Goal: Task Accomplishment & Management: Use online tool/utility

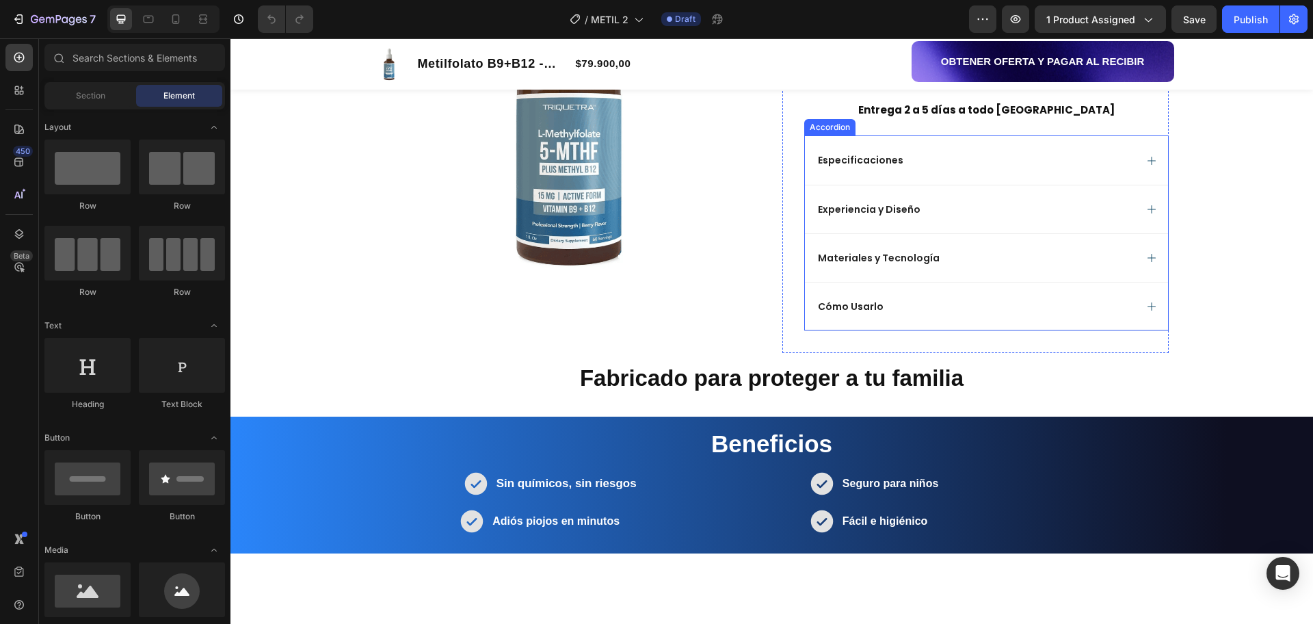
scroll to position [475, 0]
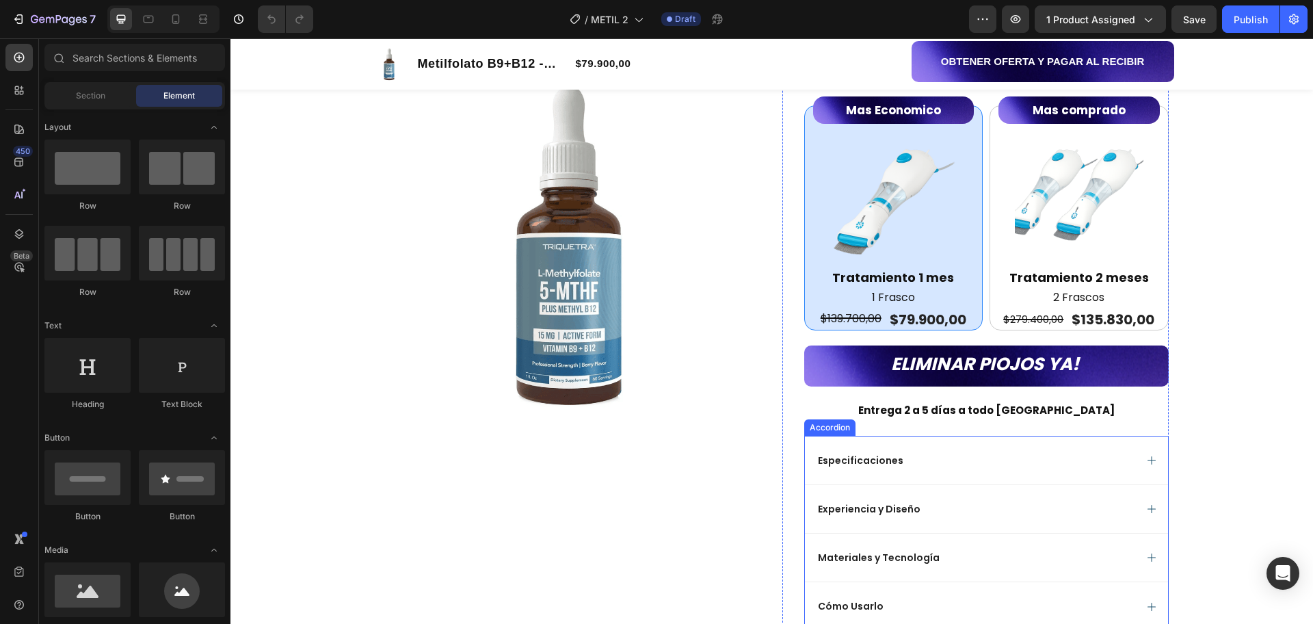
click at [1147, 455] on icon at bounding box center [1152, 460] width 11 height 11
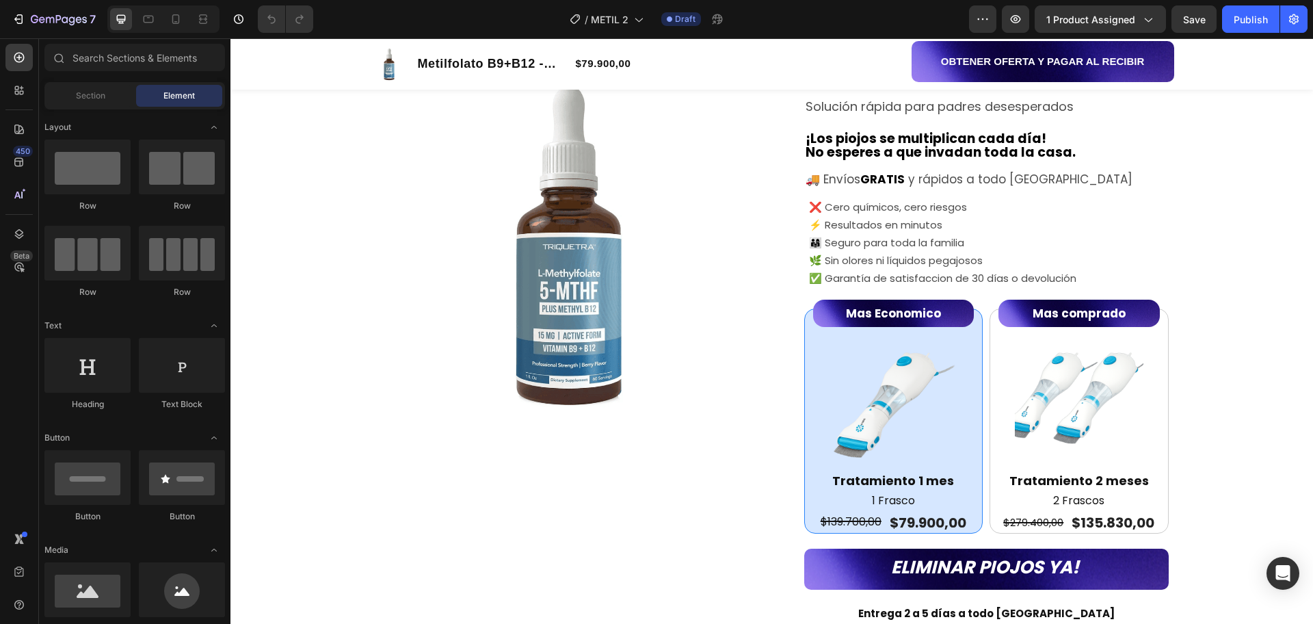
scroll to position [263, 0]
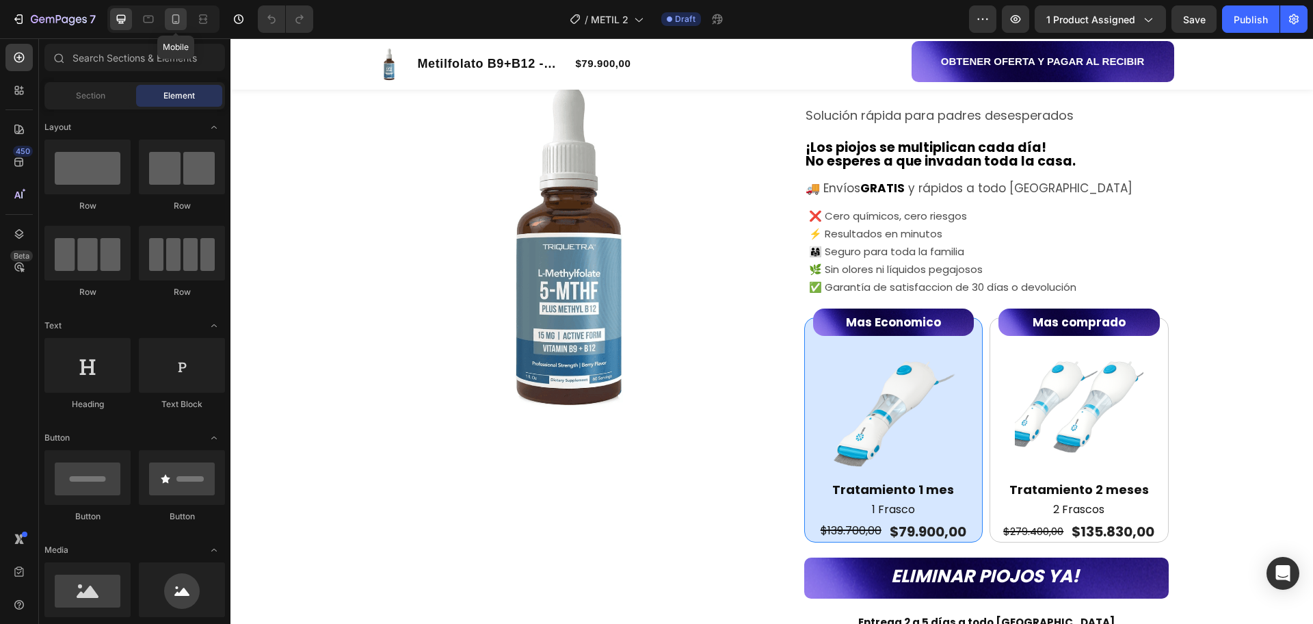
click at [175, 10] on div at bounding box center [176, 19] width 22 height 22
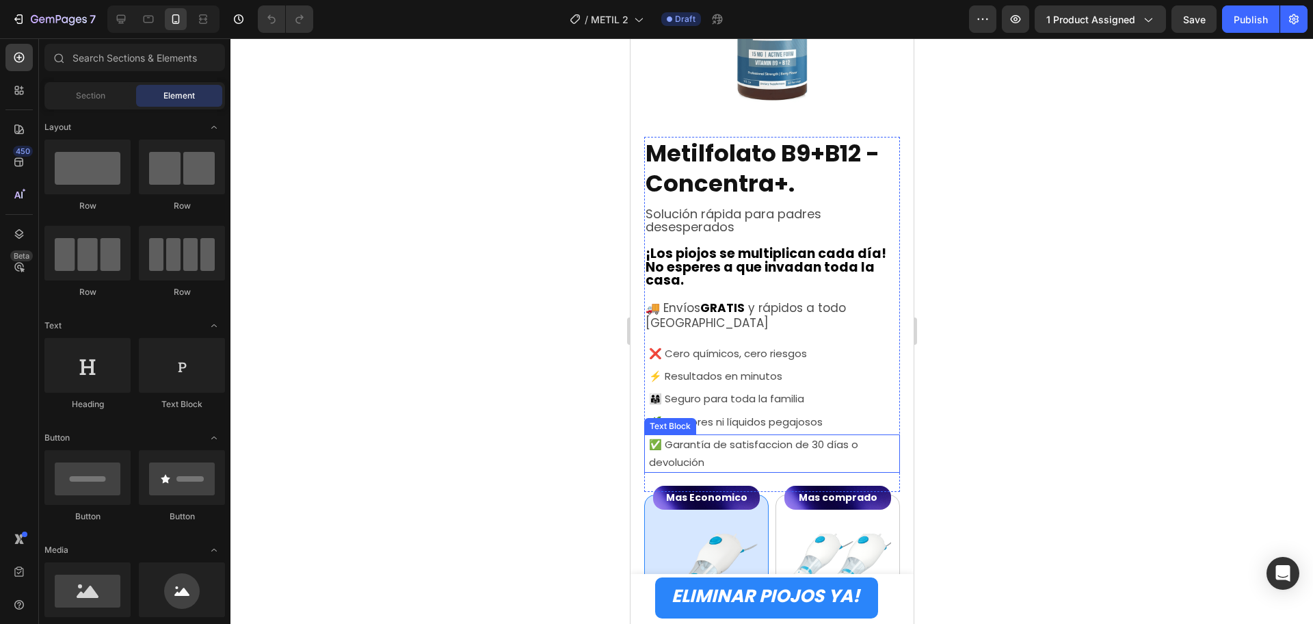
scroll to position [263, 0]
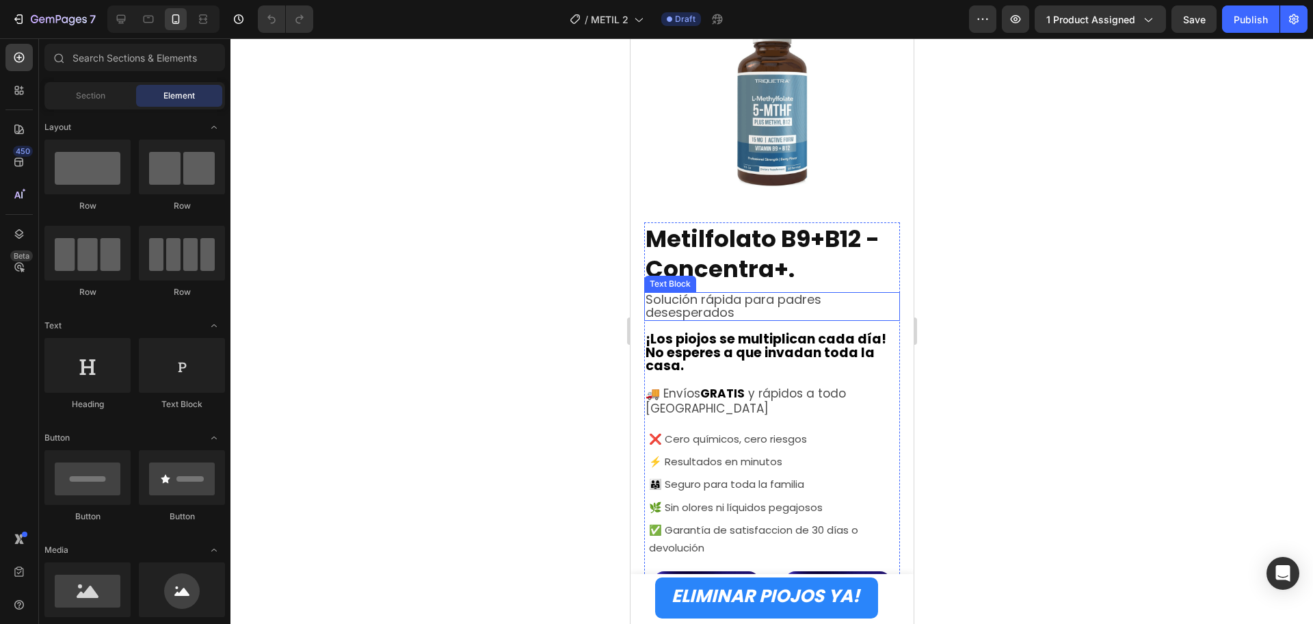
click at [724, 291] on span "Solución rápida para padres desesperados" at bounding box center [733, 306] width 176 height 30
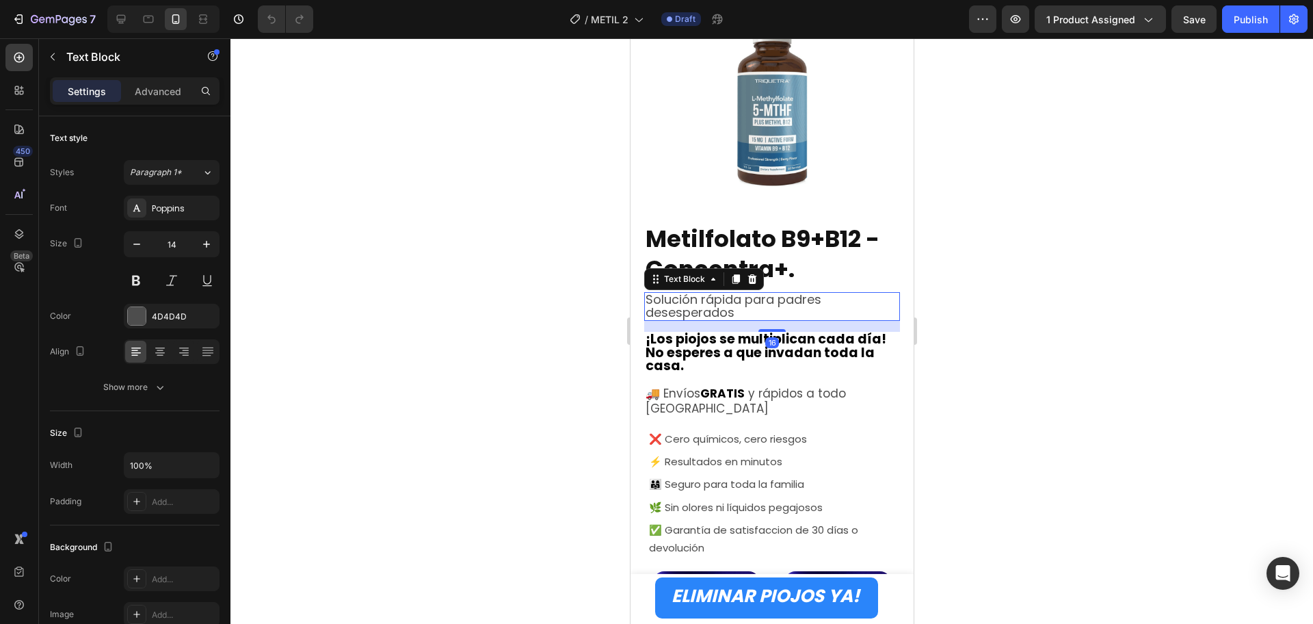
click at [700, 291] on span "Solución rápida para padres desesperados" at bounding box center [733, 306] width 176 height 30
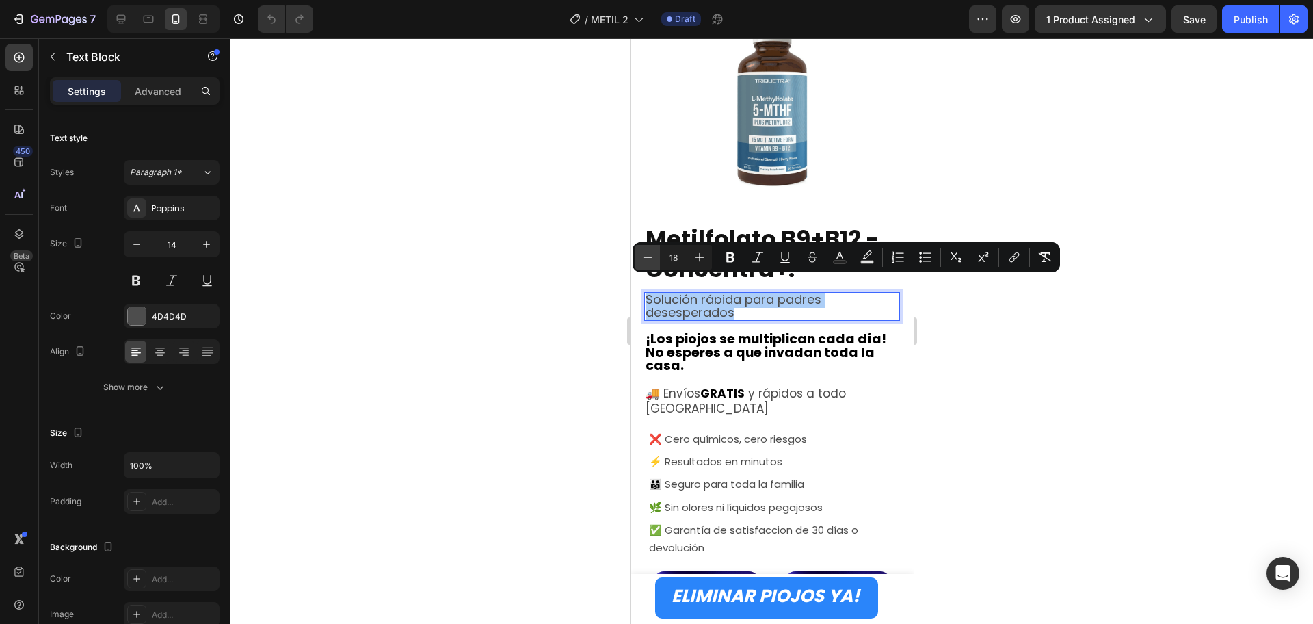
click at [646, 248] on button "Minus" at bounding box center [648, 257] width 25 height 25
type input "17"
click at [1123, 411] on div at bounding box center [772, 331] width 1083 height 586
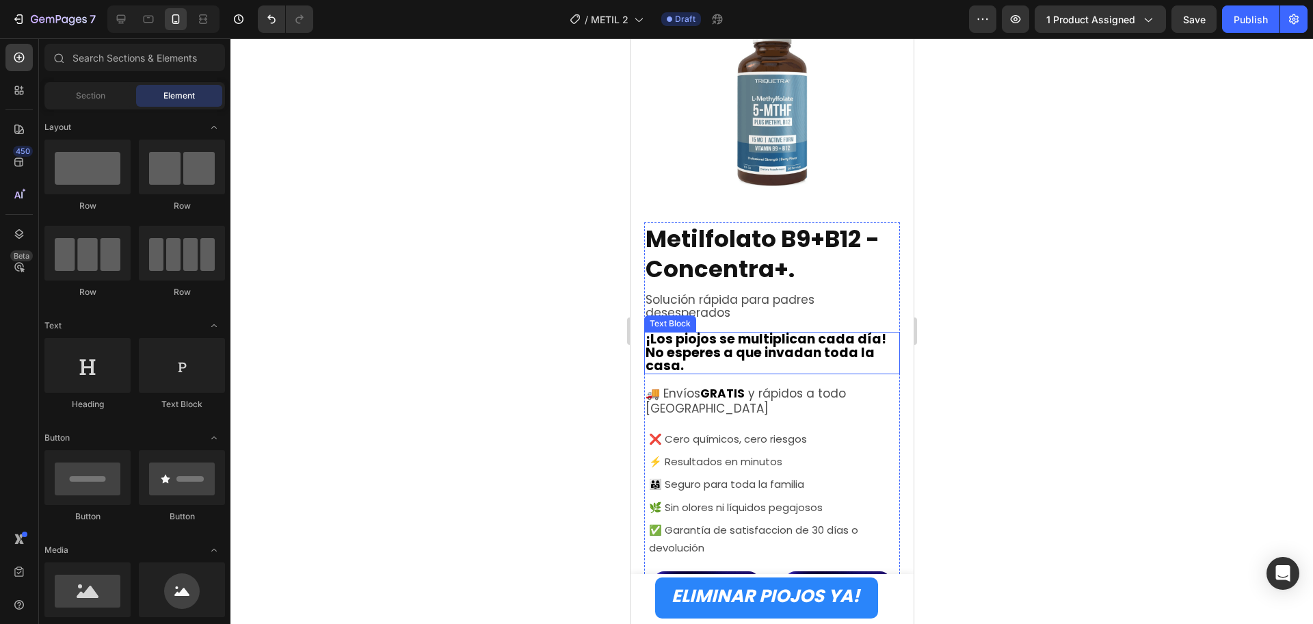
click at [710, 343] on strong "No esperes a que invadan toda la casa." at bounding box center [759, 358] width 229 height 31
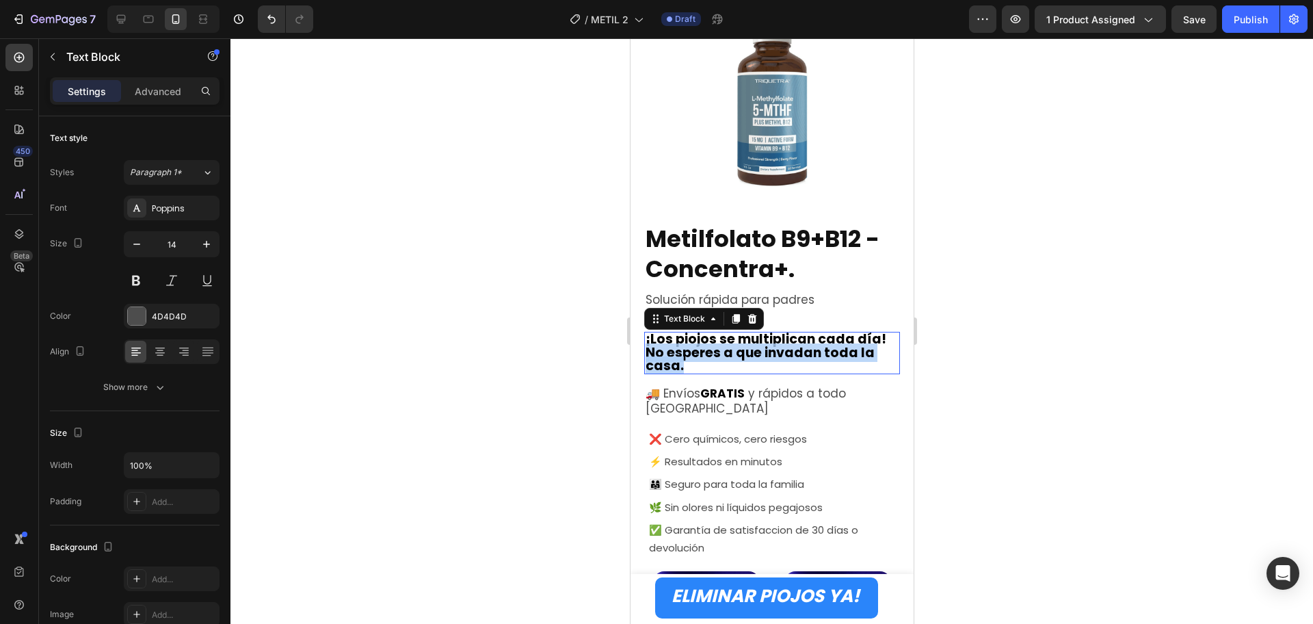
click at [710, 343] on strong "No esperes a que invadan toda la casa." at bounding box center [759, 358] width 229 height 31
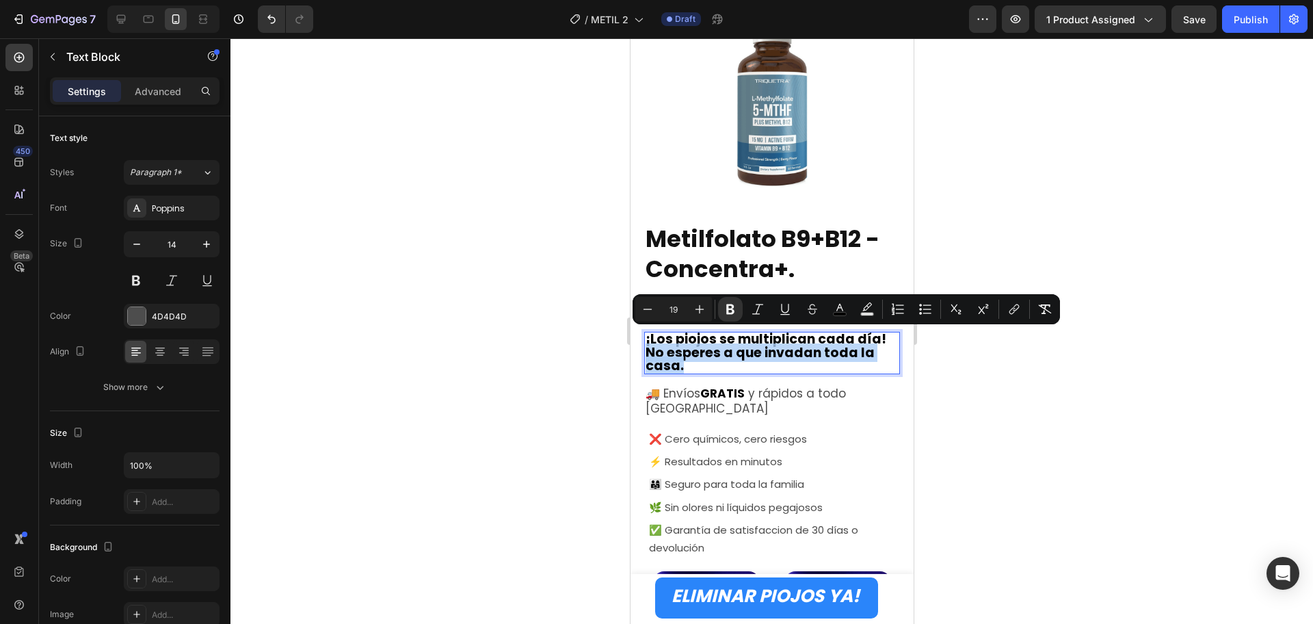
click at [766, 343] on strong "No esperes a que invadan toda la casa." at bounding box center [759, 358] width 229 height 31
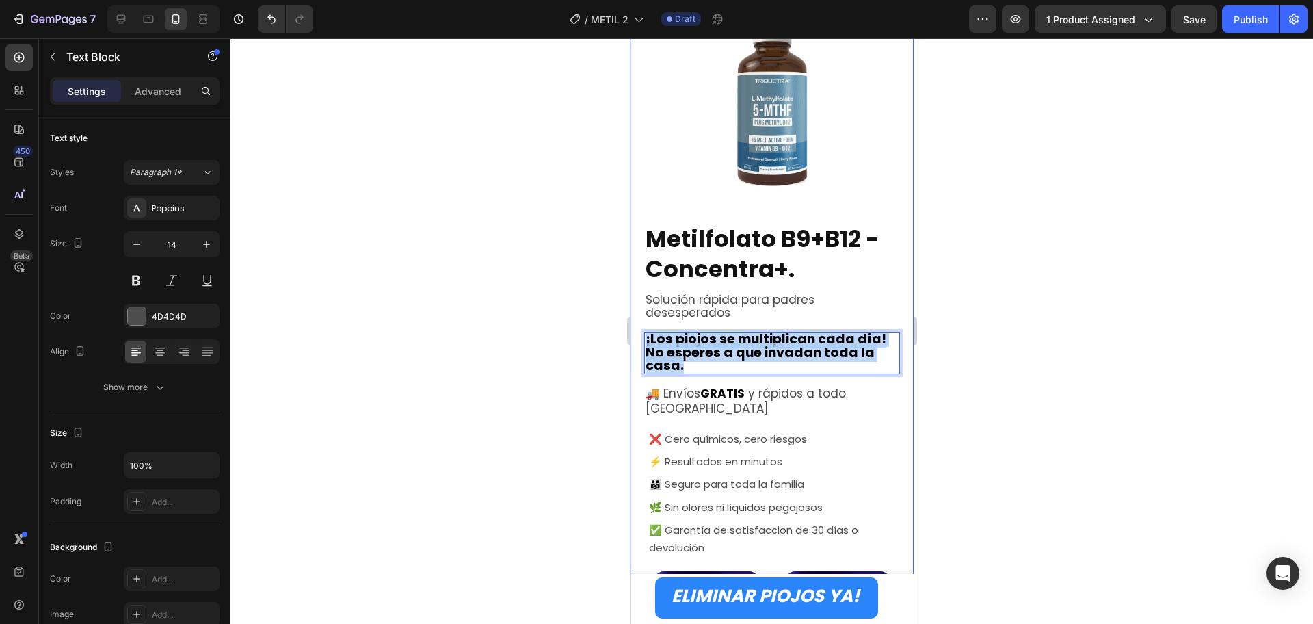
drag, startPoint x: 687, startPoint y: 350, endPoint x: 642, endPoint y: 322, distance: 52.8
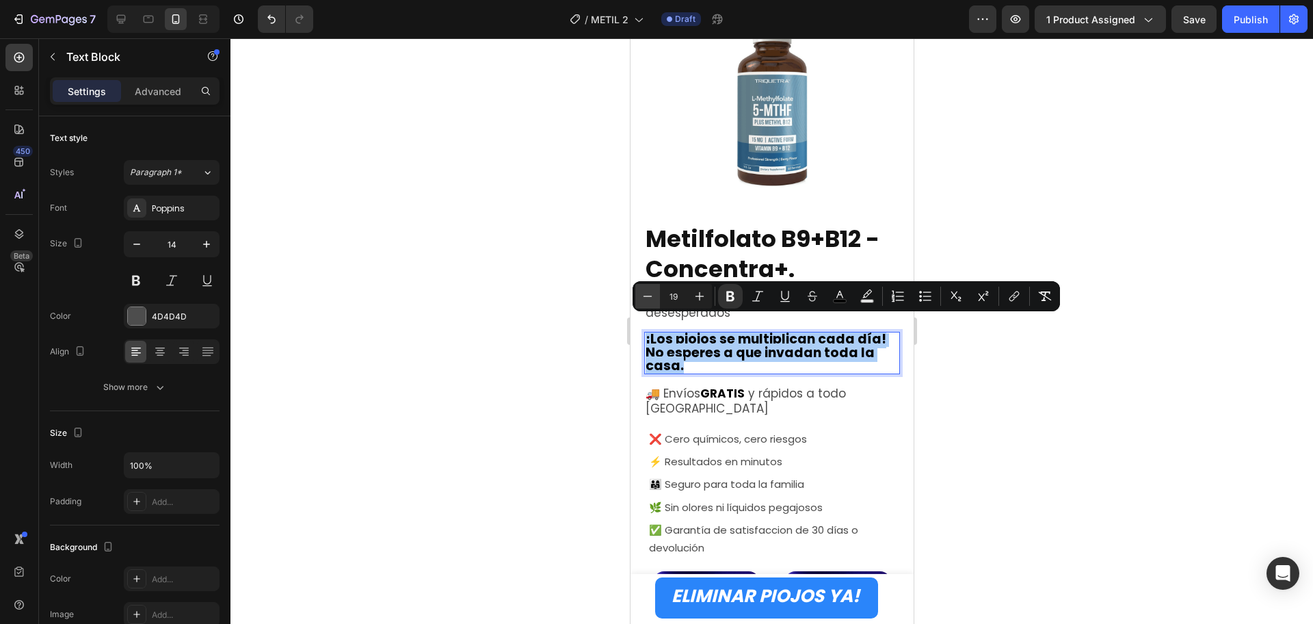
click at [647, 293] on icon "Editor contextual toolbar" at bounding box center [648, 296] width 14 height 14
type input "18"
click at [1076, 427] on div at bounding box center [772, 331] width 1083 height 586
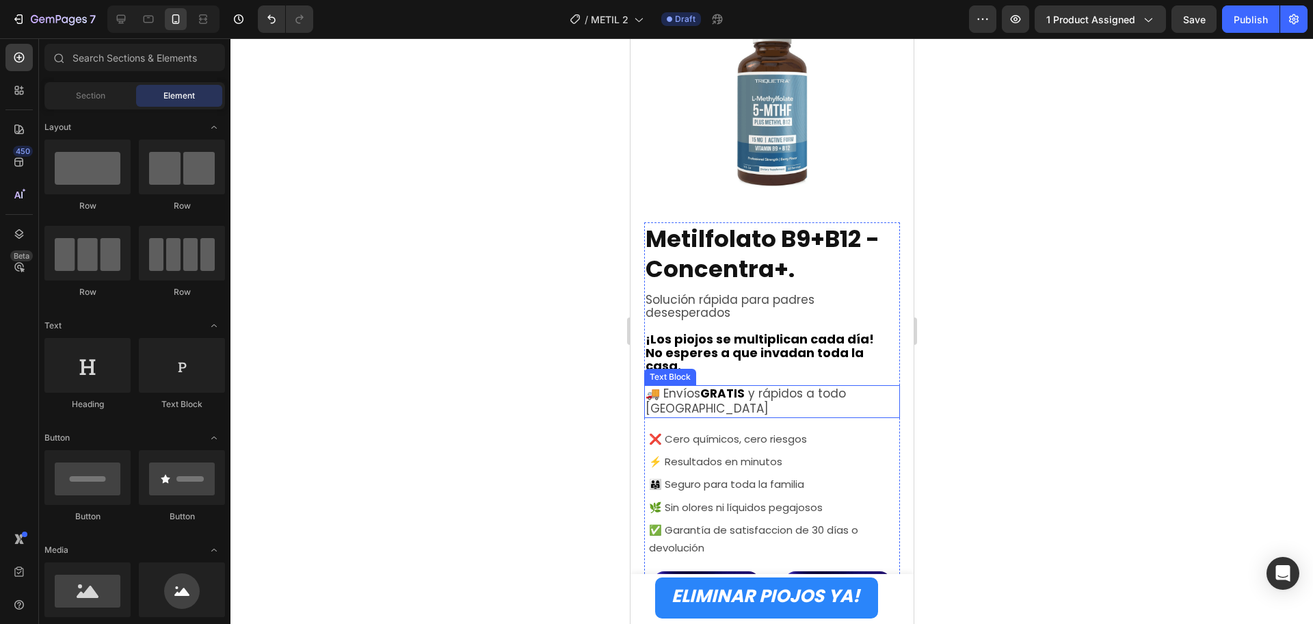
click at [709, 385] on strong "GRATIS" at bounding box center [722, 393] width 44 height 16
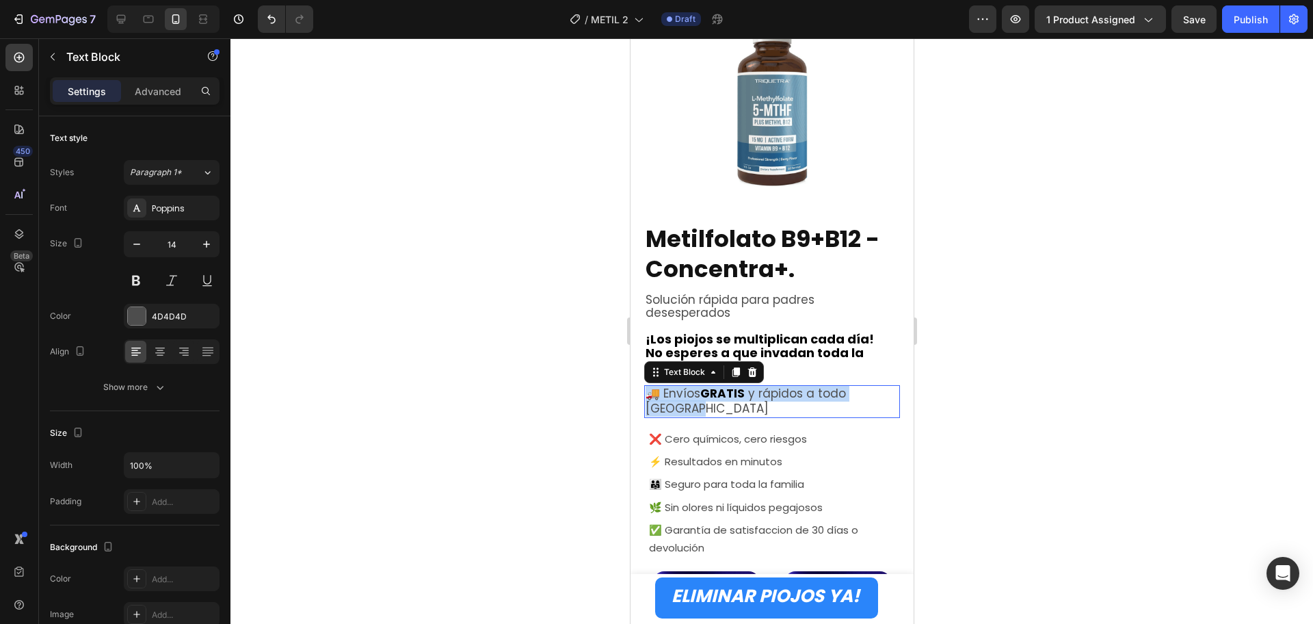
click at [709, 385] on strong "GRATIS" at bounding box center [722, 393] width 44 height 16
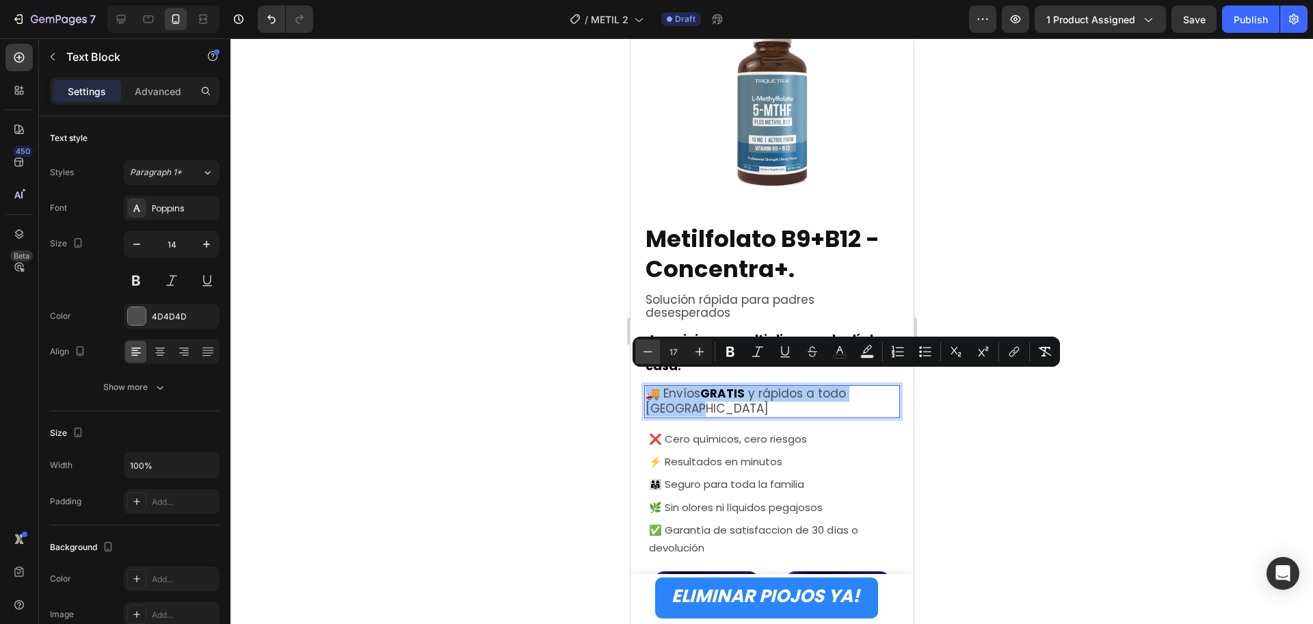
click at [642, 354] on icon "Editor contextual toolbar" at bounding box center [648, 352] width 14 height 14
type input "16"
click at [984, 485] on div at bounding box center [772, 331] width 1083 height 586
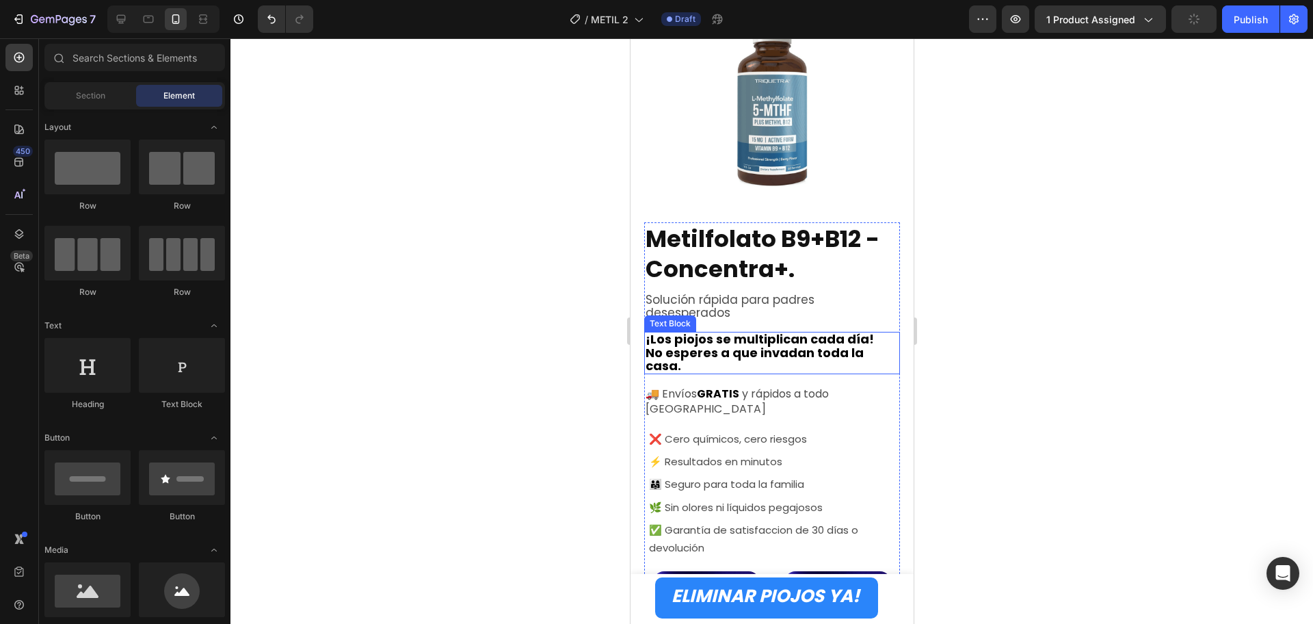
click at [700, 291] on span "Solución rápida para padres desesperados" at bounding box center [729, 305] width 169 height 29
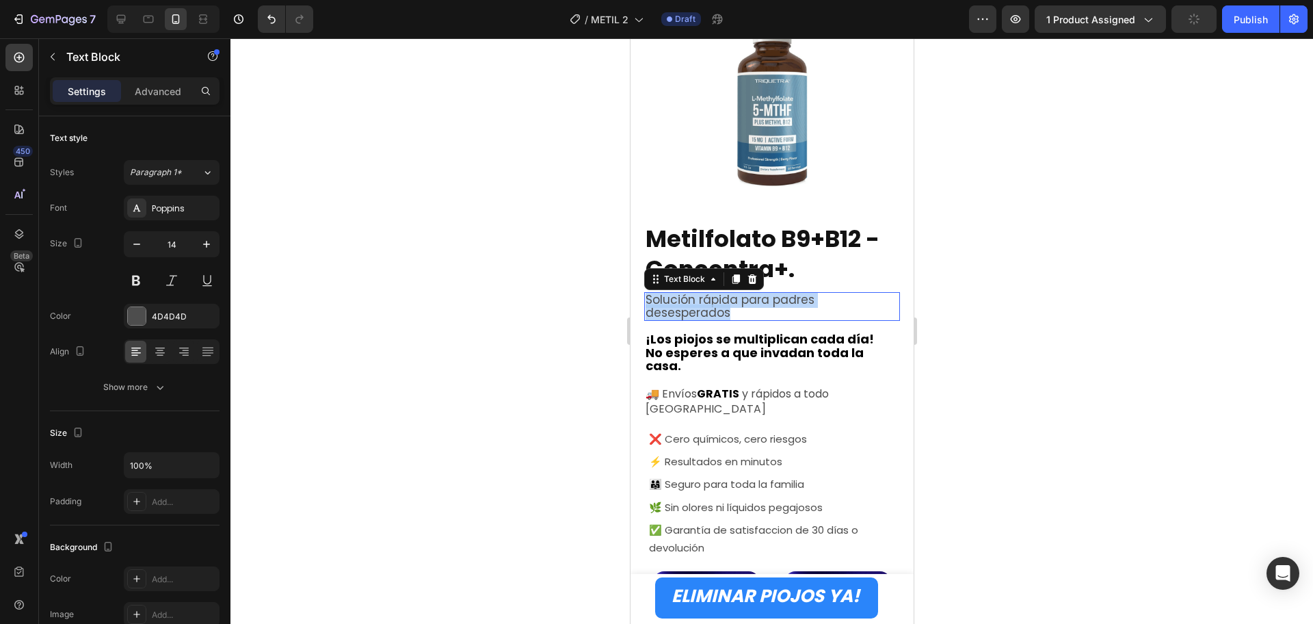
click at [700, 291] on span "Solución rápida para padres desesperados" at bounding box center [729, 305] width 169 height 29
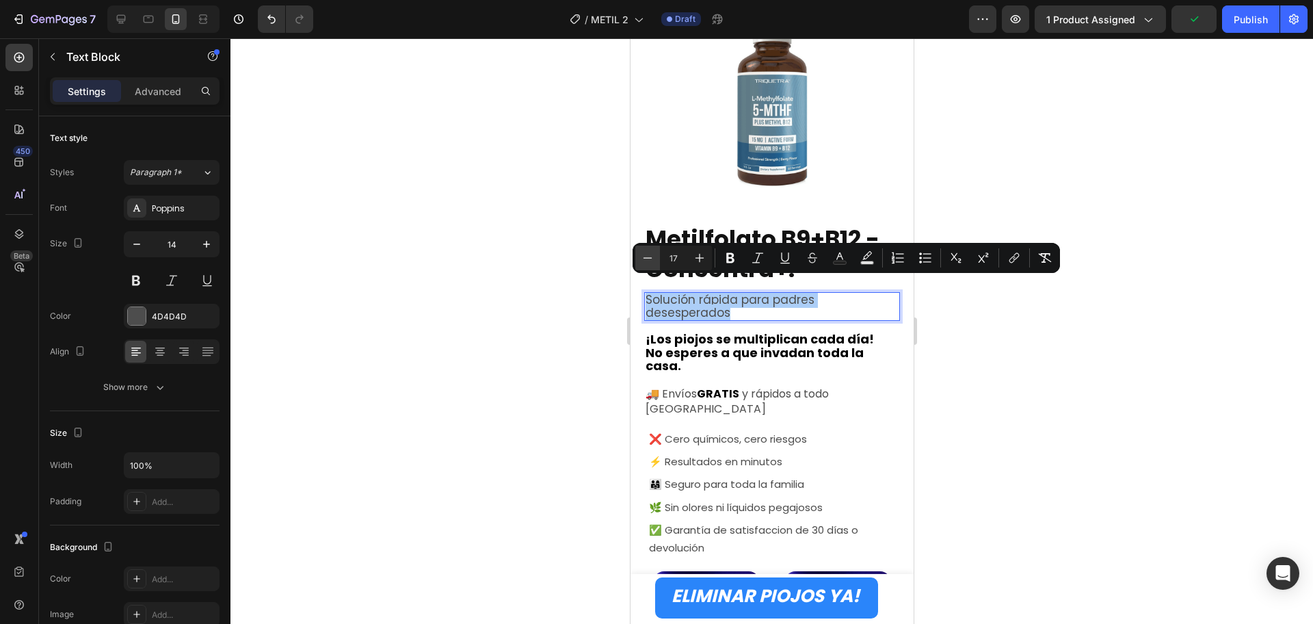
click at [651, 264] on icon "Editor contextual toolbar" at bounding box center [648, 258] width 14 height 14
type input "16"
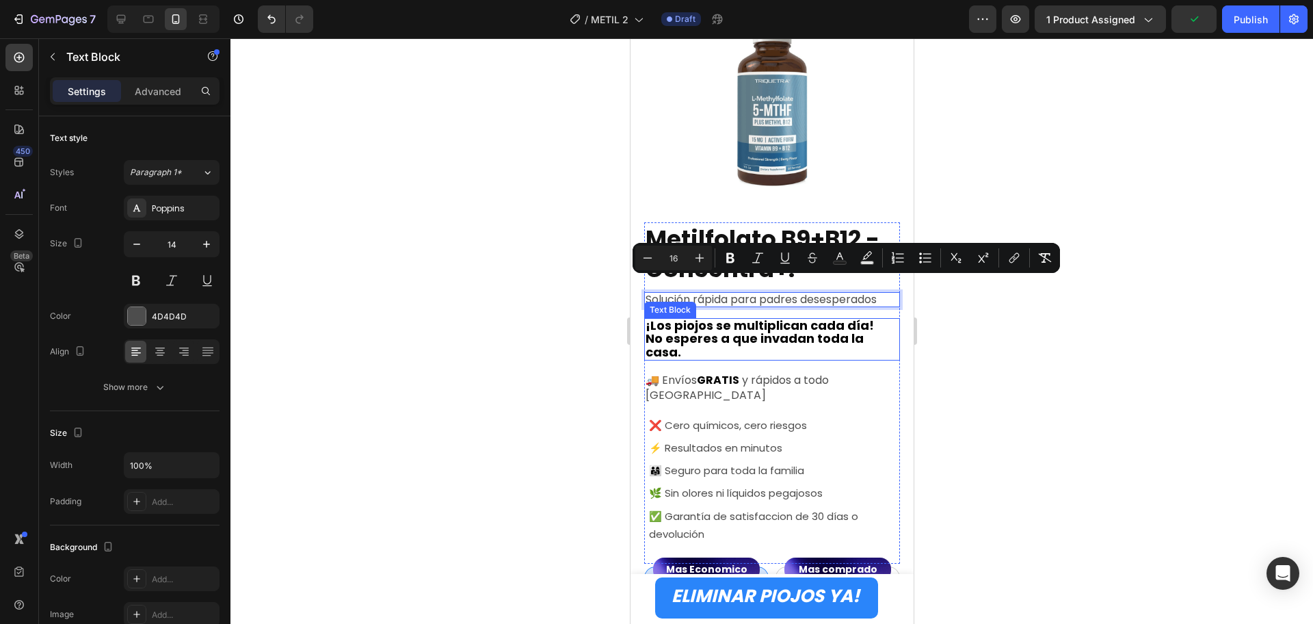
click at [999, 417] on div at bounding box center [772, 331] width 1083 height 586
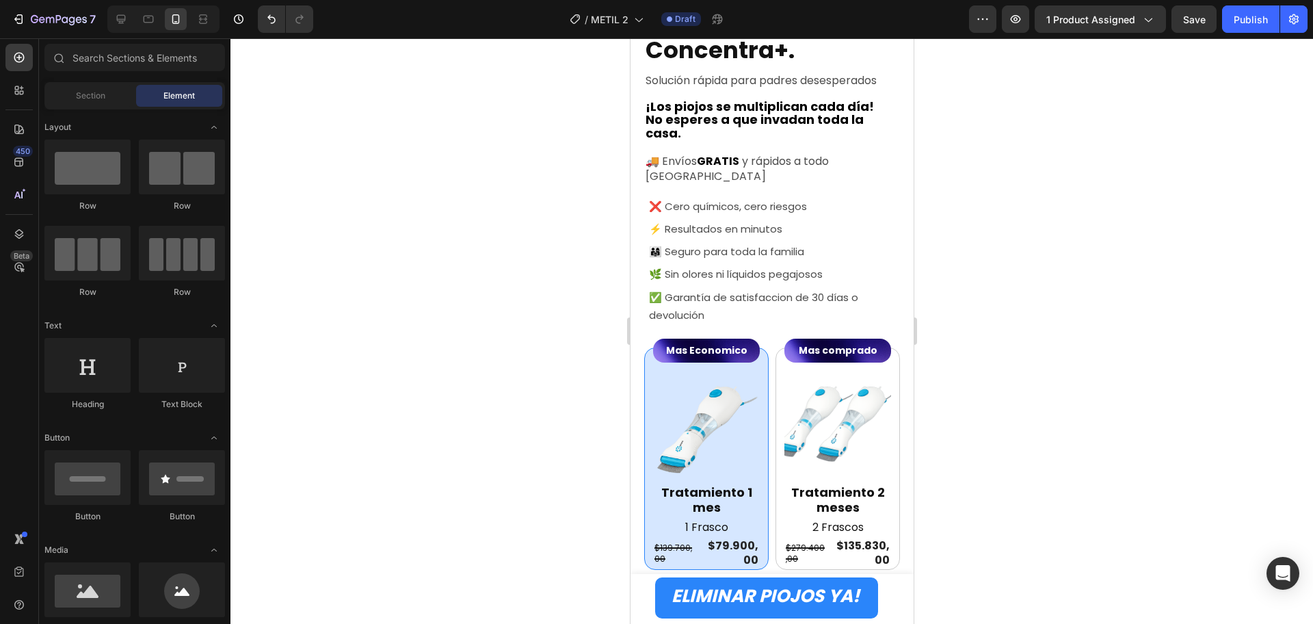
scroll to position [467, 0]
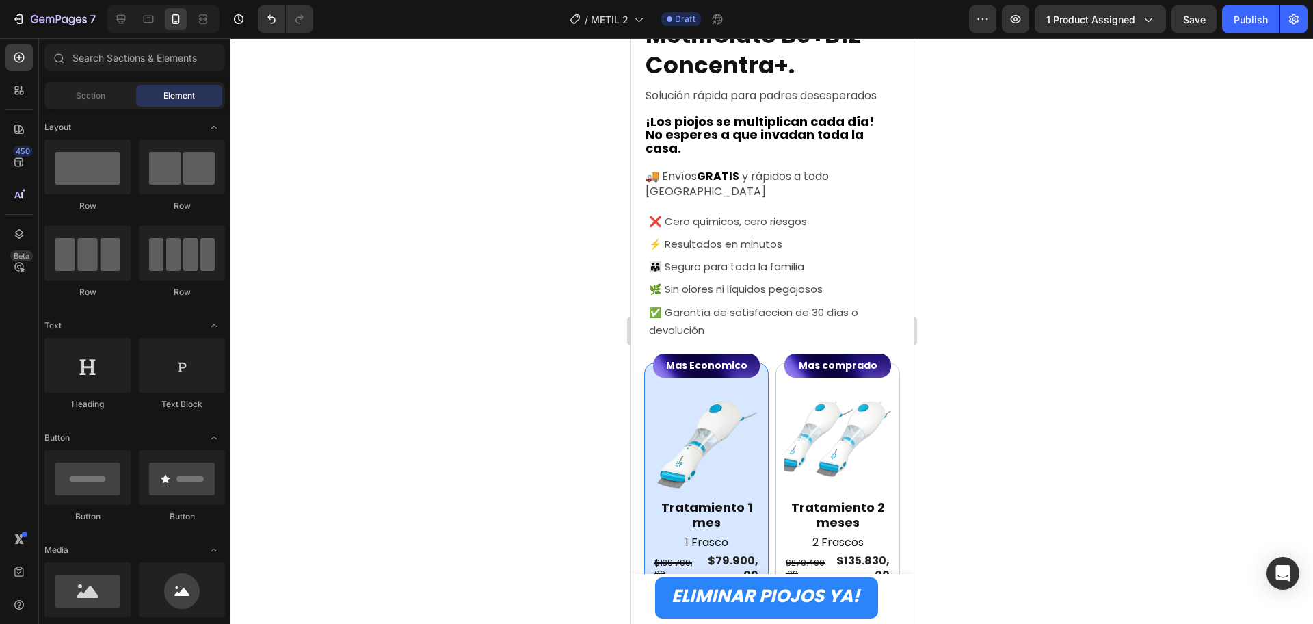
drag, startPoint x: 906, startPoint y: 138, endPoint x: 1565, endPoint y: 183, distance: 661.1
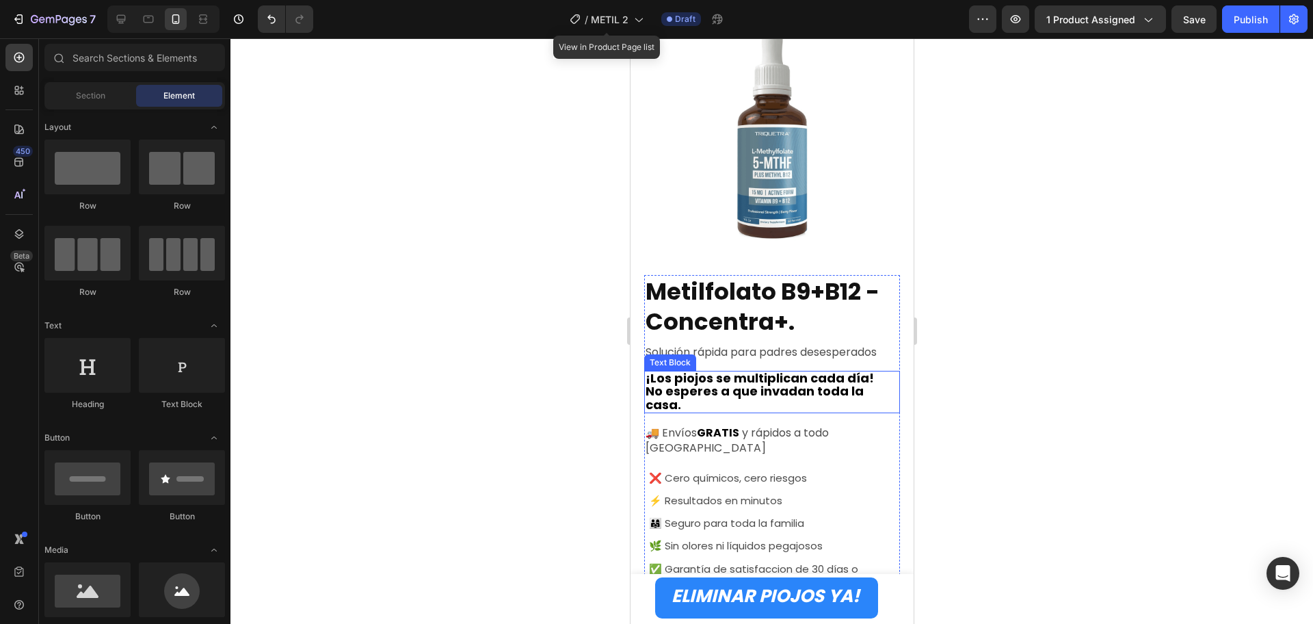
scroll to position [125, 0]
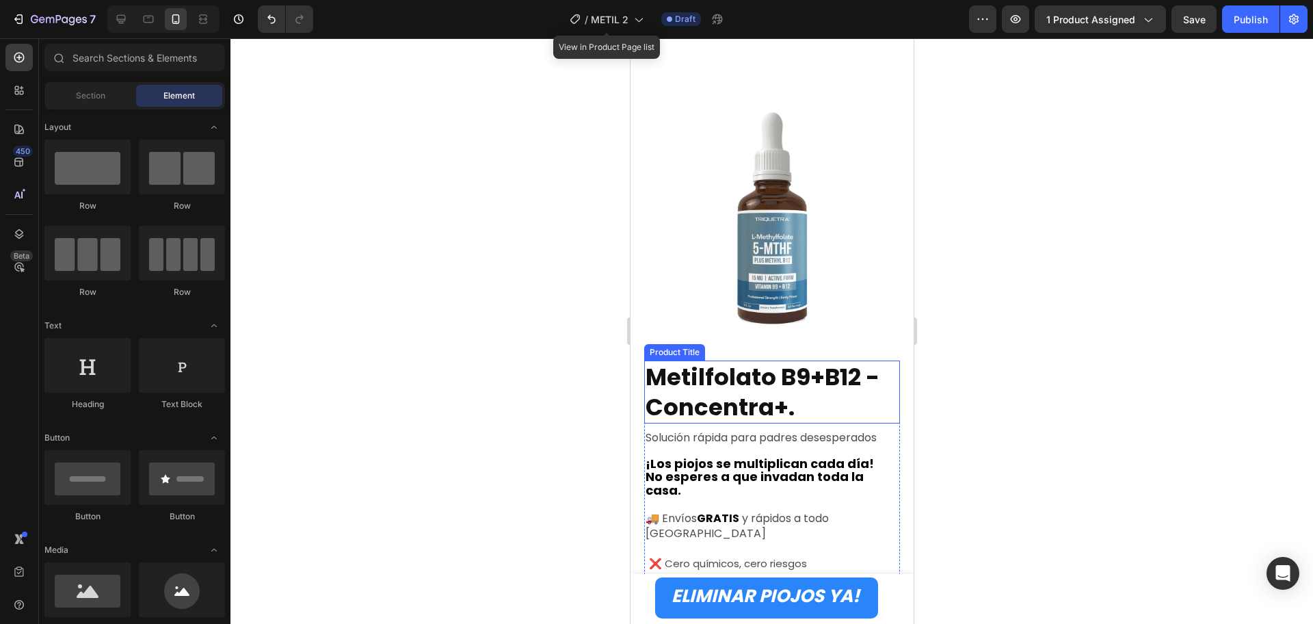
click at [822, 361] on h2 "Metilfolato B9+B12 - Concentra+." at bounding box center [772, 392] width 256 height 63
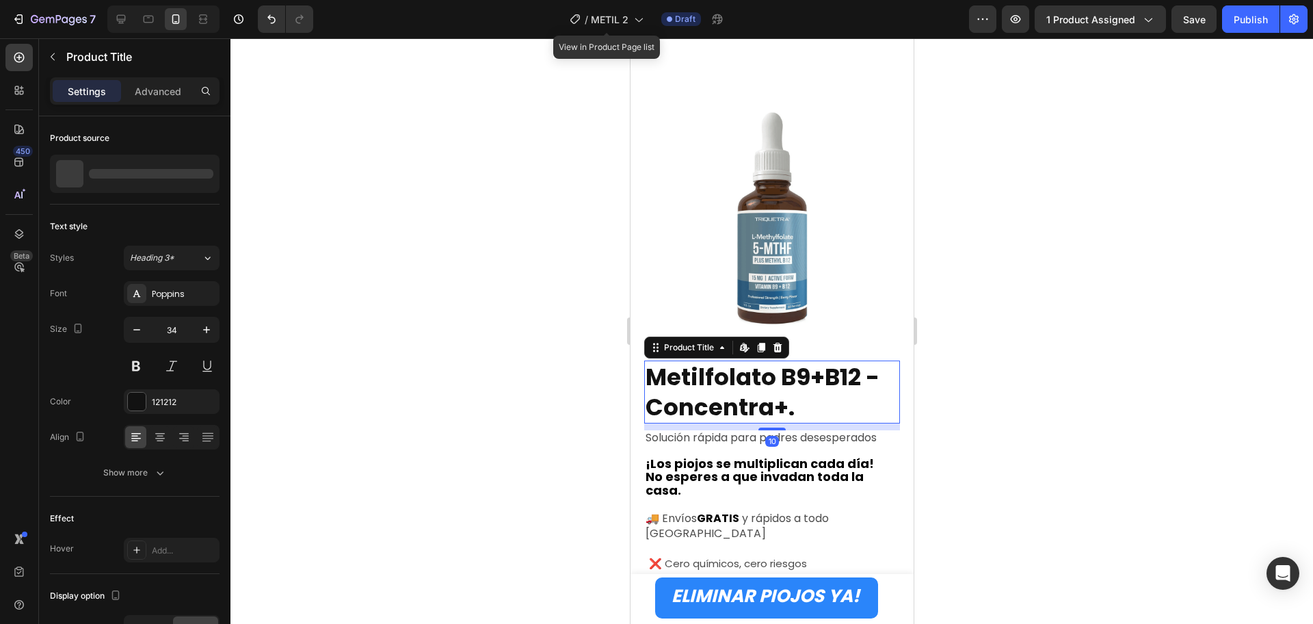
click at [822, 361] on h2 "Metilfolato B9+B12 - Concentra+." at bounding box center [772, 392] width 256 height 63
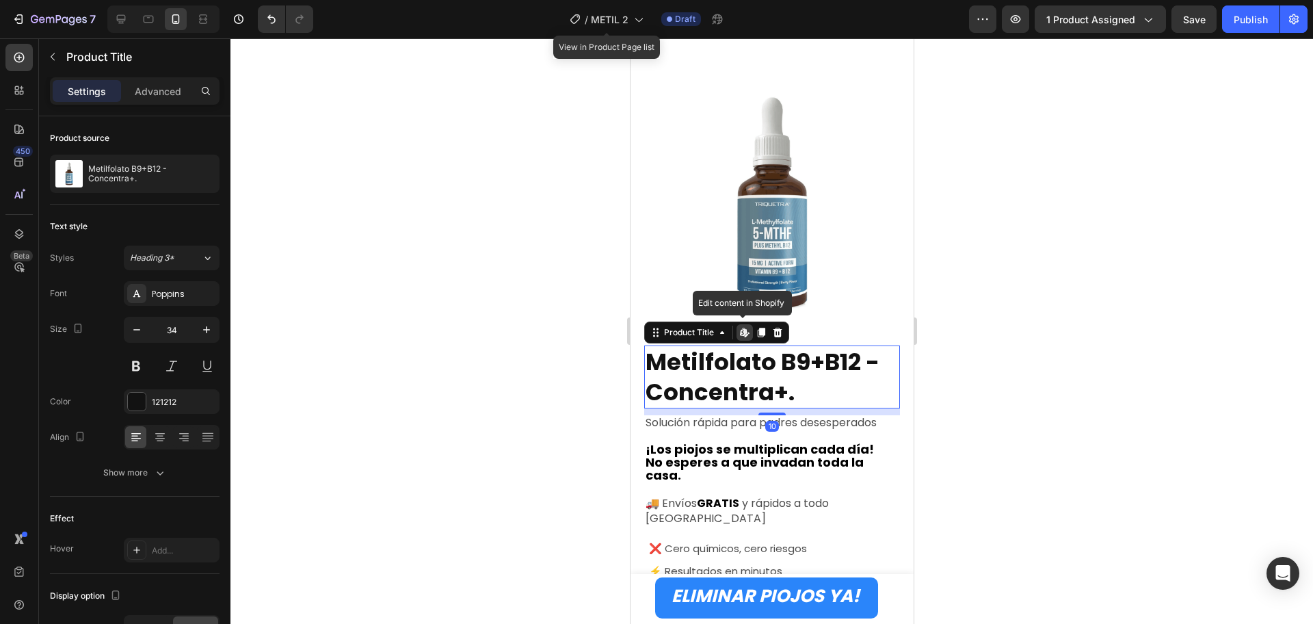
click at [785, 364] on h2 "Metilfolato B9+B12 - Concentra+." at bounding box center [772, 376] width 256 height 63
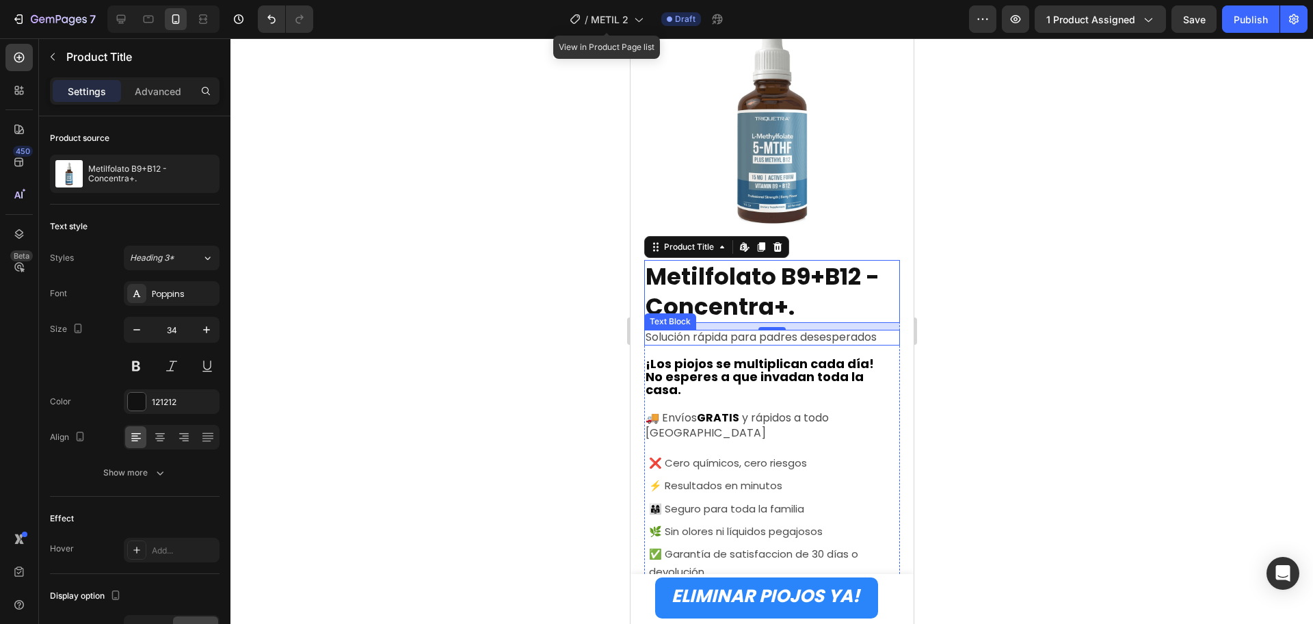
click at [736, 329] on span "Solución rápida para padres desesperados" at bounding box center [760, 337] width 231 height 16
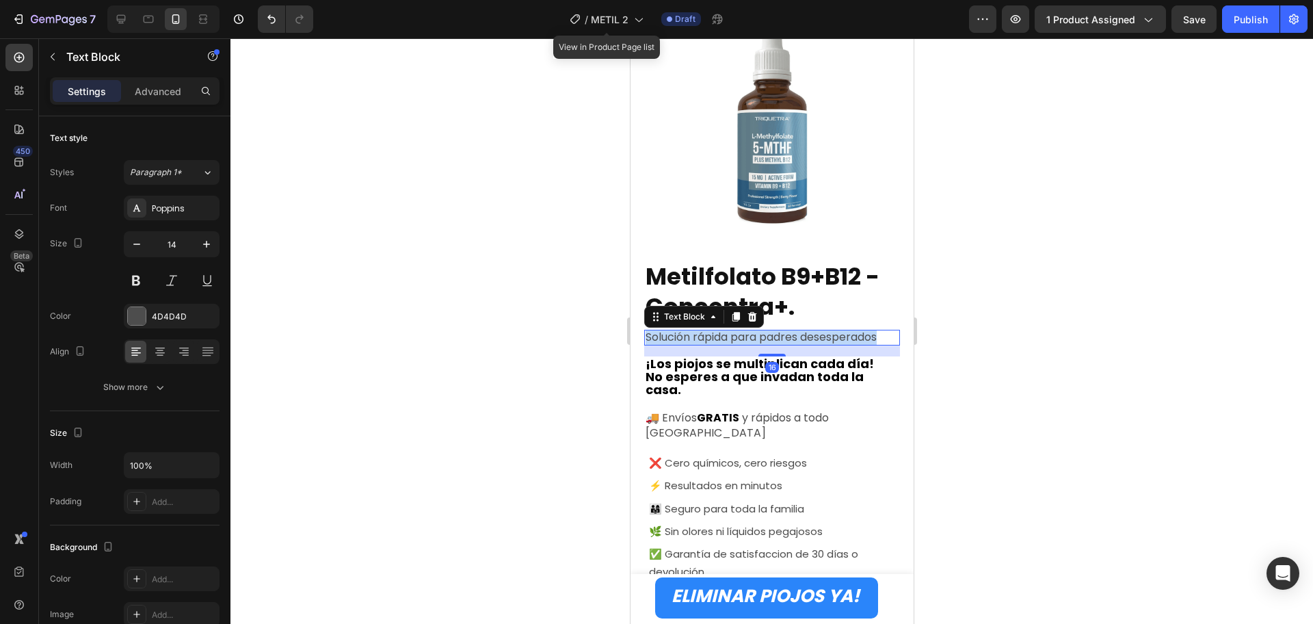
click at [736, 329] on span "Solución rápida para padres desesperados" at bounding box center [760, 337] width 231 height 16
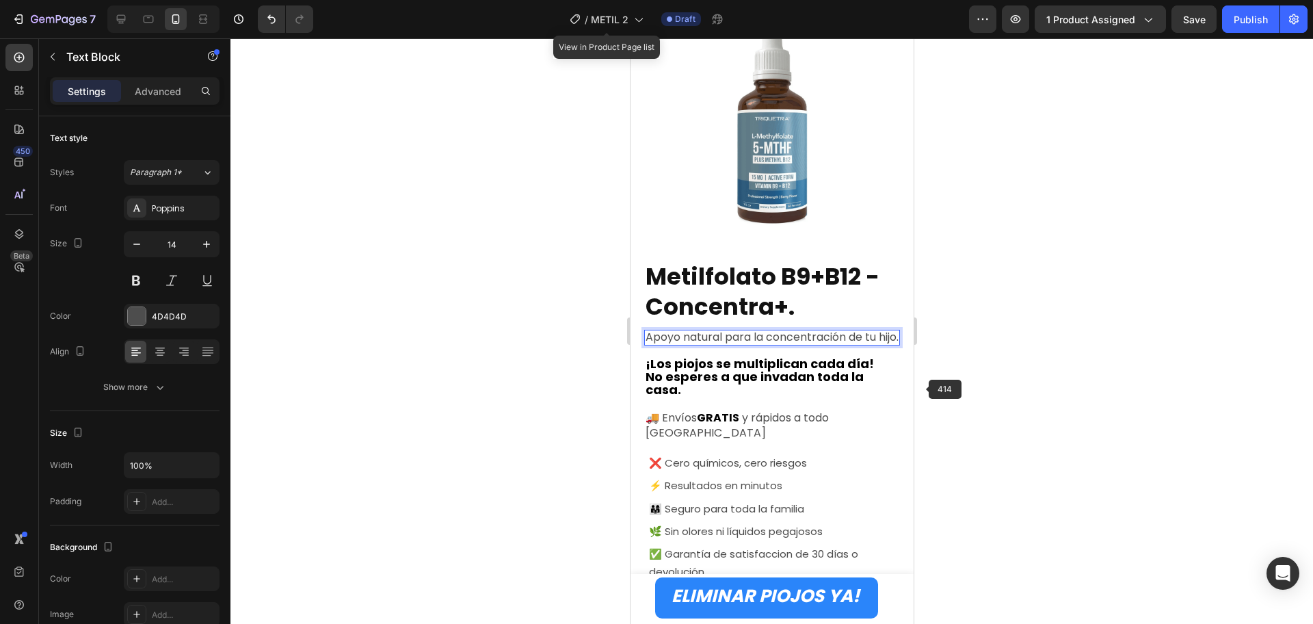
click at [1062, 416] on div at bounding box center [772, 331] width 1083 height 586
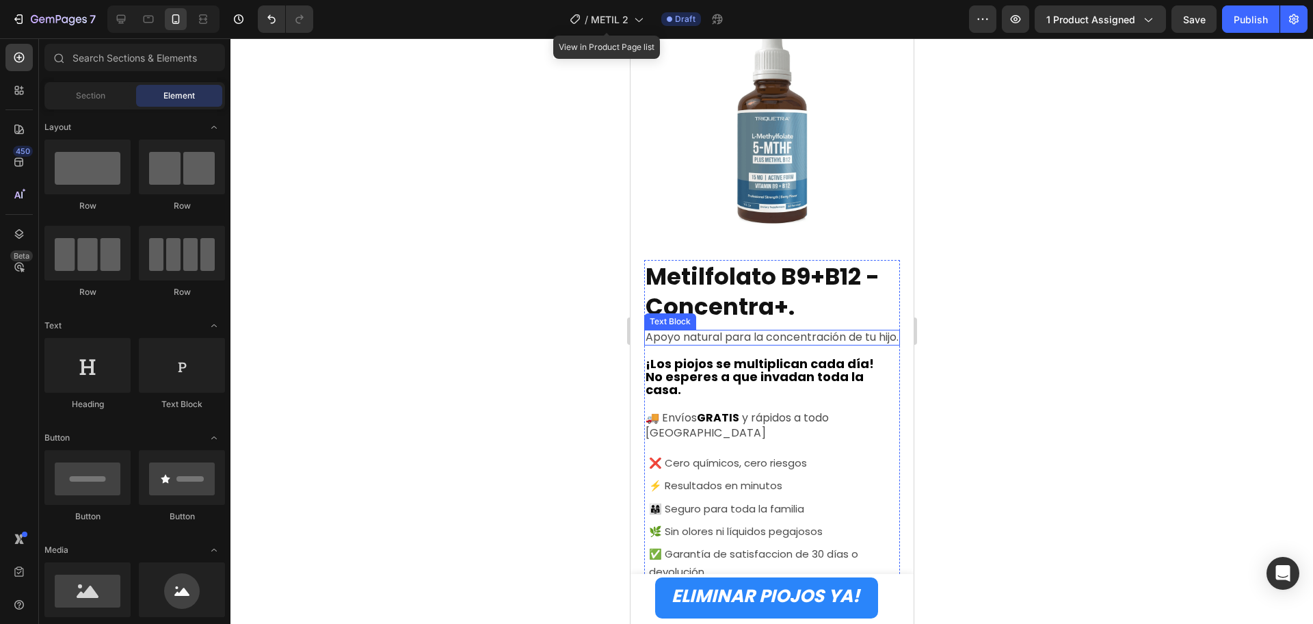
click at [768, 338] on p "Apoyo natural para la concentración de tu hijo." at bounding box center [771, 337] width 253 height 12
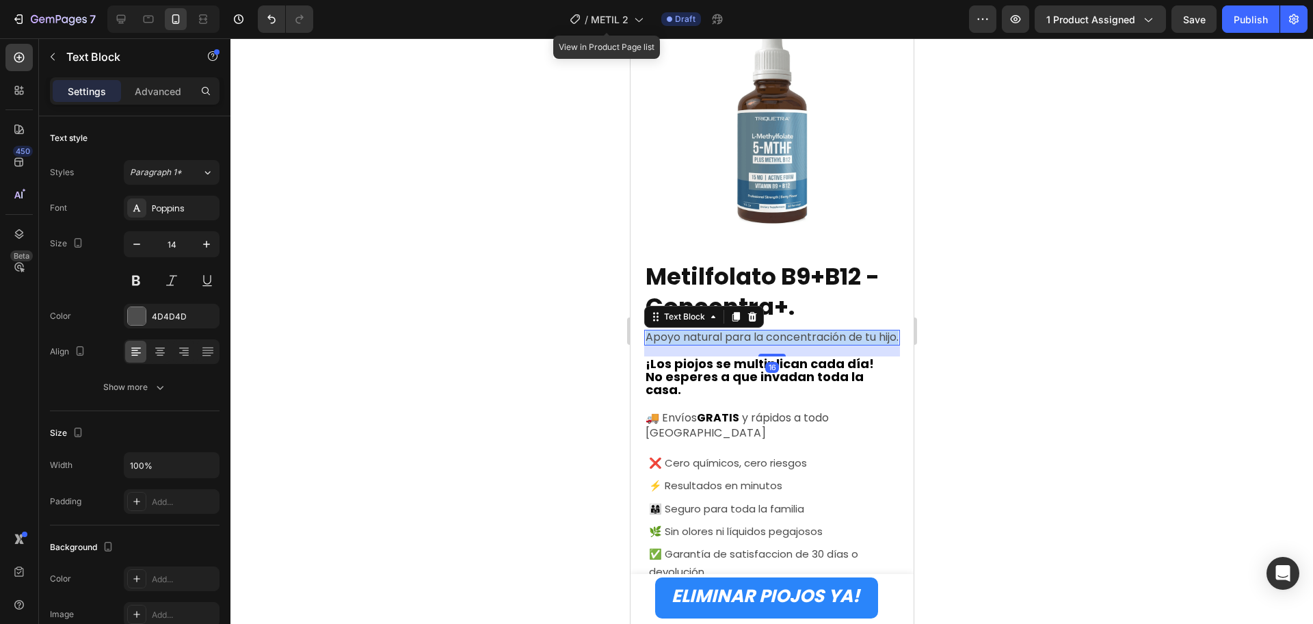
click at [768, 338] on p "Apoyo natural para la concentración de tu hijo." at bounding box center [771, 337] width 253 height 12
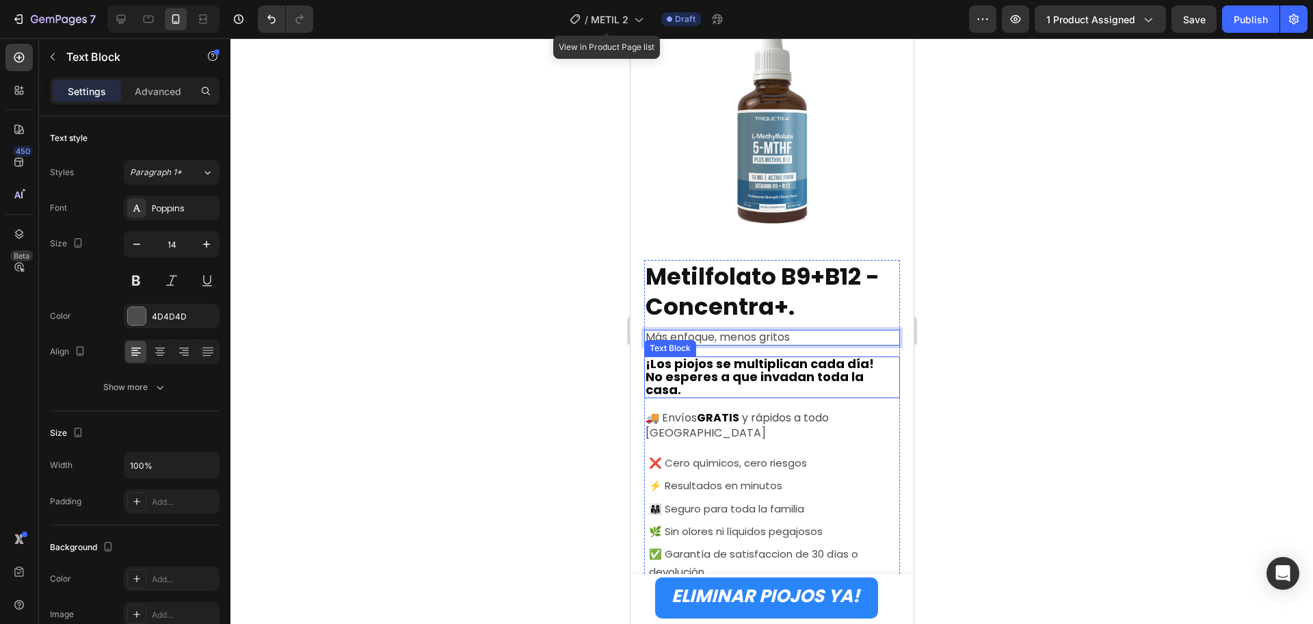
click at [766, 368] on strong "No esperes a que invadan toda la casa." at bounding box center [754, 383] width 218 height 30
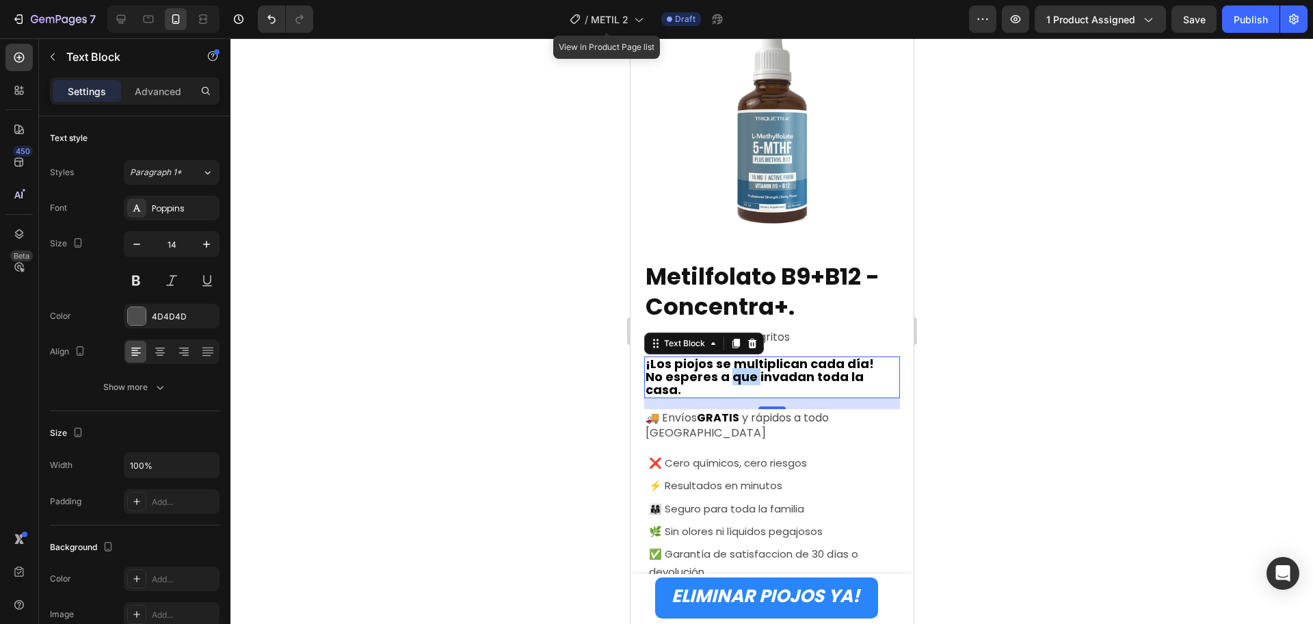
click at [744, 368] on strong "No esperes a que invadan toda la casa." at bounding box center [754, 383] width 218 height 30
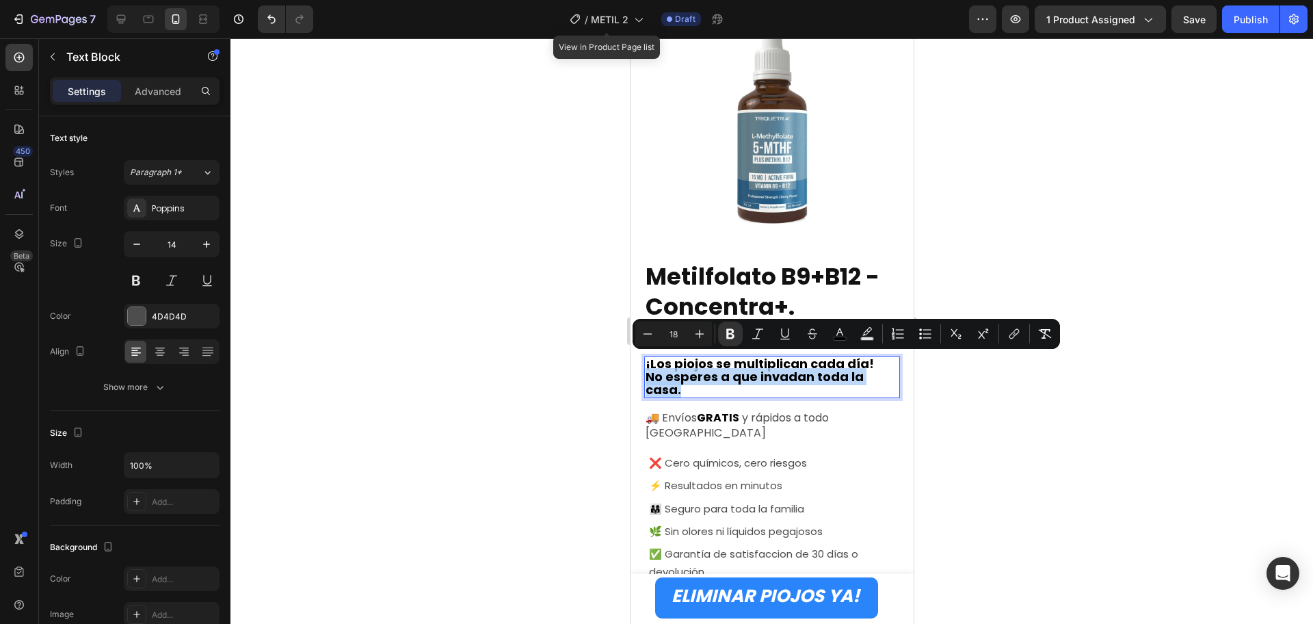
click at [704, 371] on strong "No esperes a que invadan toda la casa." at bounding box center [754, 383] width 218 height 30
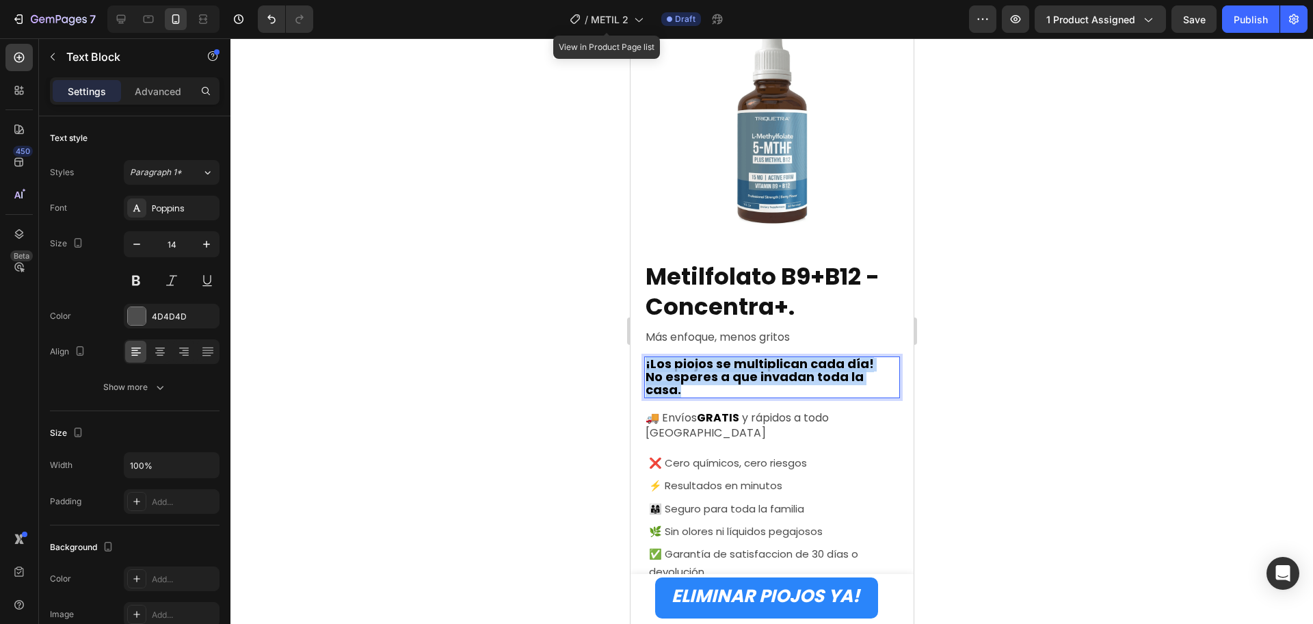
drag, startPoint x: 692, startPoint y: 376, endPoint x: 646, endPoint y: 345, distance: 54.3
click at [646, 358] on p "¡Los piojos se multiplican cada día! No esperes a que invadan toda la casa." at bounding box center [771, 378] width 253 height 40
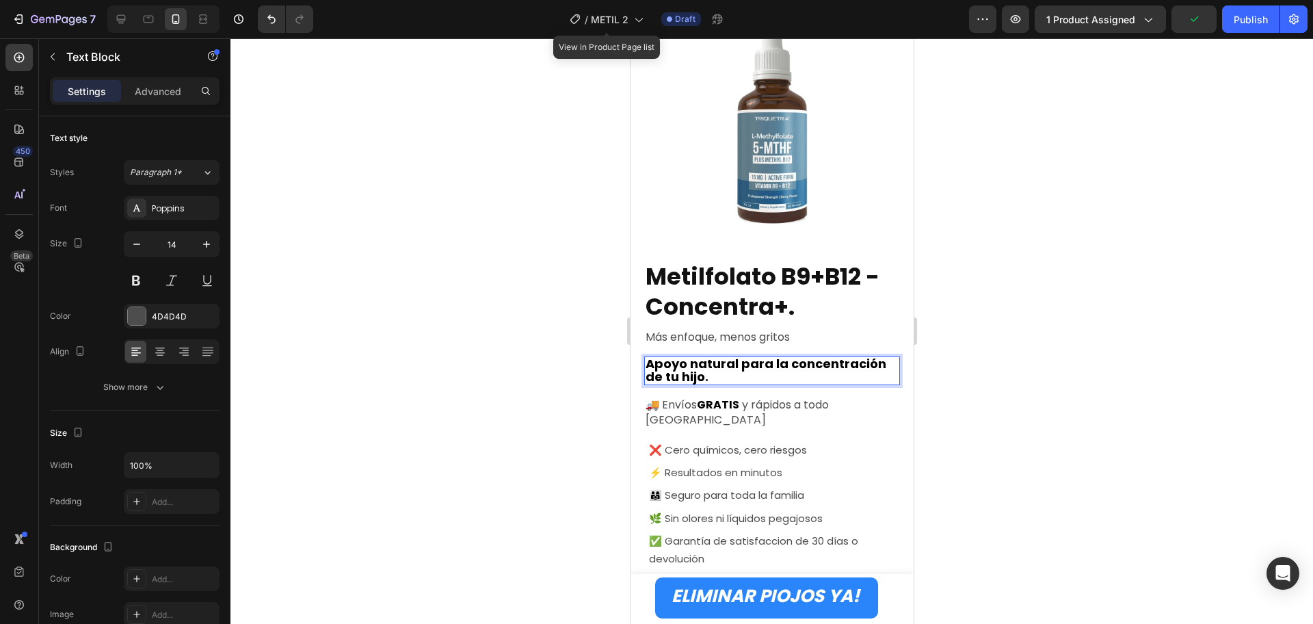
click at [1125, 405] on div at bounding box center [772, 331] width 1083 height 586
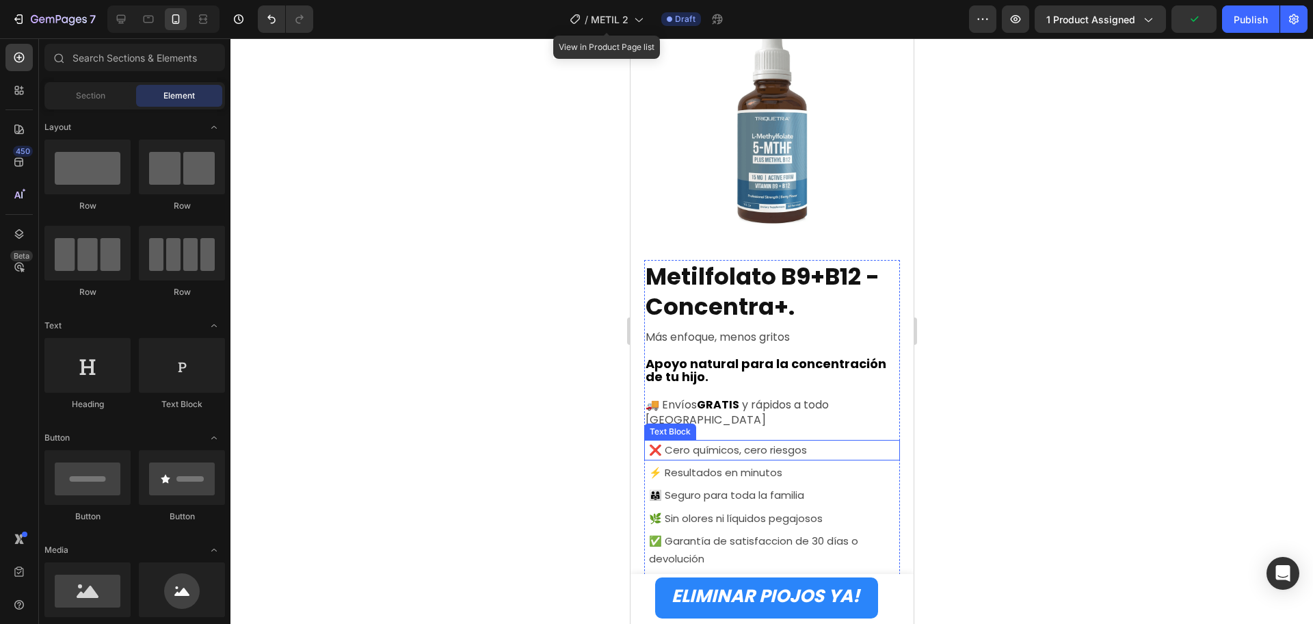
click at [751, 443] on span "❌ Cero químicos, cero riesgos" at bounding box center [728, 450] width 158 height 14
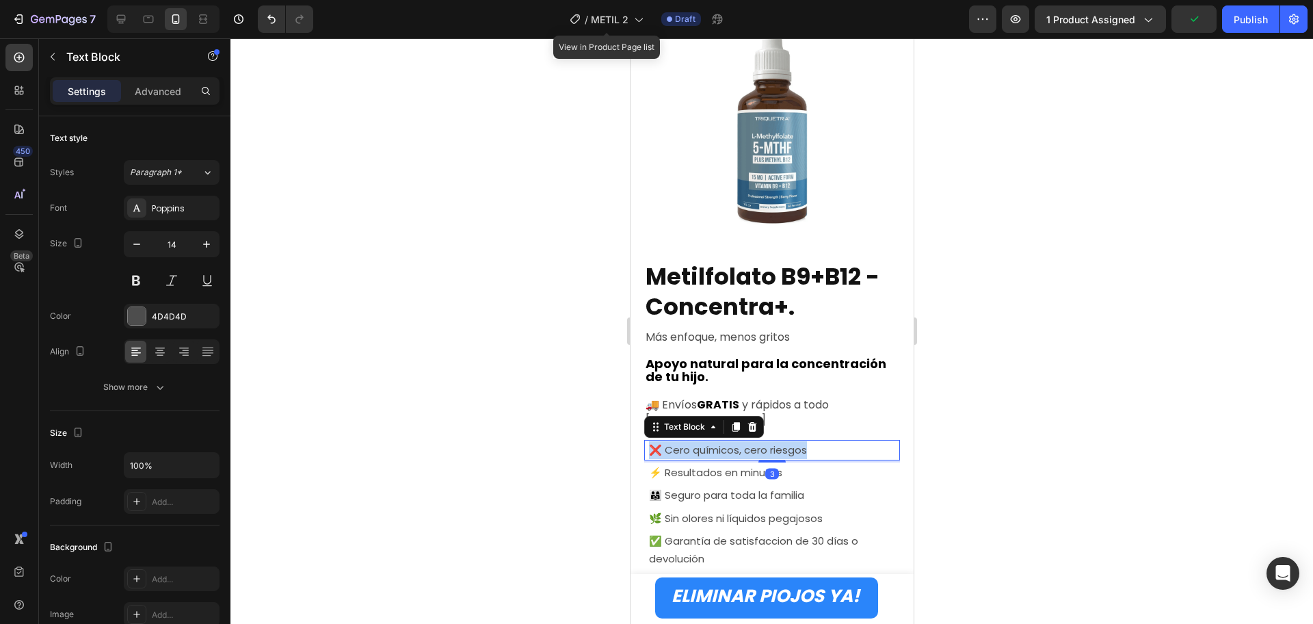
click at [751, 443] on span "❌ Cero químicos, cero riesgos" at bounding box center [728, 450] width 158 height 14
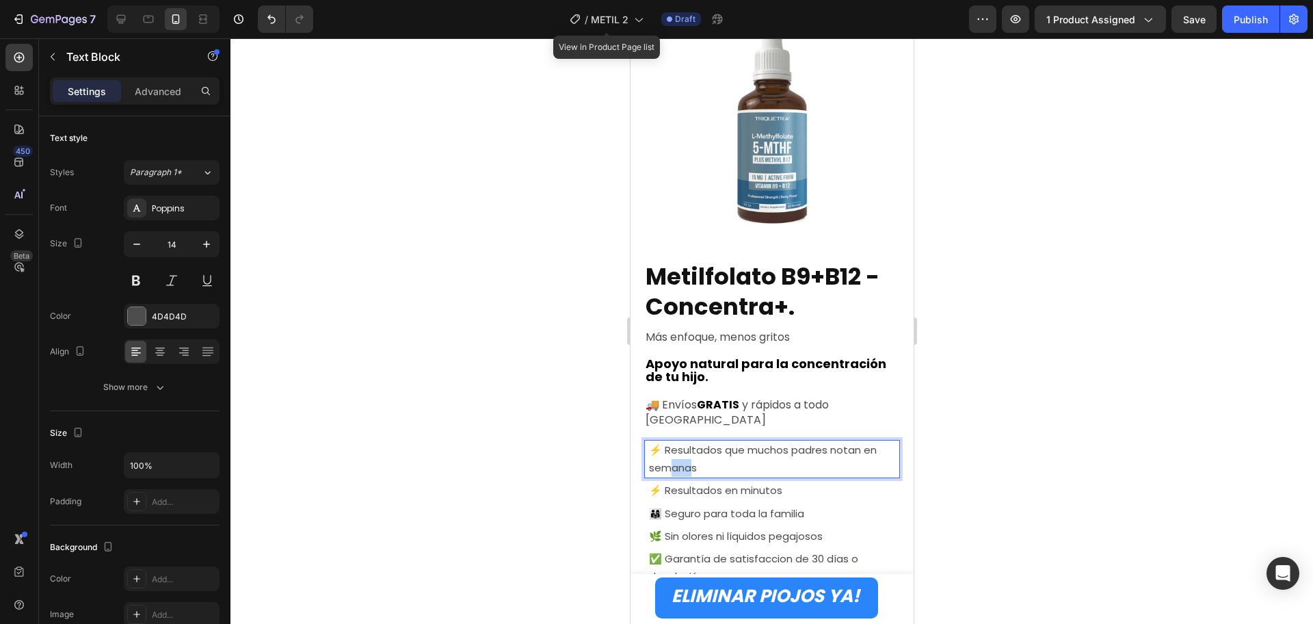
drag, startPoint x: 678, startPoint y: 456, endPoint x: 670, endPoint y: 456, distance: 8.2
click at [668, 456] on span "⚡ Resultados que muchos padres notan en semanas" at bounding box center [763, 459] width 228 height 32
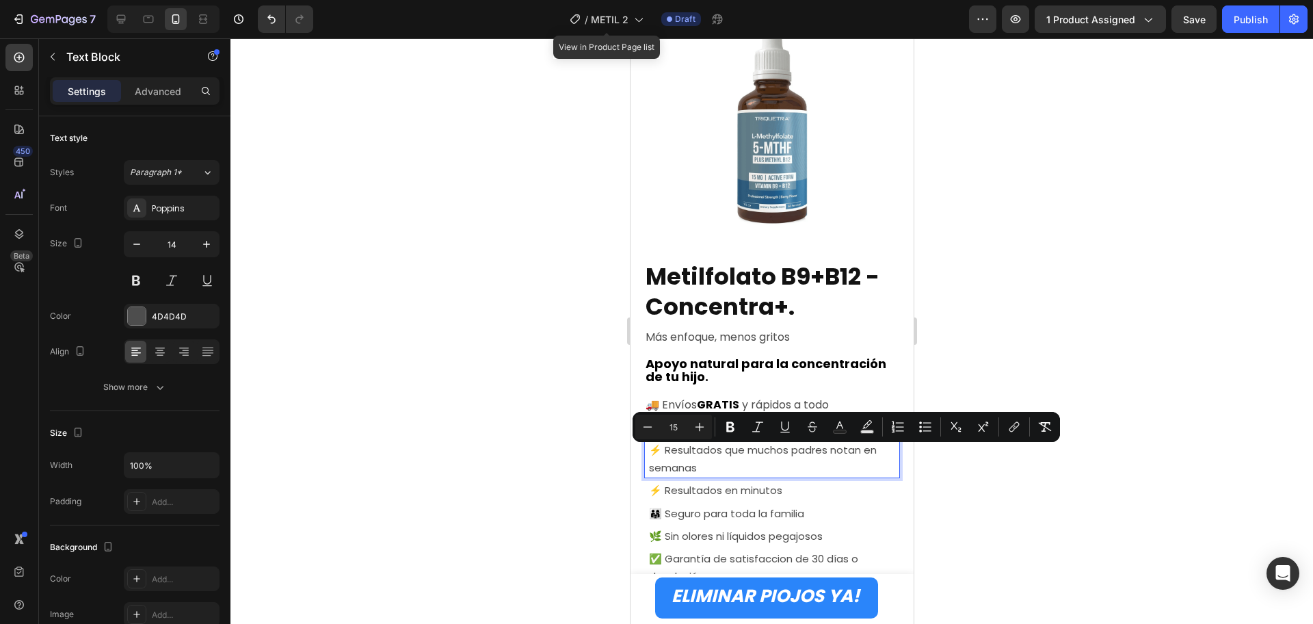
click at [714, 462] on p "⚡ Resultados que muchos padres notan en semanas" at bounding box center [774, 459] width 250 height 36
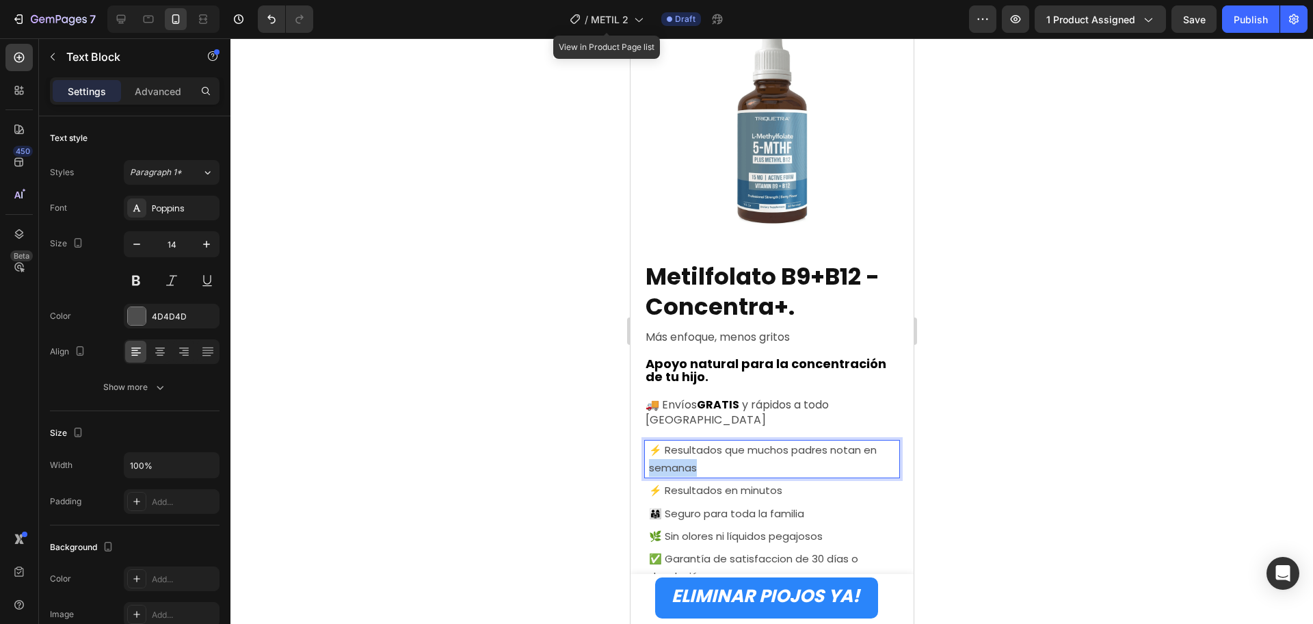
drag, startPoint x: 701, startPoint y: 458, endPoint x: 650, endPoint y: 457, distance: 51.3
click at [650, 457] on p "⚡ Resultados que muchos padres notan en semanas" at bounding box center [774, 459] width 250 height 36
click at [1054, 436] on div at bounding box center [772, 331] width 1083 height 586
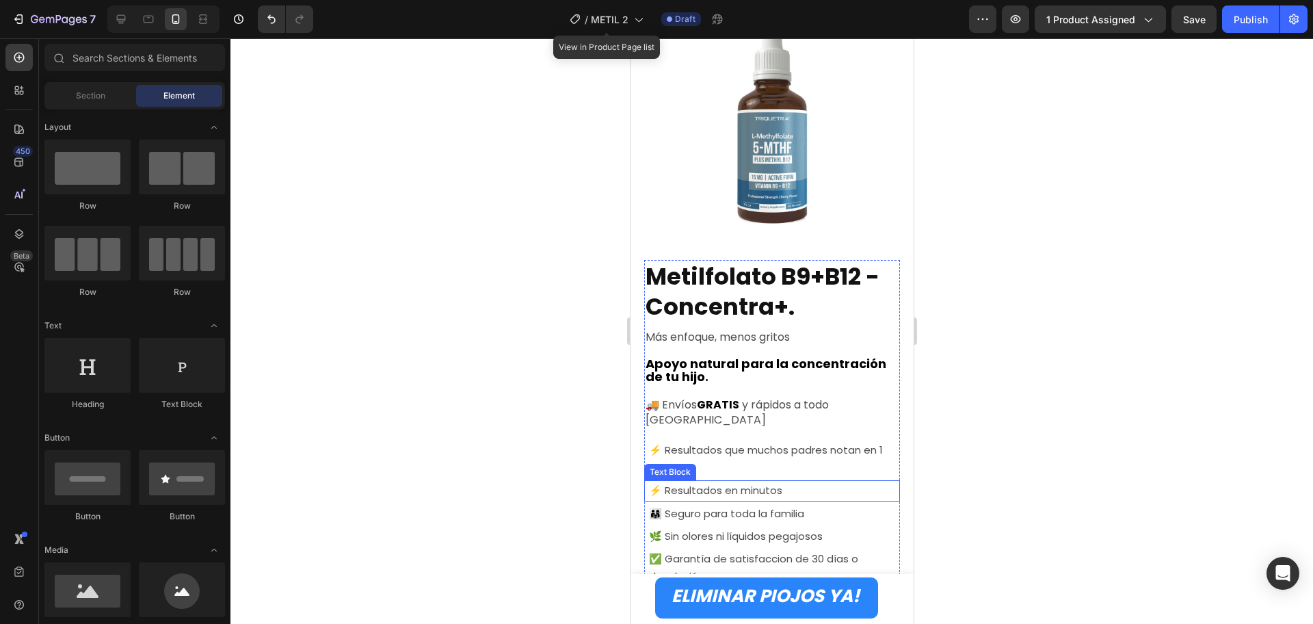
click at [696, 483] on span "⚡ Resultados en minutos" at bounding box center [715, 490] width 133 height 14
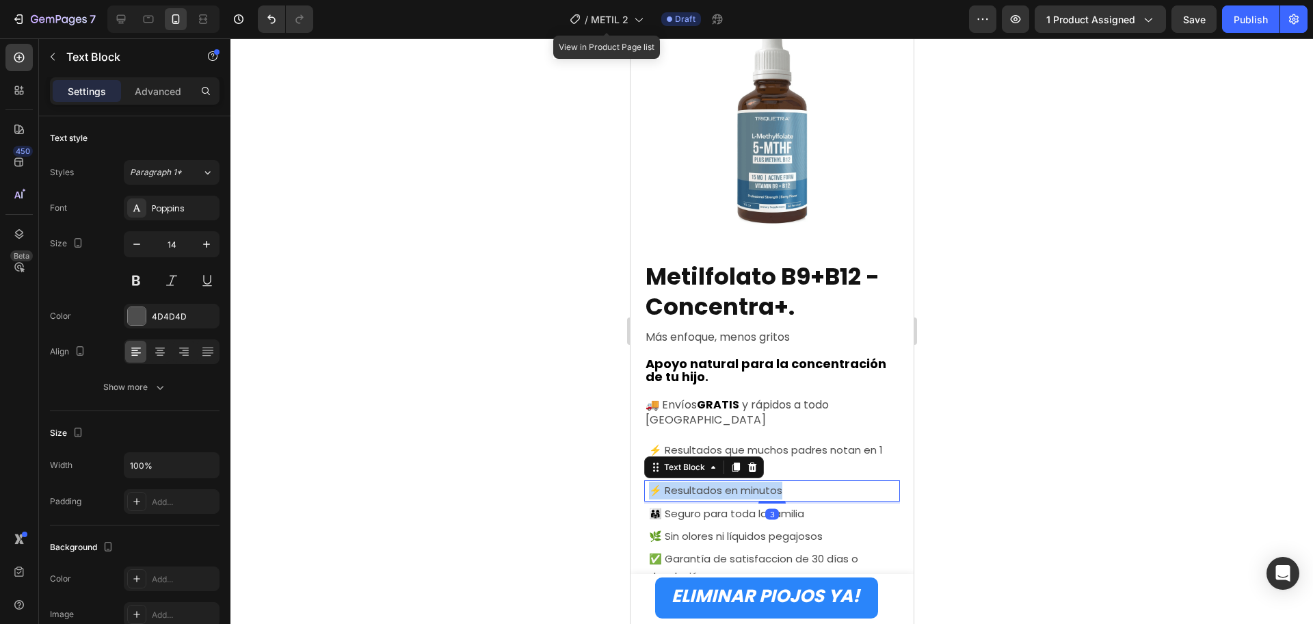
click at [696, 483] on span "⚡ Resultados en minutos" at bounding box center [715, 490] width 133 height 14
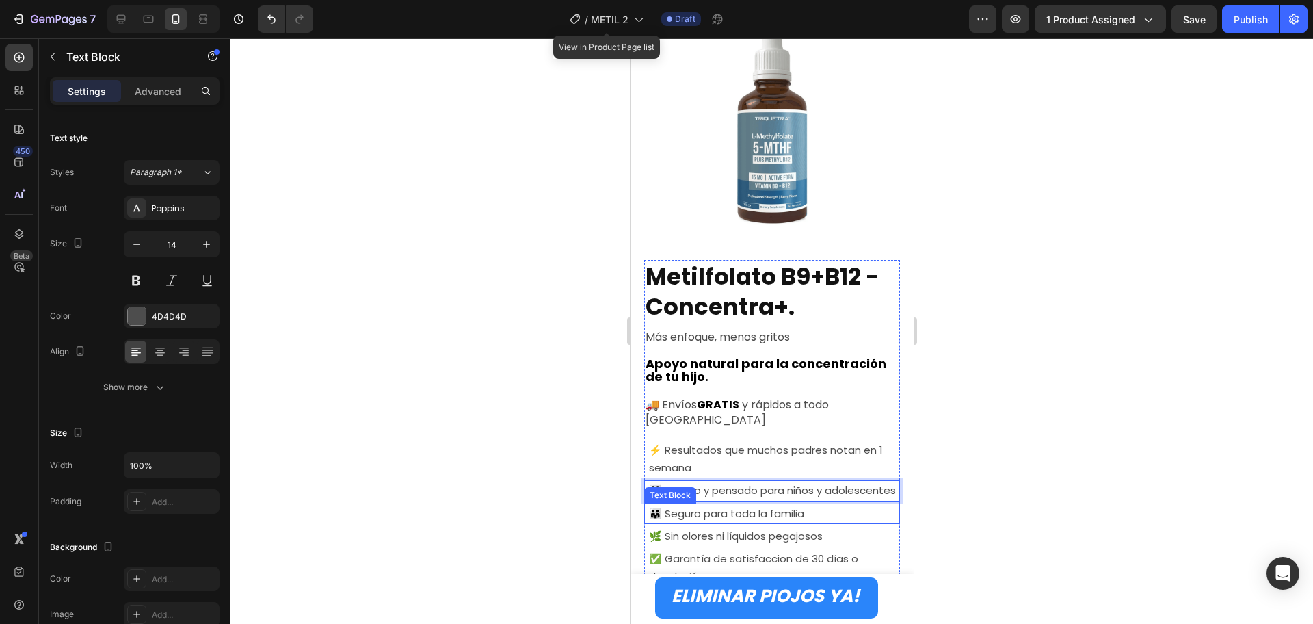
click at [737, 524] on div "👨‍👩‍👧 Seguro para toda la familia" at bounding box center [773, 514] width 252 height 21
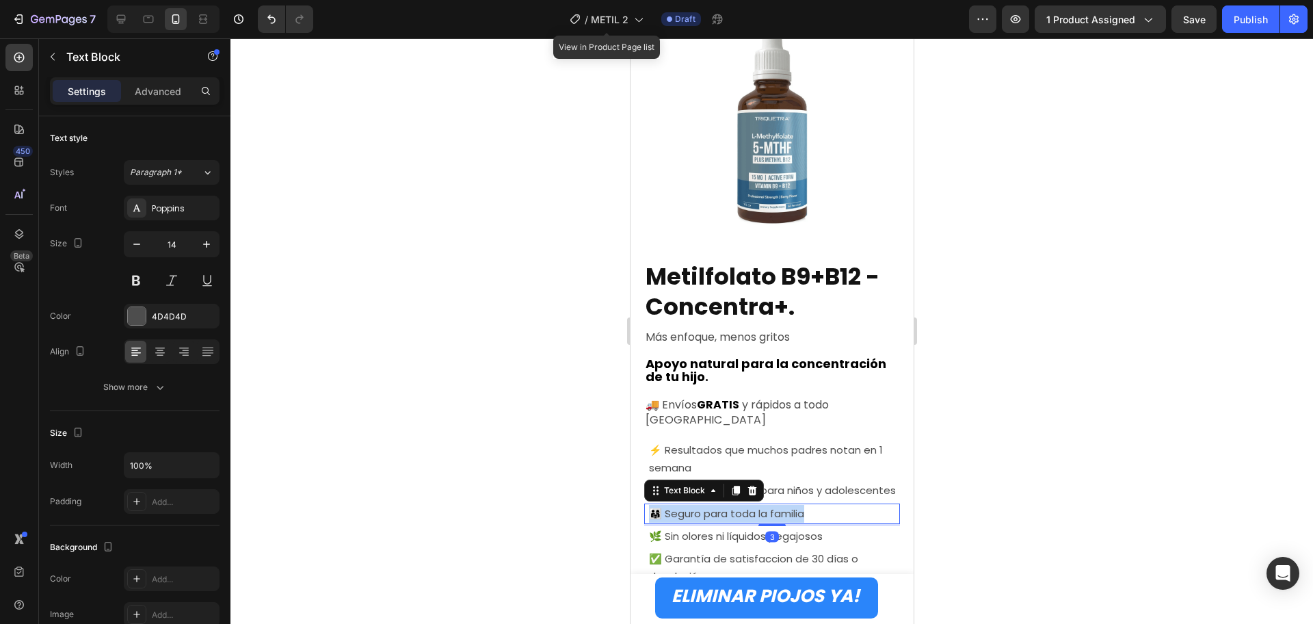
click at [737, 524] on div "👨‍👩‍👧 Seguro para toda la familia" at bounding box center [773, 514] width 252 height 21
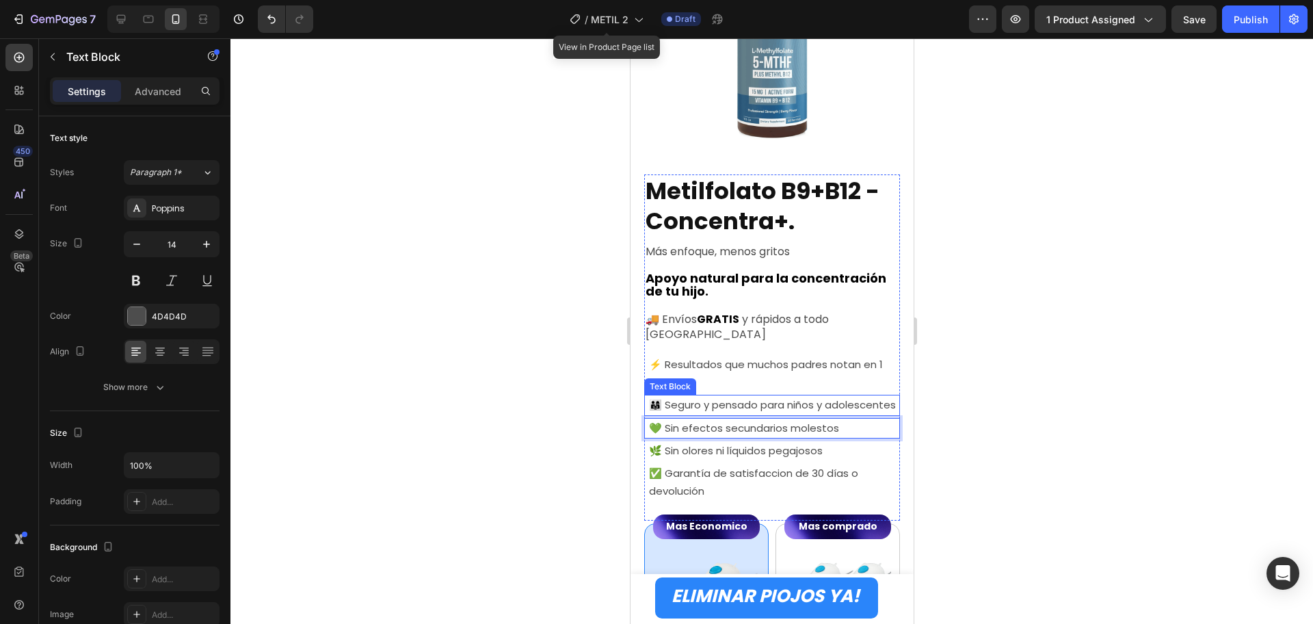
scroll to position [382, 0]
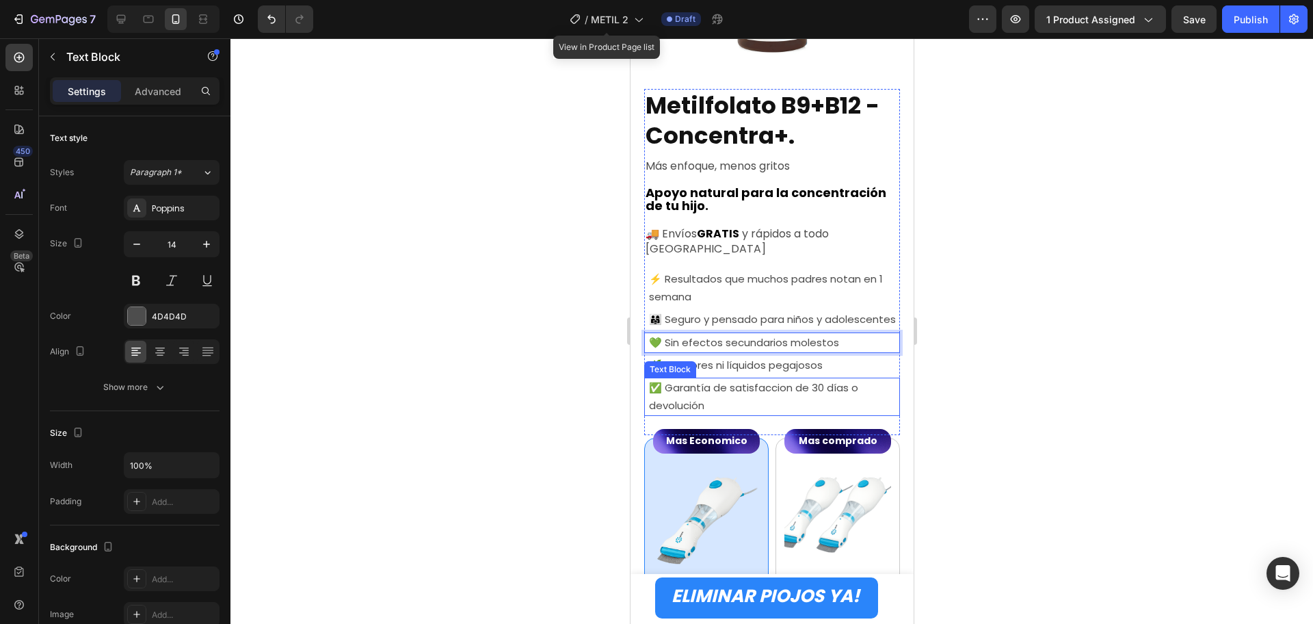
click at [1047, 458] on div at bounding box center [772, 331] width 1083 height 586
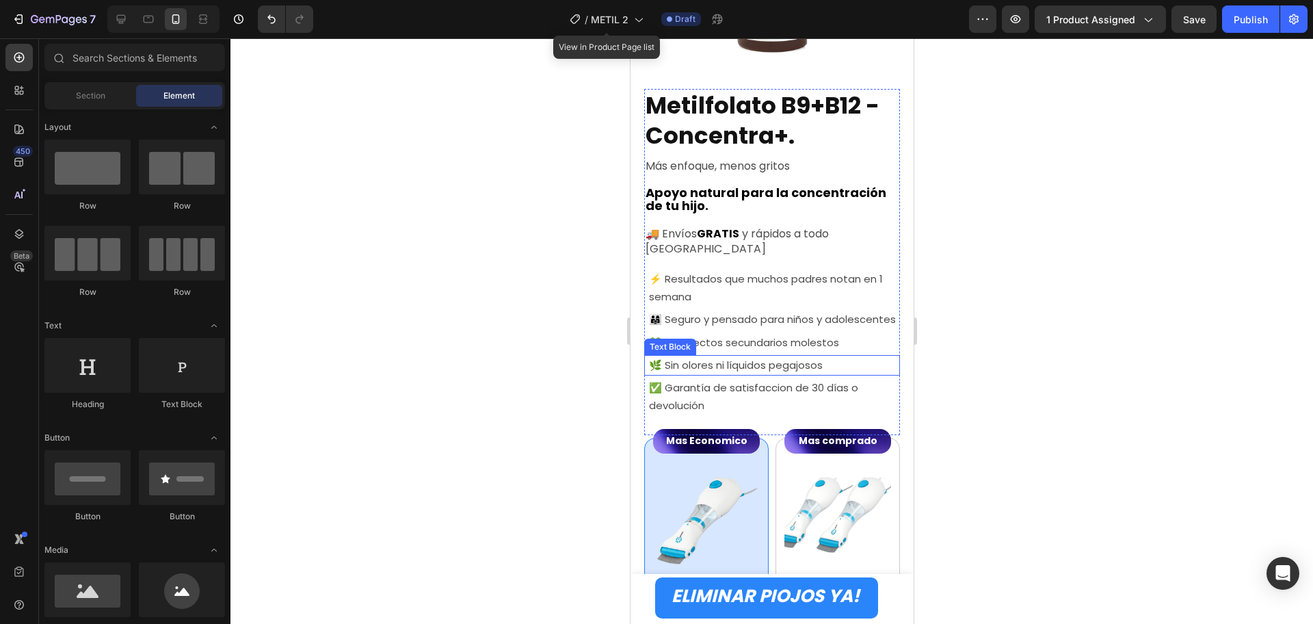
click at [789, 372] on span "🌿 Sin olores ni líquidos pegajosos" at bounding box center [736, 365] width 174 height 14
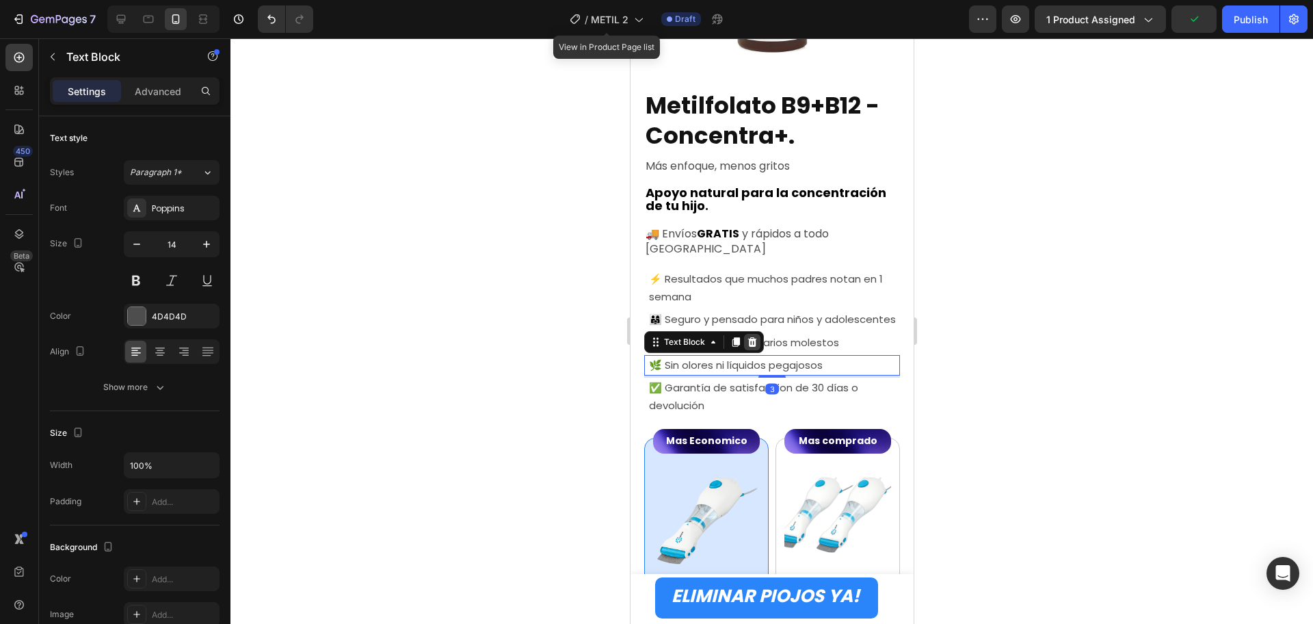
click at [744, 350] on div at bounding box center [752, 342] width 16 height 16
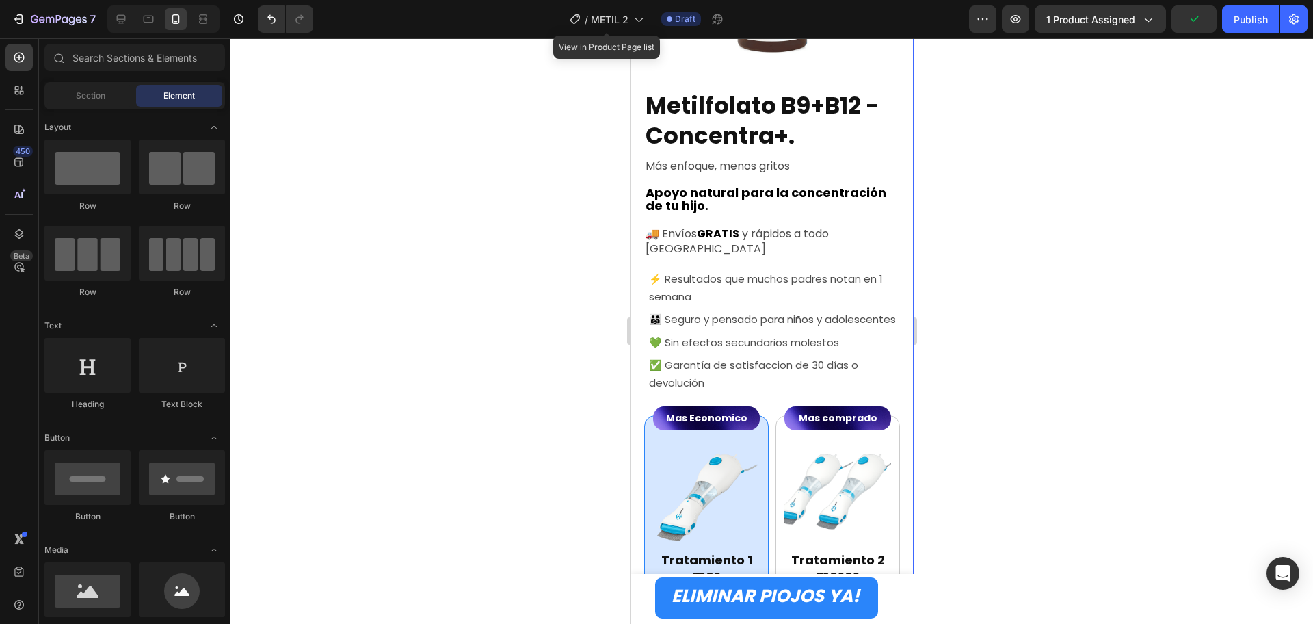
click at [964, 350] on div at bounding box center [772, 331] width 1083 height 586
click at [772, 282] on p "⚡ Resultados que muchos padres notan en 1 semana" at bounding box center [774, 288] width 250 height 36
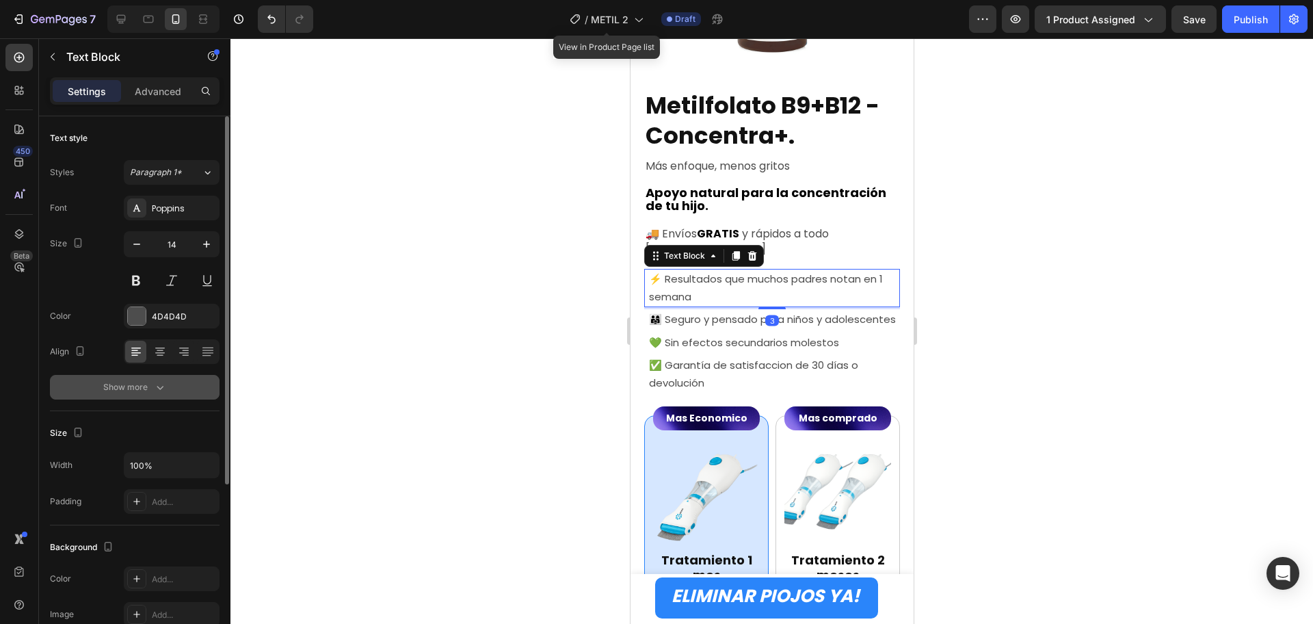
click at [155, 380] on icon "button" at bounding box center [160, 387] width 14 height 14
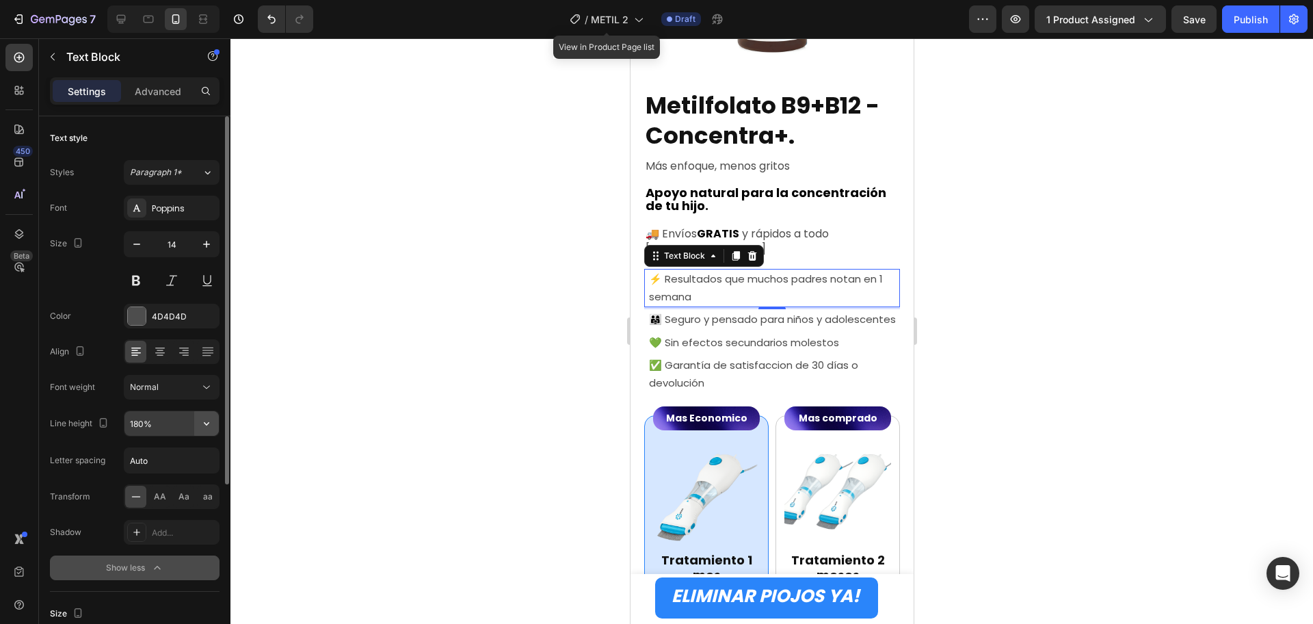
click at [200, 420] on icon "button" at bounding box center [207, 424] width 14 height 14
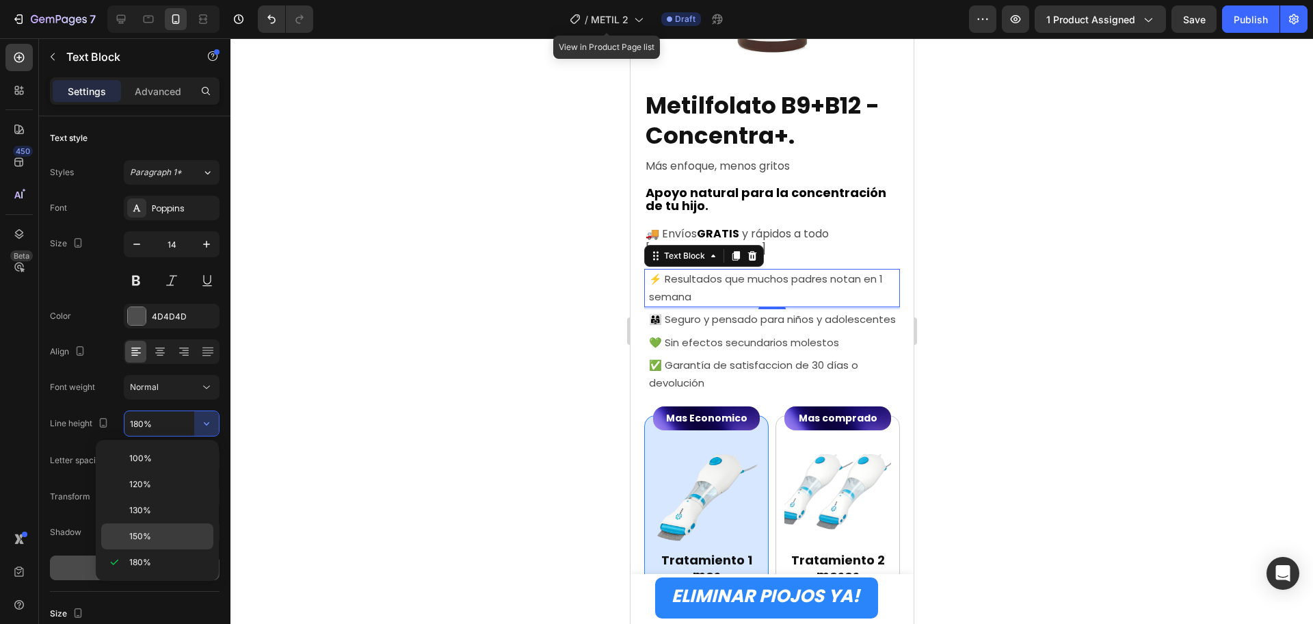
click at [146, 528] on div "150%" at bounding box center [157, 536] width 112 height 26
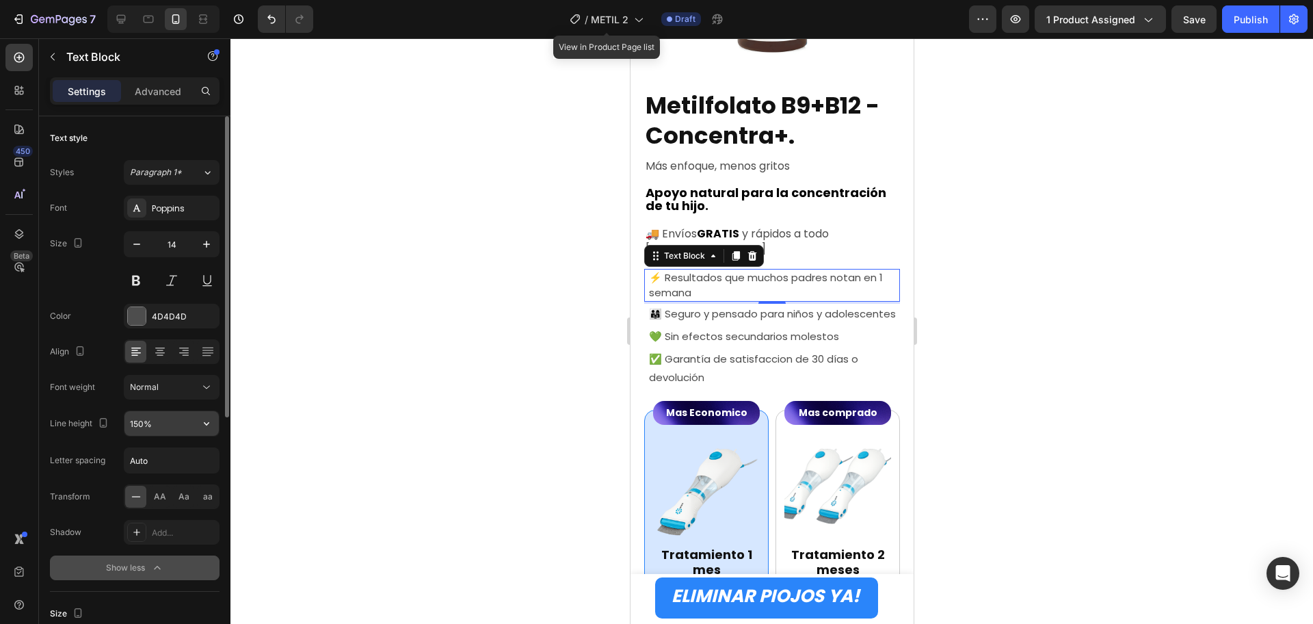
click at [196, 424] on button "button" at bounding box center [206, 423] width 25 height 25
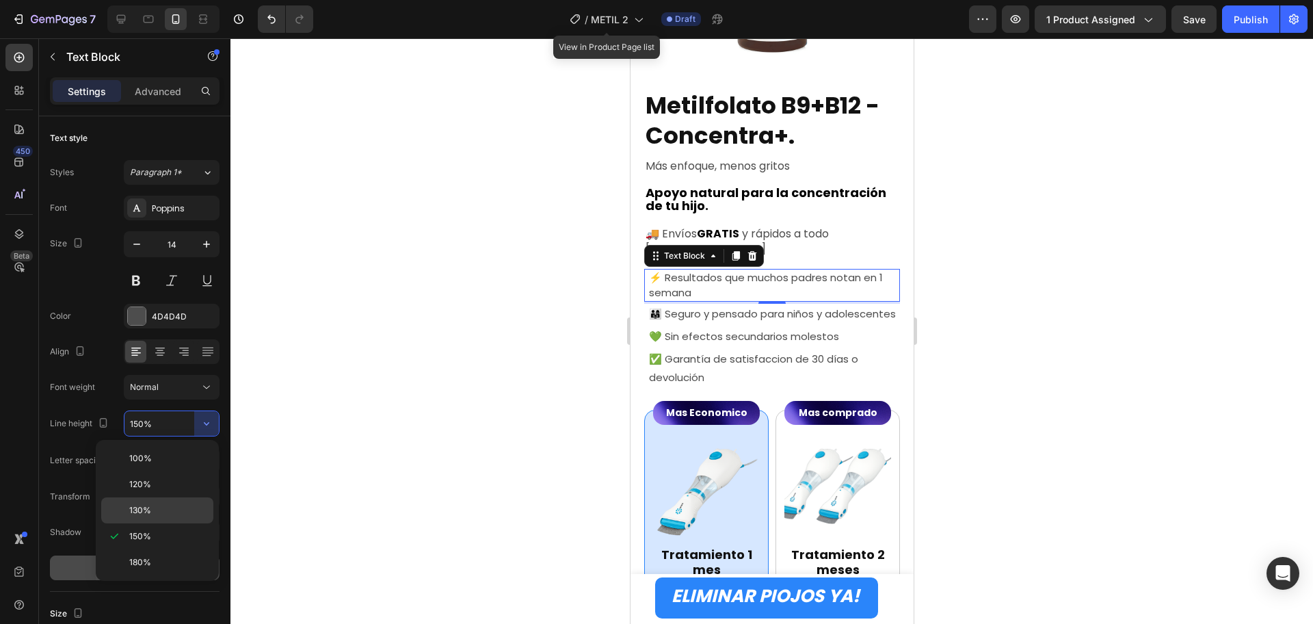
click at [161, 507] on p "130%" at bounding box center [168, 510] width 78 height 12
type input "130%"
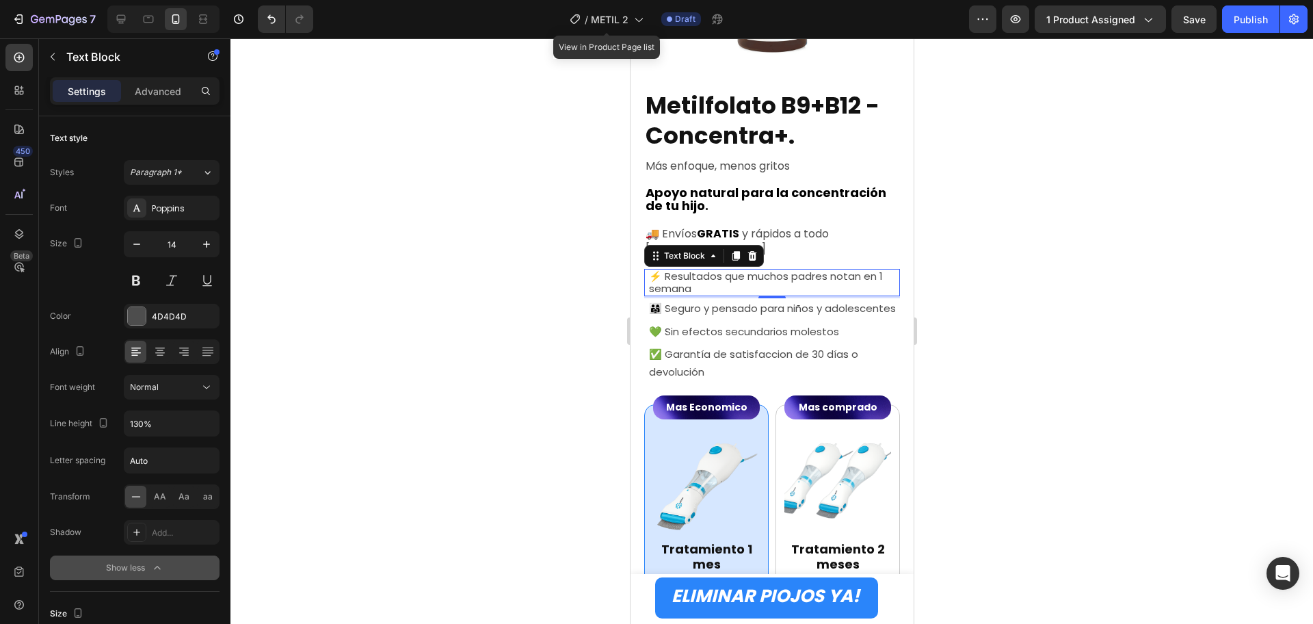
click at [1004, 302] on div at bounding box center [772, 331] width 1083 height 586
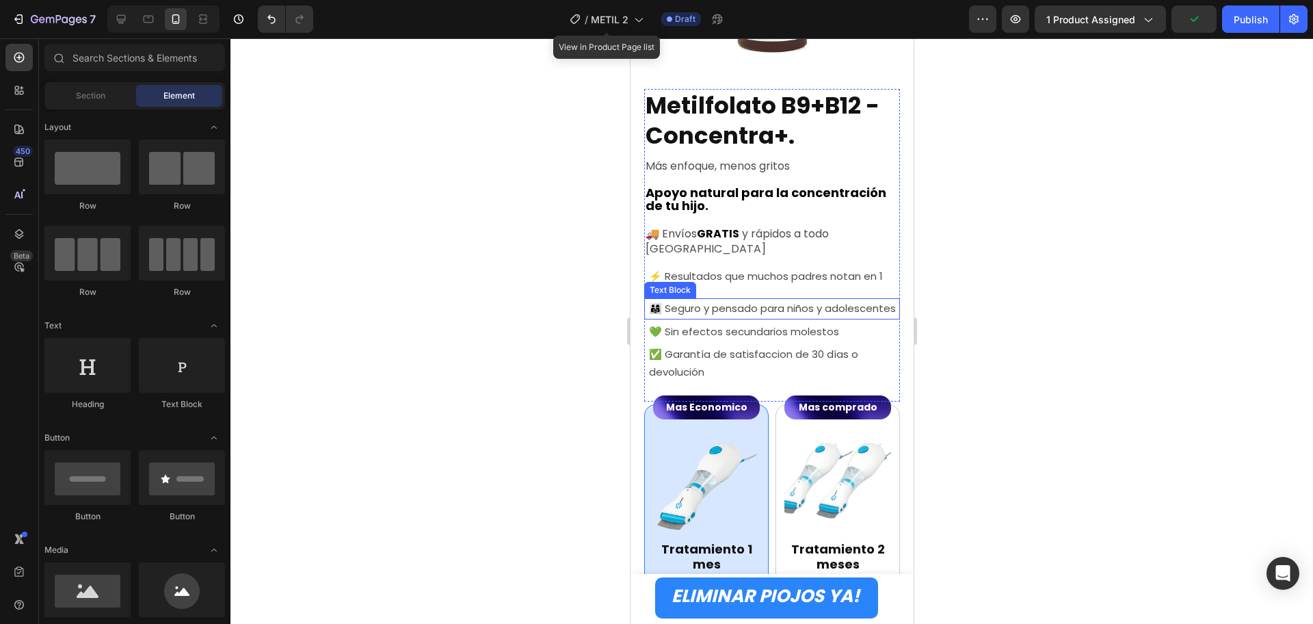
click at [768, 304] on p "👨‍👩‍👧 Seguro y pensado para niños y adolescentes" at bounding box center [774, 309] width 250 height 18
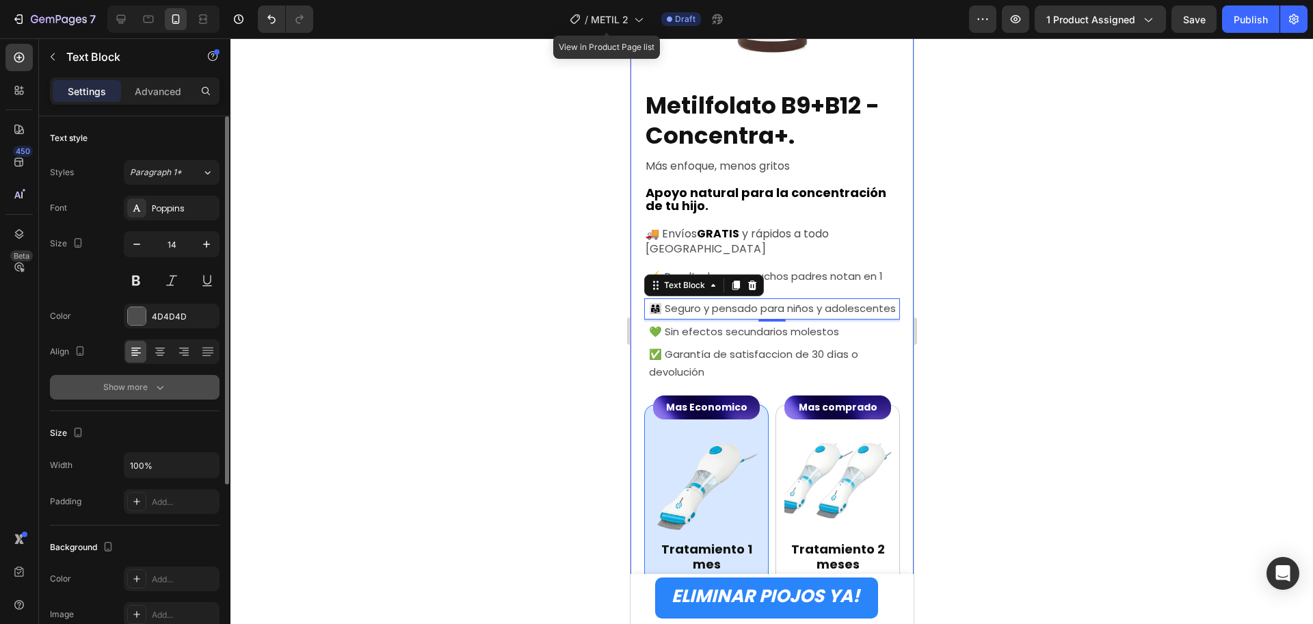
click at [156, 384] on icon "button" at bounding box center [160, 387] width 14 height 14
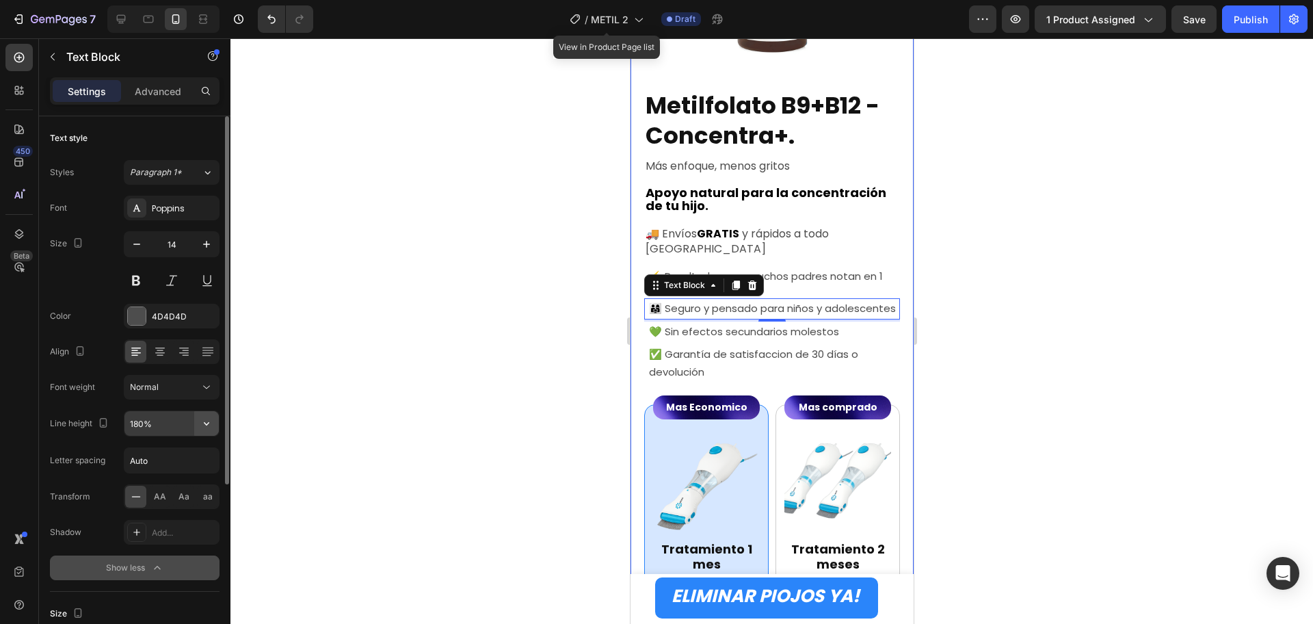
click at [210, 422] on icon "button" at bounding box center [207, 424] width 14 height 14
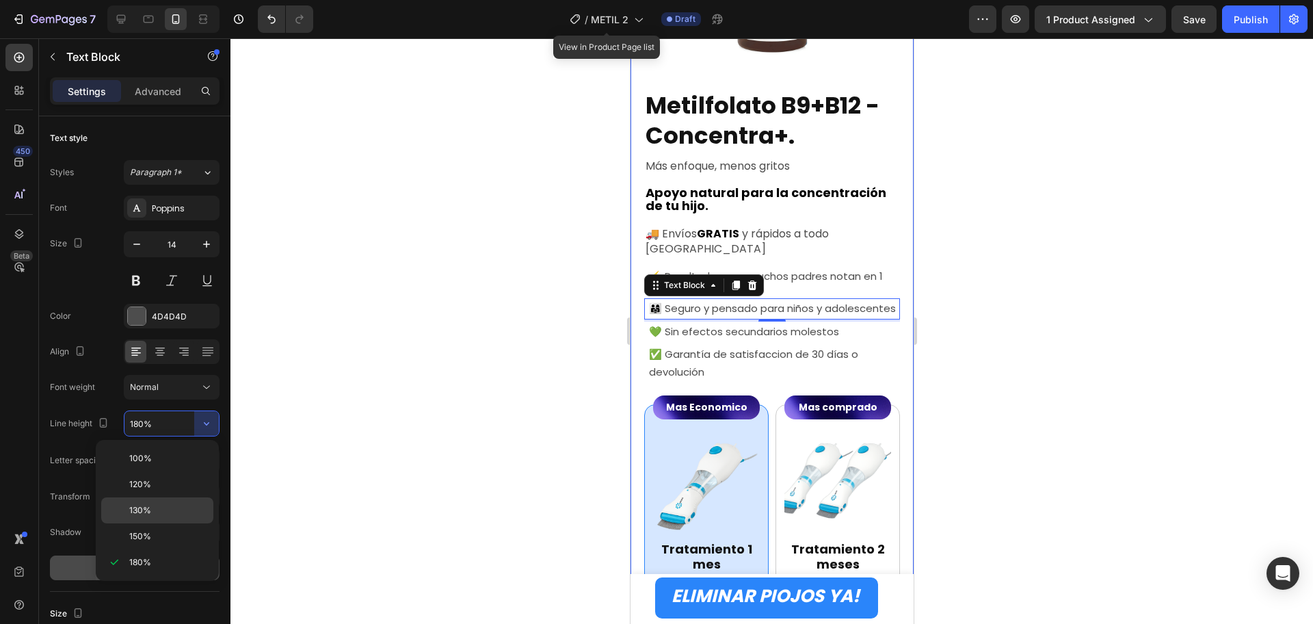
click at [159, 508] on p "130%" at bounding box center [168, 510] width 78 height 12
type input "130%"
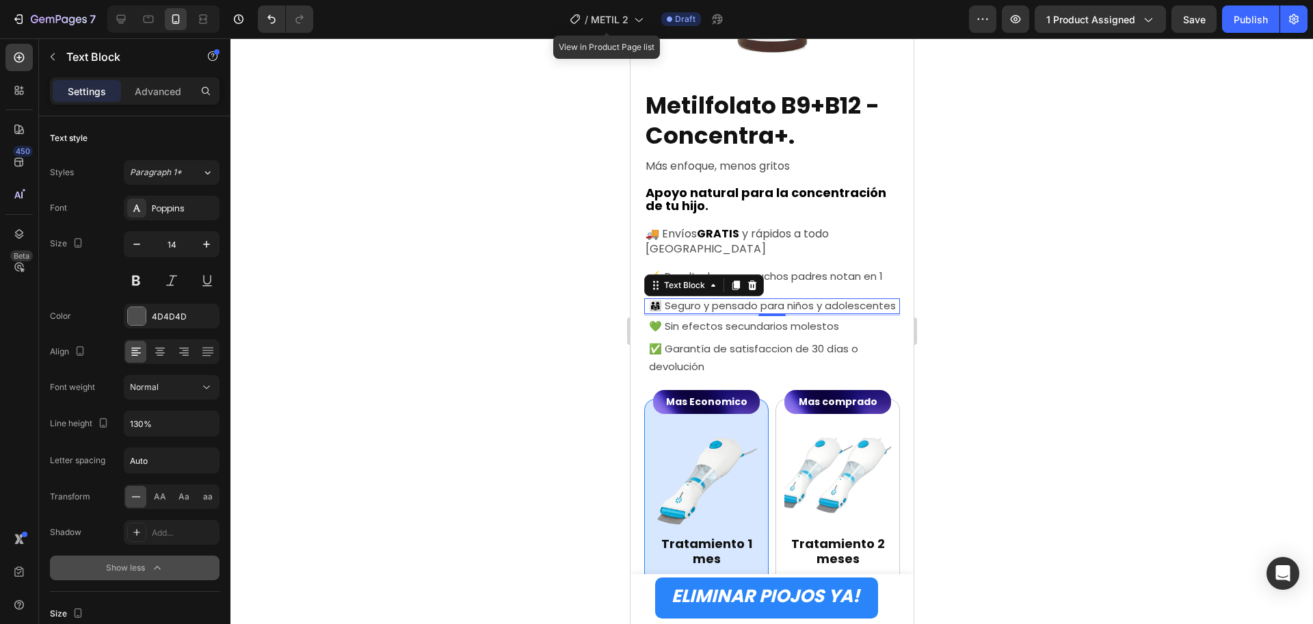
click at [963, 326] on div at bounding box center [772, 331] width 1083 height 586
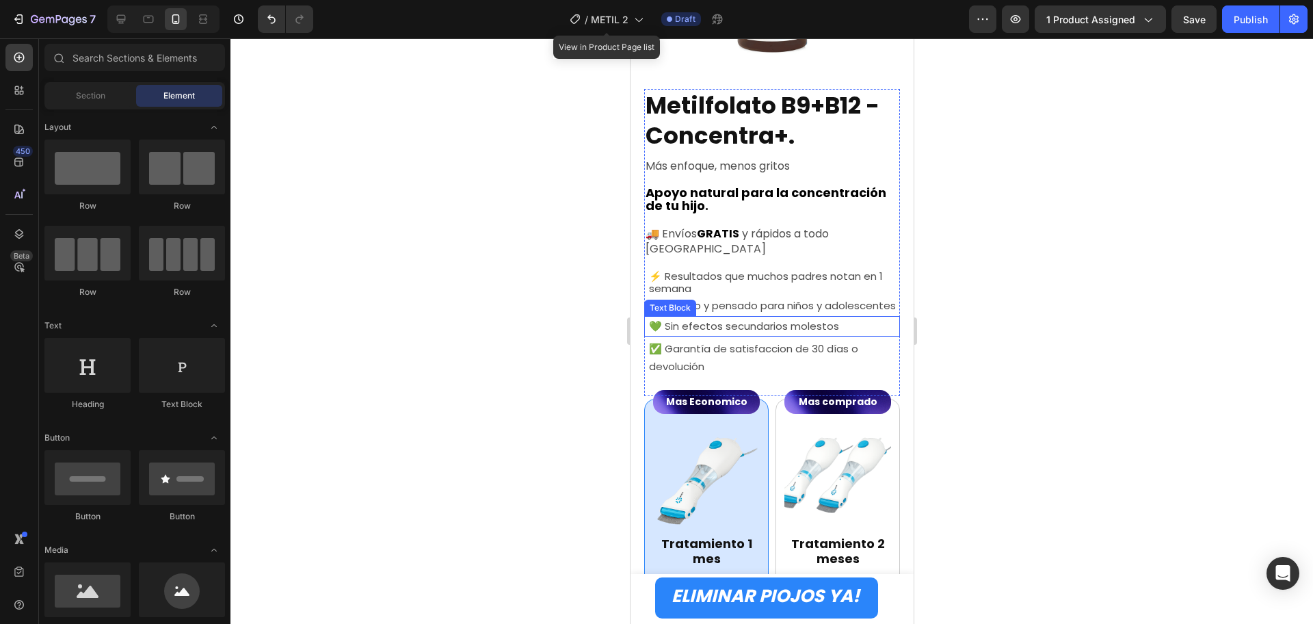
click at [837, 322] on span "💚 Sin efectos secundarios molestos" at bounding box center [744, 326] width 190 height 14
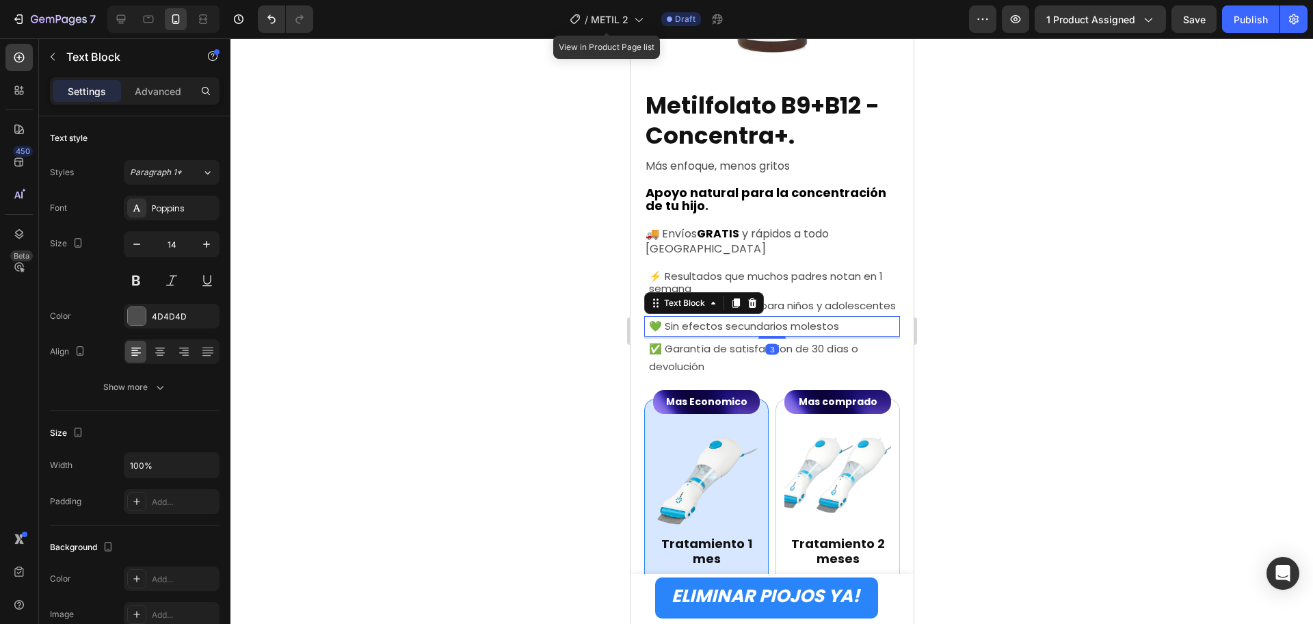
click at [1006, 324] on div at bounding box center [772, 331] width 1083 height 586
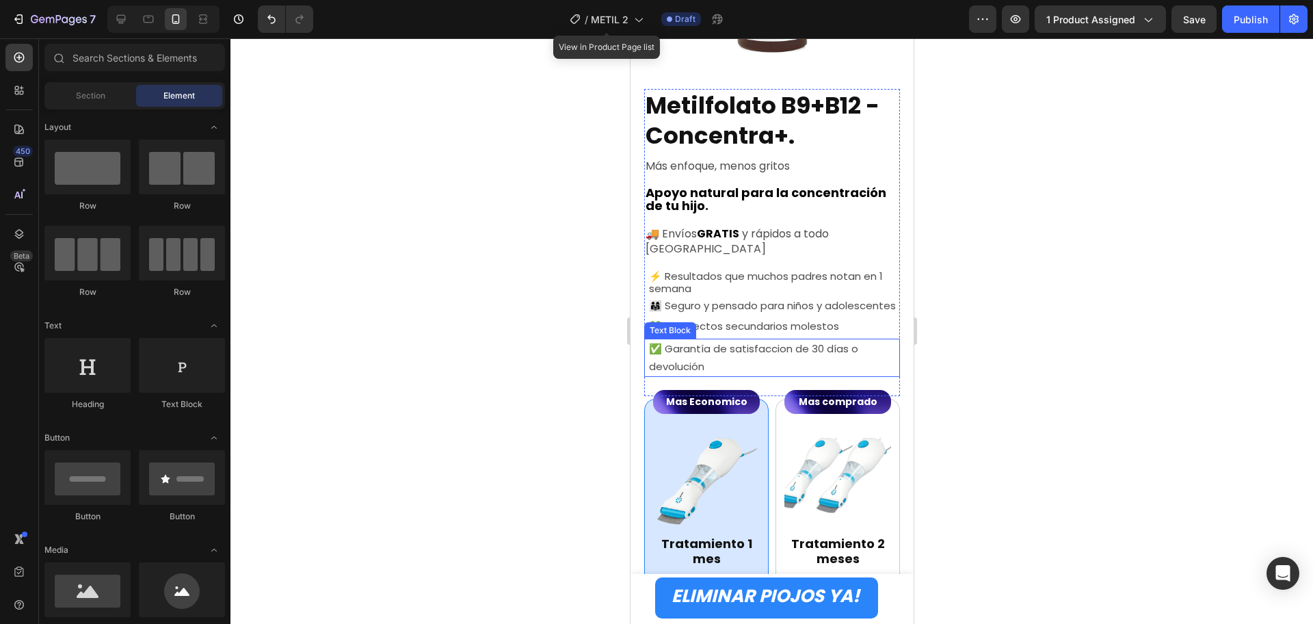
click at [802, 367] on p "✅ Garantía de satisfaccion de 30 días o devolución" at bounding box center [774, 358] width 250 height 36
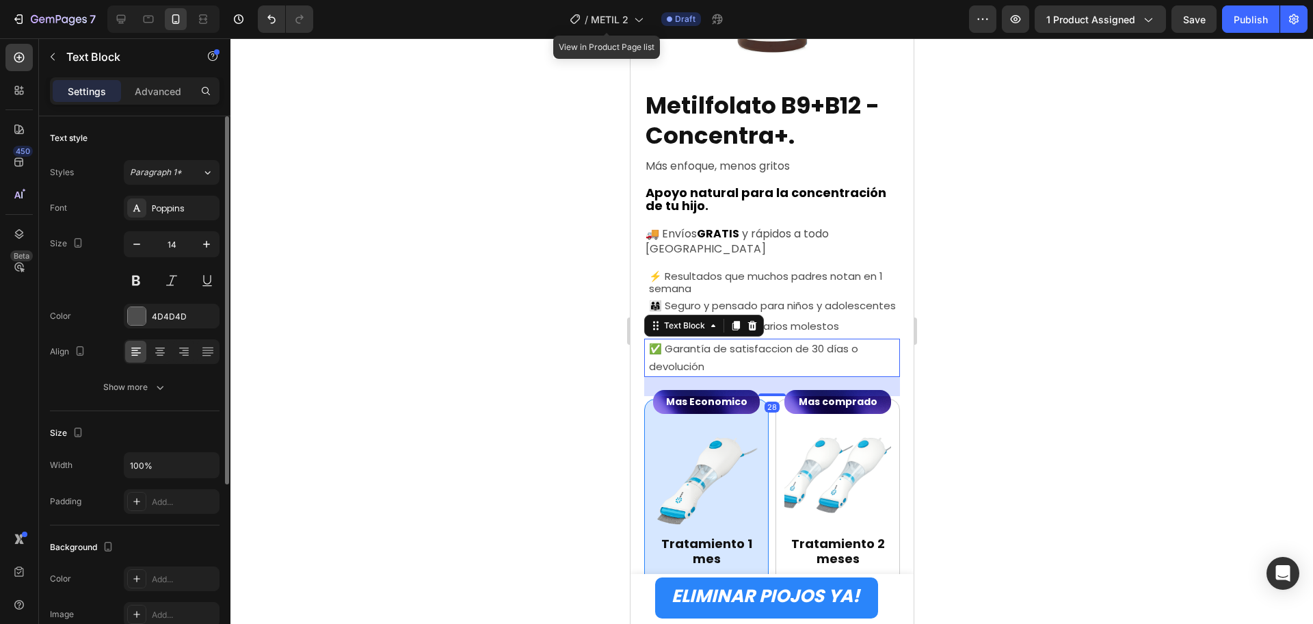
drag, startPoint x: 148, startPoint y: 393, endPoint x: 152, endPoint y: 400, distance: 8.0
click at [148, 393] on div "Show more" at bounding box center [135, 387] width 64 height 14
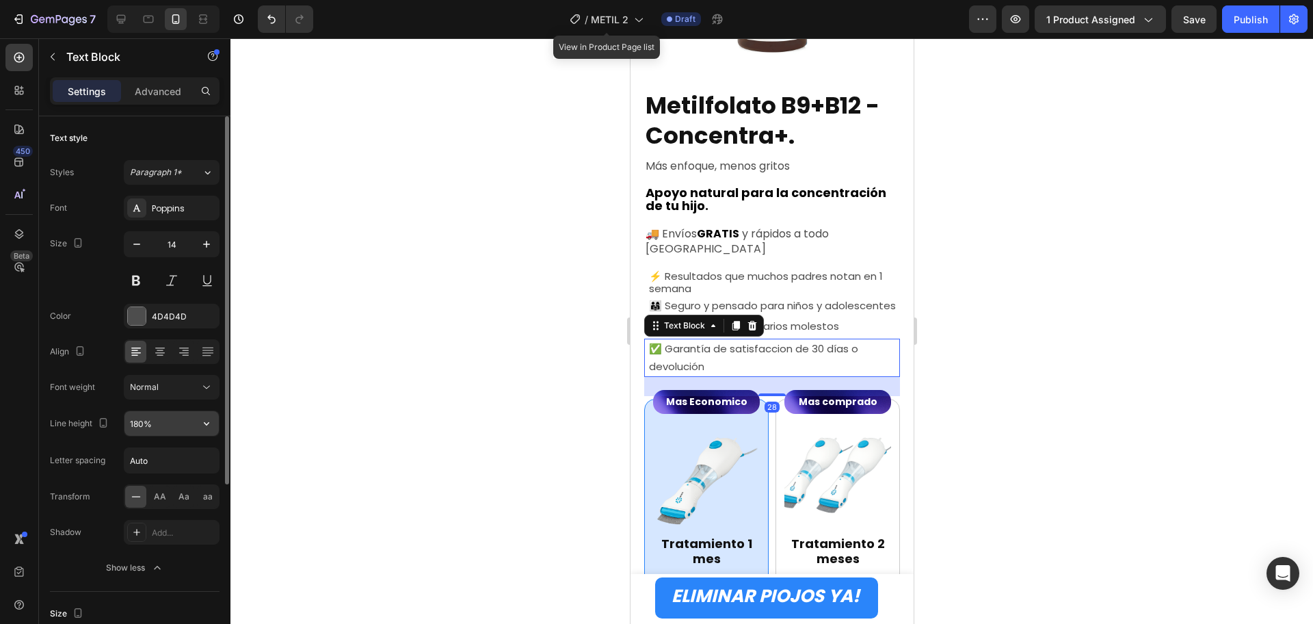
click at [210, 422] on icon "button" at bounding box center [207, 424] width 14 height 14
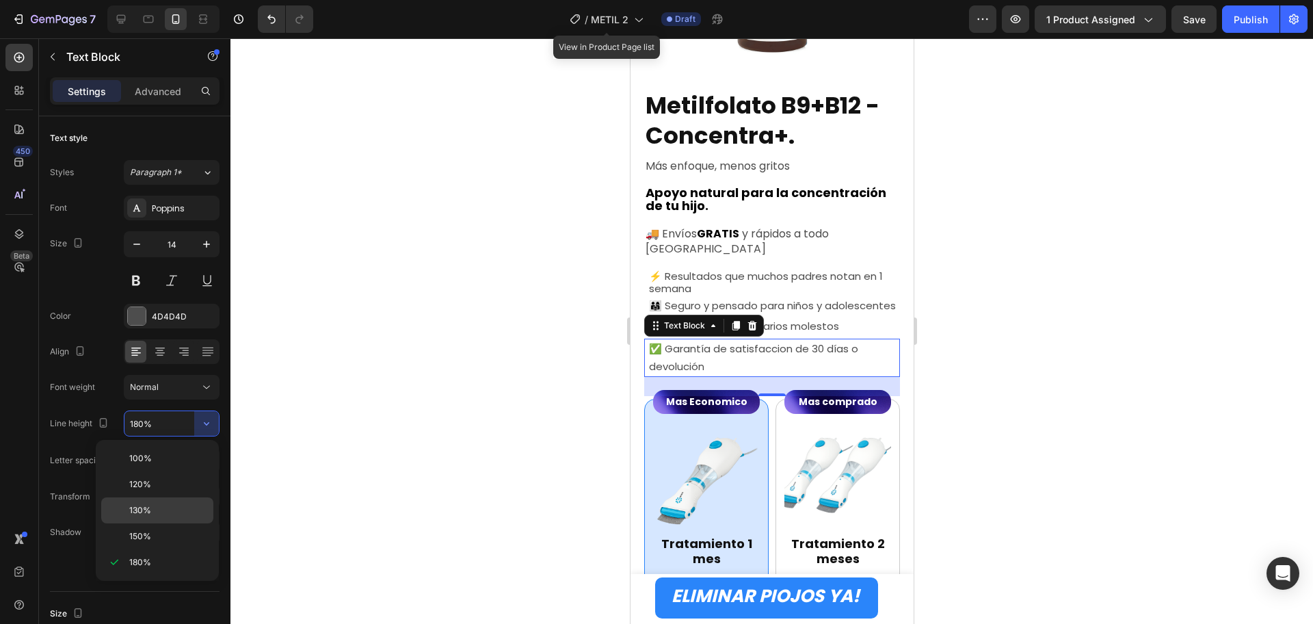
click at [152, 507] on p "130%" at bounding box center [168, 510] width 78 height 12
type input "130%"
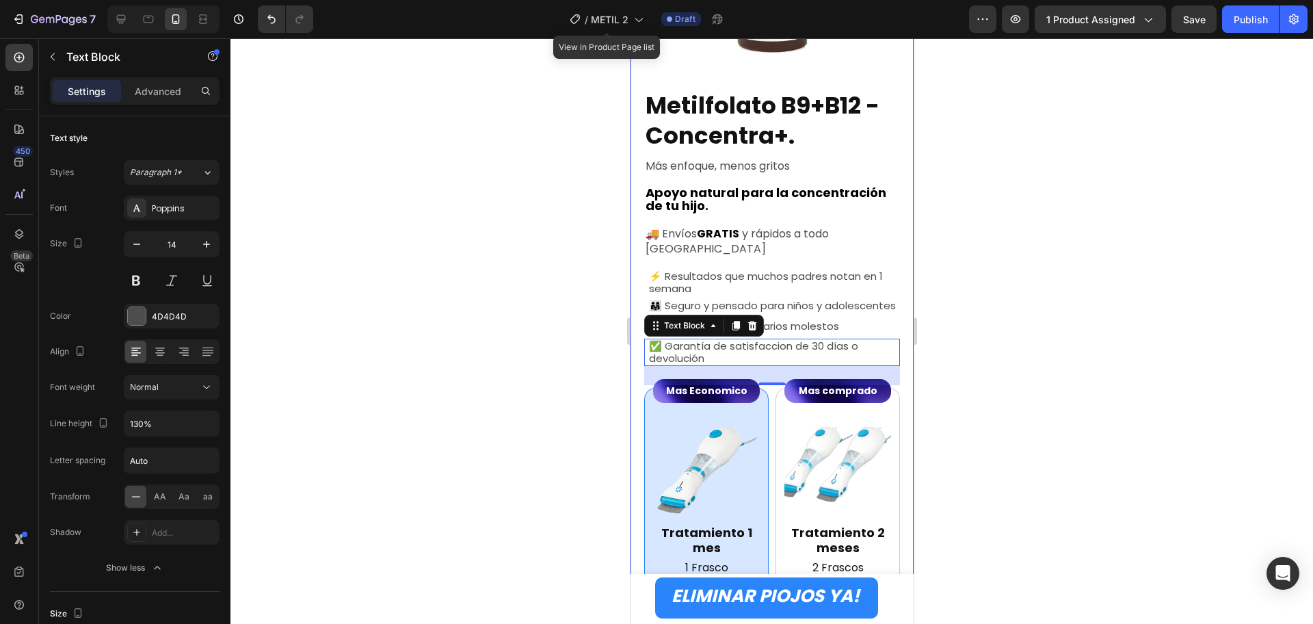
click at [1039, 374] on div at bounding box center [772, 331] width 1083 height 586
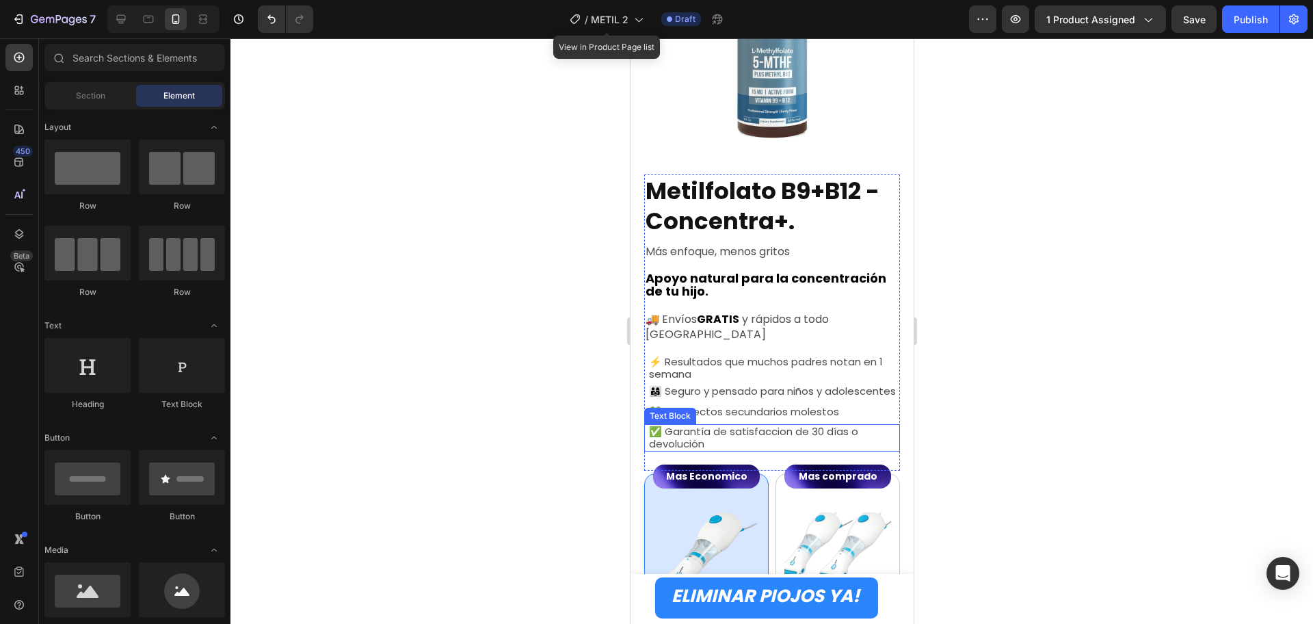
scroll to position [553, 0]
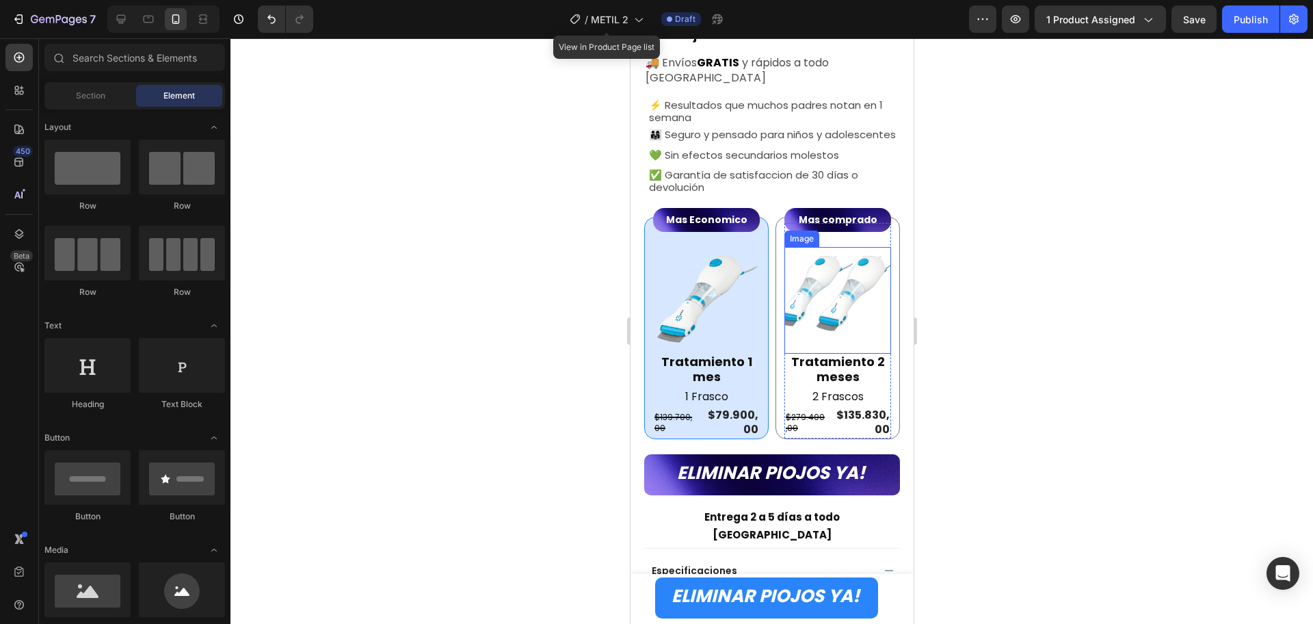
click at [821, 278] on img at bounding box center [837, 300] width 107 height 107
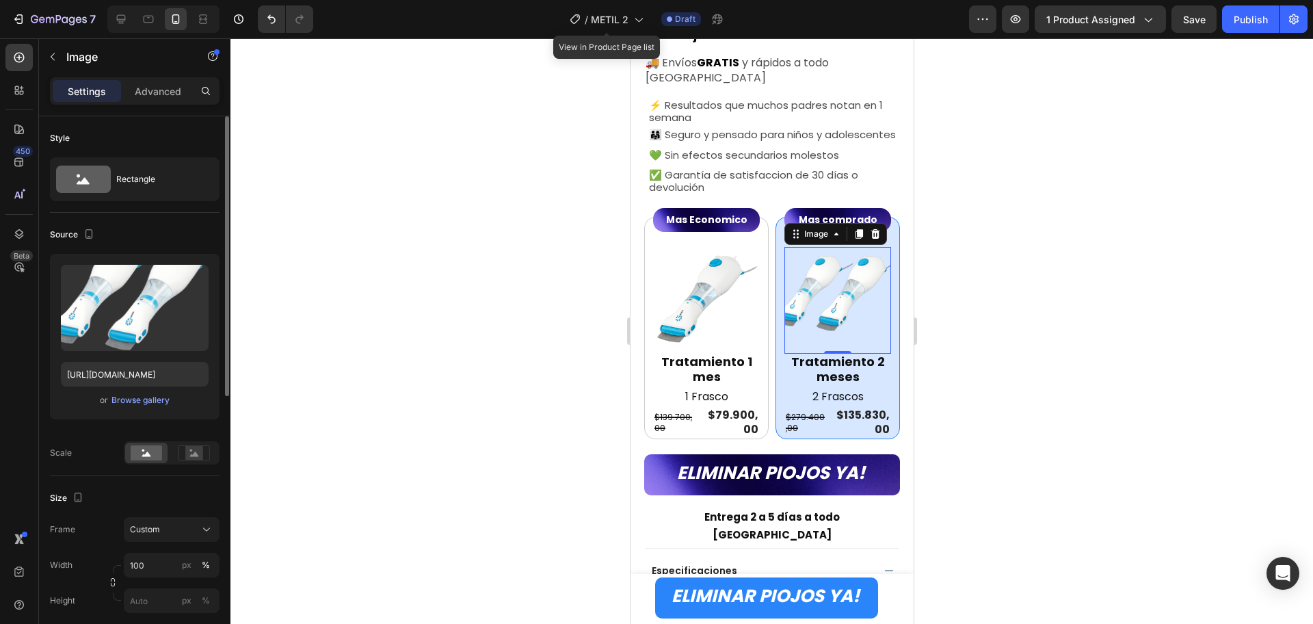
click at [161, 392] on div "or Browse gallery" at bounding box center [135, 400] width 148 height 16
click at [161, 394] on div "Browse gallery" at bounding box center [141, 400] width 58 height 12
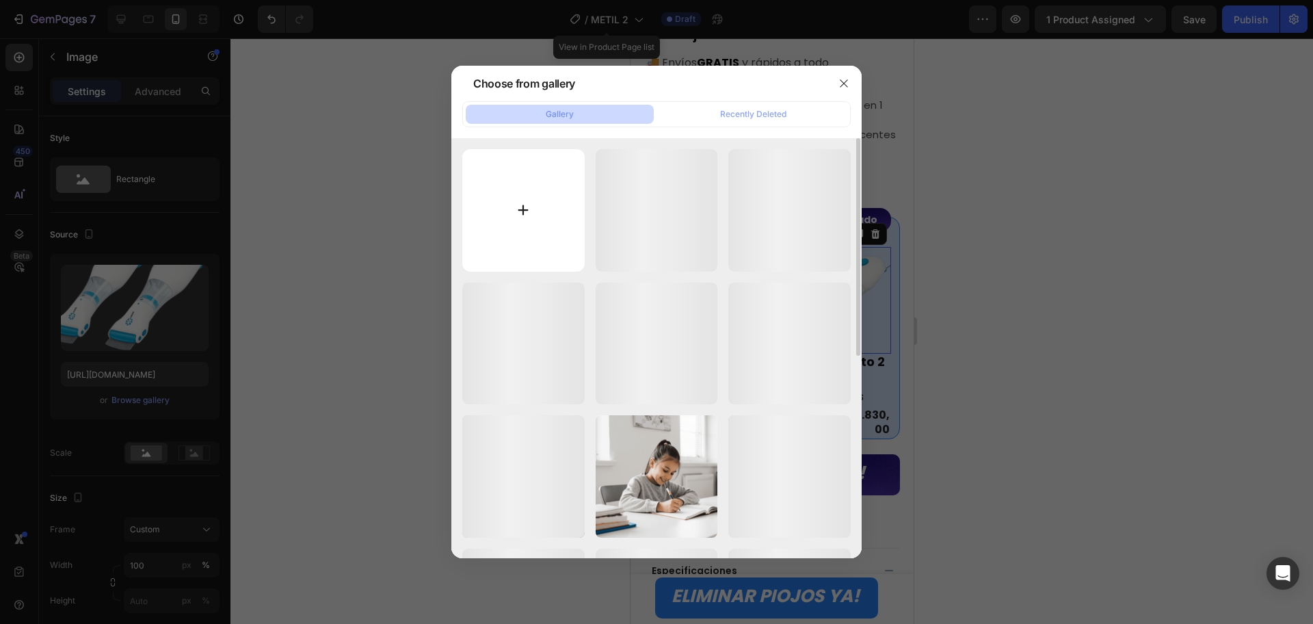
click at [544, 218] on input "file" at bounding box center [523, 210] width 122 height 122
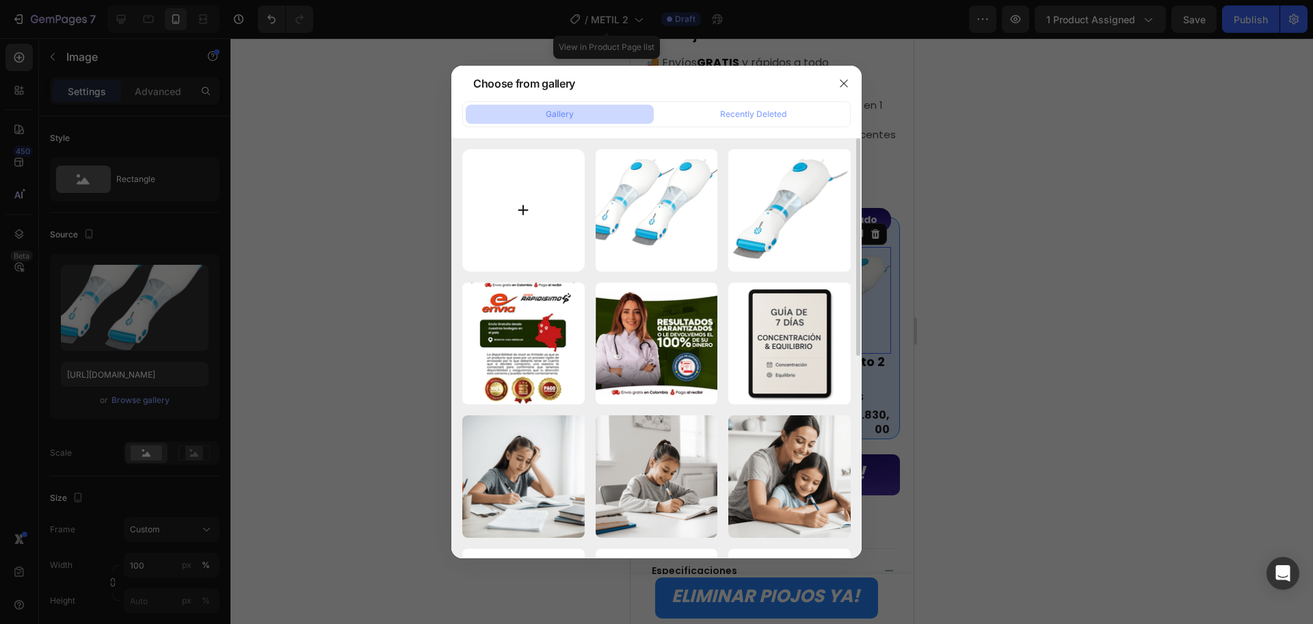
type input "C:\fakepath\20250926_2047_Frascos de Suplemento Doble_remix_01k64dhh0pfdqrtb2gp…"
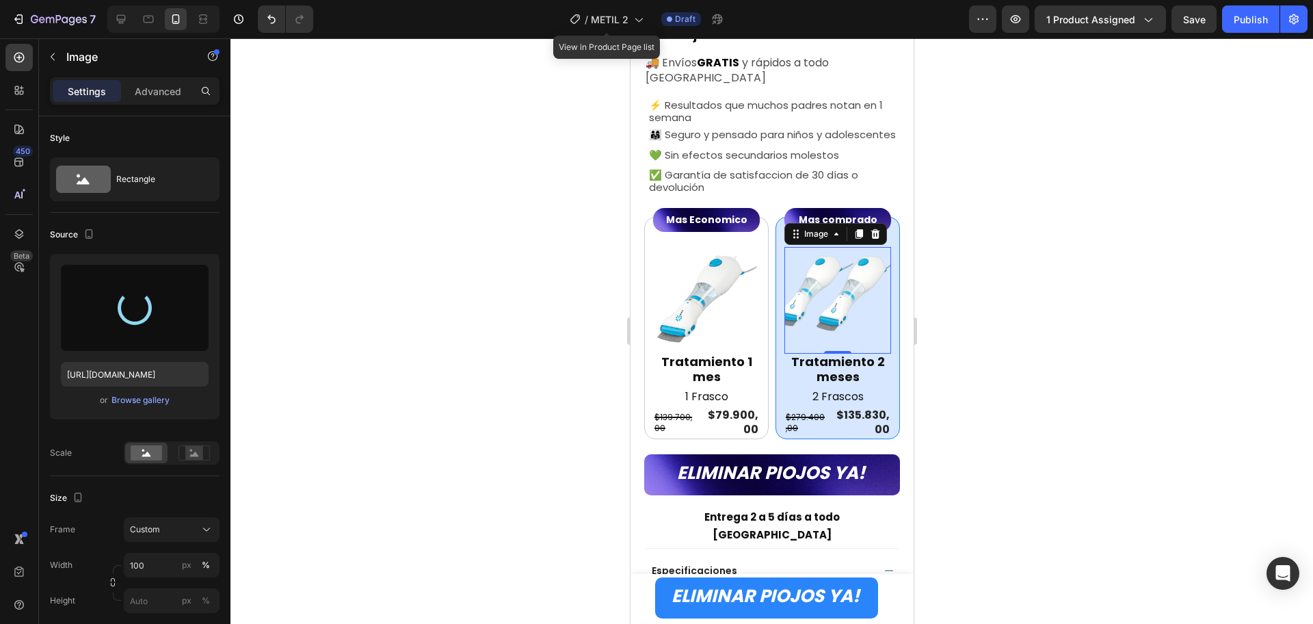
type input "[URL][DOMAIN_NAME]"
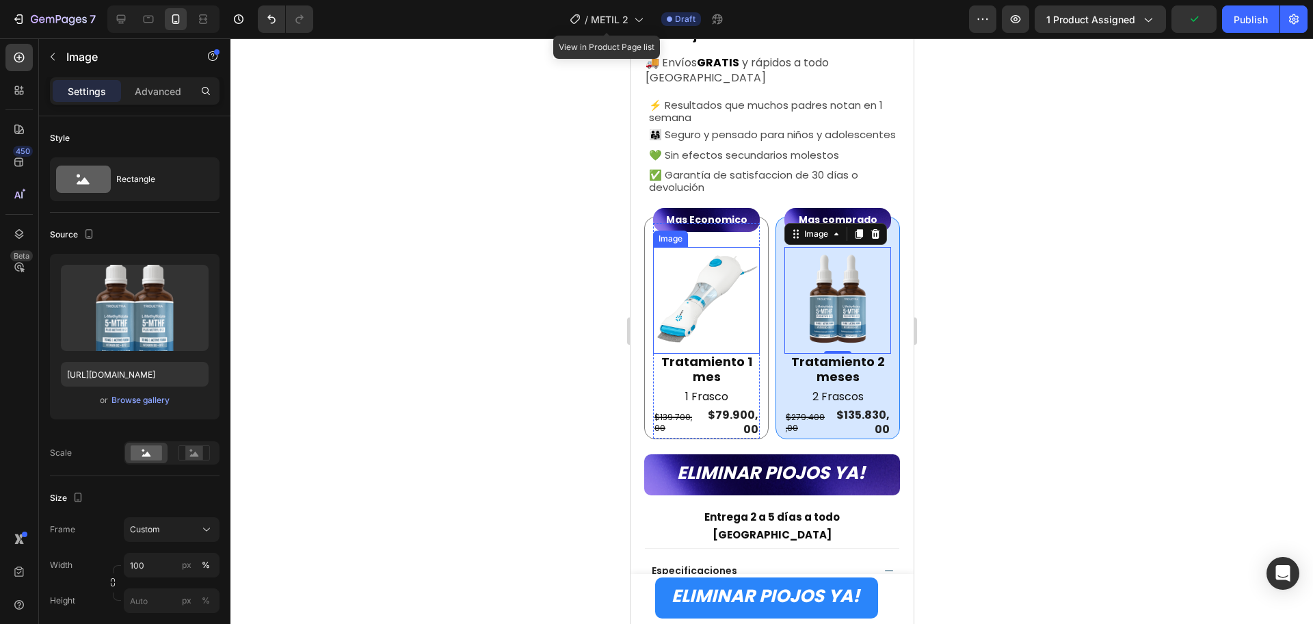
click at [686, 293] on img at bounding box center [706, 300] width 107 height 107
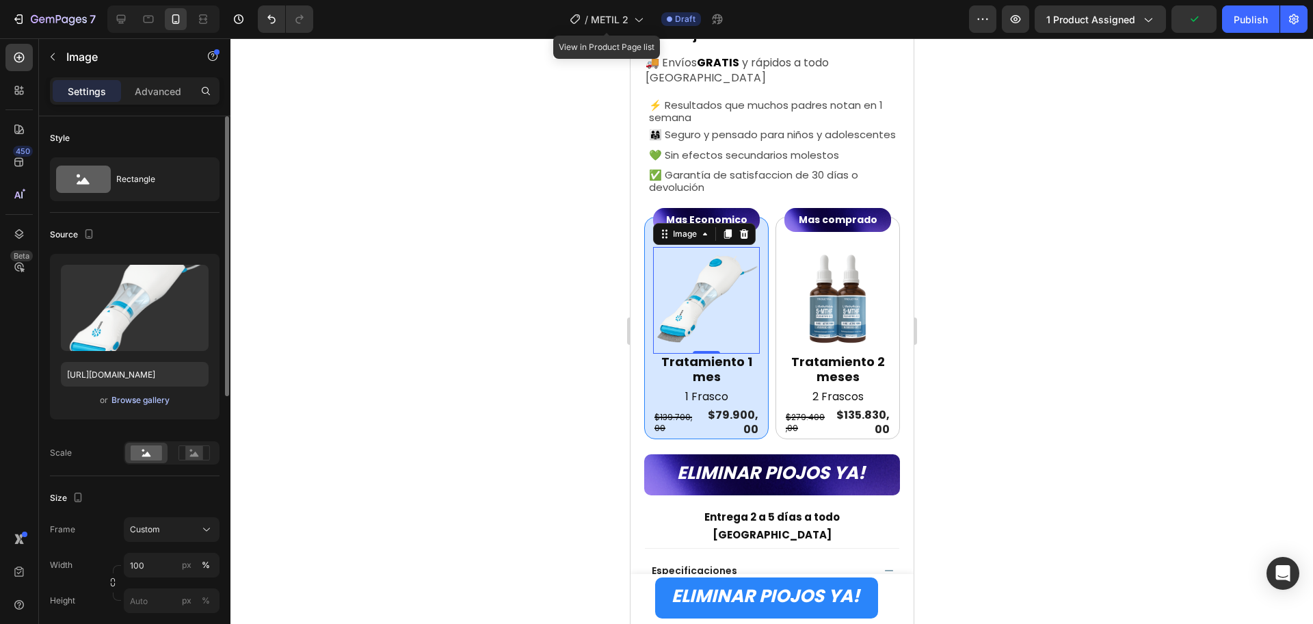
click at [148, 395] on div "Browse gallery" at bounding box center [141, 400] width 58 height 12
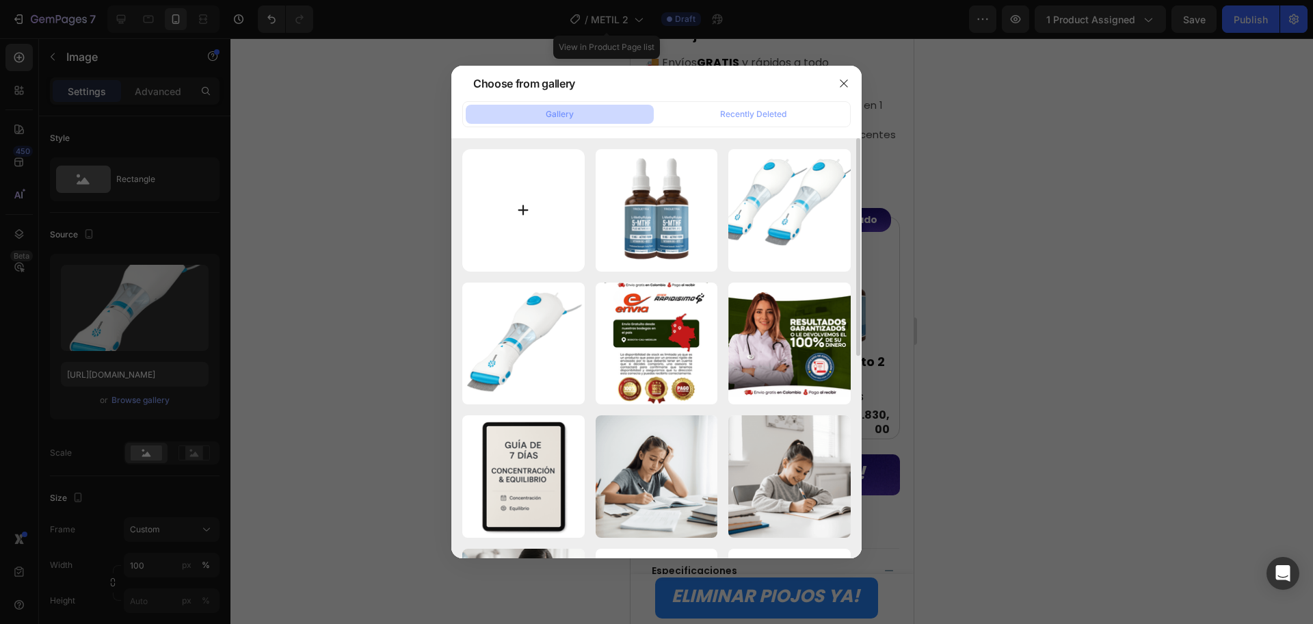
click at [523, 223] on input "file" at bounding box center [523, 210] width 122 height 122
type input "C:\fakepath\BASE.png"
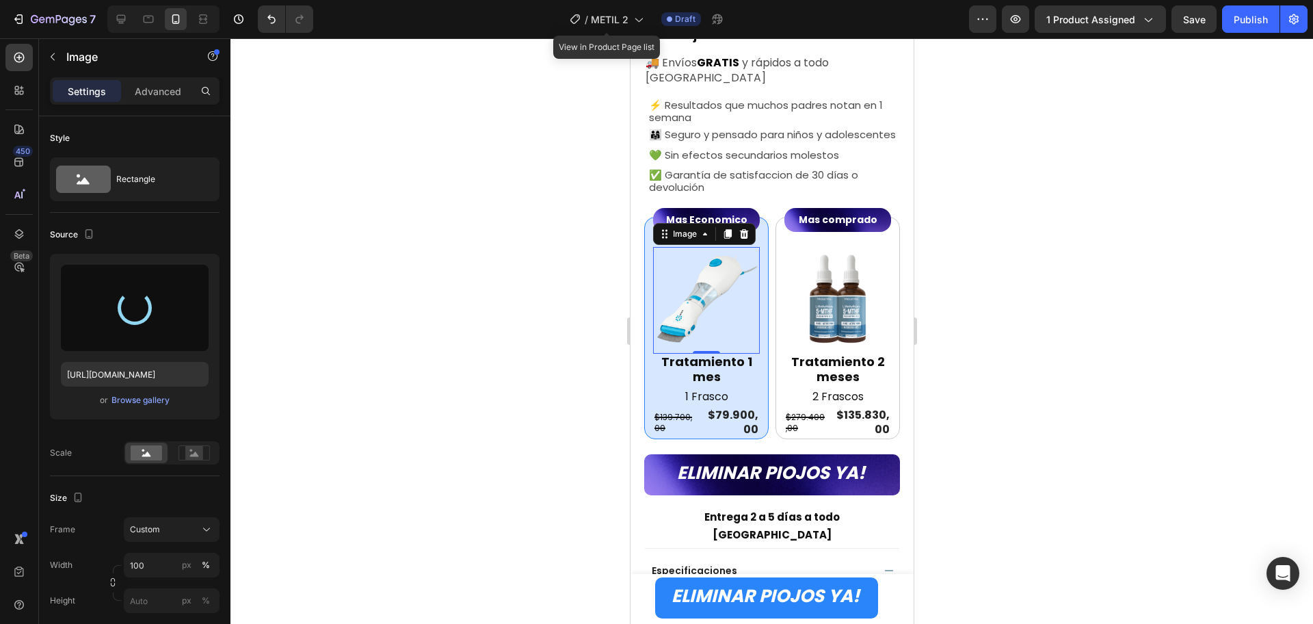
type input "[URL][DOMAIN_NAME]"
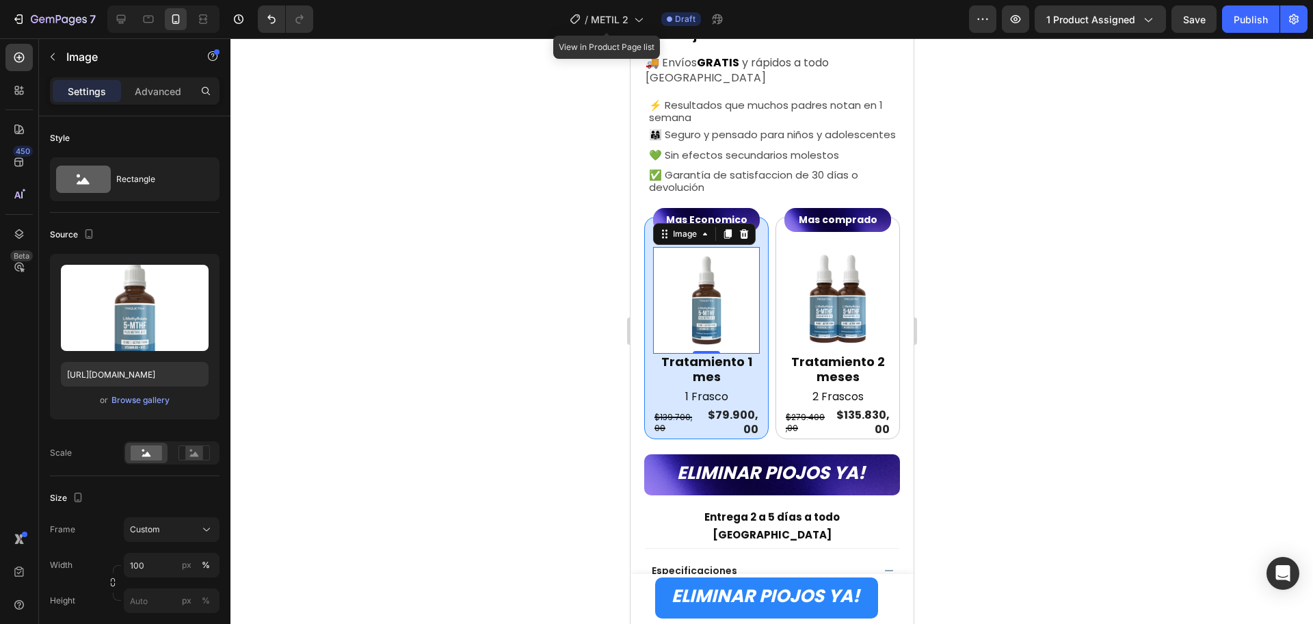
click at [1032, 380] on div at bounding box center [772, 331] width 1083 height 586
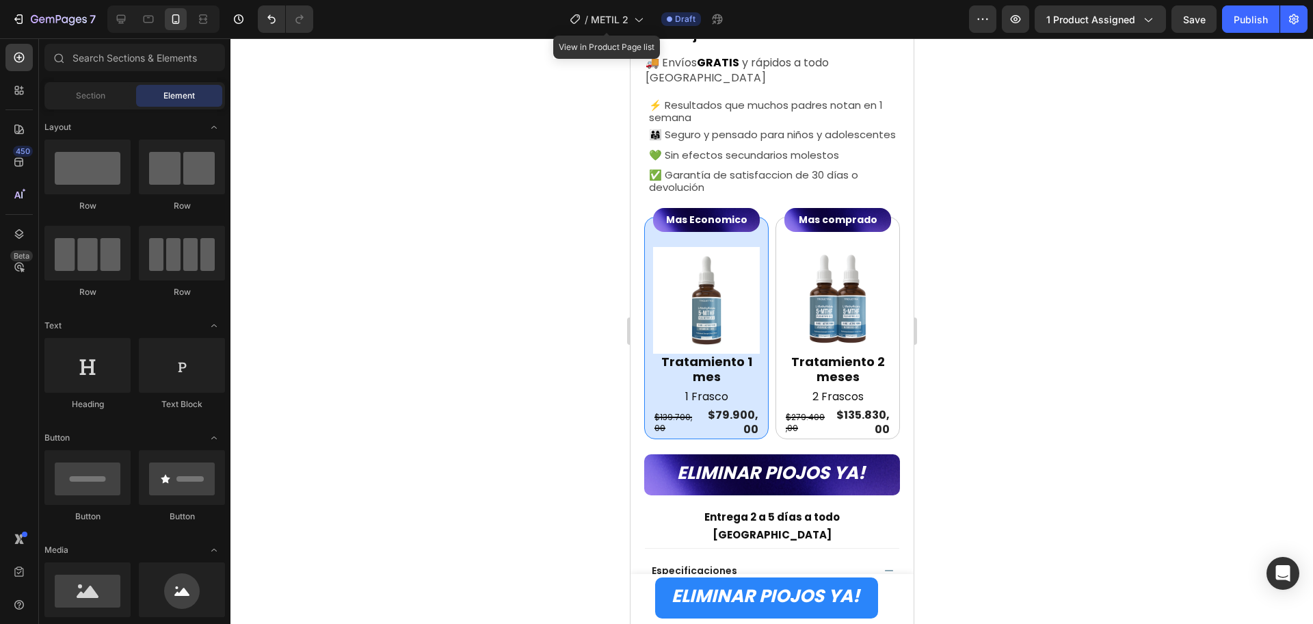
click at [1098, 410] on div at bounding box center [772, 331] width 1083 height 586
click at [876, 377] on div "Tratamiento 2 meses" at bounding box center [837, 370] width 107 height 33
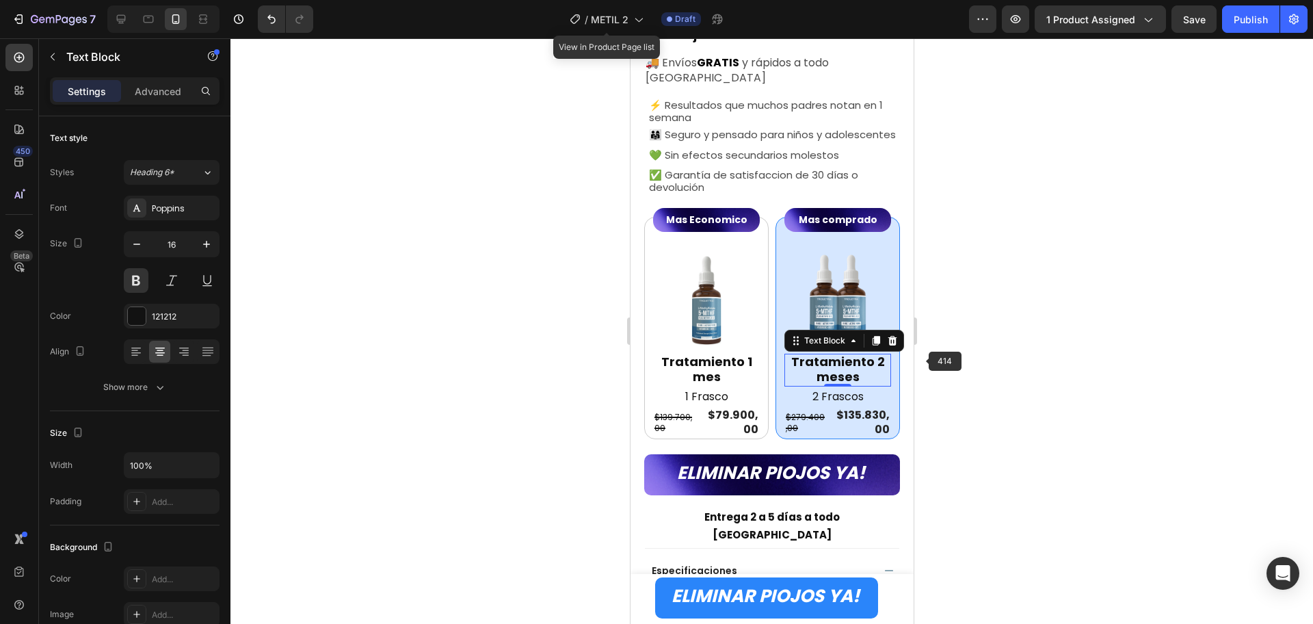
click at [1055, 338] on div at bounding box center [772, 331] width 1083 height 586
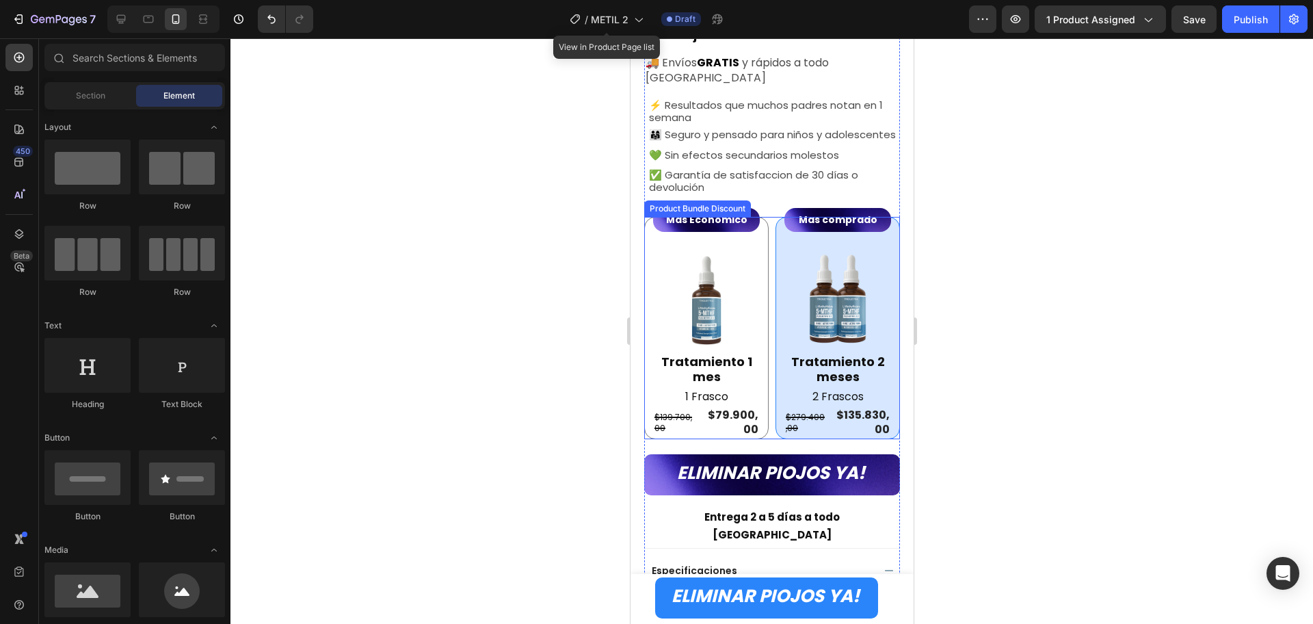
click at [758, 305] on div "Mas Economico Text Block Image Tratamiento 1 mes Text Block 1 Frasco Text Block…" at bounding box center [706, 328] width 125 height 222
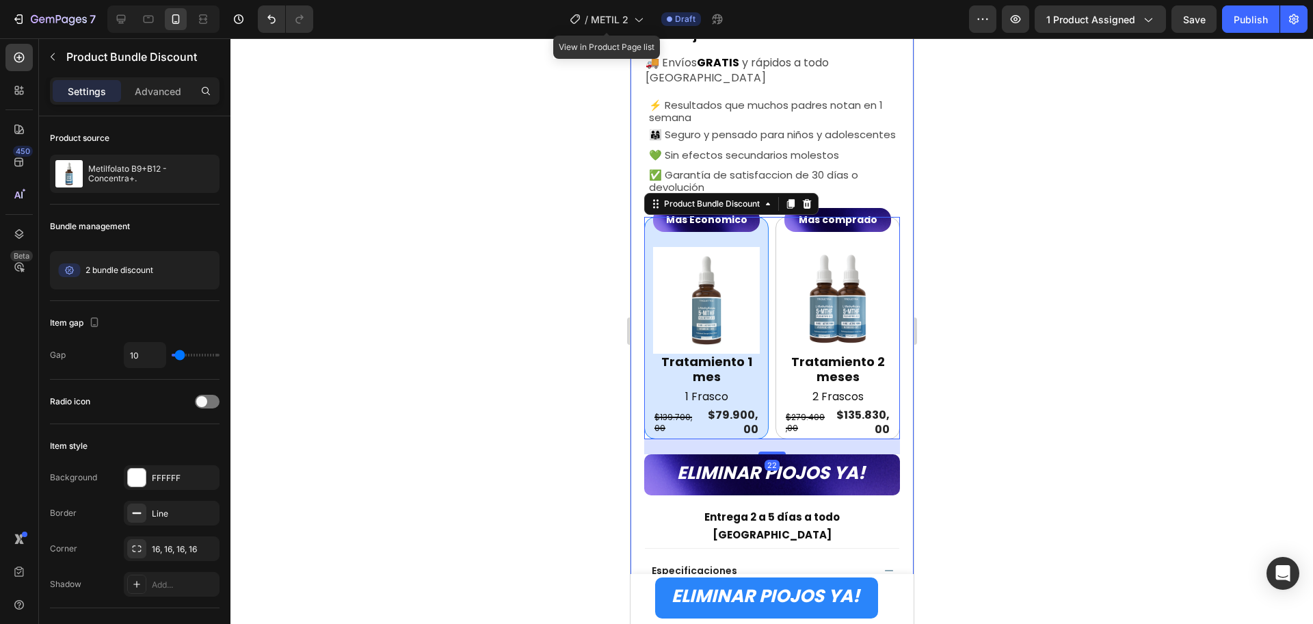
click at [1122, 294] on div at bounding box center [772, 331] width 1083 height 586
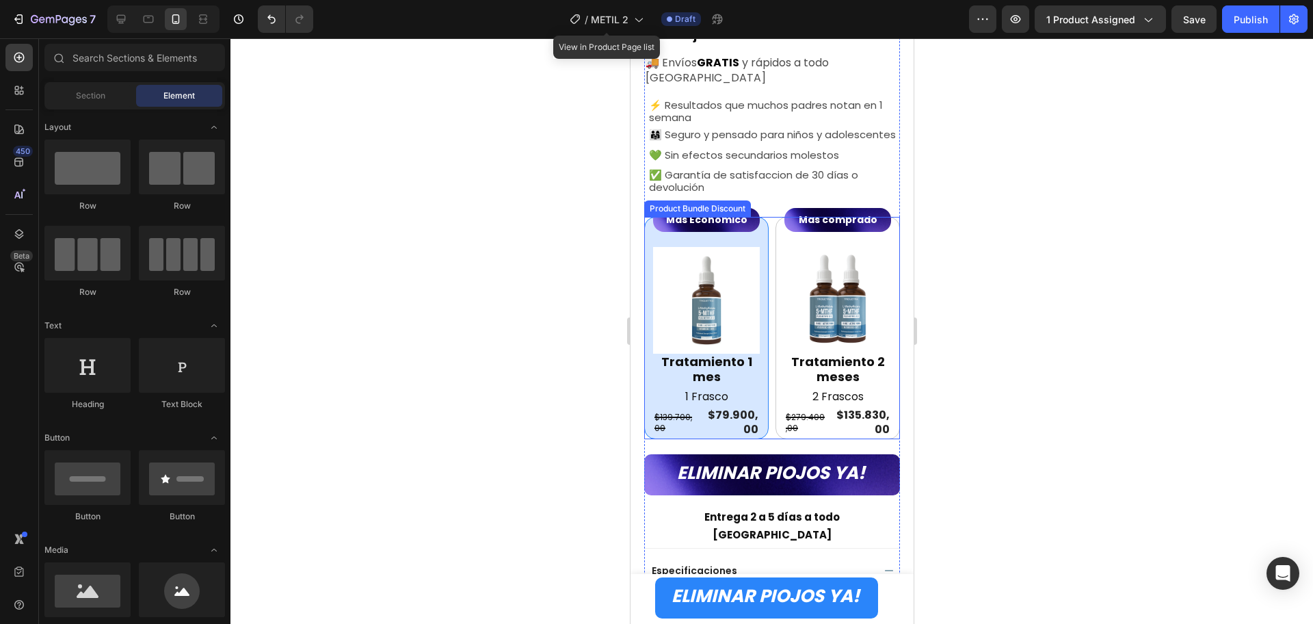
click at [1039, 325] on div at bounding box center [772, 331] width 1083 height 586
click at [1049, 381] on div at bounding box center [772, 331] width 1083 height 586
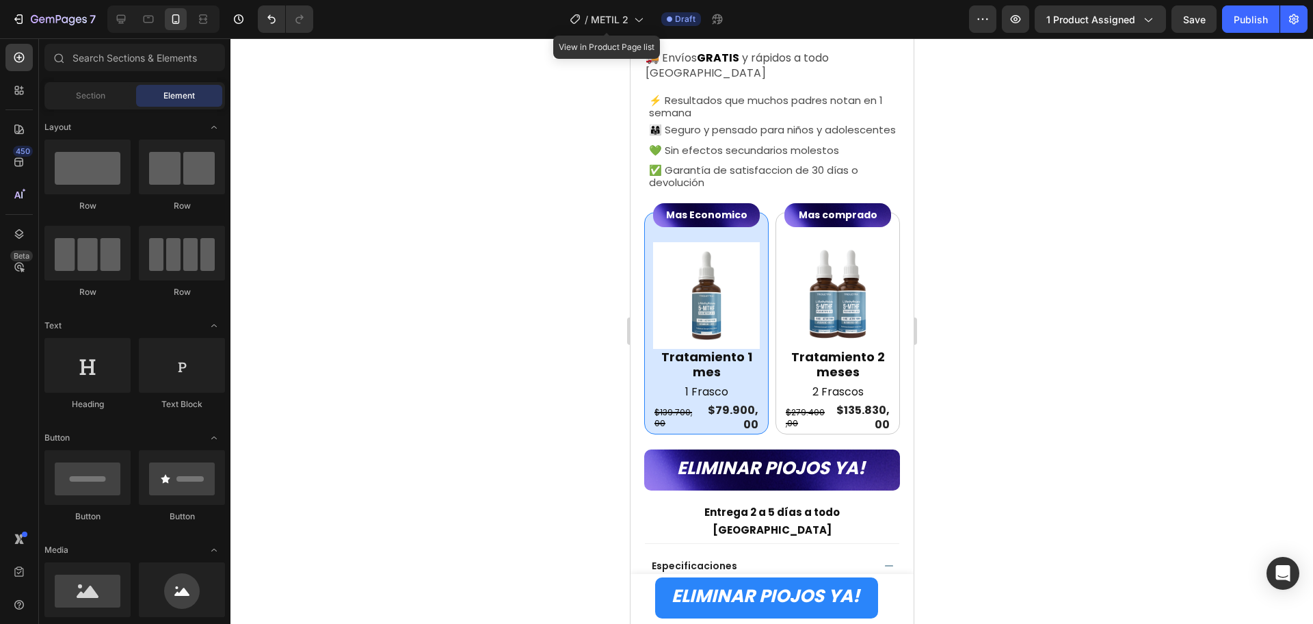
scroll to position [548, 0]
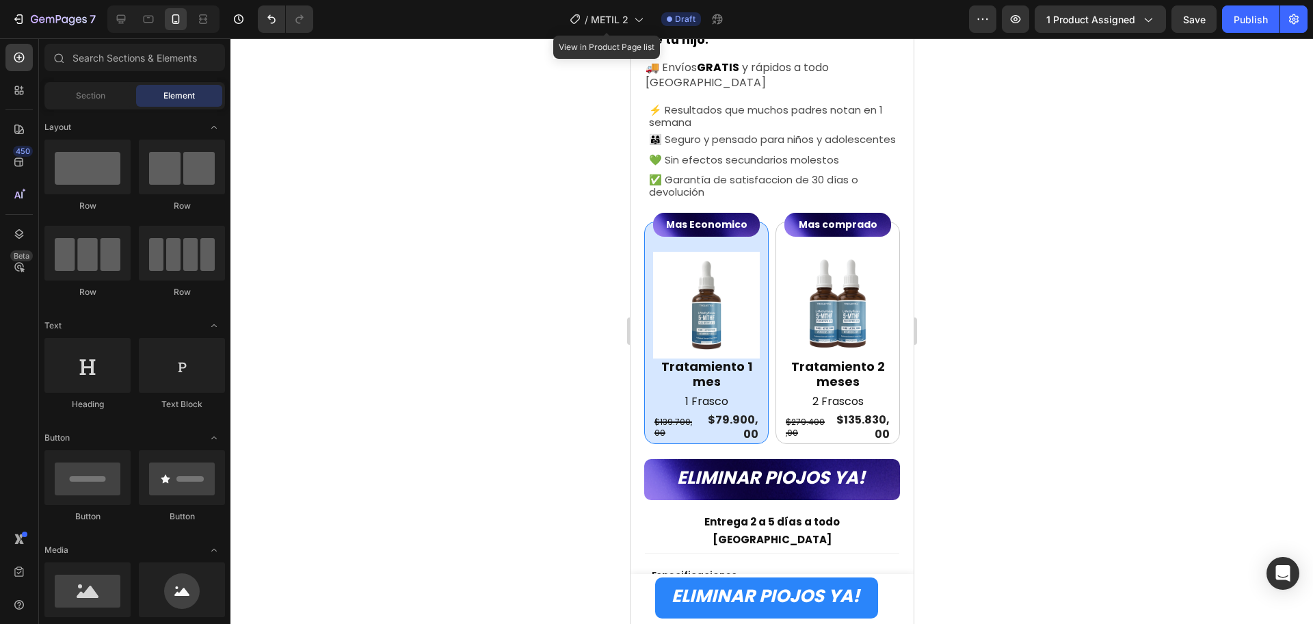
drag, startPoint x: 908, startPoint y: 187, endPoint x: 1547, endPoint y: 361, distance: 661.7
click at [883, 570] on icon at bounding box center [888, 575] width 11 height 11
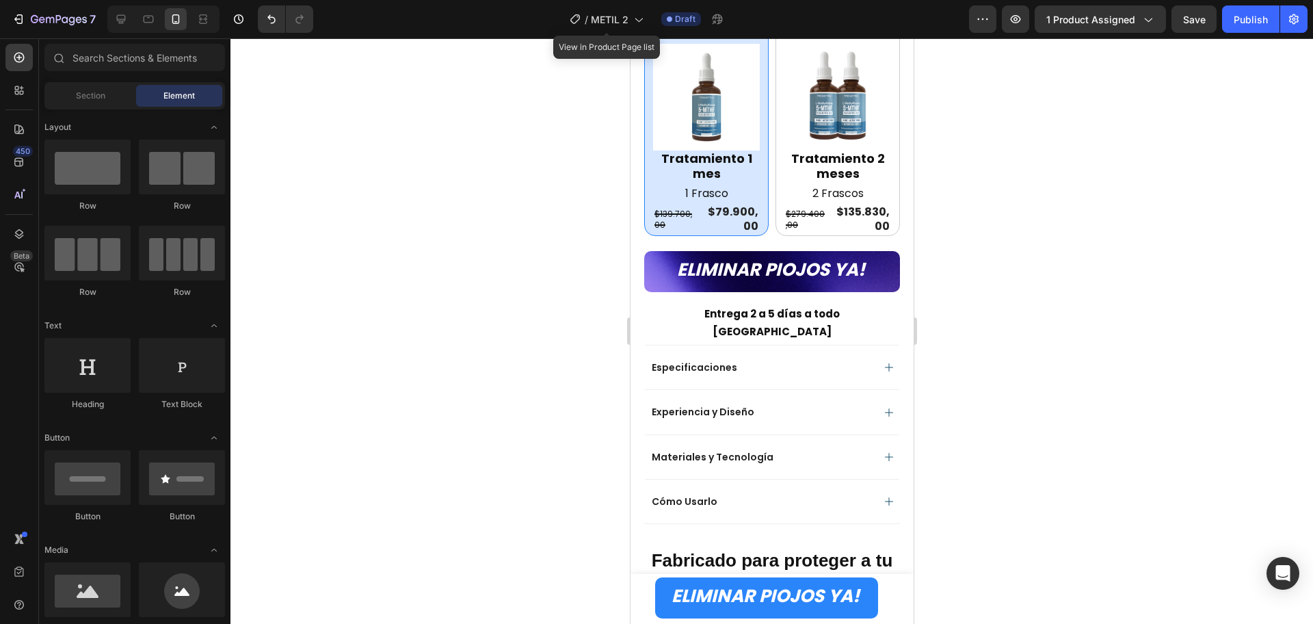
scroll to position [569, 0]
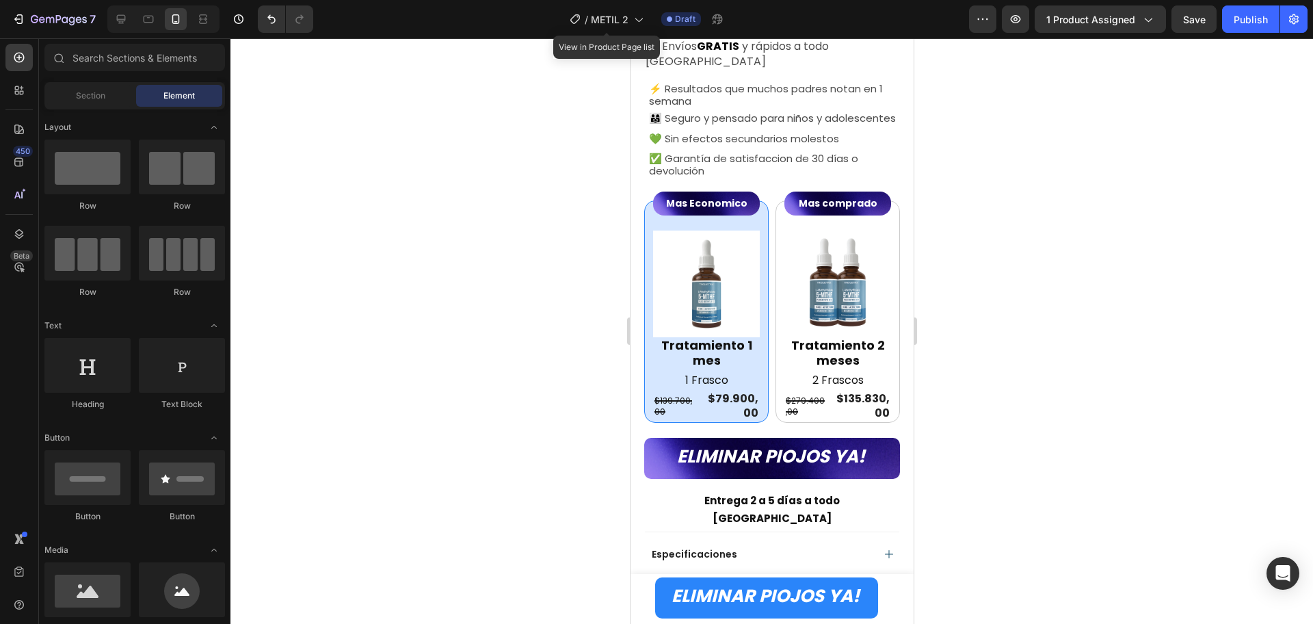
drag, startPoint x: 907, startPoint y: 196, endPoint x: 1546, endPoint y: 238, distance: 640.3
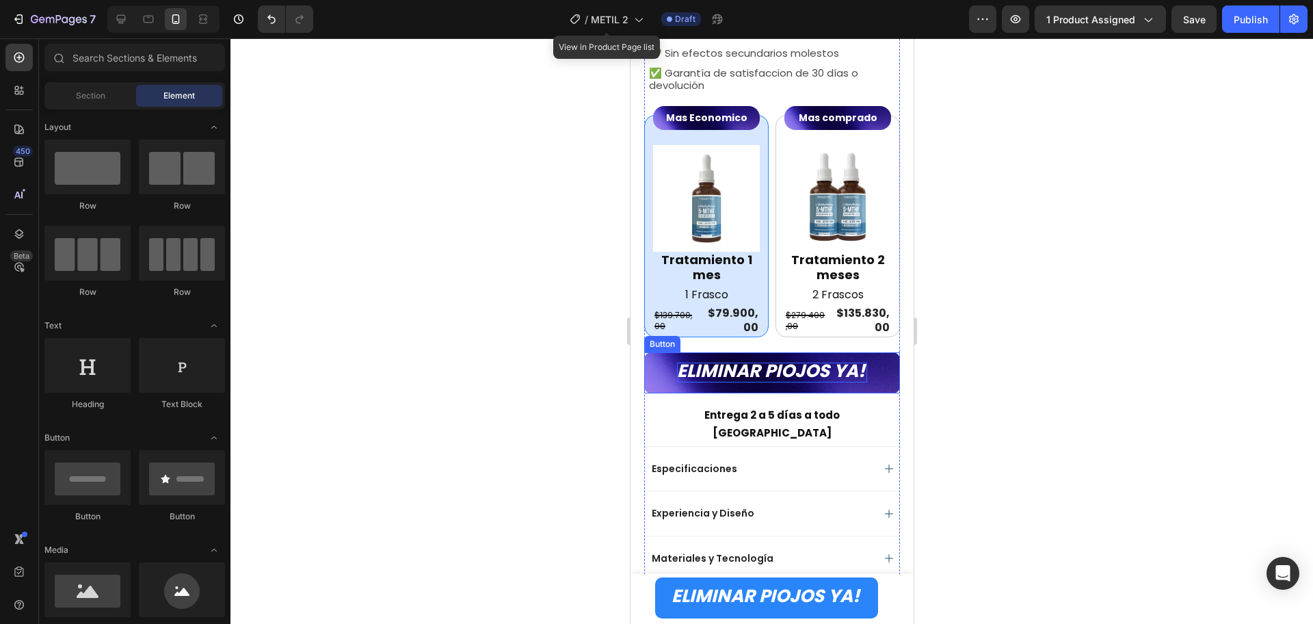
click at [794, 361] on span "ELIMINAR PIOJOS YA!" at bounding box center [771, 370] width 188 height 25
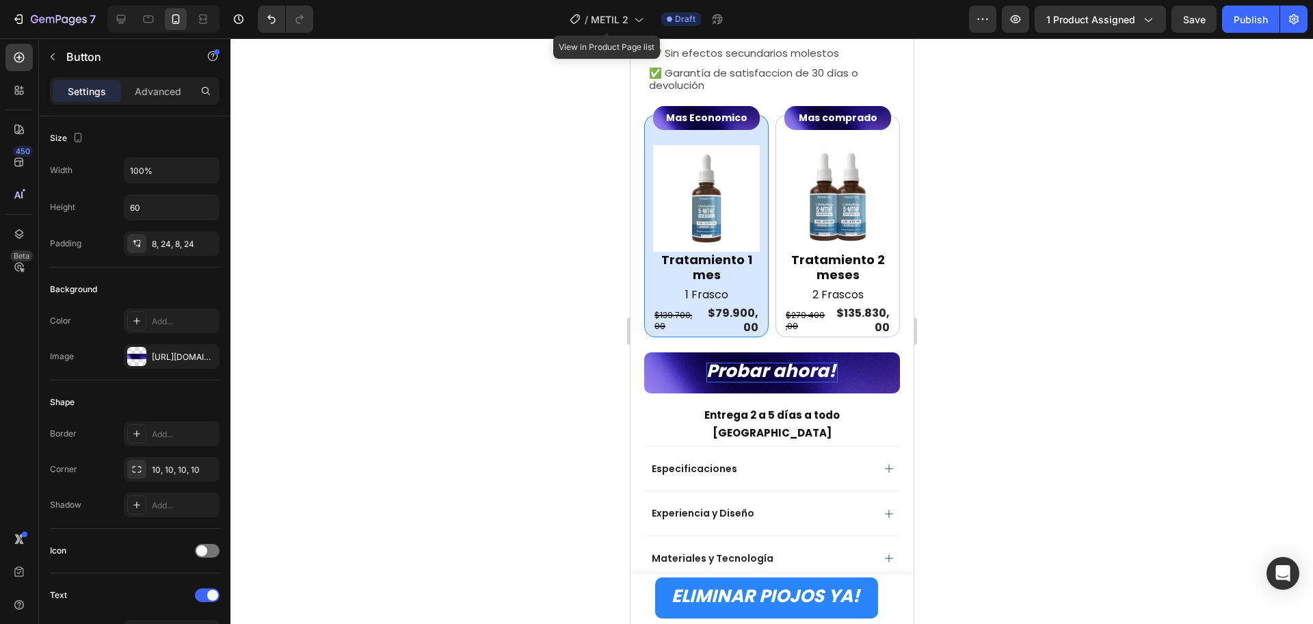
drag, startPoint x: 1125, startPoint y: 430, endPoint x: 1104, endPoint y: 428, distance: 20.7
click at [1123, 430] on div at bounding box center [772, 331] width 1083 height 586
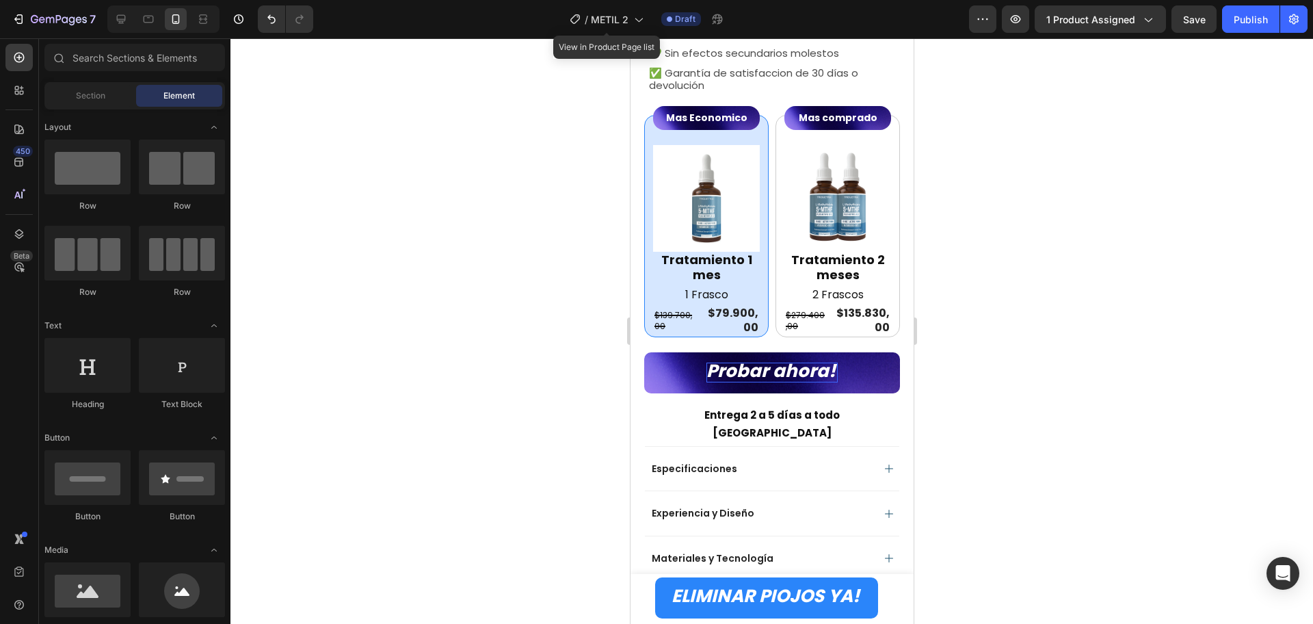
click at [1082, 369] on div at bounding box center [772, 331] width 1083 height 586
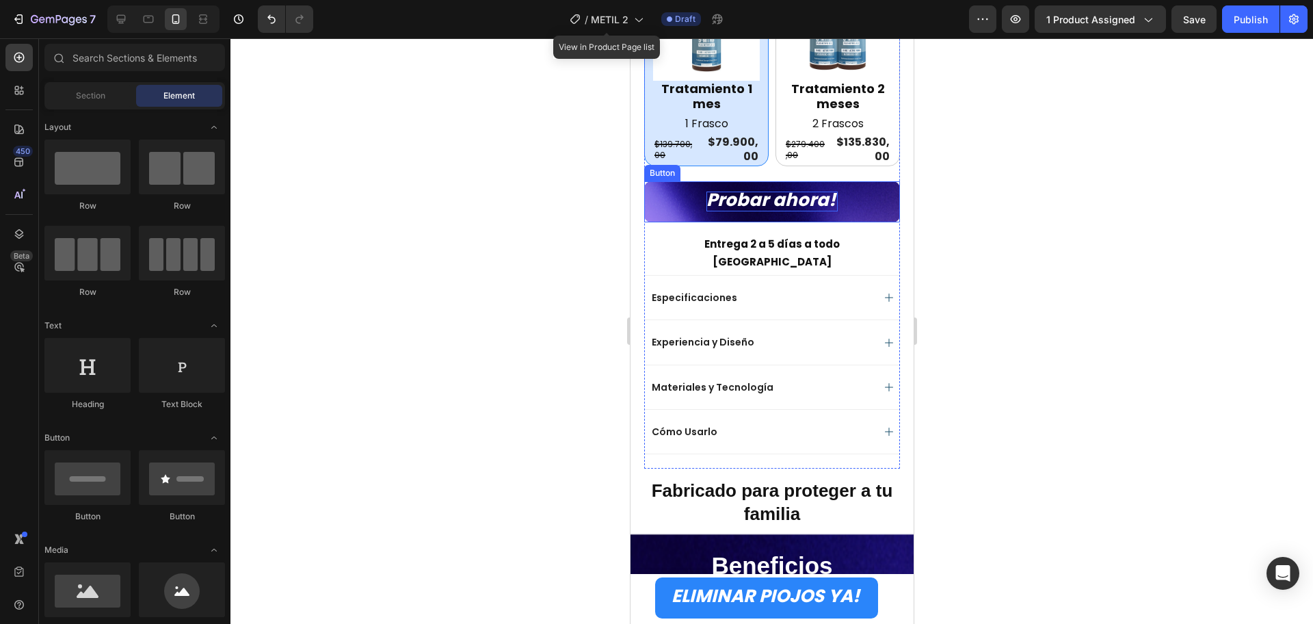
scroll to position [569, 0]
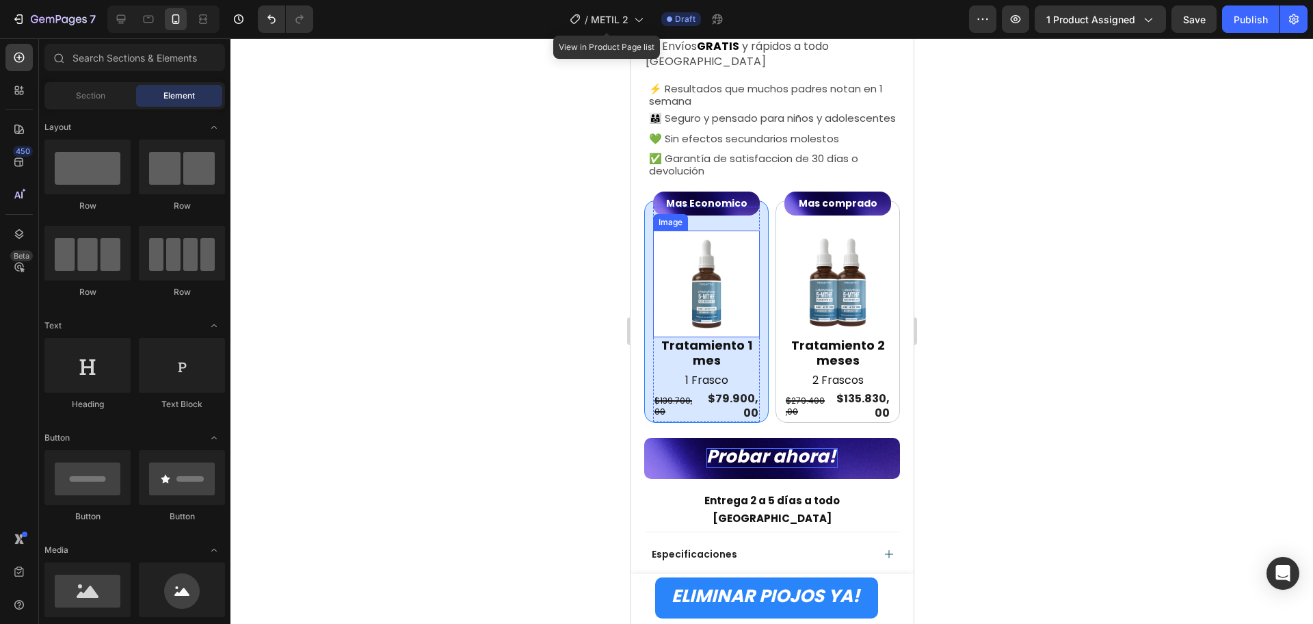
click at [727, 279] on img at bounding box center [706, 284] width 107 height 107
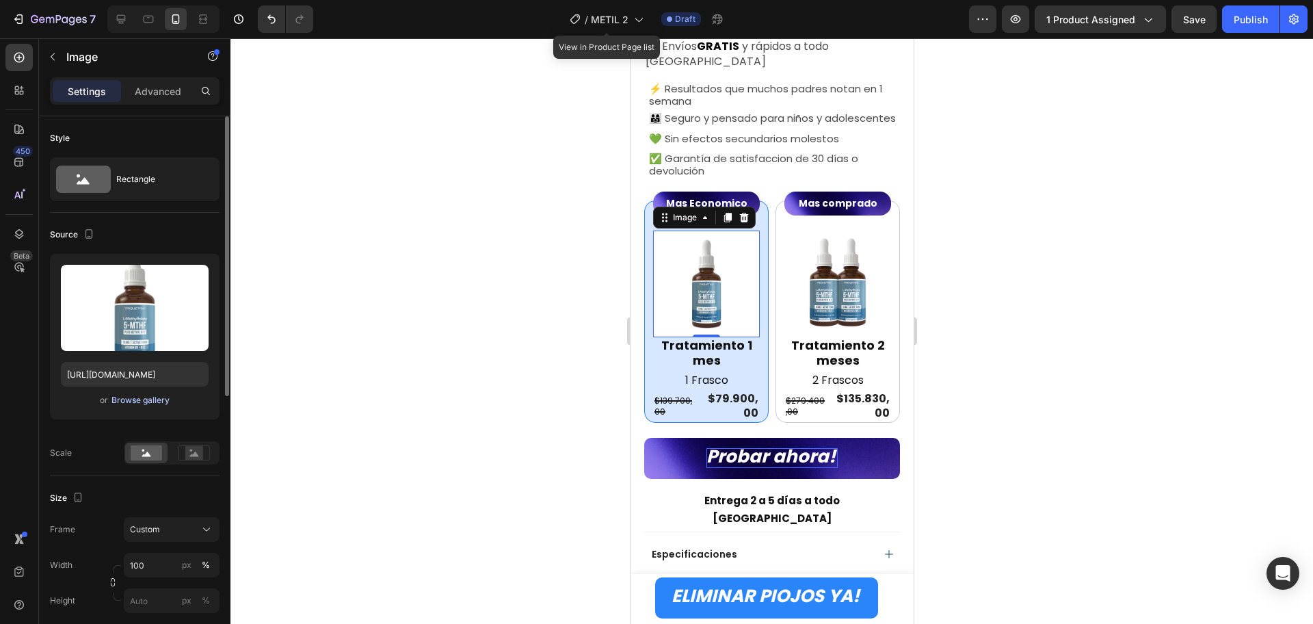
click at [157, 397] on div "Browse gallery" at bounding box center [141, 400] width 58 height 12
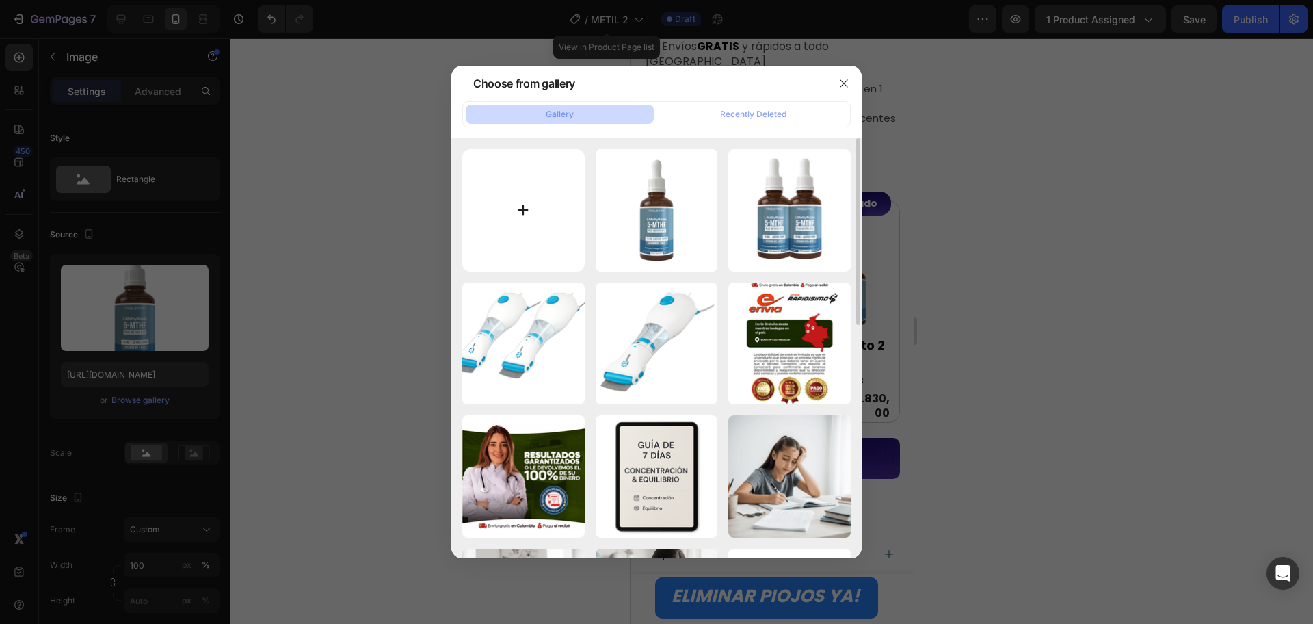
click at [535, 202] on input "file" at bounding box center [523, 210] width 122 height 122
type input "C:\fakepath\20250926_2056_Frasco sin fondo_remix_01k64e3mncfqbs4v756hv6336k (1)…"
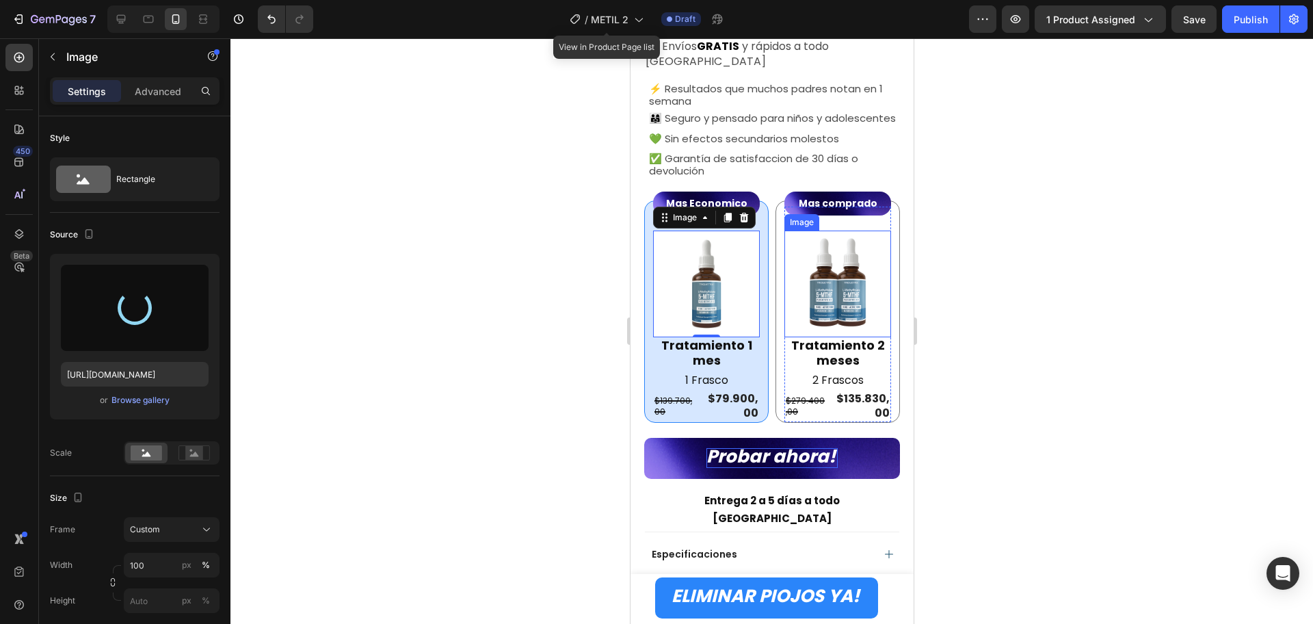
type input "[URL][DOMAIN_NAME]"
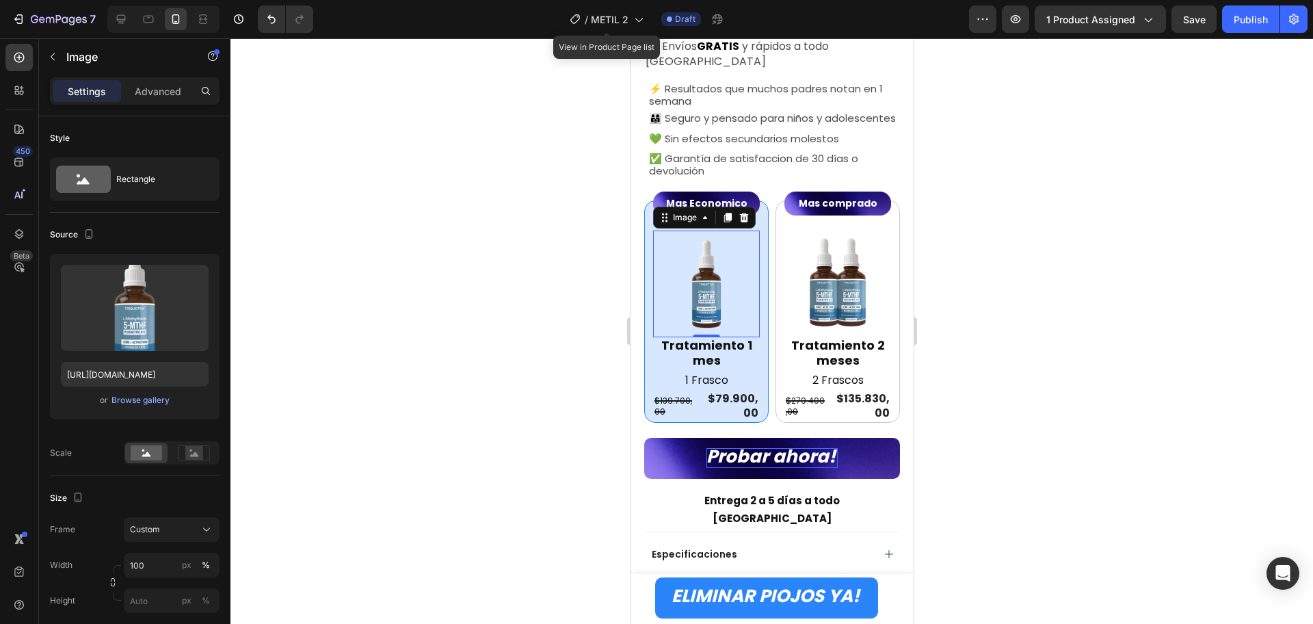
click at [1118, 361] on div at bounding box center [772, 331] width 1083 height 586
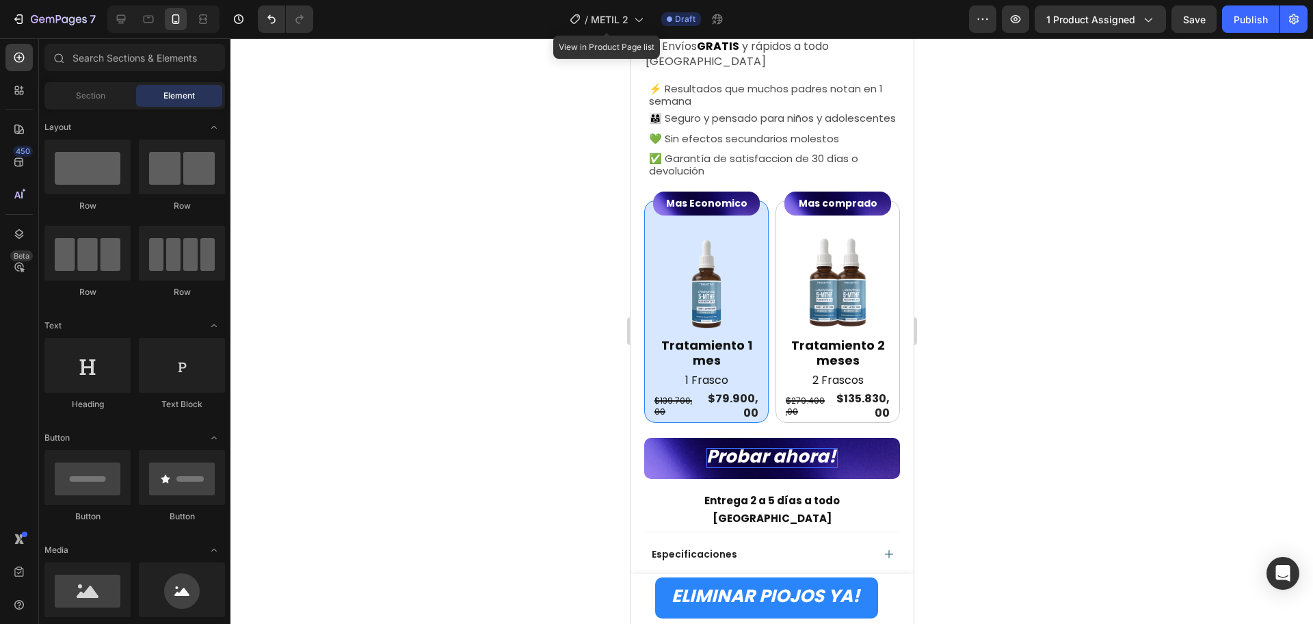
click at [1082, 330] on div at bounding box center [772, 331] width 1083 height 586
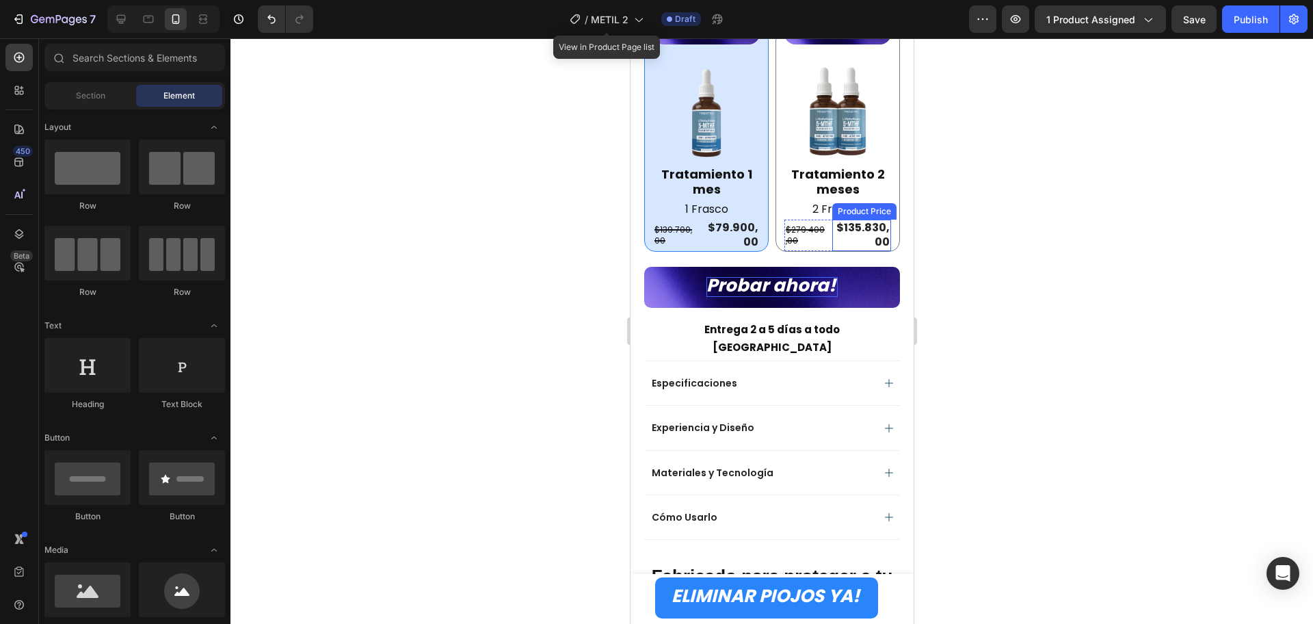
scroll to position [826, 0]
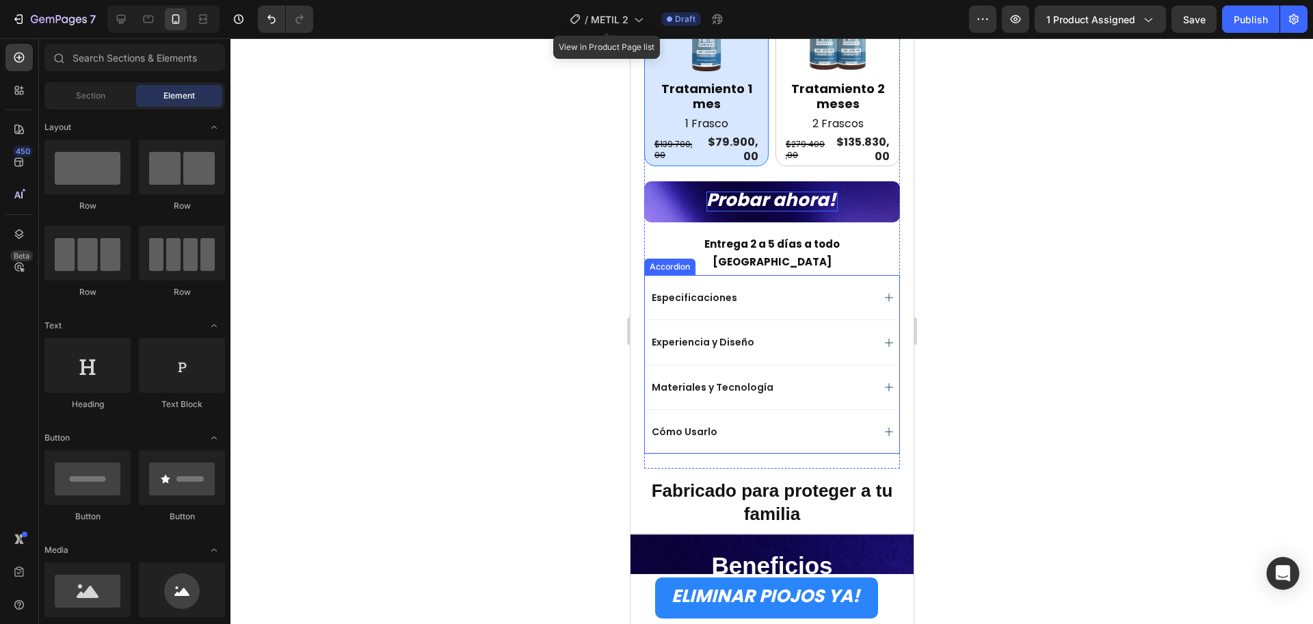
click at [818, 289] on div "Especificaciones" at bounding box center [760, 297] width 223 height 16
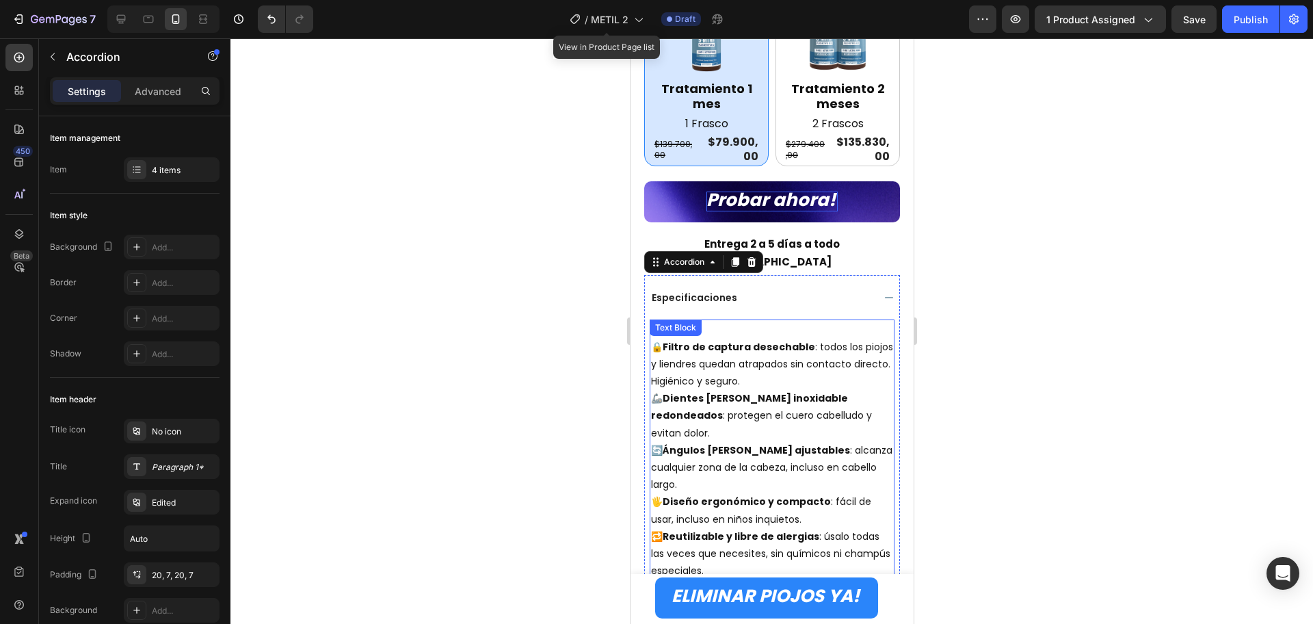
click at [731, 344] on p "🔒 Filtro de captura desechable : todos los piojos y liendres quedan atrapados s…" at bounding box center [772, 365] width 242 height 52
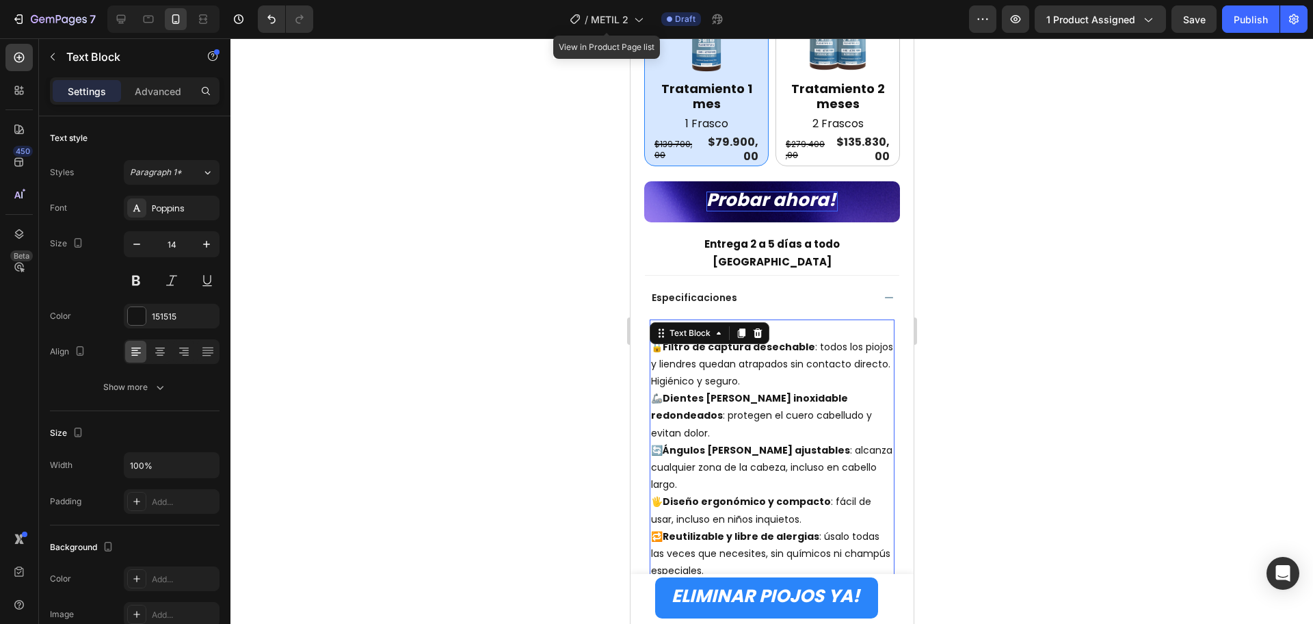
click at [731, 344] on p "🔒 Filtro de captura desechable : todos los piojos y liendres quedan atrapados s…" at bounding box center [772, 365] width 242 height 52
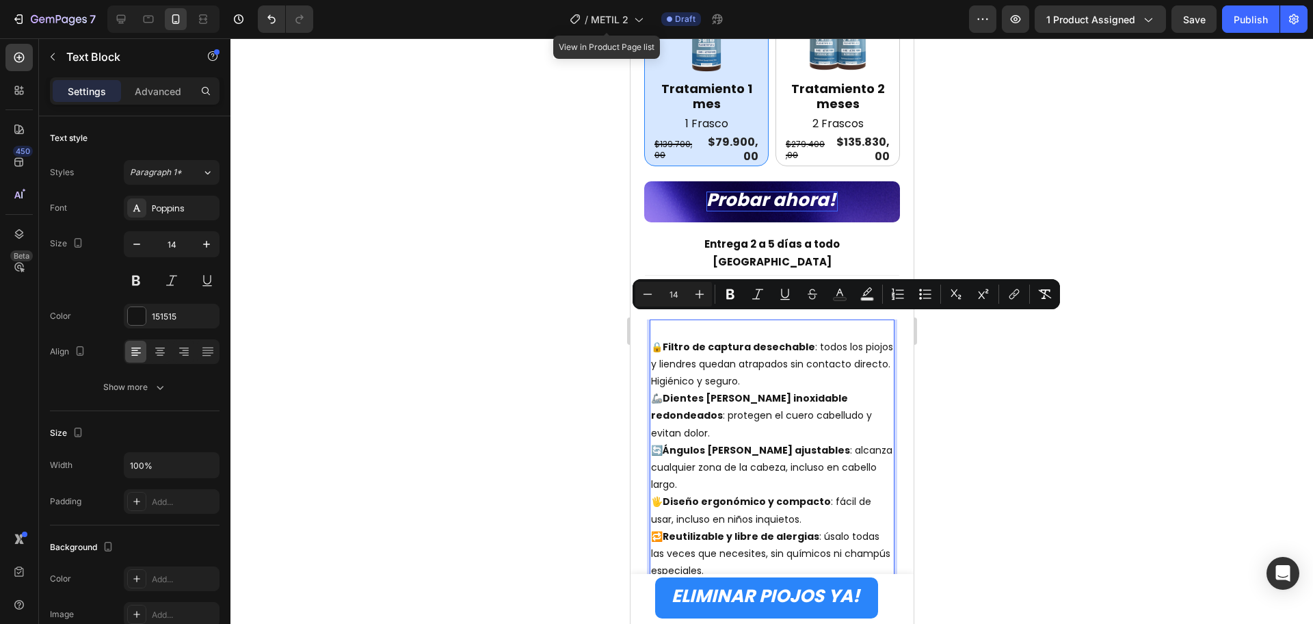
click at [771, 530] on strong "Reutilizable y libre de alergias" at bounding box center [740, 537] width 157 height 14
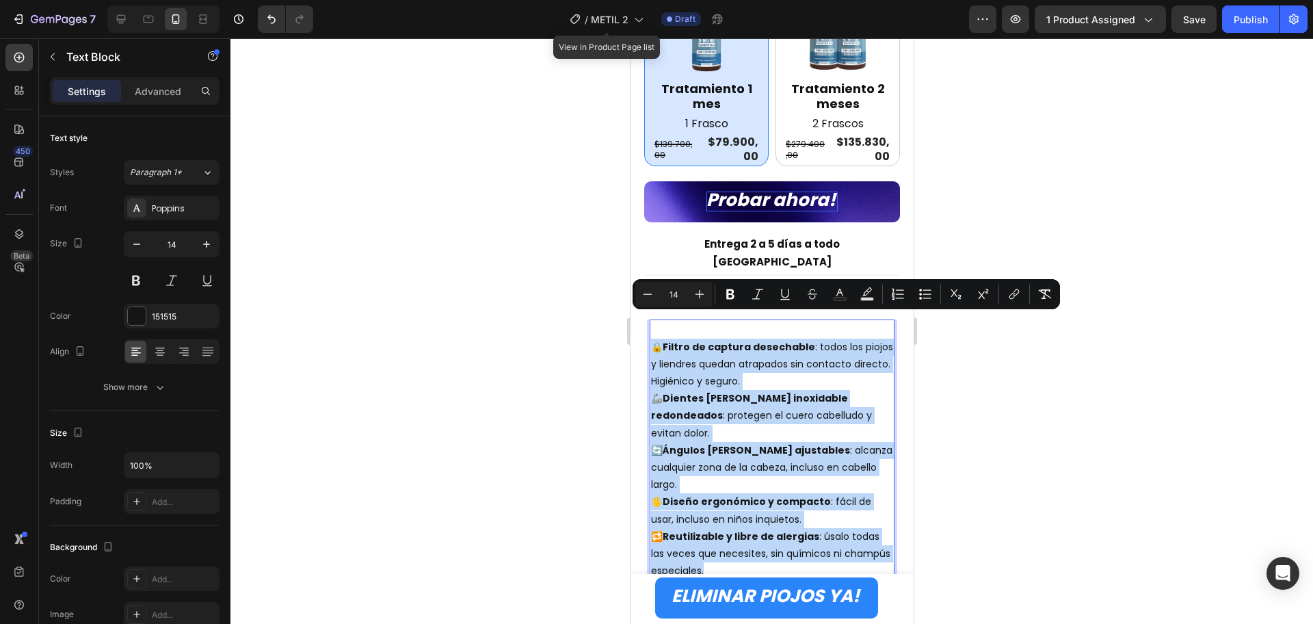
drag, startPoint x: 756, startPoint y: 530, endPoint x: 647, endPoint y: 328, distance: 229.3
click at [647, 328] on div "🔒 Filtro de captura desechable : todos los piojos y liendres quedan atrapados s…" at bounding box center [771, 456] width 254 height 275
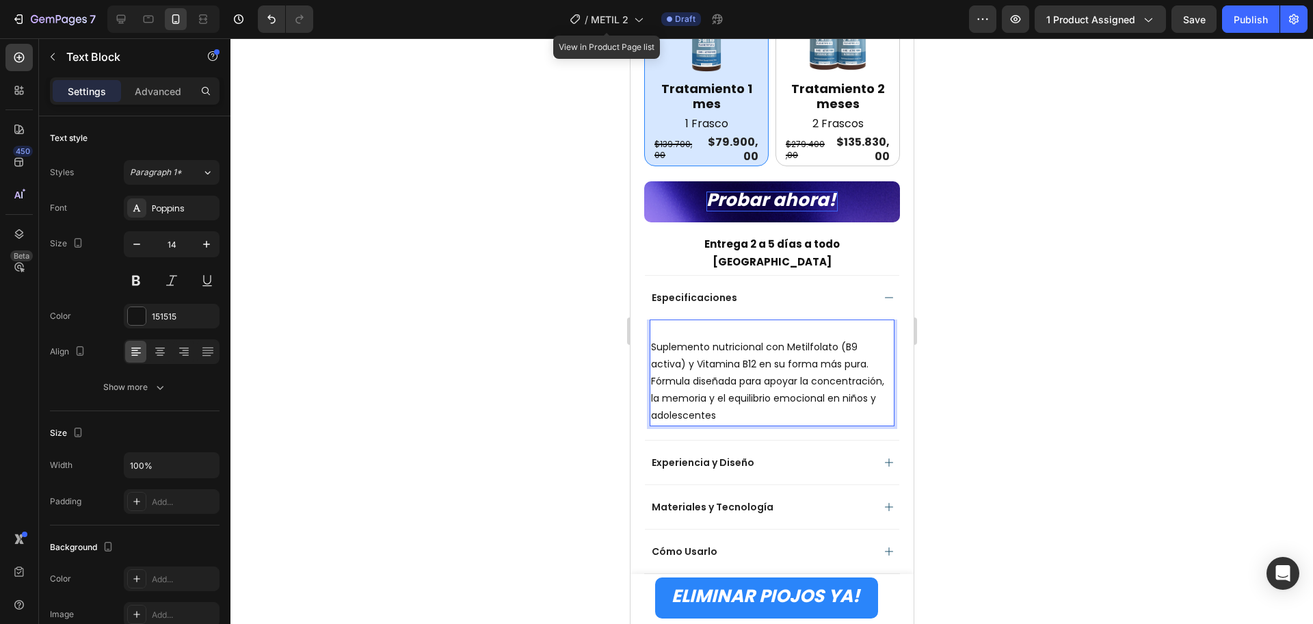
click at [1072, 404] on div at bounding box center [772, 331] width 1083 height 586
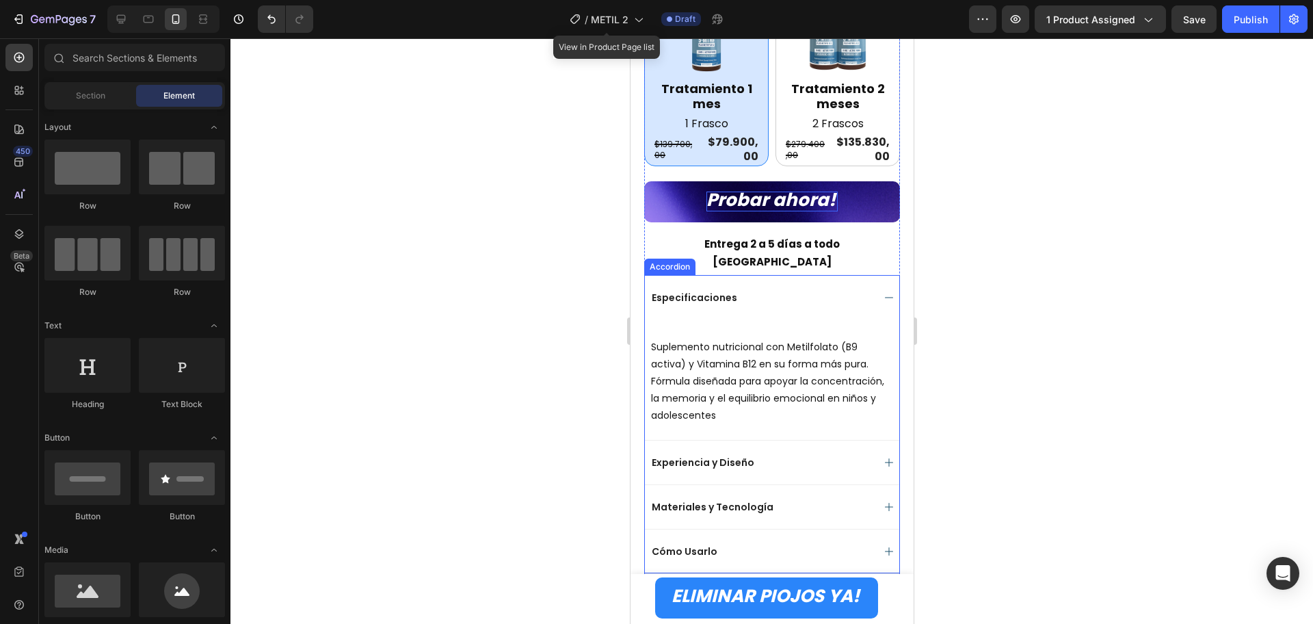
click at [837, 289] on div "Especificaciones" at bounding box center [760, 297] width 223 height 16
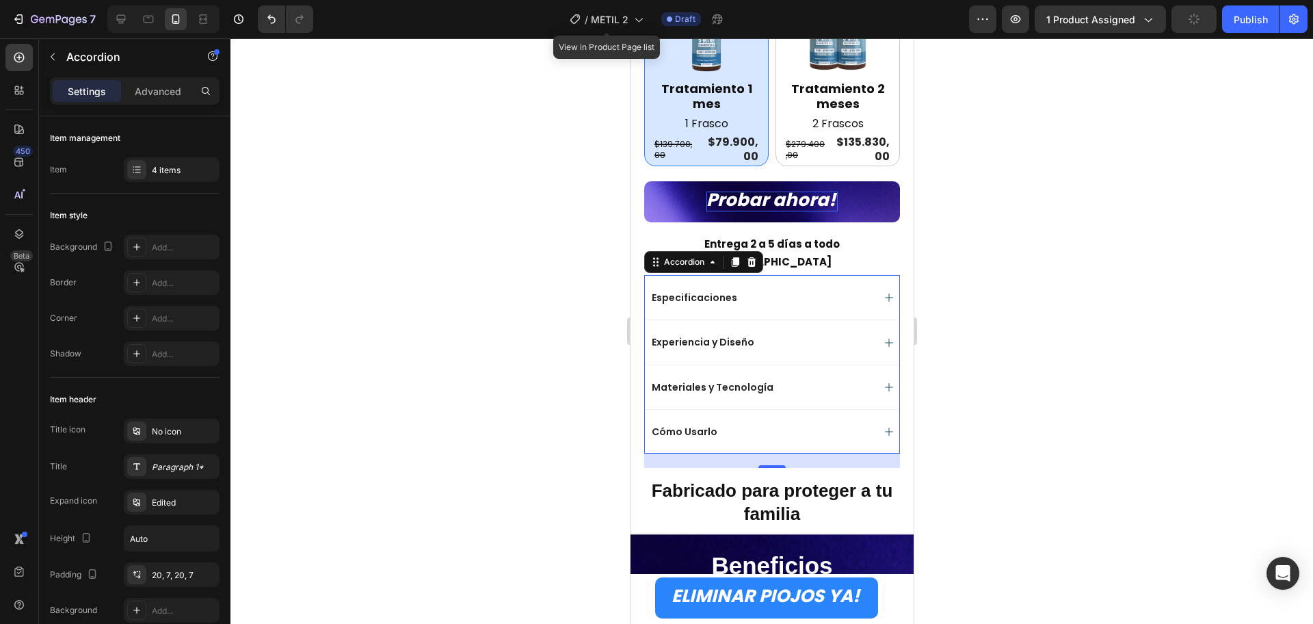
click at [789, 334] on div "Experiencia y Diseño" at bounding box center [760, 342] width 223 height 16
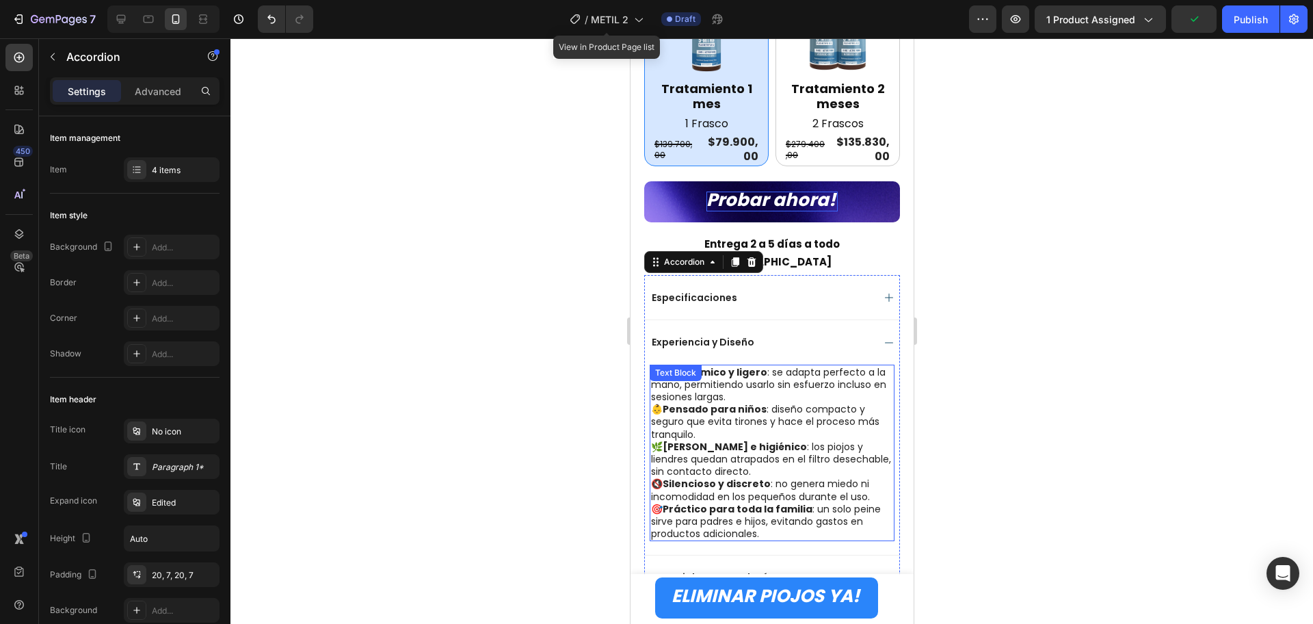
click at [737, 371] on p "🖐️ Ergonómico y ligero : se adapta perfecto a la mano, permitiendo usarlo sin e…" at bounding box center [772, 385] width 242 height 38
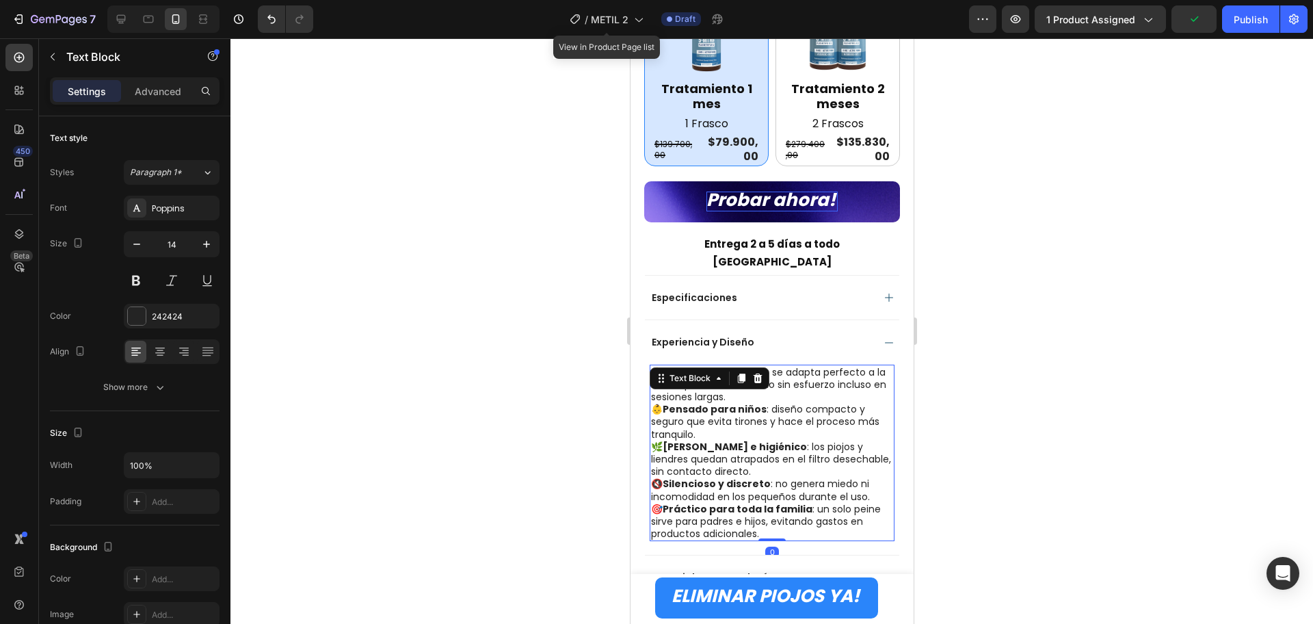
click at [776, 503] on p "🎯 Práctico para toda la familia : un solo peine sirve para padres e hijos, evit…" at bounding box center [772, 522] width 242 height 38
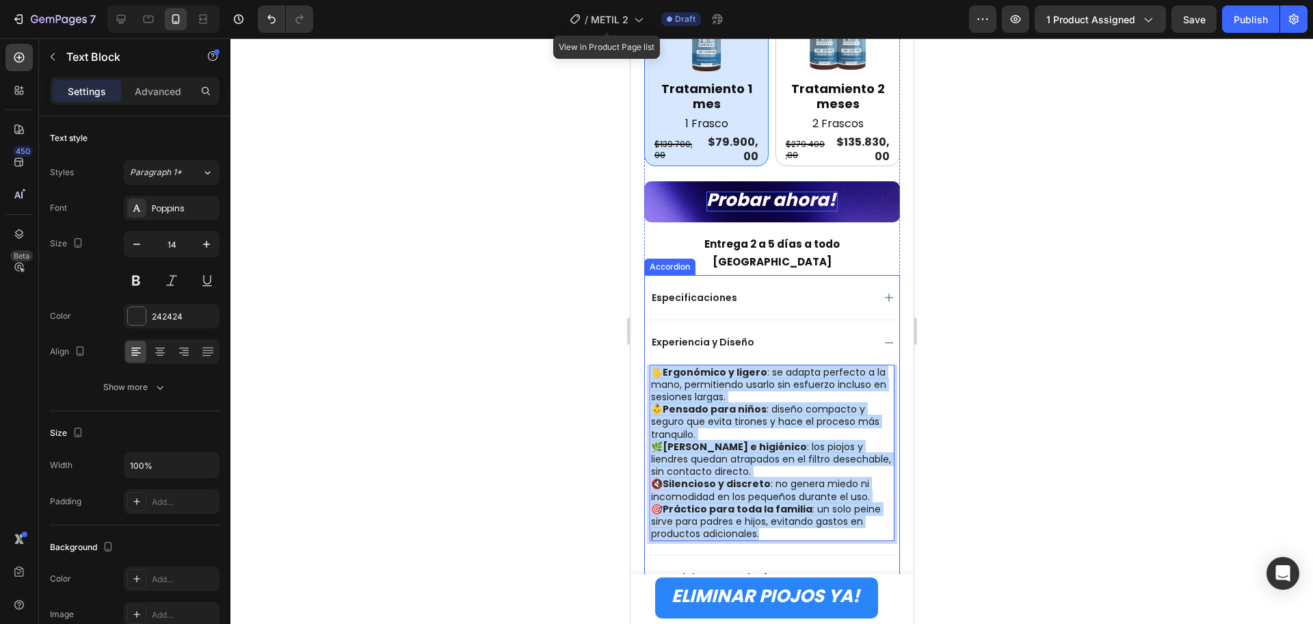
drag, startPoint x: 759, startPoint y: 510, endPoint x: 644, endPoint y: 350, distance: 196.5
click at [644, 365] on div "🖐️ Ergonómico y ligero : se adapta perfecto a la mano, permitiendo usarlo sin e…" at bounding box center [771, 460] width 254 height 191
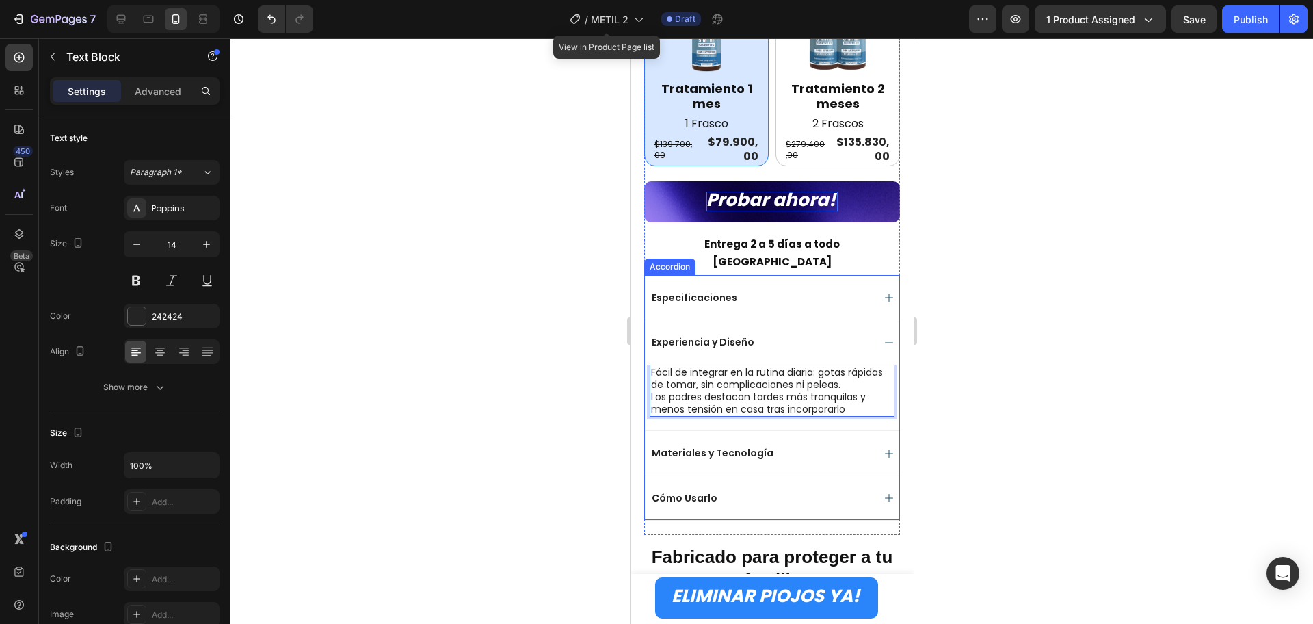
click at [867, 319] on div "Experiencia y Diseño" at bounding box center [771, 341] width 254 height 44
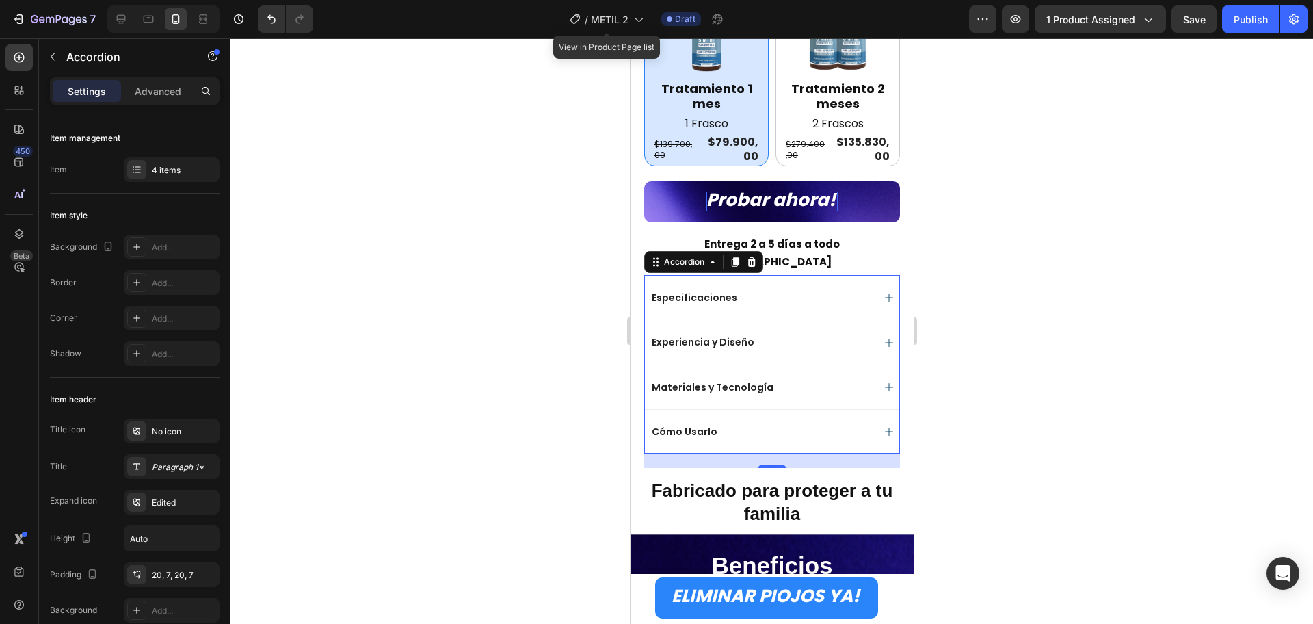
click at [828, 379] on div "Materiales y Tecnología" at bounding box center [760, 387] width 223 height 16
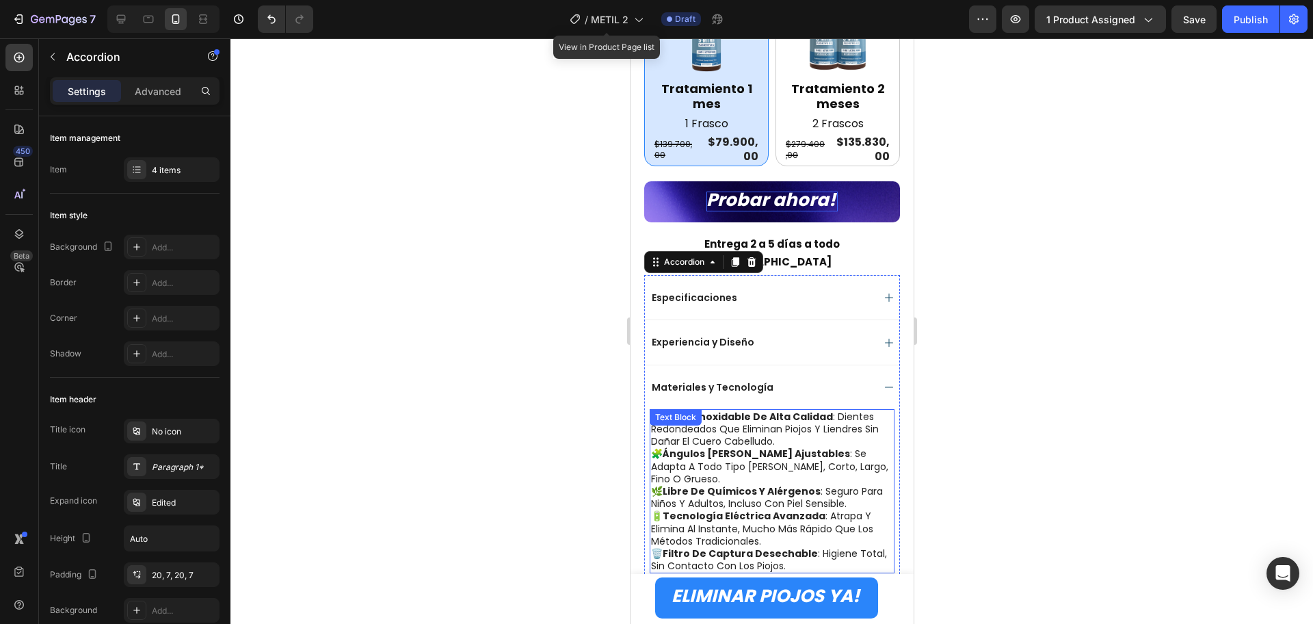
click at [737, 447] on strong "ángulos [PERSON_NAME] ajustables" at bounding box center [755, 454] width 187 height 14
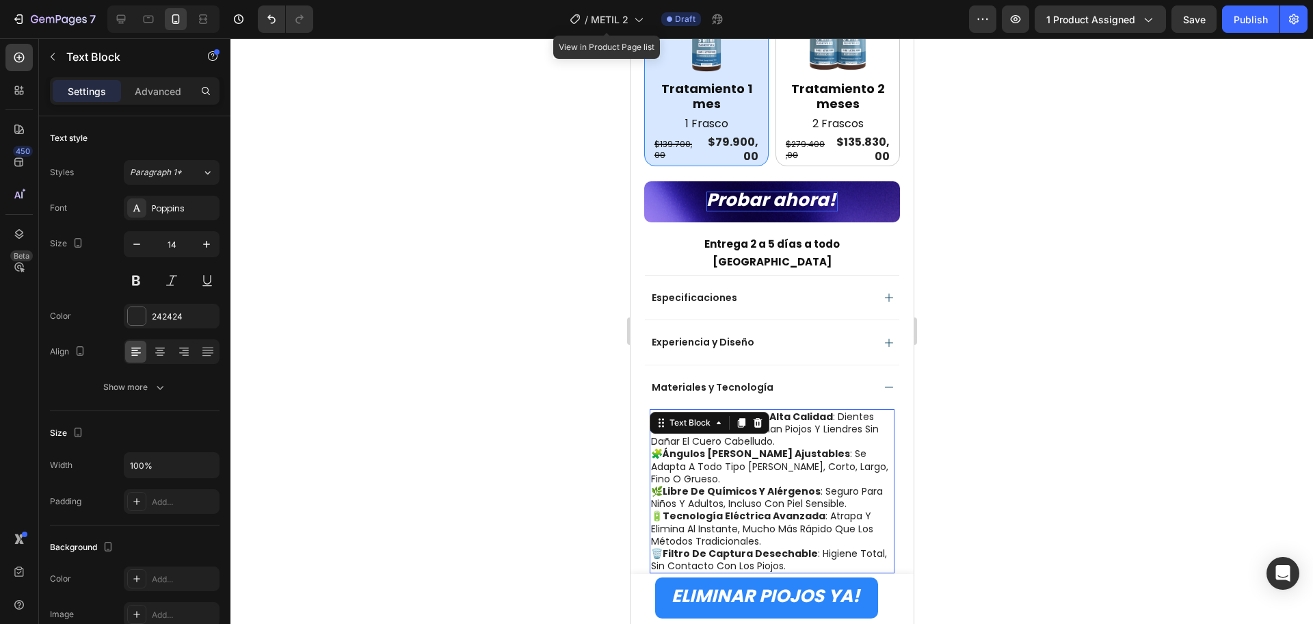
click at [817, 509] on strong "tecnología eléctrica avanzada" at bounding box center [743, 516] width 163 height 14
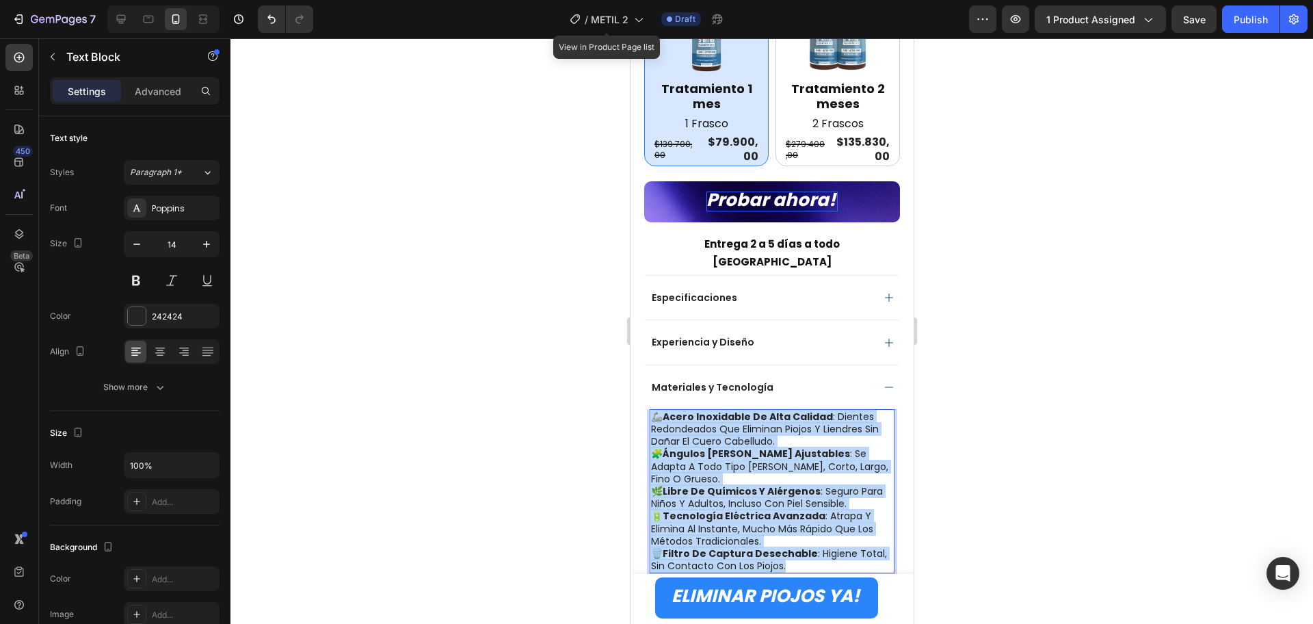
drag, startPoint x: 811, startPoint y: 538, endPoint x: 649, endPoint y: 393, distance: 217.5
click at [649, 409] on div "🦾 acero inoxidable de alta calidad : dientes redondeados que eliminan piojos y …" at bounding box center [771, 491] width 245 height 165
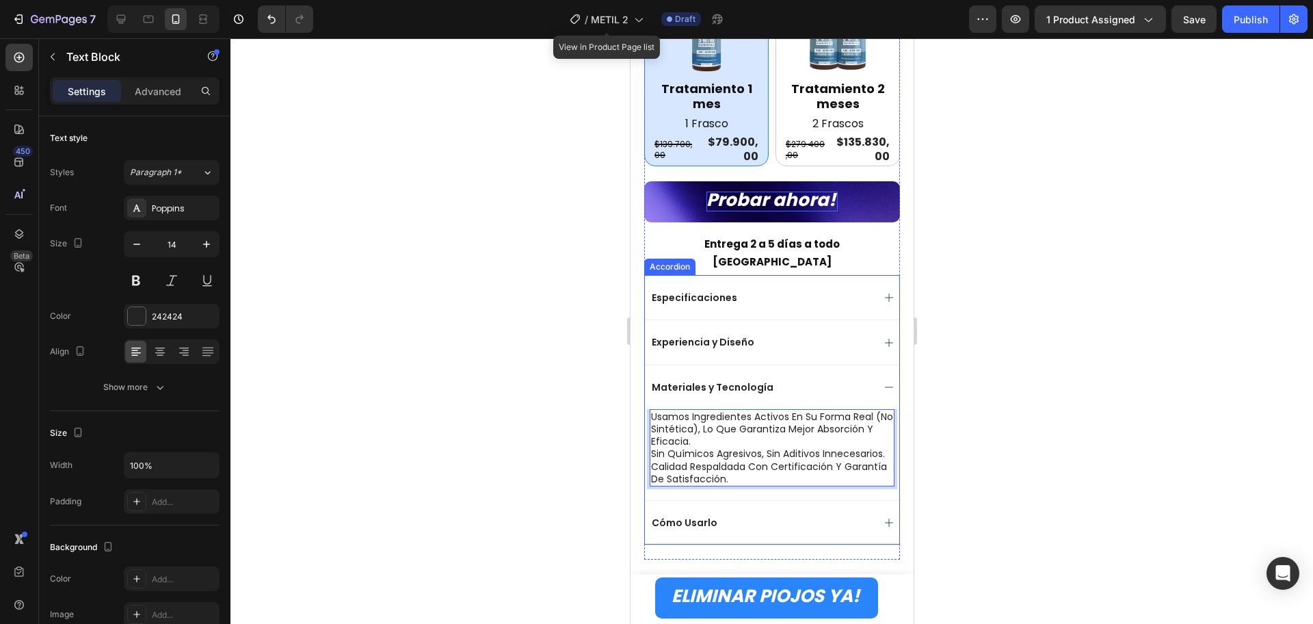
click at [854, 379] on div "Materiales y Tecnología" at bounding box center [760, 387] width 223 height 16
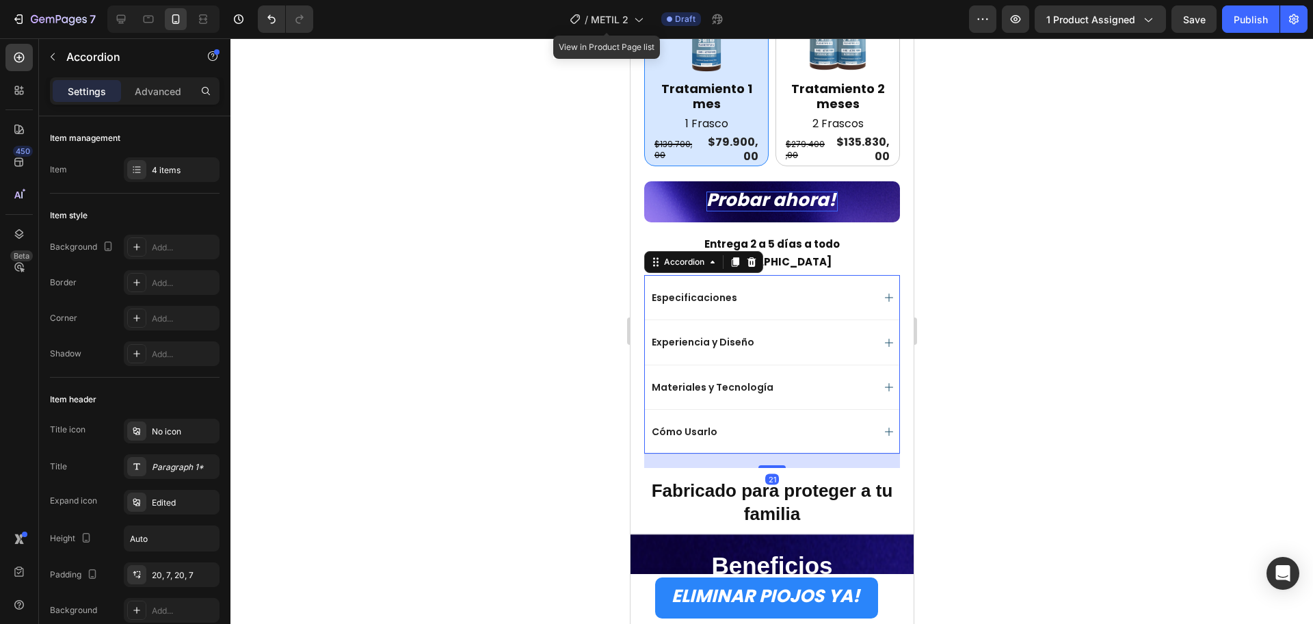
click at [865, 409] on div "Cómo Usarlo" at bounding box center [771, 431] width 254 height 44
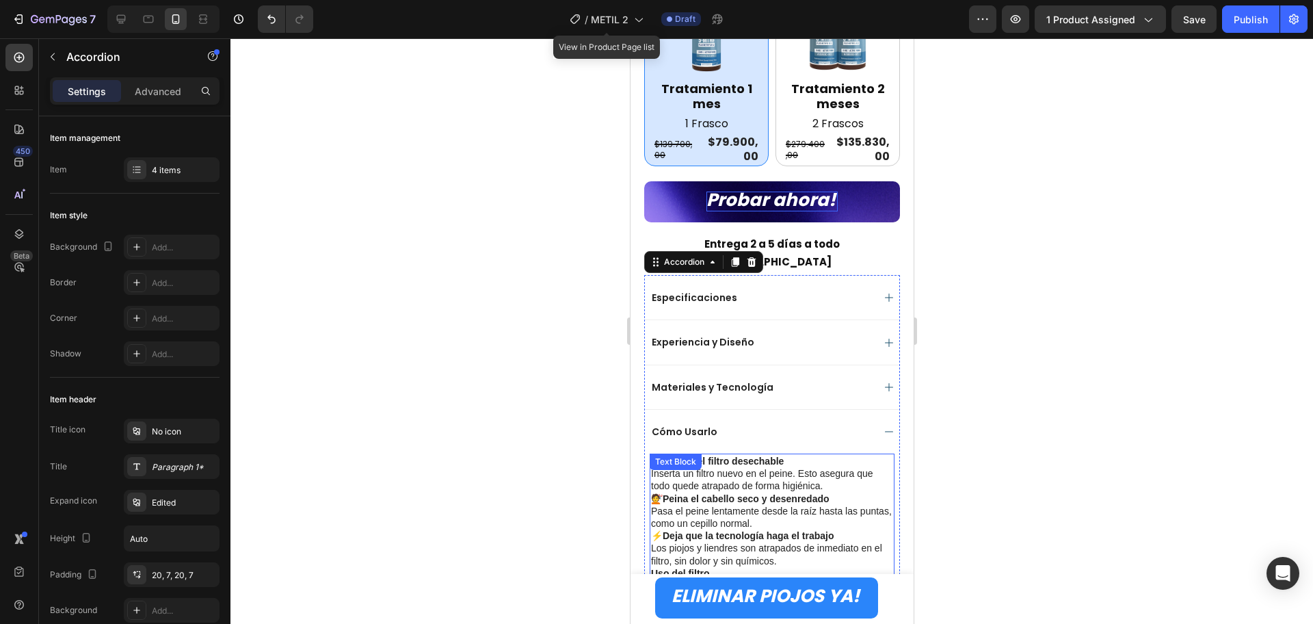
click at [729, 464] on p "🖐️ Coloca el filtro desechable Inserta un filtro nuevo en el peine. Esto asegur…" at bounding box center [772, 474] width 242 height 38
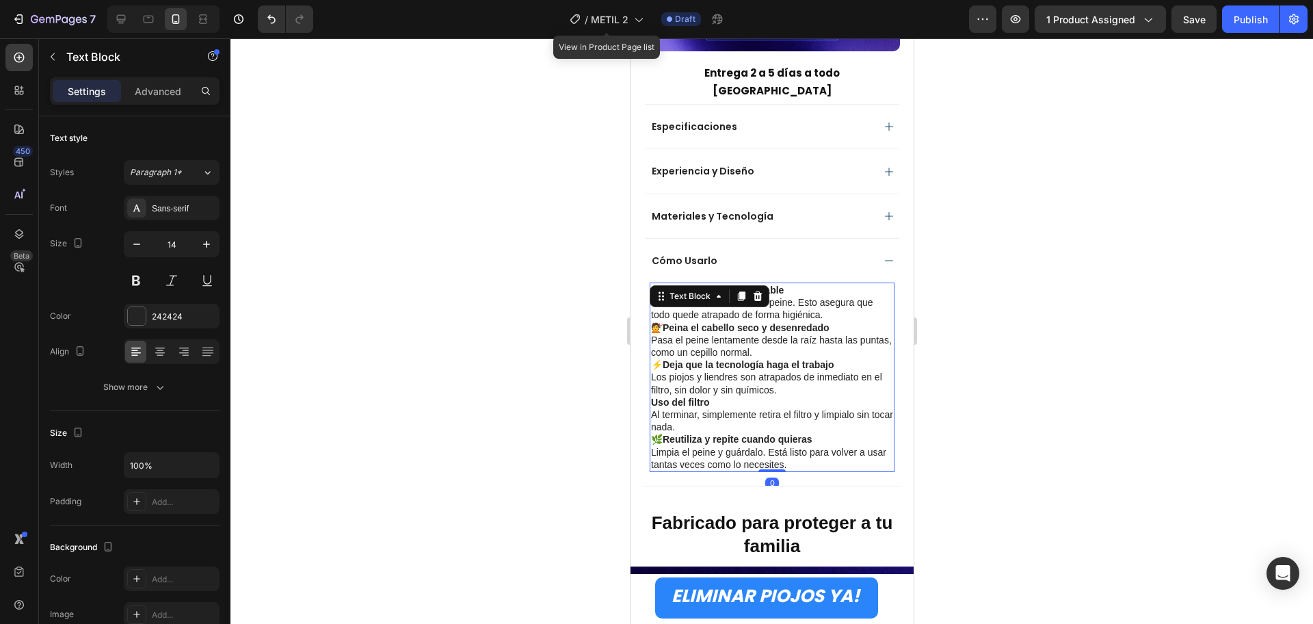
scroll to position [1082, 0]
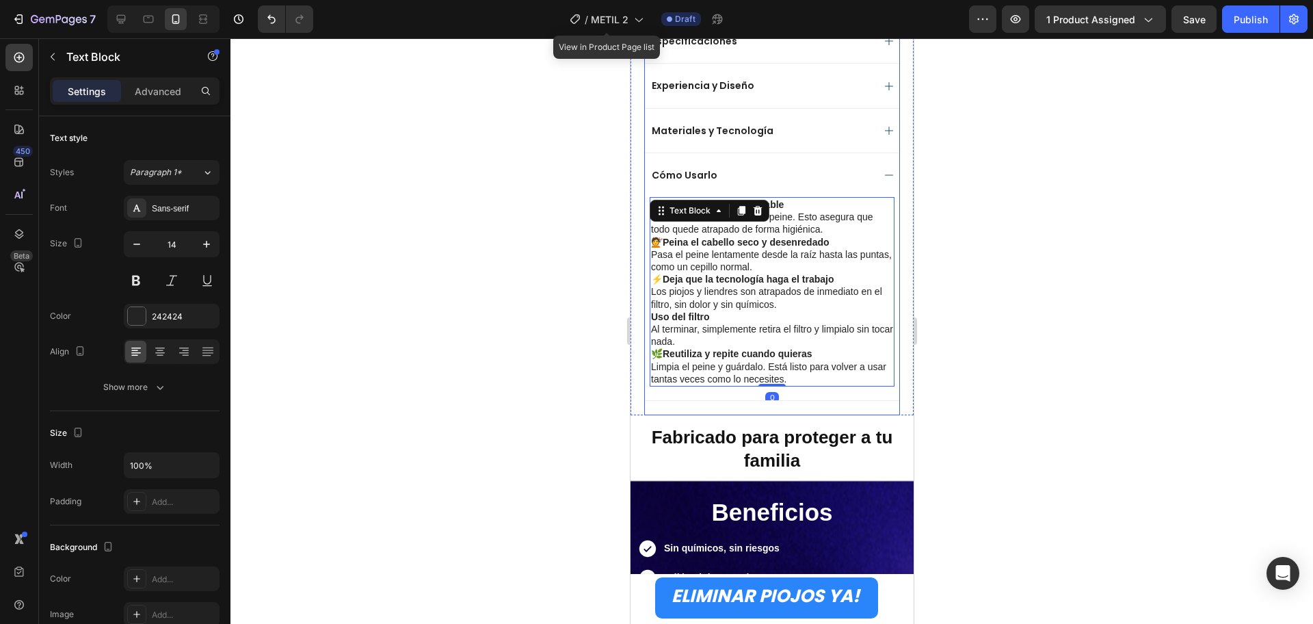
click at [772, 348] on strong "Reutiliza y repite cuando quieras" at bounding box center [737, 353] width 150 height 11
click at [813, 349] on p "🌿 Reutiliza y repite cuando quieras Limpia el peine y guárdalo. Está listo para…" at bounding box center [772, 367] width 242 height 38
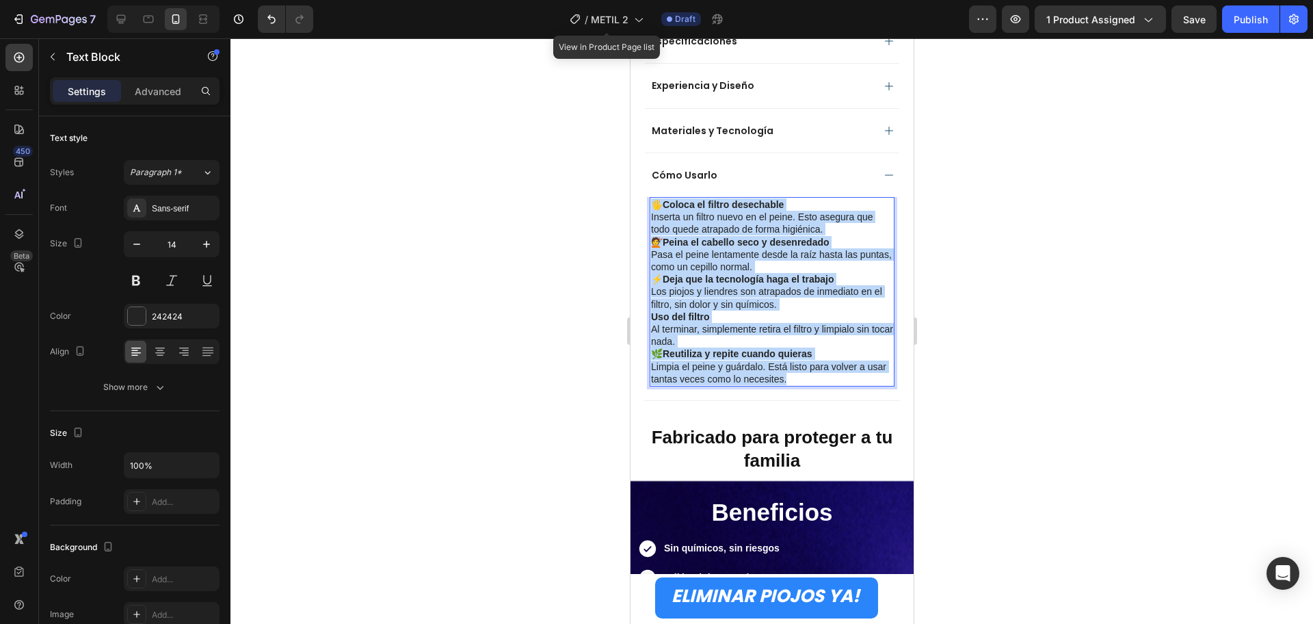
drag, startPoint x: 813, startPoint y: 350, endPoint x: 649, endPoint y: 177, distance: 238.6
click at [649, 197] on div "🖐️ Coloca el filtro desechable Inserta un filtro nuevo en el peine. Esto asegur…" at bounding box center [771, 291] width 245 height 189
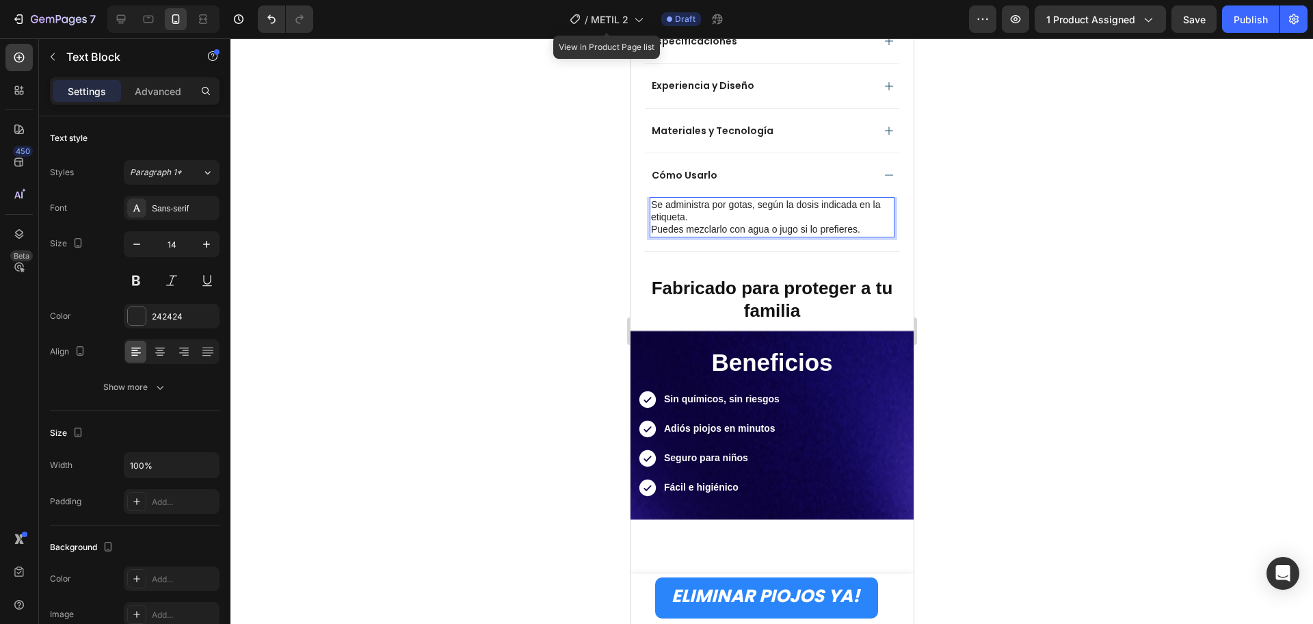
click at [1057, 311] on div at bounding box center [772, 331] width 1083 height 586
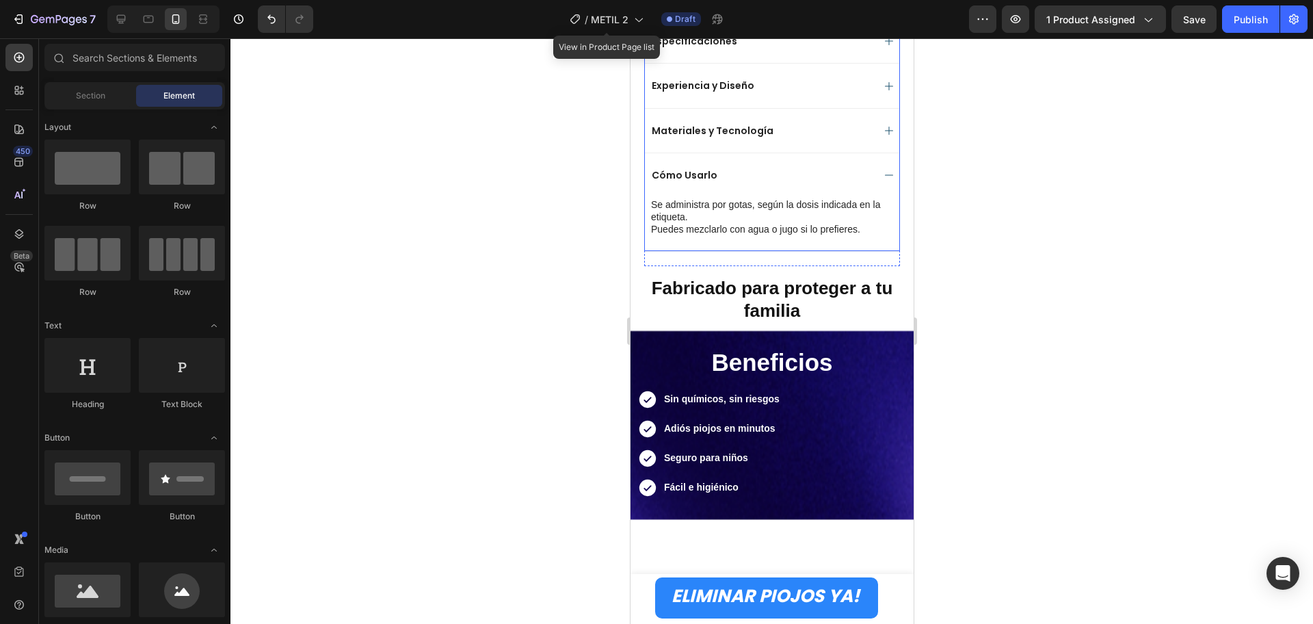
click at [851, 167] on div "Cómo Usarlo" at bounding box center [760, 175] width 223 height 16
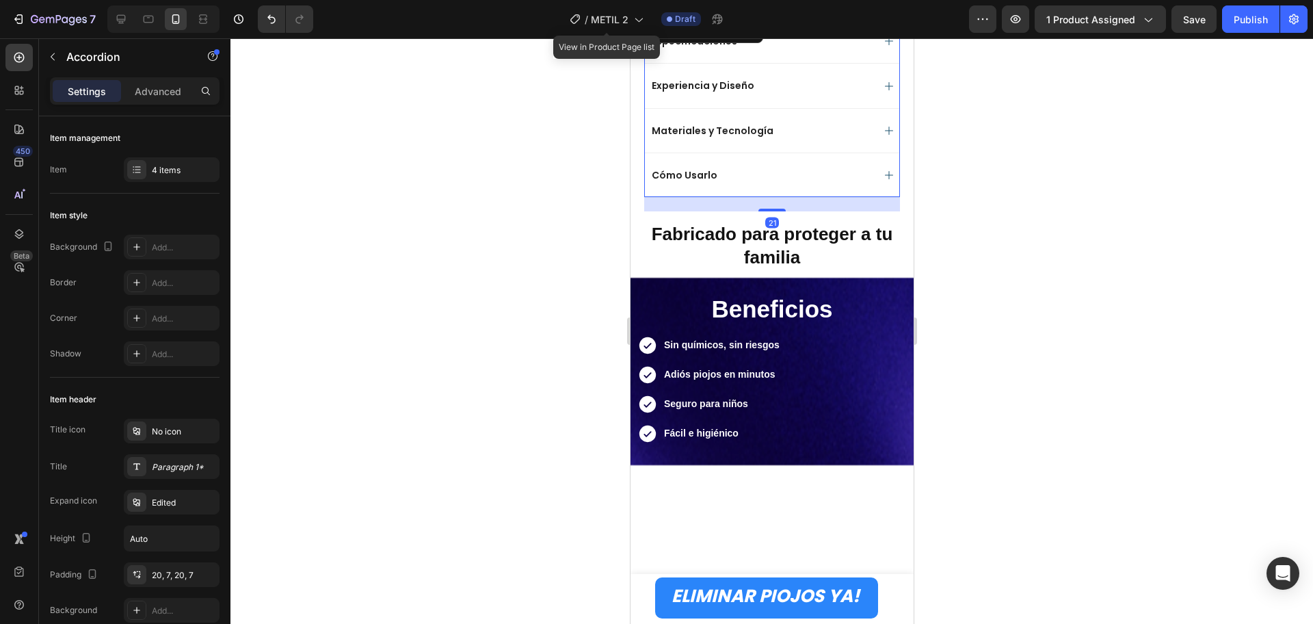
click at [1093, 371] on div at bounding box center [772, 331] width 1083 height 586
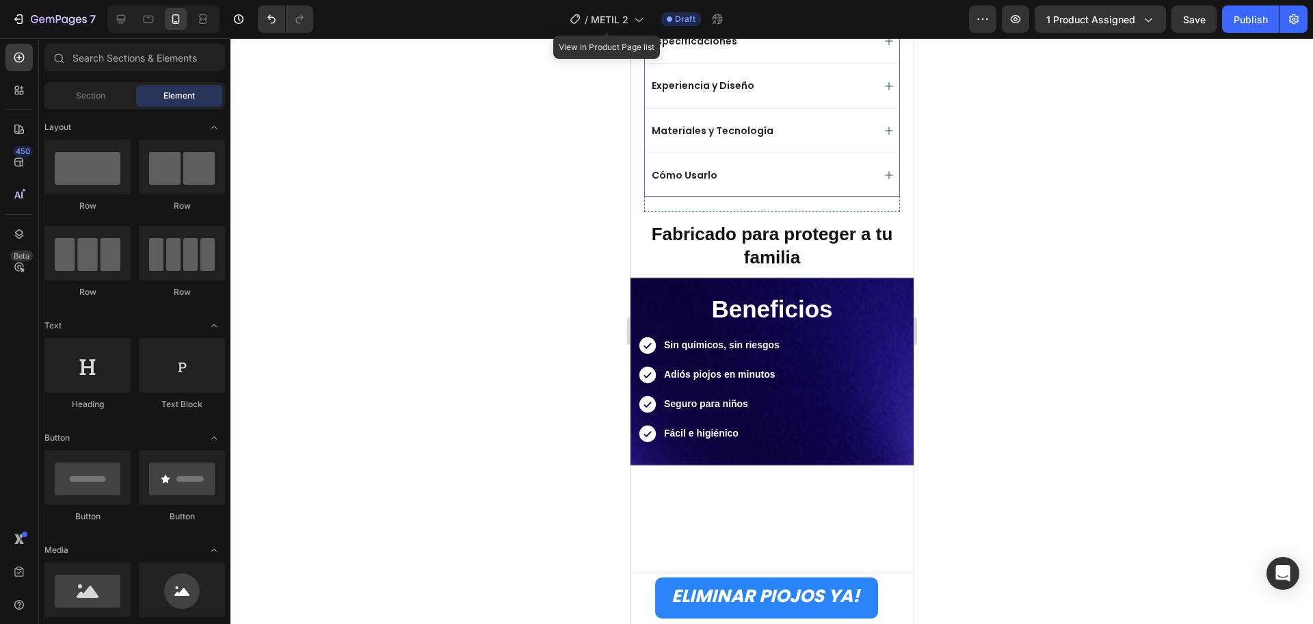
click at [846, 167] on div "Cómo Usarlo" at bounding box center [760, 175] width 223 height 16
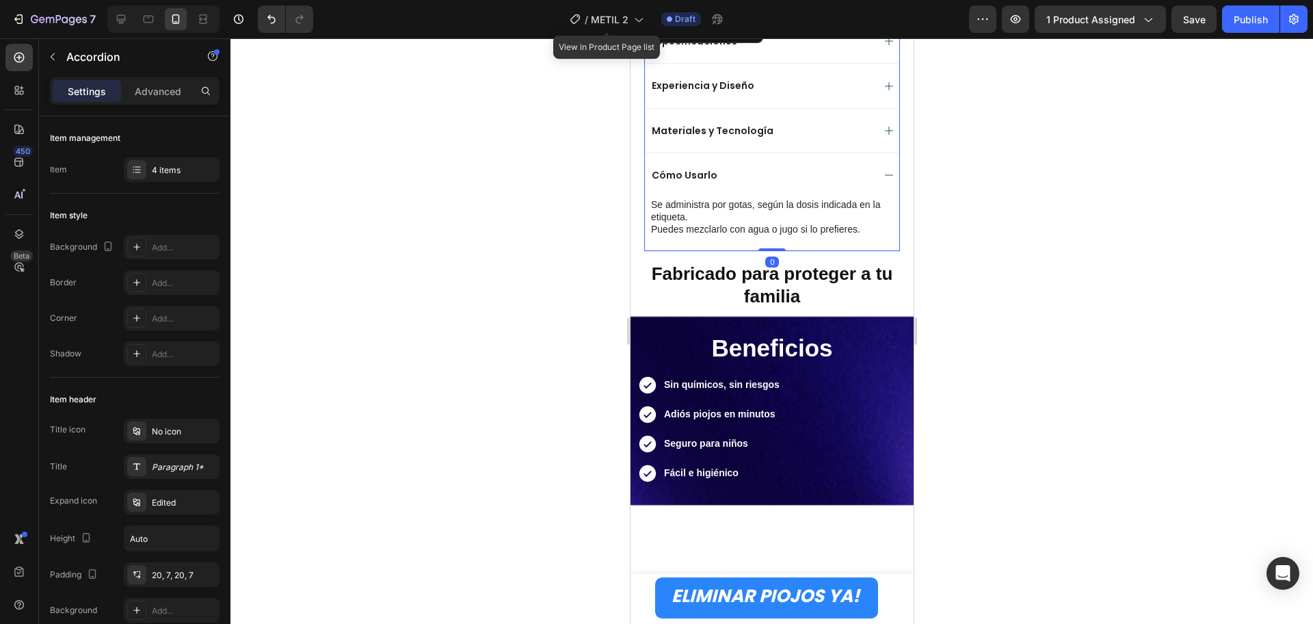
drag, startPoint x: 776, startPoint y: 237, endPoint x: 772, endPoint y: 218, distance: 20.3
click at [772, 218] on div "Especificaciones Experiencia y Diseño Materiales y Tecnología Cómo Usarlo Se ad…" at bounding box center [772, 134] width 256 height 233
click at [1083, 236] on div at bounding box center [772, 331] width 1083 height 586
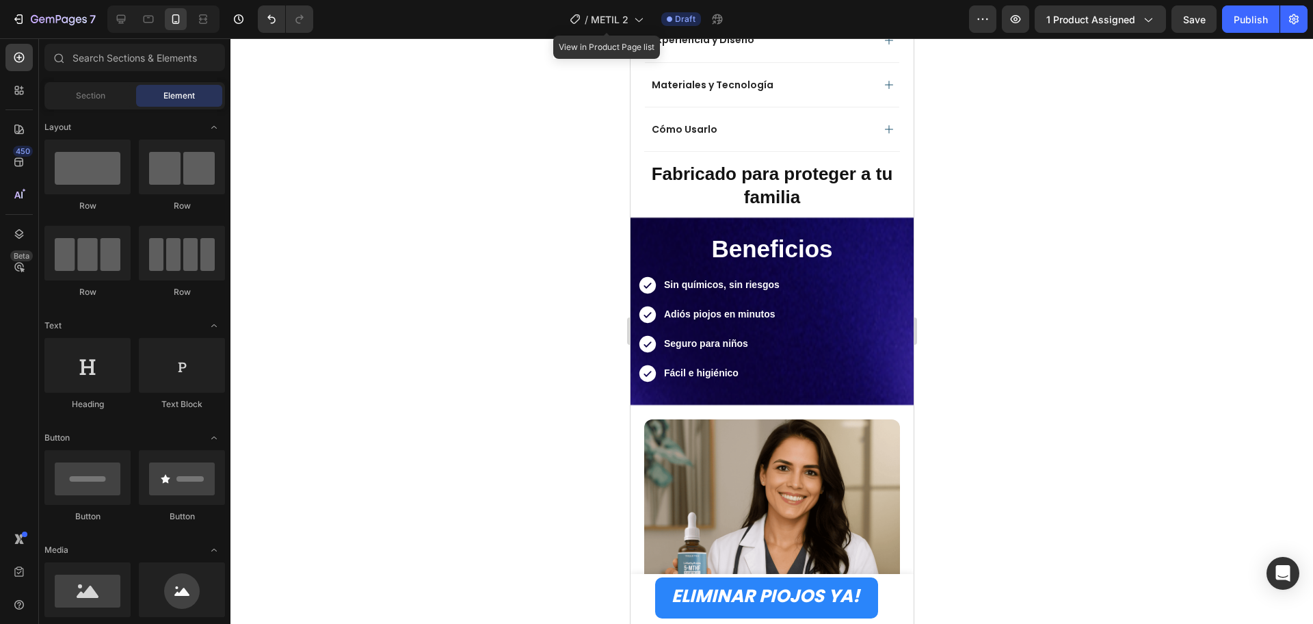
scroll to position [1121, 0]
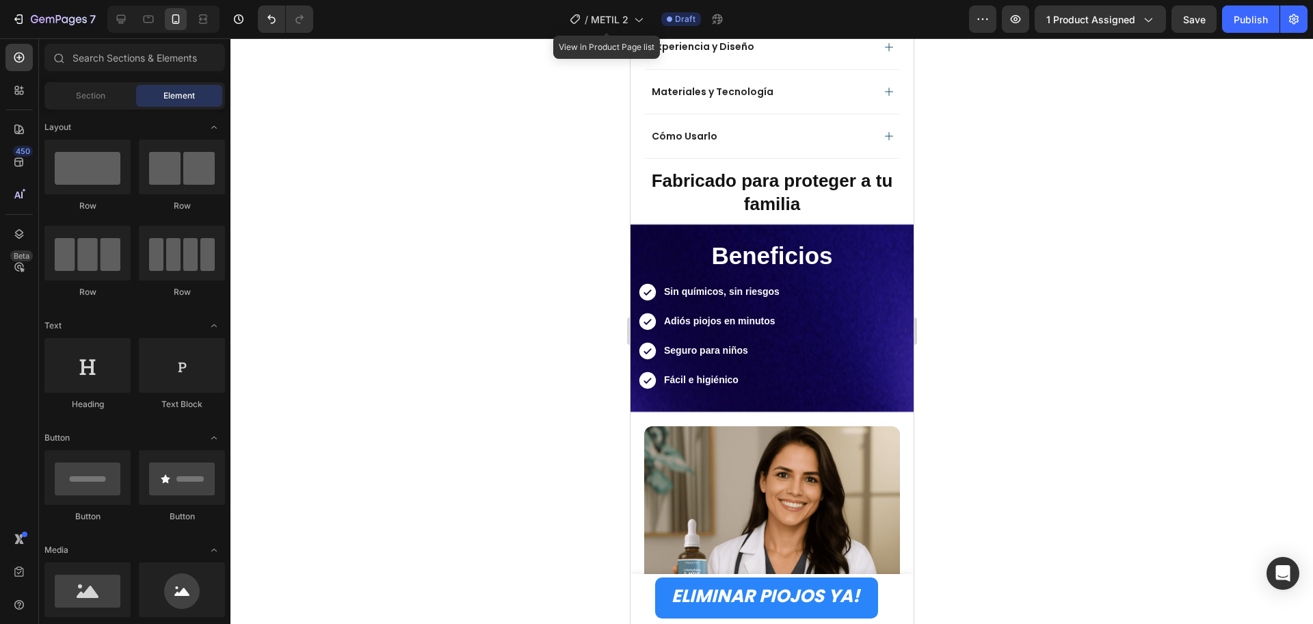
drag, startPoint x: 912, startPoint y: 294, endPoint x: 1556, endPoint y: 296, distance: 643.7
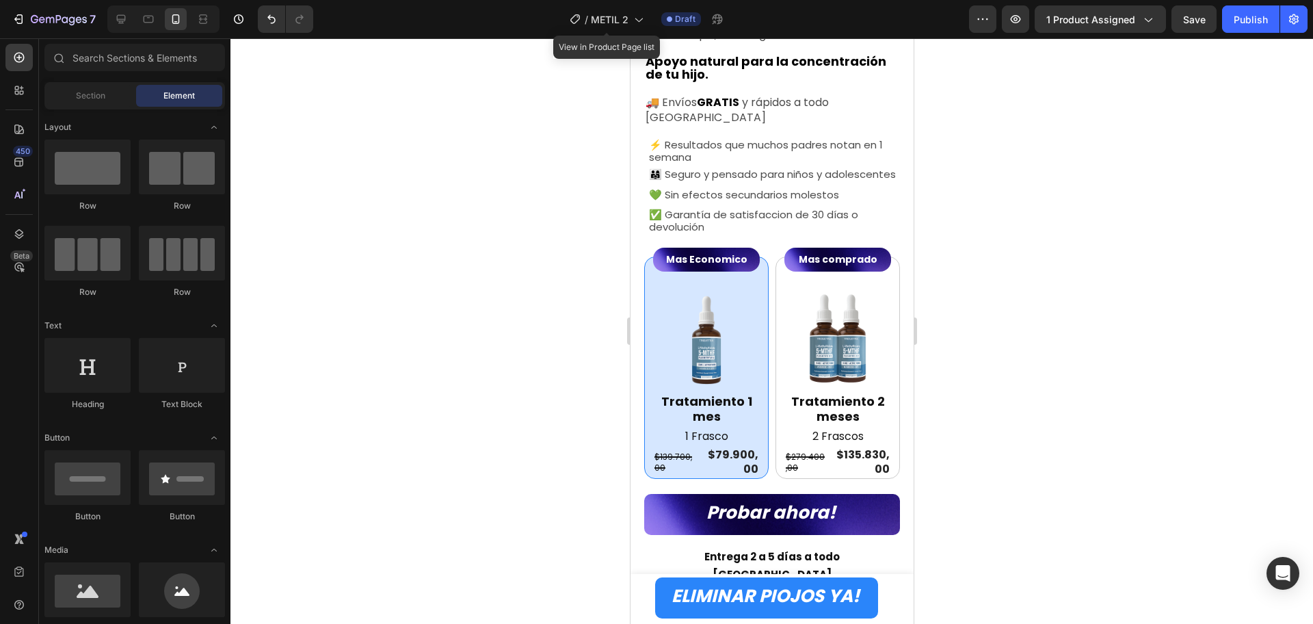
scroll to position [342, 0]
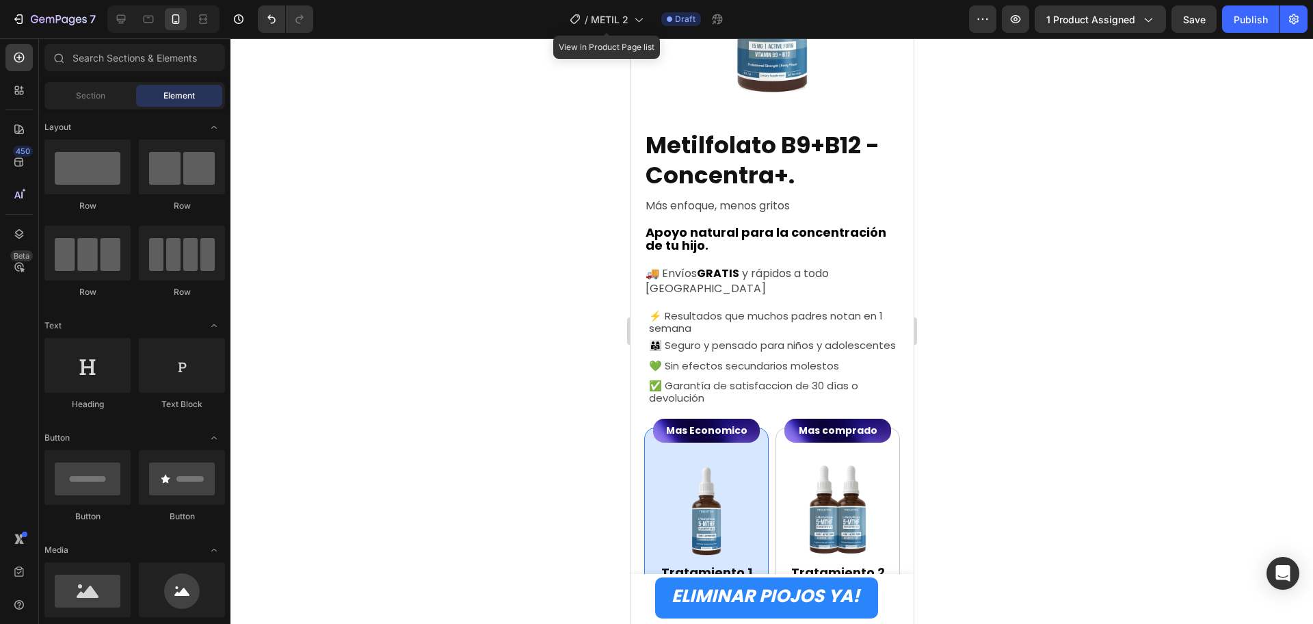
click at [1049, 376] on div at bounding box center [772, 331] width 1083 height 586
click at [880, 315] on p "⚡ Resultados que muchos padres notan en 1 semana" at bounding box center [774, 322] width 250 height 25
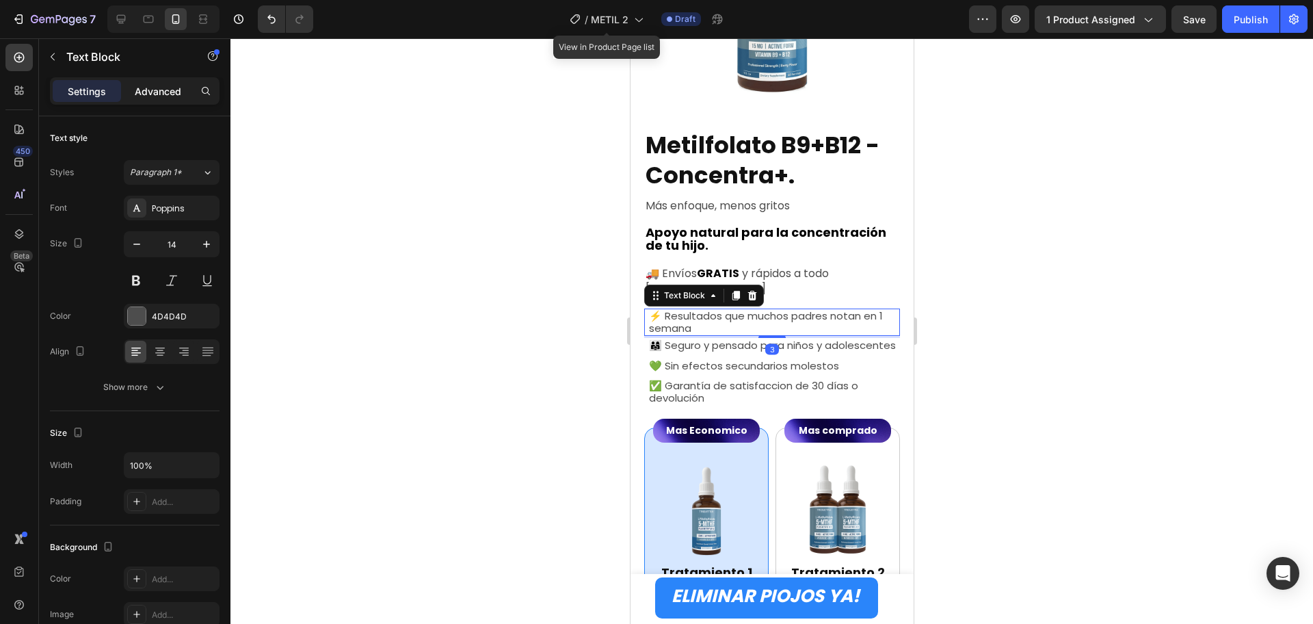
click at [151, 87] on p "Advanced" at bounding box center [158, 91] width 47 height 14
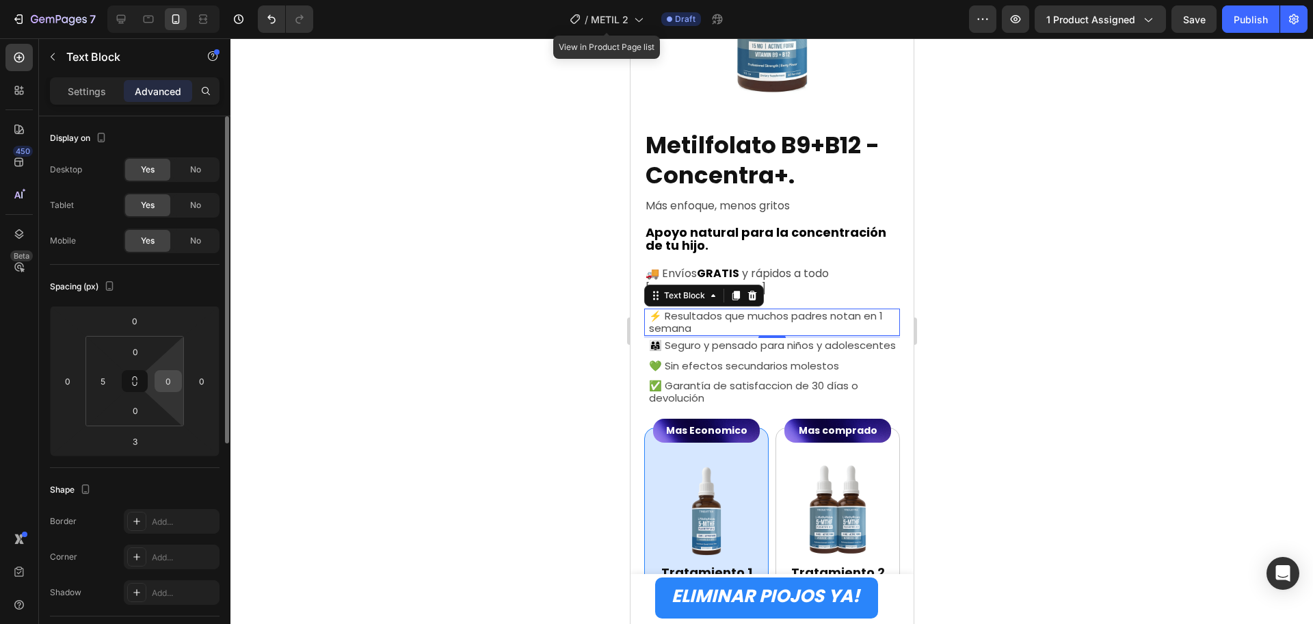
click at [172, 375] on input "0" at bounding box center [168, 381] width 21 height 21
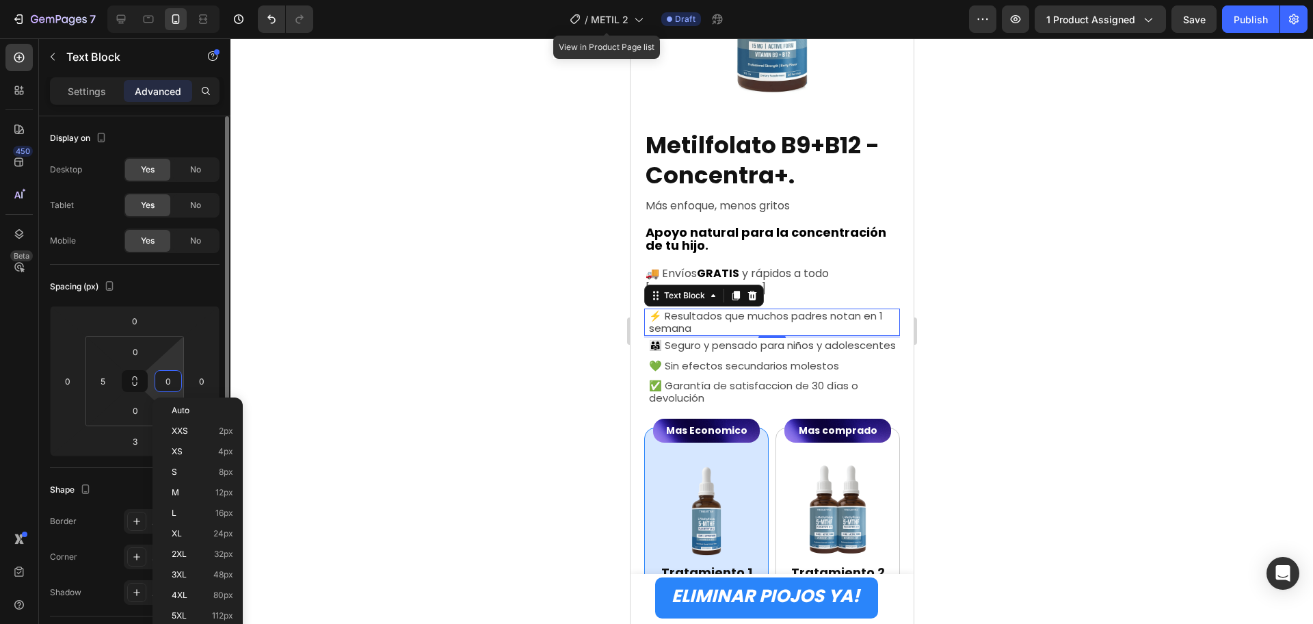
type input "5"
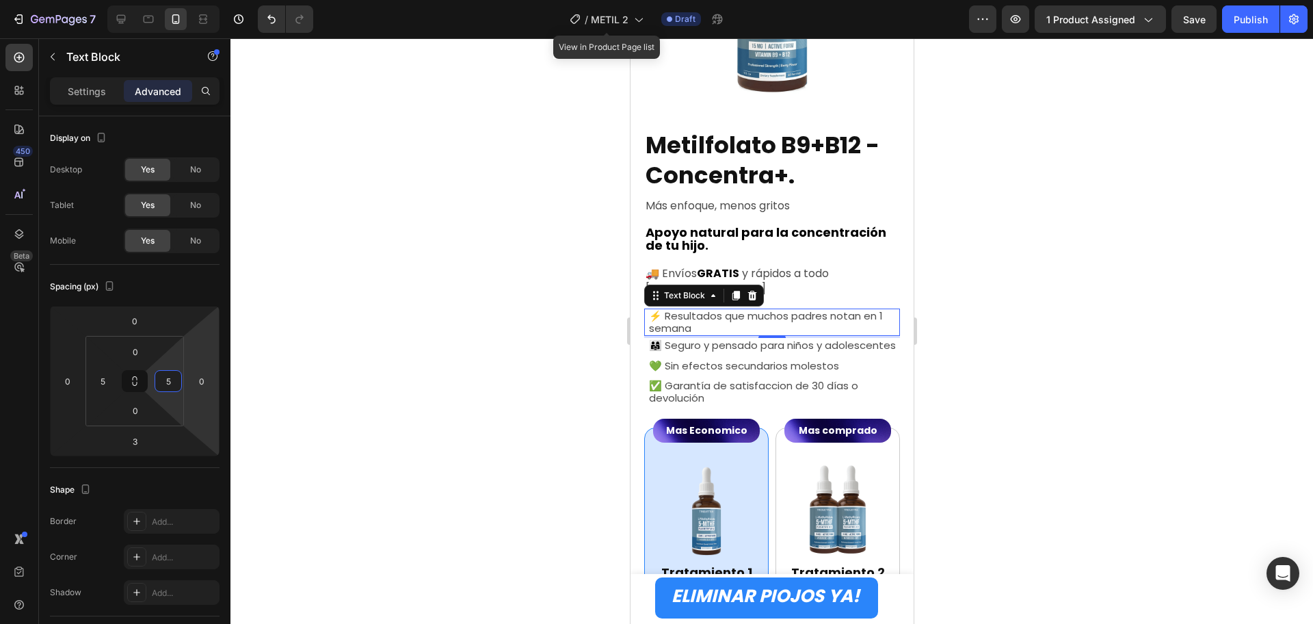
click at [1124, 488] on div at bounding box center [772, 331] width 1083 height 586
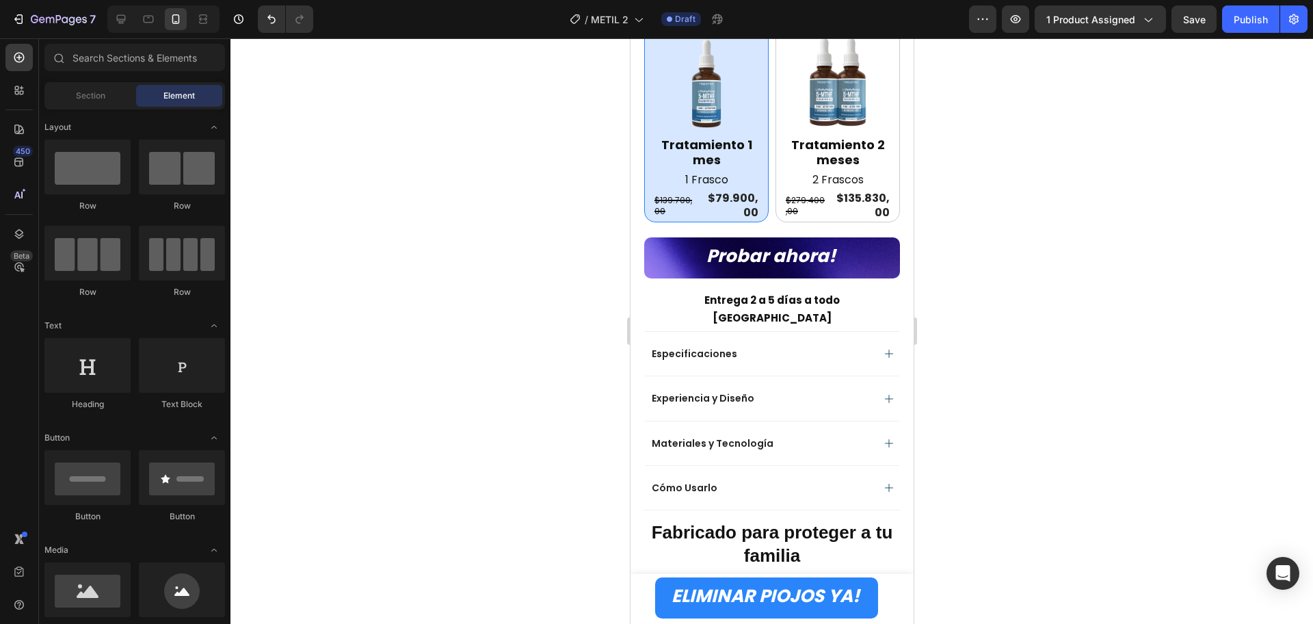
scroll to position [1112, 0]
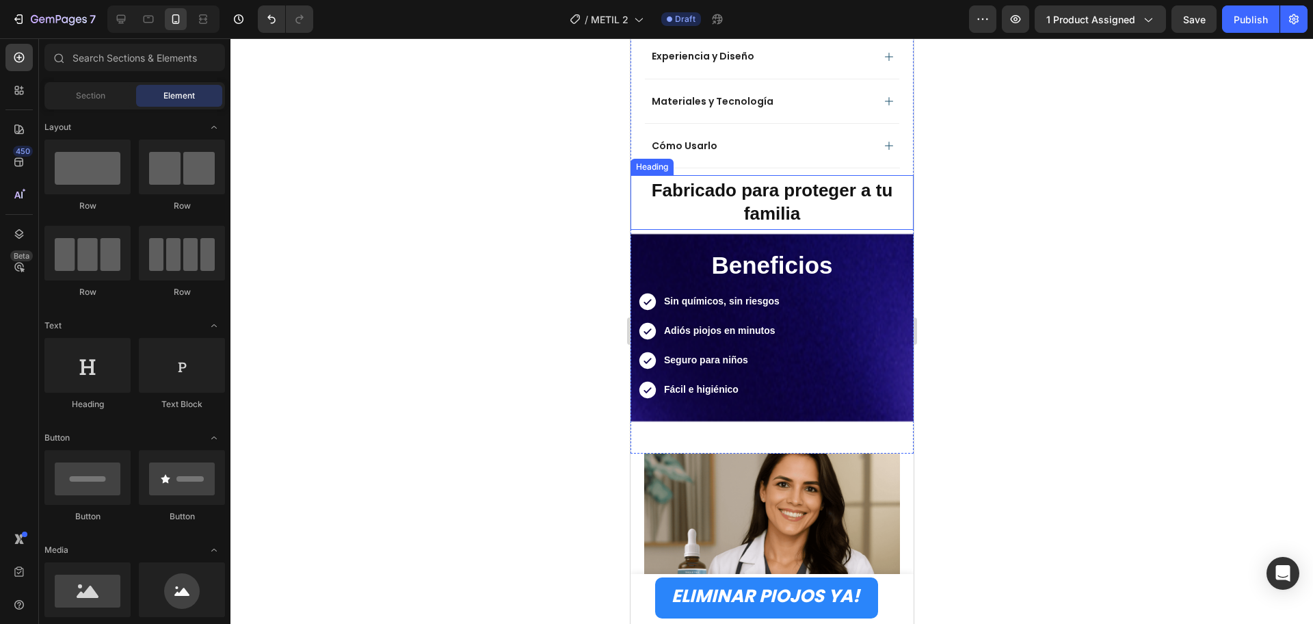
click at [779, 180] on strong "Fabricado para proteger a tu familia" at bounding box center [771, 202] width 241 height 44
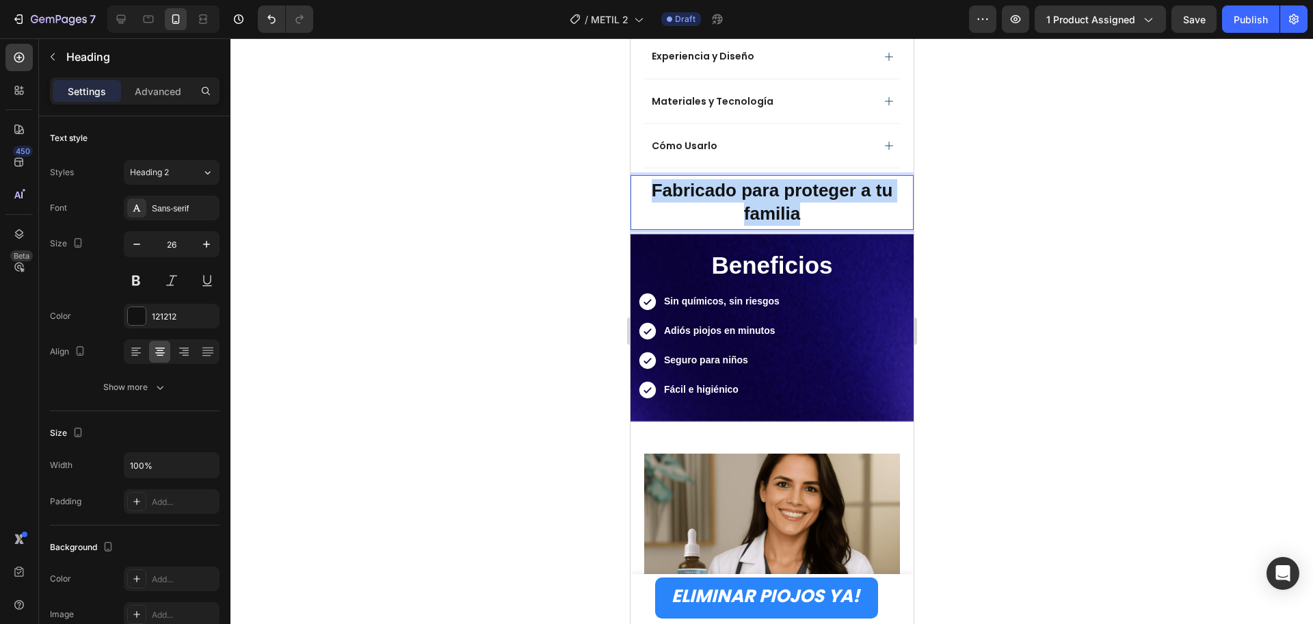
click at [779, 180] on strong "Fabricado para proteger a tu familia" at bounding box center [771, 202] width 241 height 44
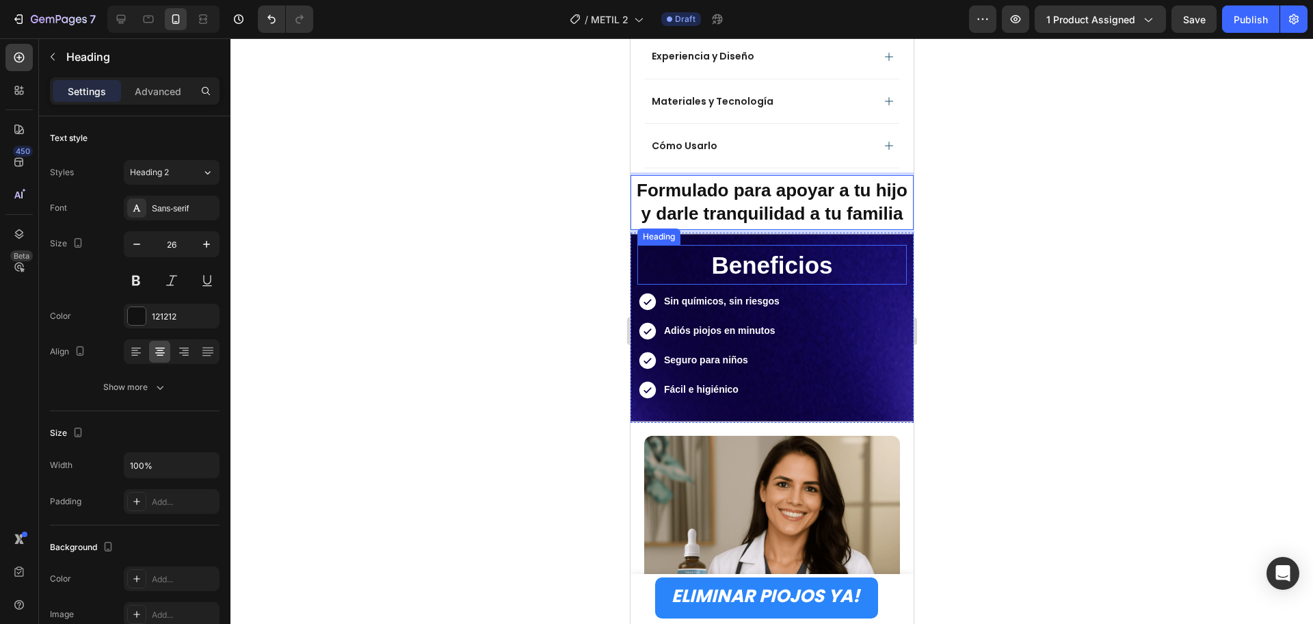
click at [744, 262] on strong "Beneficios" at bounding box center [771, 265] width 121 height 27
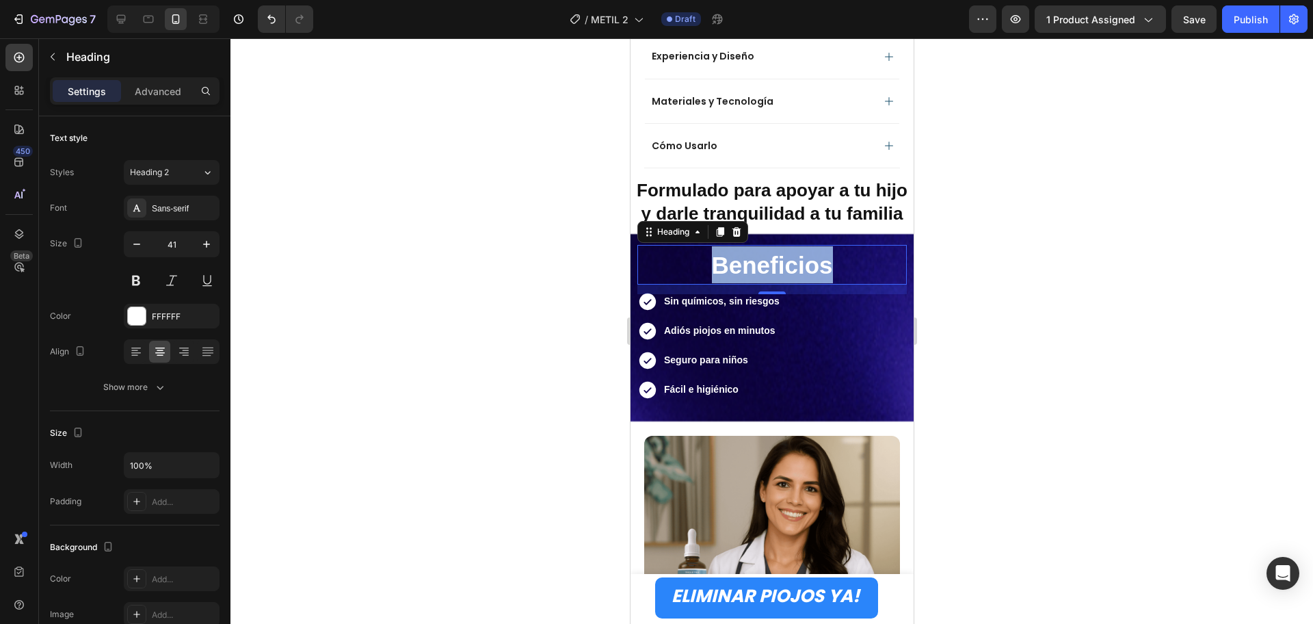
click at [744, 262] on strong "Beneficios" at bounding box center [771, 265] width 121 height 27
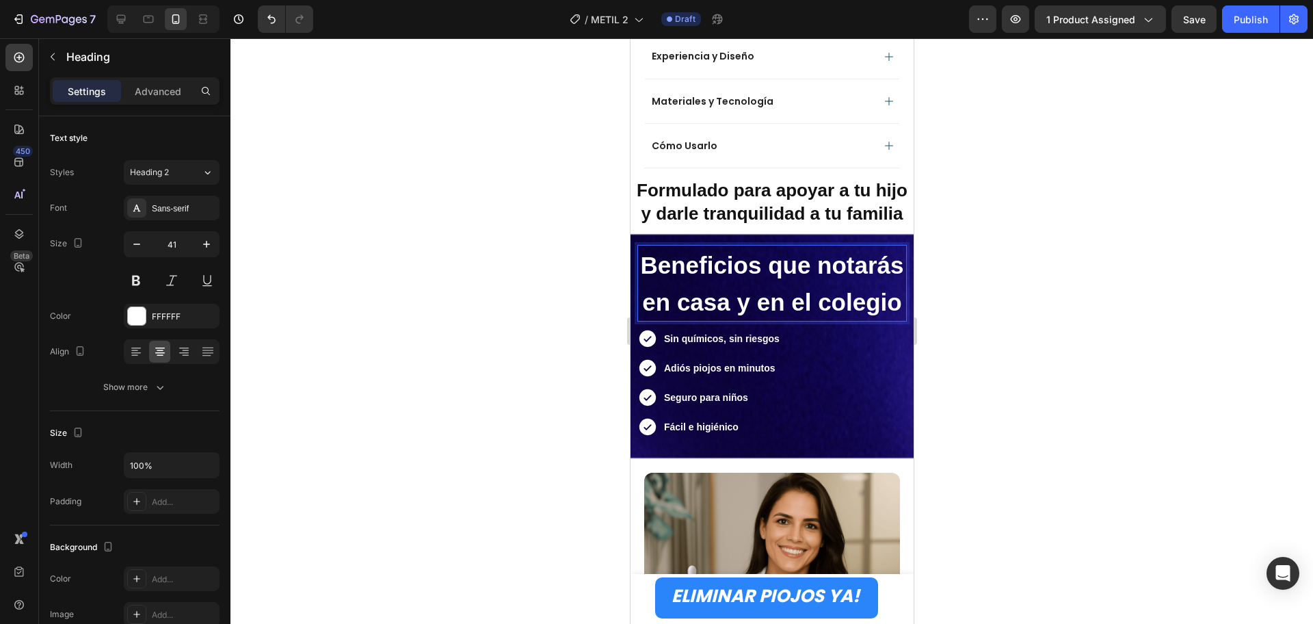
click at [824, 321] on p "Beneficios que notarás en casa y en el colegio" at bounding box center [771, 283] width 267 height 75
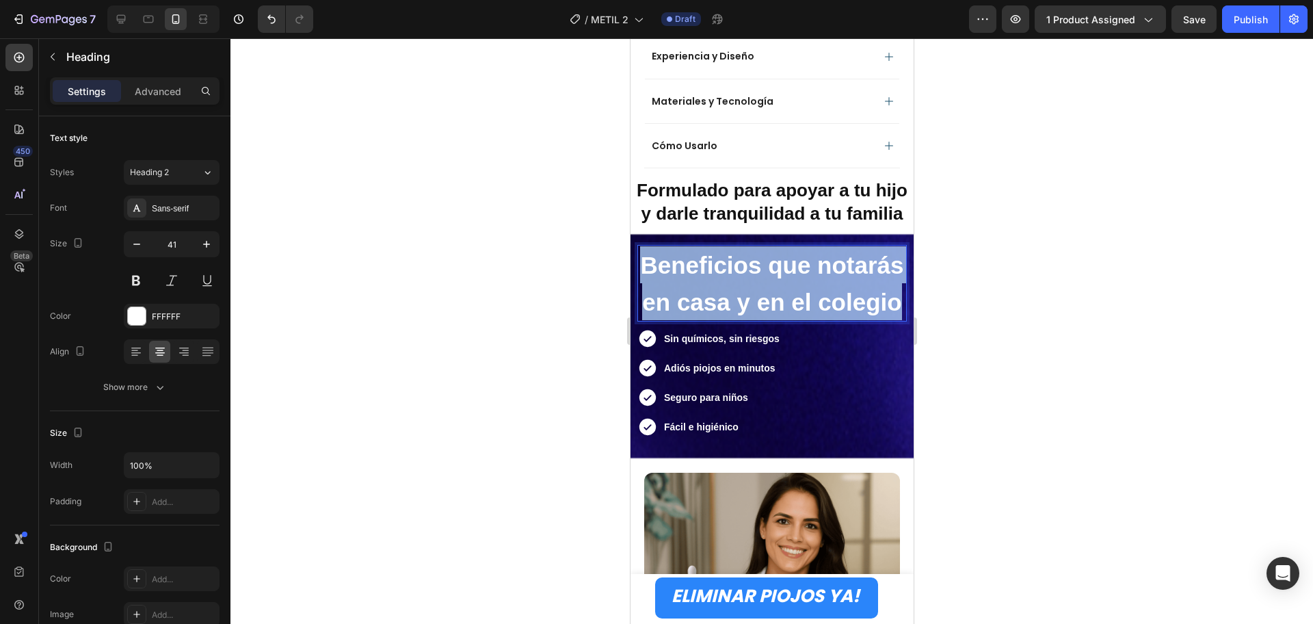
click at [824, 321] on p "Beneficios que notarás en casa y en el colegio" at bounding box center [771, 283] width 267 height 75
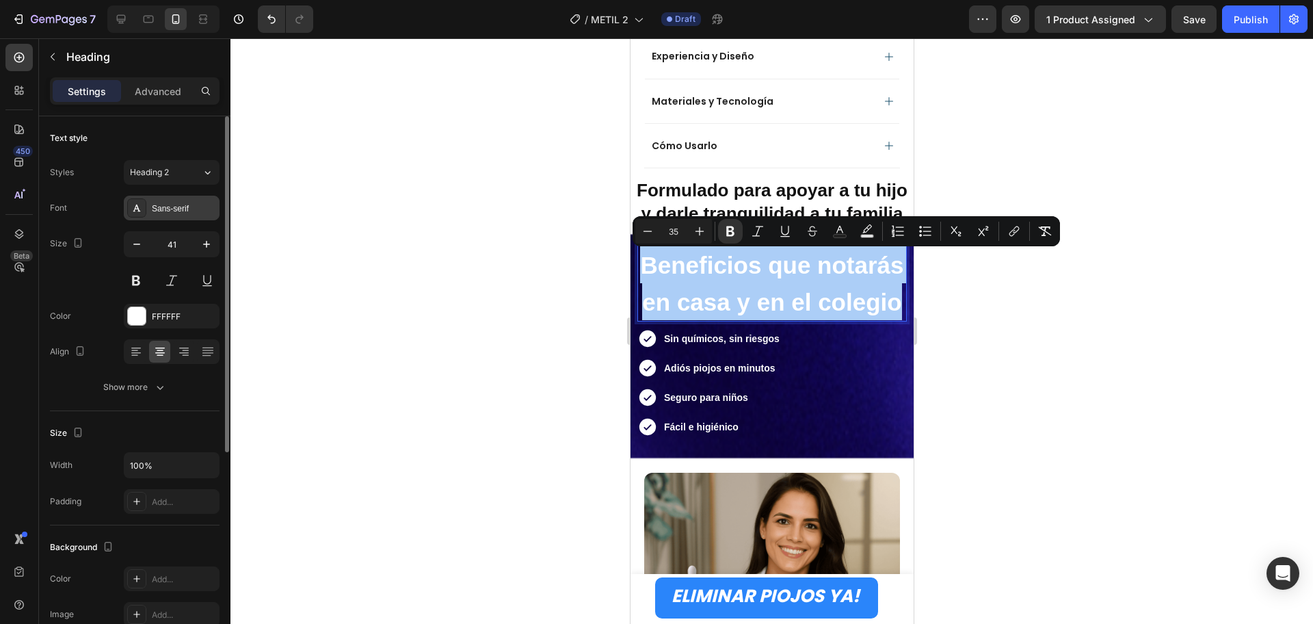
click at [175, 218] on div "Sans-serif" at bounding box center [172, 208] width 96 height 25
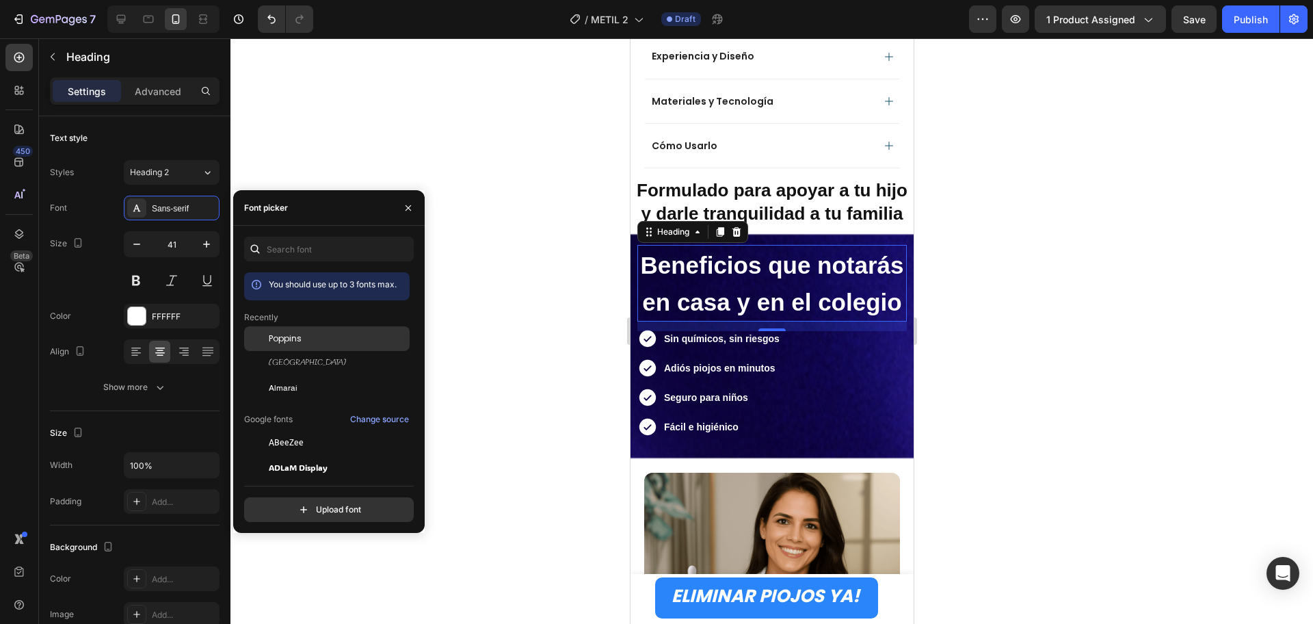
click at [279, 338] on span "Poppins" at bounding box center [285, 338] width 33 height 12
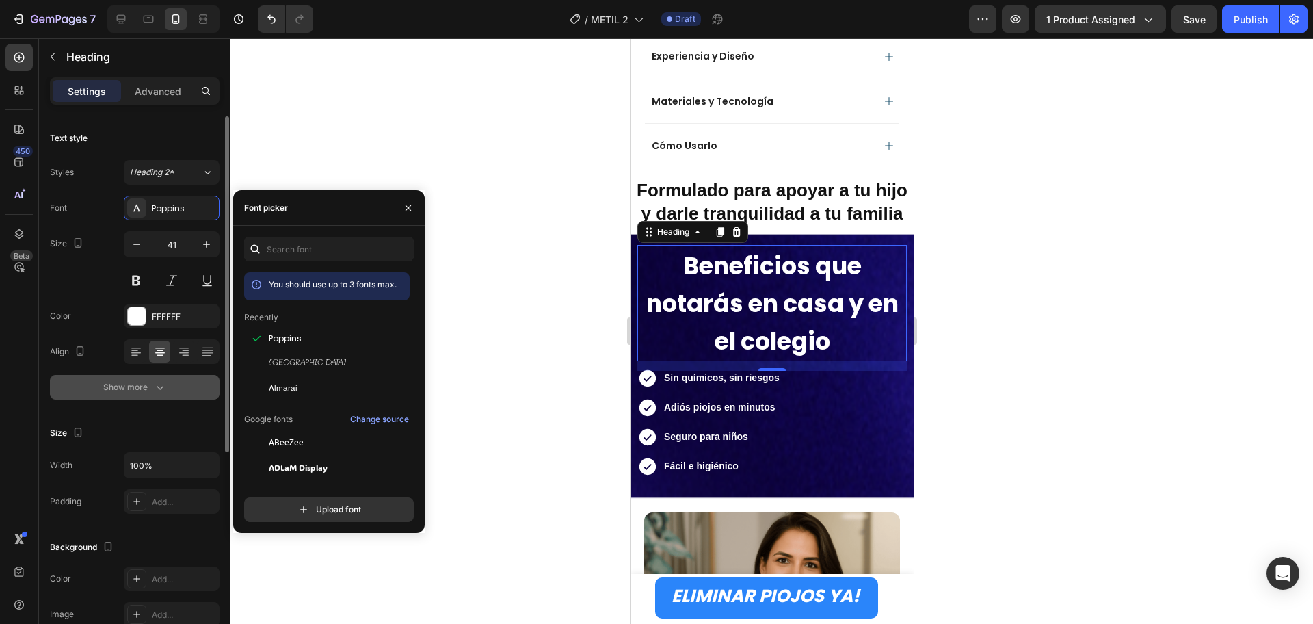
click at [162, 389] on icon "button" at bounding box center [160, 387] width 14 height 14
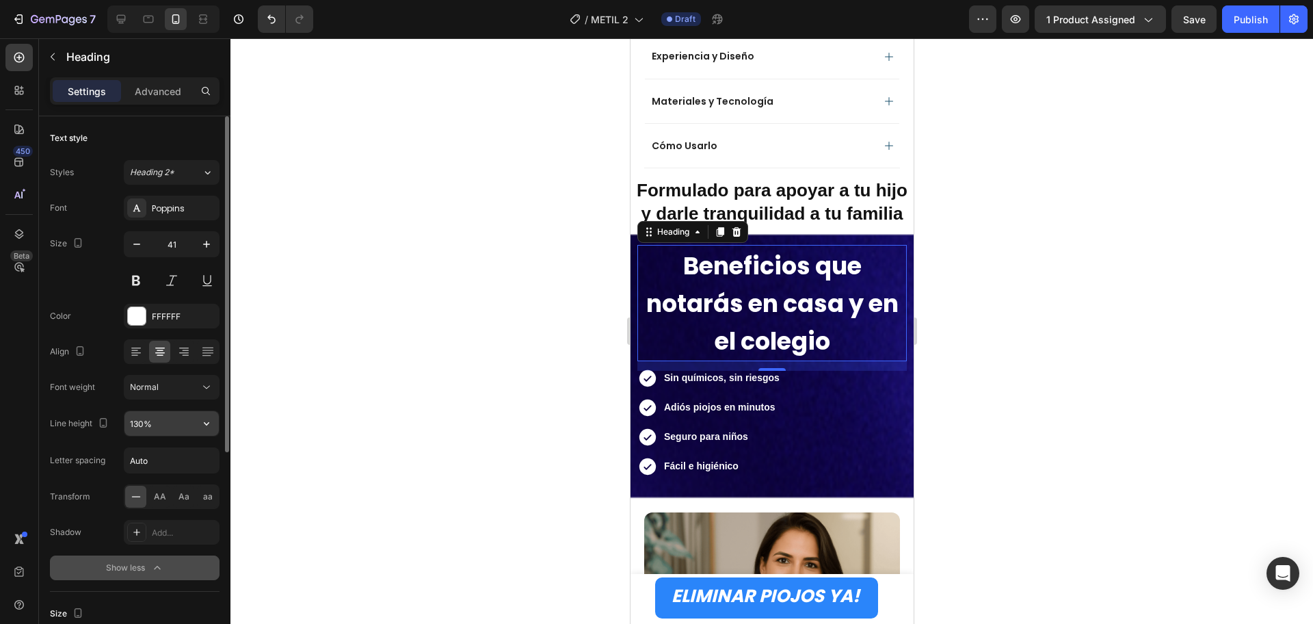
click at [208, 426] on icon "button" at bounding box center [207, 424] width 14 height 14
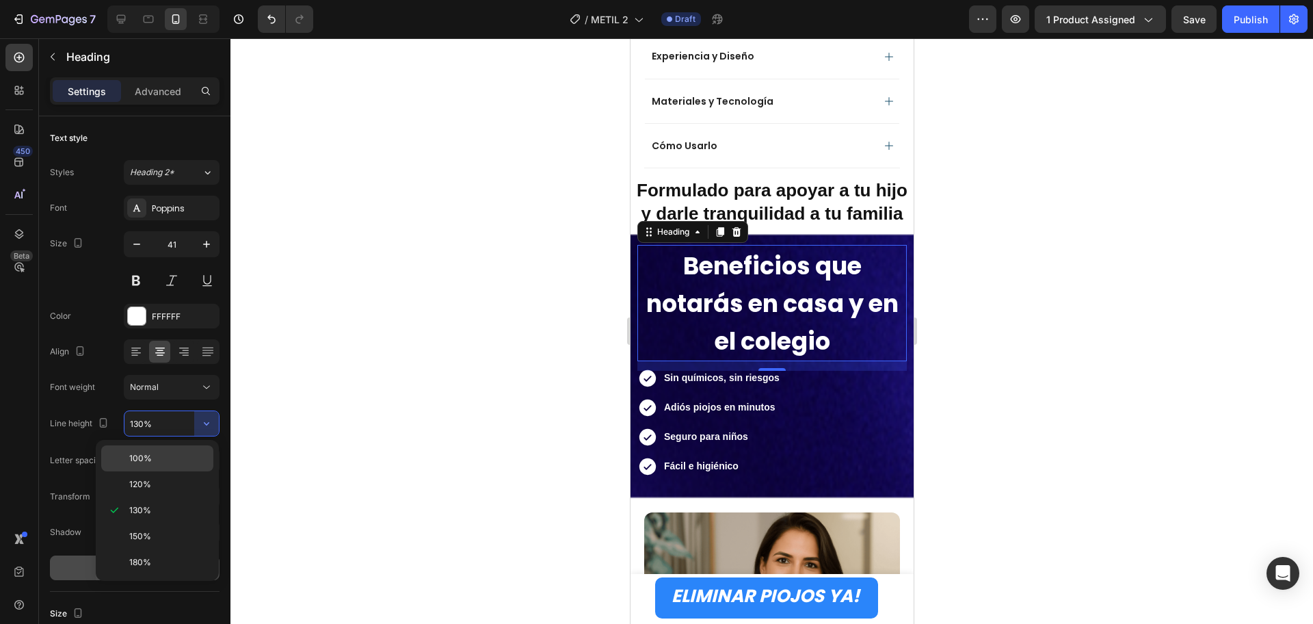
click at [179, 454] on p "100%" at bounding box center [168, 458] width 78 height 12
type input "100%"
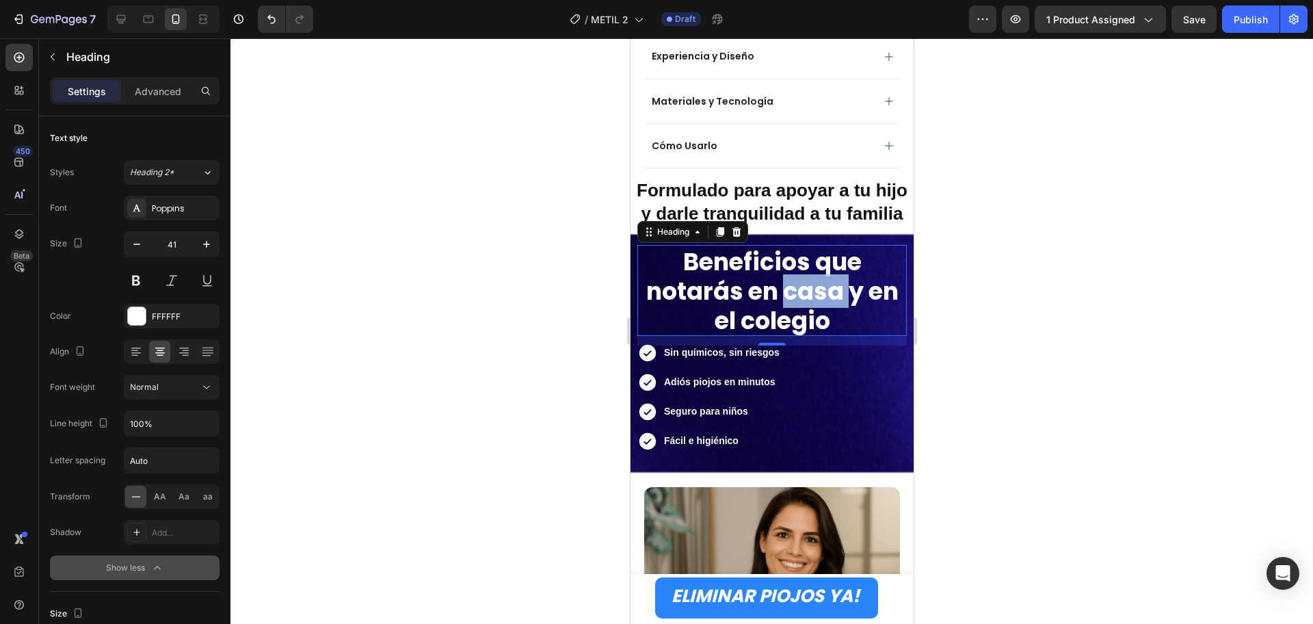
click at [810, 302] on strong "Beneficios que notarás en casa y en el colegio" at bounding box center [772, 291] width 252 height 92
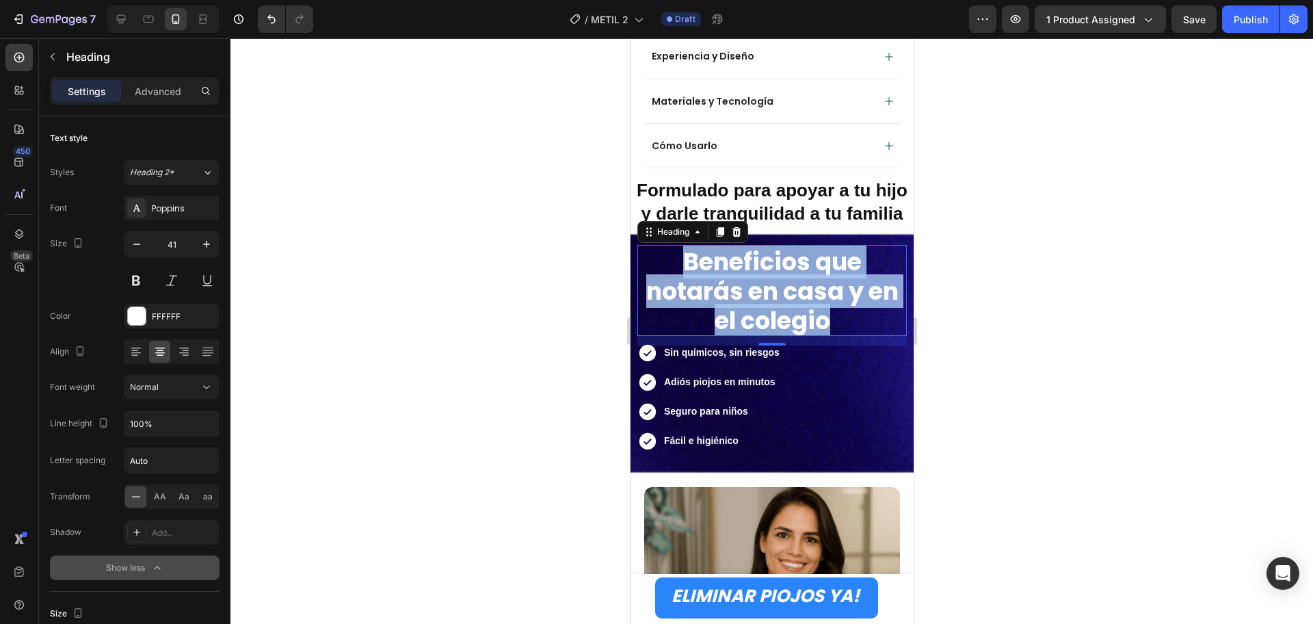
click at [810, 302] on strong "Beneficios que notarás en casa y en el colegio" at bounding box center [772, 291] width 252 height 92
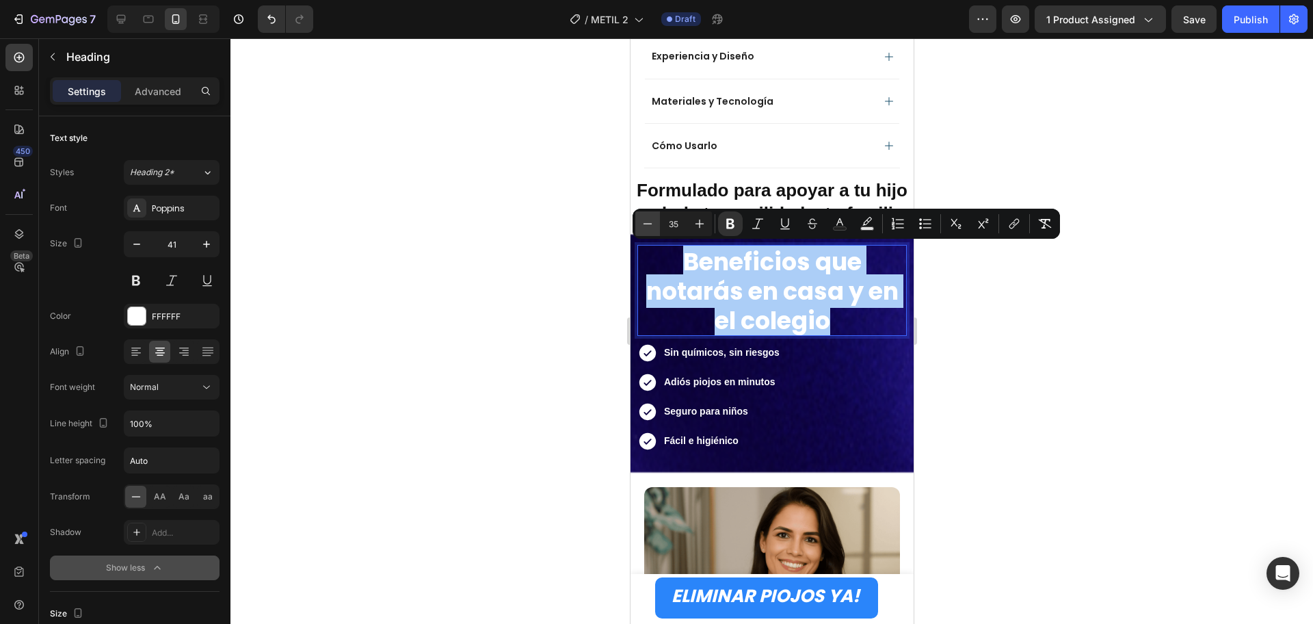
click at [646, 218] on icon "Editor contextual toolbar" at bounding box center [648, 224] width 14 height 14
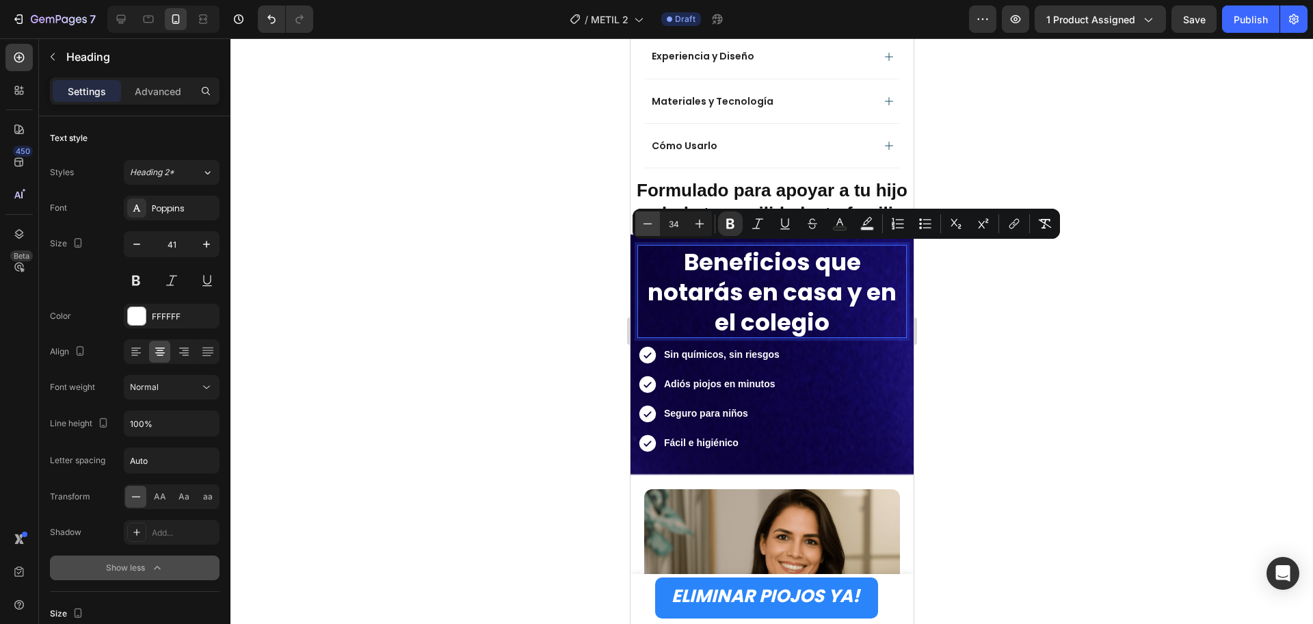
click at [646, 218] on icon "Editor contextual toolbar" at bounding box center [648, 224] width 14 height 14
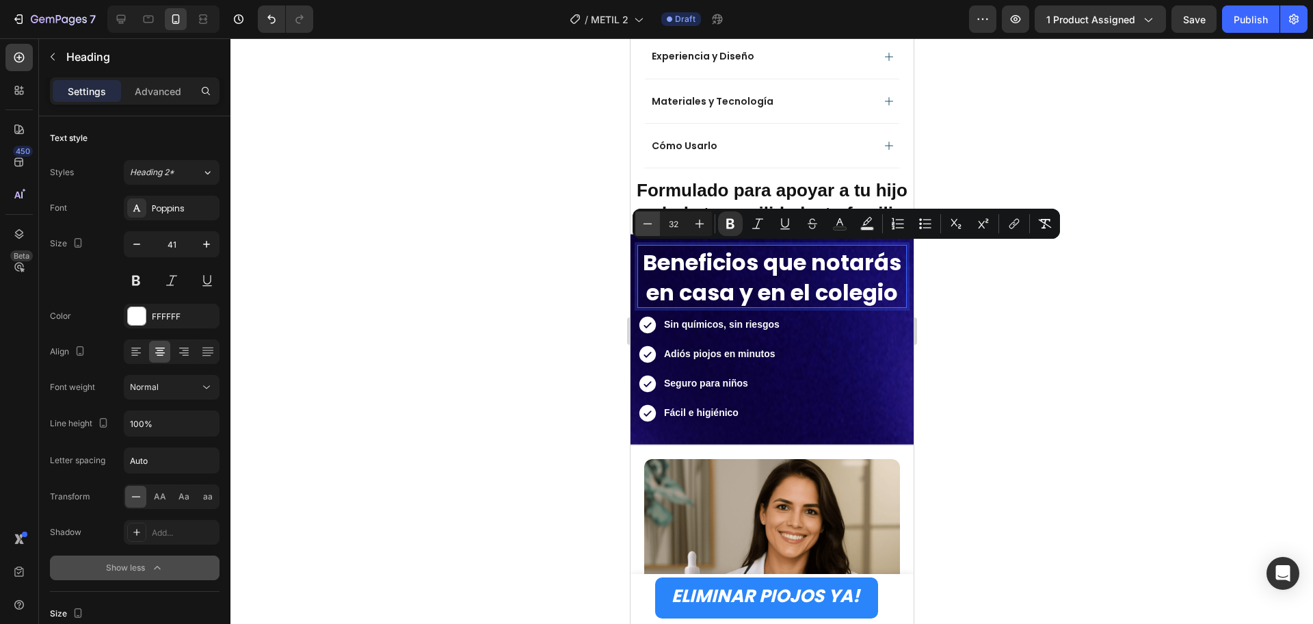
click at [646, 218] on icon "Editor contextual toolbar" at bounding box center [648, 224] width 14 height 14
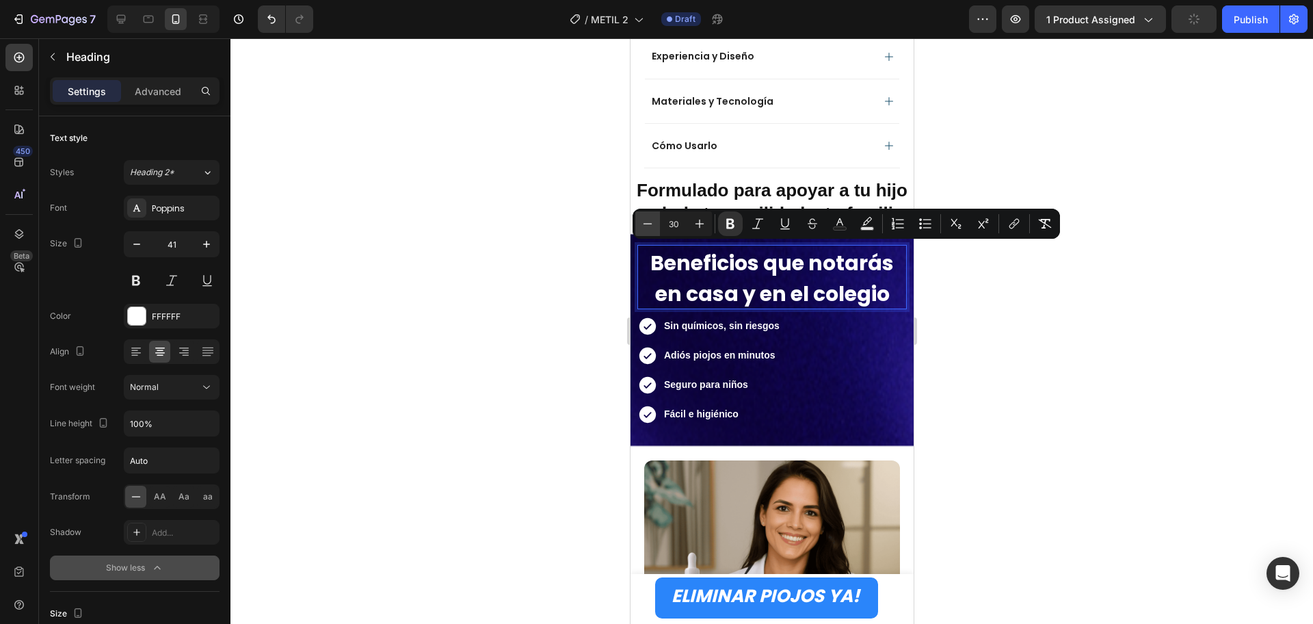
click at [646, 218] on icon "Editor contextual toolbar" at bounding box center [648, 224] width 14 height 14
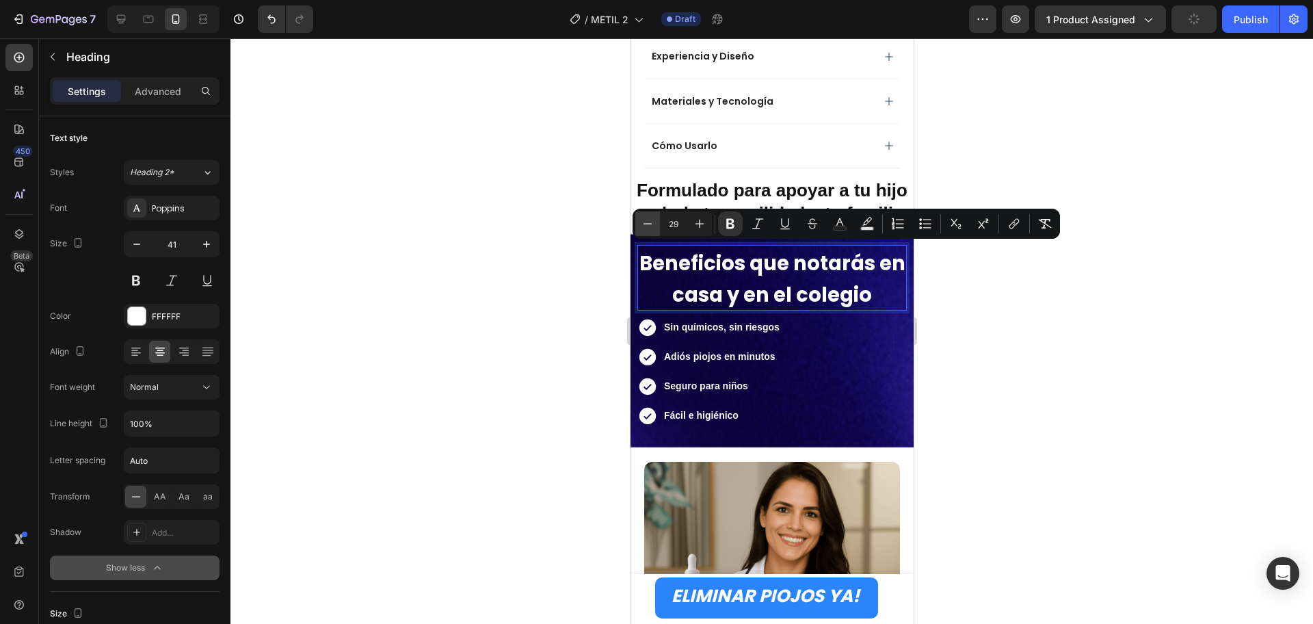
click at [646, 218] on icon "Editor contextual toolbar" at bounding box center [648, 224] width 14 height 14
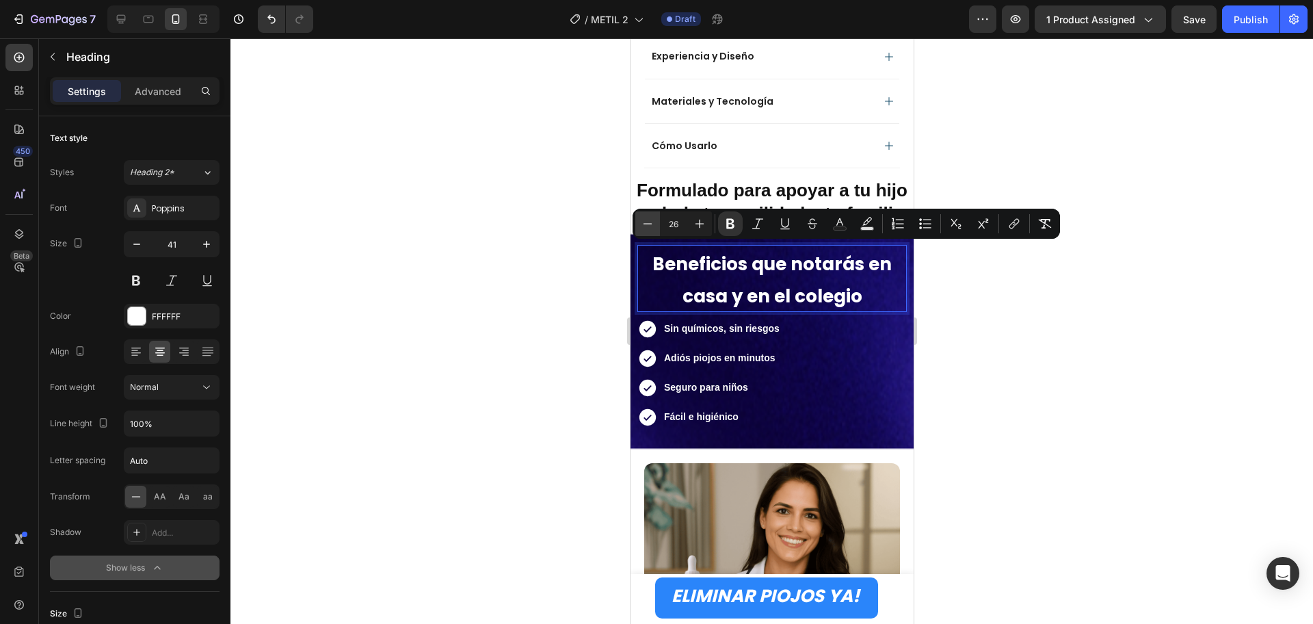
click at [646, 218] on icon "Editor contextual toolbar" at bounding box center [648, 224] width 14 height 14
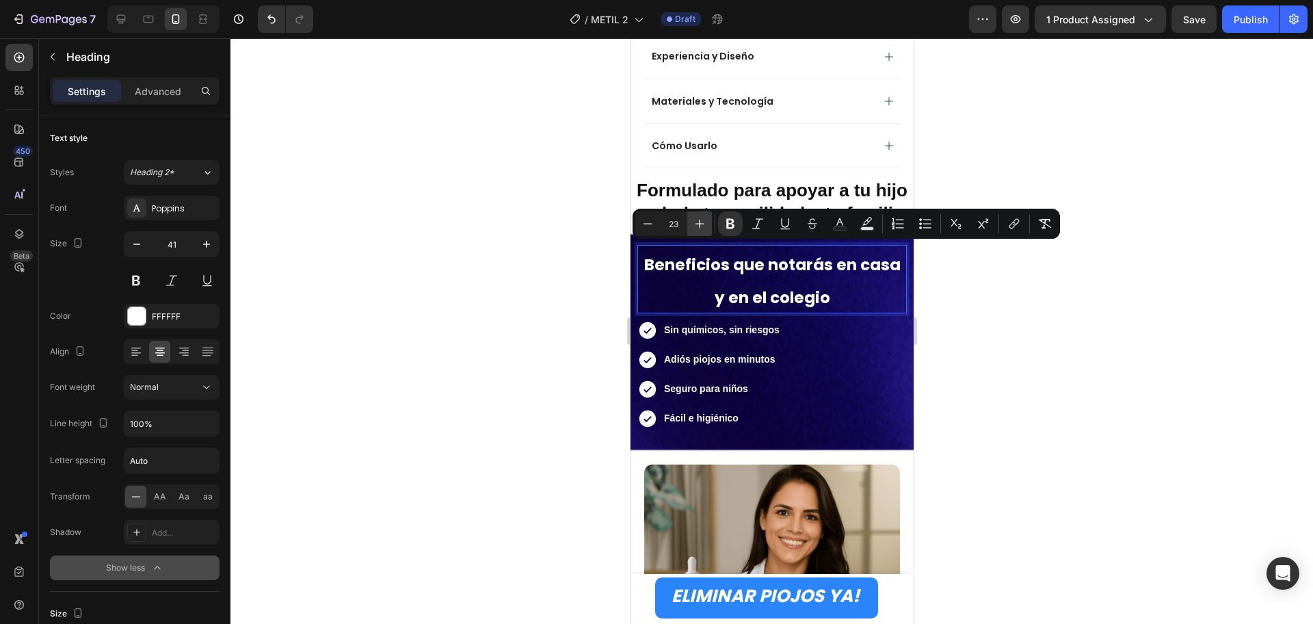
click at [703, 225] on icon "Editor contextual toolbar" at bounding box center [700, 224] width 14 height 14
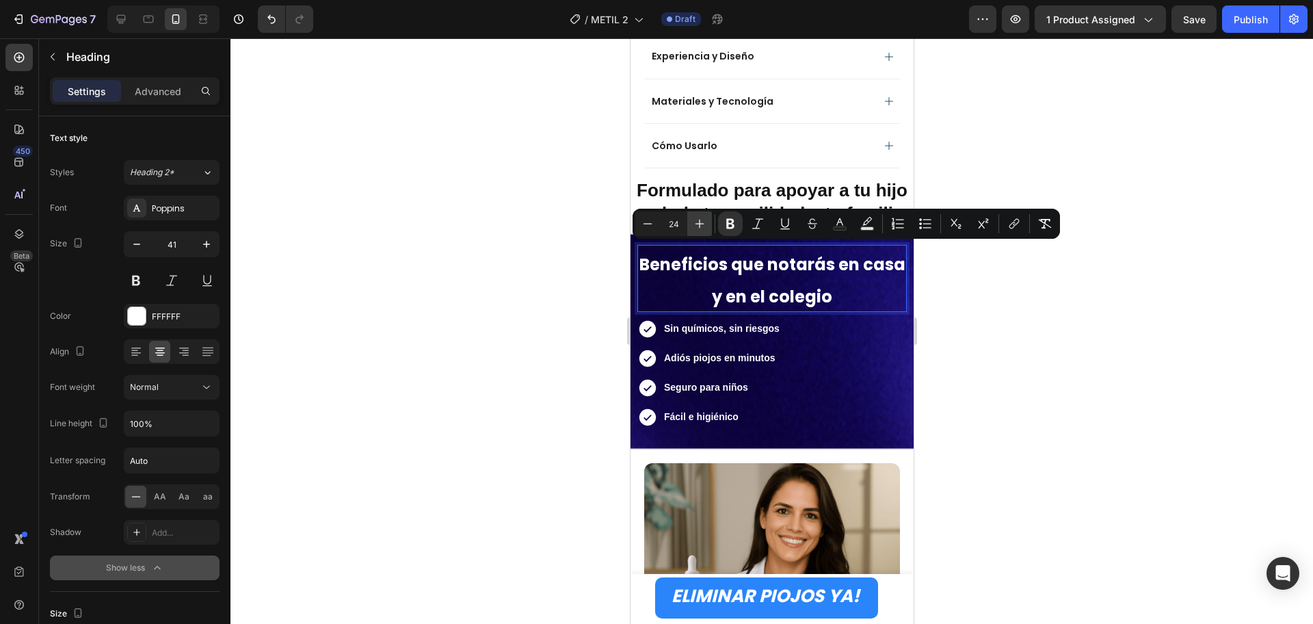
click at [703, 225] on icon "Editor contextual toolbar" at bounding box center [700, 224] width 14 height 14
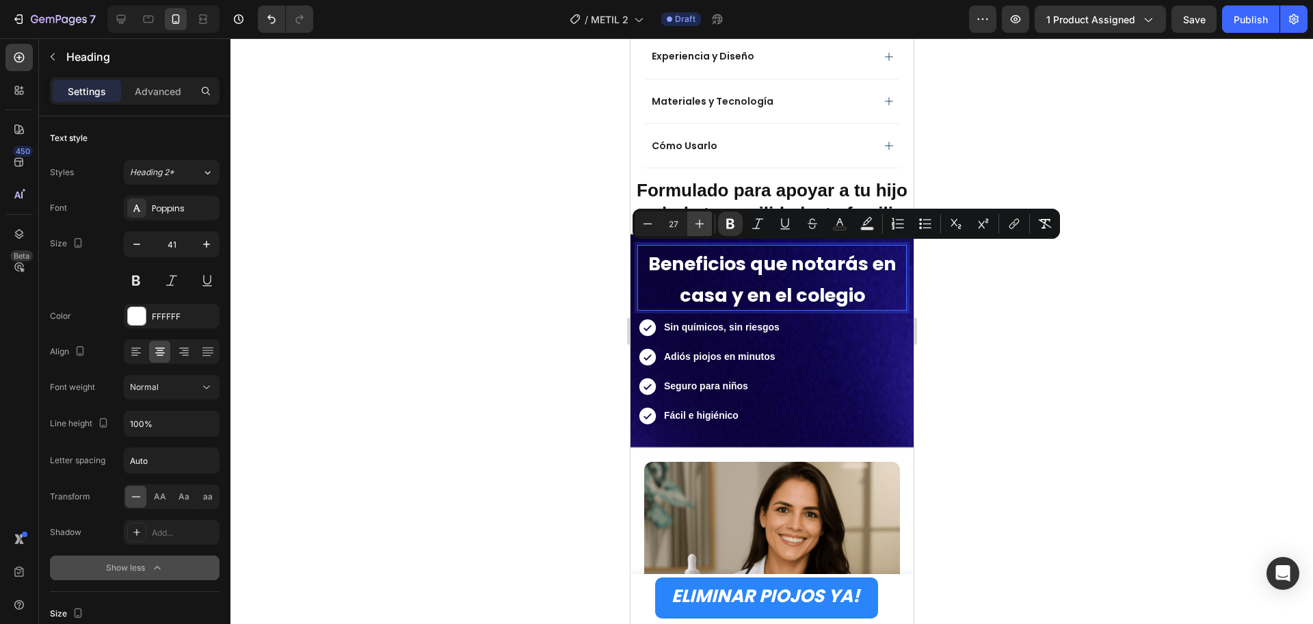
click at [703, 225] on icon "Editor contextual toolbar" at bounding box center [700, 224] width 14 height 14
type input "28"
click at [1086, 401] on div at bounding box center [772, 331] width 1083 height 586
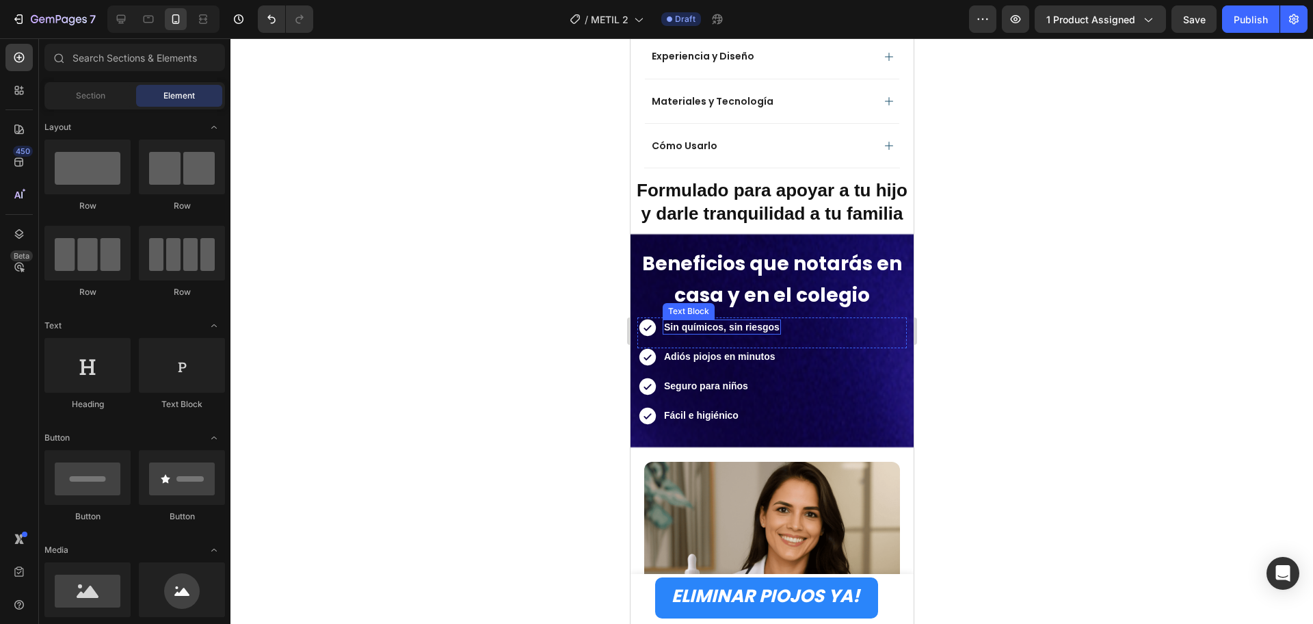
click at [735, 324] on strong "Sin químicos, sin riesgos" at bounding box center [722, 327] width 116 height 11
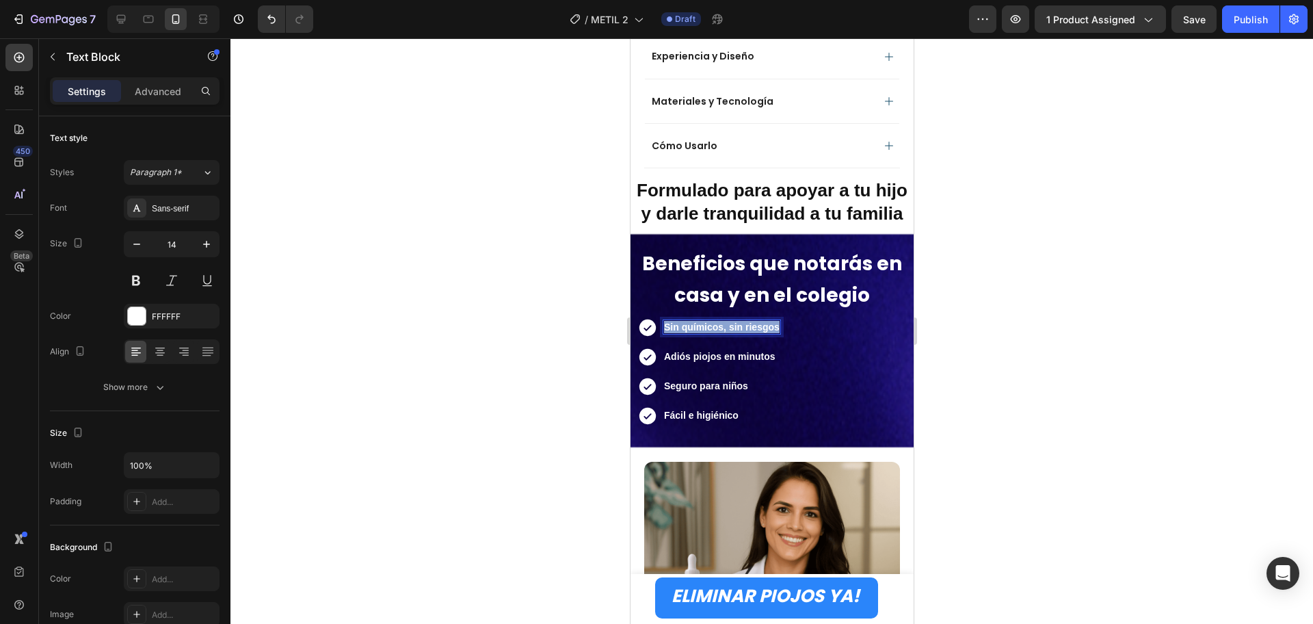
click at [735, 324] on strong "Sin químicos, sin riesgos" at bounding box center [722, 327] width 116 height 11
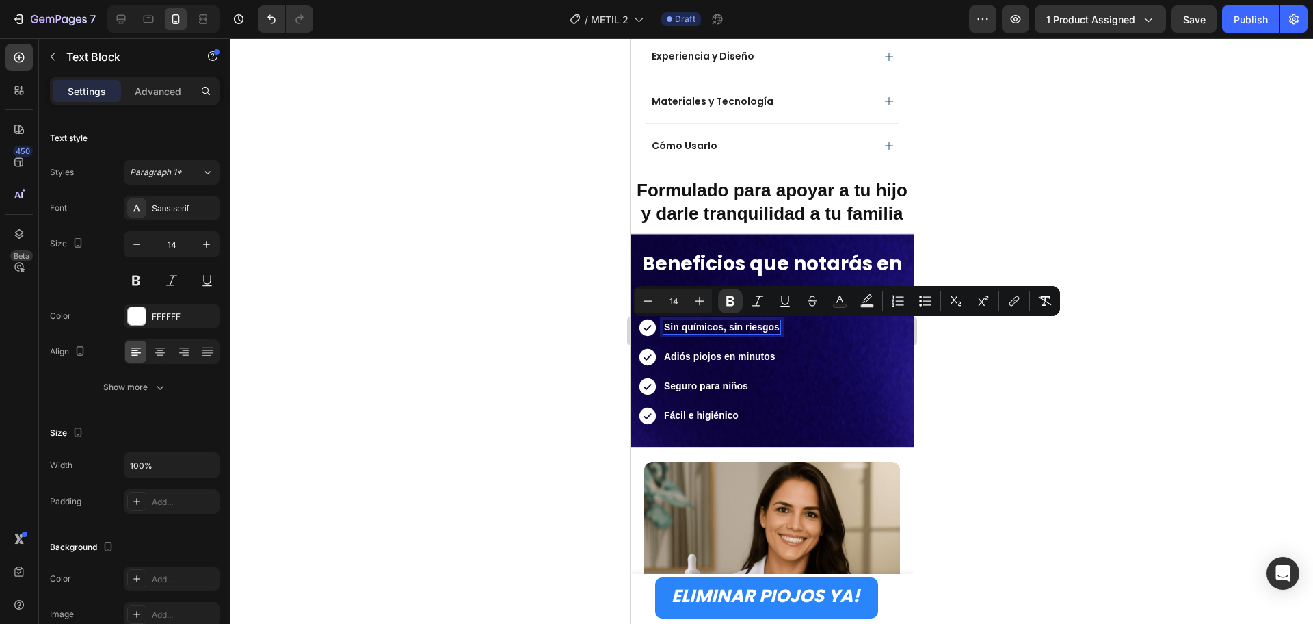
scroll to position [1106, 0]
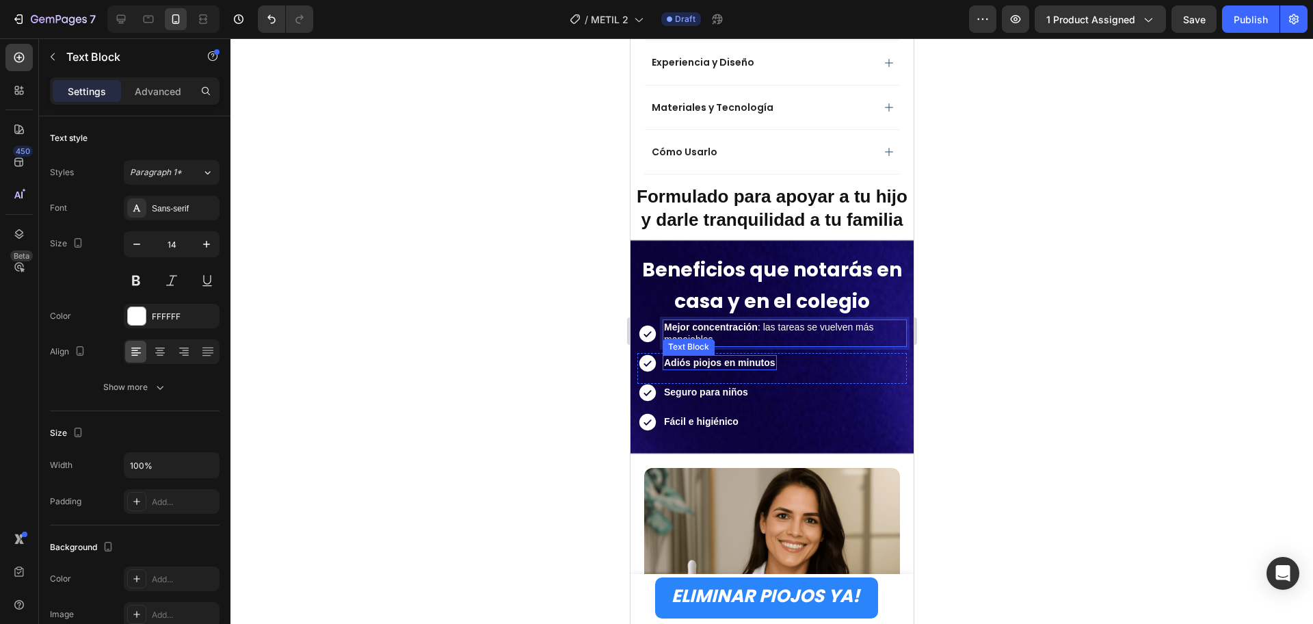
click at [732, 362] on strong "Adiós piojos en minutos" at bounding box center [720, 362] width 112 height 11
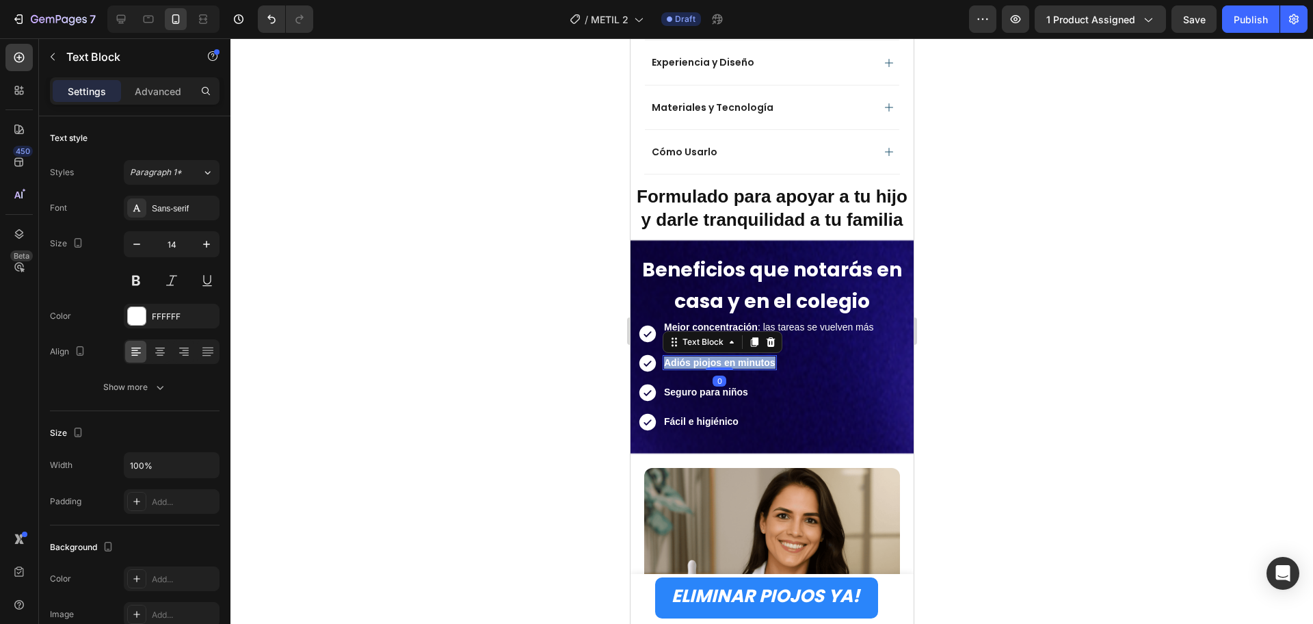
click at [732, 362] on strong "Adiós piojos en minutos" at bounding box center [720, 362] width 112 height 11
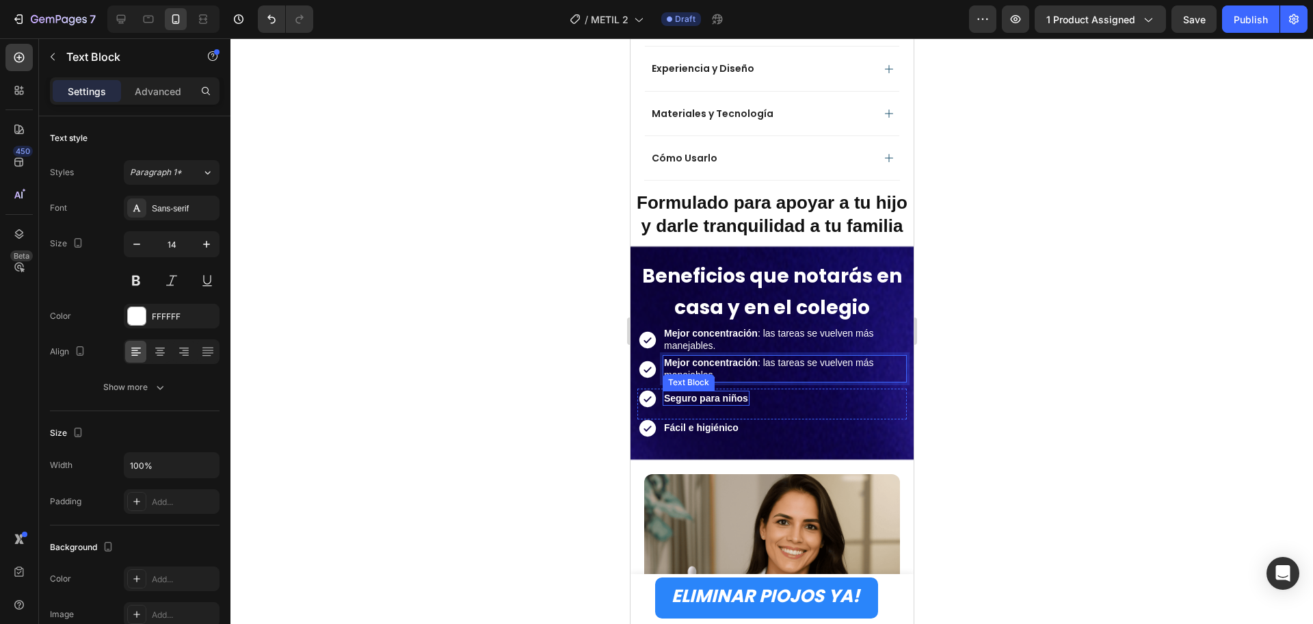
click at [725, 396] on strong "Seguro para niños" at bounding box center [706, 398] width 84 height 11
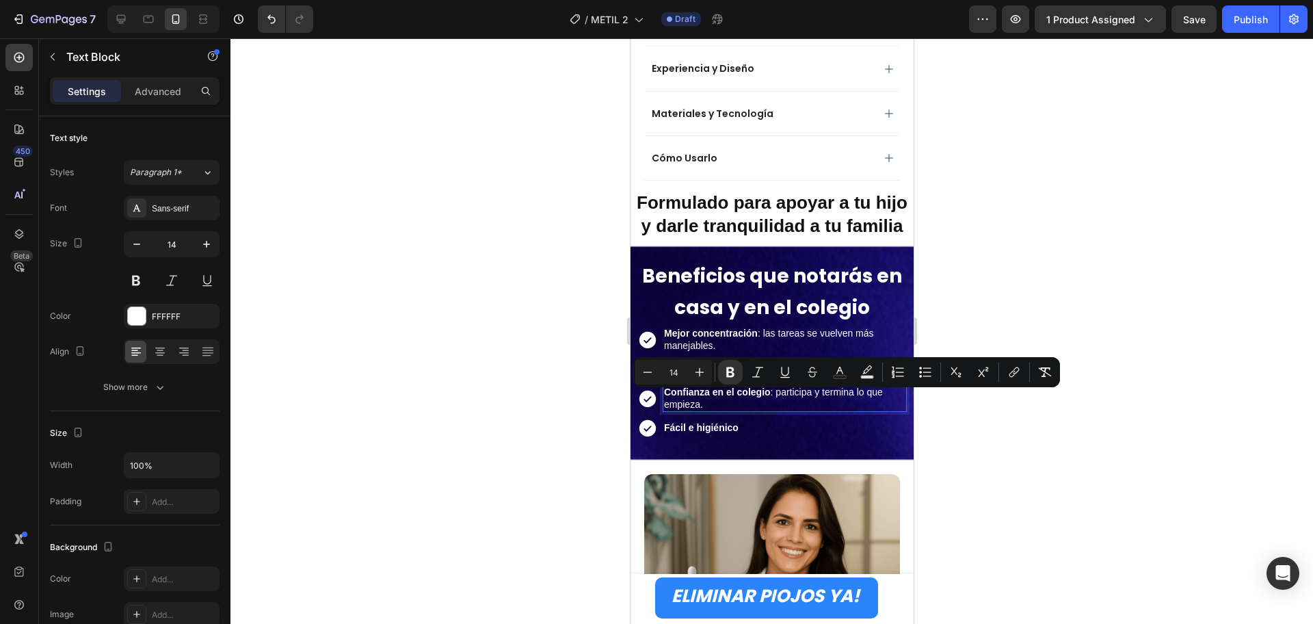
scroll to position [1093, 0]
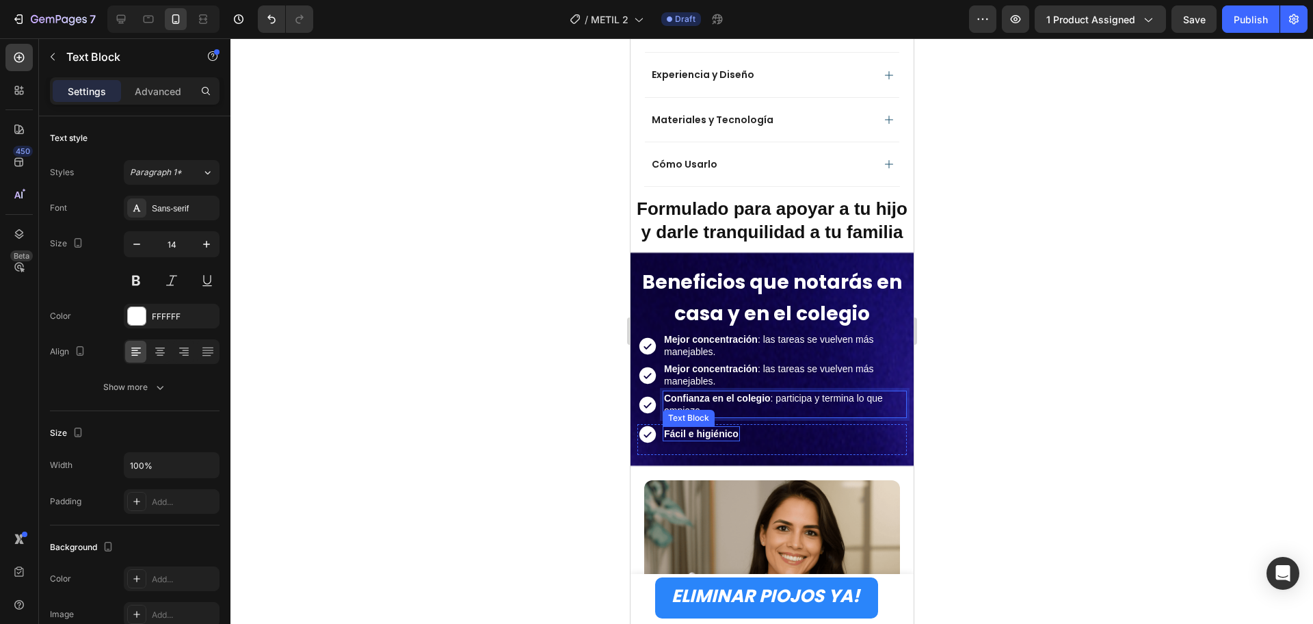
click at [722, 432] on strong "Fácil e higiénico" at bounding box center [701, 433] width 75 height 11
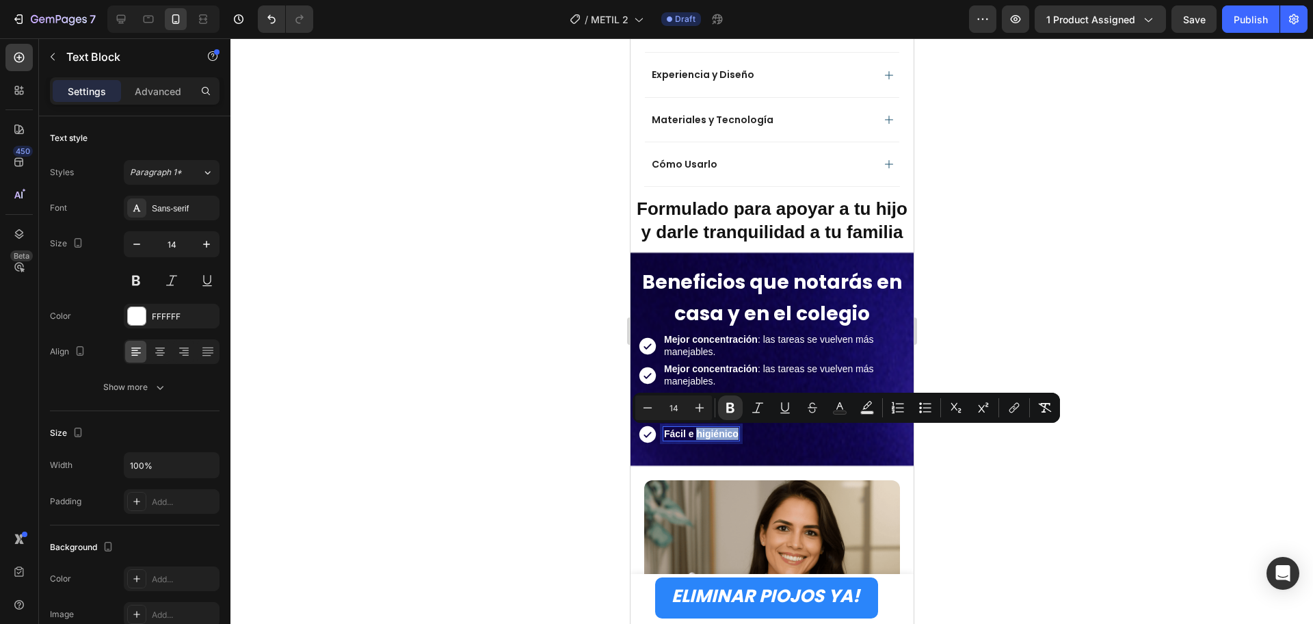
click at [722, 432] on strong "Fácil e higiénico" at bounding box center [701, 433] width 75 height 11
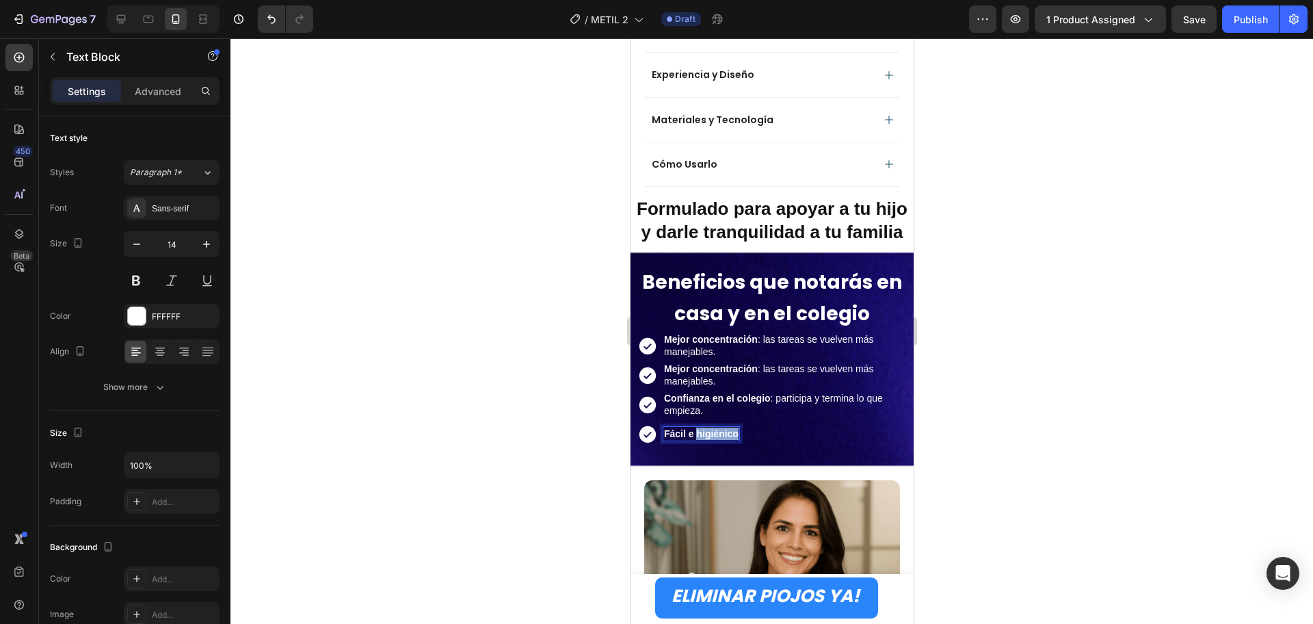
click at [722, 432] on strong "Fácil e higiénico" at bounding box center [701, 433] width 75 height 11
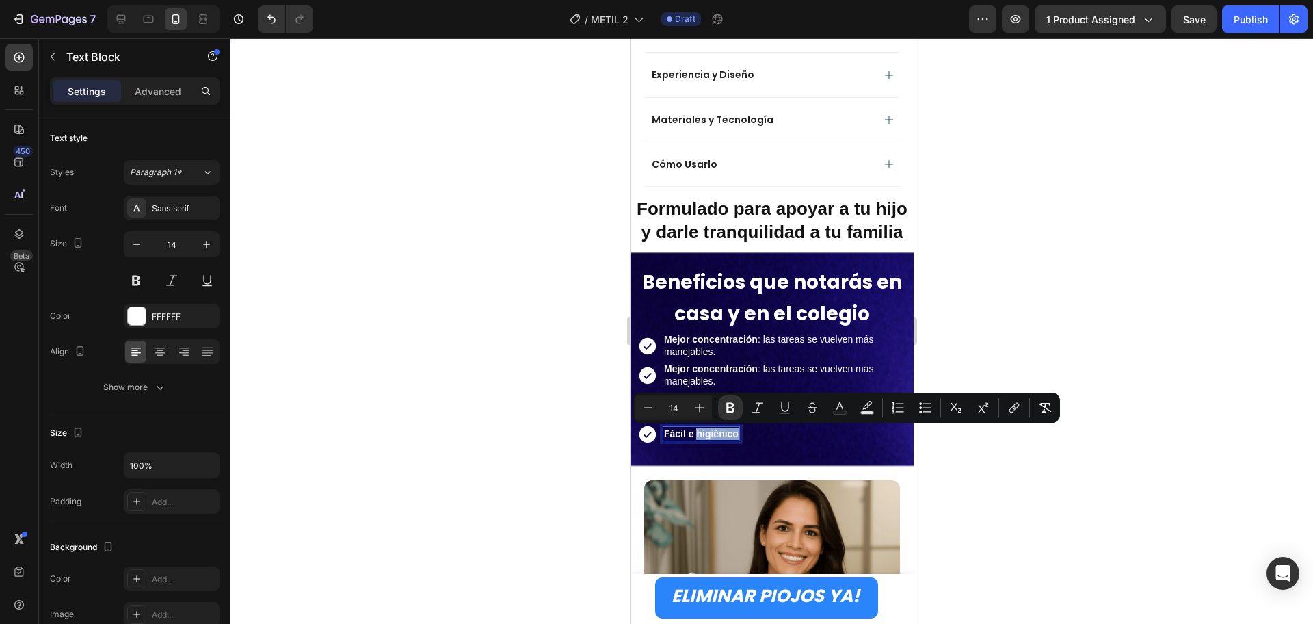
click at [701, 432] on strong "Fácil e higiénico" at bounding box center [701, 433] width 75 height 11
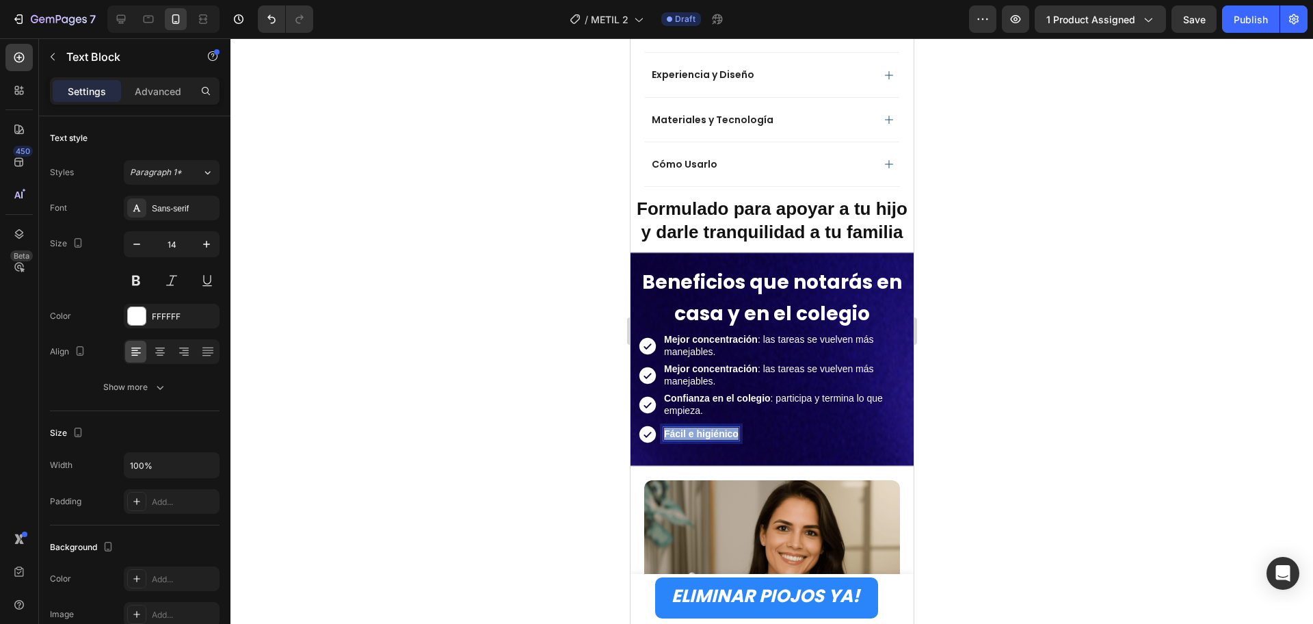
drag, startPoint x: 742, startPoint y: 434, endPoint x: 666, endPoint y: 432, distance: 75.3
click at [666, 432] on div "Fácil e higiénico" at bounding box center [700, 435] width 77 height 14
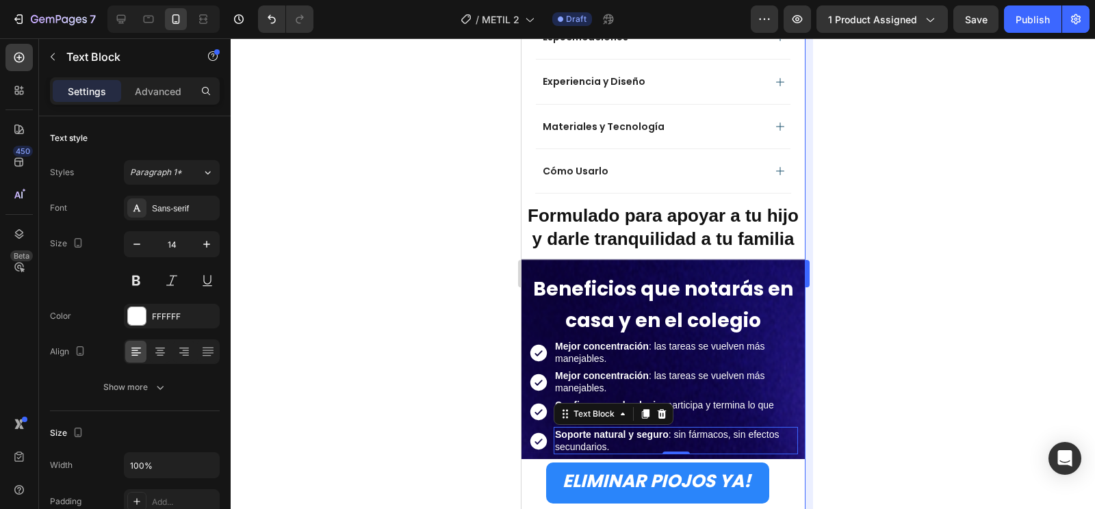
scroll to position [1087, 0]
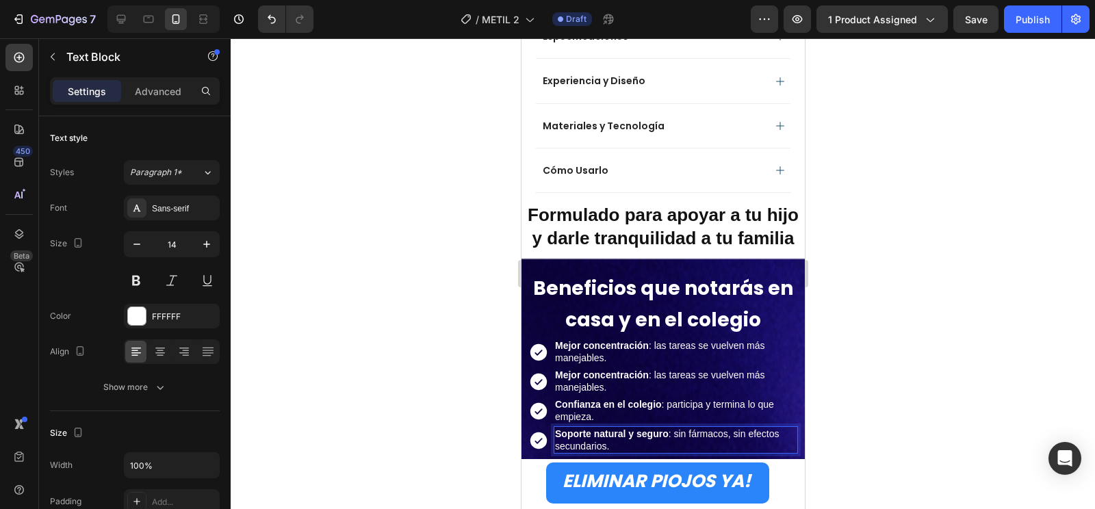
click at [982, 277] on div at bounding box center [663, 273] width 864 height 471
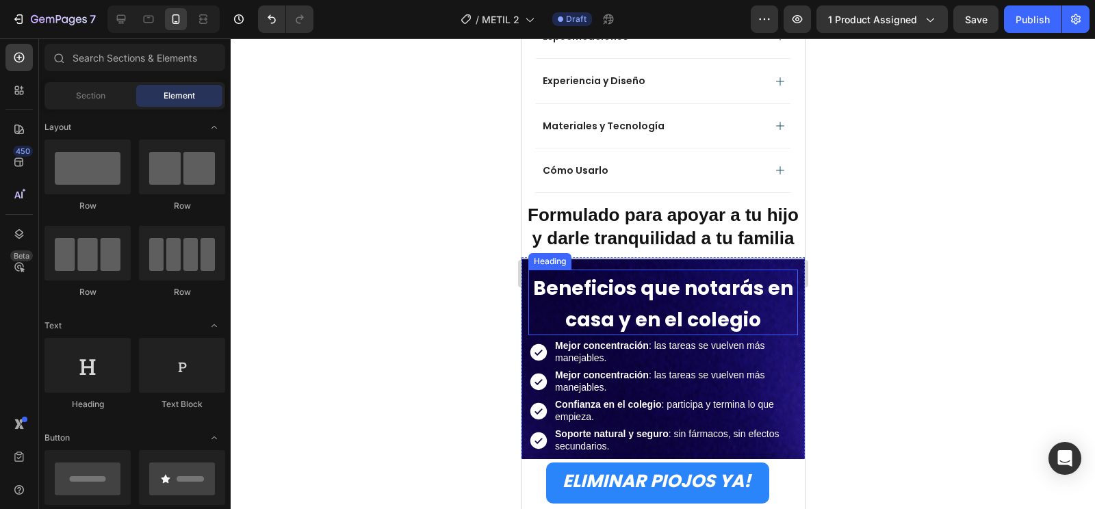
scroll to position [1173, 0]
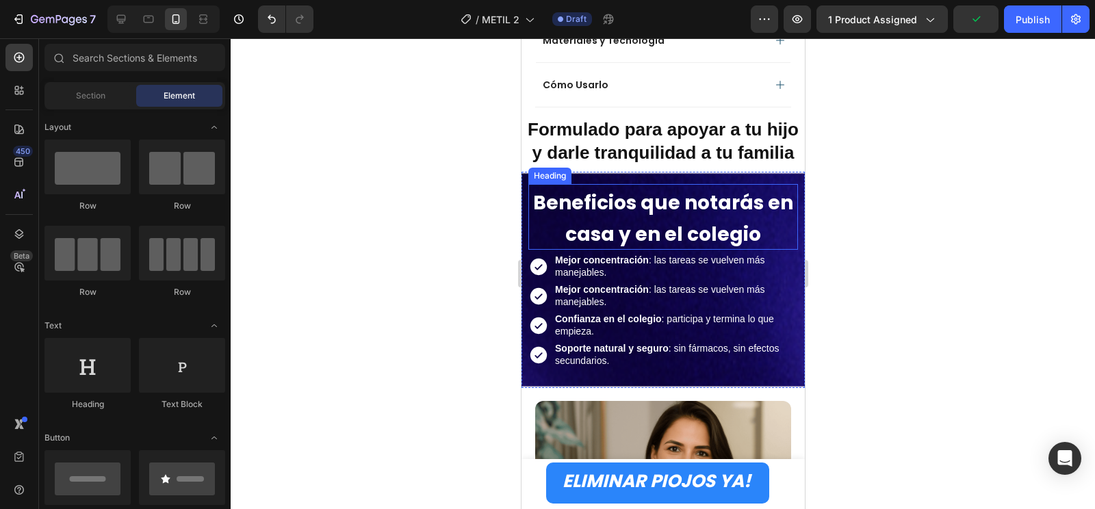
click at [669, 228] on strong "Beneficios que notarás en casa y en el colegio" at bounding box center [662, 218] width 260 height 58
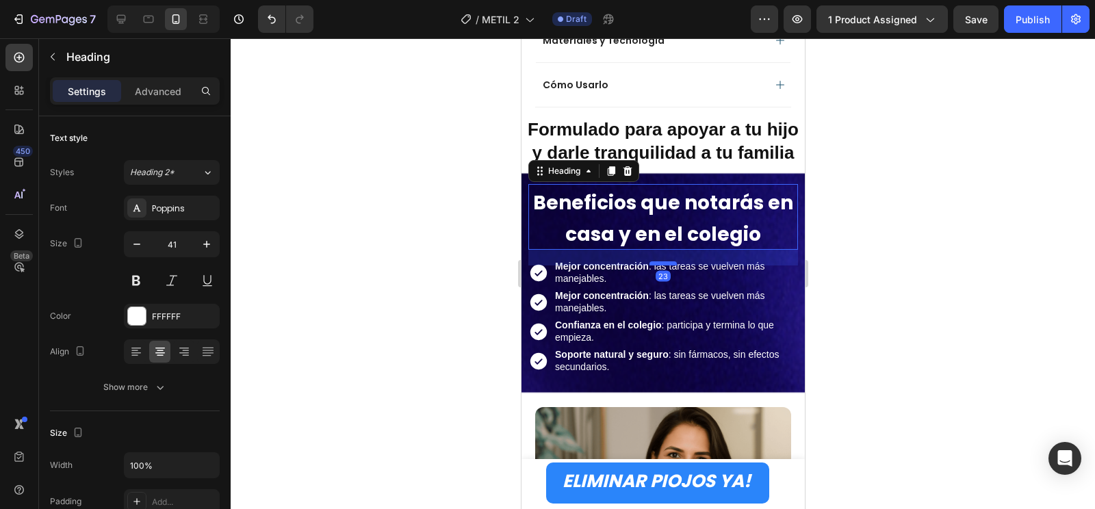
click at [660, 263] on div at bounding box center [662, 263] width 27 height 4
click at [699, 280] on p "Mejor concentración : las tareas se vuelven más manejables." at bounding box center [674, 272] width 241 height 25
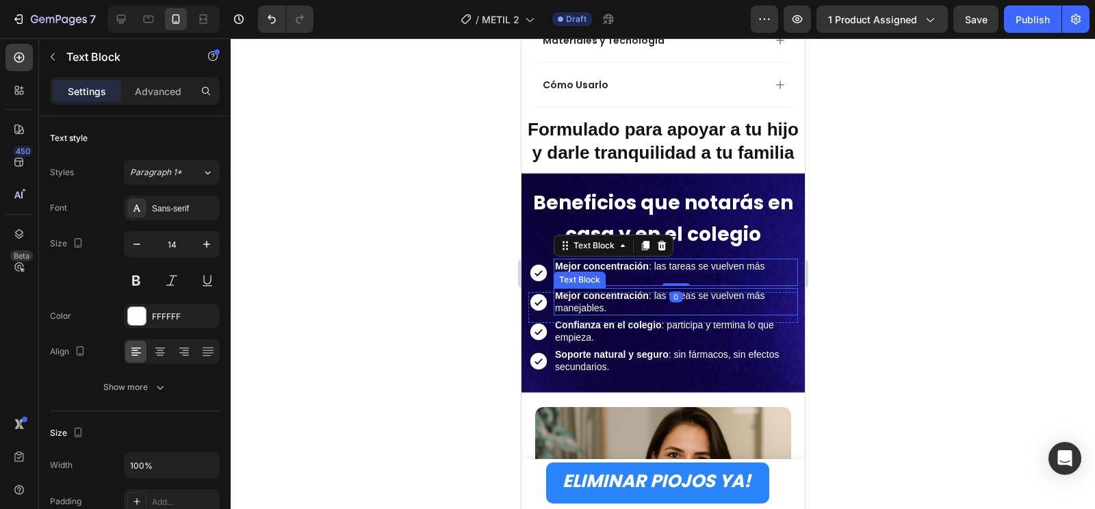
click at [668, 288] on div "Mejor concentración : las tareas se vuelven más manejables. Text Block" at bounding box center [675, 301] width 244 height 27
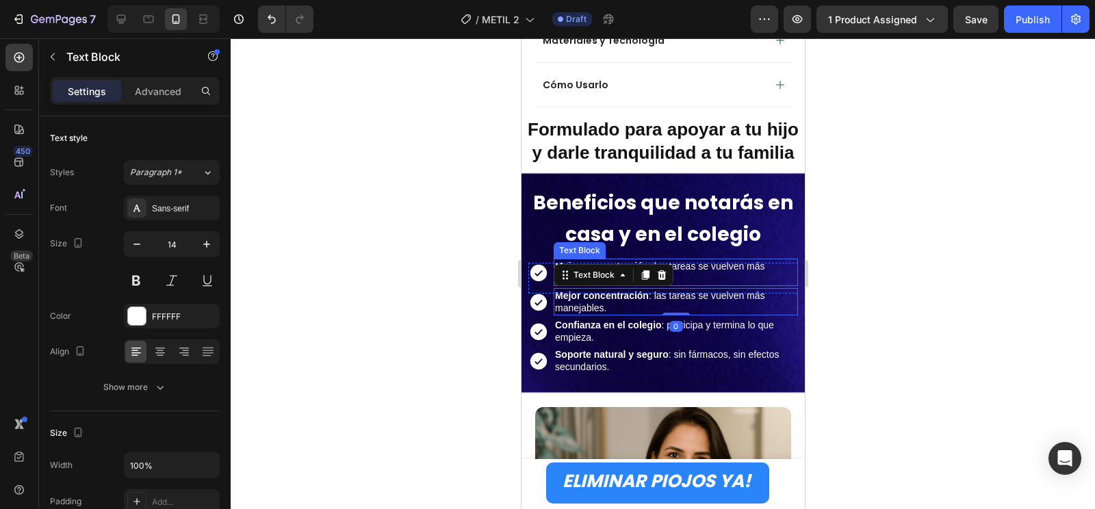
click at [698, 276] on p "Mejor concentración : las tareas se vuelven más manejables." at bounding box center [674, 272] width 241 height 25
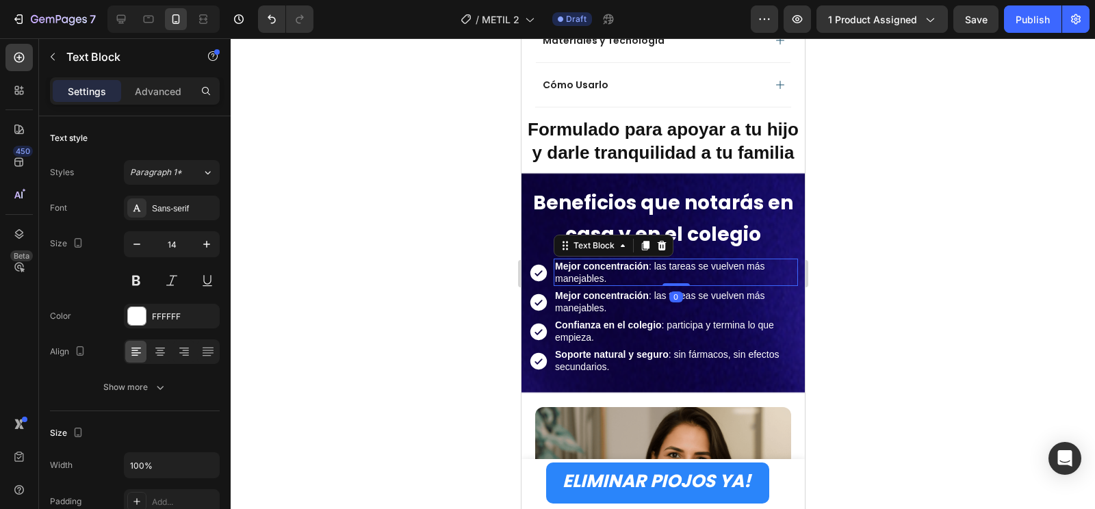
click at [671, 280] on div "Mejor concentración : las tareas se vuelven más manejables. Text Block 0" at bounding box center [675, 272] width 244 height 27
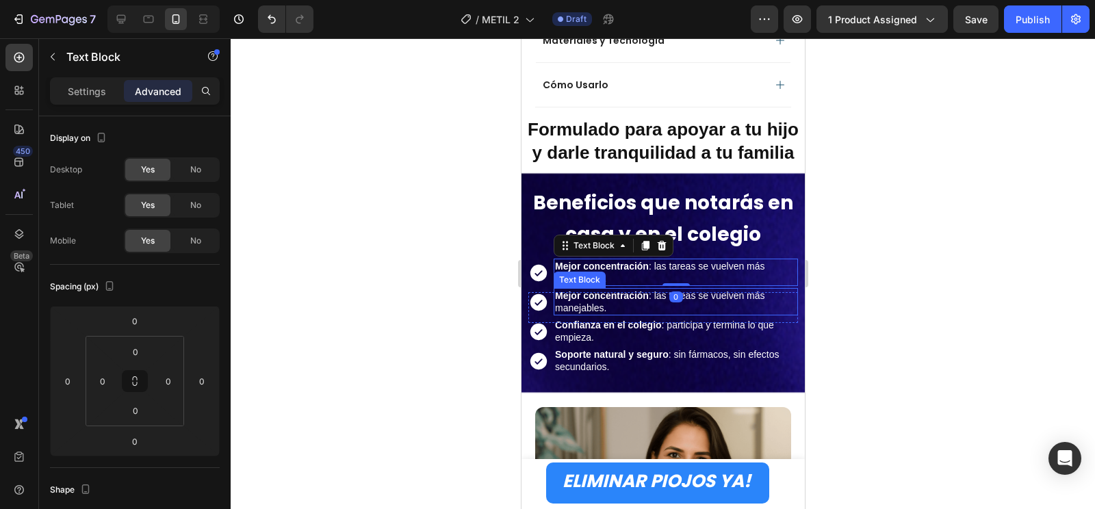
click at [705, 299] on p "Mejor concentración : las tareas se vuelven más manejables." at bounding box center [674, 301] width 241 height 25
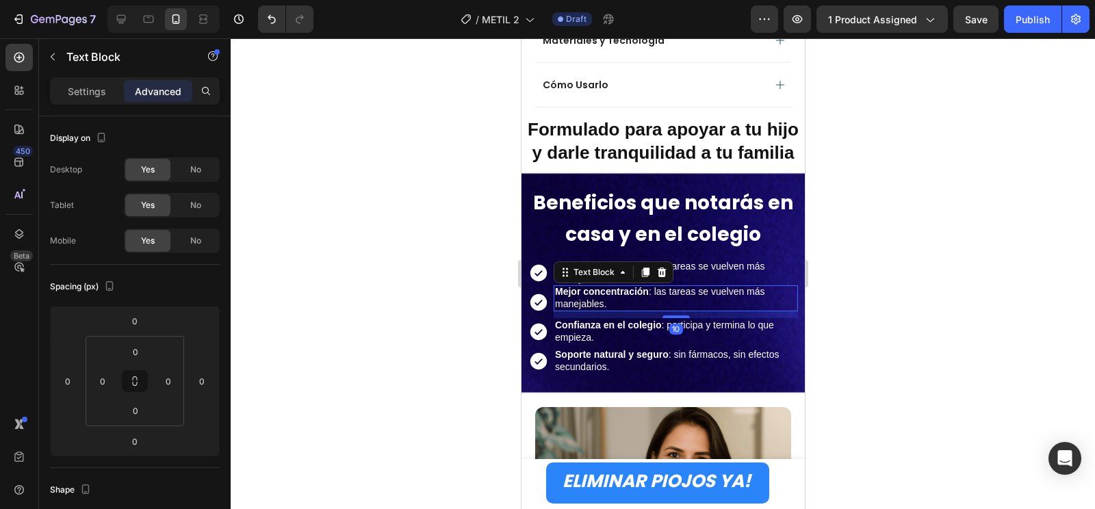
click at [675, 320] on div "Icon Mejor concentración : las tareas se vuelven más manejables. Text Block Row…" at bounding box center [662, 330] width 270 height 118
type input "10"
click at [727, 269] on p "Mejor concentración : las tareas se vuelven más manejables." at bounding box center [674, 272] width 241 height 25
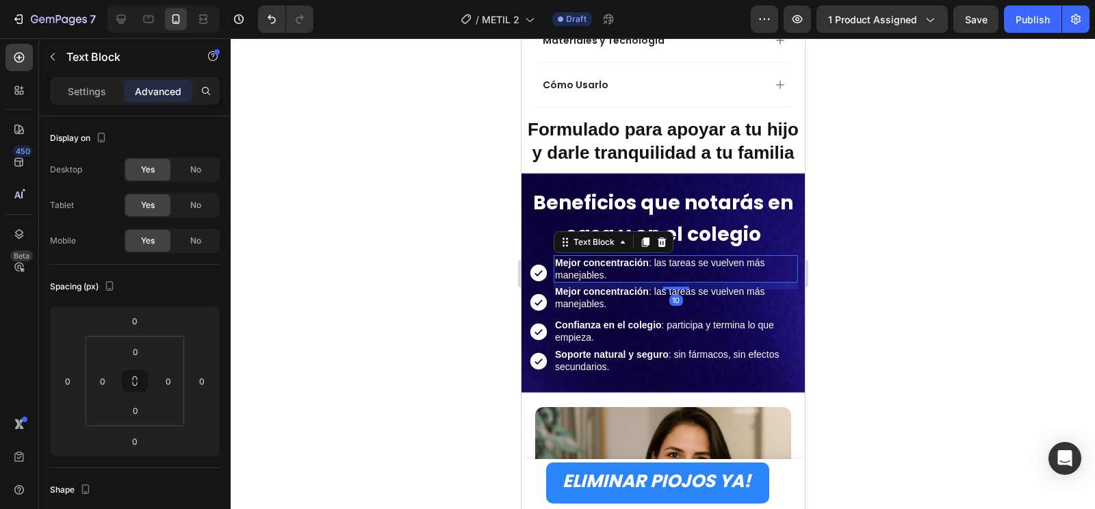
drag, startPoint x: 678, startPoint y: 285, endPoint x: 679, endPoint y: 291, distance: 7.0
click at [679, 291] on div "Icon Mejor concentración : las tareas se vuelven más manejables. Text Block 10 …" at bounding box center [662, 300] width 270 height 59
type input "10"
click at [713, 220] on strong "Beneficios que notarás en casa y en el colegio" at bounding box center [662, 218] width 260 height 58
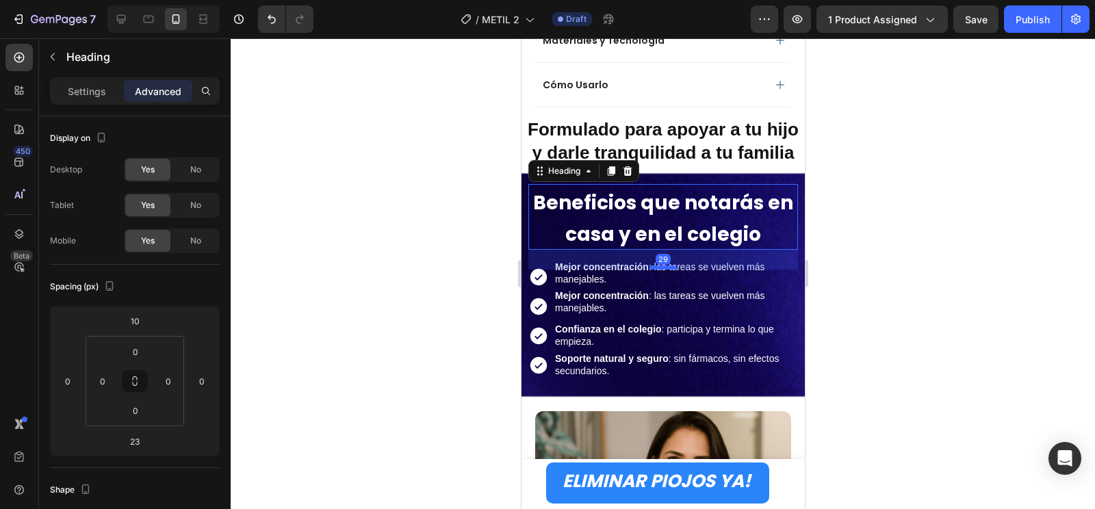
drag, startPoint x: 659, startPoint y: 263, endPoint x: 666, endPoint y: 267, distance: 7.4
click at [666, 267] on div at bounding box center [662, 267] width 27 height 4
type input "29"
click at [723, 309] on p "Mejor concentración : las tareas se vuelven más manejables." at bounding box center [674, 301] width 241 height 25
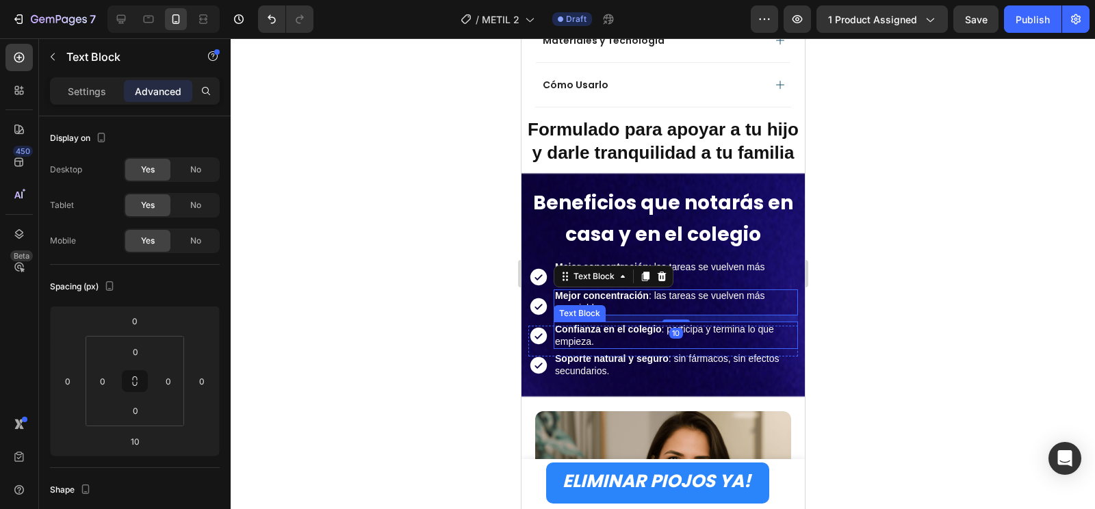
click at [714, 338] on p "Confianza en el colegio : participa y termina lo que empieza." at bounding box center [674, 335] width 241 height 25
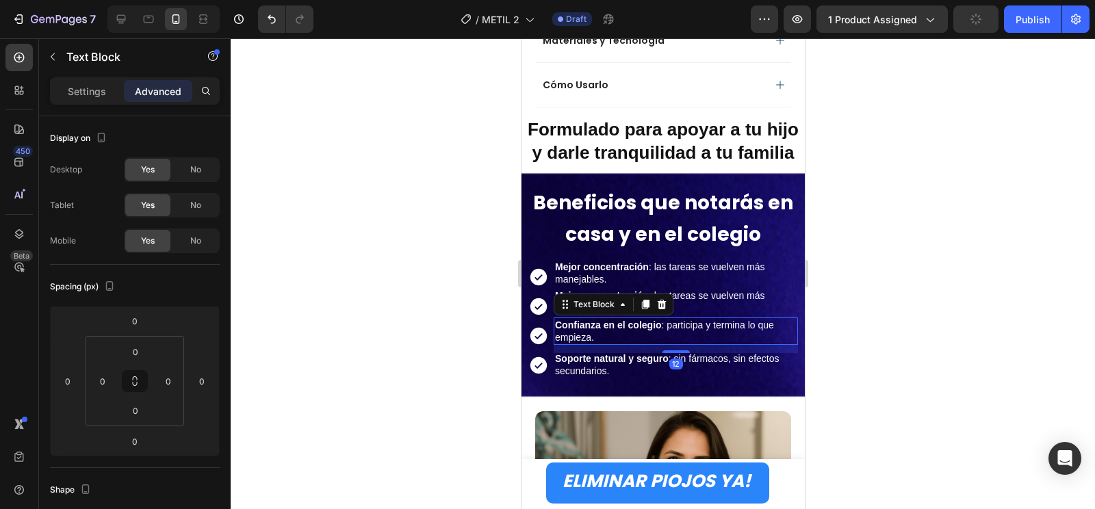
drag, startPoint x: 669, startPoint y: 348, endPoint x: 679, endPoint y: 356, distance: 12.6
click at [679, 356] on div "Icon Confianza en el colegio : participa y termina lo que empieza. Text Block 1…" at bounding box center [662, 363] width 270 height 59
type input "12"
click at [733, 377] on p "Soporte natural y seguro : sin fármacos, sin efectos secundarios." at bounding box center [674, 364] width 241 height 25
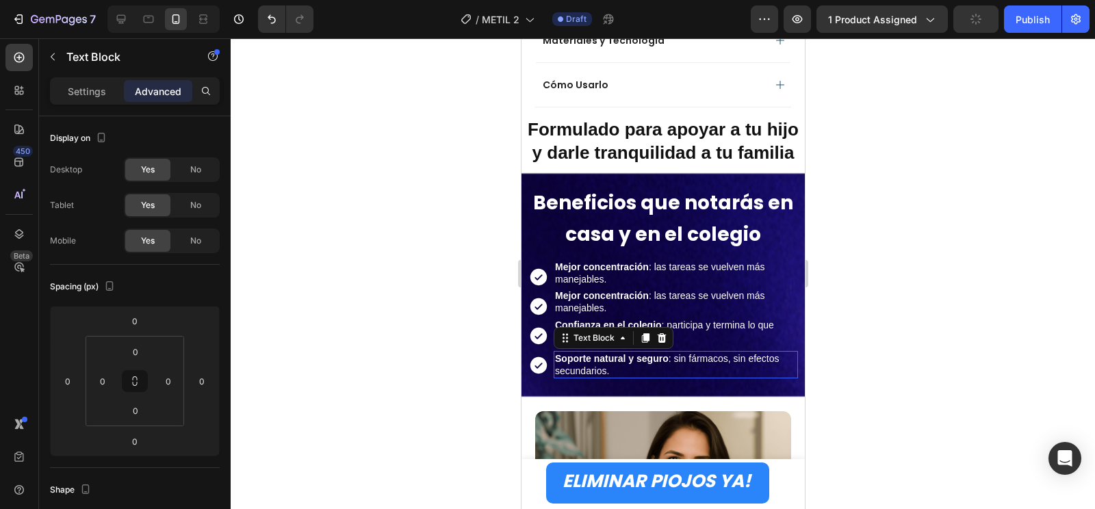
click at [945, 344] on div at bounding box center [663, 273] width 864 height 471
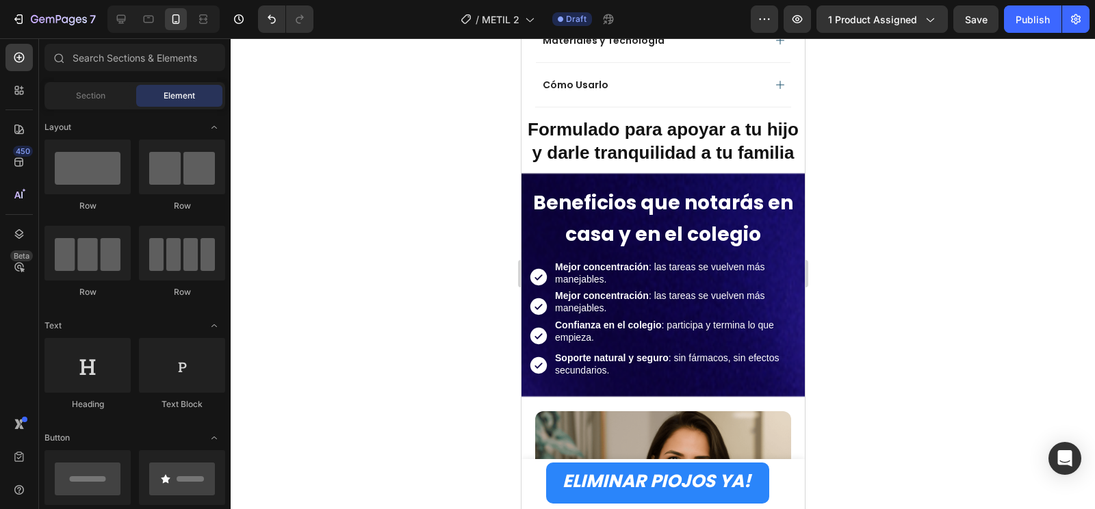
click at [945, 344] on div at bounding box center [663, 273] width 864 height 471
click at [701, 280] on p "Mejor concentración : las tareas se vuelven más manejables." at bounding box center [674, 273] width 241 height 25
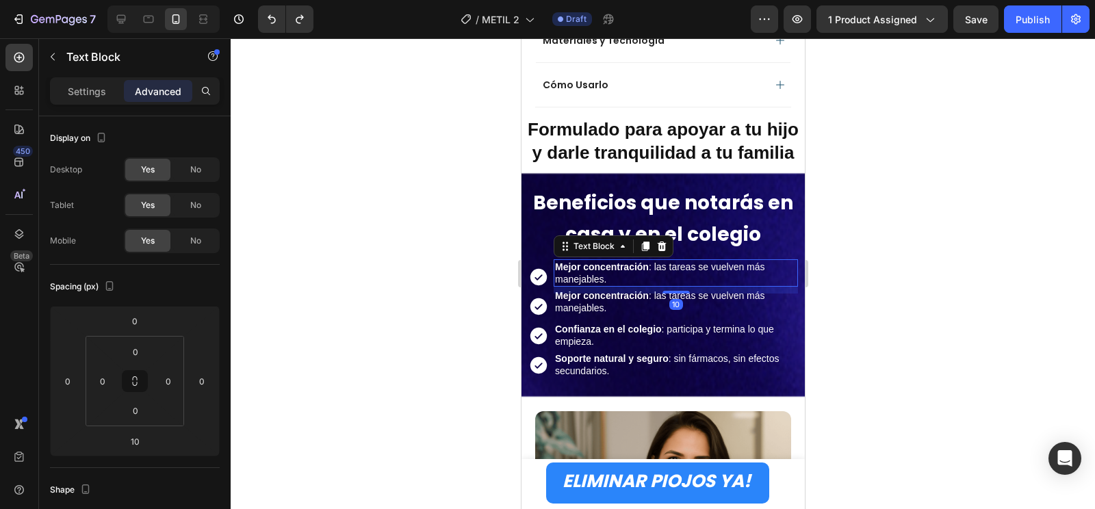
click at [896, 296] on div at bounding box center [663, 273] width 864 height 471
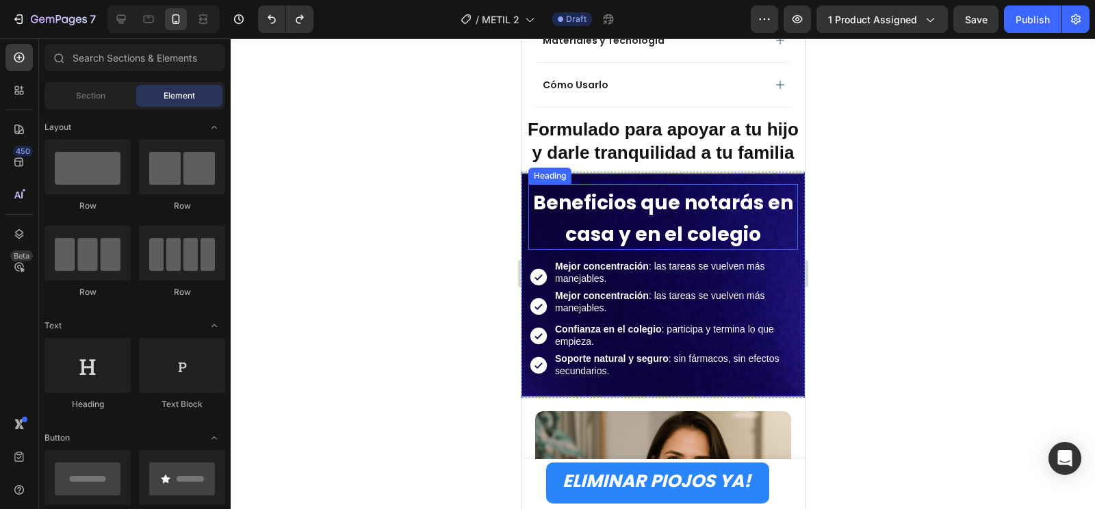
click at [663, 228] on strong "Beneficios que notarás en casa y en el colegio" at bounding box center [662, 218] width 260 height 58
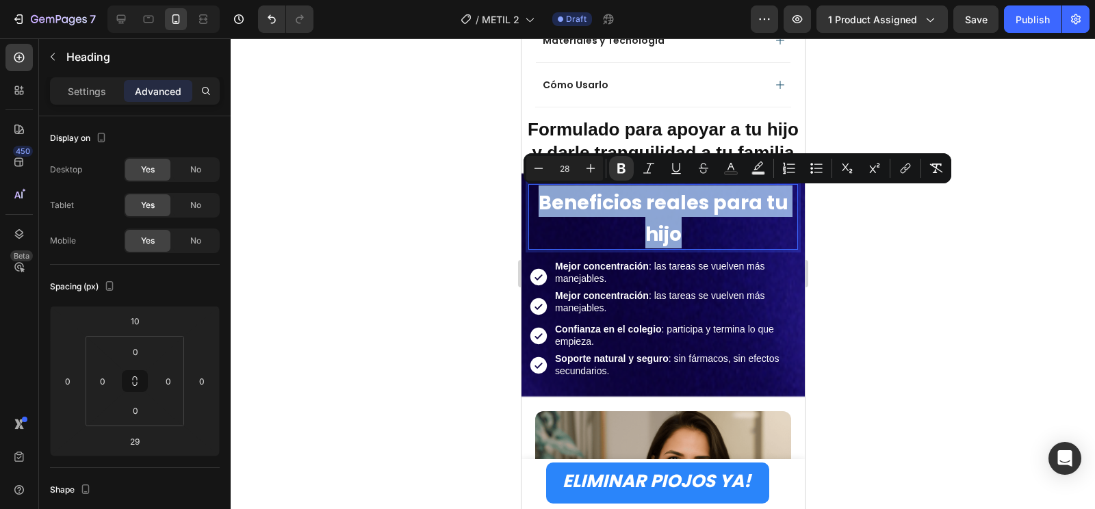
drag, startPoint x: 679, startPoint y: 234, endPoint x: 530, endPoint y: 194, distance: 153.8
click at [530, 194] on p "Beneficios reales para tu hijo" at bounding box center [662, 216] width 267 height 63
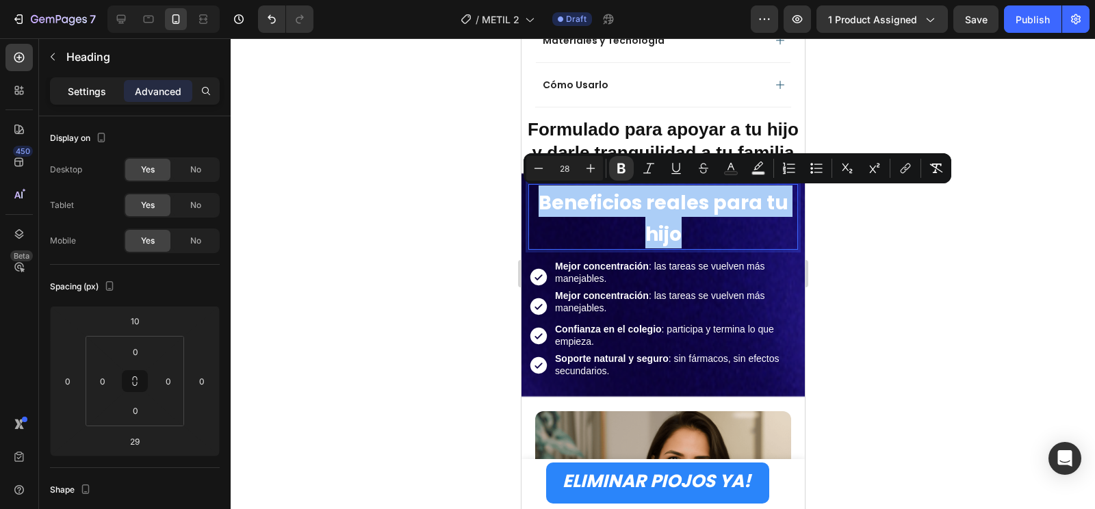
click at [87, 83] on div "Settings" at bounding box center [87, 91] width 68 height 22
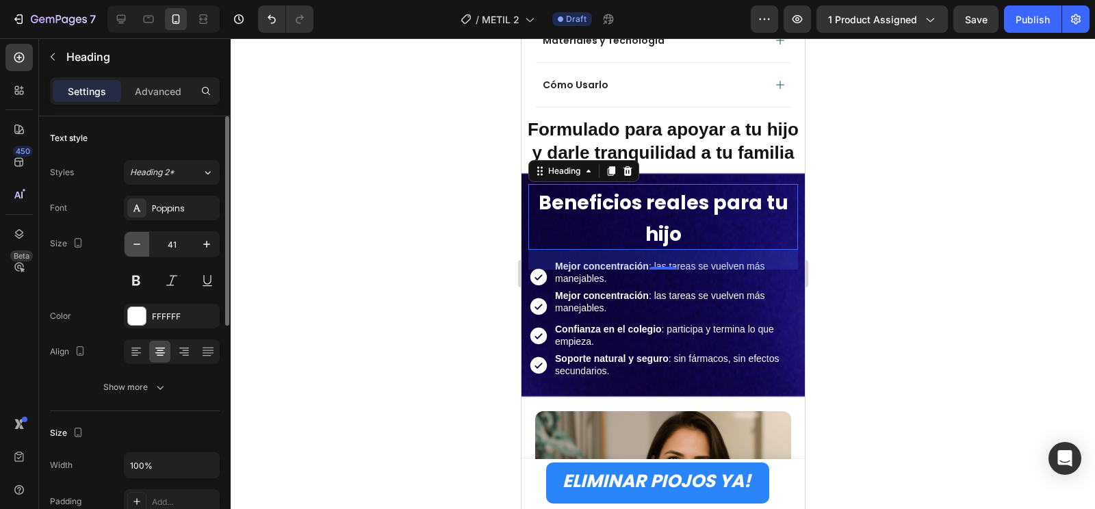
click at [142, 243] on icon "button" at bounding box center [137, 244] width 14 height 14
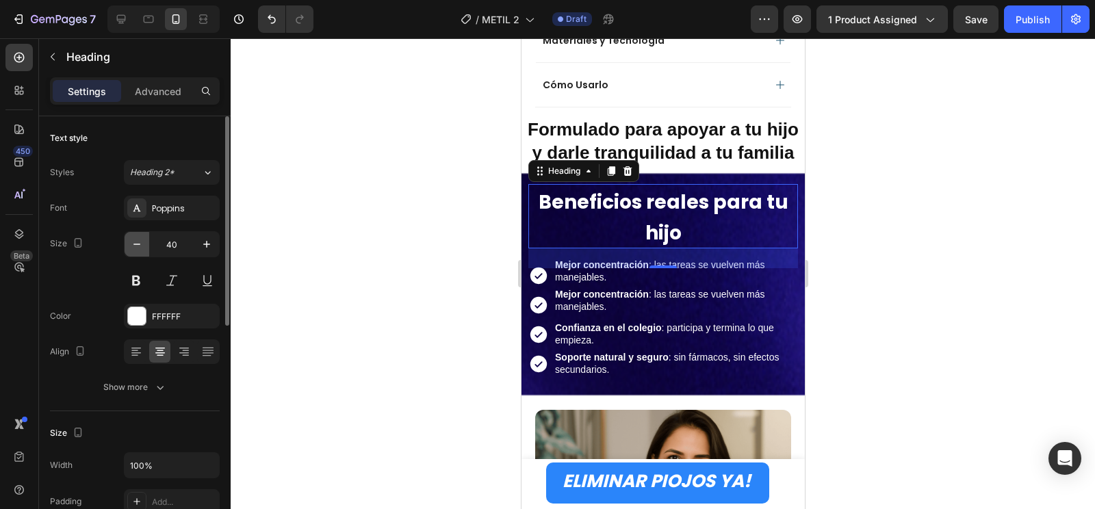
click at [142, 243] on icon "button" at bounding box center [137, 244] width 14 height 14
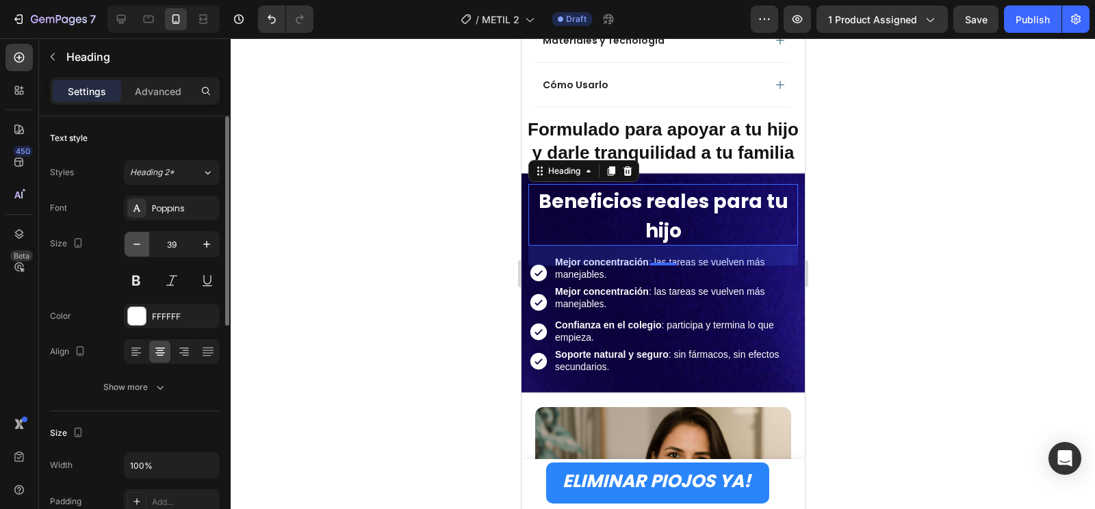
click at [142, 243] on icon "button" at bounding box center [137, 244] width 14 height 14
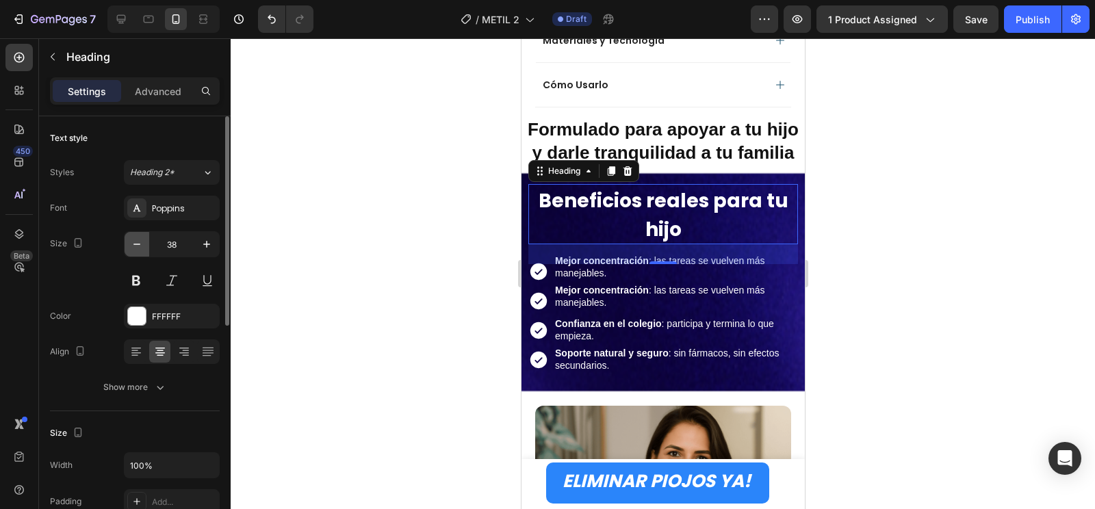
click at [142, 243] on icon "button" at bounding box center [137, 244] width 14 height 14
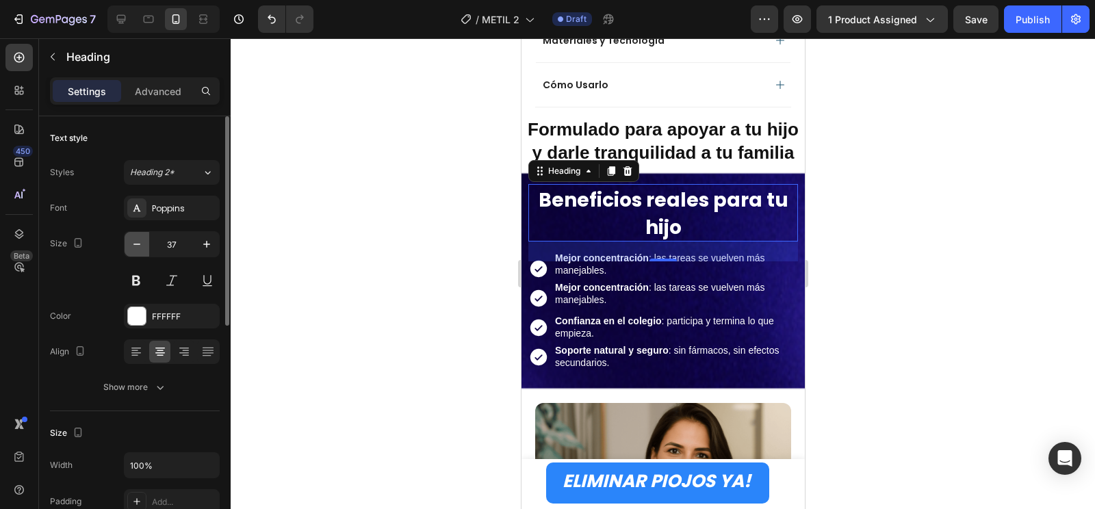
click at [142, 243] on icon "button" at bounding box center [137, 244] width 14 height 14
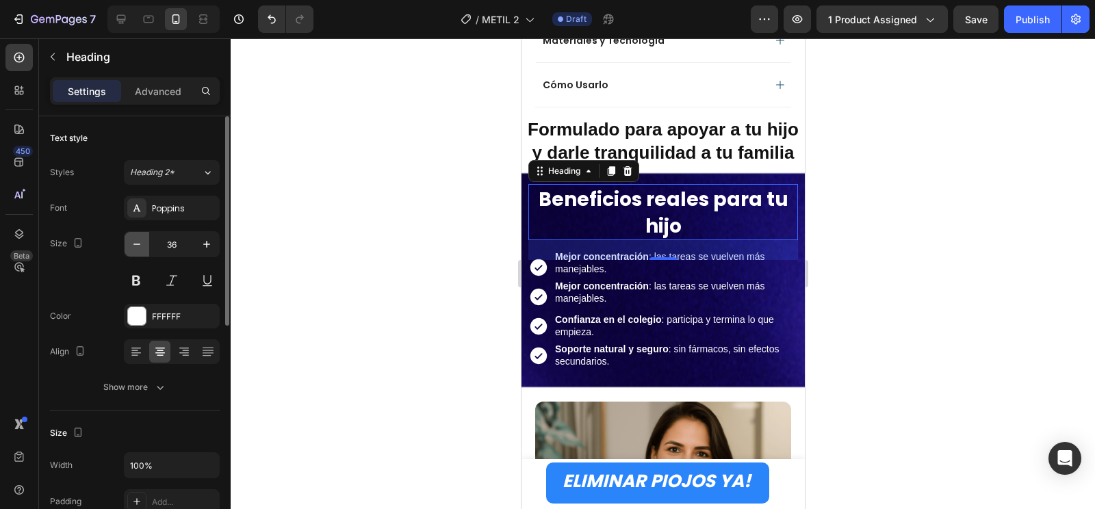
click at [142, 243] on icon "button" at bounding box center [137, 244] width 14 height 14
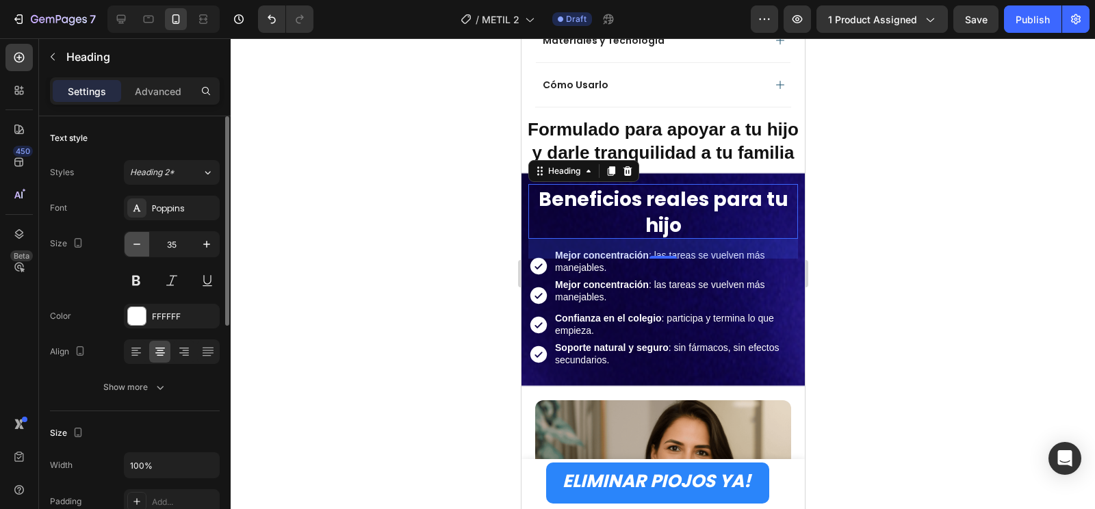
click at [142, 243] on icon "button" at bounding box center [137, 244] width 14 height 14
type input "34"
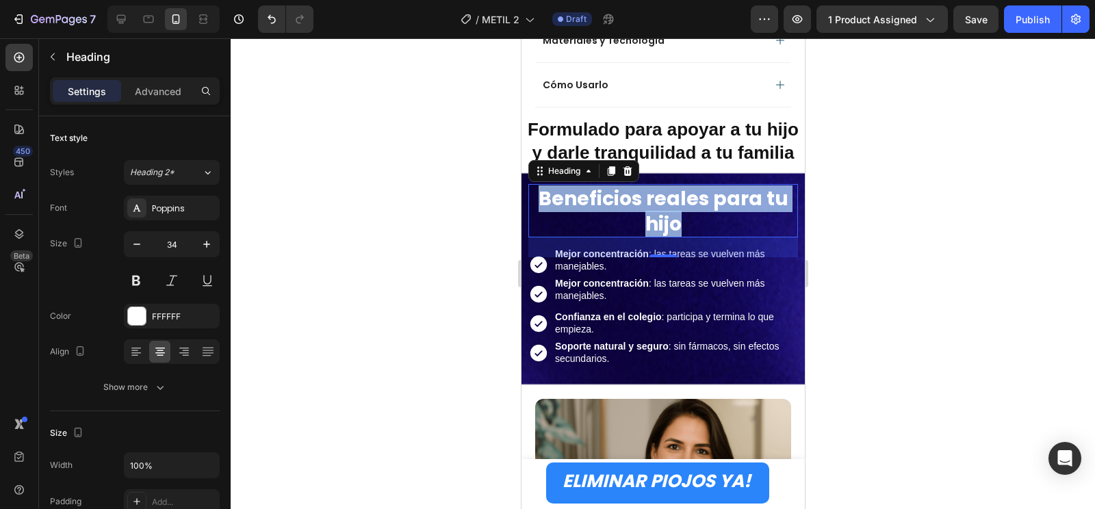
click at [650, 215] on strong "Beneficios reales para tu hijo" at bounding box center [663, 211] width 250 height 52
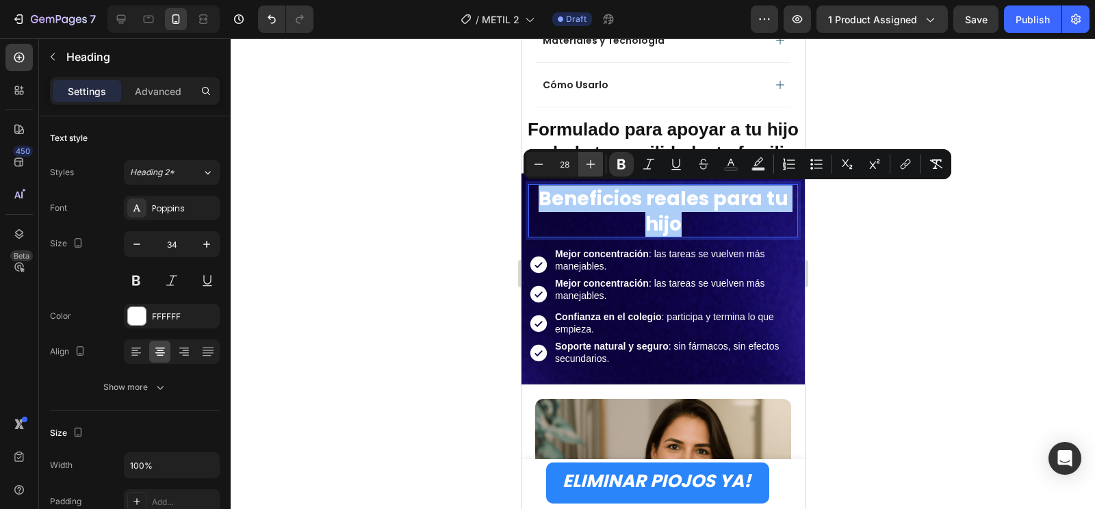
click at [582, 162] on button "Plus" at bounding box center [590, 164] width 25 height 25
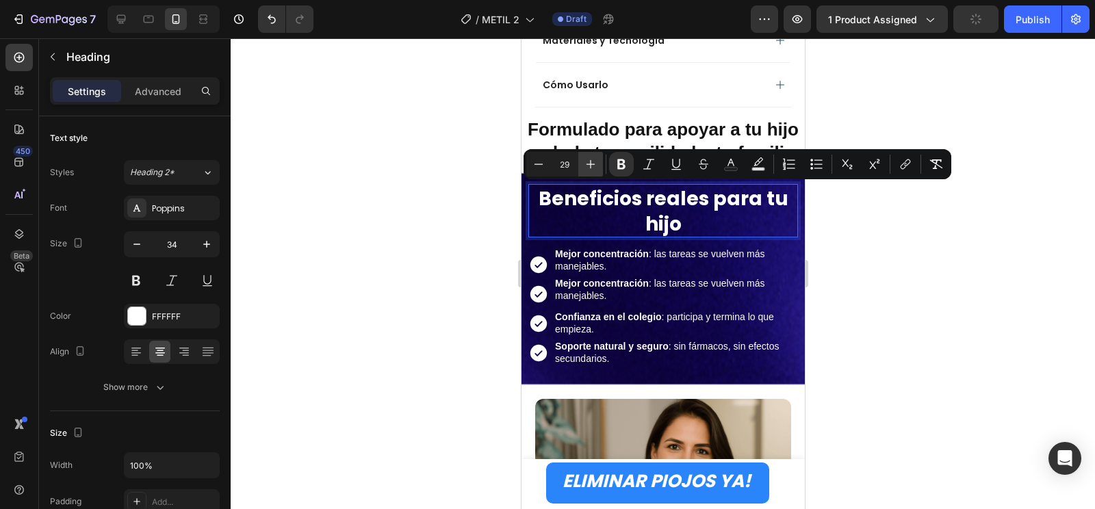
click at [586, 165] on icon "Editor contextual toolbar" at bounding box center [591, 164] width 14 height 14
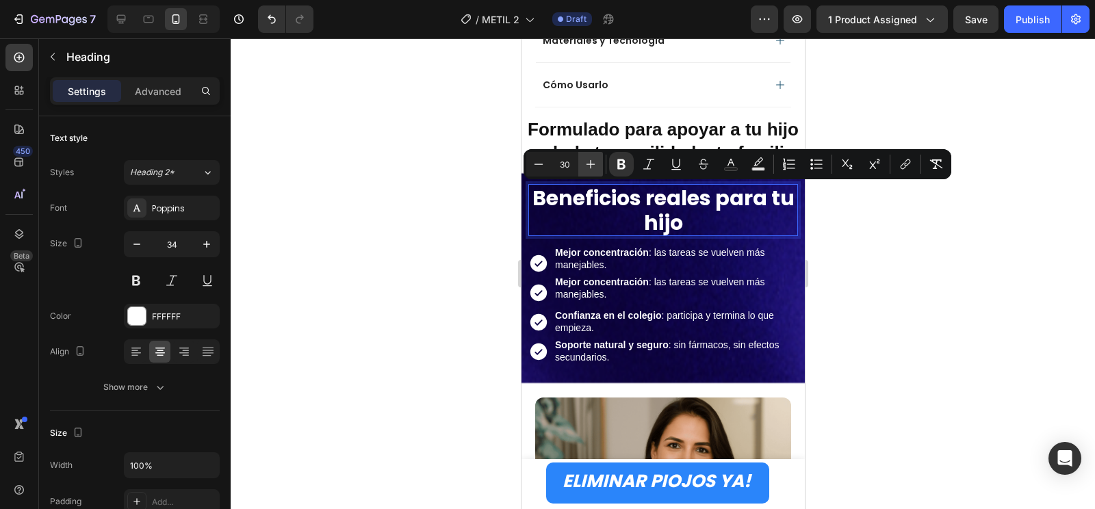
click at [587, 165] on icon "Editor contextual toolbar" at bounding box center [591, 164] width 14 height 14
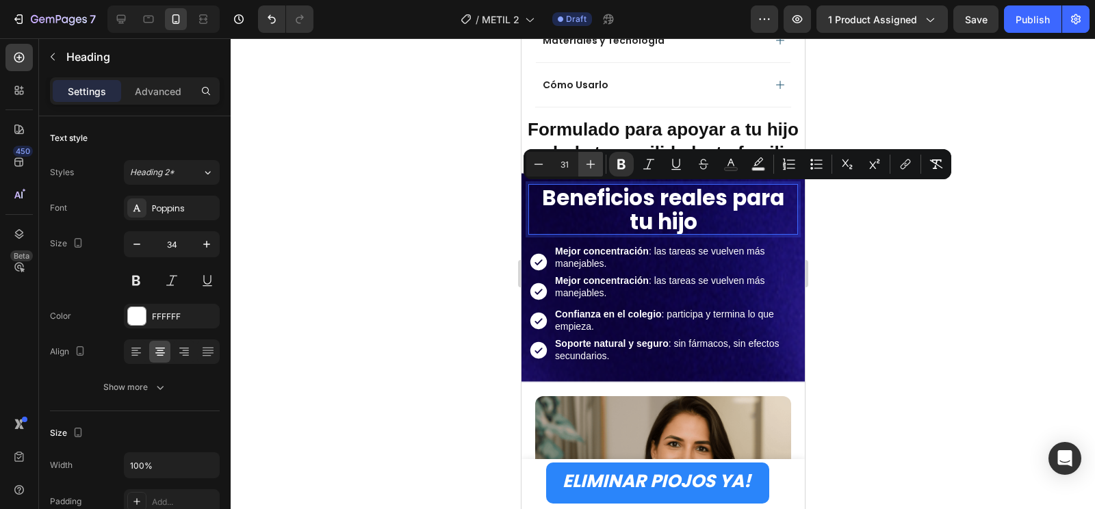
click at [587, 165] on icon "Editor contextual toolbar" at bounding box center [591, 164] width 14 height 14
type input "32"
click at [943, 312] on div at bounding box center [663, 273] width 864 height 471
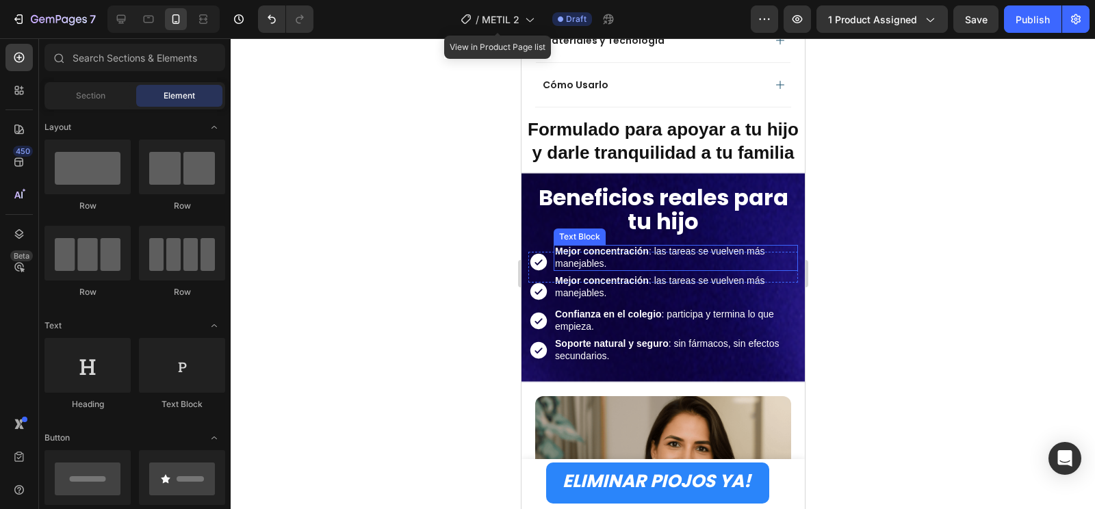
click at [612, 265] on p "Mejor concentración : las tareas se vuelven más manejables." at bounding box center [674, 257] width 241 height 25
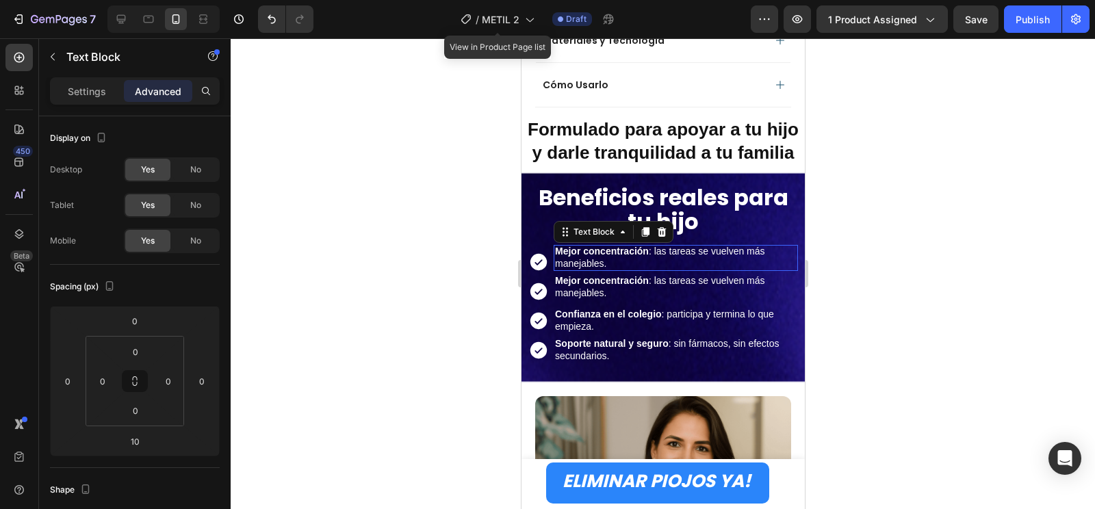
click at [609, 265] on p "Mejor concentración : las tareas se vuelven más manejables." at bounding box center [674, 257] width 241 height 25
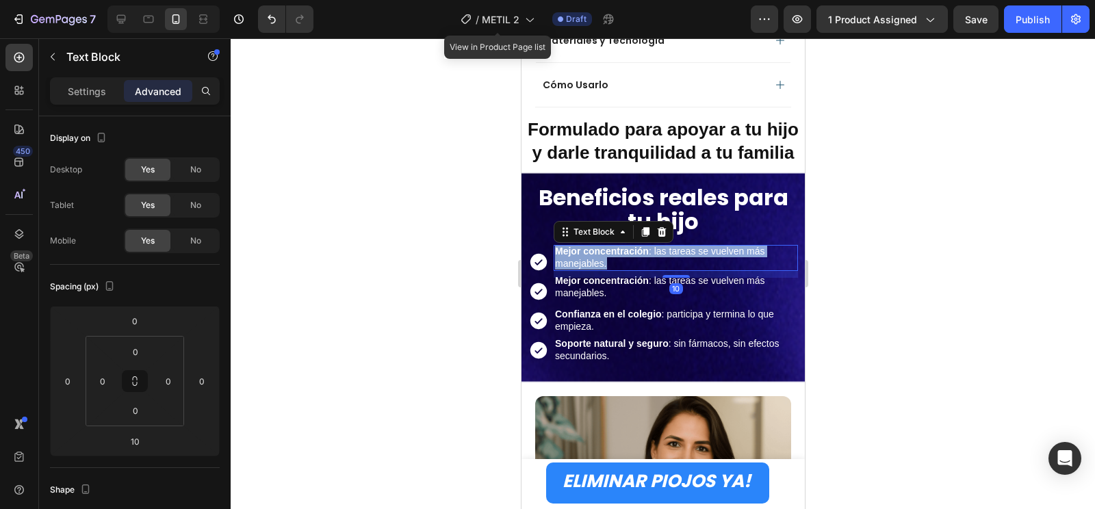
click at [609, 265] on p "Mejor concentración : las tareas se vuelven más manejables." at bounding box center [674, 257] width 241 height 25
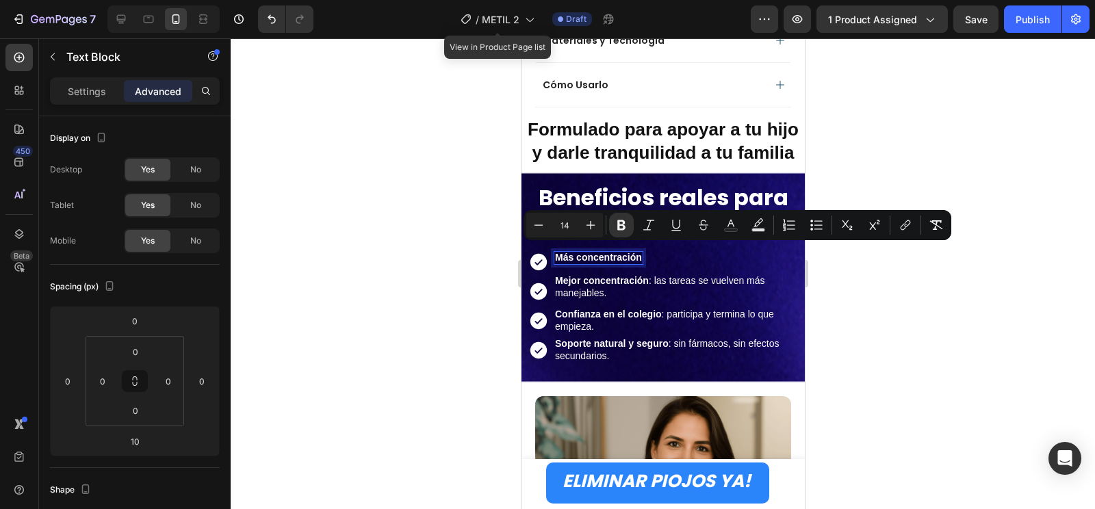
scroll to position [1179, 0]
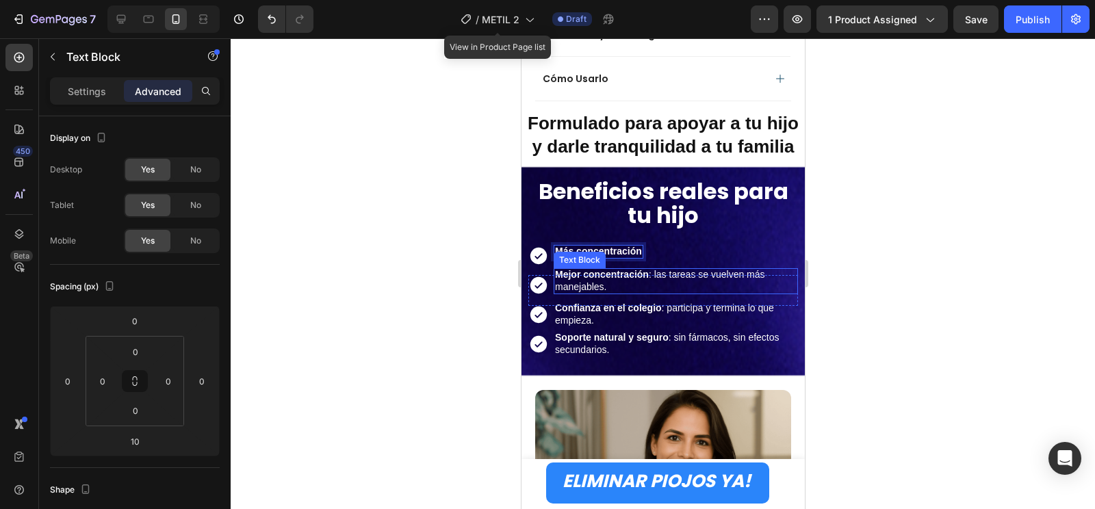
click at [595, 288] on p "Mejor concentración : las tareas se vuelven más manejables." at bounding box center [674, 280] width 241 height 25
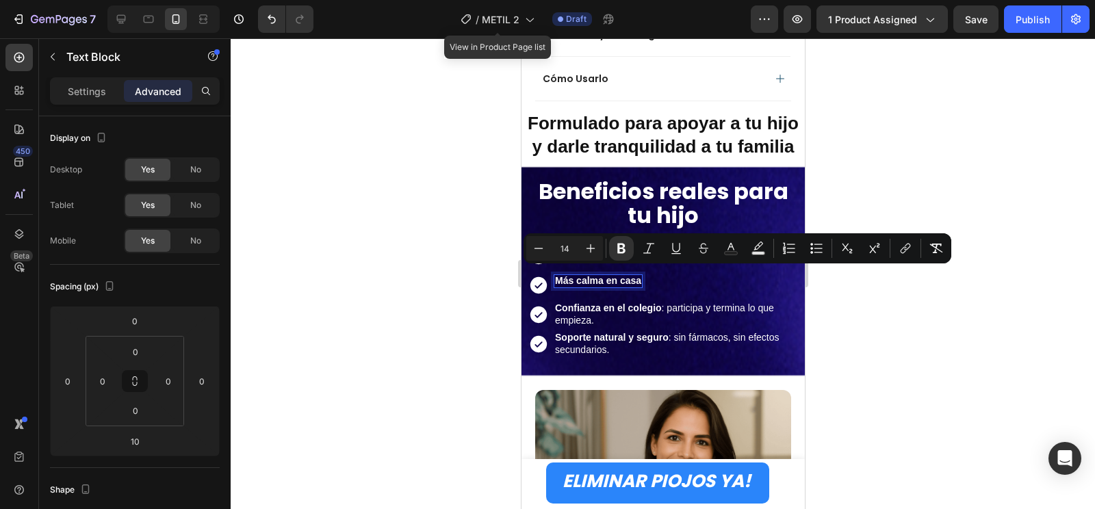
scroll to position [1185, 0]
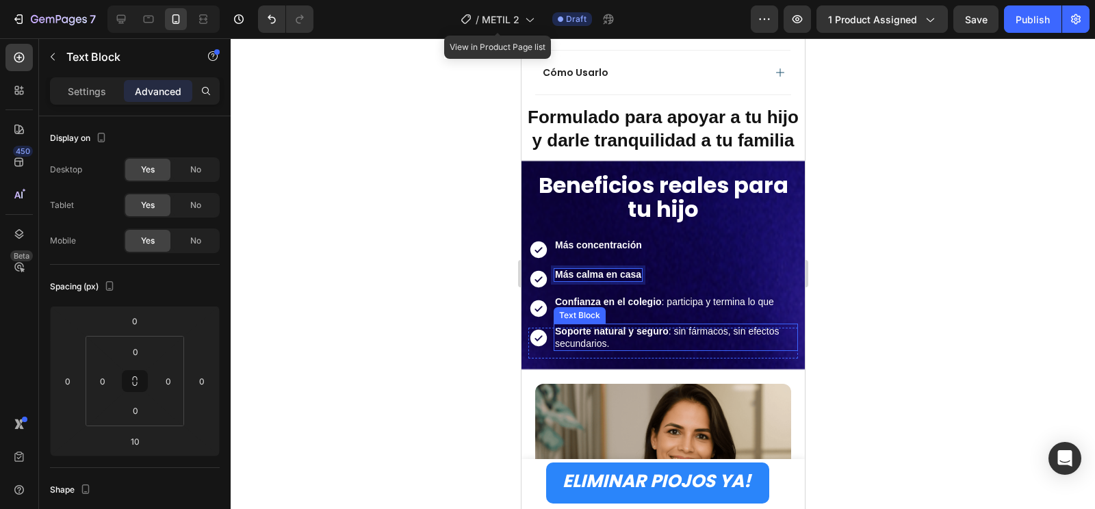
click at [603, 313] on div "Text Block" at bounding box center [579, 315] width 52 height 16
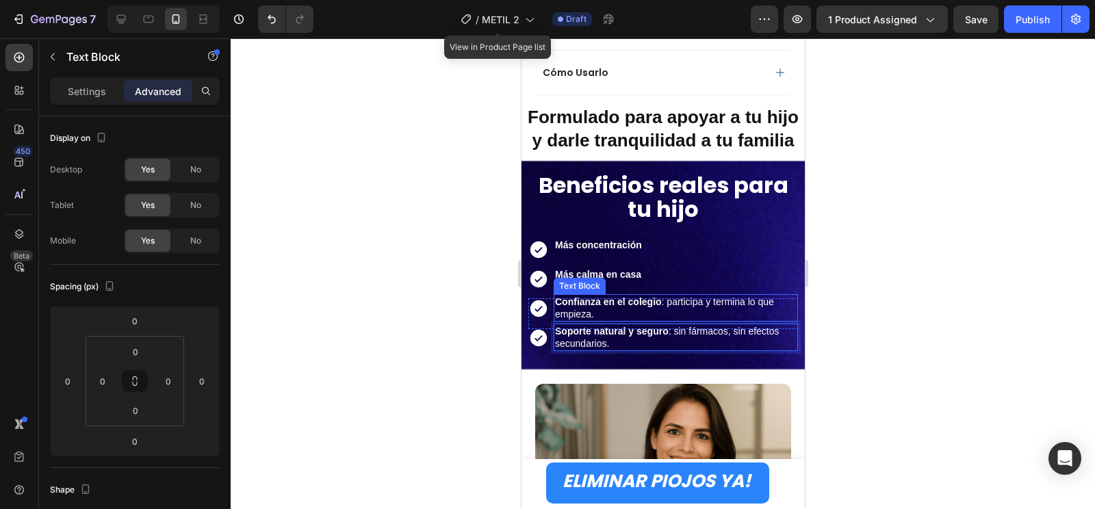
click at [694, 306] on p "Confianza en el colegio : participa y termina lo que empieza." at bounding box center [674, 308] width 241 height 25
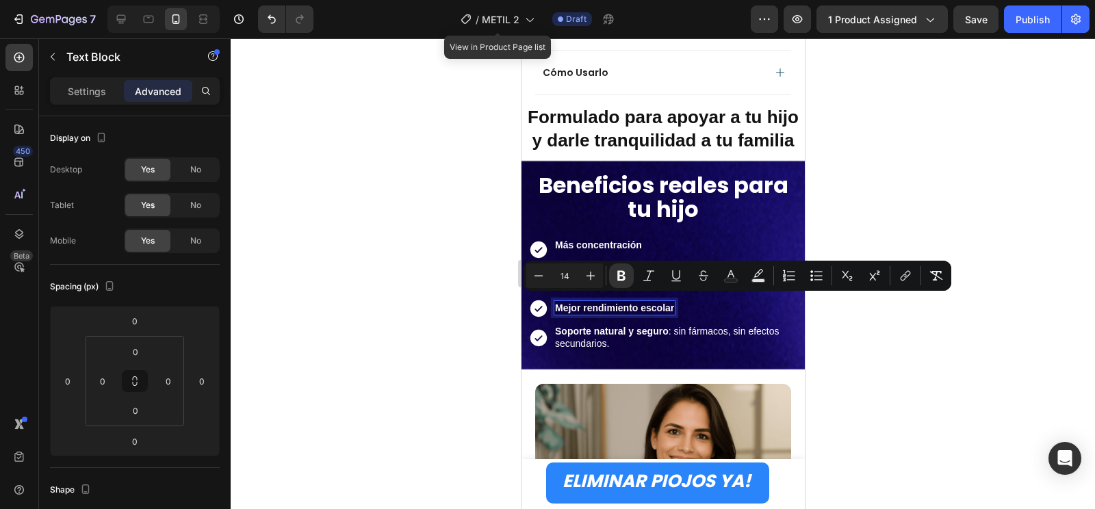
scroll to position [1191, 0]
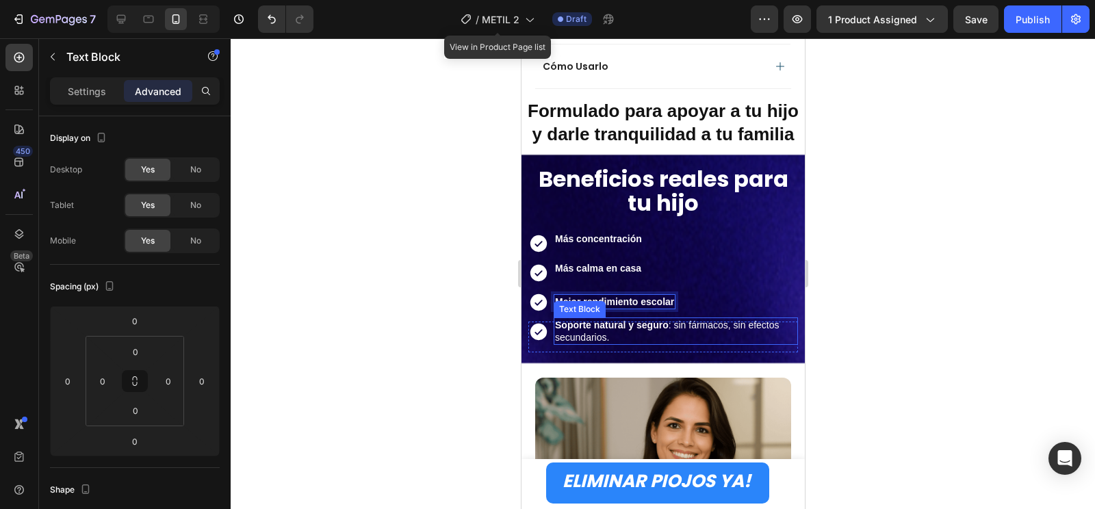
click at [607, 339] on p "Soporte natural y seguro : sin fármacos, sin efectos secundarios." at bounding box center [674, 331] width 241 height 25
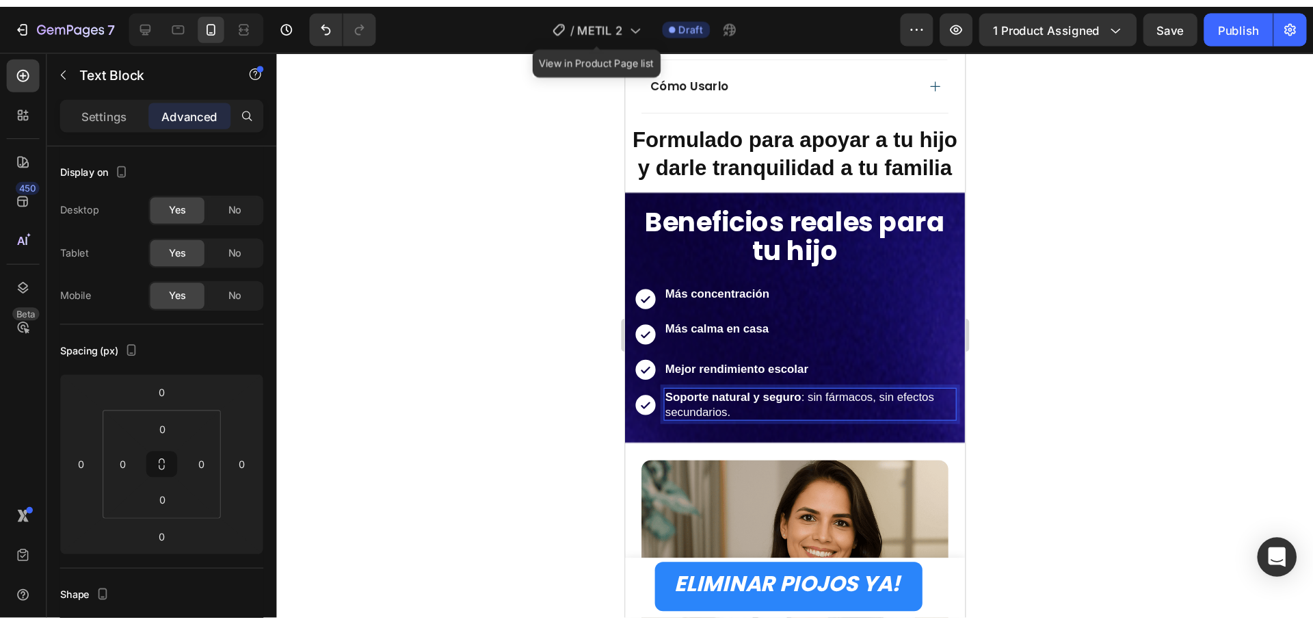
scroll to position [1197, 0]
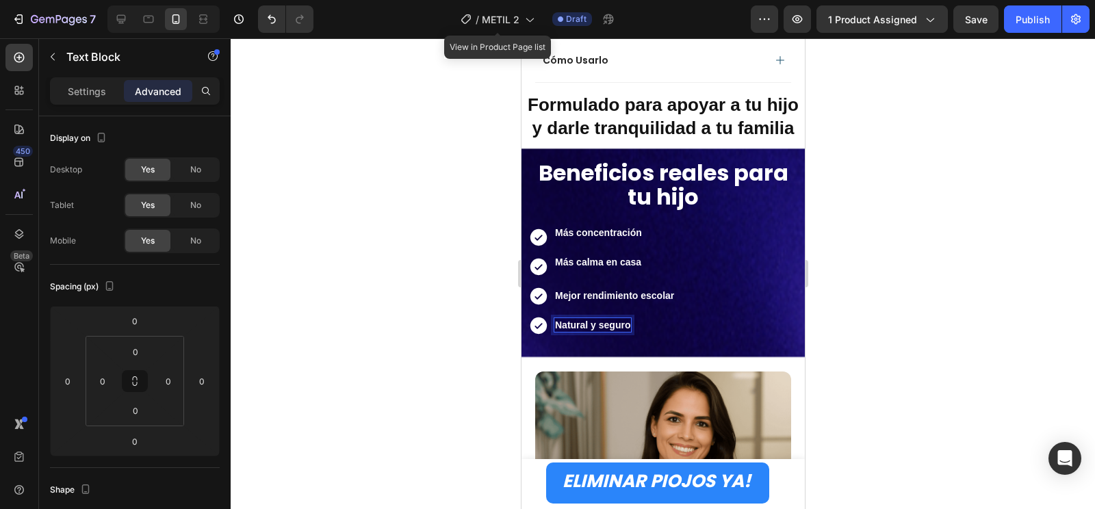
click at [962, 417] on div at bounding box center [663, 273] width 864 height 471
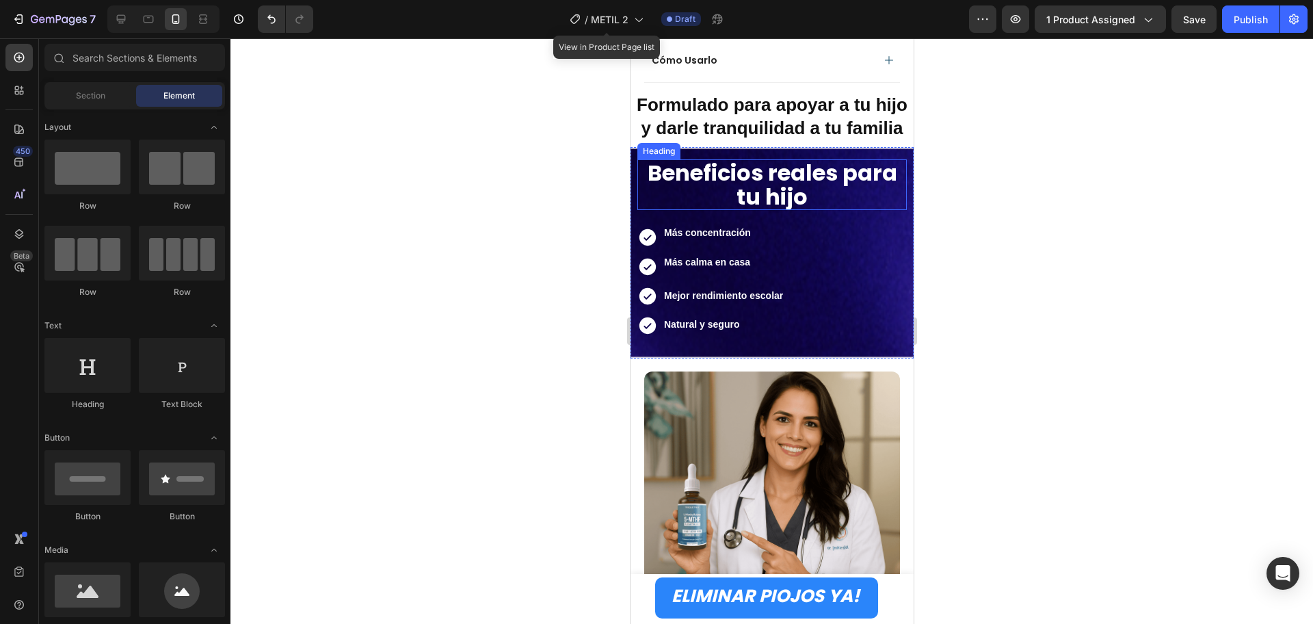
click at [808, 175] on strong "Beneficios reales para tu hijo" at bounding box center [772, 184] width 250 height 55
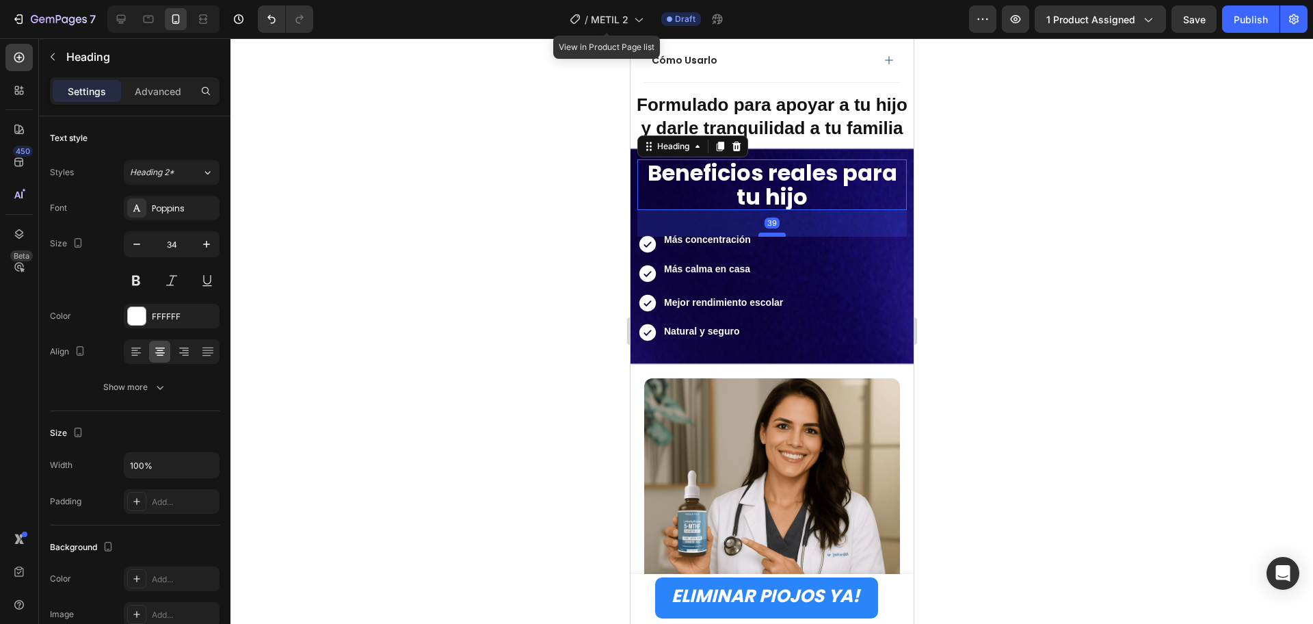
click at [774, 235] on div at bounding box center [771, 235] width 27 height 4
click at [1043, 263] on div at bounding box center [772, 331] width 1083 height 586
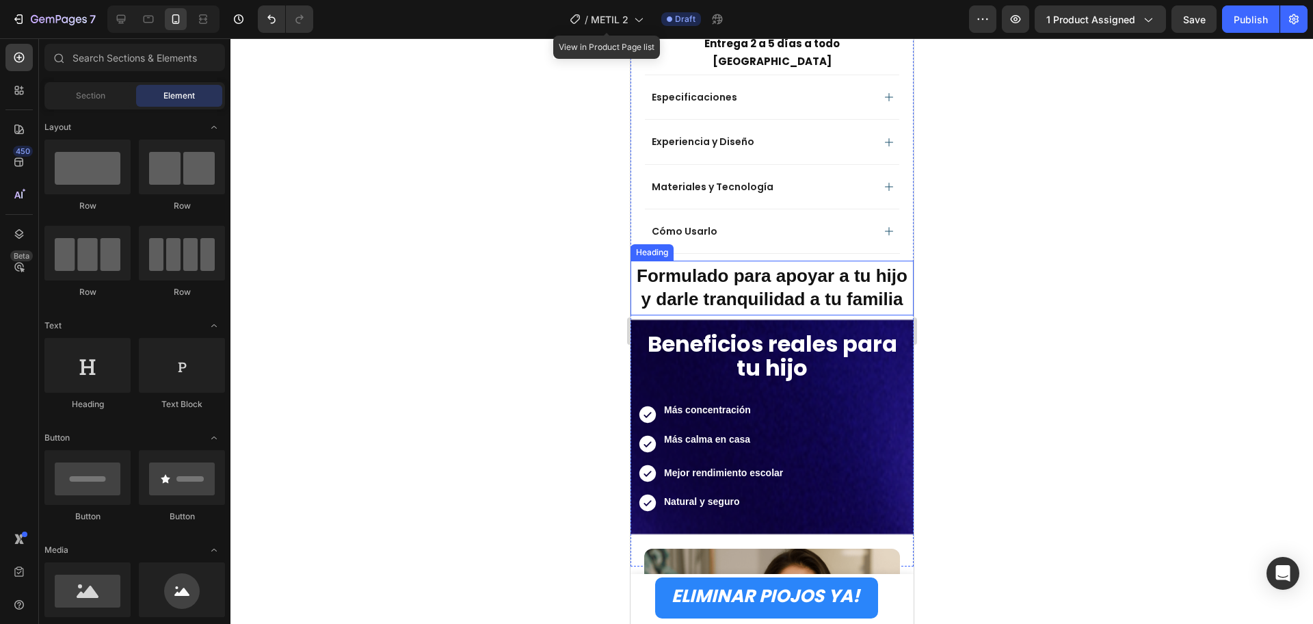
scroll to position [855, 0]
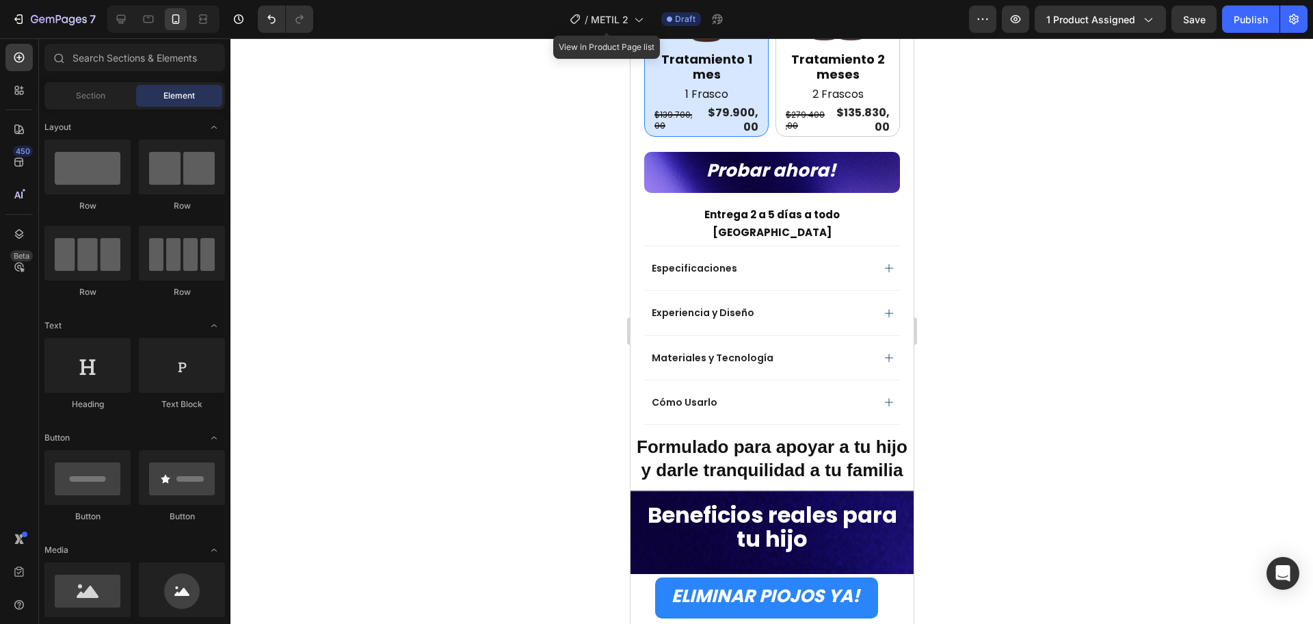
click at [757, 447] on strong "Formulado para apoyar a tu hijo y darle tranquilidad a tu familia" at bounding box center [771, 458] width 271 height 44
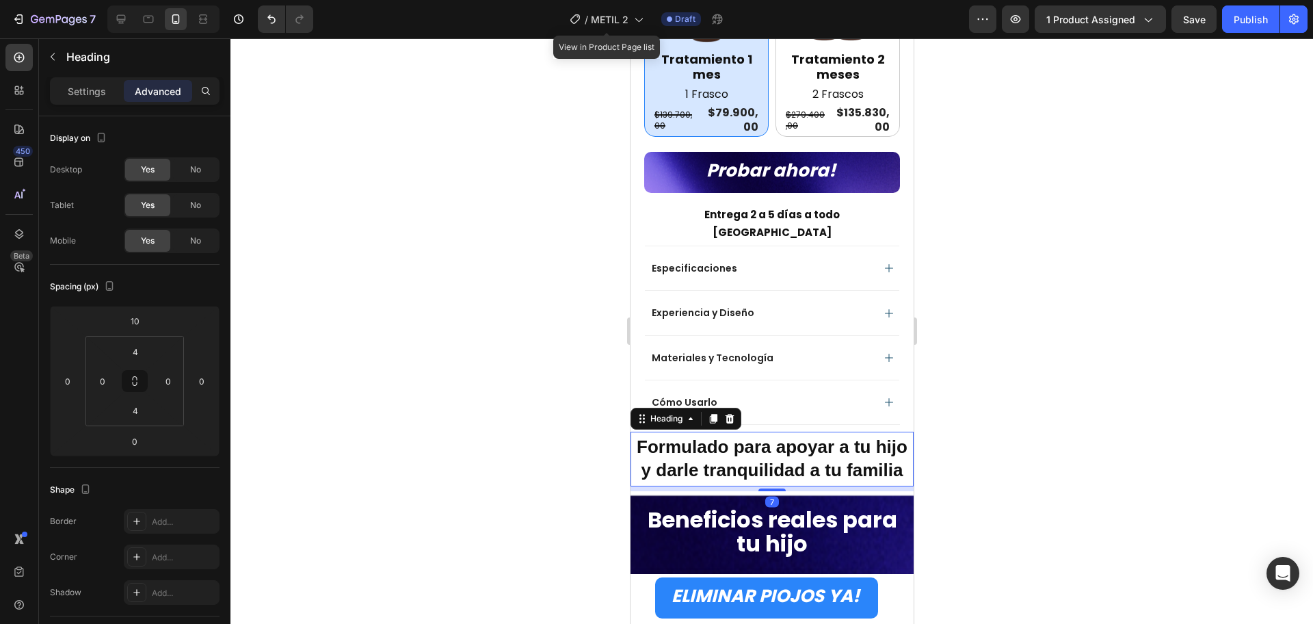
click at [779, 486] on div "7" at bounding box center [771, 486] width 283 height 0
type input "7"
drag, startPoint x: 1116, startPoint y: 437, endPoint x: 964, endPoint y: 408, distance: 155.2
click at [1114, 436] on div at bounding box center [772, 331] width 1083 height 586
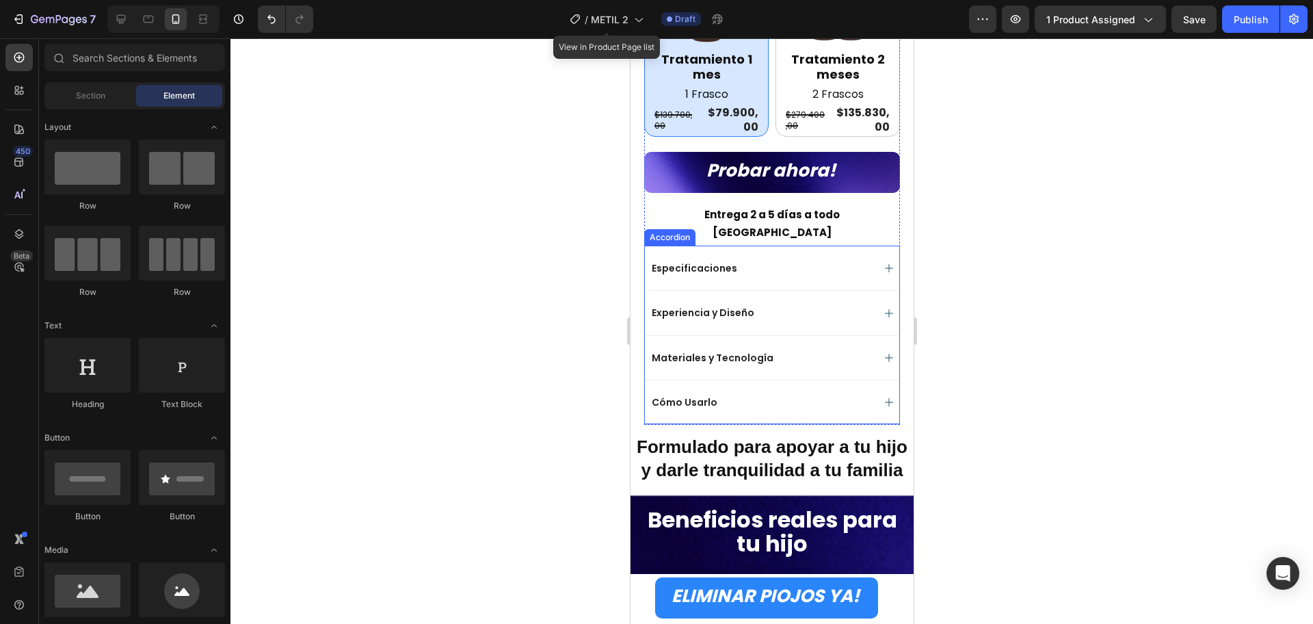
click at [766, 394] on div "Cómo Usarlo" at bounding box center [760, 402] width 223 height 16
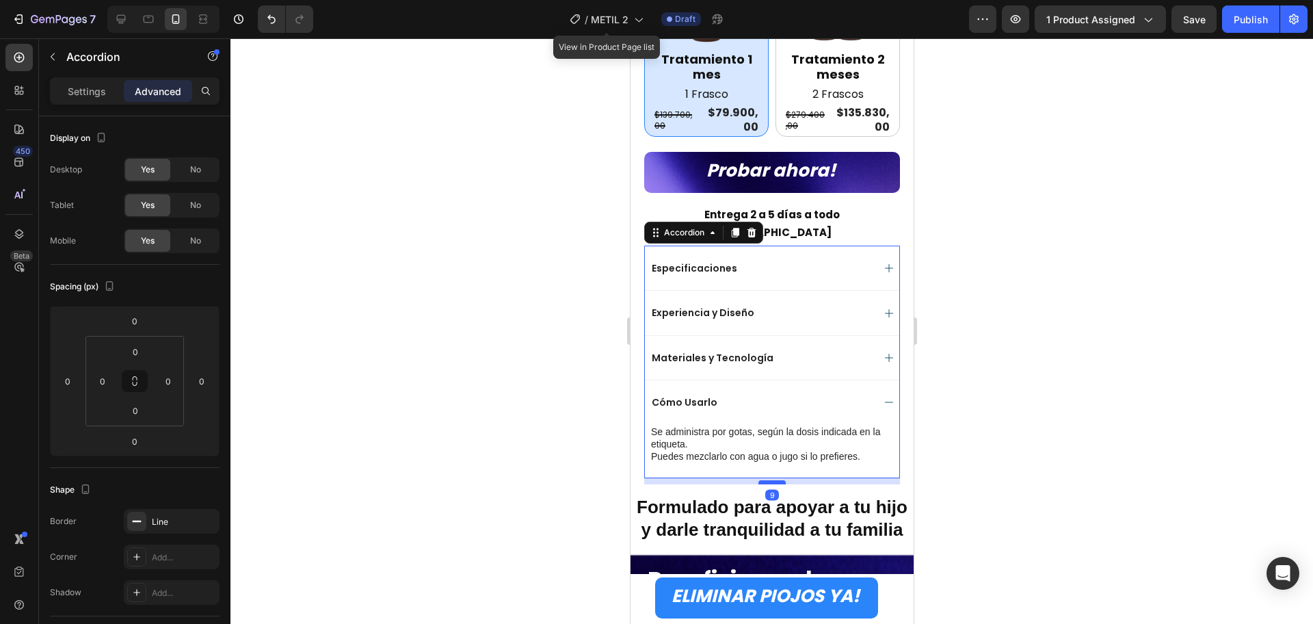
drag, startPoint x: 765, startPoint y: 452, endPoint x: 772, endPoint y: 458, distance: 9.2
click at [772, 480] on div at bounding box center [771, 482] width 27 height 4
type input "9"
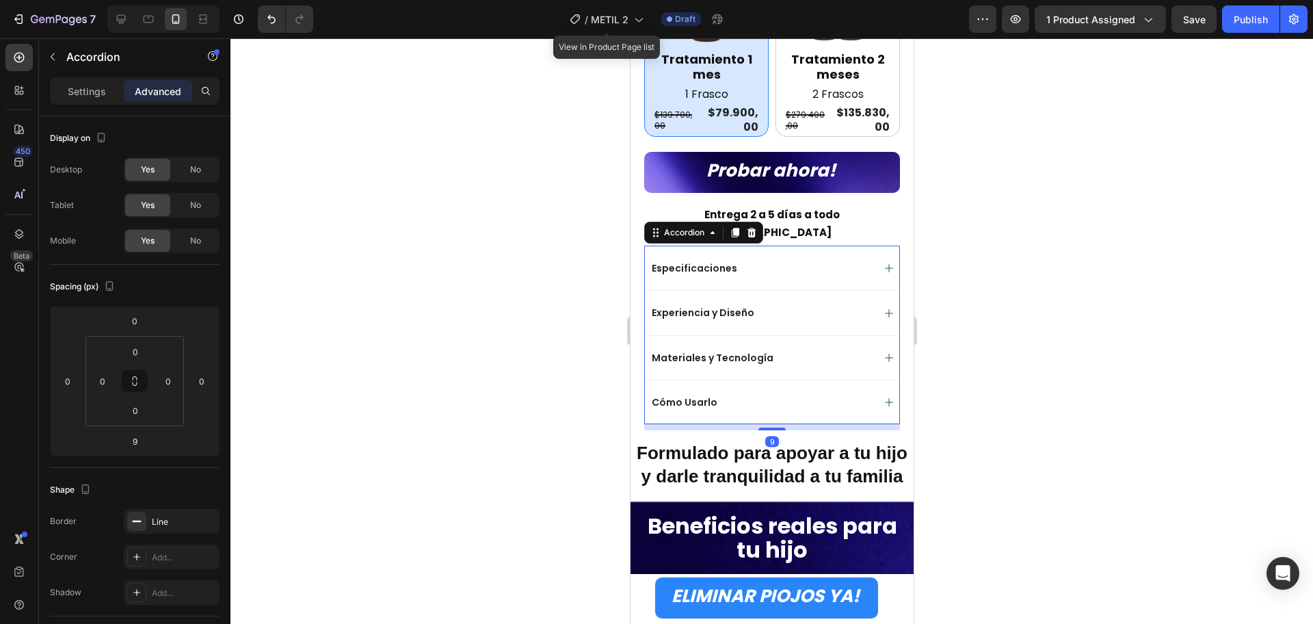
click at [1090, 441] on div at bounding box center [772, 331] width 1083 height 586
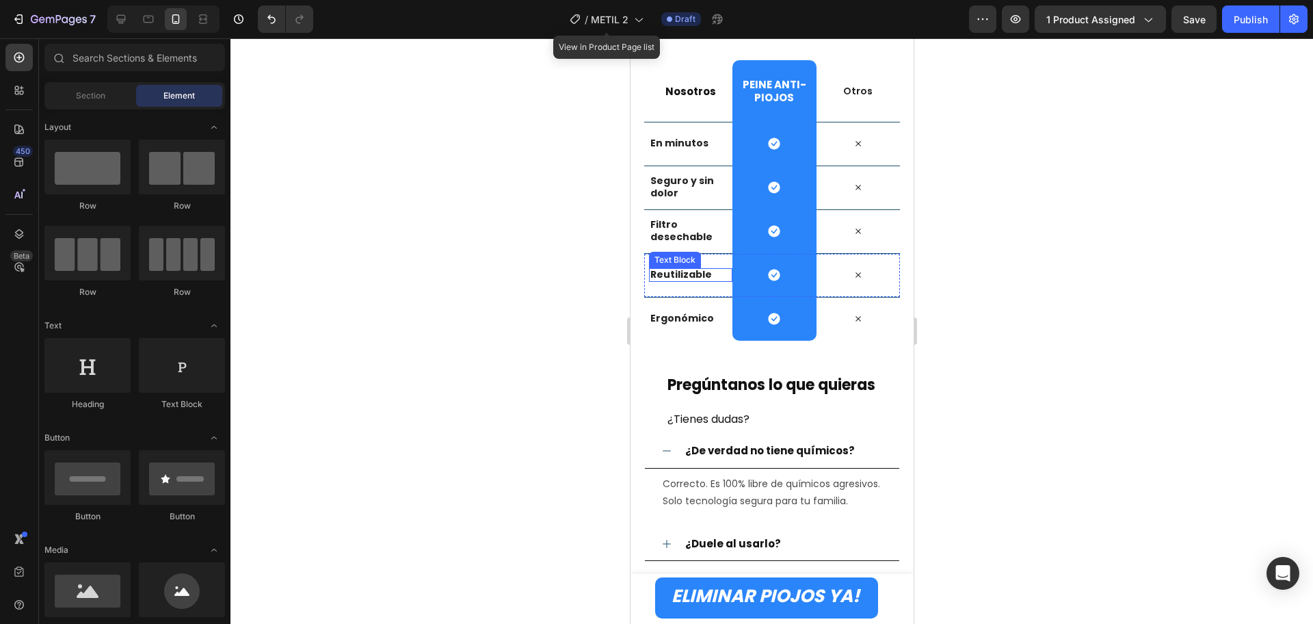
scroll to position [1881, 0]
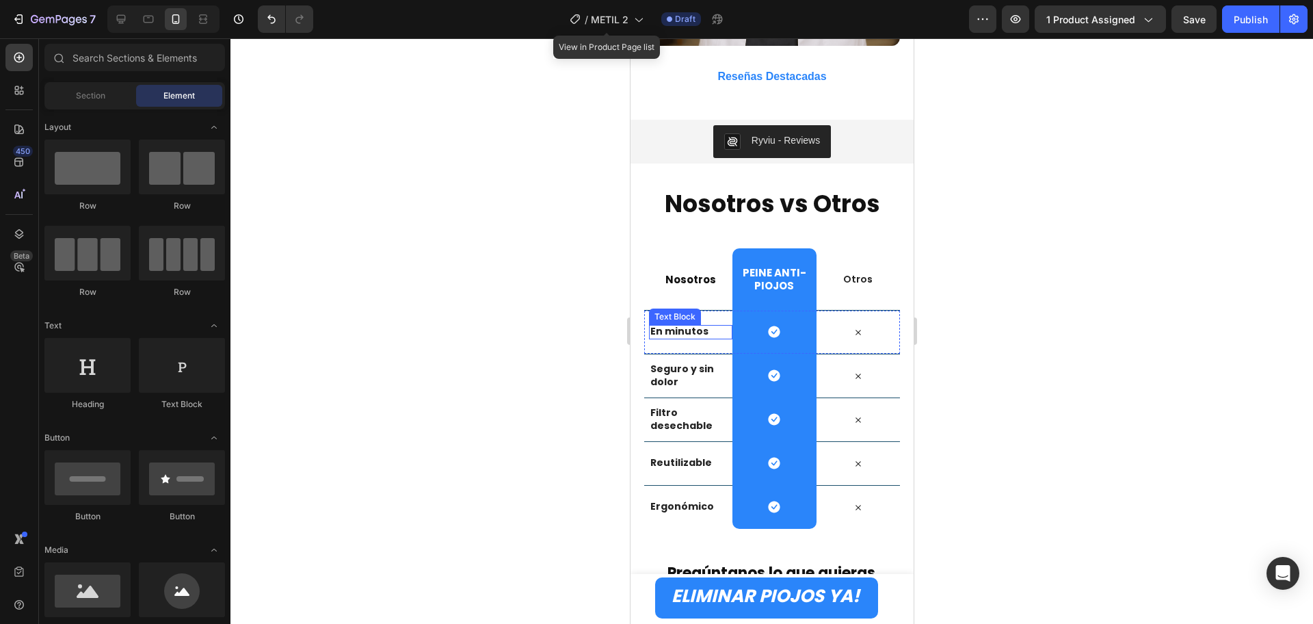
click at [687, 324] on strong "En minutos" at bounding box center [679, 331] width 58 height 14
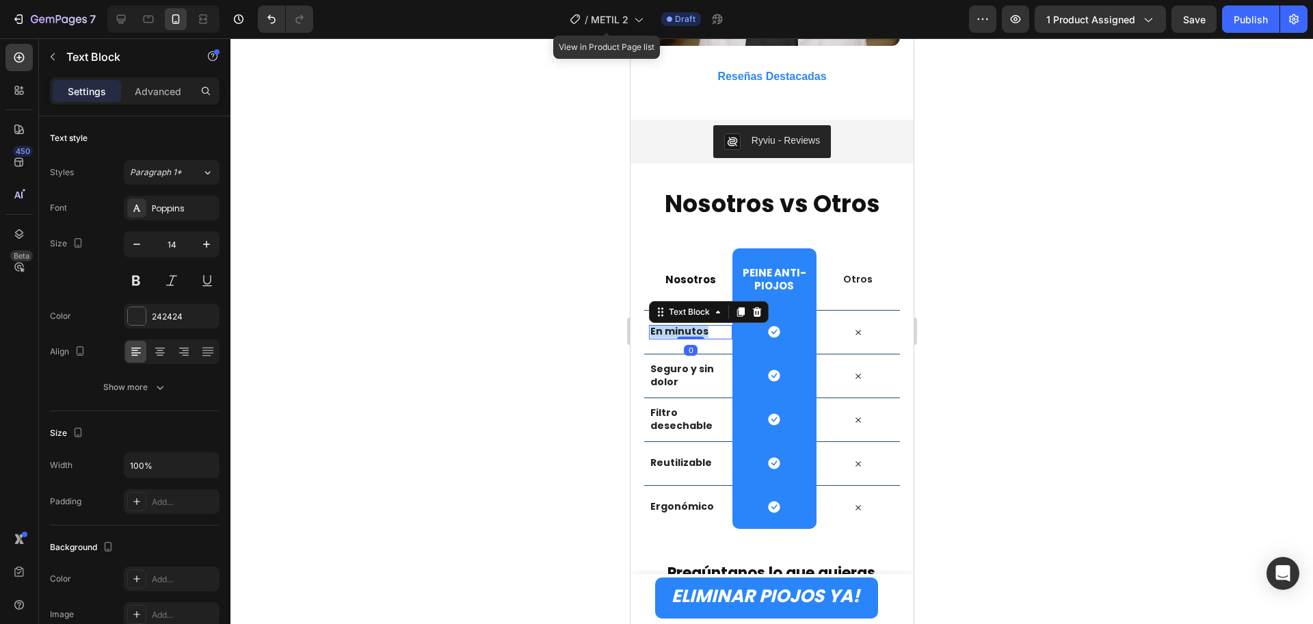
click at [687, 324] on strong "En minutos" at bounding box center [679, 331] width 58 height 14
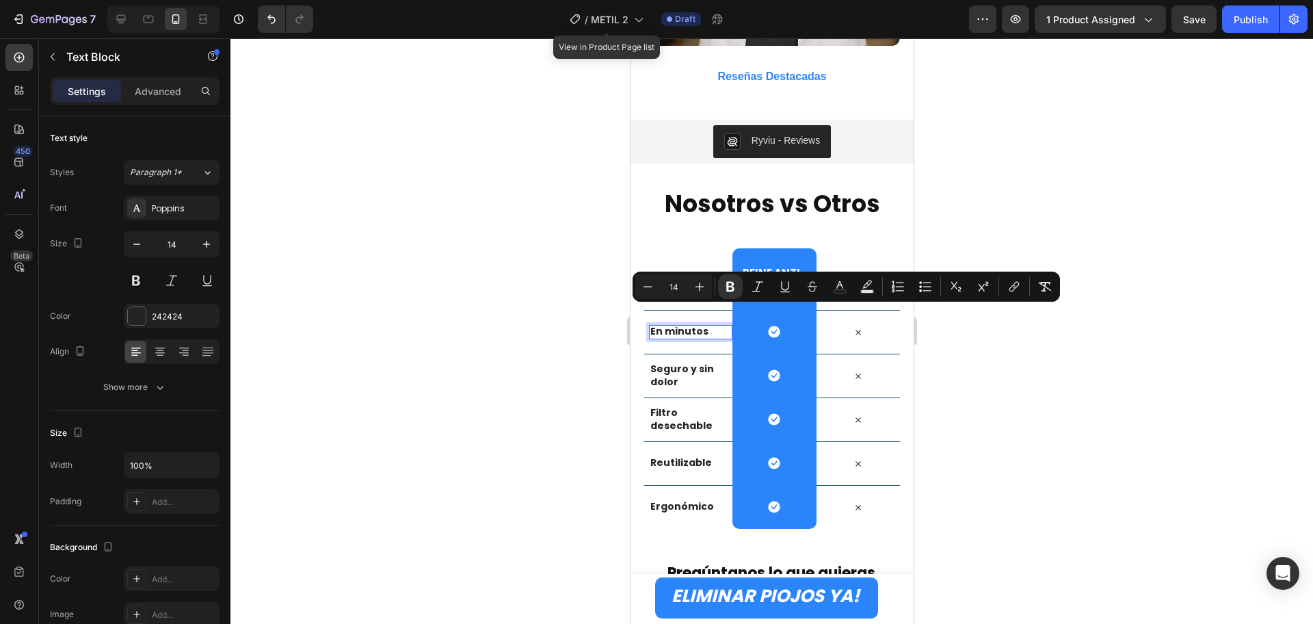
scroll to position [1869, 0]
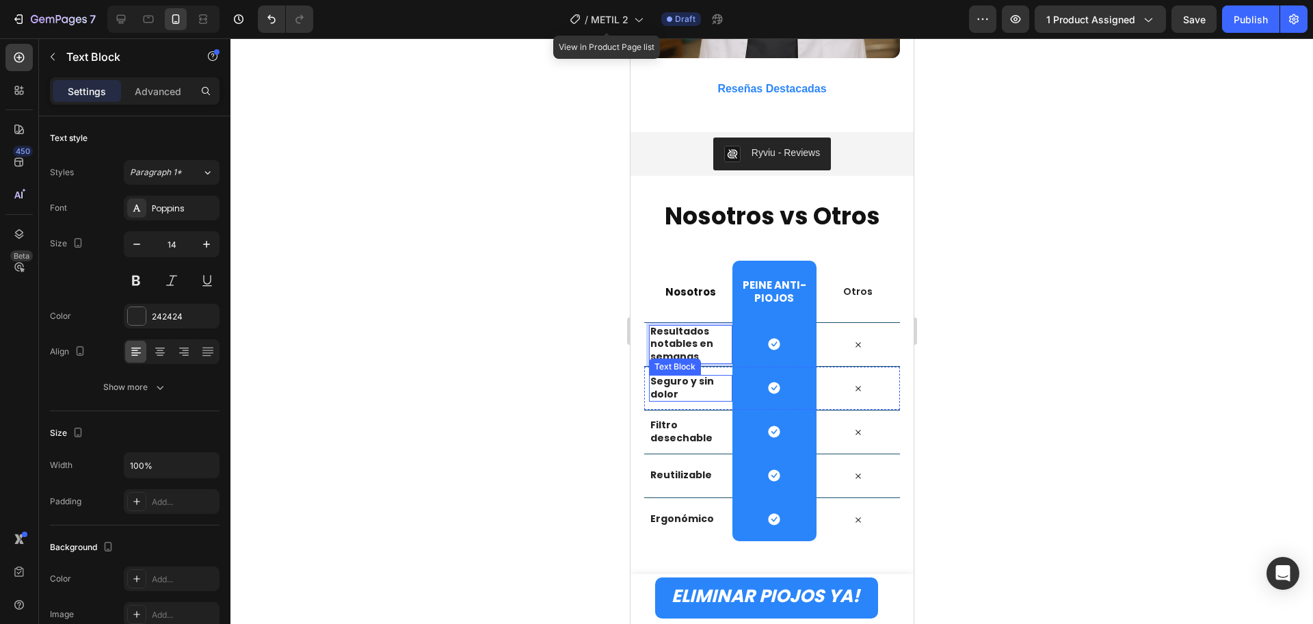
click at [680, 380] on p "Seguro y sin dolor" at bounding box center [688, 387] width 76 height 25
click at [690, 418] on strong "Filtro desechable" at bounding box center [681, 431] width 62 height 26
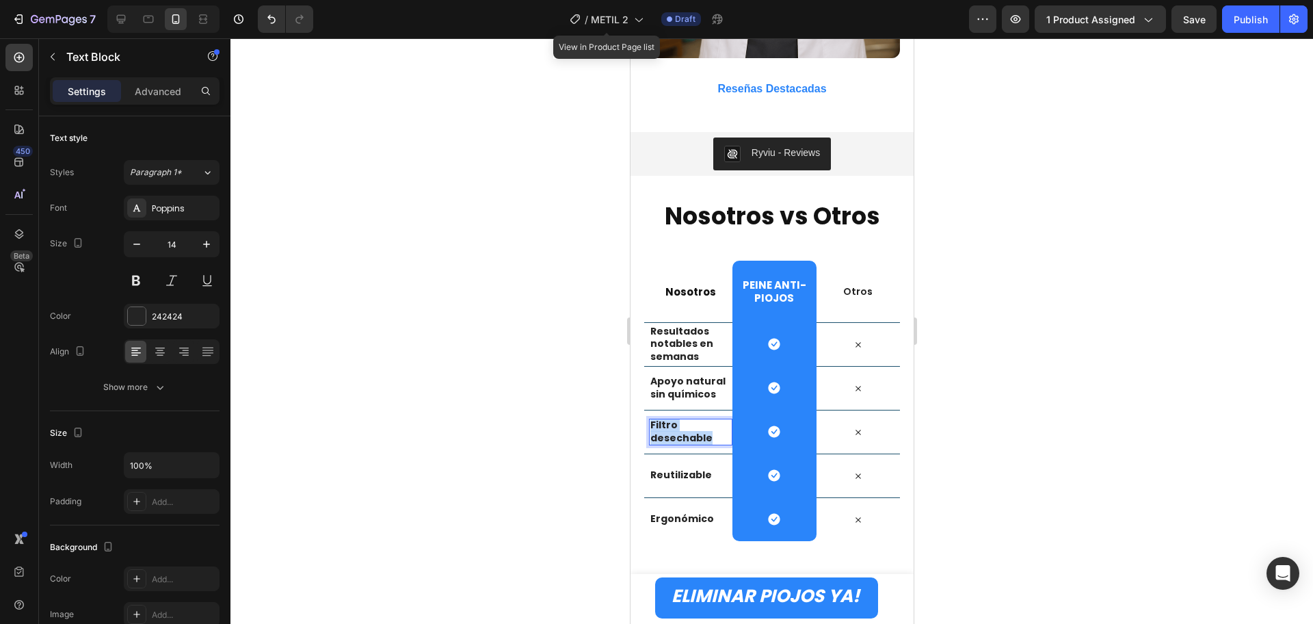
click at [690, 418] on strong "Filtro desechable" at bounding box center [681, 431] width 62 height 26
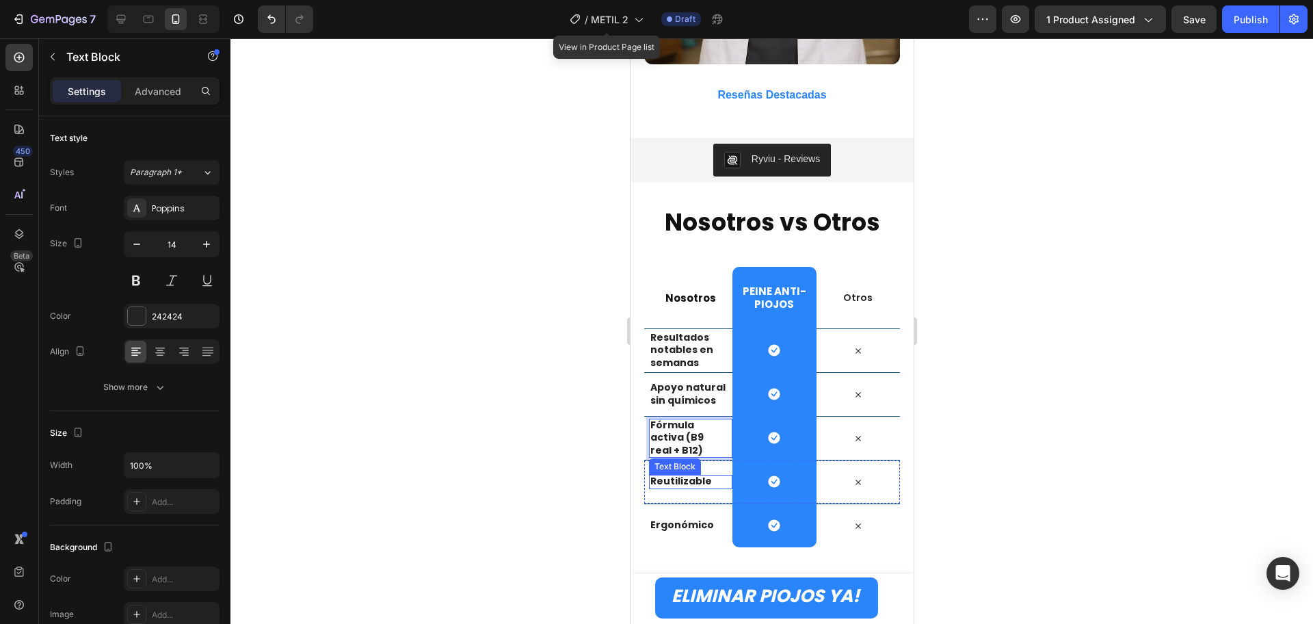
click at [672, 474] on strong "Reutilizable" at bounding box center [681, 481] width 62 height 14
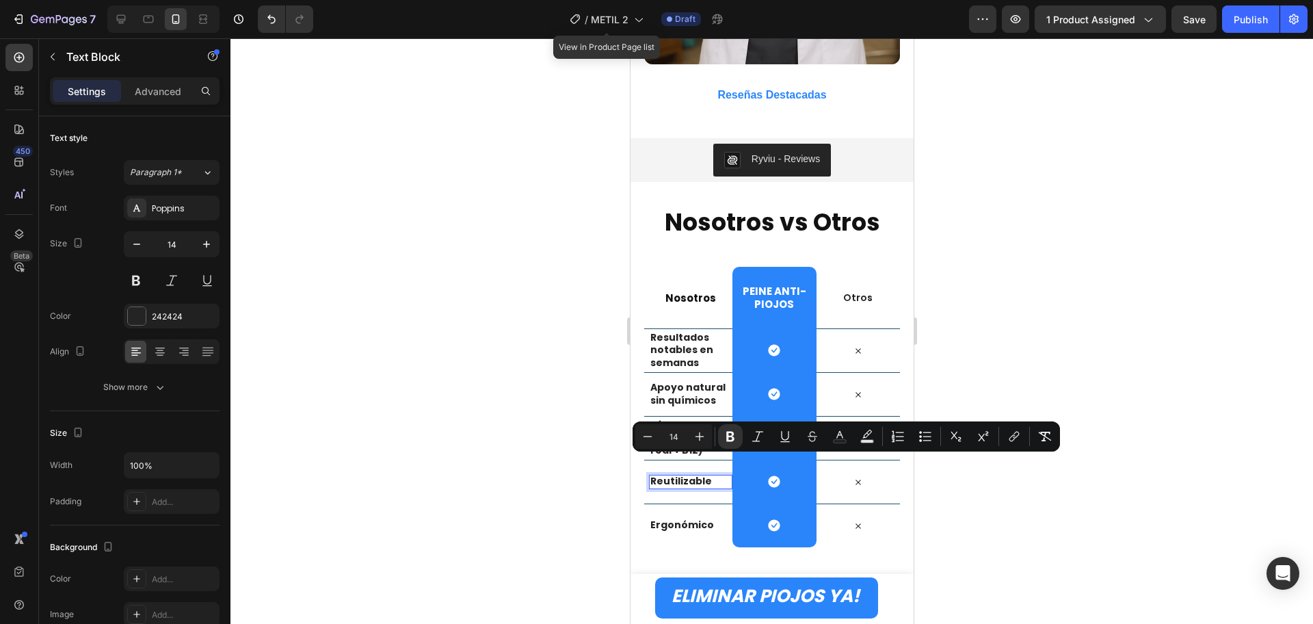
scroll to position [1851, 0]
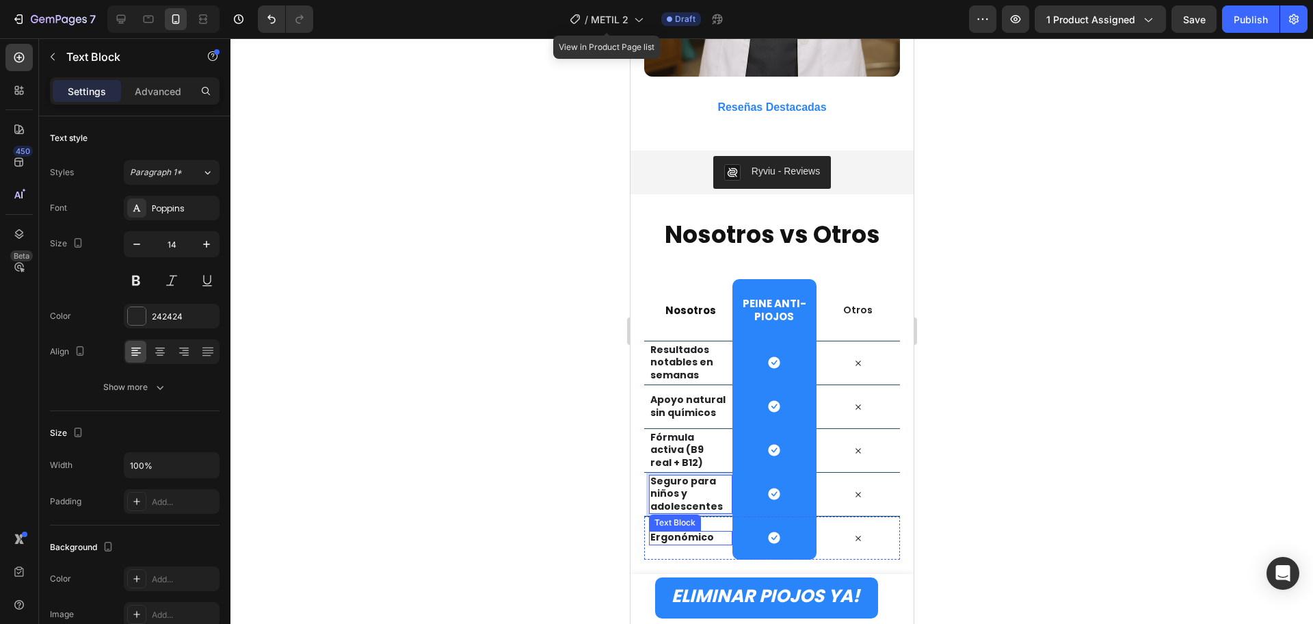
click at [683, 530] on strong "Ergonómico" at bounding box center [682, 537] width 64 height 14
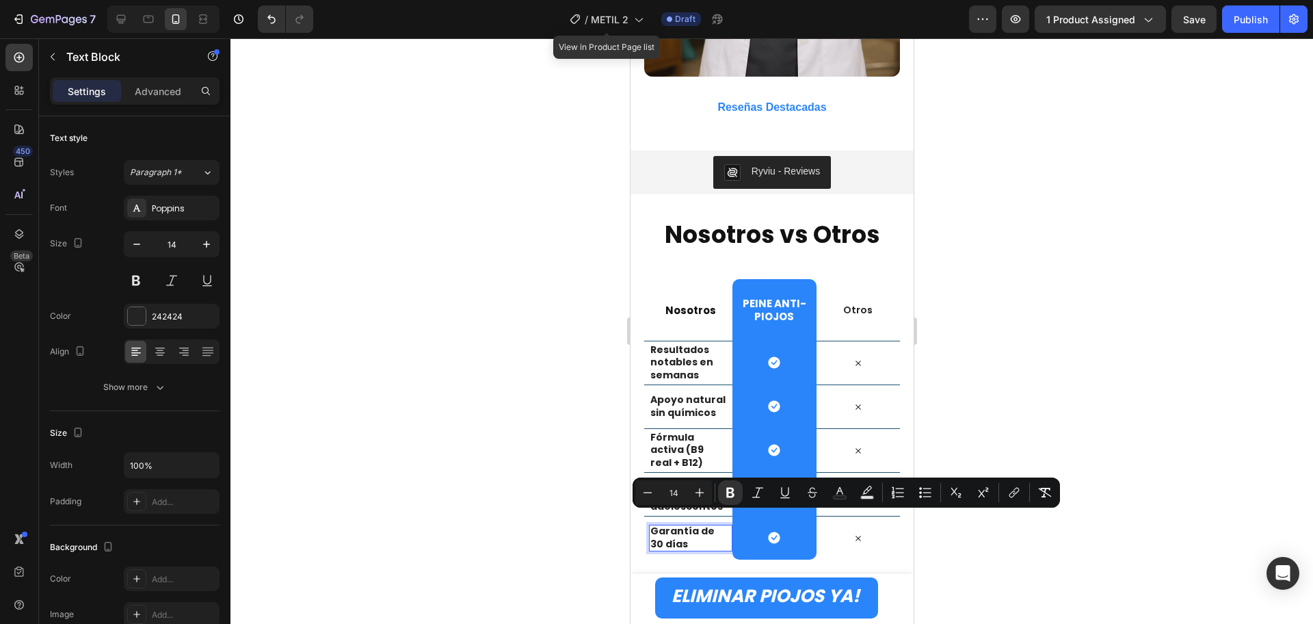
scroll to position [1844, 0]
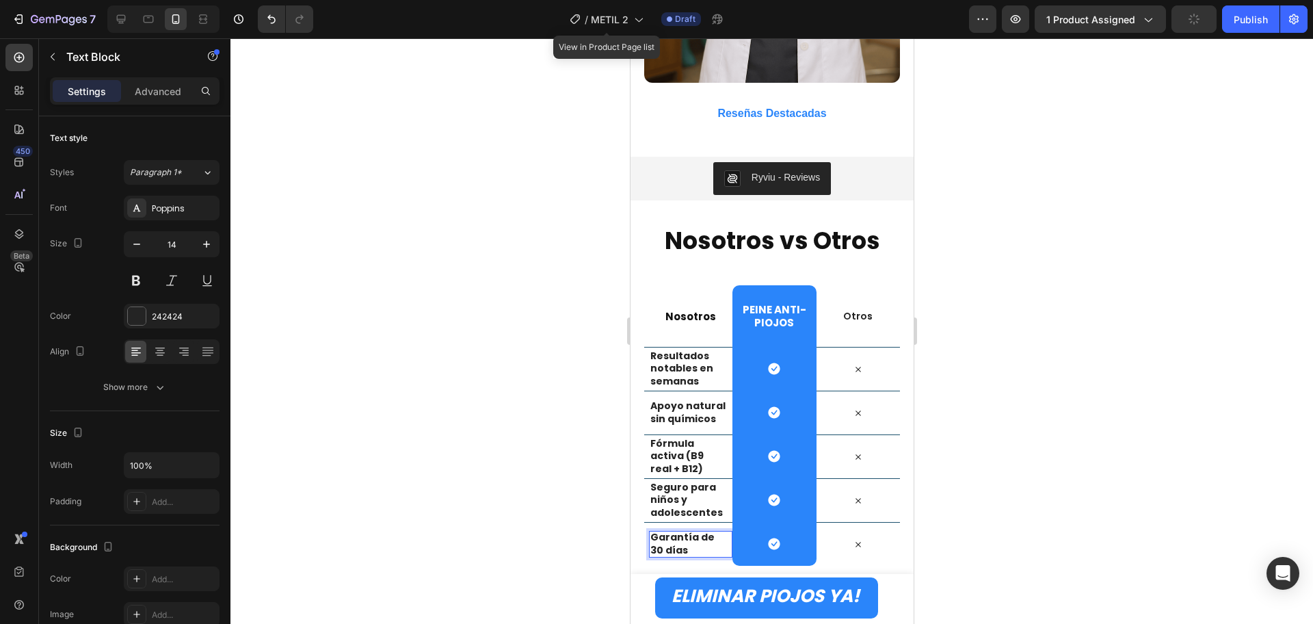
click at [1192, 410] on div at bounding box center [772, 331] width 1083 height 586
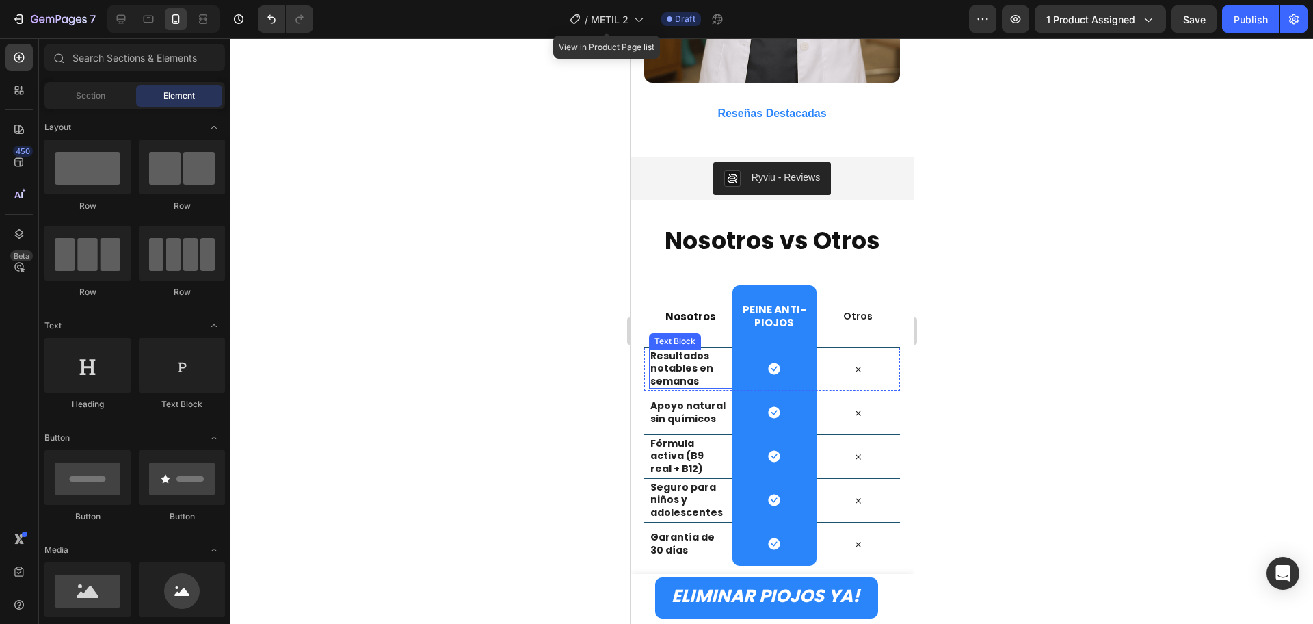
click at [686, 349] on strong "Resultados notables en semanas" at bounding box center [681, 368] width 63 height 38
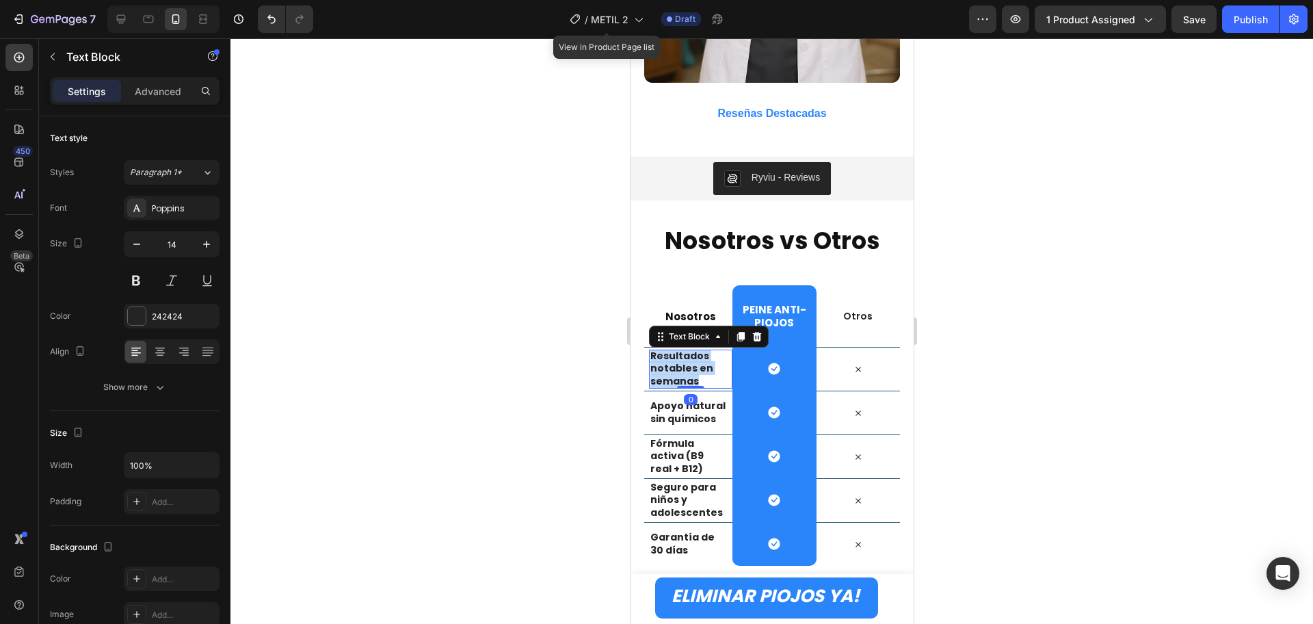
click at [686, 349] on strong "Resultados notables en semanas" at bounding box center [681, 368] width 63 height 38
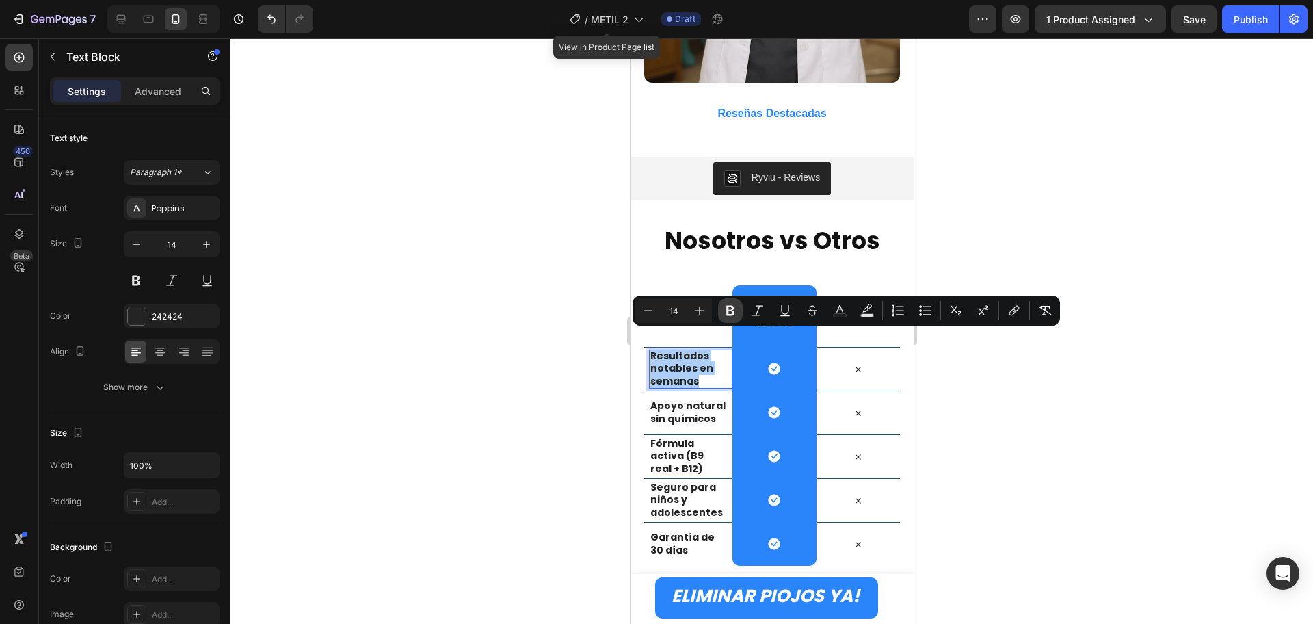
drag, startPoint x: 736, startPoint y: 315, endPoint x: 65, endPoint y: 345, distance: 671.8
click at [735, 315] on icon "Editor contextual toolbar" at bounding box center [731, 311] width 14 height 14
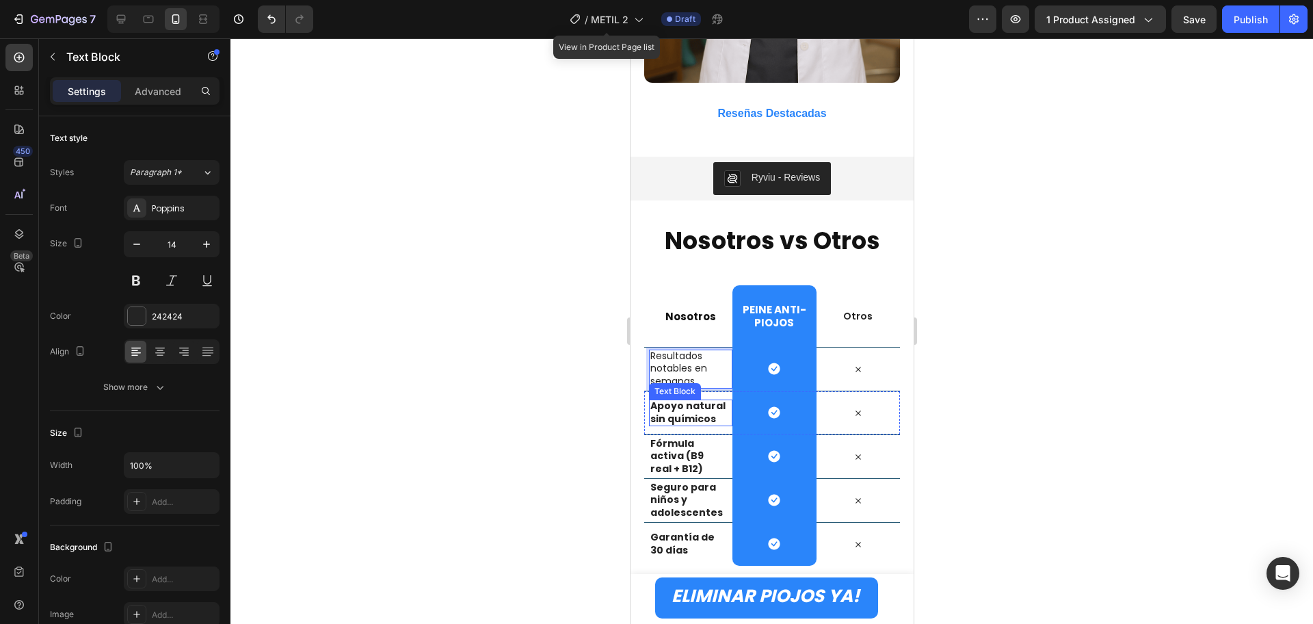
click at [687, 402] on strong "Apoyo natural sin químicos" at bounding box center [687, 412] width 75 height 26
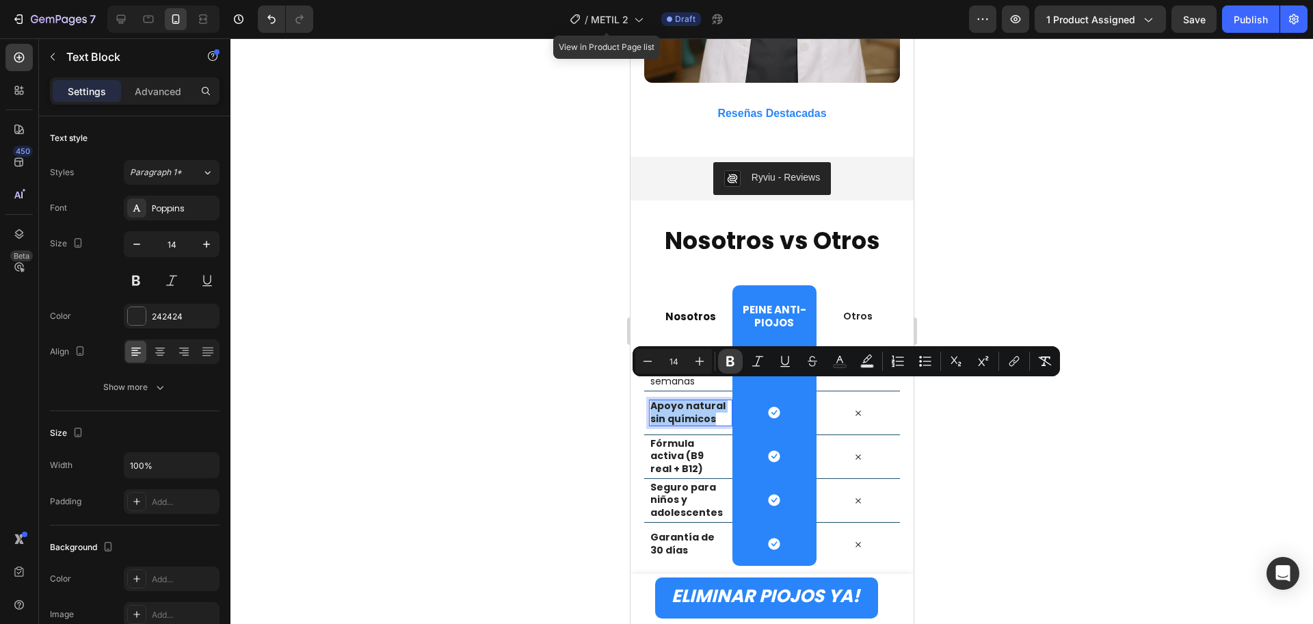
drag, startPoint x: 731, startPoint y: 367, endPoint x: 77, endPoint y: 365, distance: 654.0
click at [731, 367] on icon "Editor contextual toolbar" at bounding box center [731, 361] width 14 height 14
click at [679, 449] on strong "Fórmula activa (B9 real + B12)" at bounding box center [676, 455] width 53 height 38
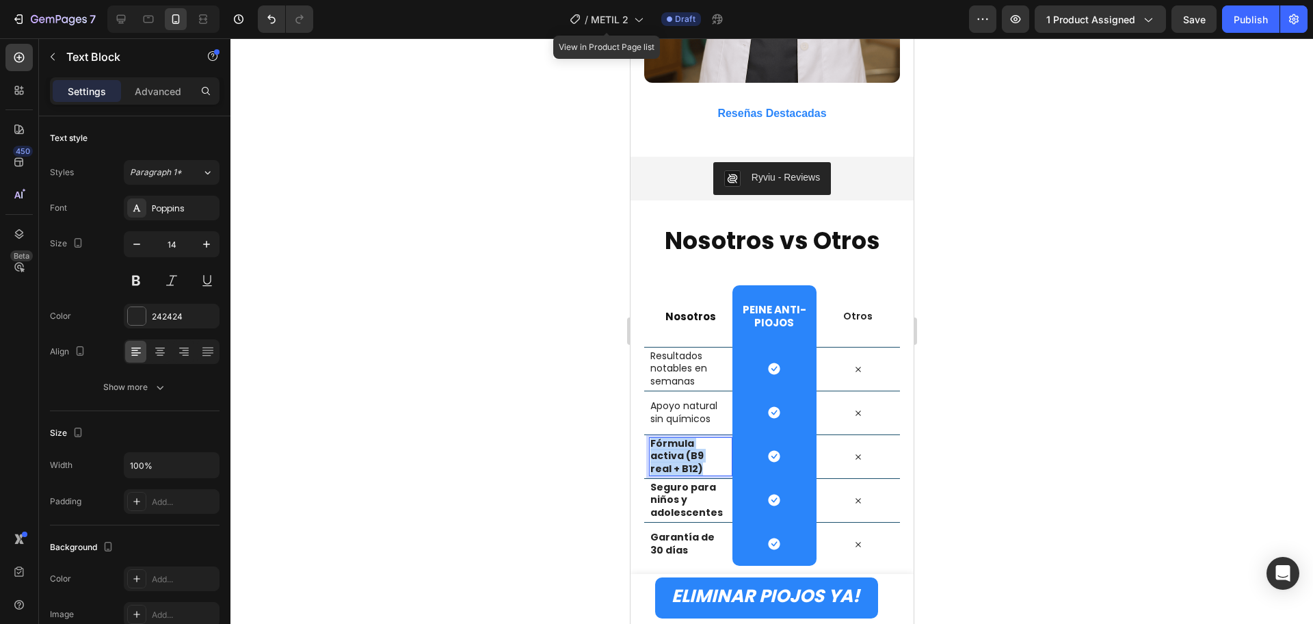
click at [679, 449] on strong "Fórmula activa (B9 real + B12)" at bounding box center [676, 455] width 53 height 38
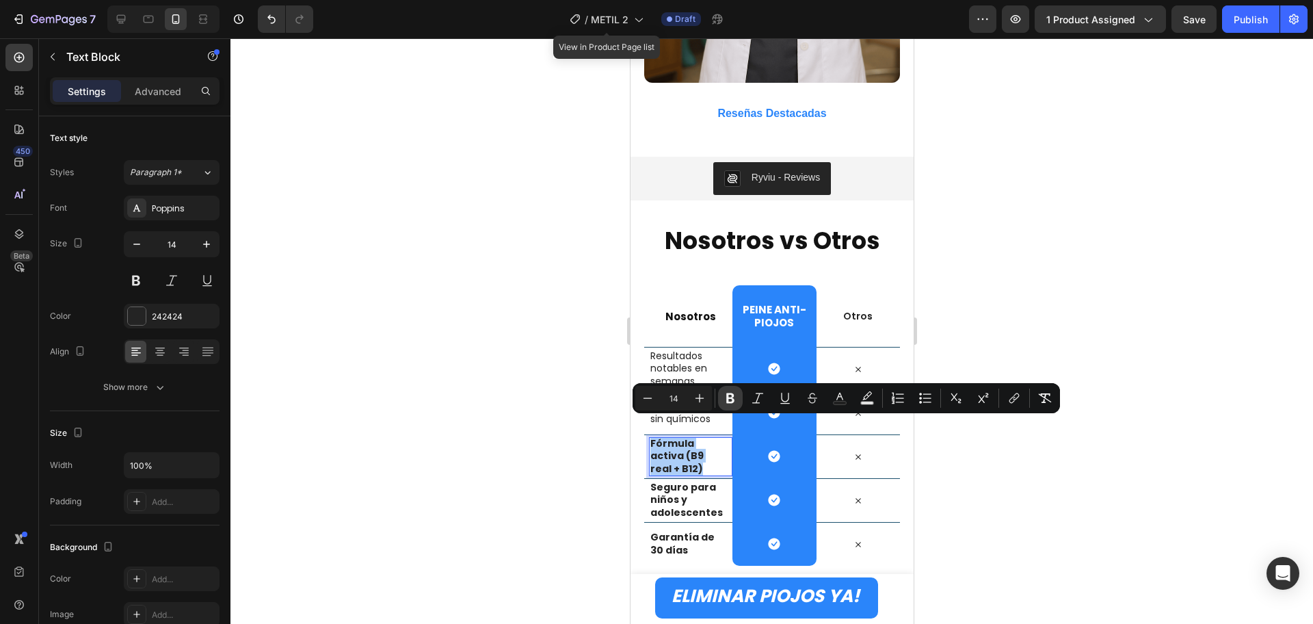
drag, startPoint x: 735, startPoint y: 402, endPoint x: 61, endPoint y: 443, distance: 675.1
click at [735, 402] on icon "Editor contextual toolbar" at bounding box center [731, 398] width 14 height 14
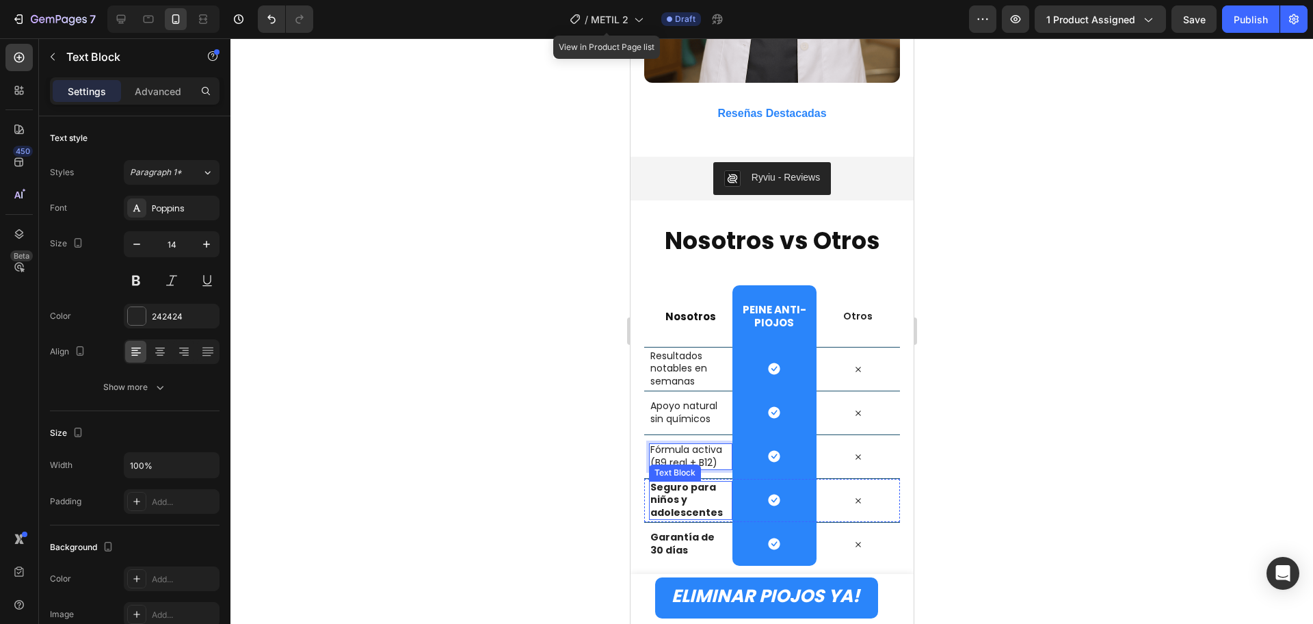
click at [688, 486] on p "Seguro para niños y adolescentes" at bounding box center [688, 500] width 76 height 38
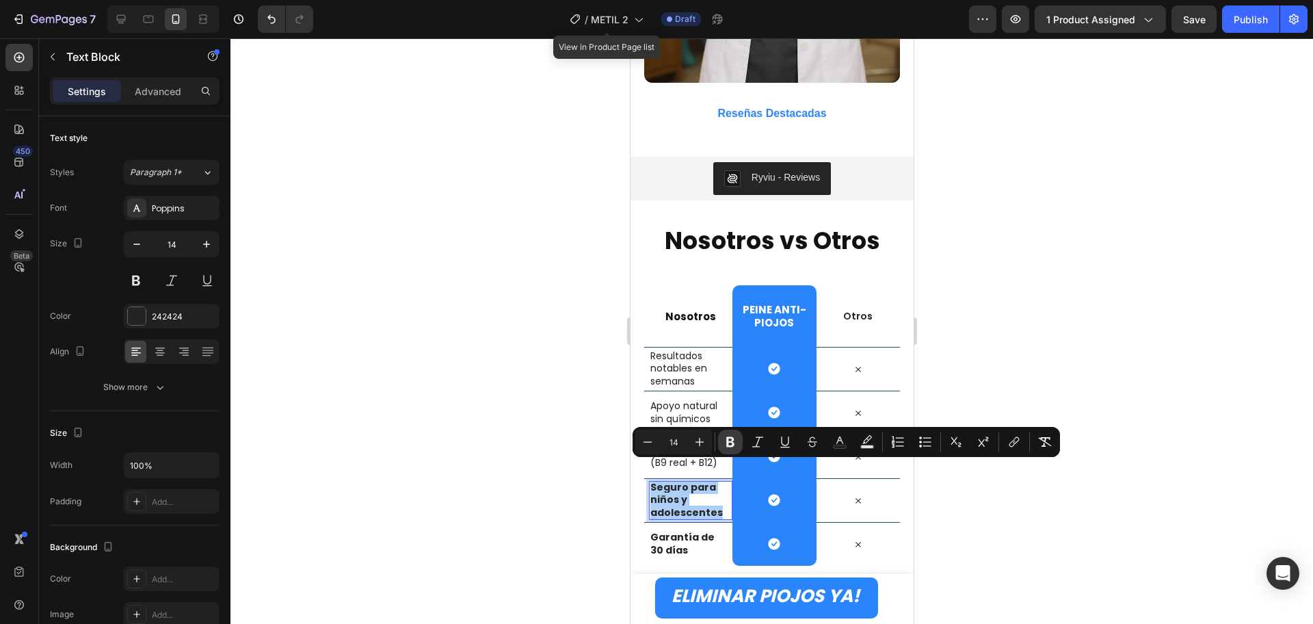
drag, startPoint x: 737, startPoint y: 446, endPoint x: 81, endPoint y: 434, distance: 656.2
click at [737, 446] on icon "Editor contextual toolbar" at bounding box center [731, 442] width 14 height 14
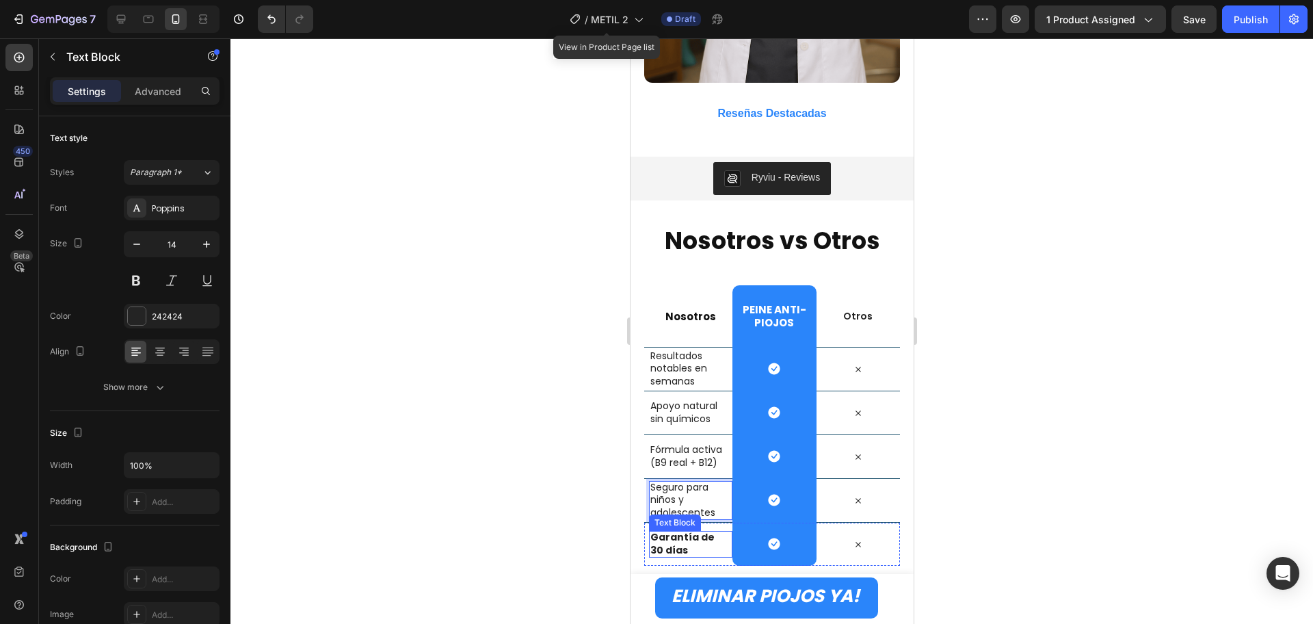
click at [680, 530] on strong "Garantía de 30 días" at bounding box center [682, 543] width 64 height 26
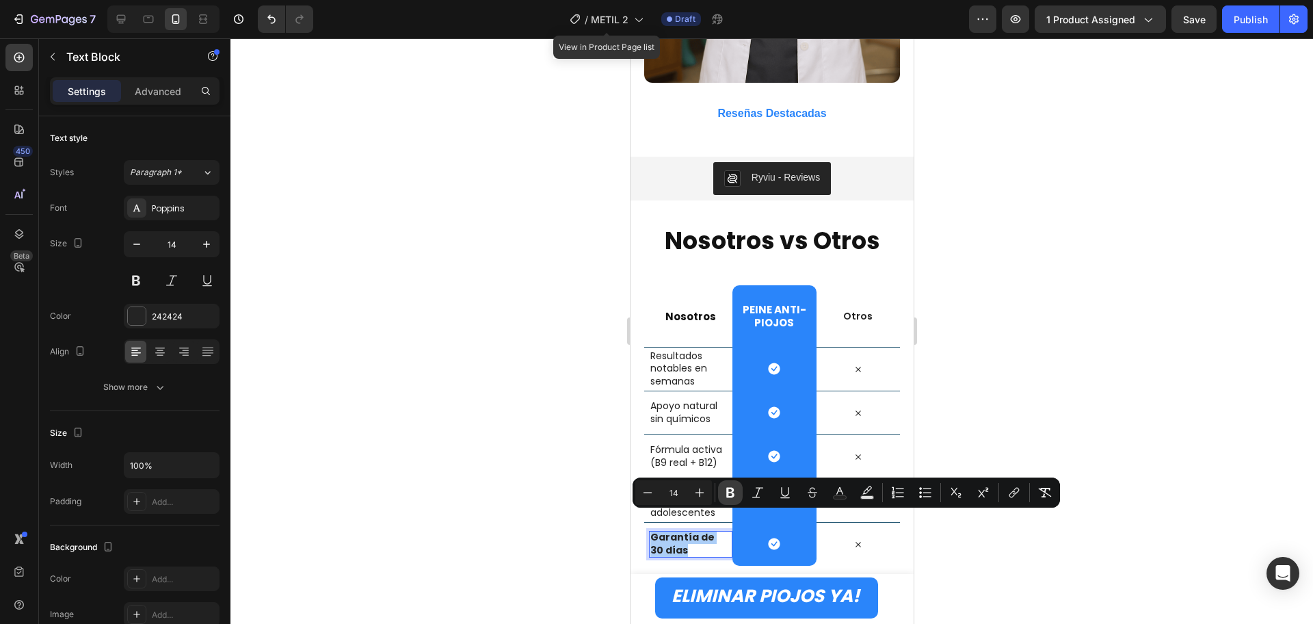
click at [734, 493] on icon "Editor contextual toolbar" at bounding box center [731, 493] width 14 height 14
click at [1067, 506] on div at bounding box center [772, 331] width 1083 height 586
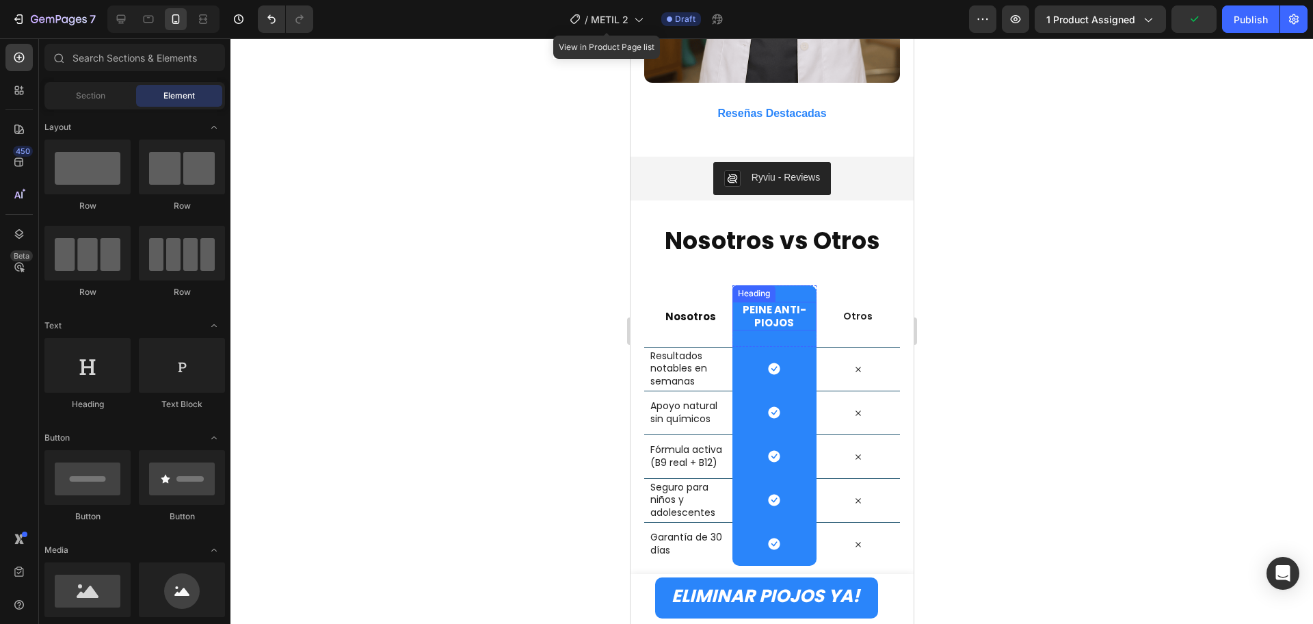
click at [770, 302] on strong "Peine Anti-piojos" at bounding box center [774, 315] width 64 height 27
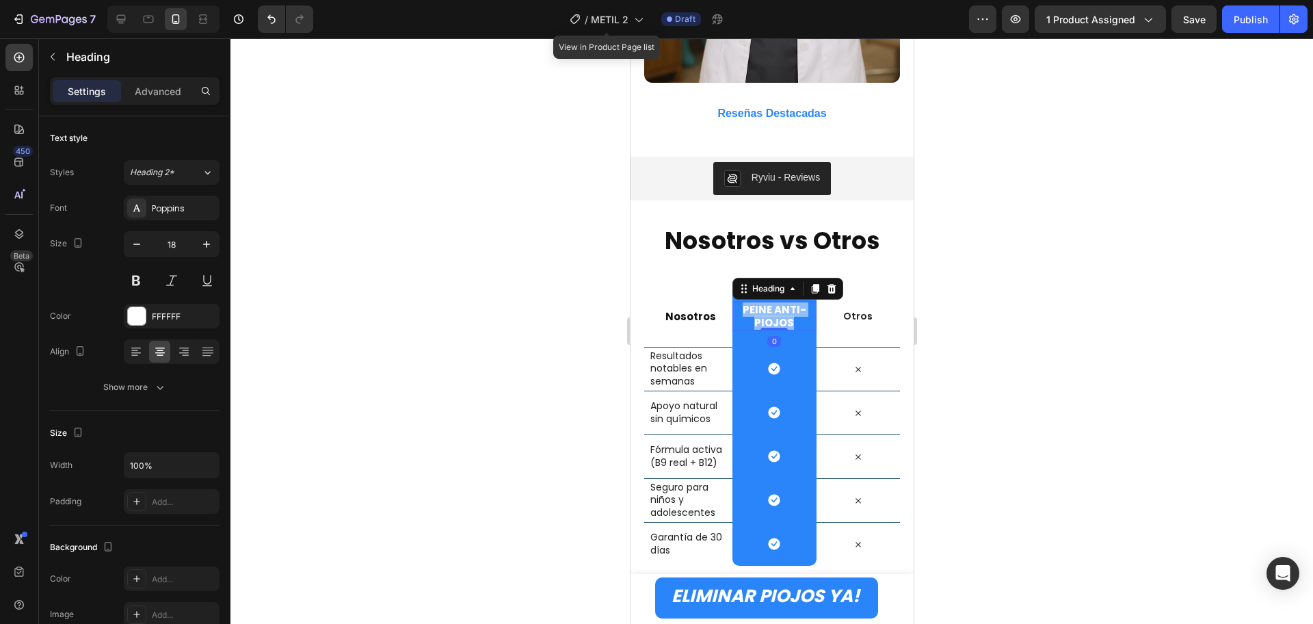
click at [770, 302] on strong "Peine Anti-piojos" at bounding box center [774, 315] width 64 height 27
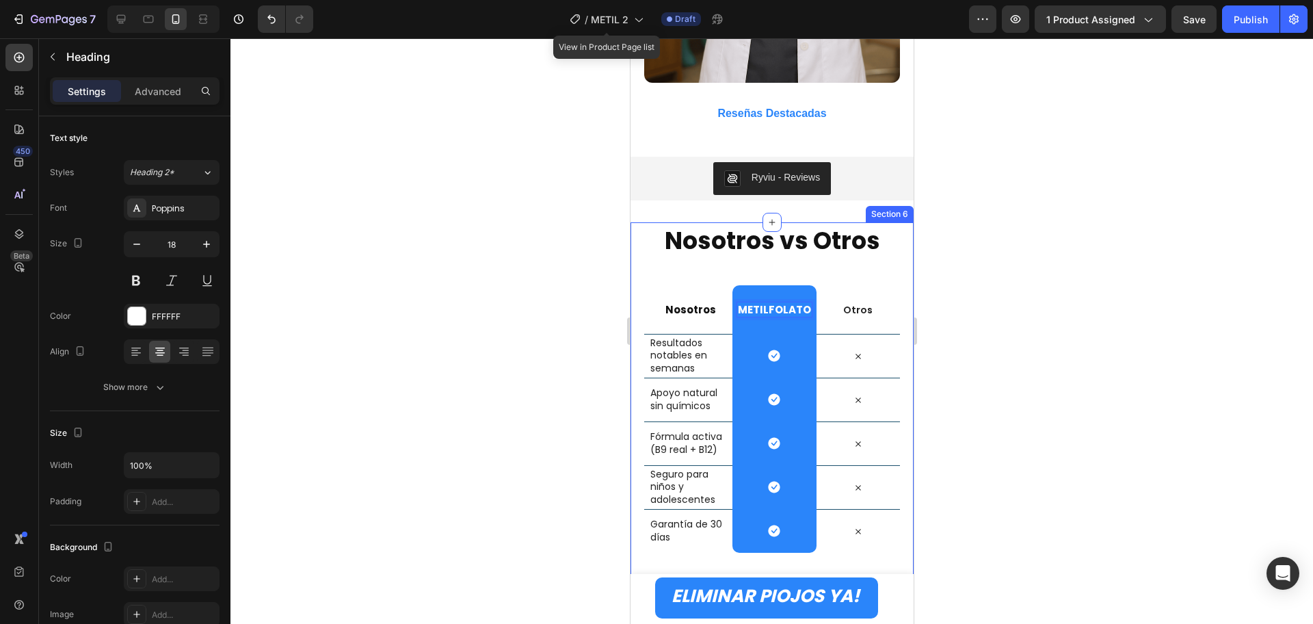
click at [1125, 379] on div at bounding box center [772, 331] width 1083 height 586
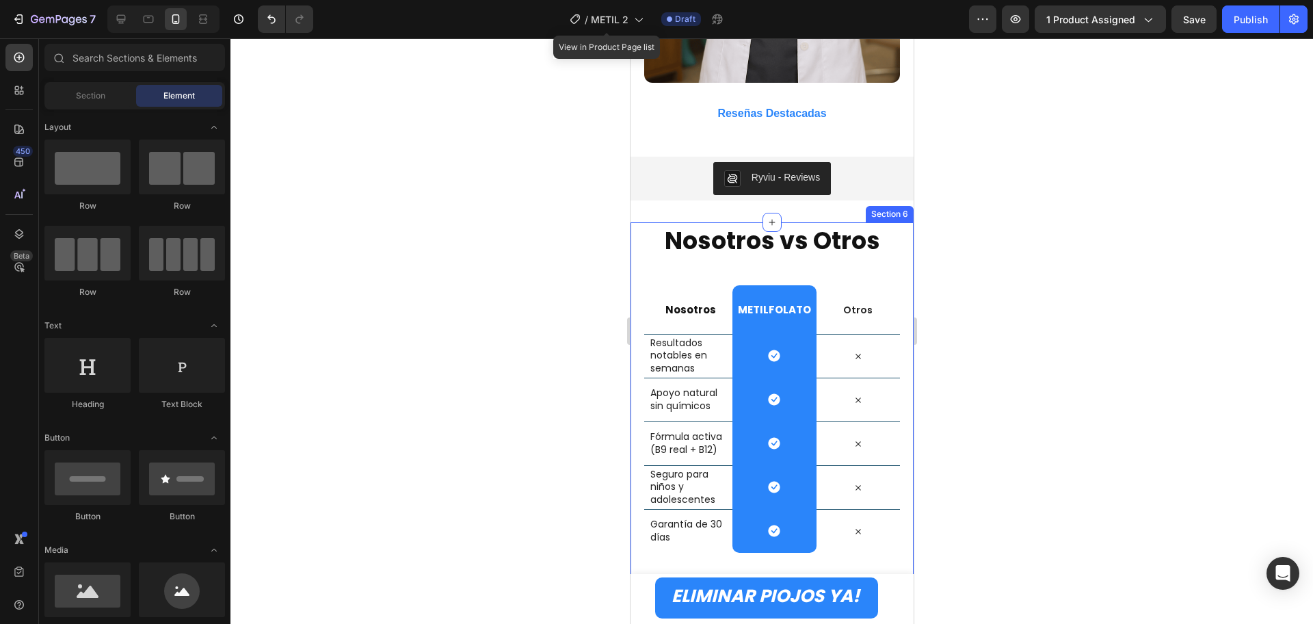
click at [1165, 309] on div at bounding box center [772, 331] width 1083 height 586
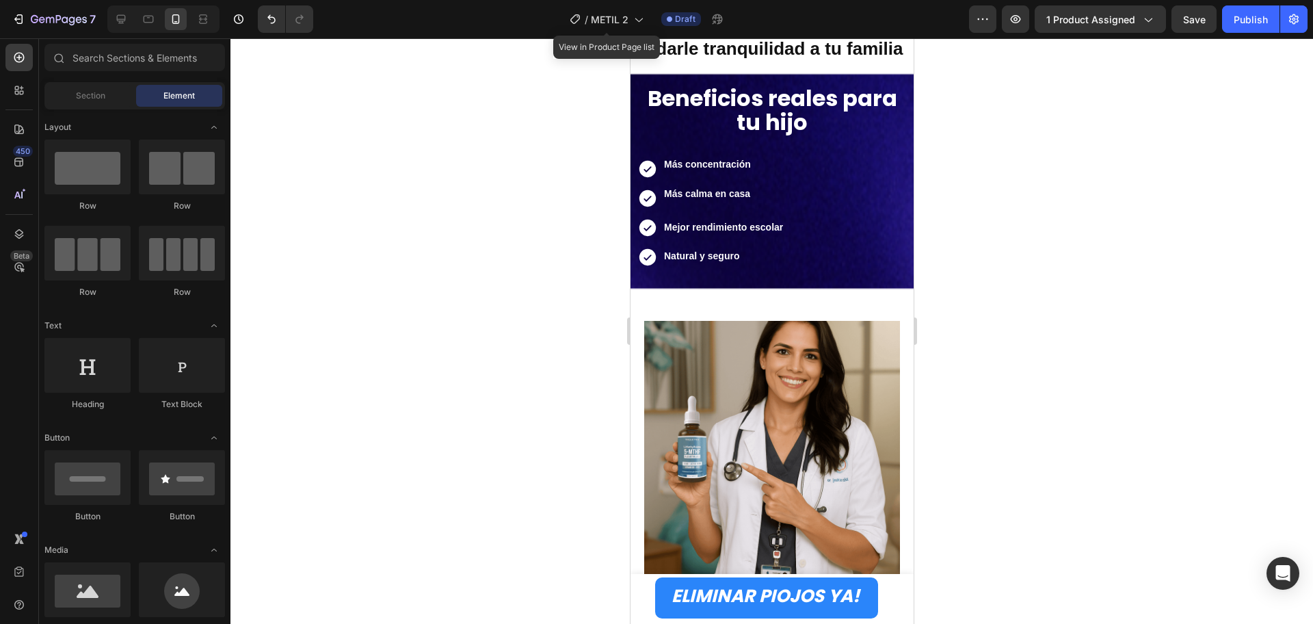
scroll to position [684, 0]
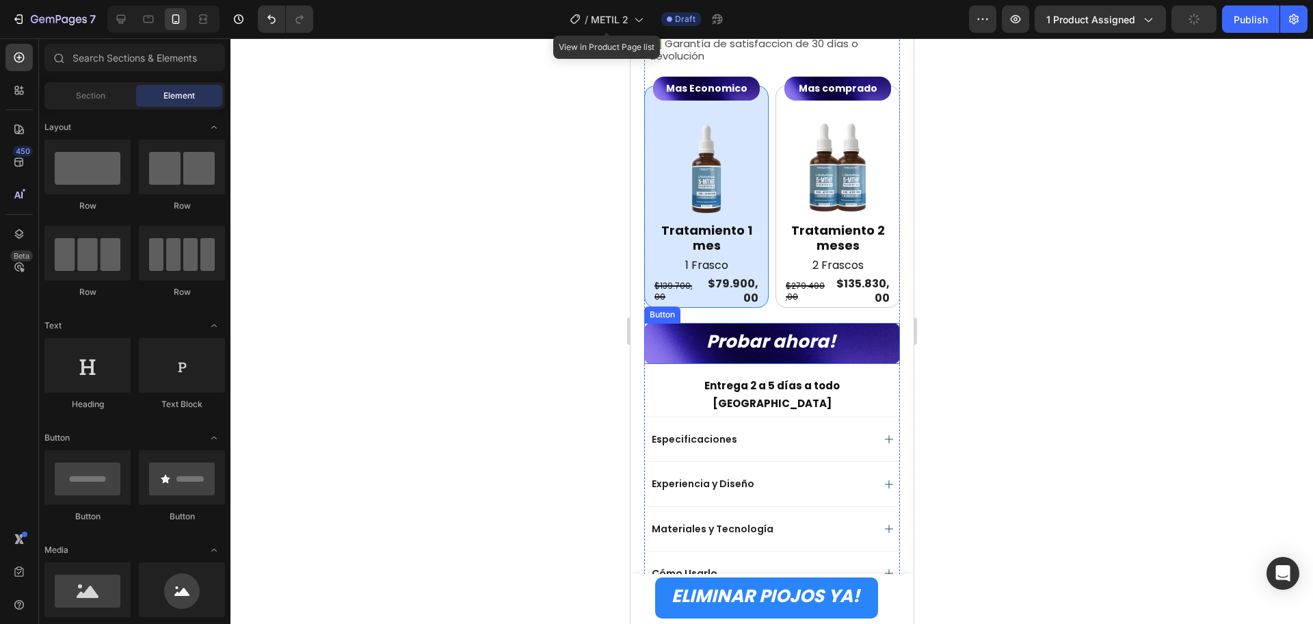
click at [876, 335] on button "Probar ahora!" at bounding box center [772, 343] width 256 height 41
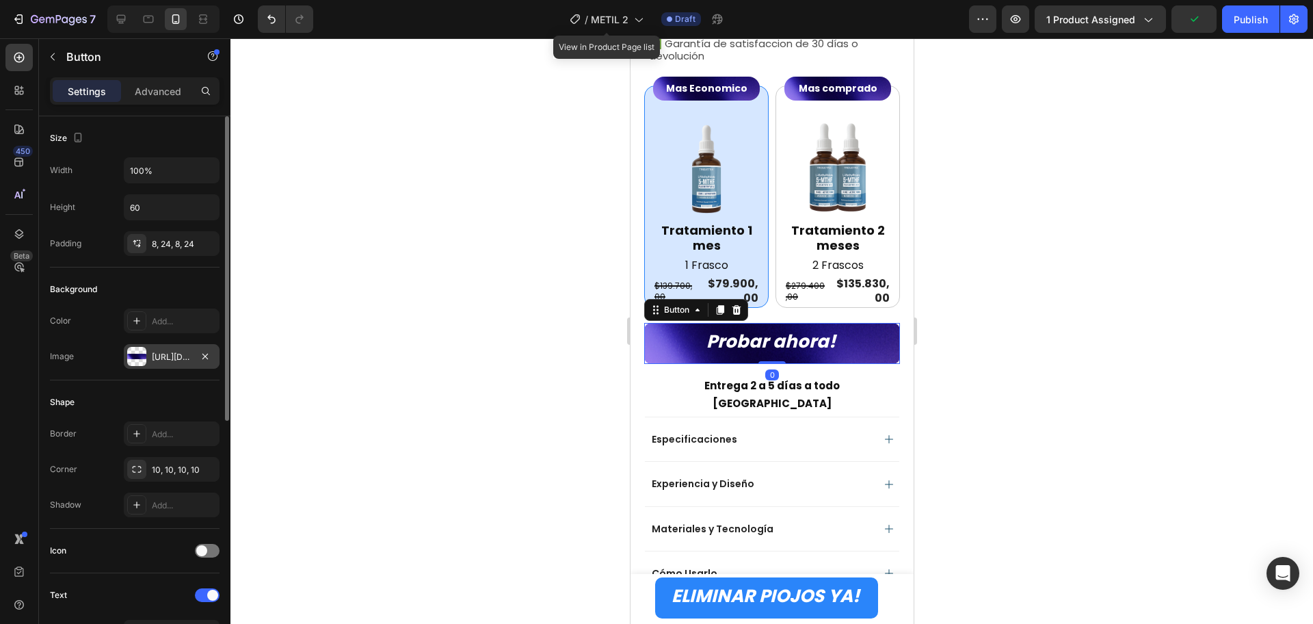
click at [182, 361] on div "[URL][DOMAIN_NAME]" at bounding box center [172, 357] width 40 height 12
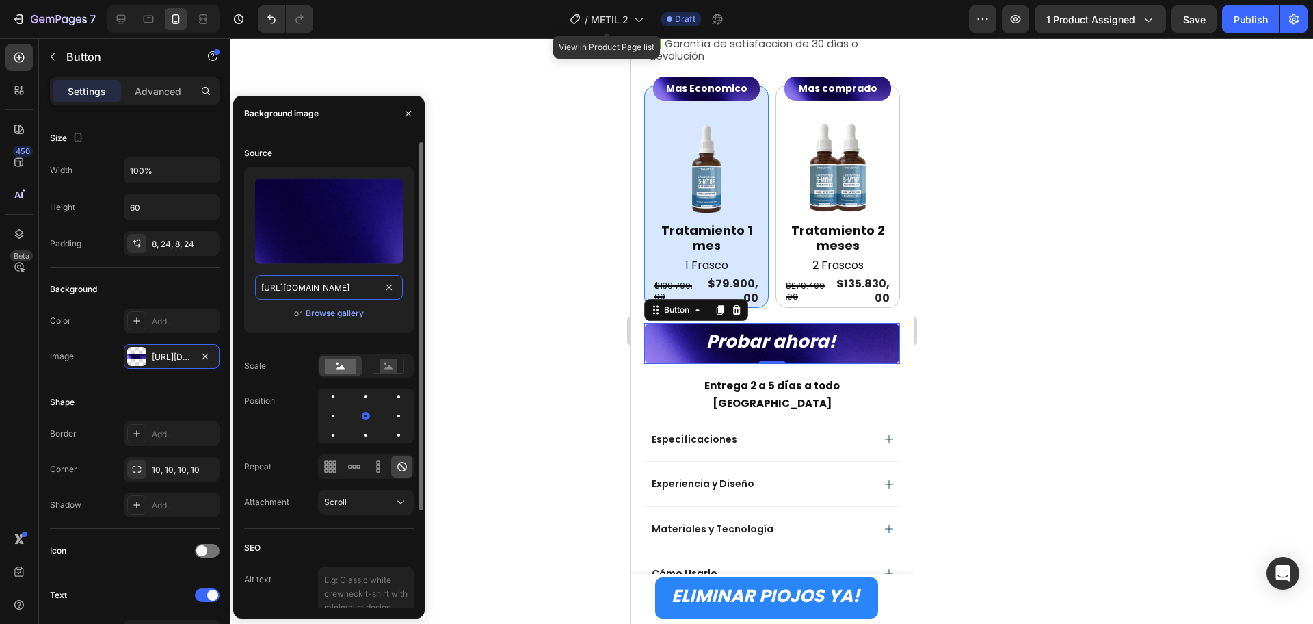
click at [365, 285] on input "[URL][DOMAIN_NAME]" at bounding box center [329, 287] width 148 height 25
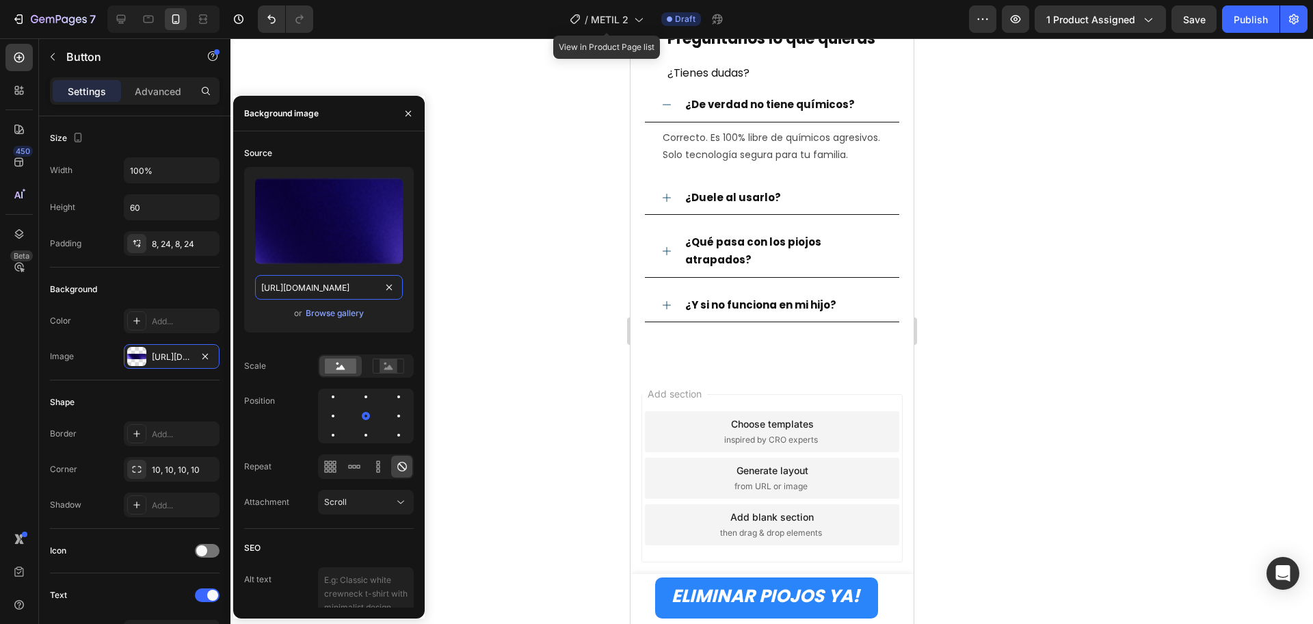
scroll to position [1958, 0]
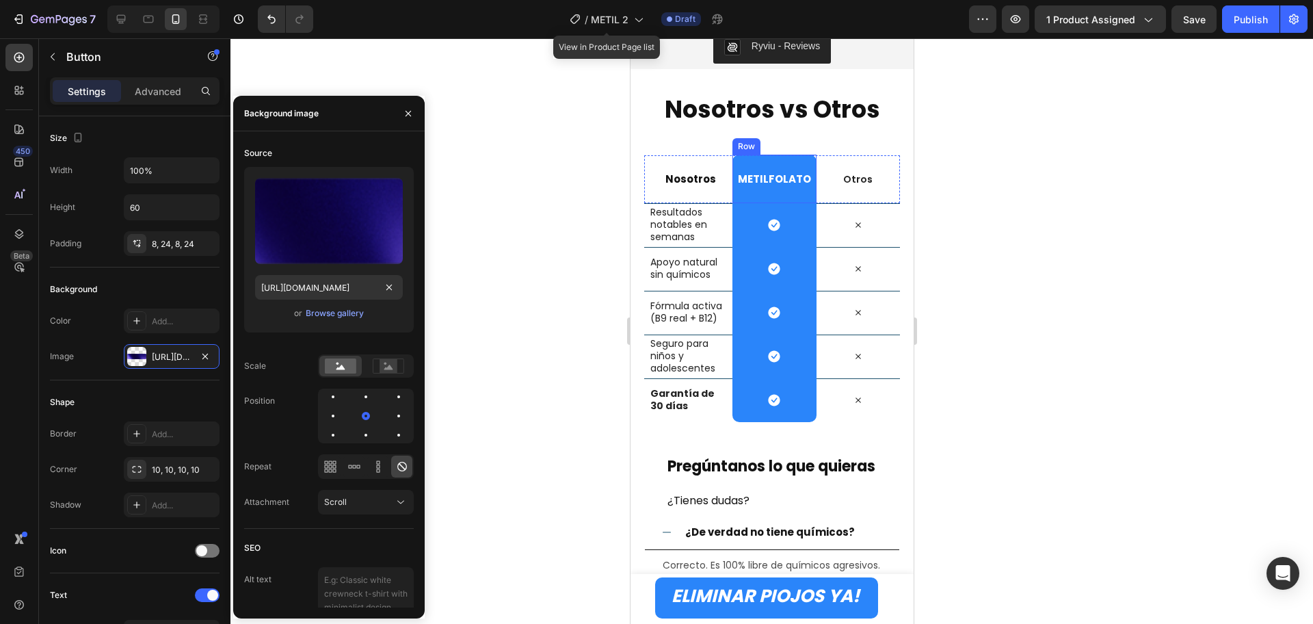
click at [800, 195] on div "METILFOLATO Heading Row" at bounding box center [773, 179] width 83 height 49
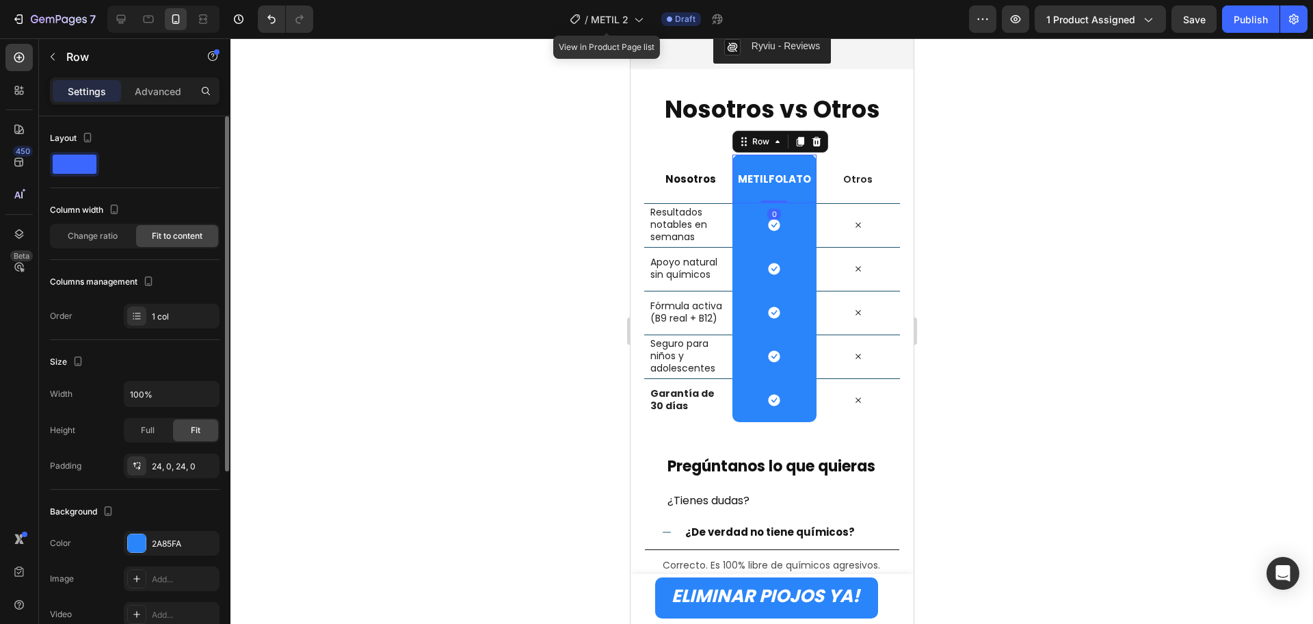
scroll to position [171, 0]
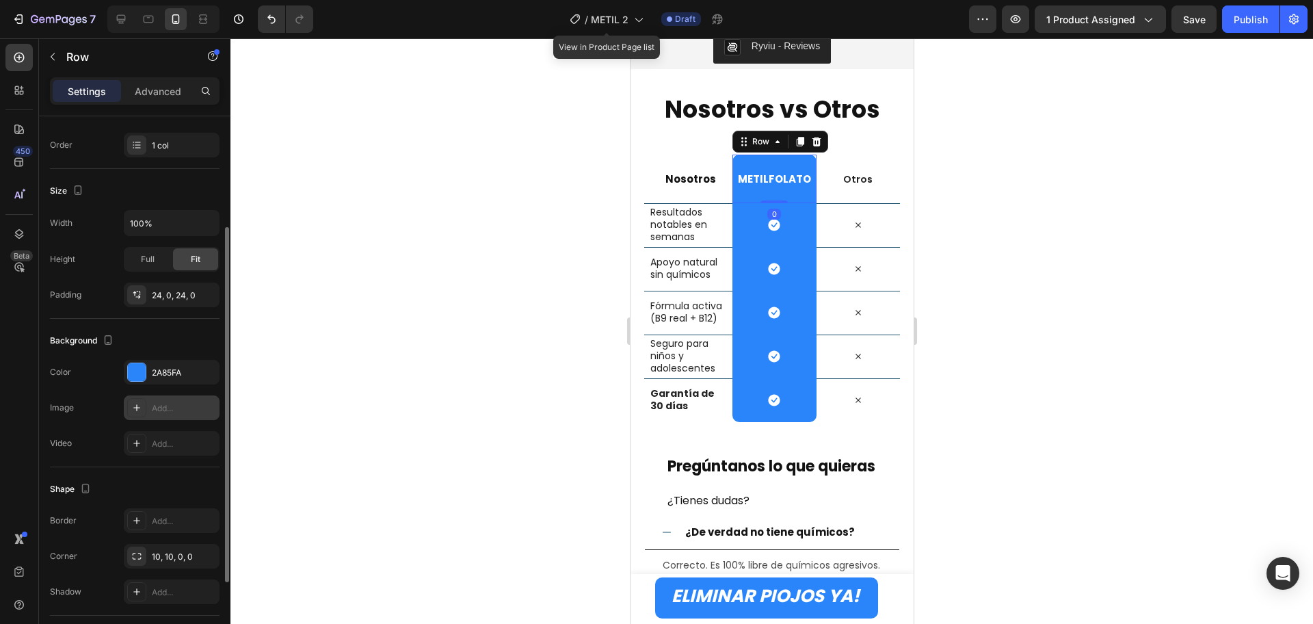
click at [152, 402] on div "Add..." at bounding box center [184, 408] width 64 height 12
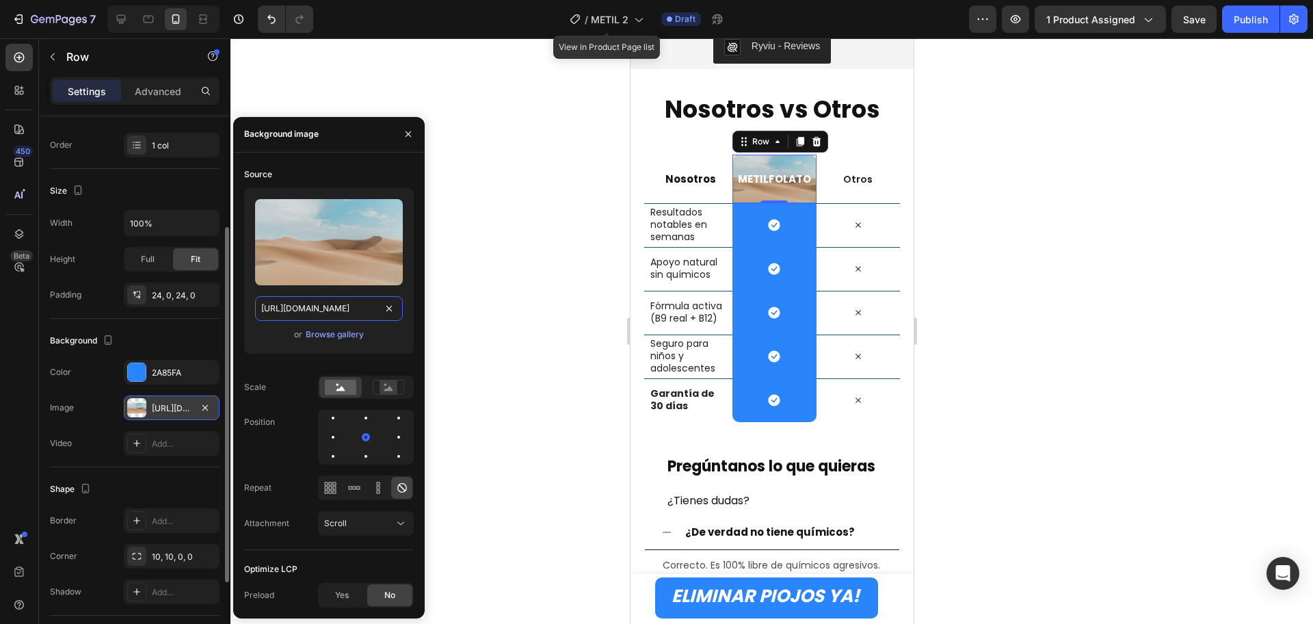
click at [338, 306] on input "[URL][DOMAIN_NAME]" at bounding box center [329, 308] width 148 height 25
paste input "0670/9382/3643/files/[URL][DOMAIN_NAME]"
type input "[URL][DOMAIN_NAME]"
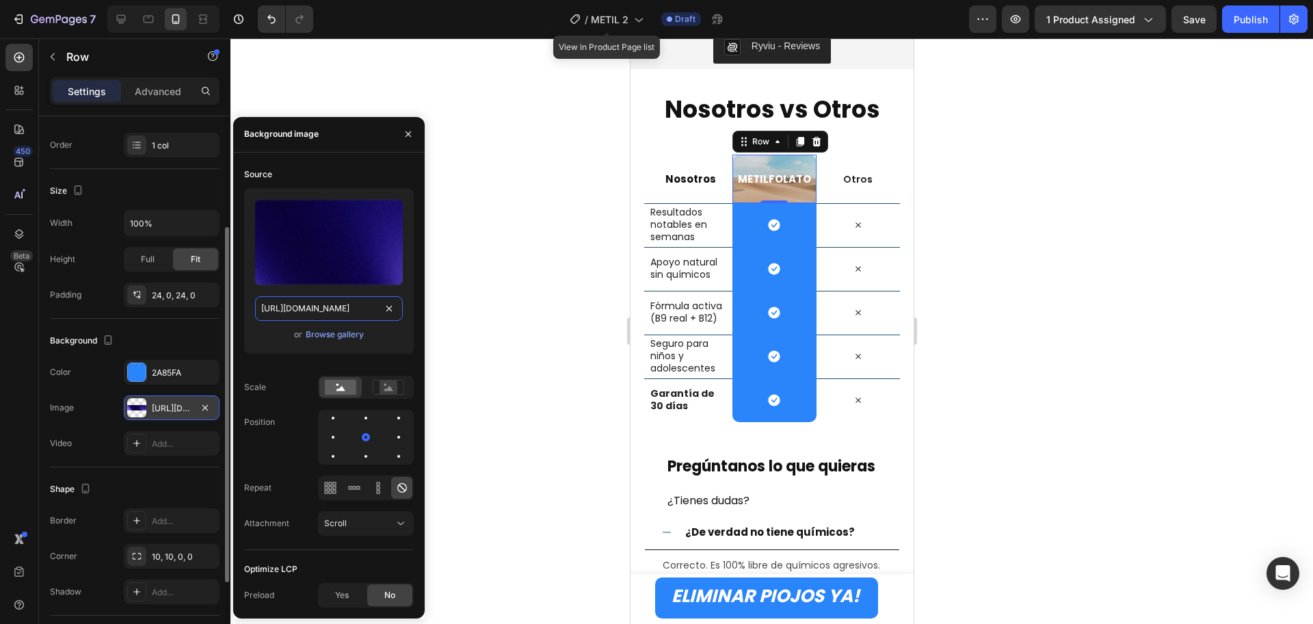
scroll to position [0, 413]
click at [800, 228] on div "Icon Row" at bounding box center [773, 225] width 83 height 44
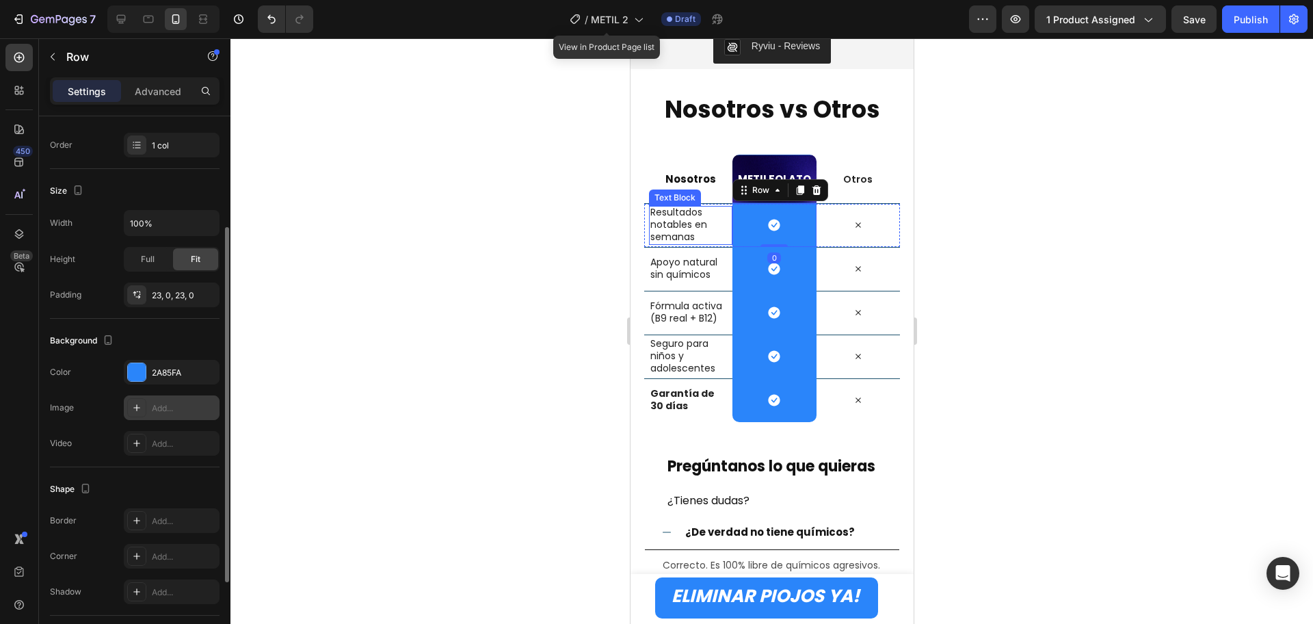
click at [158, 409] on div "Add..." at bounding box center [184, 408] width 64 height 12
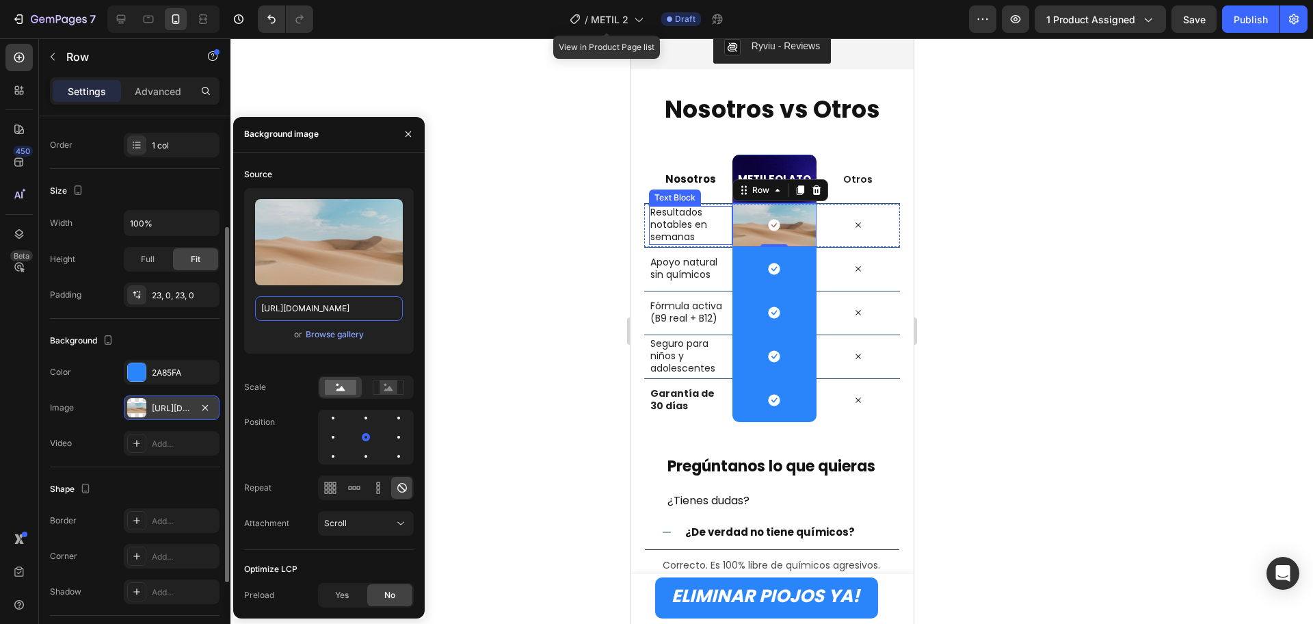
click at [352, 308] on input "[URL][DOMAIN_NAME]" at bounding box center [329, 308] width 148 height 25
paste input "0670/9382/3643/files/[URL][DOMAIN_NAME]"
type input "[URL][DOMAIN_NAME]"
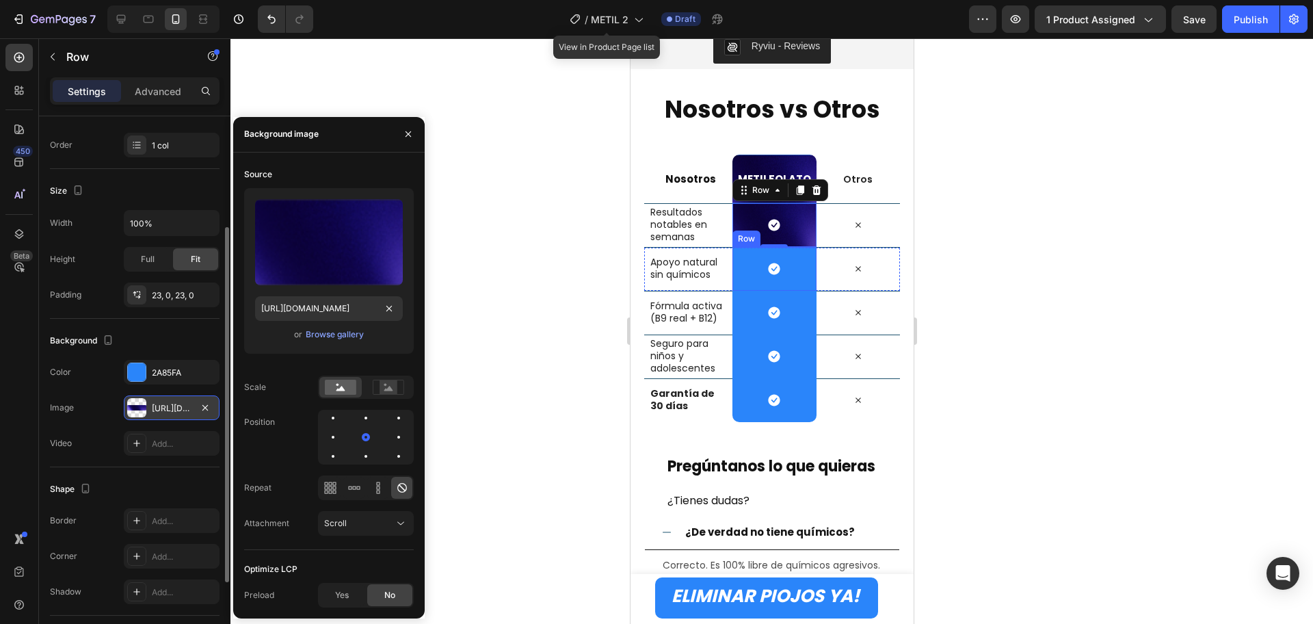
click at [787, 274] on div "Icon Row" at bounding box center [773, 269] width 83 height 44
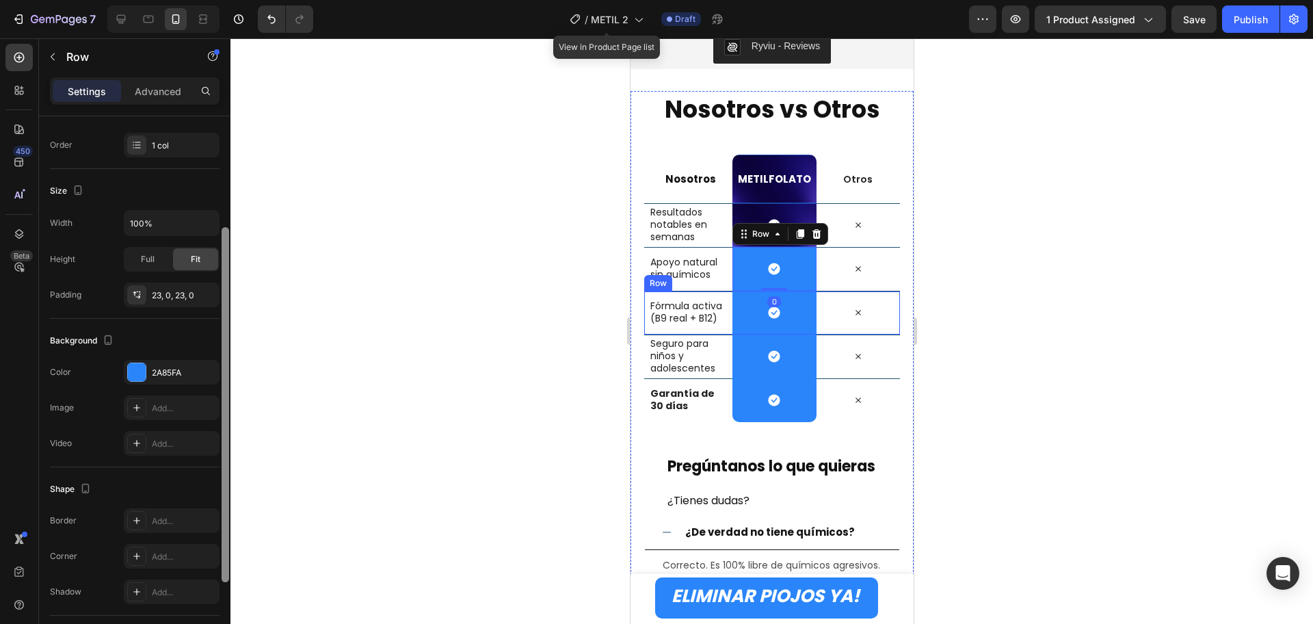
drag, startPoint x: 159, startPoint y: 401, endPoint x: 220, endPoint y: 410, distance: 62.3
click at [160, 401] on div "Add..." at bounding box center [172, 407] width 96 height 25
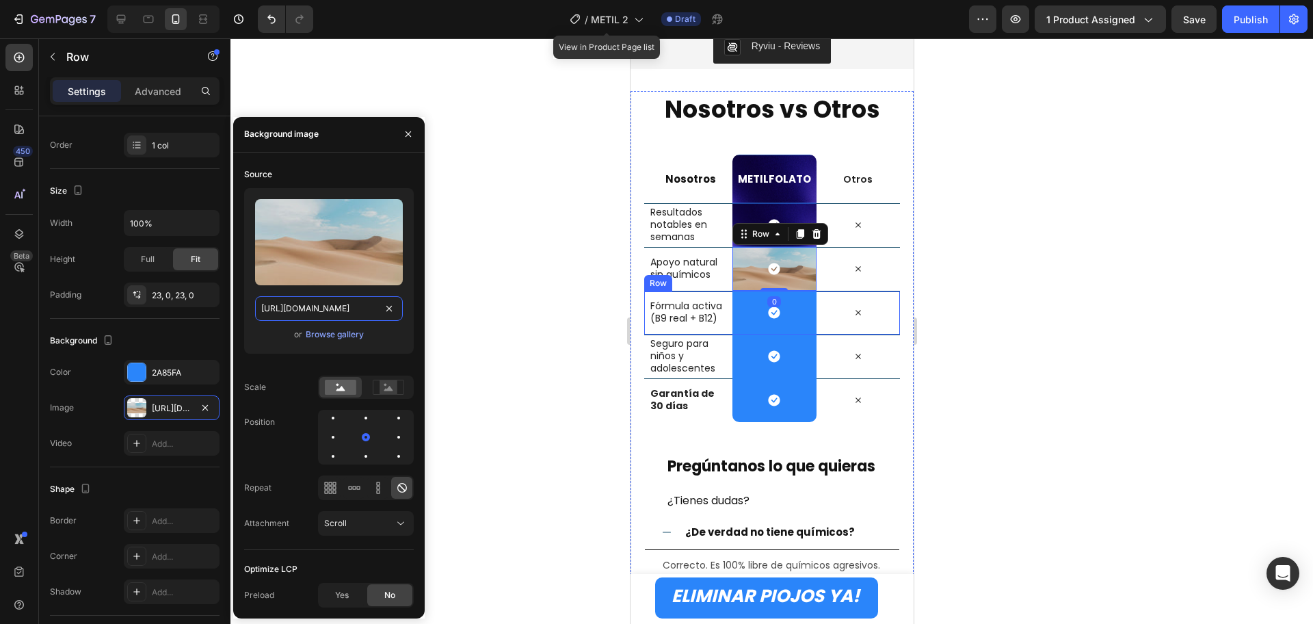
click at [345, 315] on input "[URL][DOMAIN_NAME]" at bounding box center [329, 308] width 148 height 25
paste input "0670/9382/3643/files/[URL][DOMAIN_NAME]"
type input "[URL][DOMAIN_NAME]"
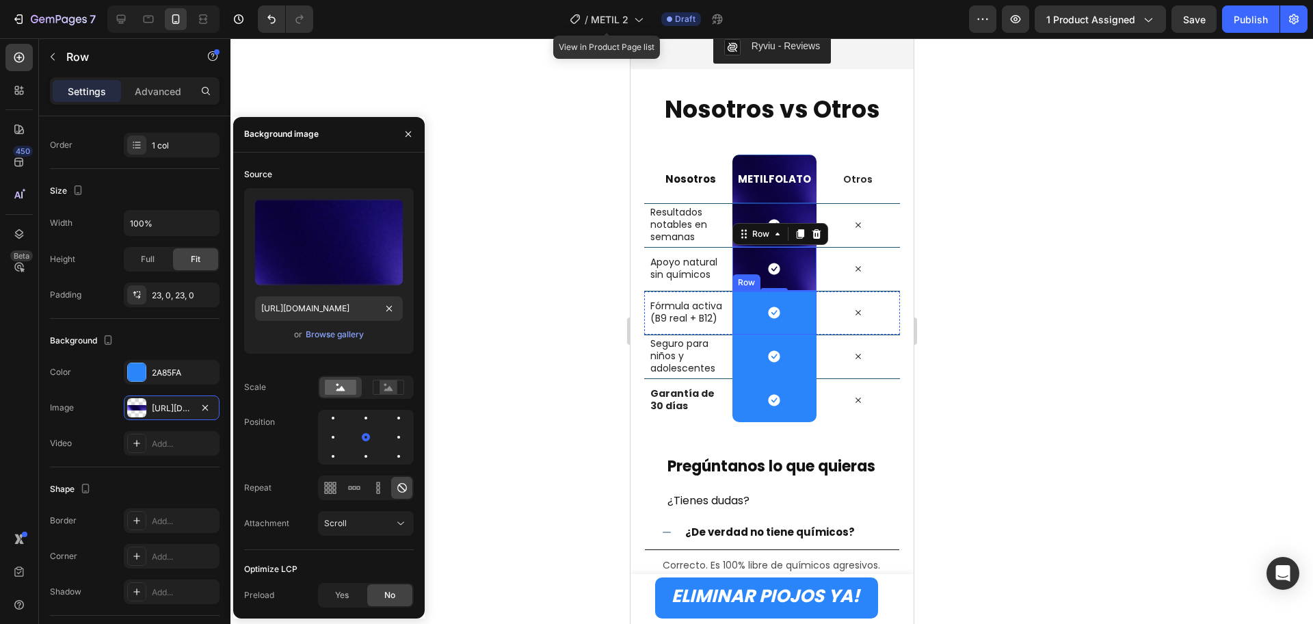
click at [784, 319] on div "Icon Row" at bounding box center [773, 313] width 83 height 44
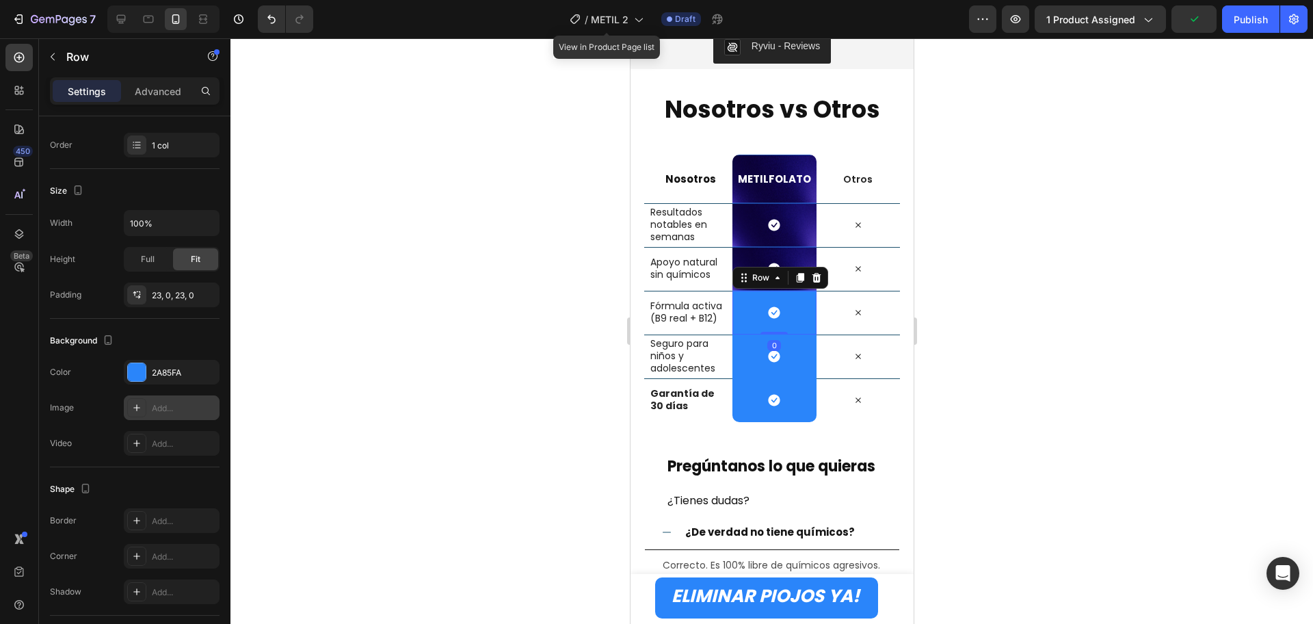
click at [157, 407] on div "Add..." at bounding box center [184, 408] width 64 height 12
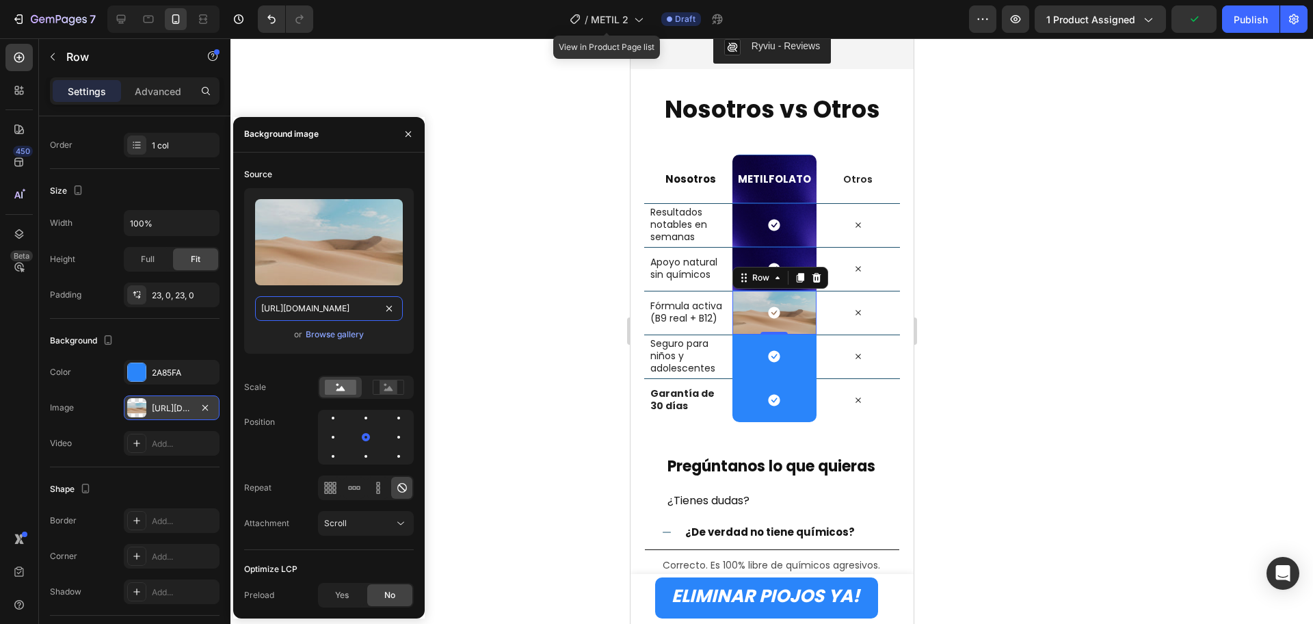
click at [336, 300] on input "[URL][DOMAIN_NAME]" at bounding box center [329, 308] width 148 height 25
paste input "0670/9382/3643/files/[URL][DOMAIN_NAME]"
type input "[URL][DOMAIN_NAME]"
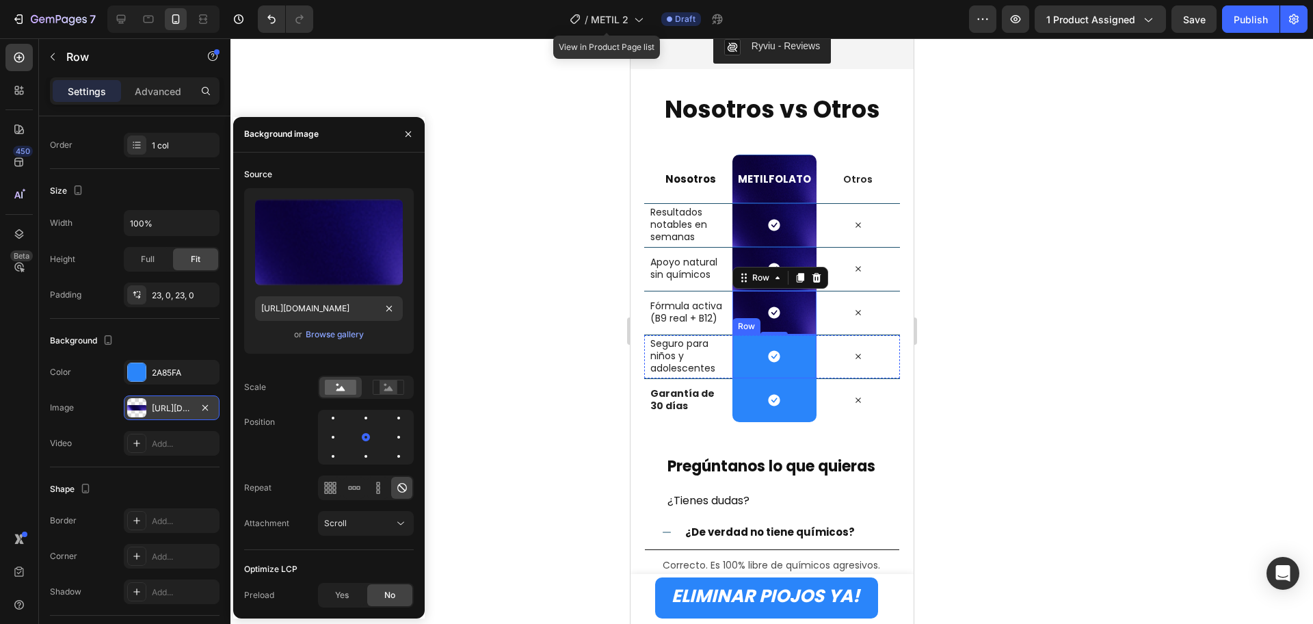
click at [800, 363] on div "Icon Row" at bounding box center [773, 357] width 83 height 44
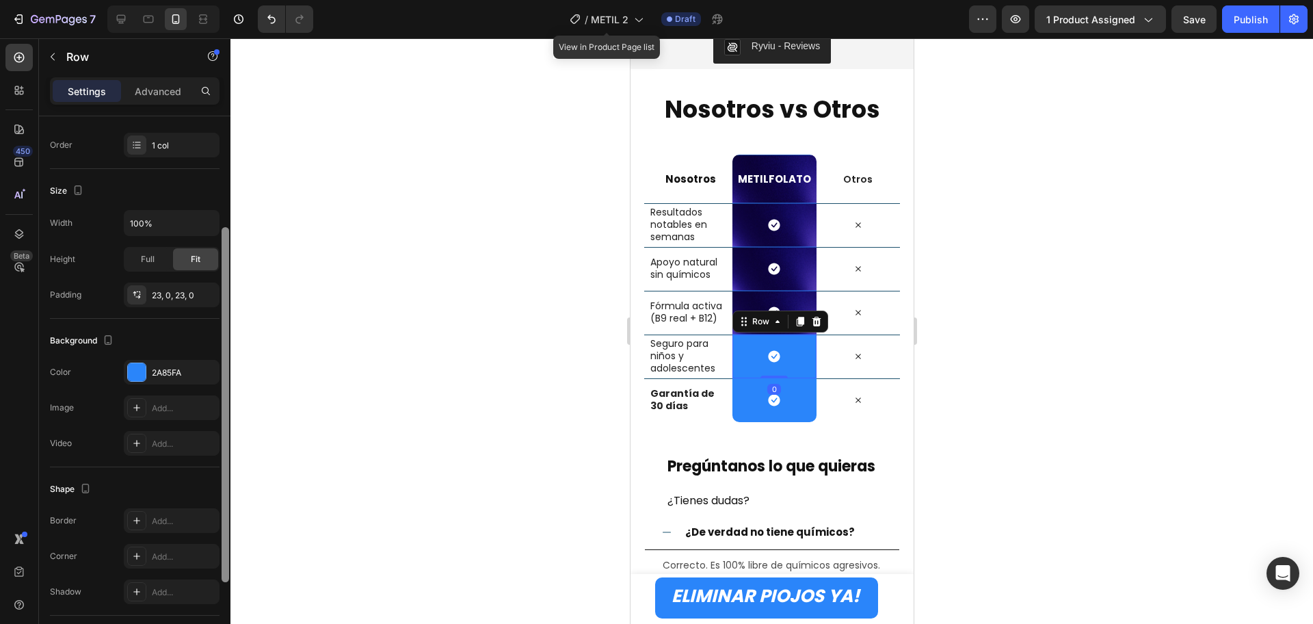
drag, startPoint x: 169, startPoint y: 415, endPoint x: 222, endPoint y: 393, distance: 57.7
click at [170, 415] on div "Add..." at bounding box center [172, 407] width 96 height 25
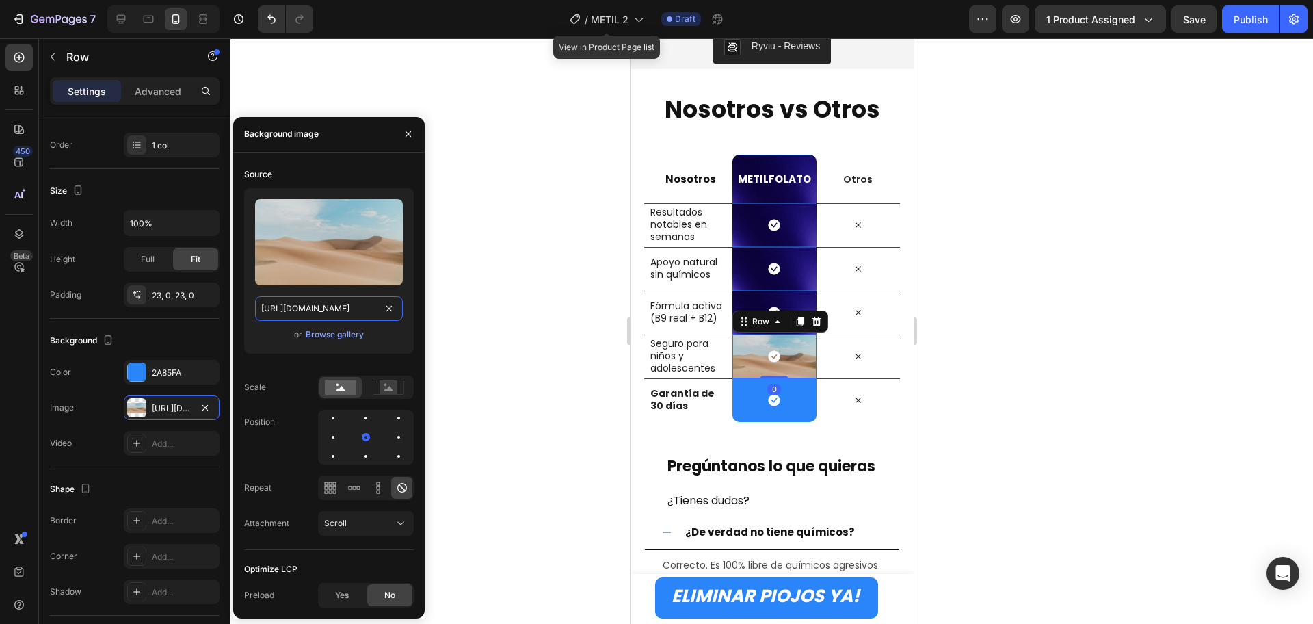
click at [340, 319] on input "[URL][DOMAIN_NAME]" at bounding box center [329, 308] width 148 height 25
paste input "0670/9382/3643/files/[URL][DOMAIN_NAME]"
type input "[URL][DOMAIN_NAME]"
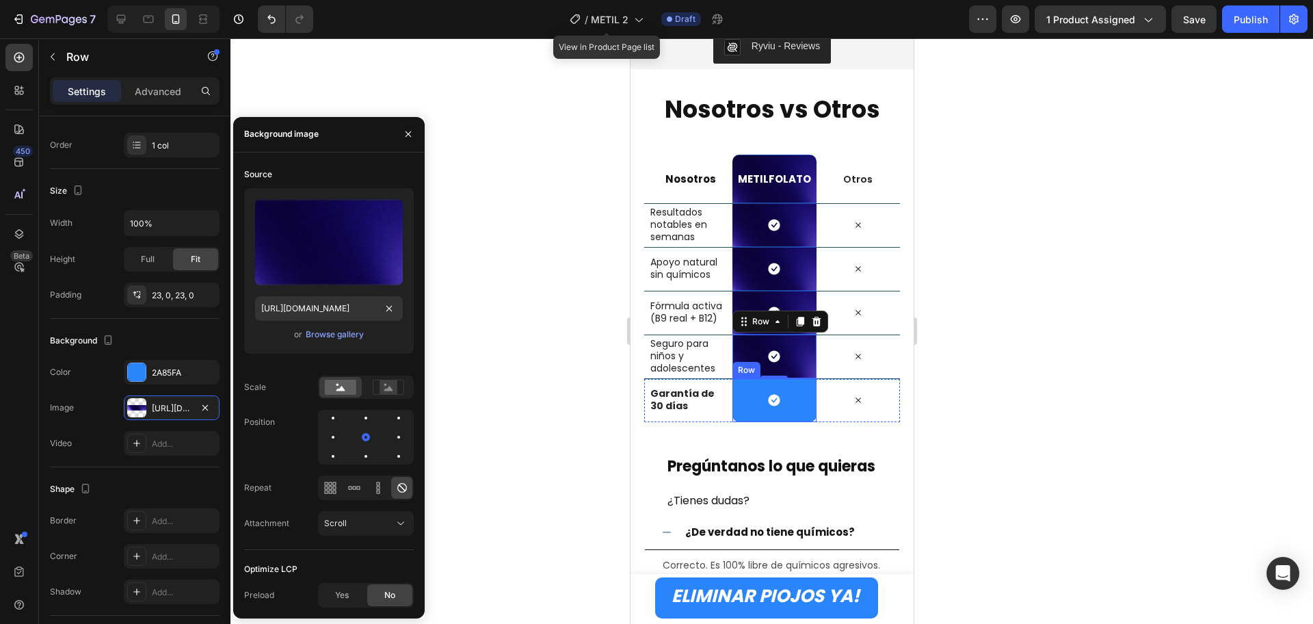
click at [785, 403] on div "Icon Row" at bounding box center [773, 400] width 83 height 44
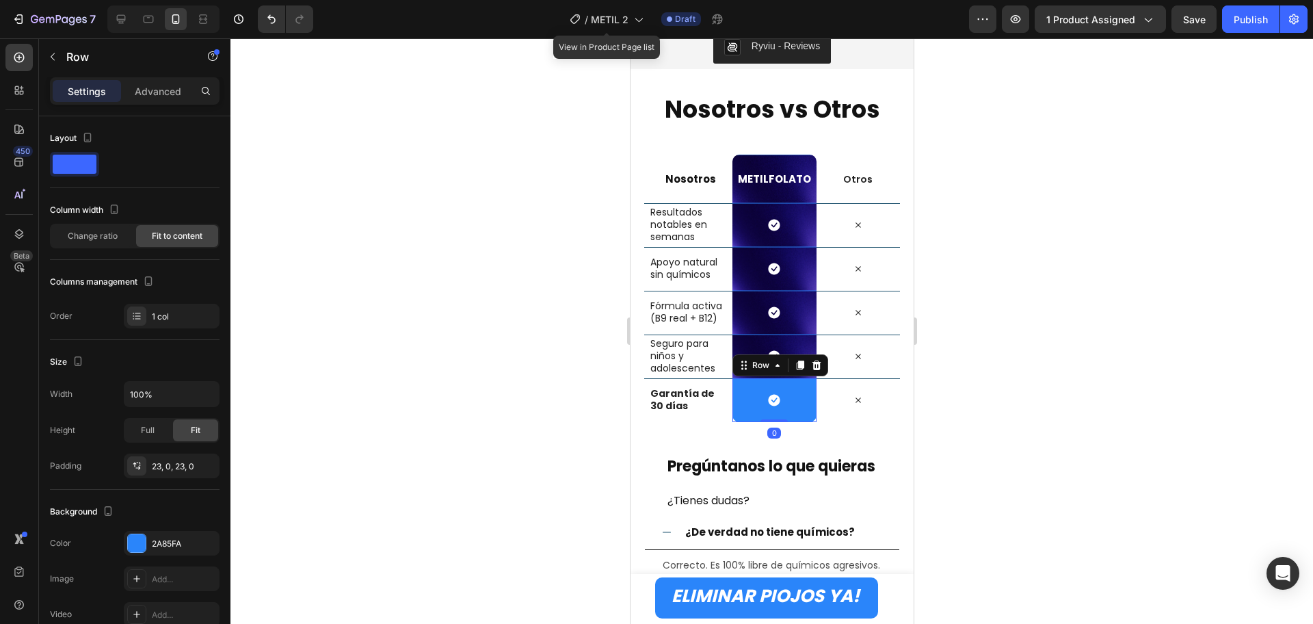
scroll to position [171, 0]
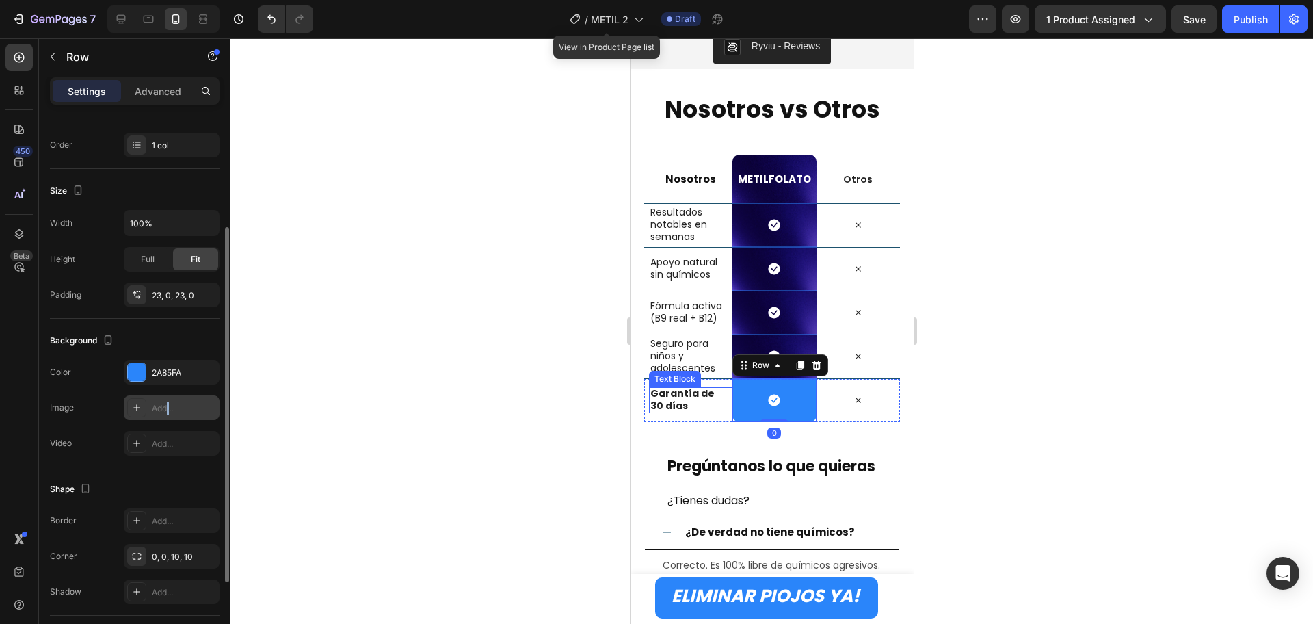
click at [169, 401] on div "Add..." at bounding box center [172, 407] width 96 height 25
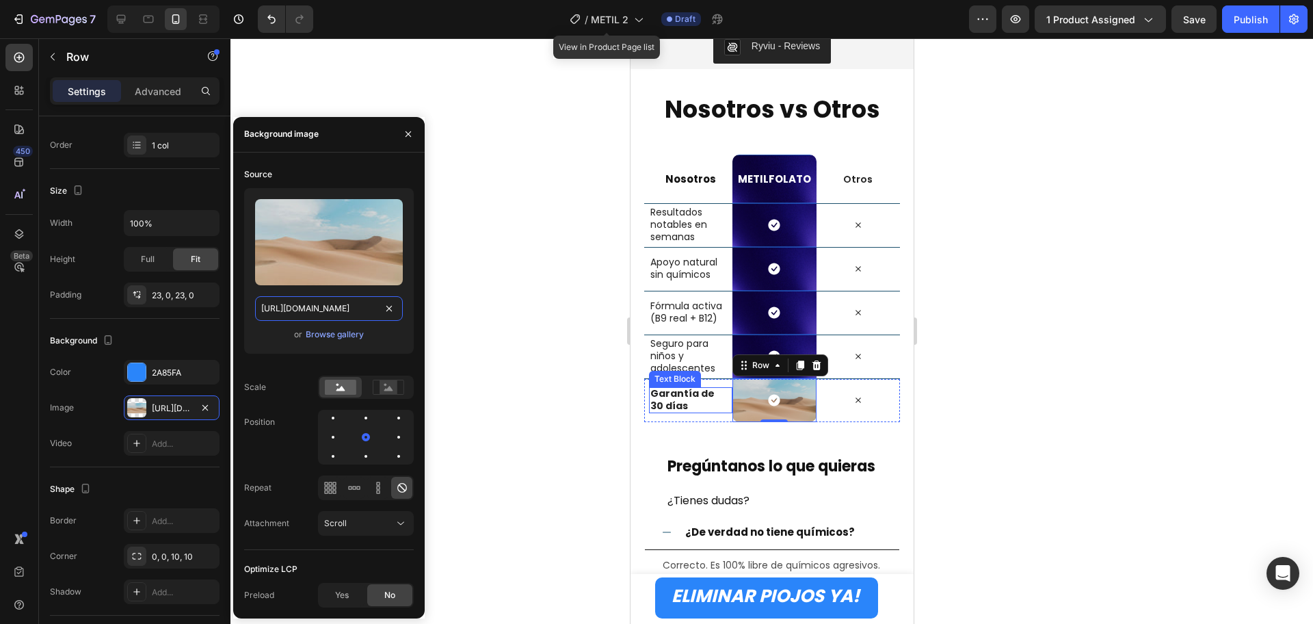
click at [341, 302] on input "[URL][DOMAIN_NAME]" at bounding box center [329, 308] width 148 height 25
paste input "0670/9382/3643/files/[URL][DOMAIN_NAME]"
type input "[URL][DOMAIN_NAME]"
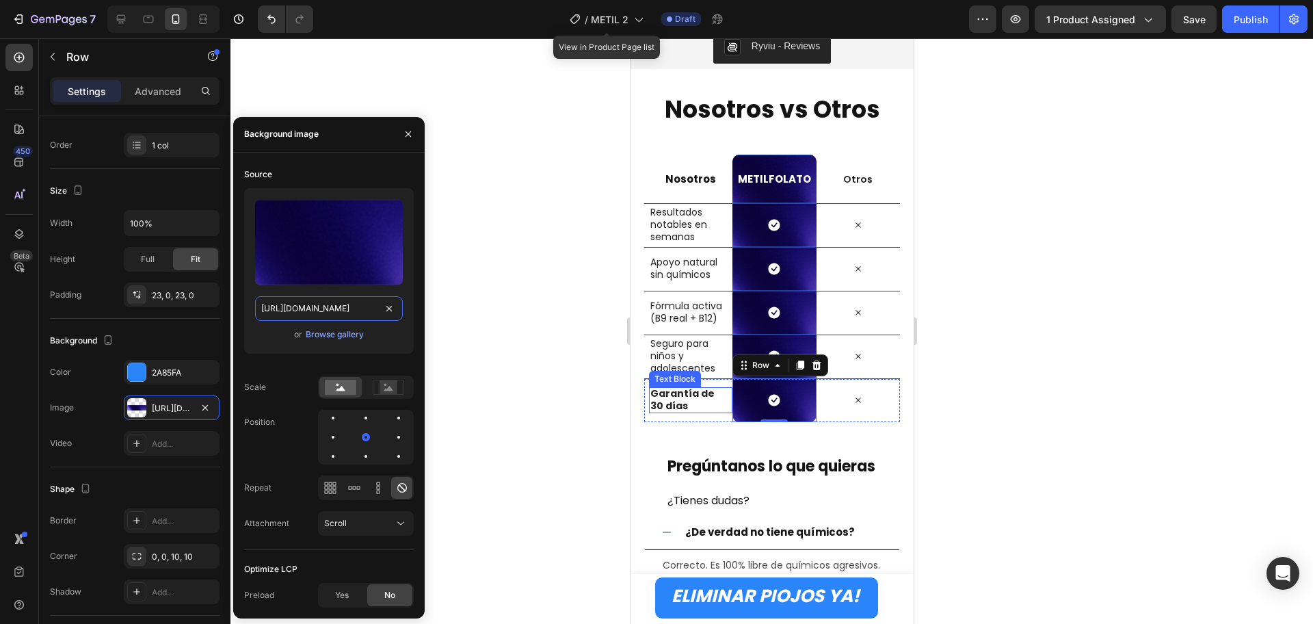
scroll to position [0, 413]
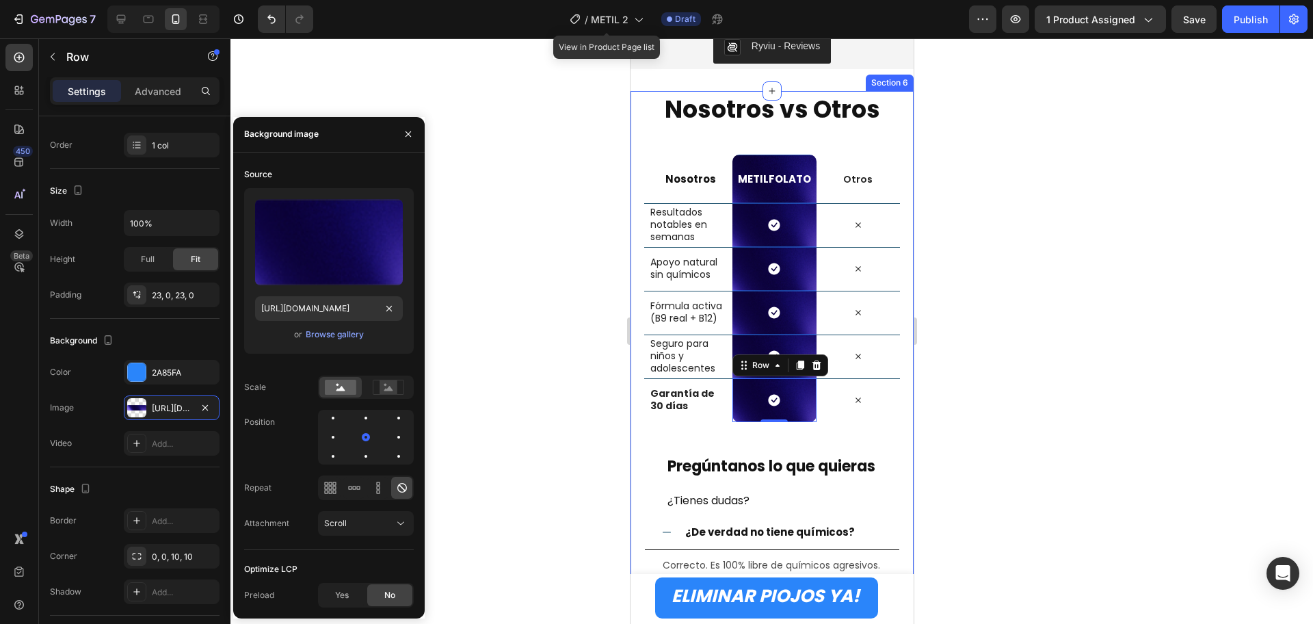
click at [1114, 379] on div at bounding box center [772, 331] width 1083 height 586
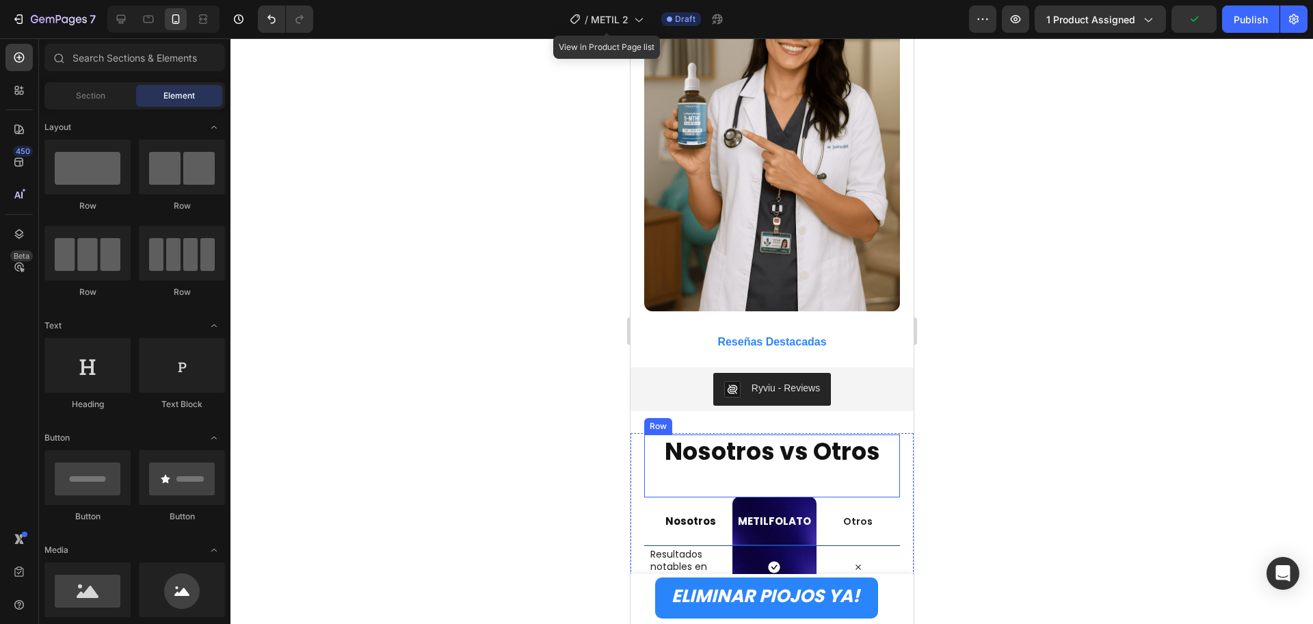
scroll to position [1787, 0]
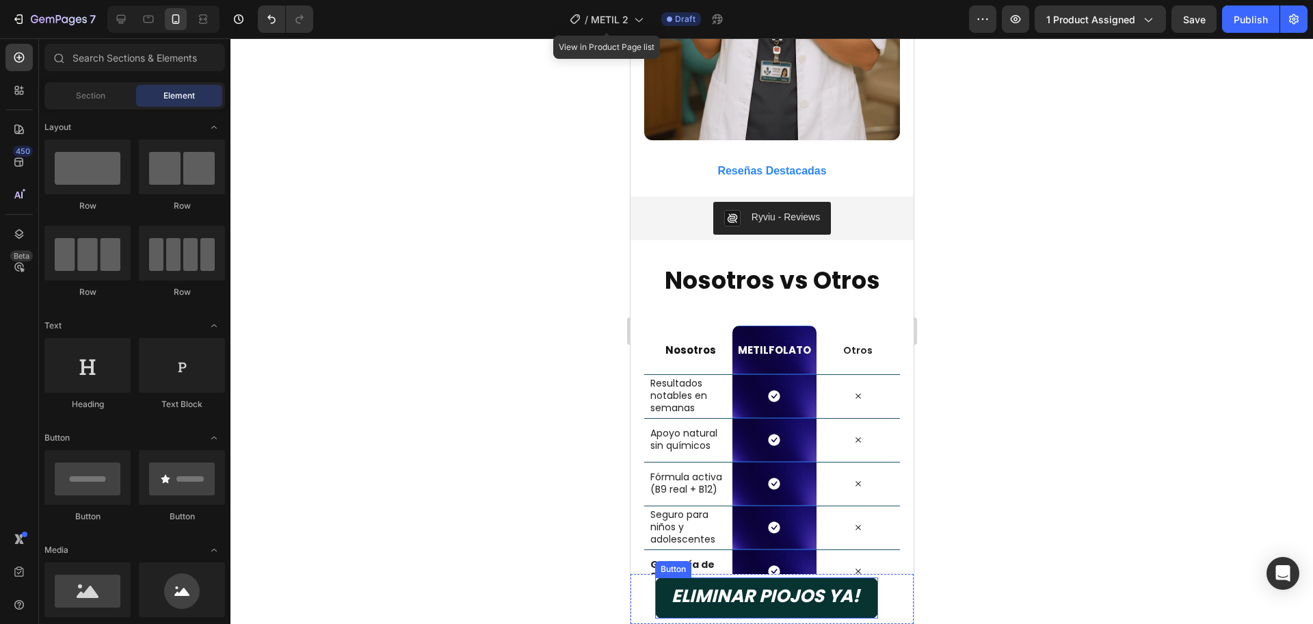
click at [873, 606] on button "ELIMINAR PIOJOS YA!" at bounding box center [766, 597] width 223 height 41
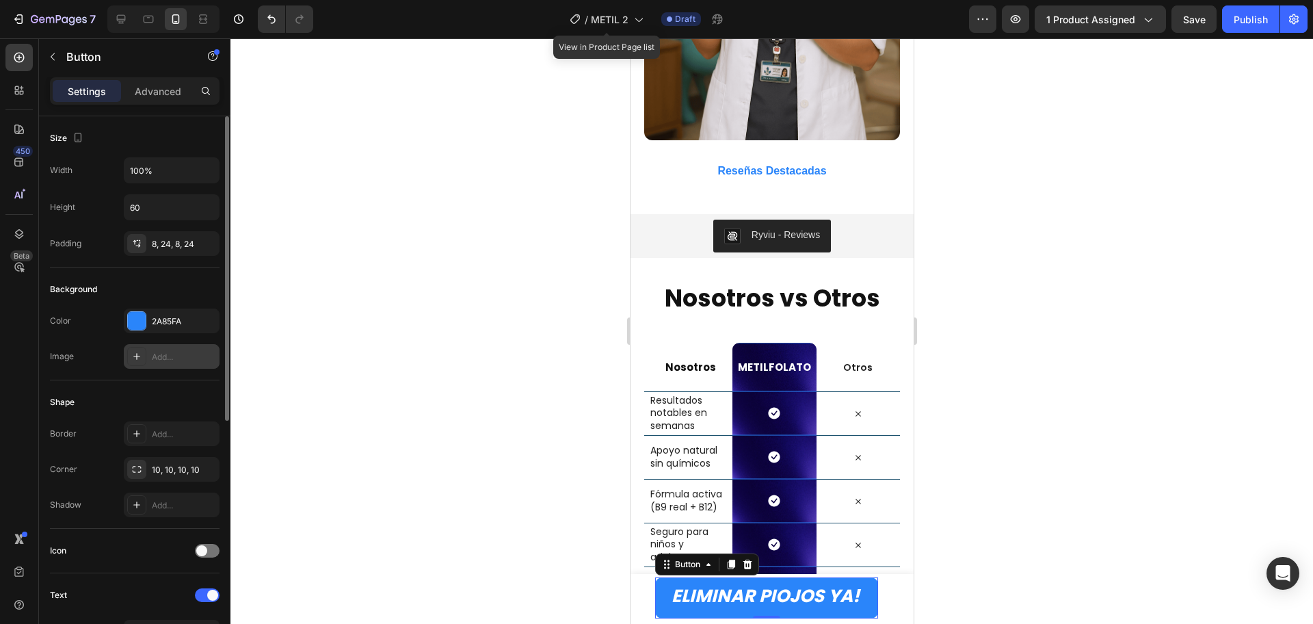
click at [170, 349] on div "Add..." at bounding box center [172, 356] width 96 height 25
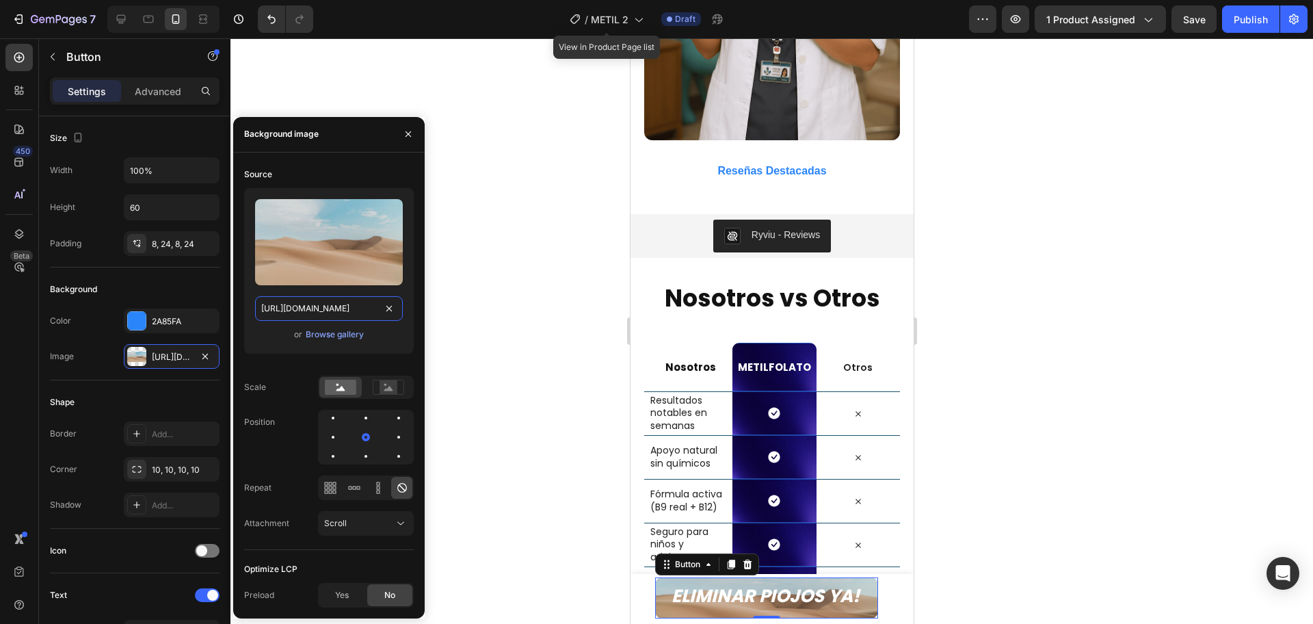
click at [352, 300] on input "[URL][DOMAIN_NAME]" at bounding box center [329, 308] width 148 height 25
paste input "0670/9382/3643/files/[URL][DOMAIN_NAME]"
type input "[URL][DOMAIN_NAME]"
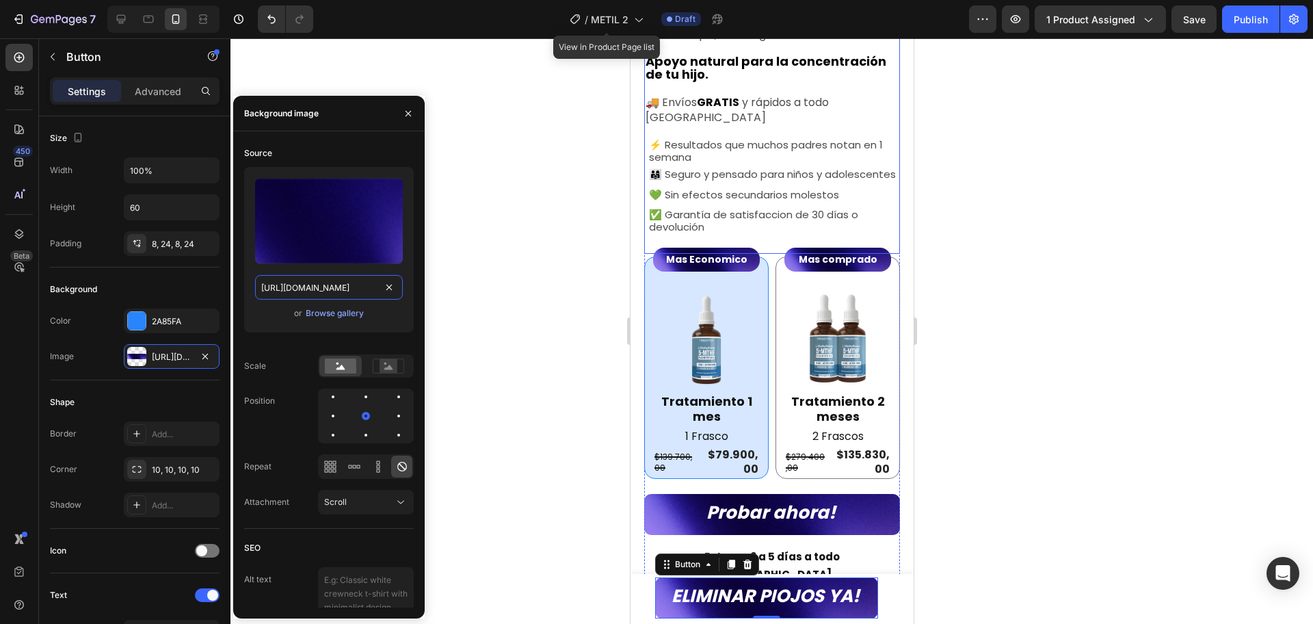
scroll to position [684, 0]
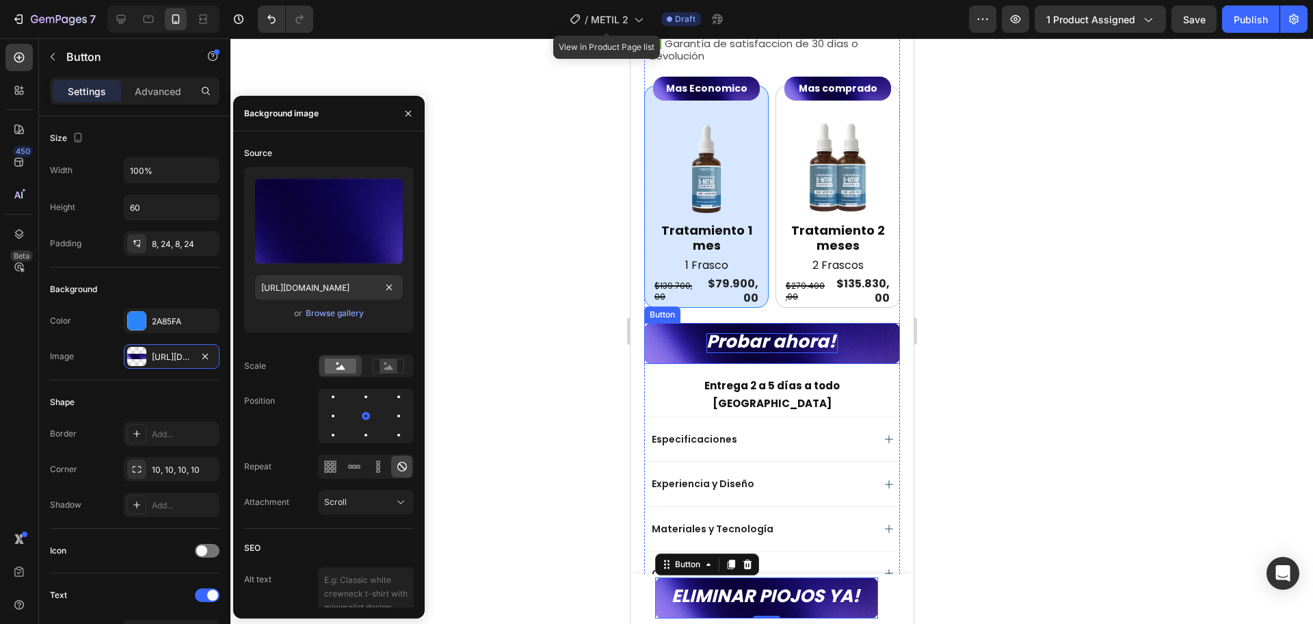
click at [785, 340] on span "Probar ahora!" at bounding box center [770, 341] width 129 height 25
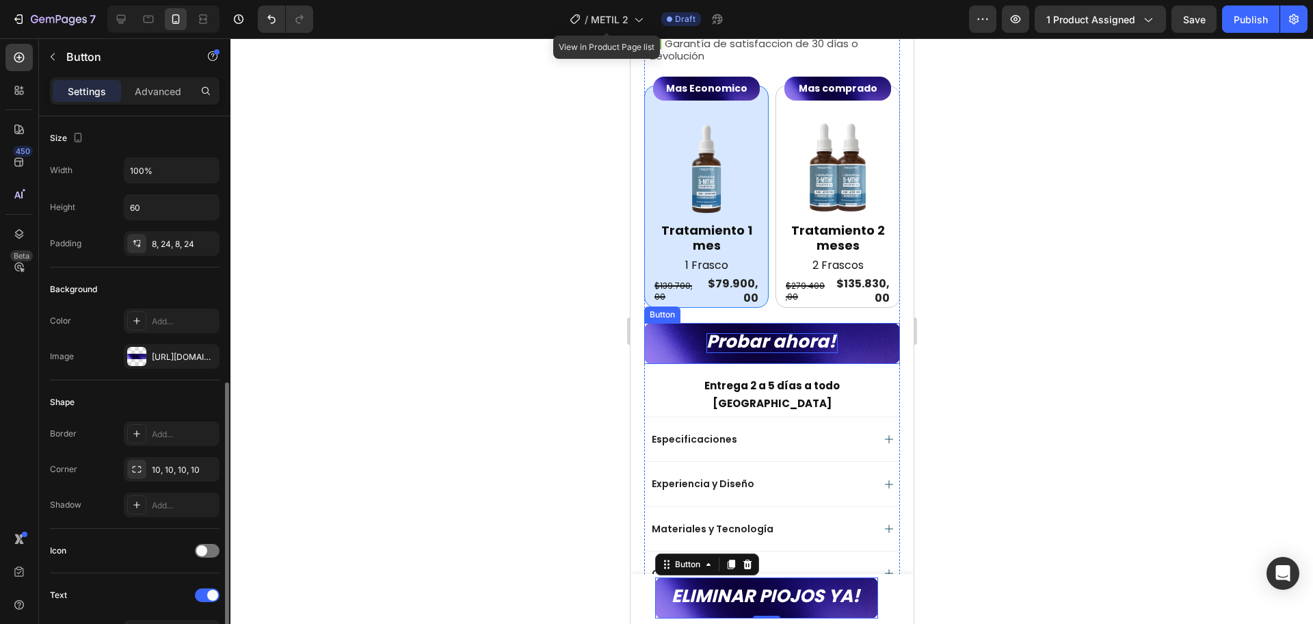
scroll to position [171, 0]
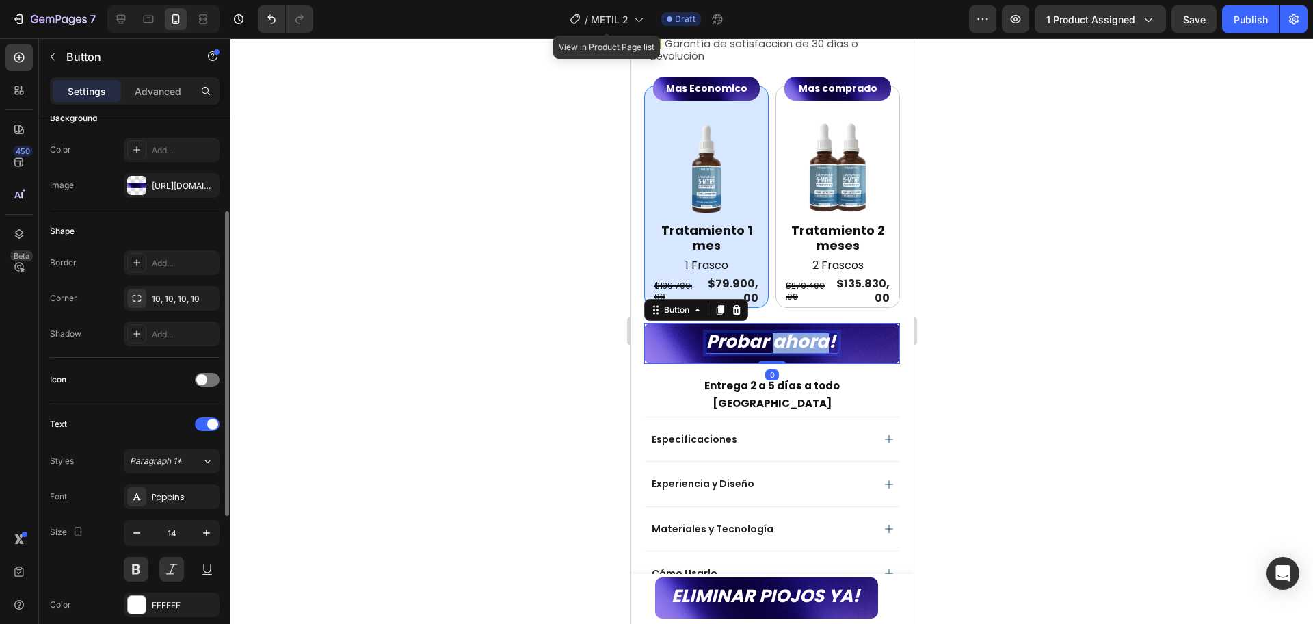
click at [785, 340] on span "Probar ahora!" at bounding box center [770, 341] width 129 height 25
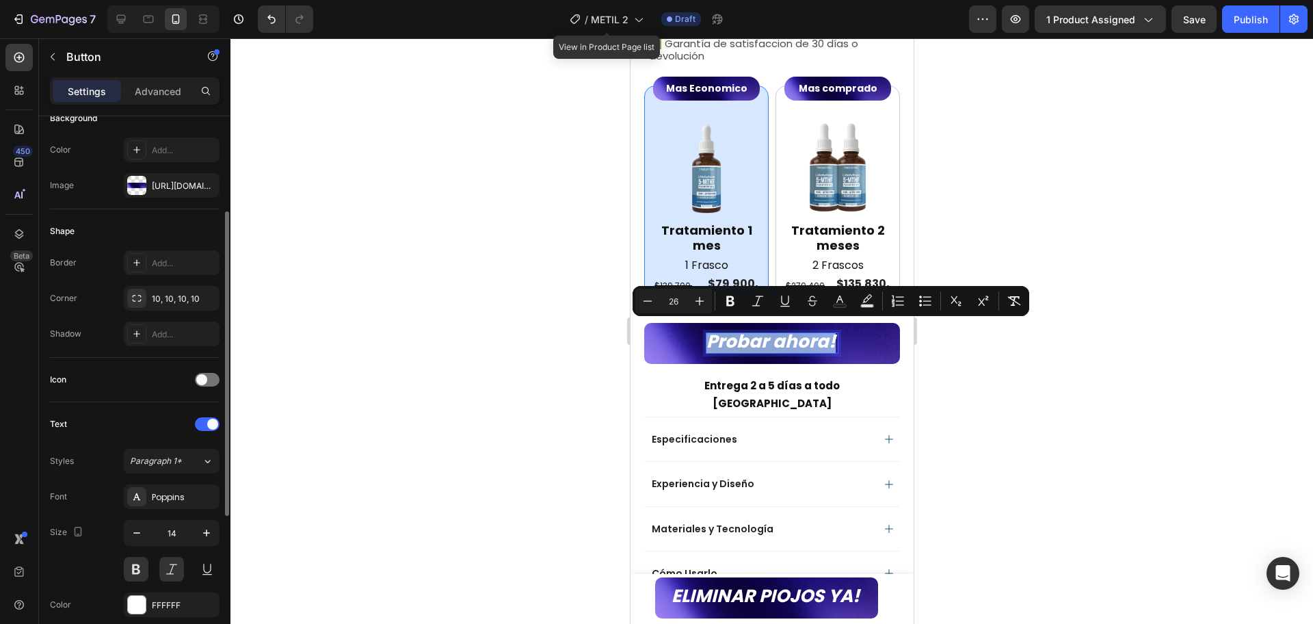
copy span "Probar ahora!"
click at [801, 599] on span "ELIMINAR PIOJOS YA!" at bounding box center [765, 596] width 188 height 25
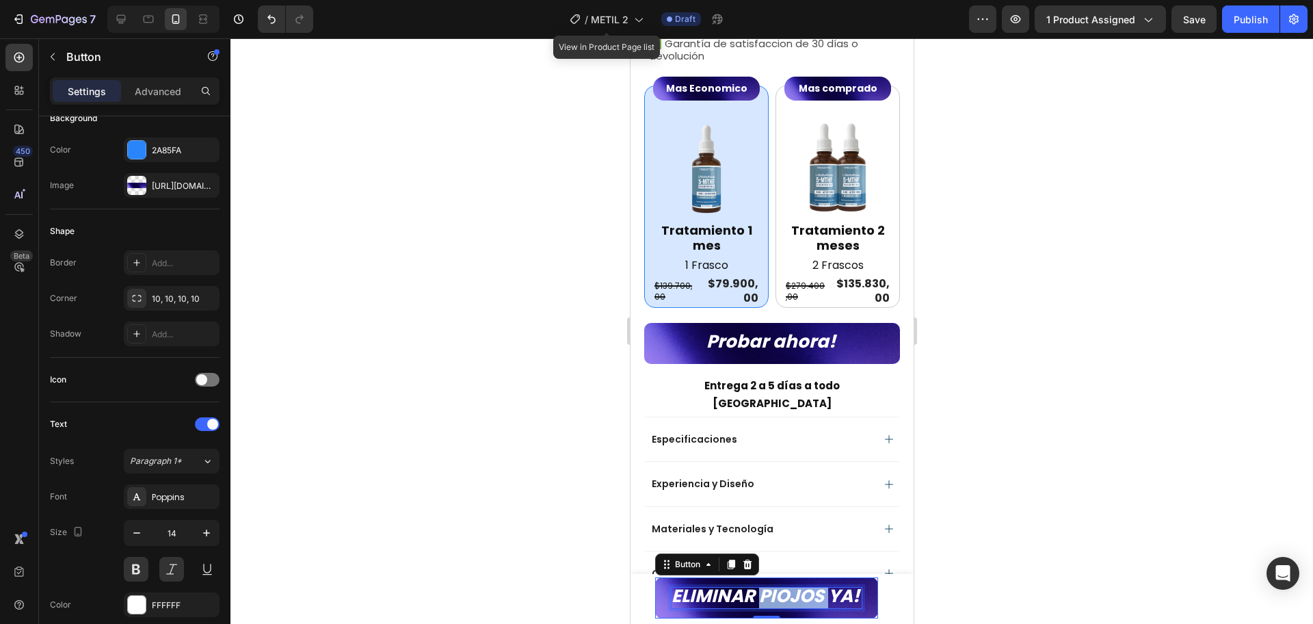
click at [801, 599] on span "ELIMINAR PIOJOS YA!" at bounding box center [765, 596] width 188 height 25
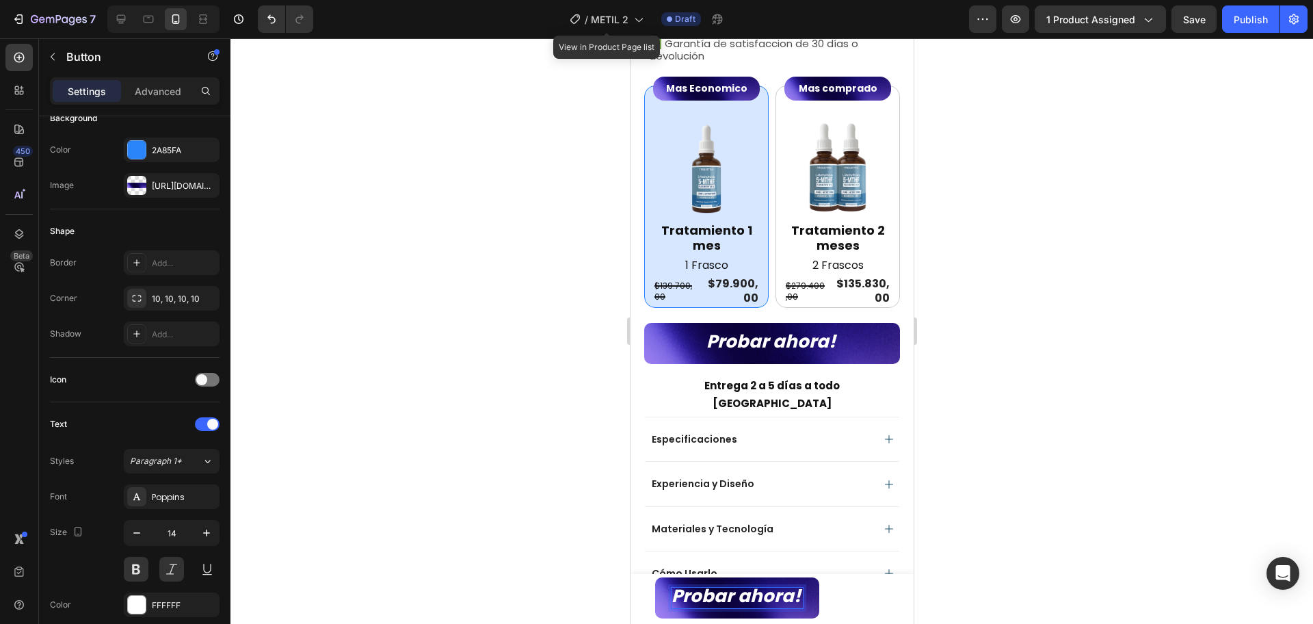
click at [1207, 458] on div at bounding box center [772, 331] width 1083 height 586
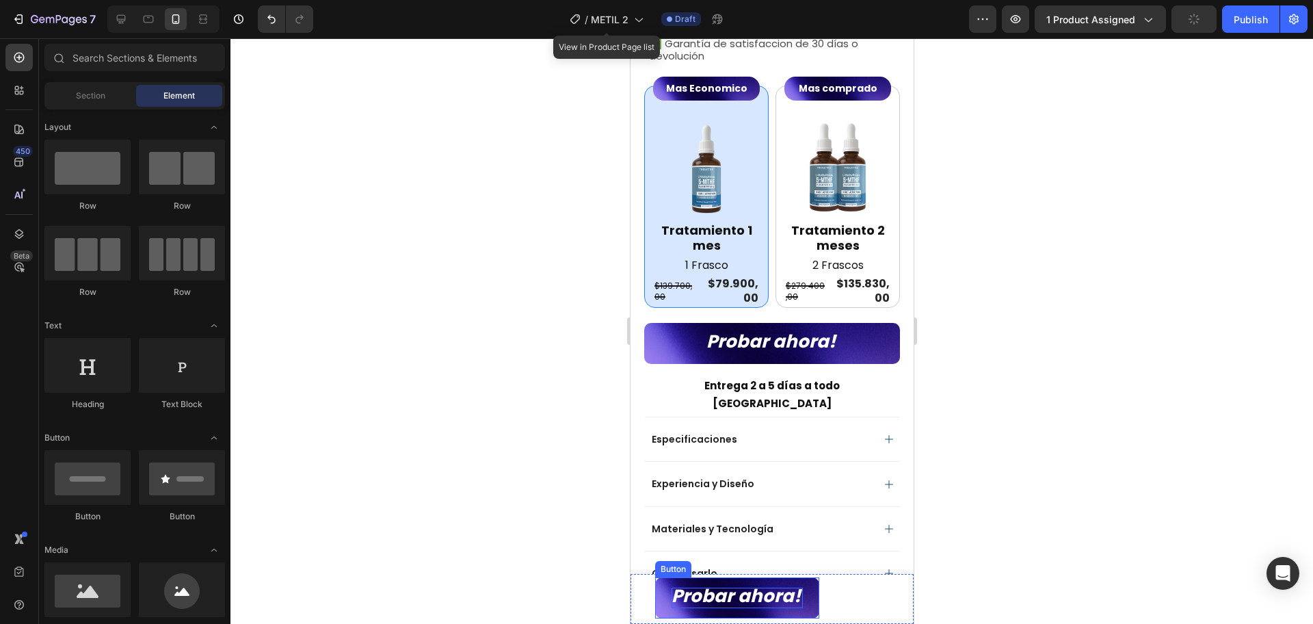
click at [817, 603] on button "Probar ahora!" at bounding box center [737, 597] width 164 height 41
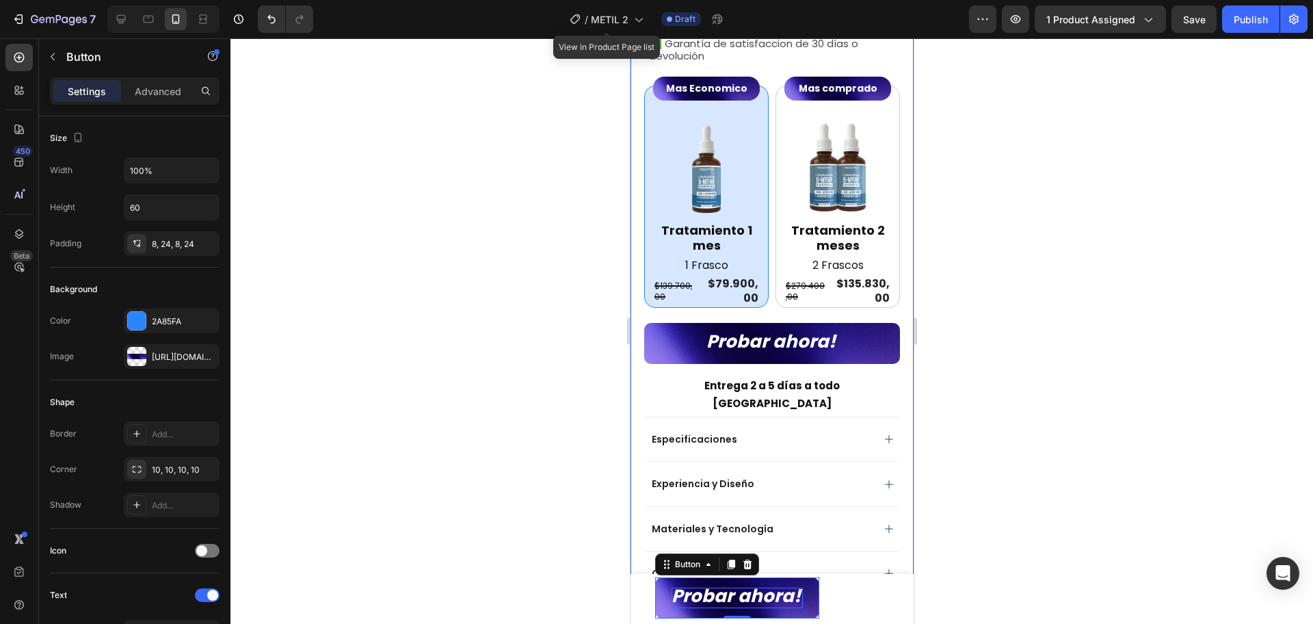
click at [1046, 488] on div at bounding box center [772, 331] width 1083 height 586
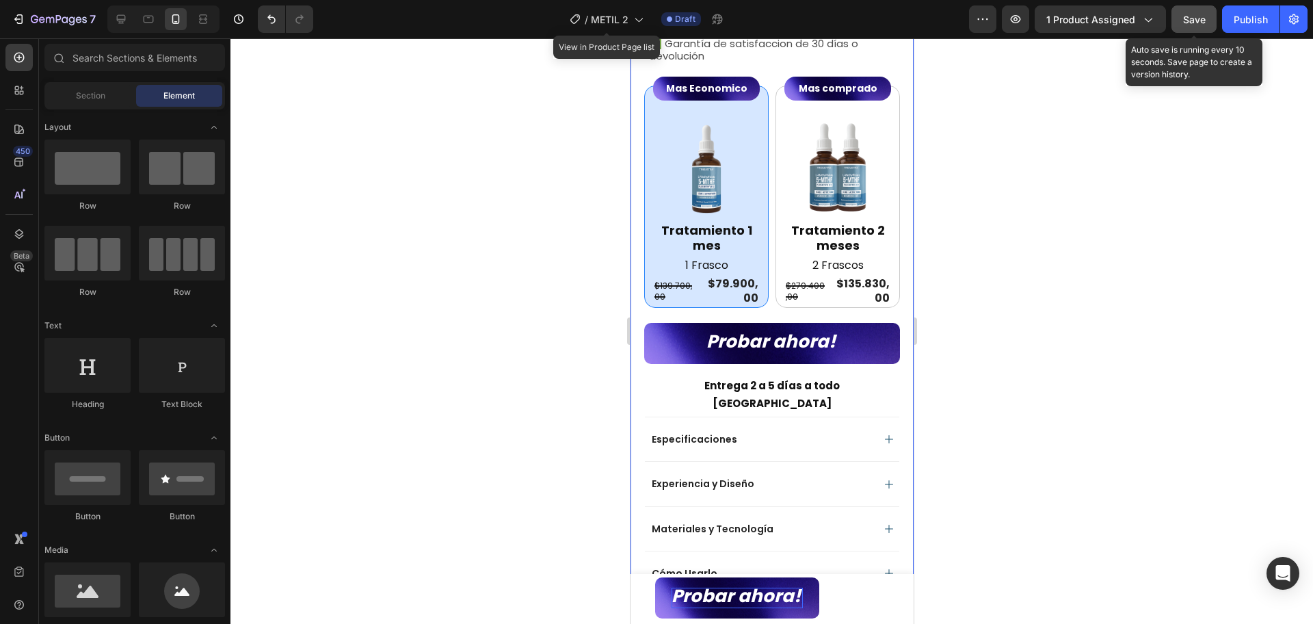
click at [1200, 12] on div "Save" at bounding box center [1195, 19] width 23 height 14
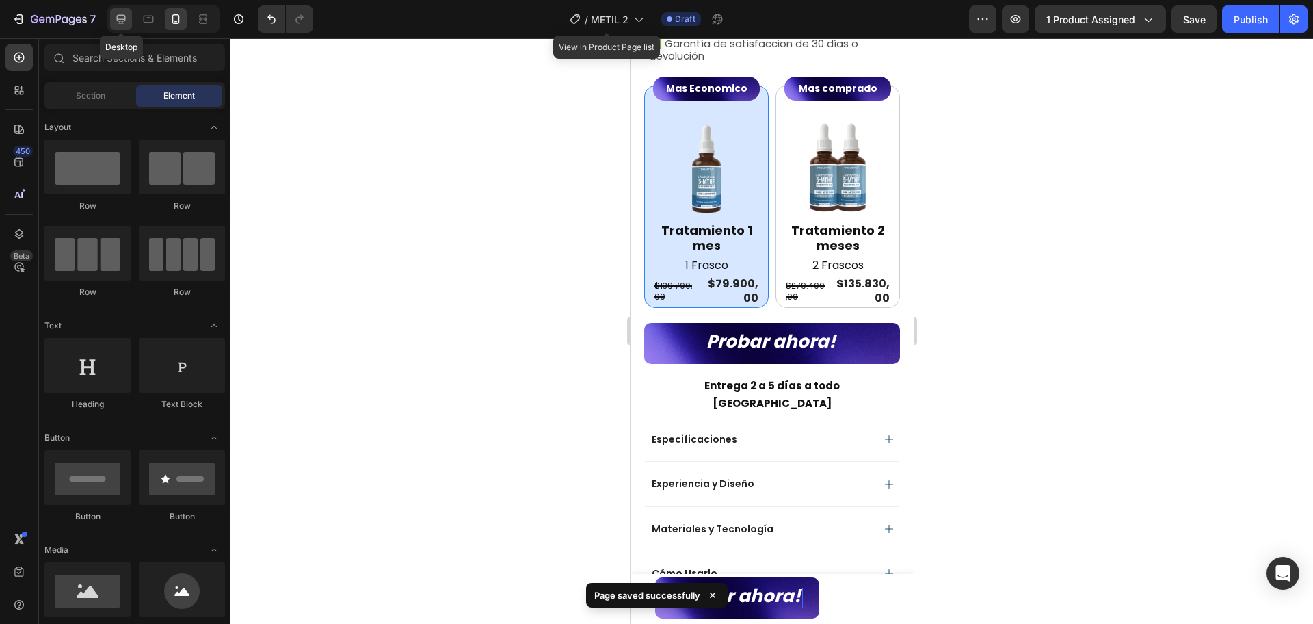
click at [122, 24] on icon at bounding box center [121, 19] width 14 height 14
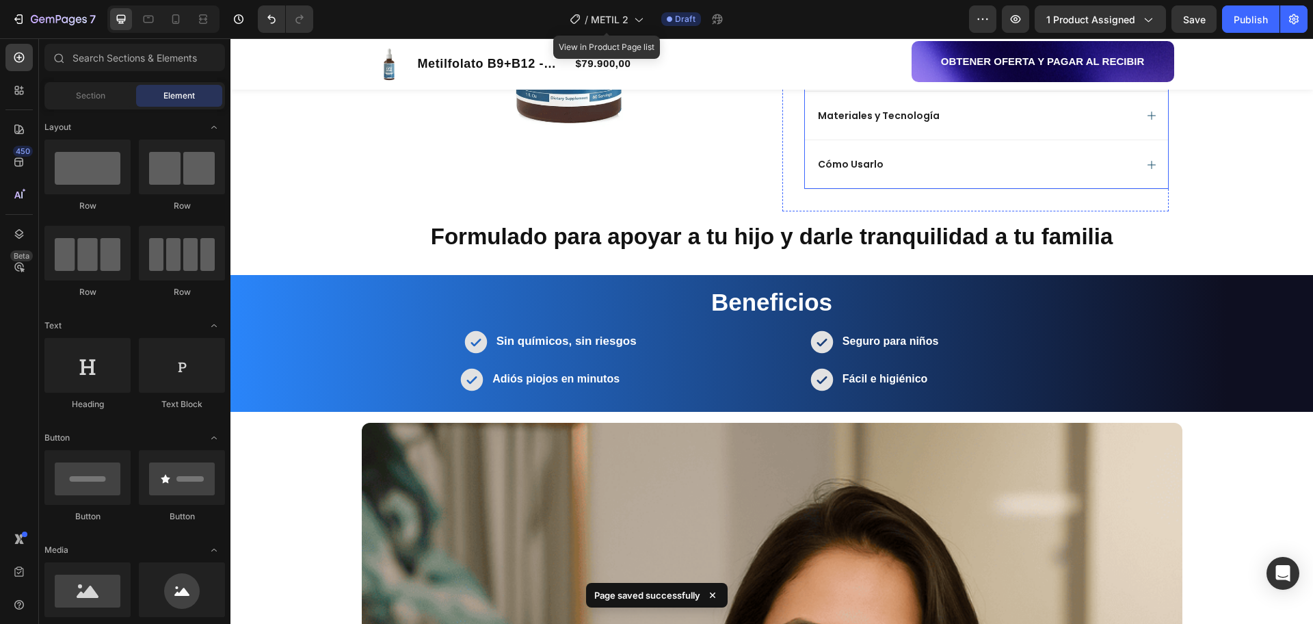
scroll to position [443, 0]
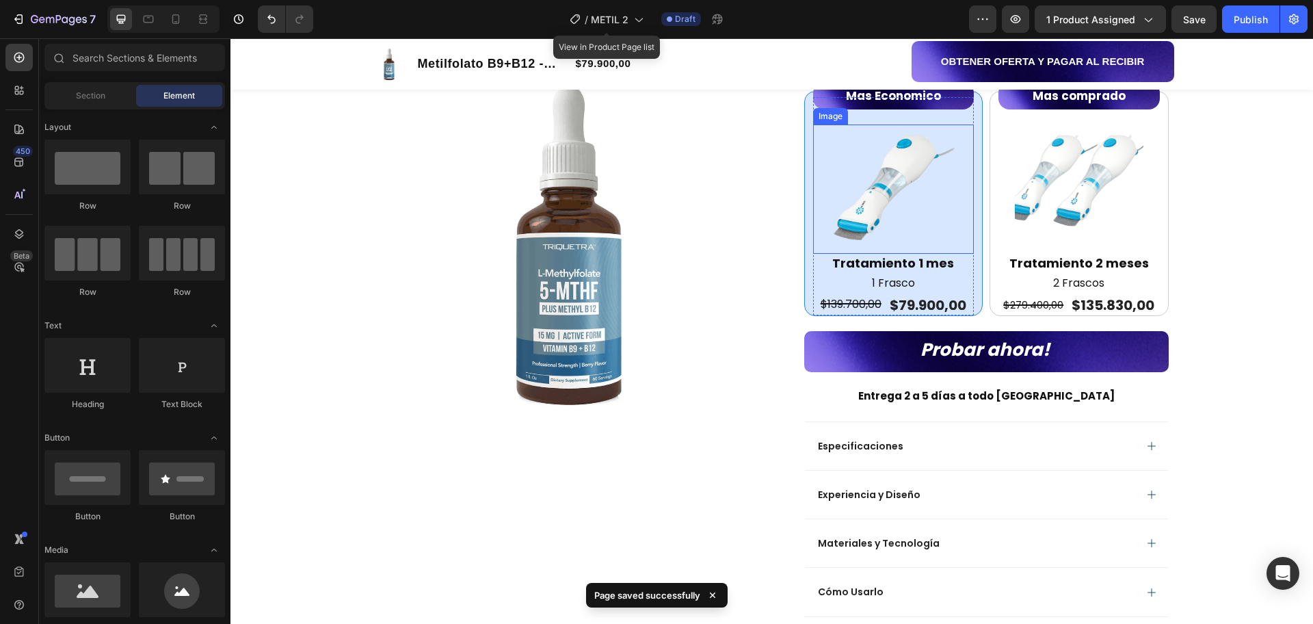
click at [861, 185] on img at bounding box center [893, 189] width 129 height 129
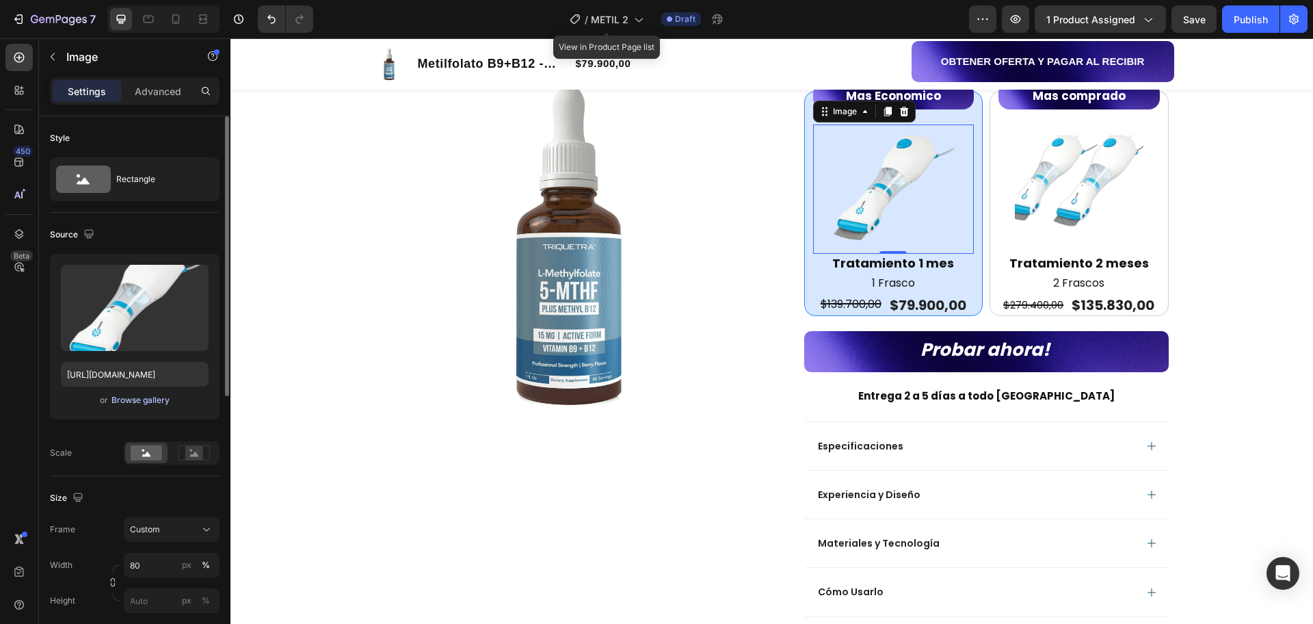
click at [164, 399] on div "Browse gallery" at bounding box center [141, 400] width 58 height 12
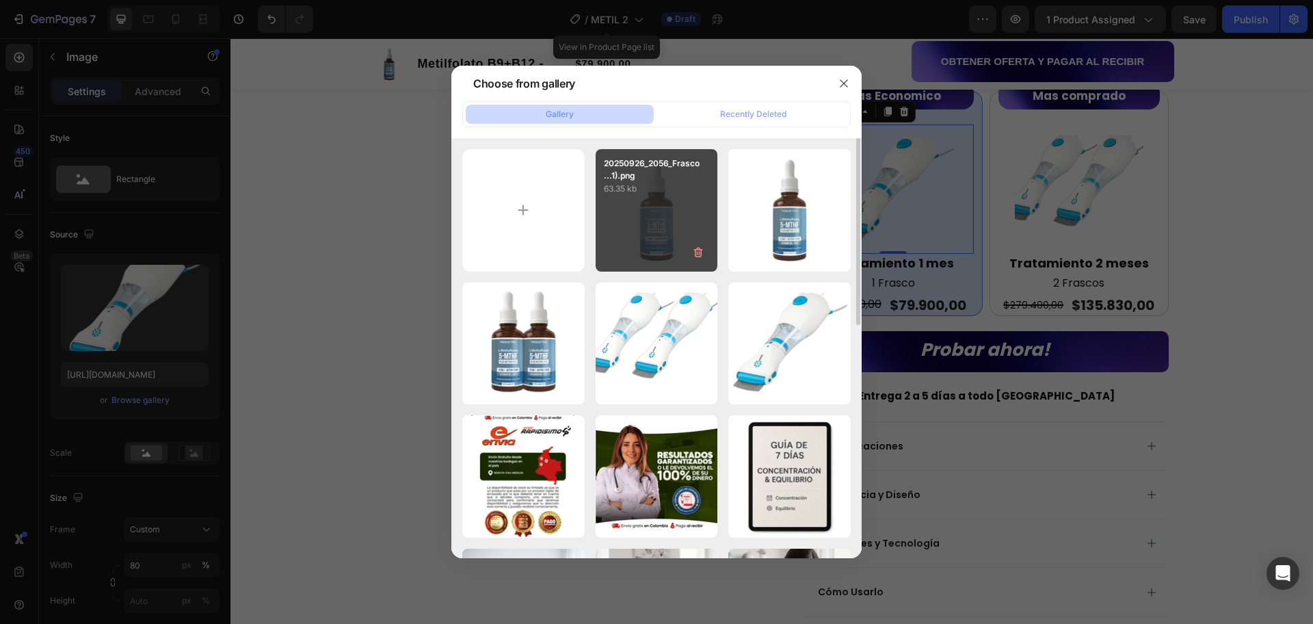
click at [631, 183] on p "63.35 kb" at bounding box center [657, 189] width 106 height 14
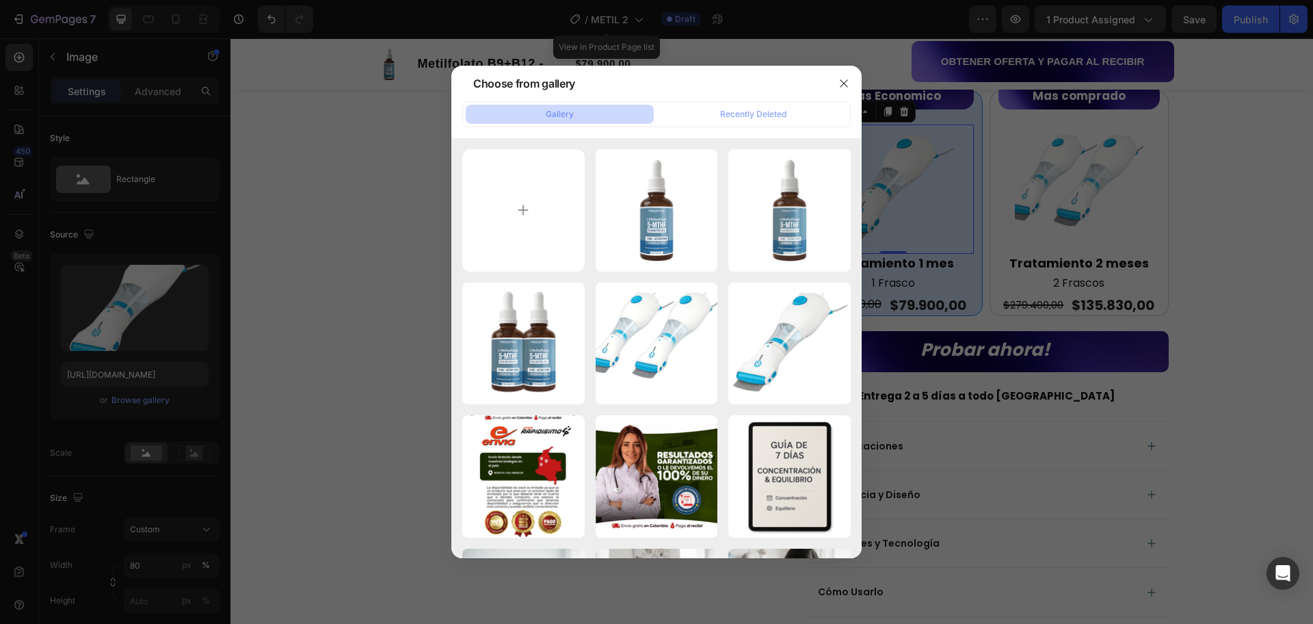
type input "[URL][DOMAIN_NAME]"
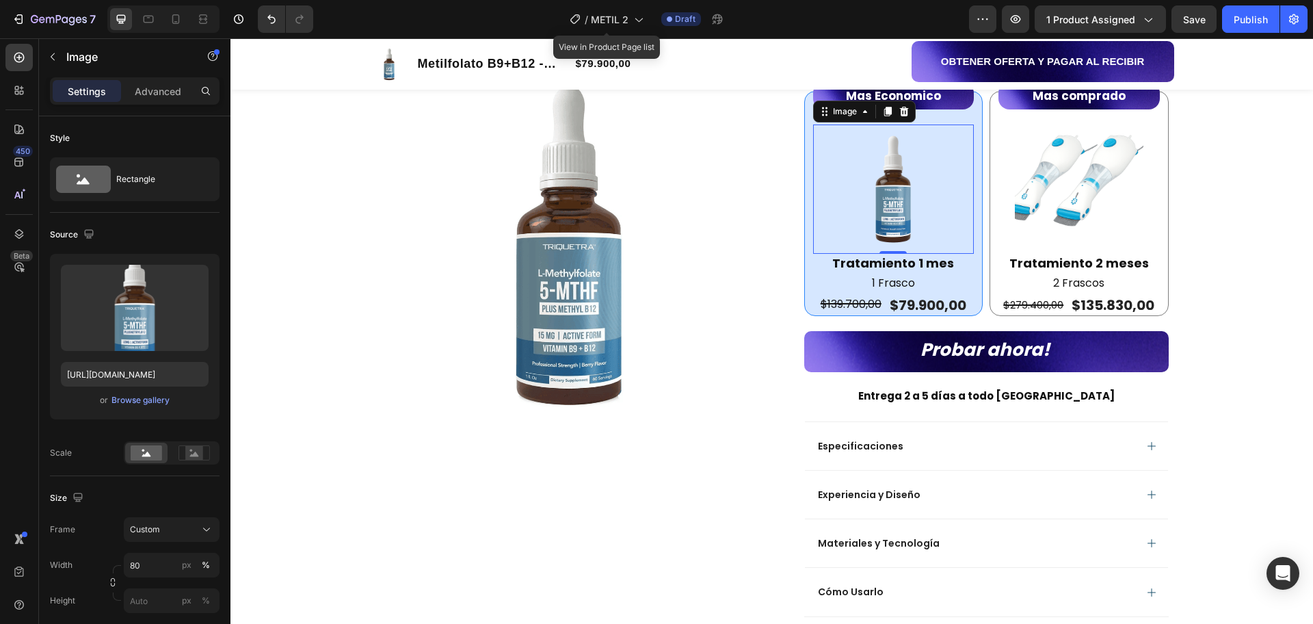
click at [1062, 185] on img at bounding box center [1079, 189] width 129 height 129
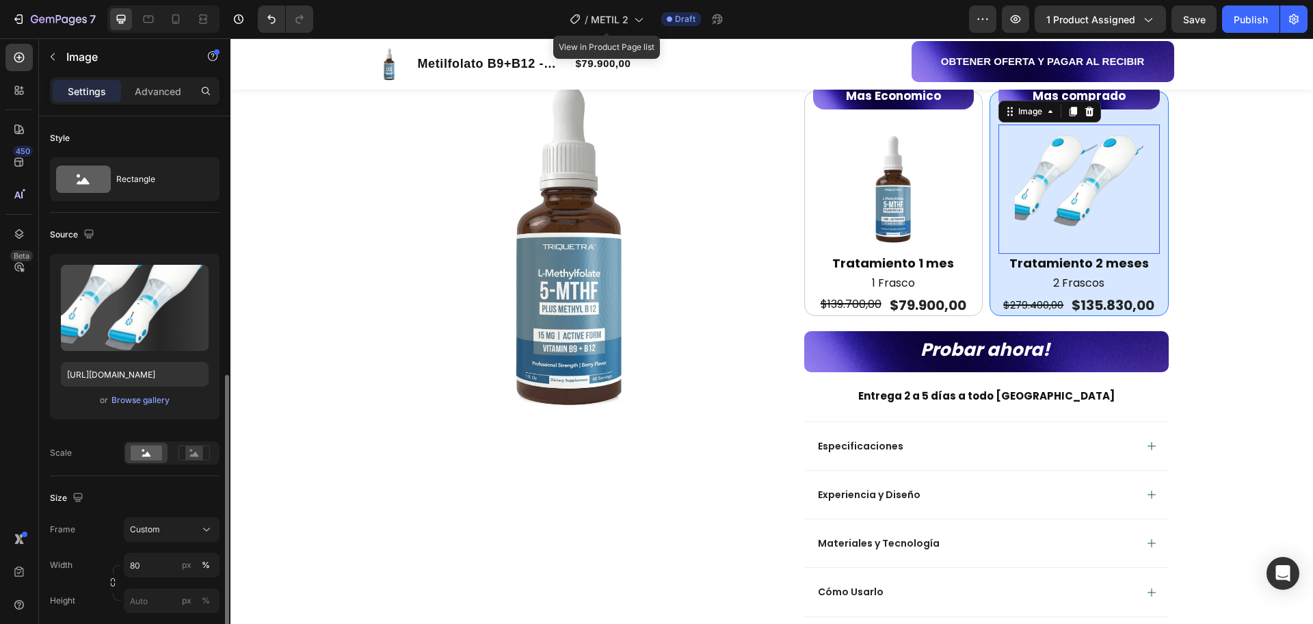
scroll to position [171, 0]
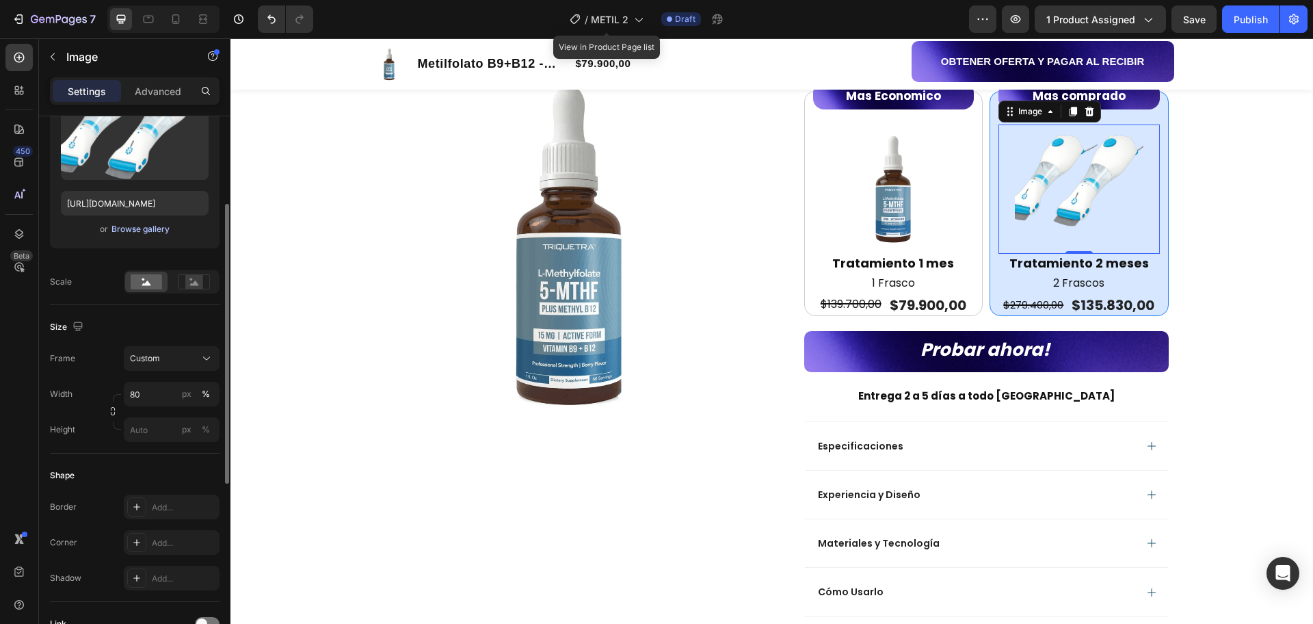
click at [145, 223] on div "Browse gallery" at bounding box center [141, 229] width 58 height 12
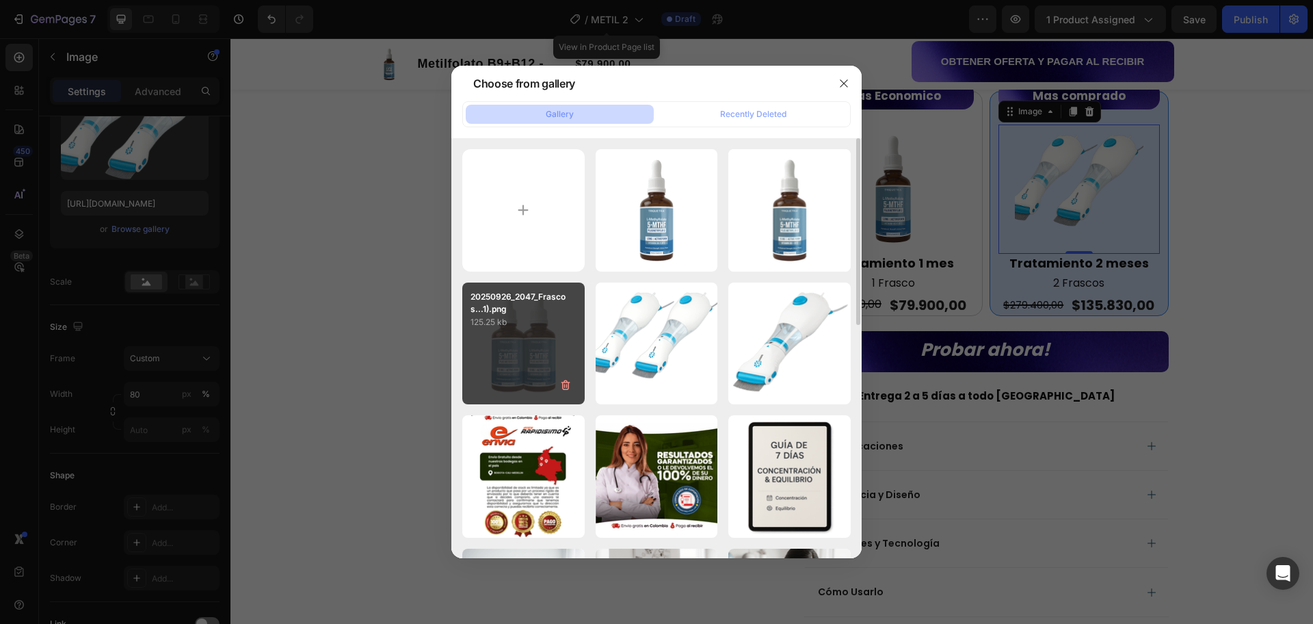
click at [535, 354] on div "20250926_2047_Frascos...1).png 125.25 kb" at bounding box center [523, 344] width 122 height 122
type input "[URL][DOMAIN_NAME]"
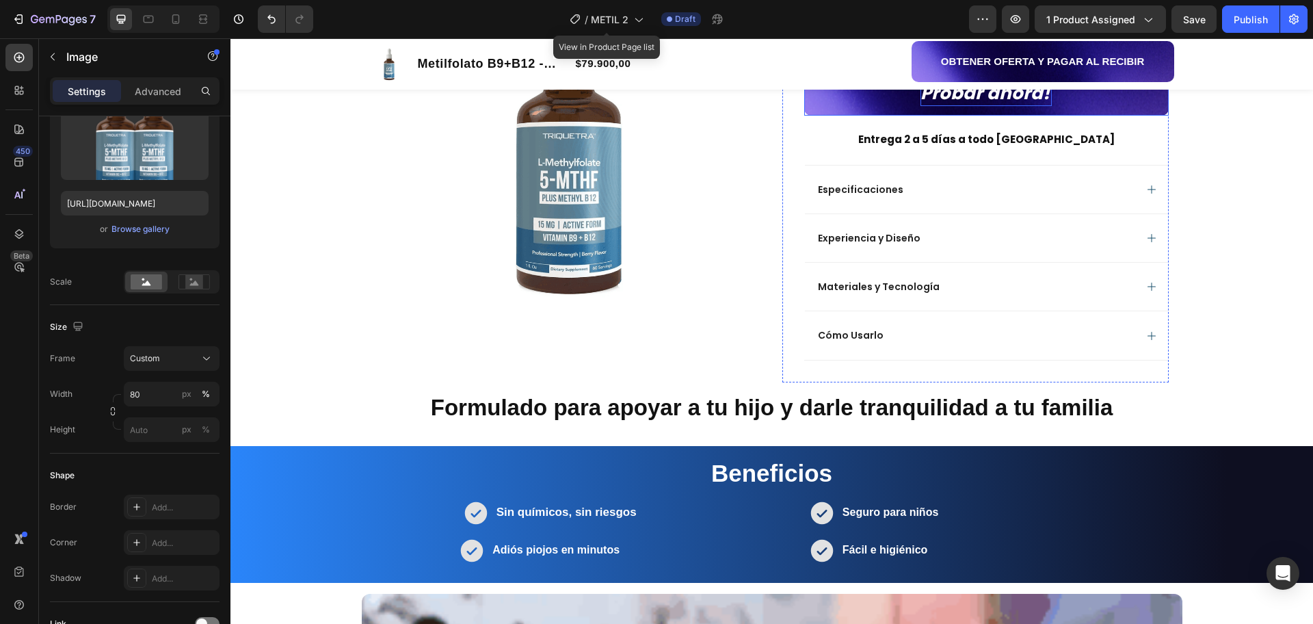
scroll to position [870, 0]
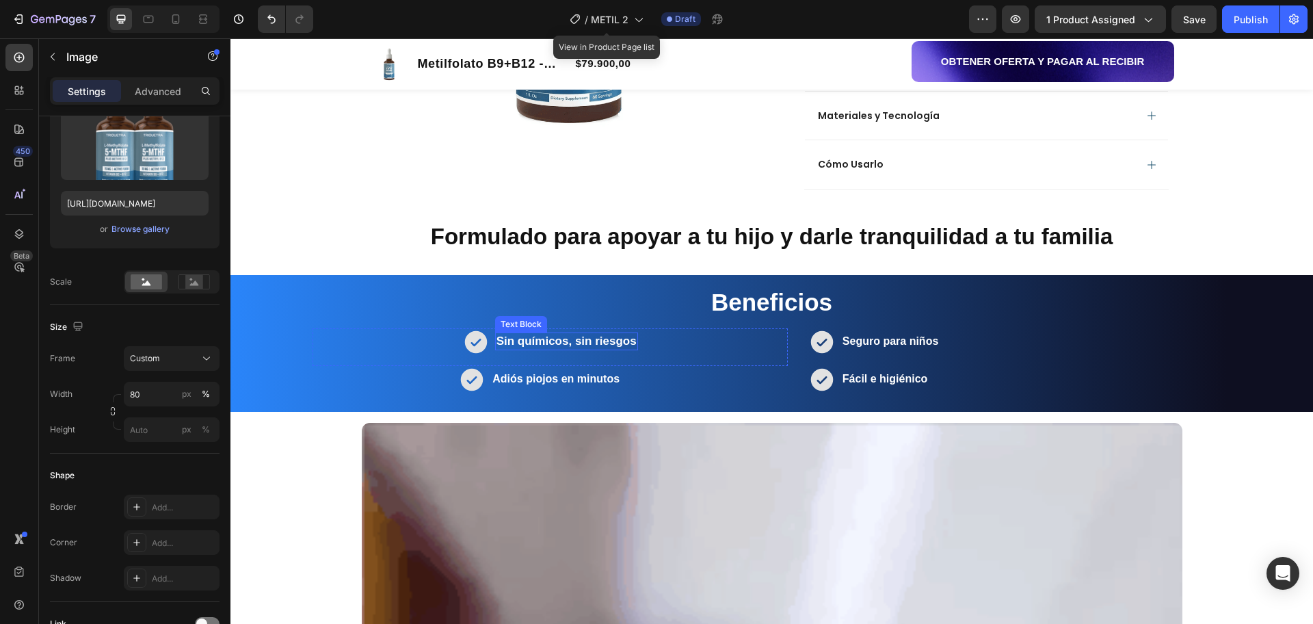
click at [577, 343] on strong "Sin químicos, sin riesgos" at bounding box center [567, 341] width 140 height 13
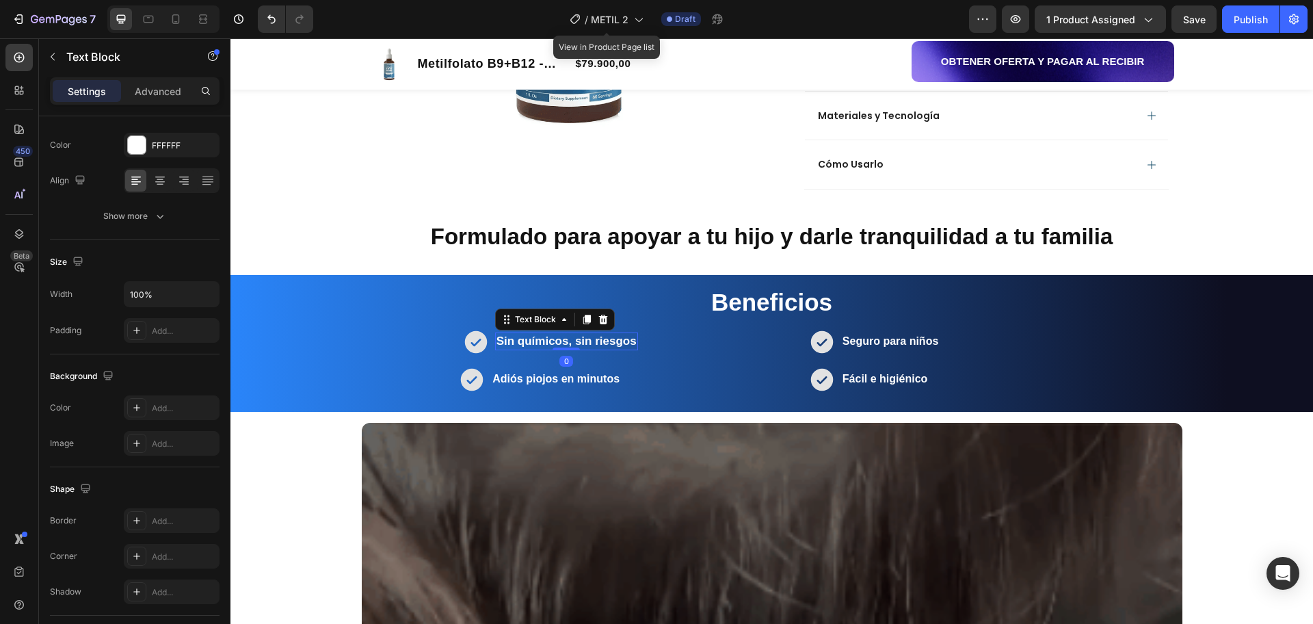
scroll to position [0, 0]
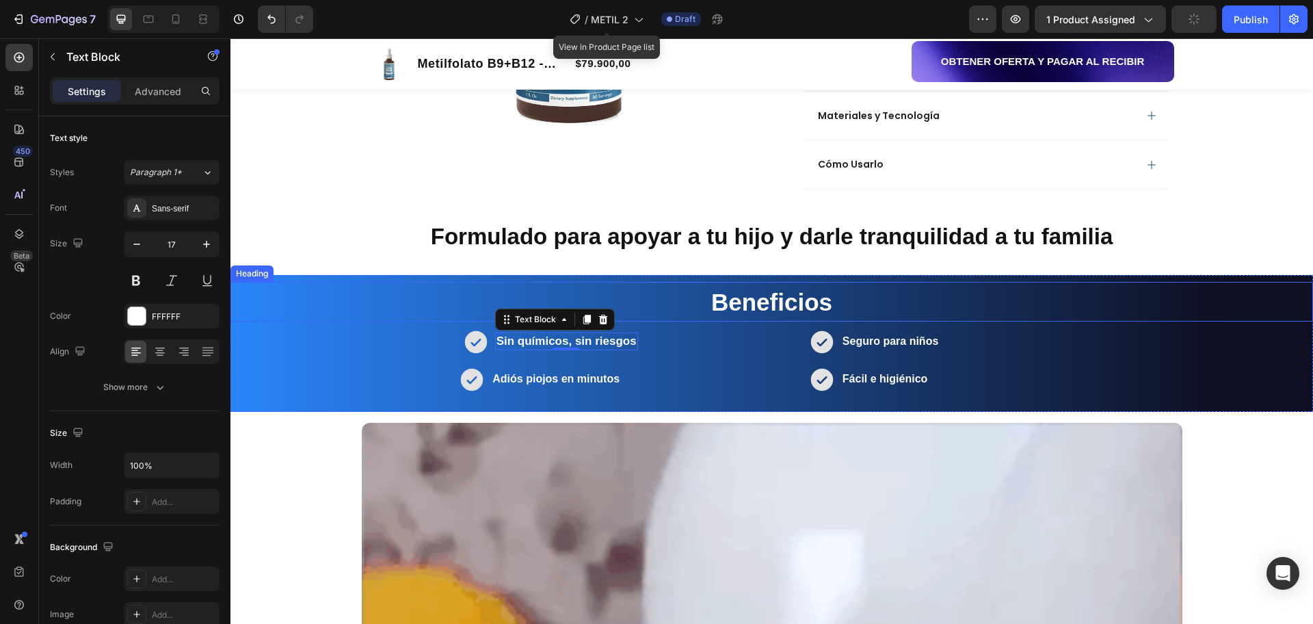
click at [253, 288] on h2 "Beneficios" at bounding box center [772, 302] width 1083 height 40
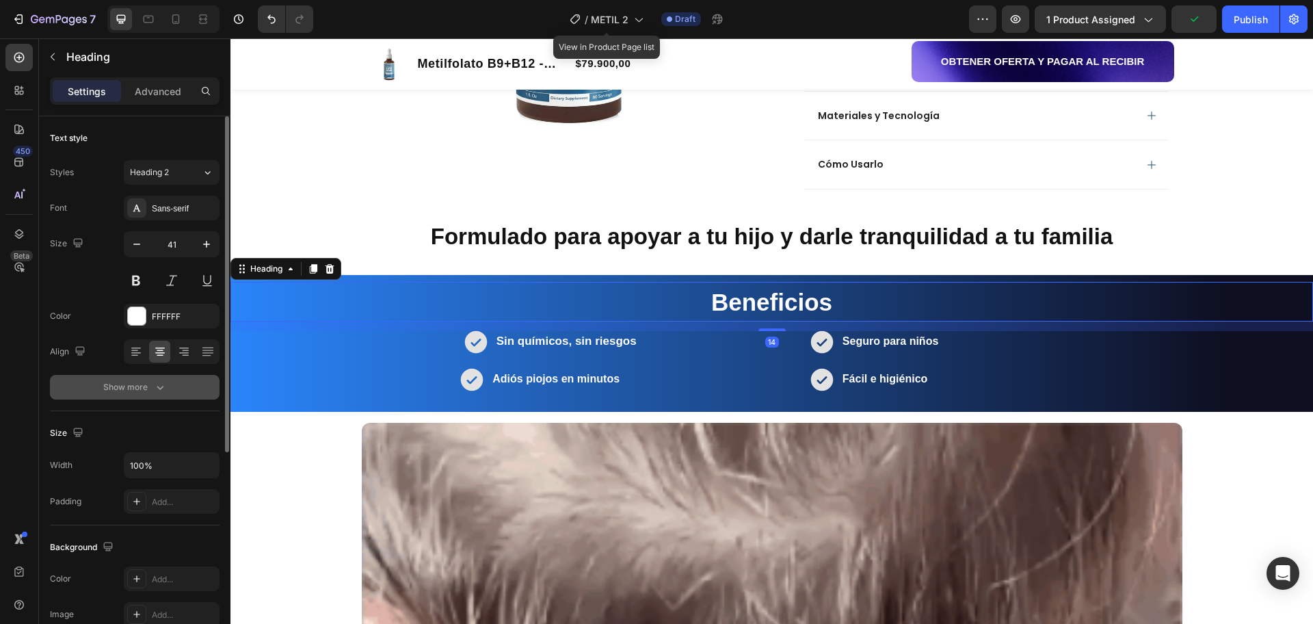
scroll to position [257, 0]
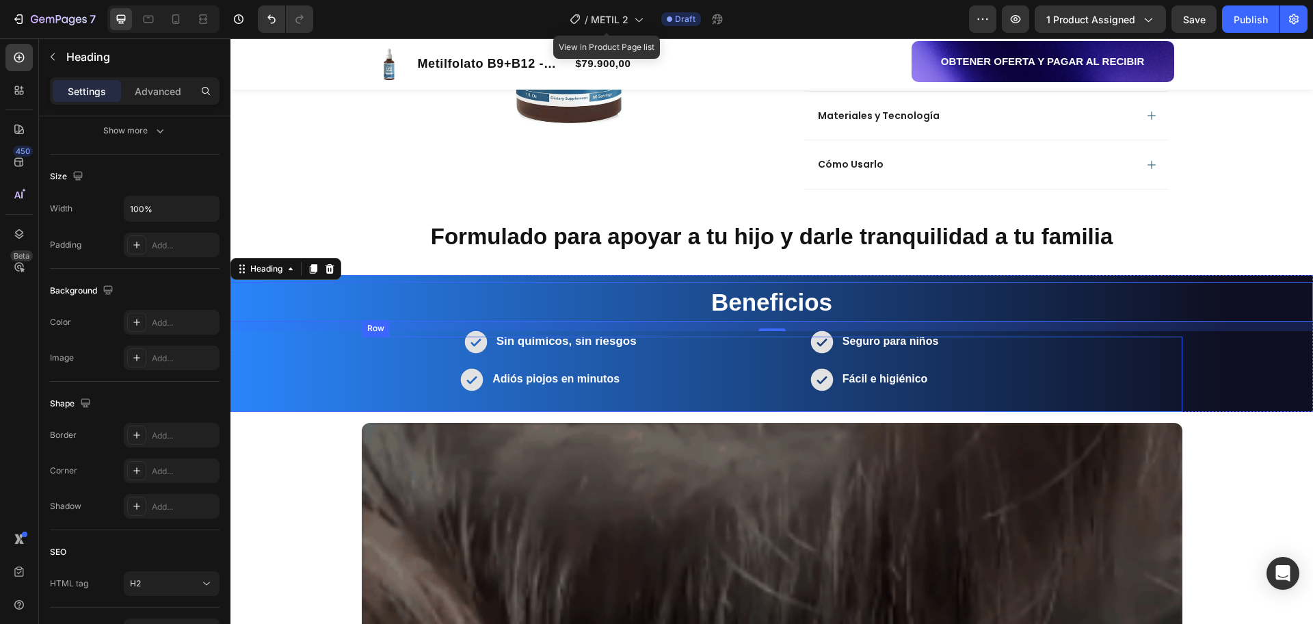
click at [776, 387] on div "Icon Sin químicos, sin riesgos Text Block Row Icon Adiós piojos en minutos Text…" at bounding box center [599, 374] width 475 height 75
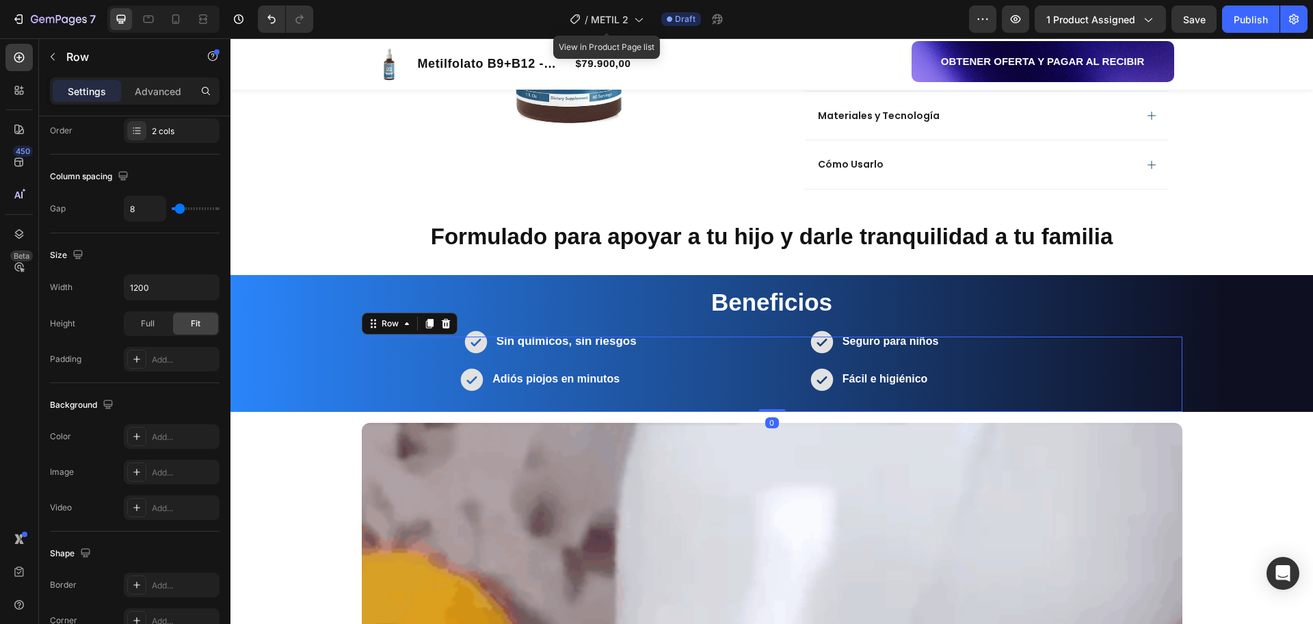
scroll to position [0, 0]
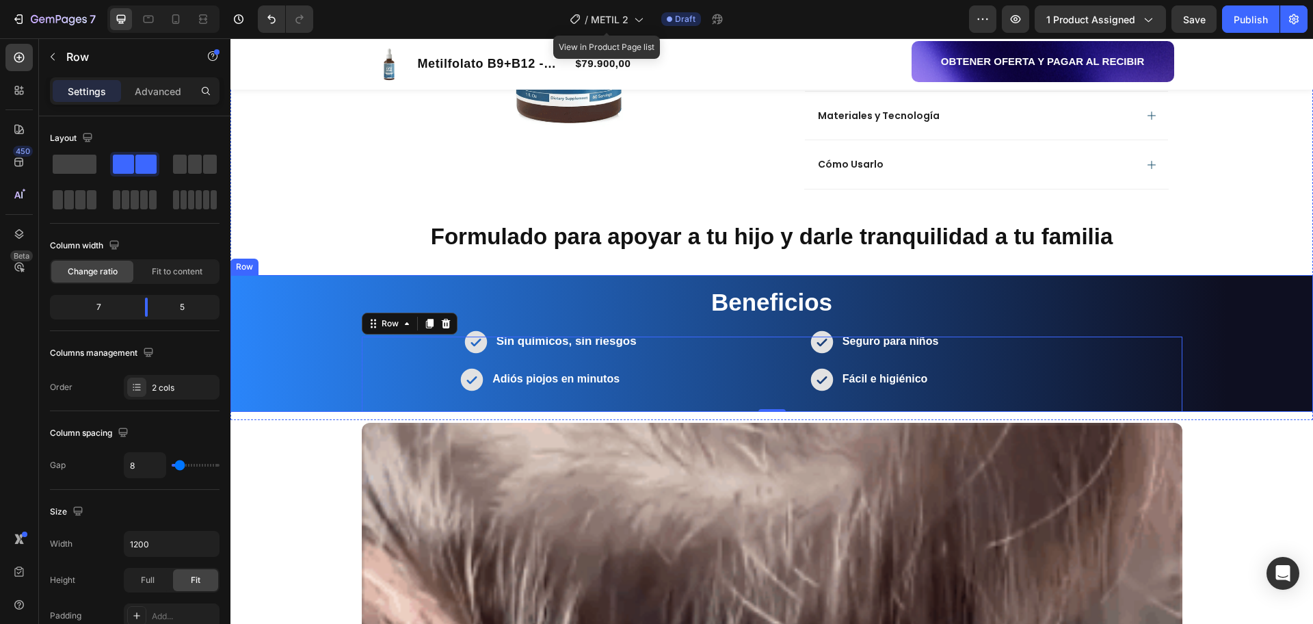
click at [1207, 278] on div "Beneficios Heading Icon Sin químicos, sin riesgos Text Block Row Icon Adiós pio…" at bounding box center [772, 343] width 1083 height 137
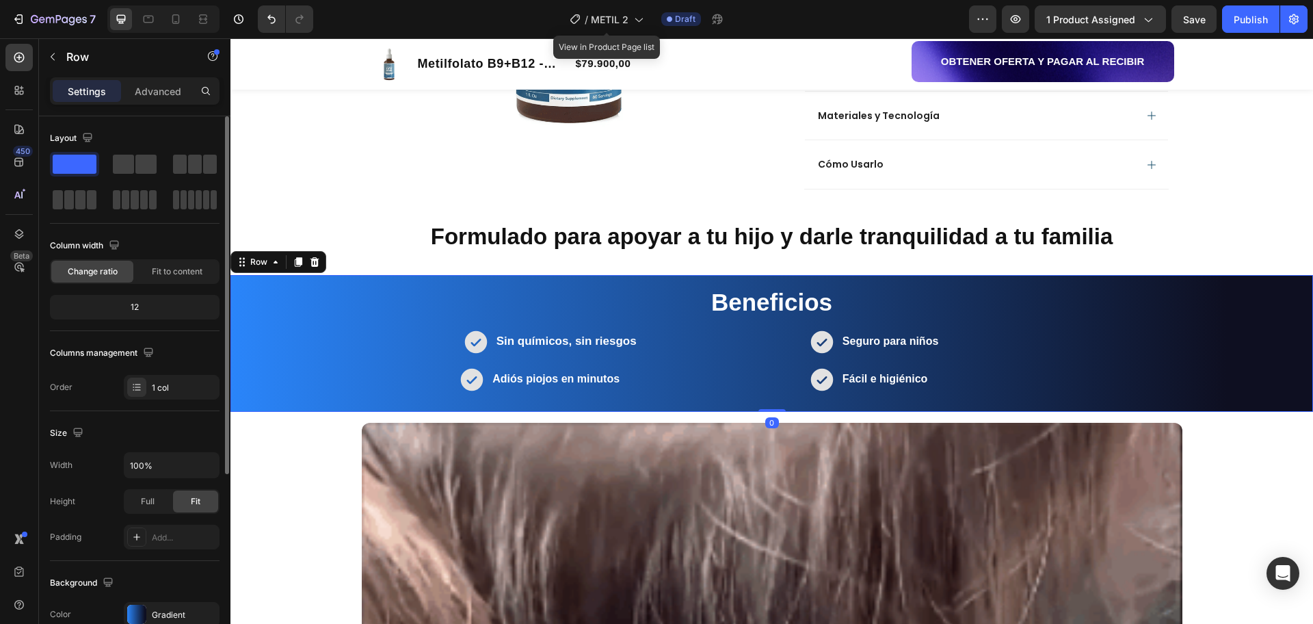
scroll to position [171, 0]
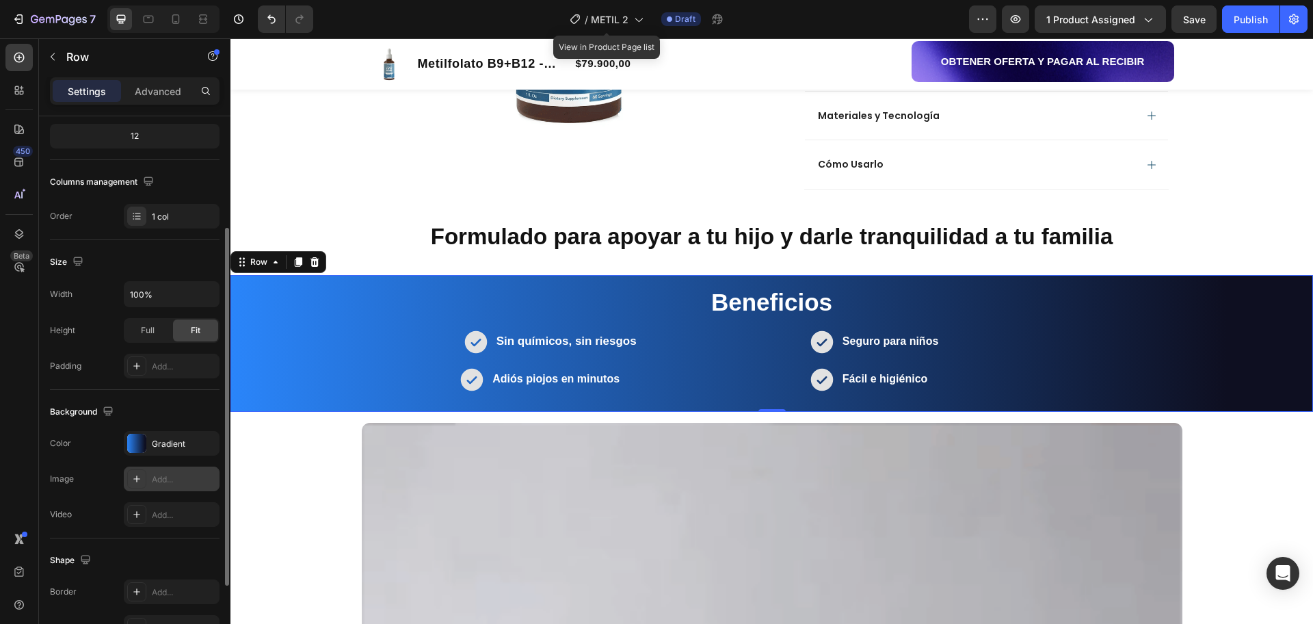
click at [161, 476] on div "Add..." at bounding box center [184, 479] width 64 height 12
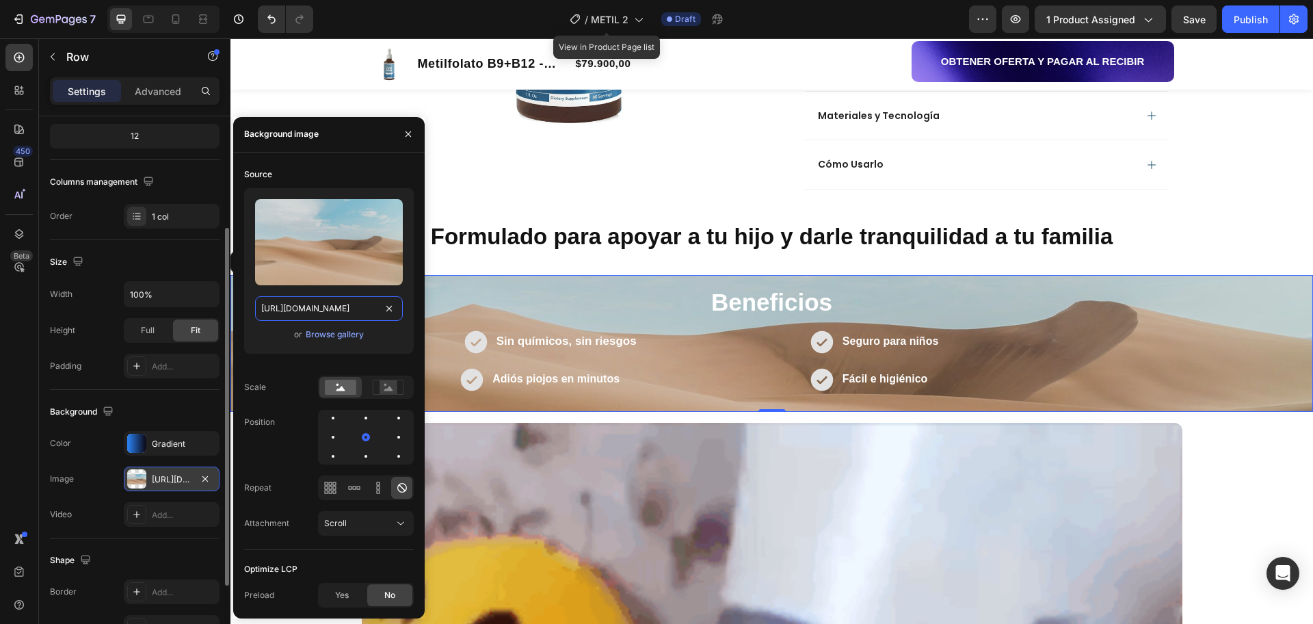
click at [349, 308] on input "[URL][DOMAIN_NAME]" at bounding box center [329, 308] width 148 height 25
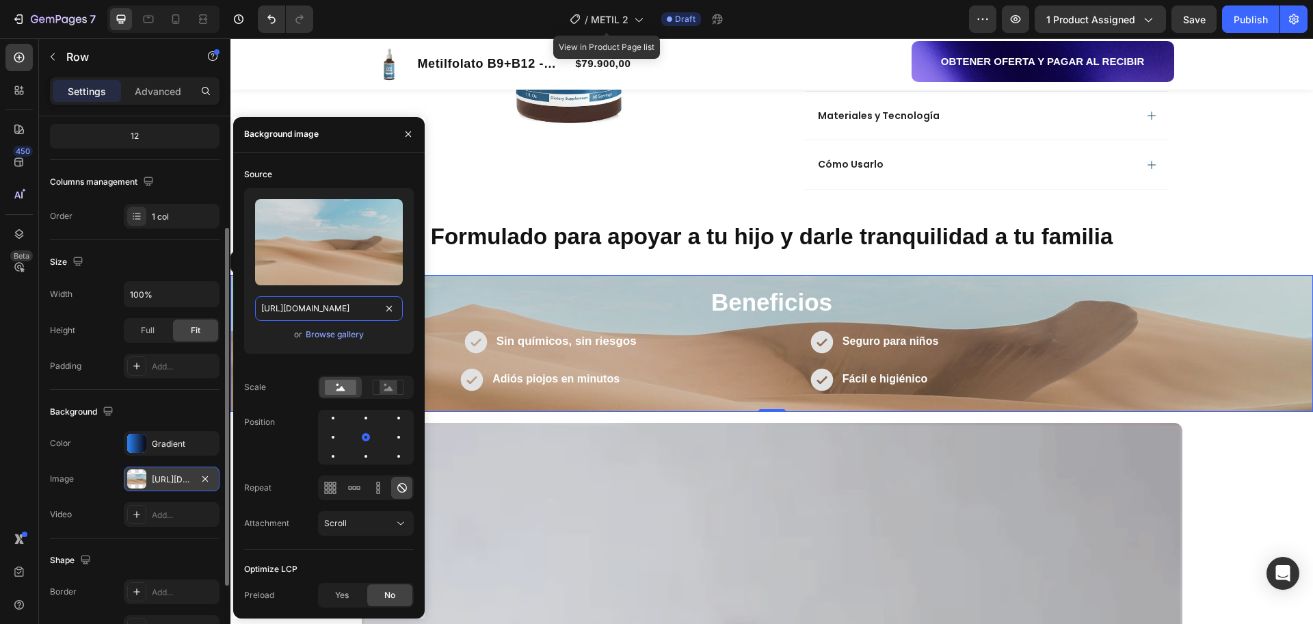
paste input "Probar ahora!"
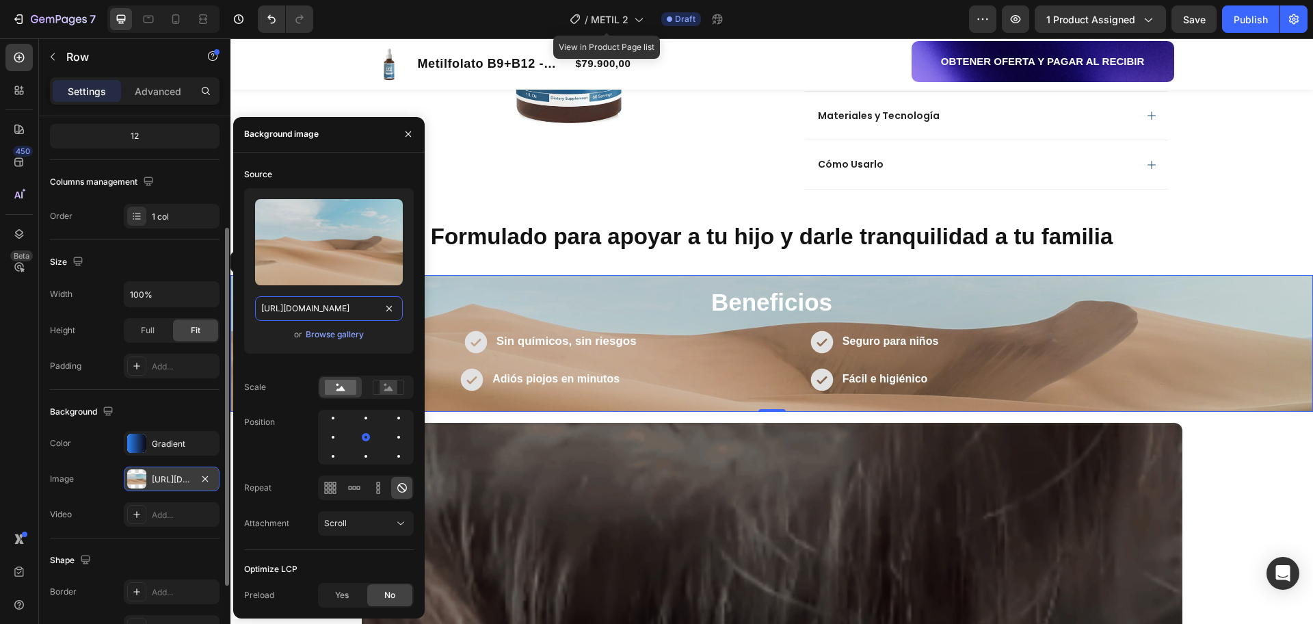
type input "Probar ahora!"
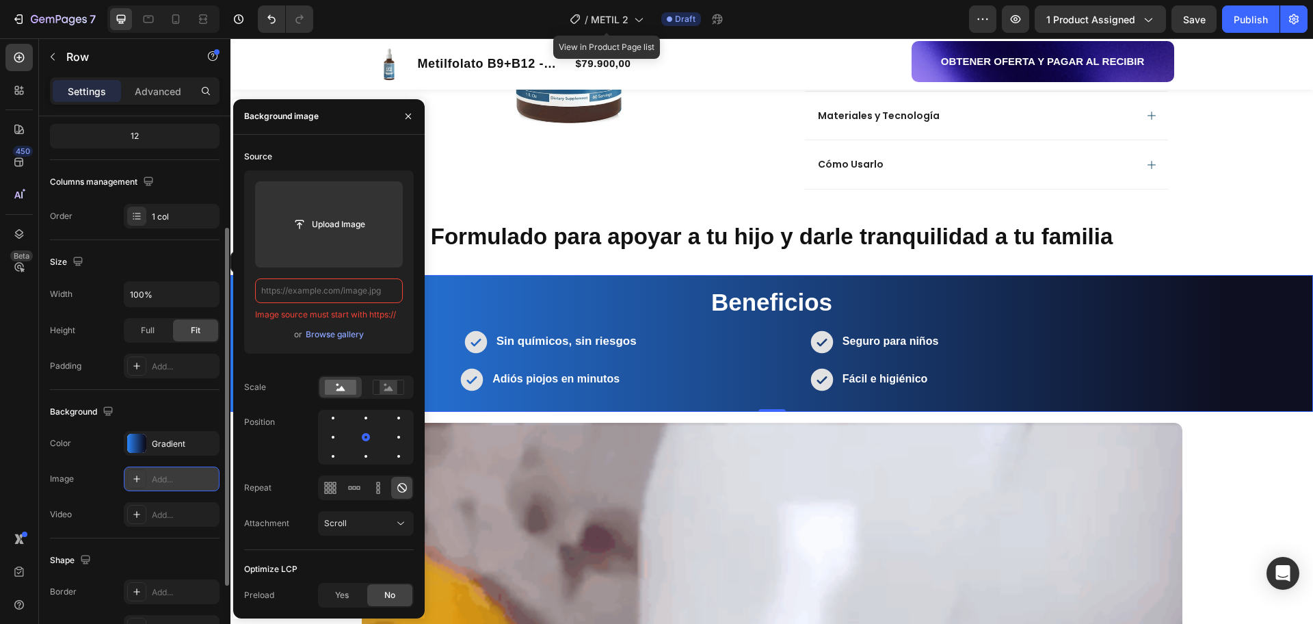
click at [309, 301] on input "text" at bounding box center [329, 290] width 148 height 25
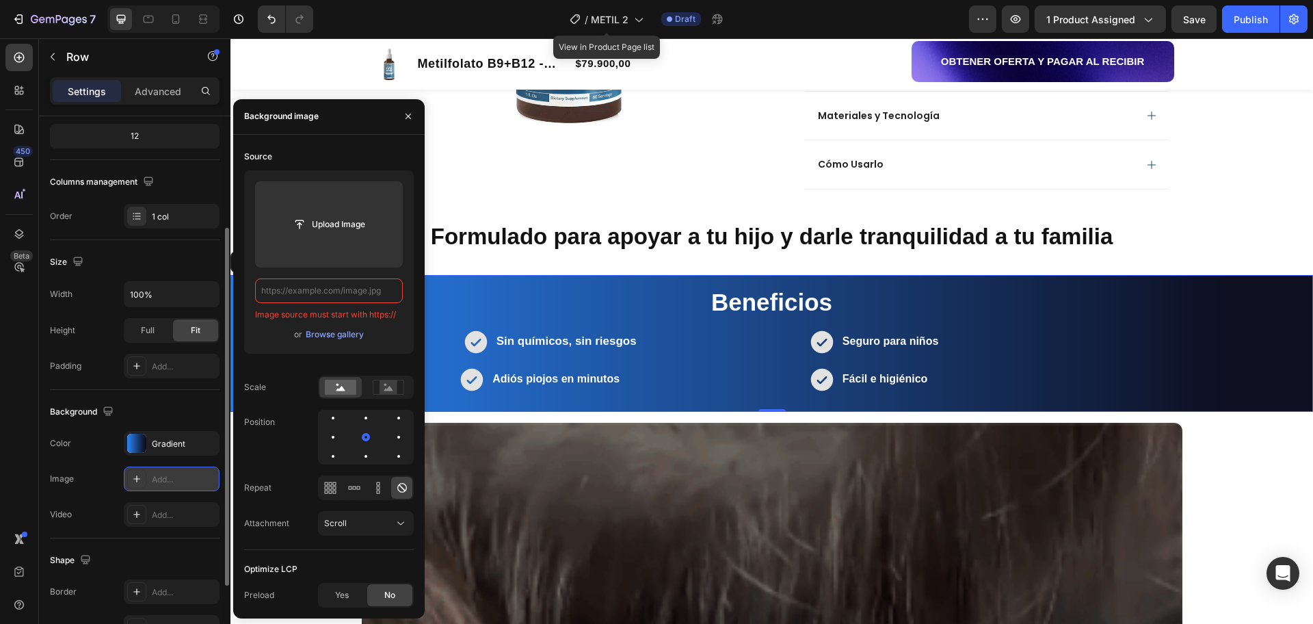
paste input "[URL][DOMAIN_NAME]"
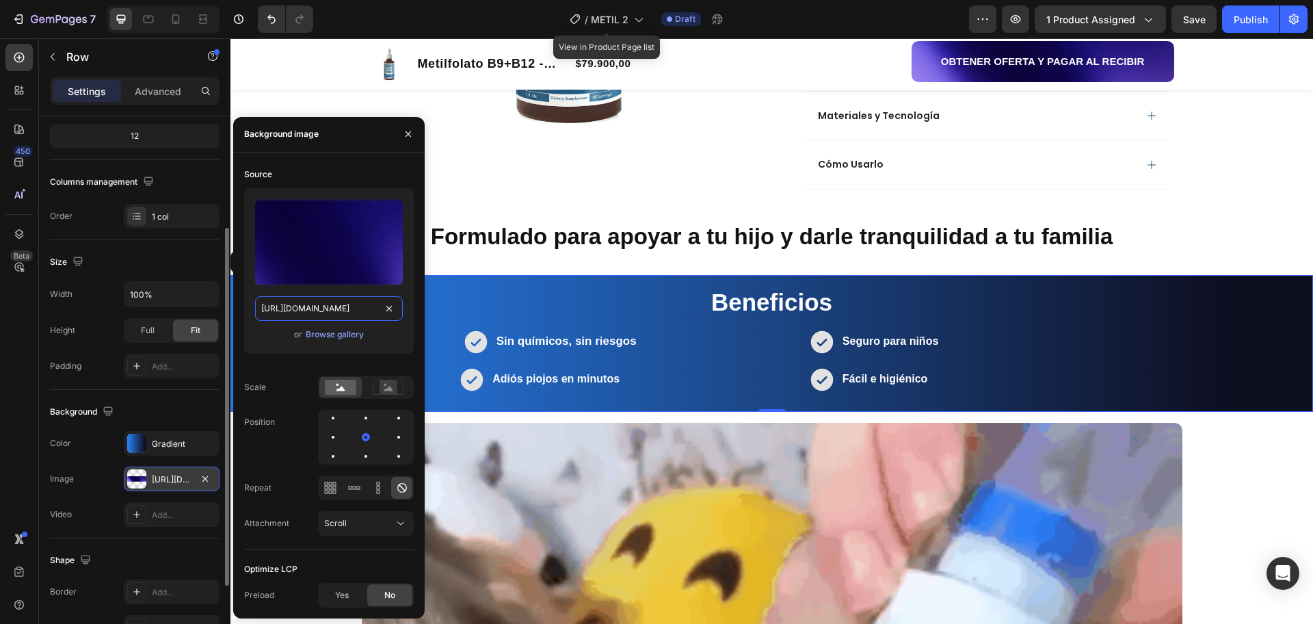
scroll to position [0, 413]
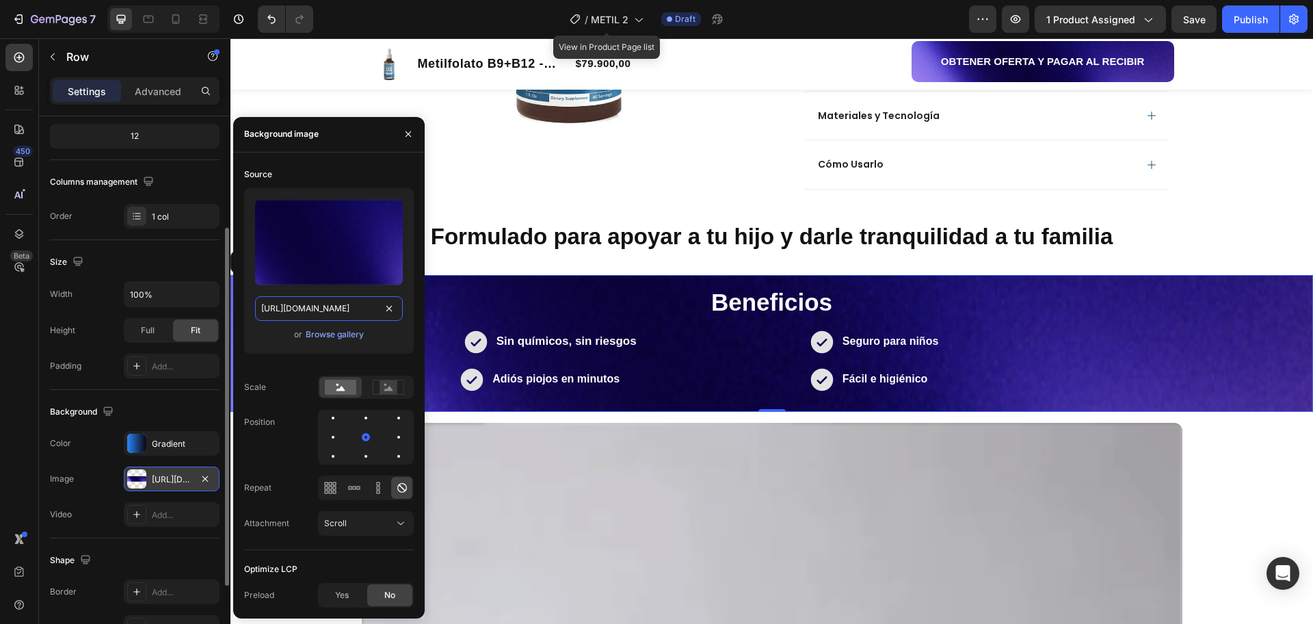
type input "[URL][DOMAIN_NAME]"
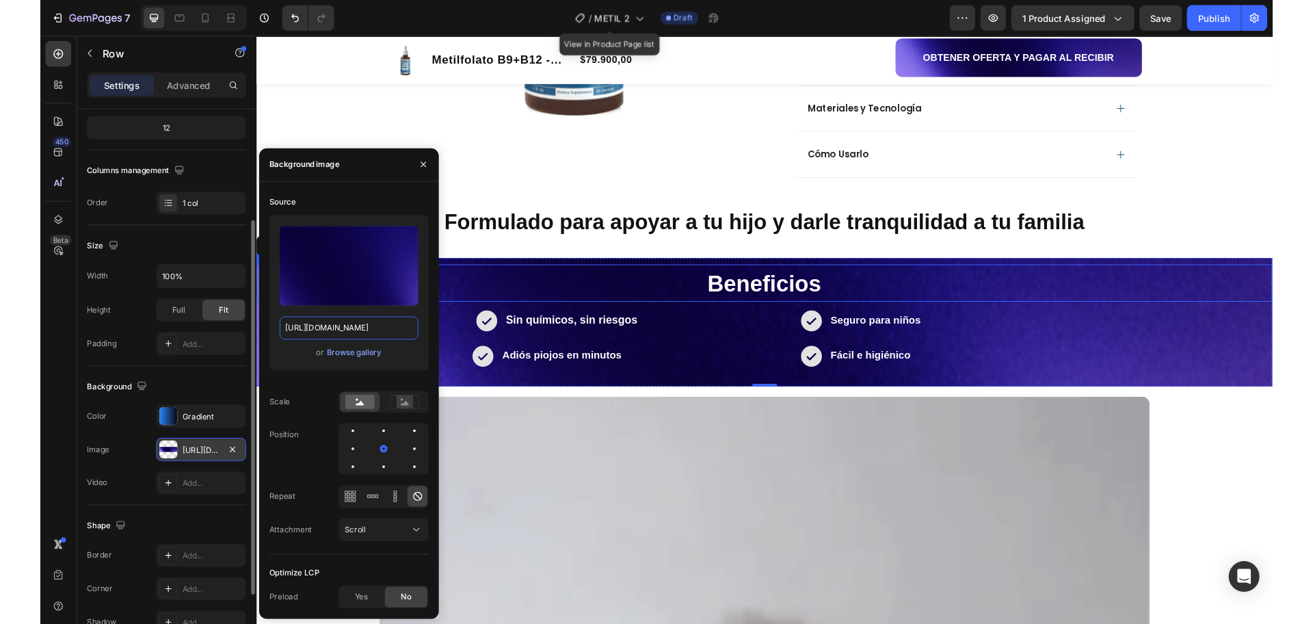
scroll to position [871, 0]
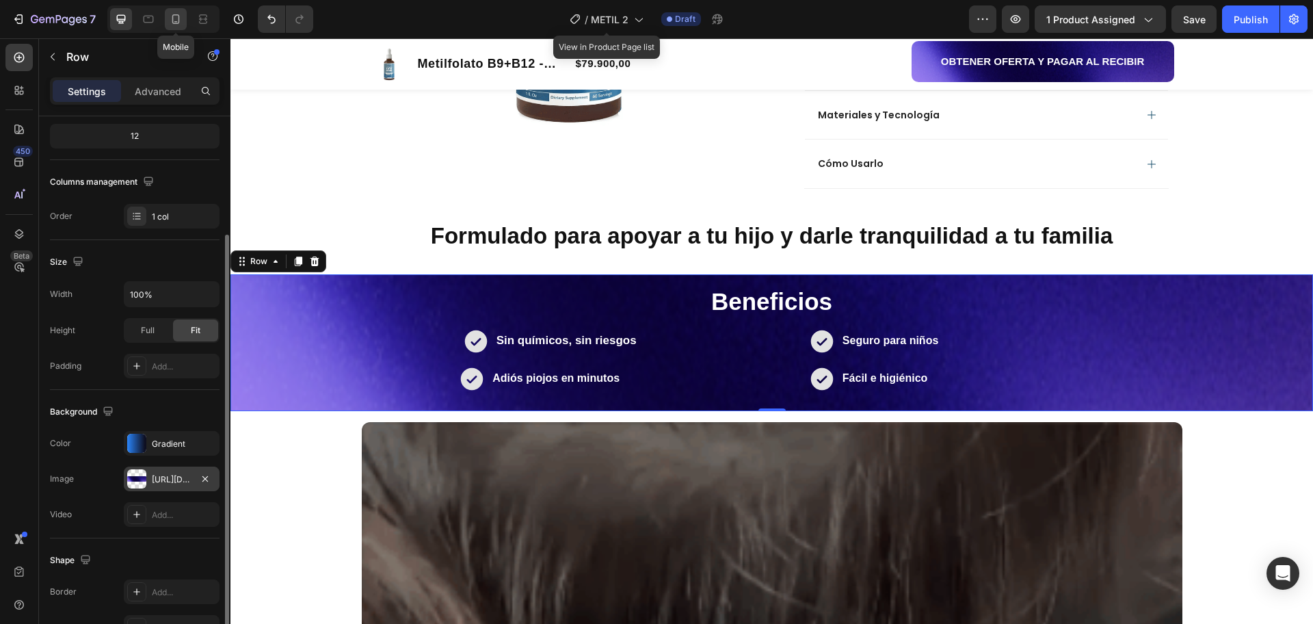
click at [173, 21] on icon at bounding box center [176, 19] width 8 height 10
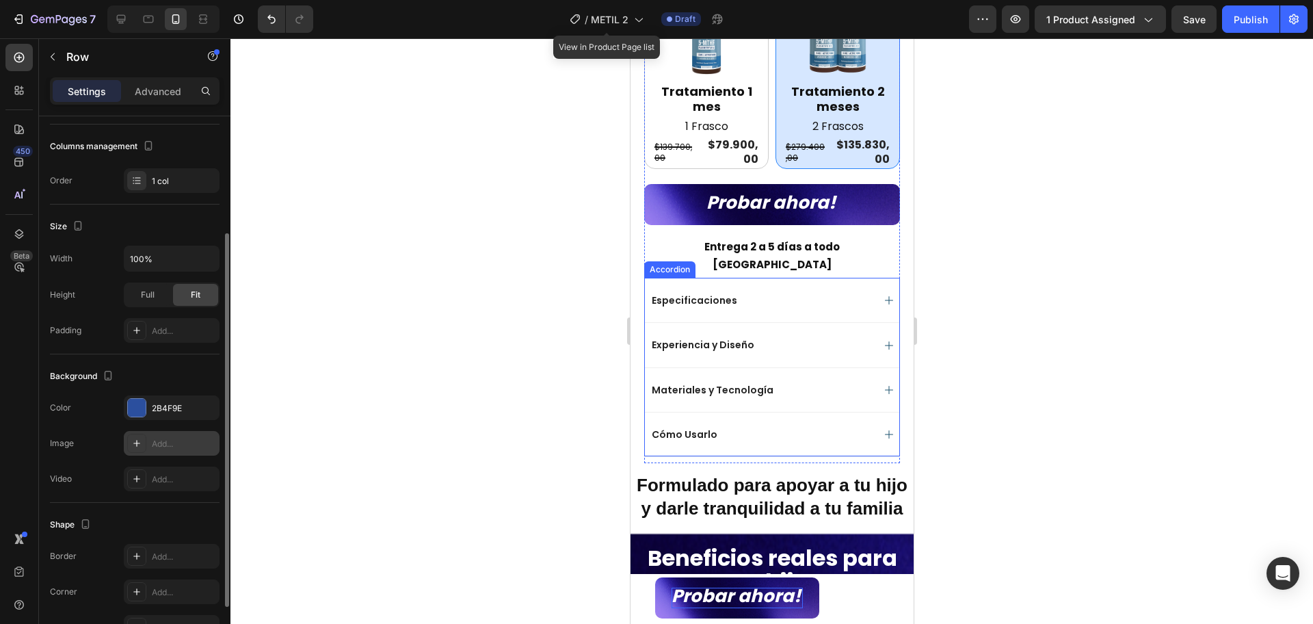
scroll to position [1080, 0]
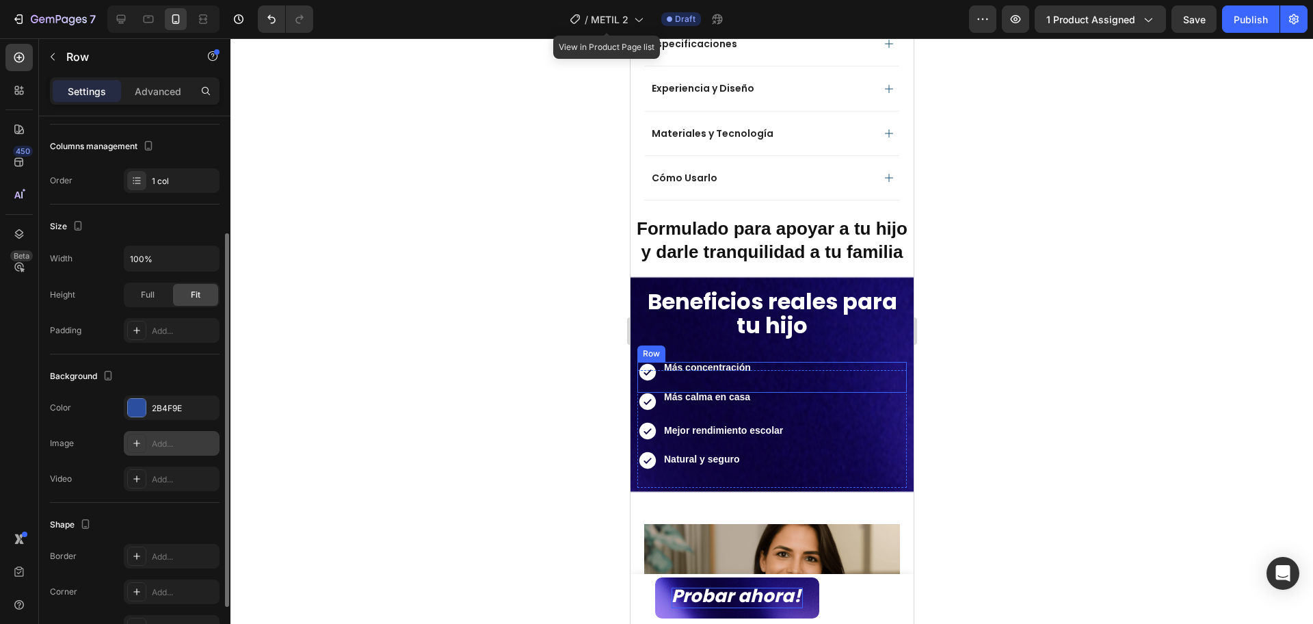
click at [706, 371] on strong "Más concentración" at bounding box center [707, 367] width 87 height 11
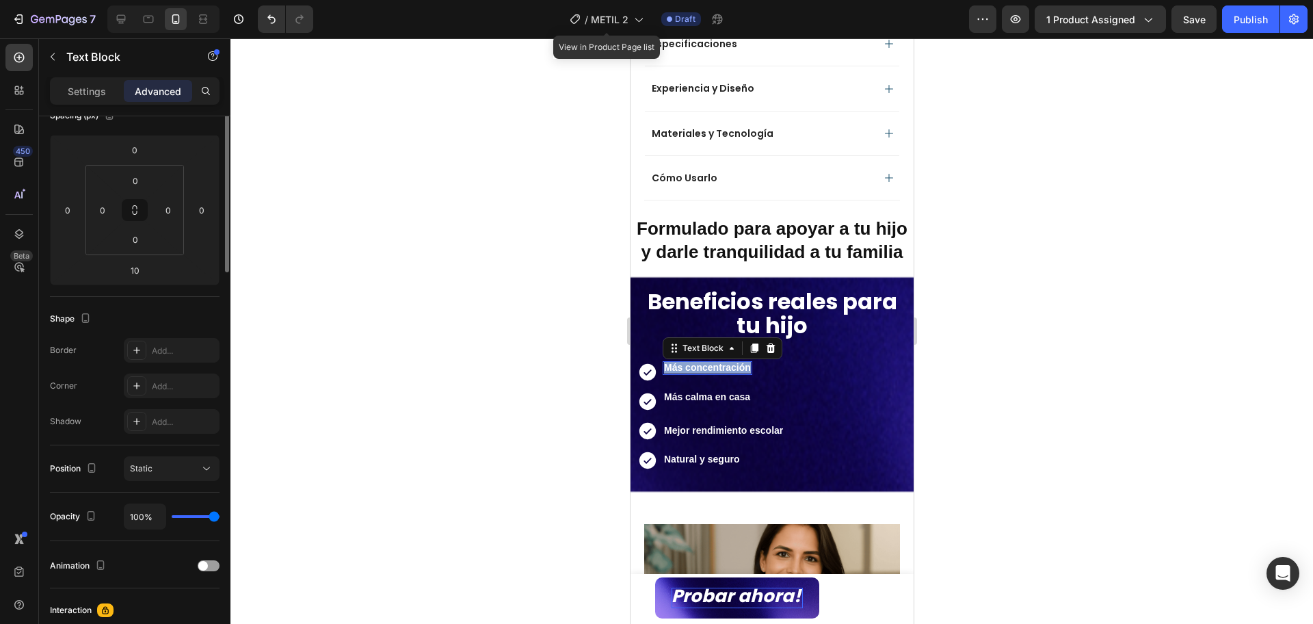
click at [706, 371] on strong "Más concentración" at bounding box center [707, 367] width 87 height 11
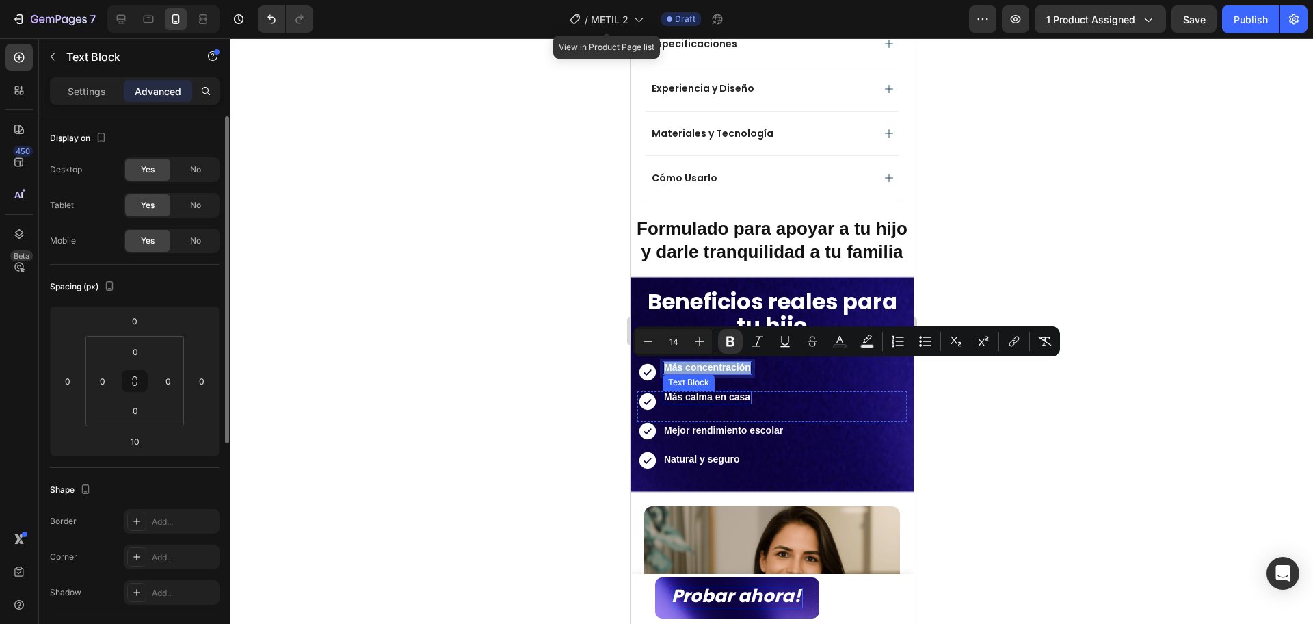
click at [731, 395] on strong "Más calma en casa" at bounding box center [707, 396] width 86 height 11
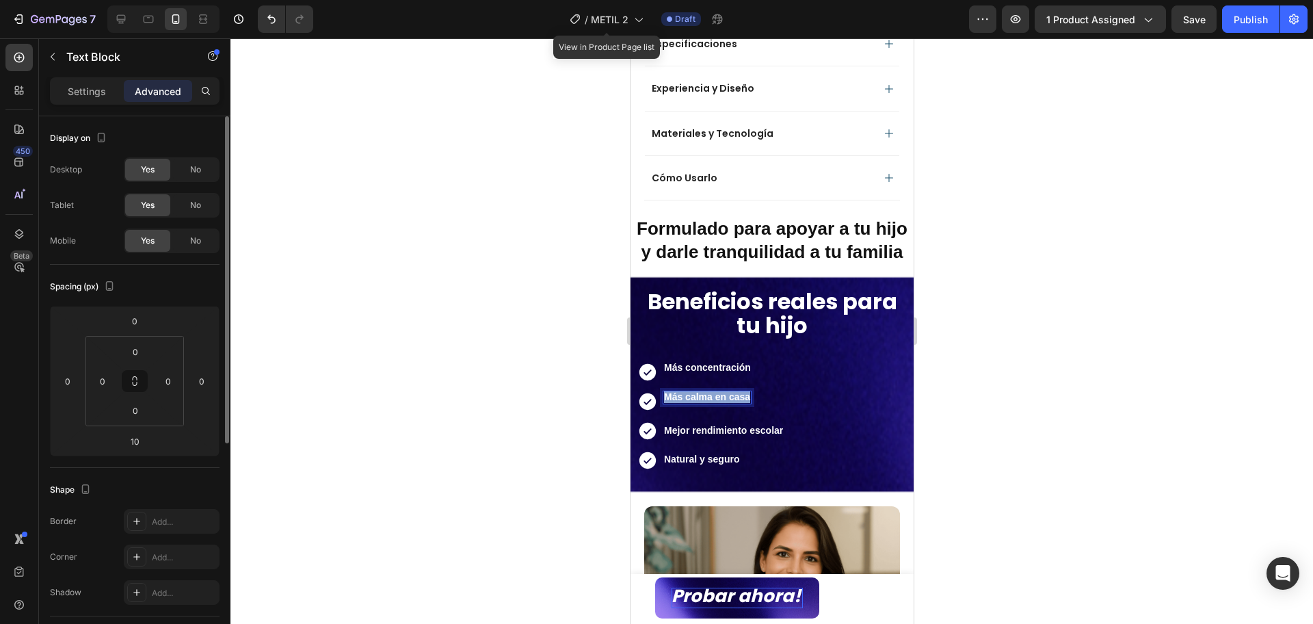
click at [731, 395] on strong "Más calma en casa" at bounding box center [707, 396] width 86 height 11
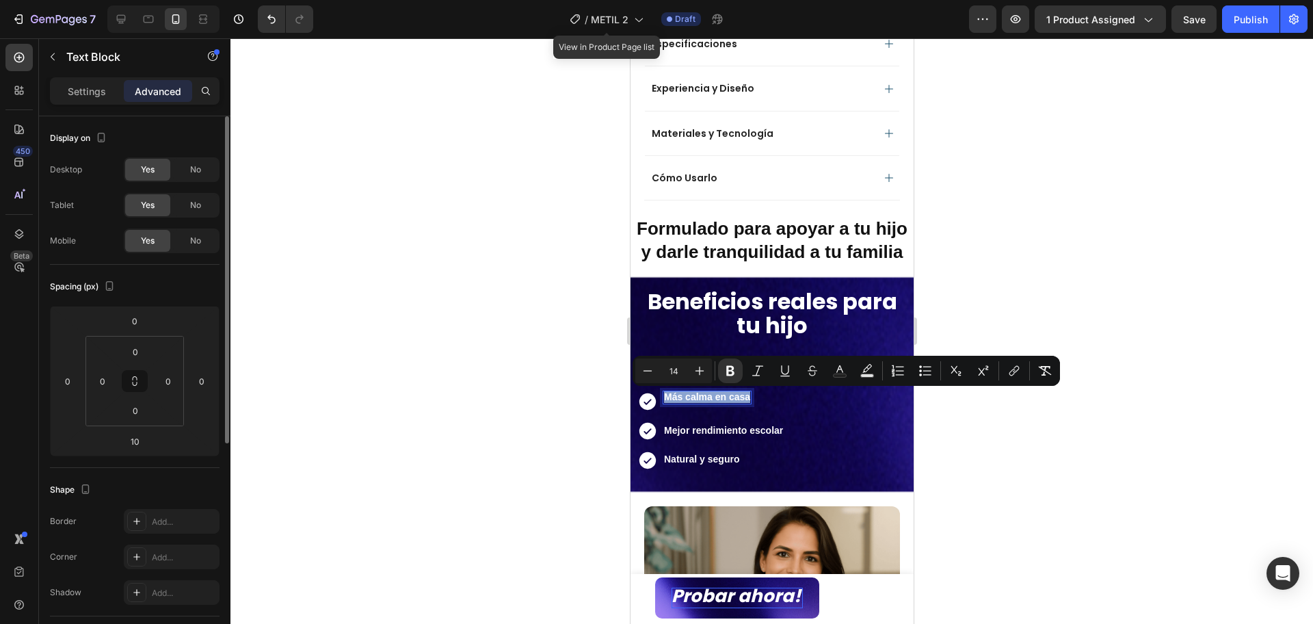
copy strong "Más calma en casa"
click at [733, 428] on strong "Mejor rendimiento escolar" at bounding box center [723, 430] width 119 height 11
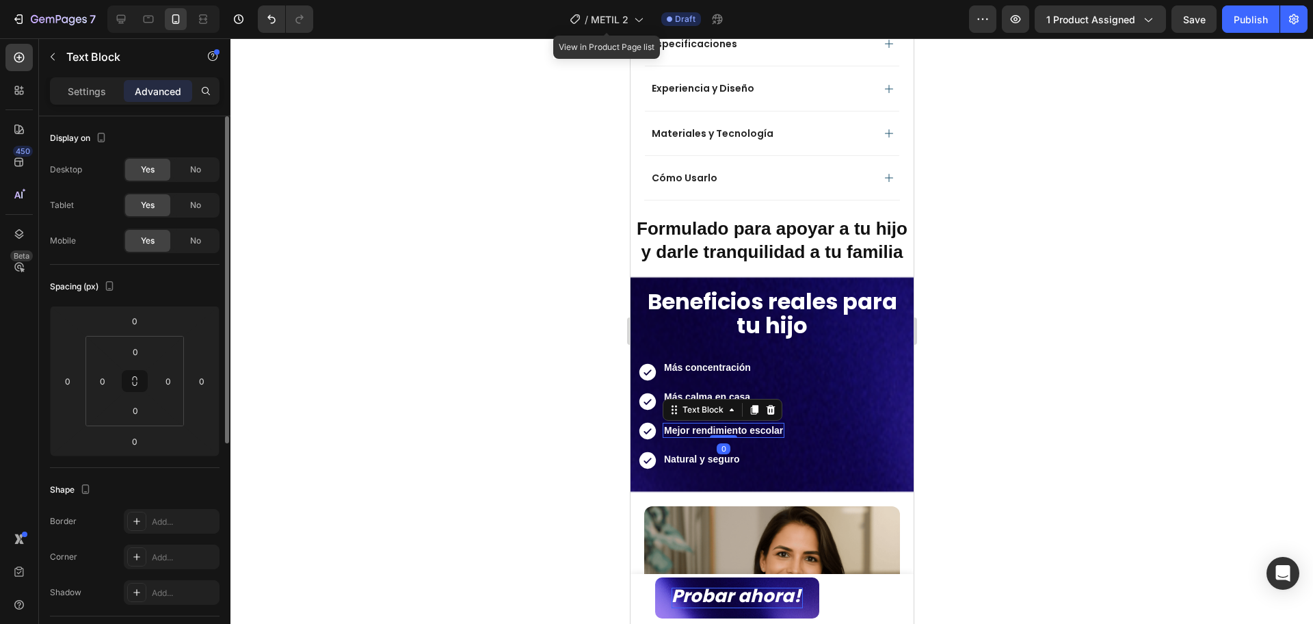
click at [733, 428] on strong "Mejor rendimiento escolar" at bounding box center [723, 430] width 119 height 11
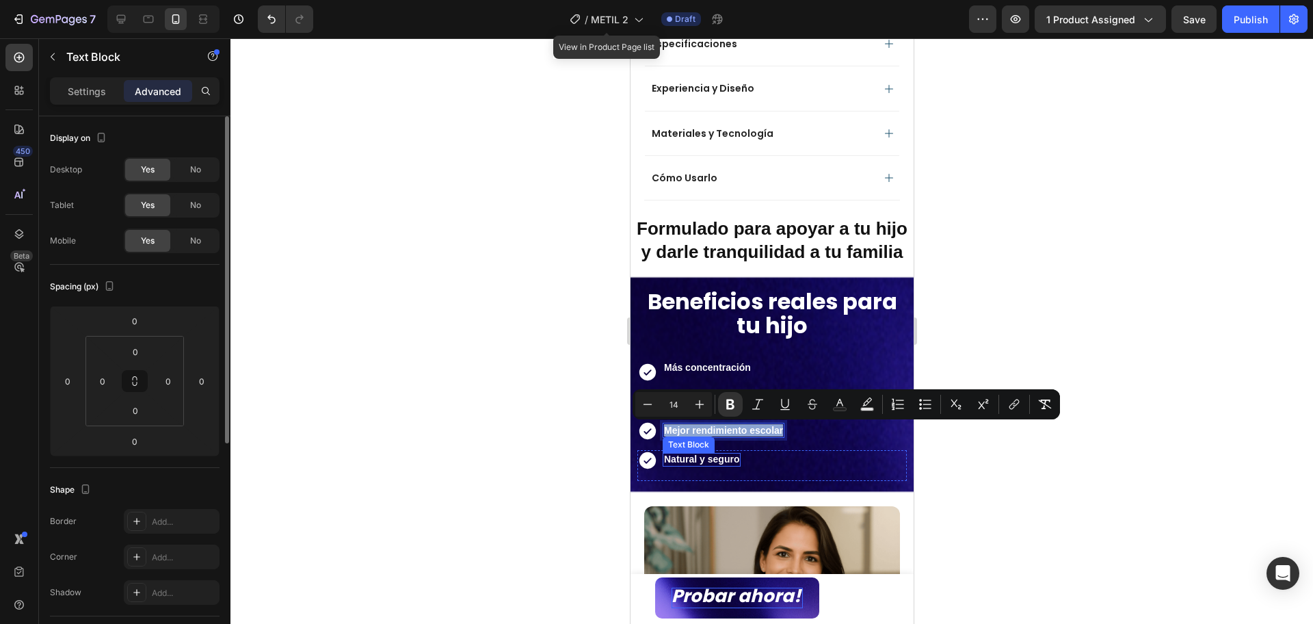
copy strong "Mejor rendimiento escolar"
click at [715, 459] on strong "Natural y seguro" at bounding box center [701, 459] width 75 height 11
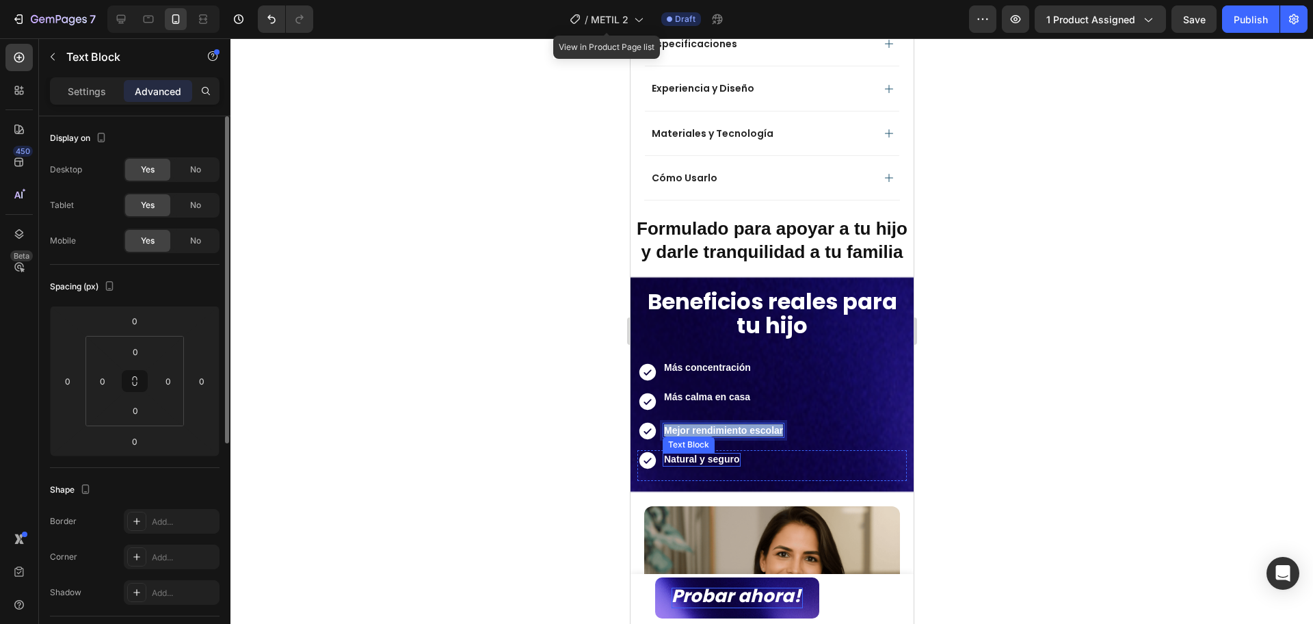
click at [715, 459] on strong "Natural y seguro" at bounding box center [701, 459] width 75 height 11
copy strong "Natural y seguro"
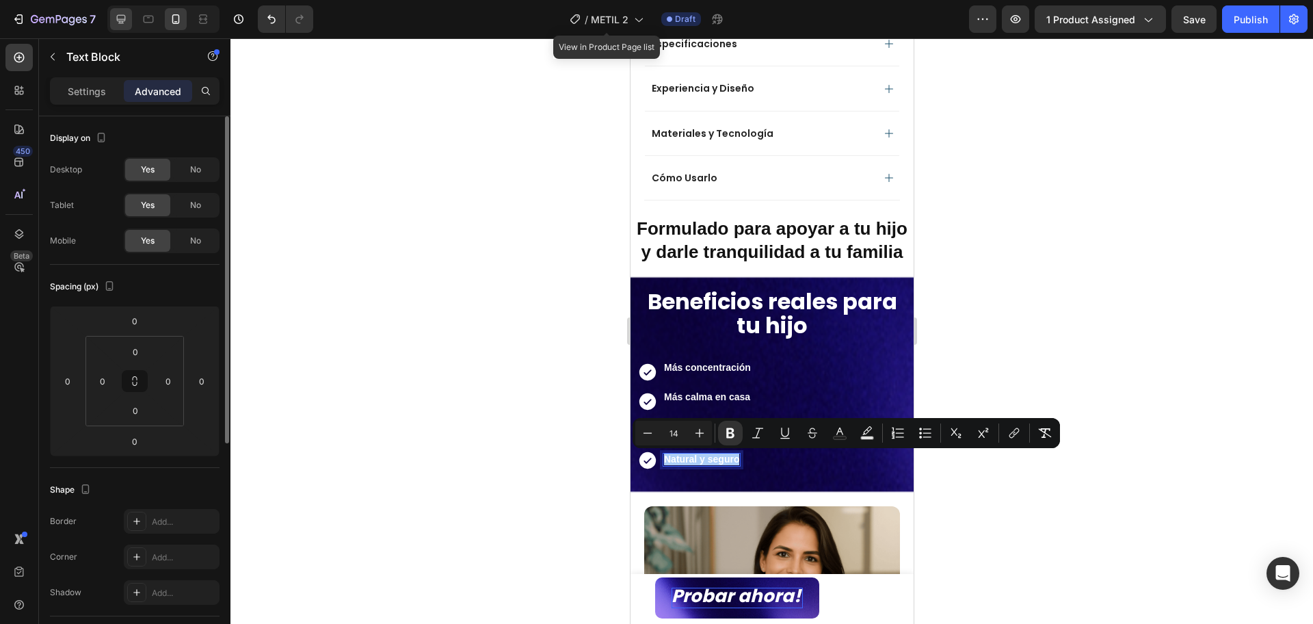
click at [127, 25] on icon at bounding box center [121, 19] width 14 height 14
type input "-16"
type input "2"
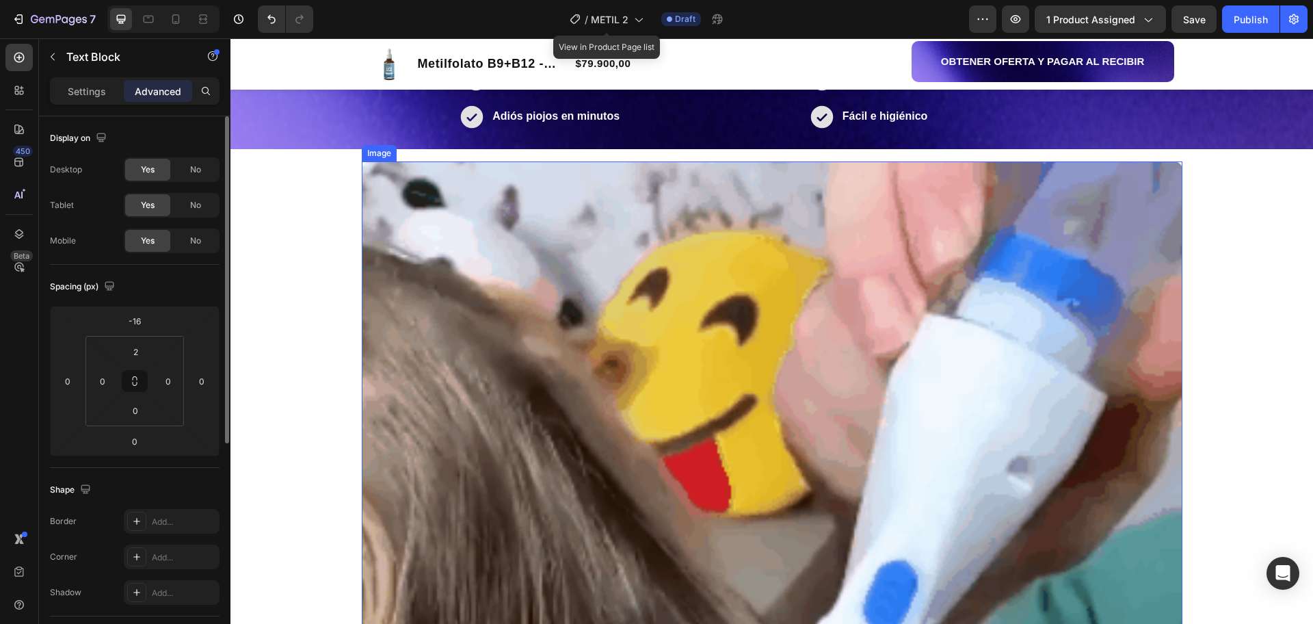
scroll to position [876, 0]
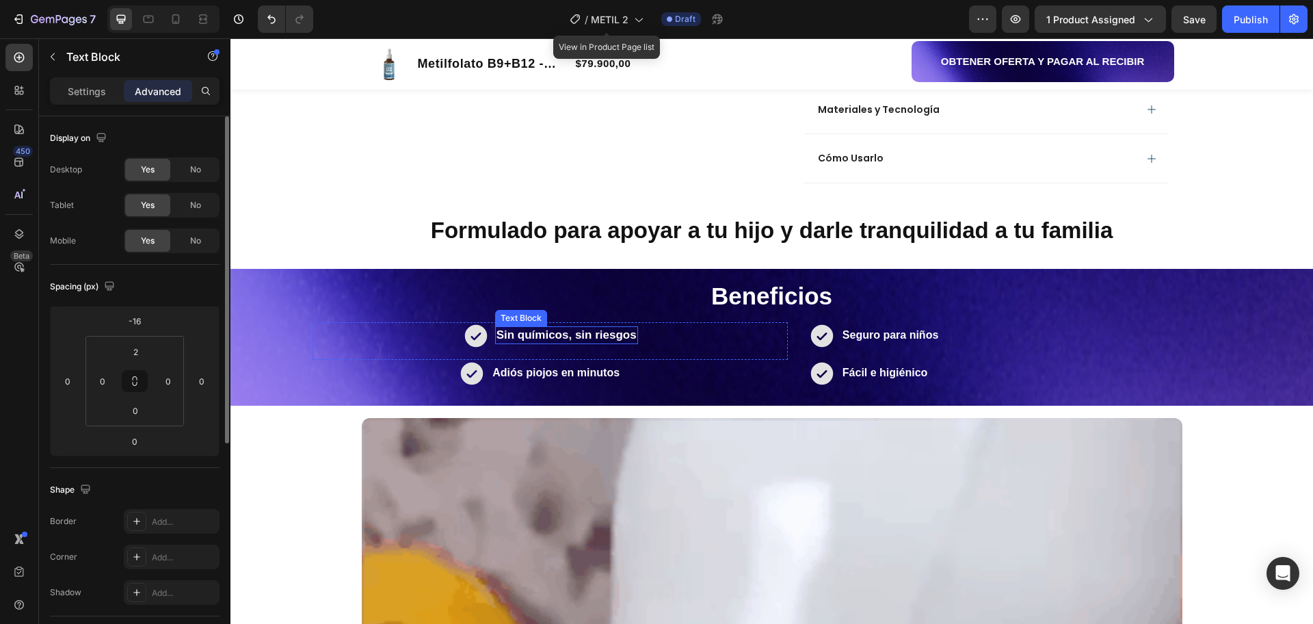
click at [512, 341] on strong "Sin químicos, sin riesgos" at bounding box center [567, 334] width 140 height 13
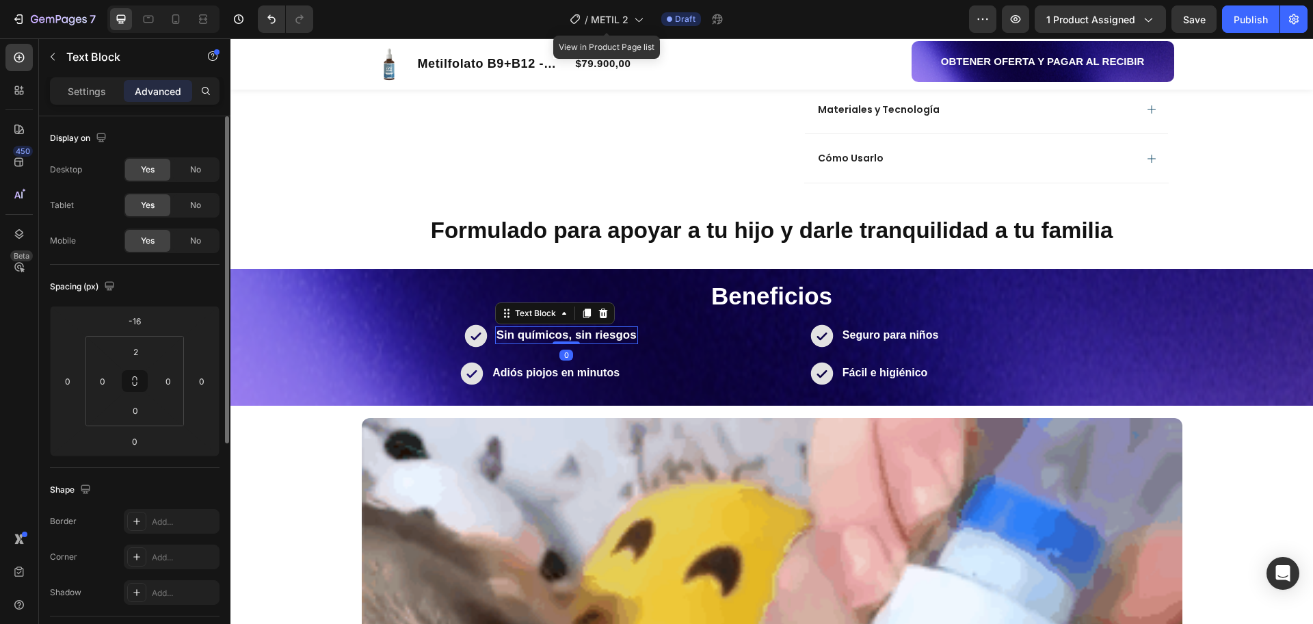
click at [512, 341] on strong "Sin químicos, sin riesgos" at bounding box center [567, 334] width 140 height 13
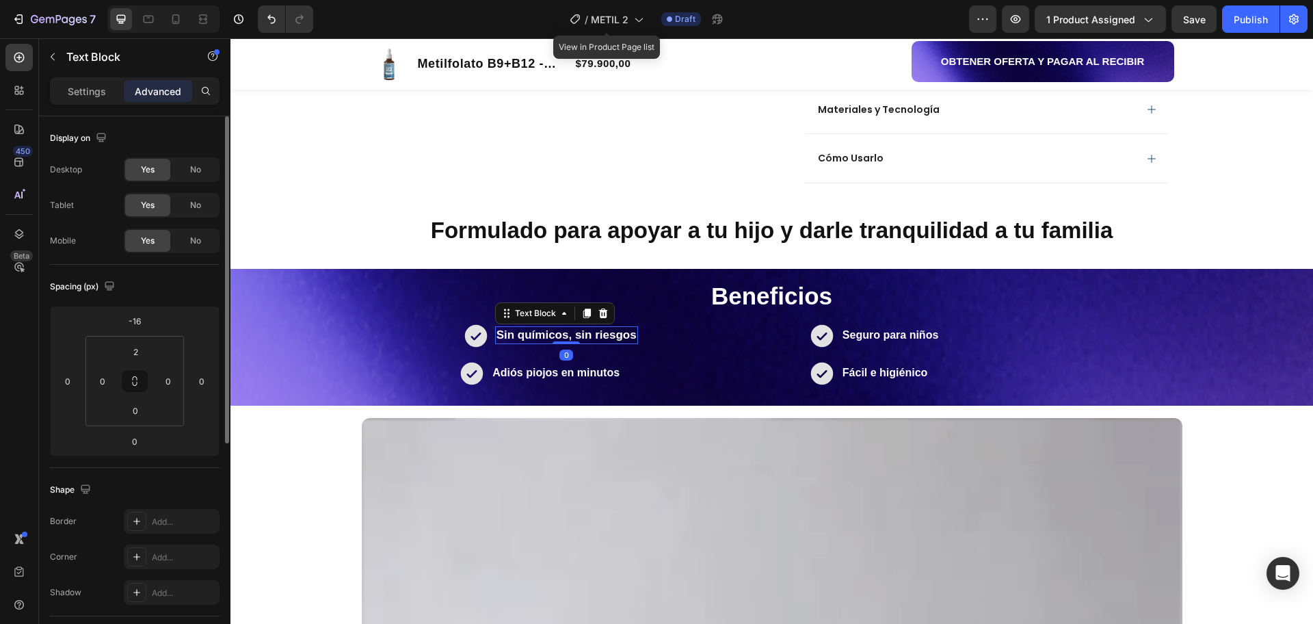
click at [512, 341] on strong "Sin químicos, sin riesgos" at bounding box center [567, 334] width 140 height 13
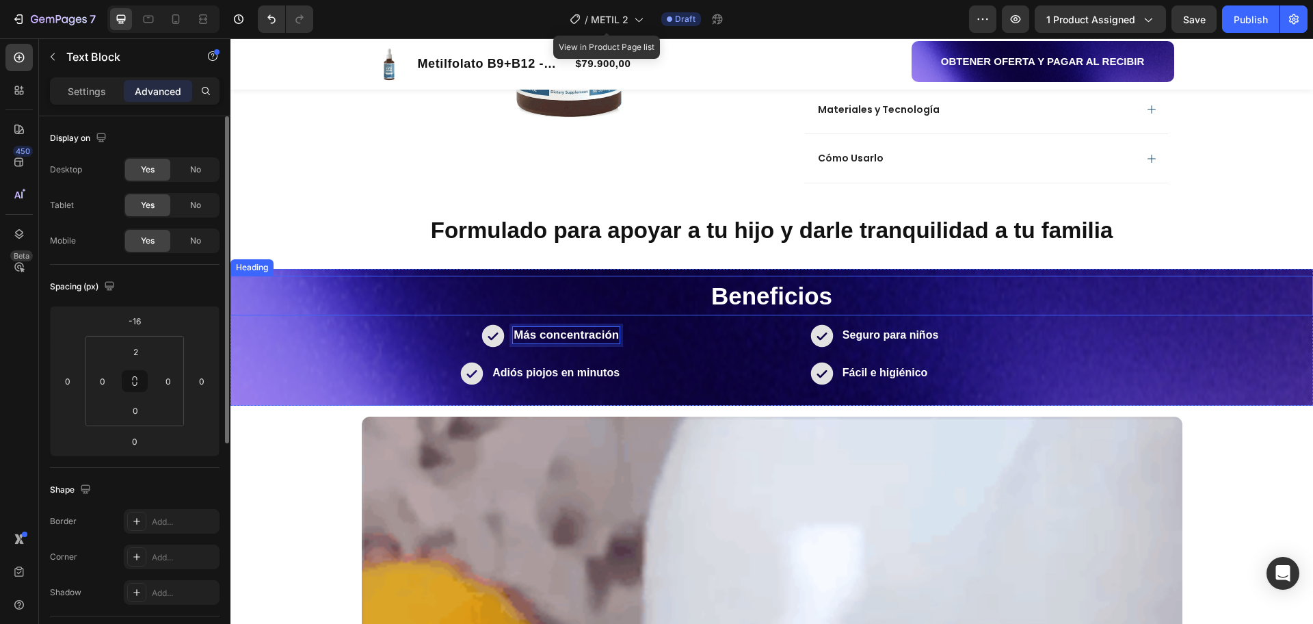
scroll to position [962, 0]
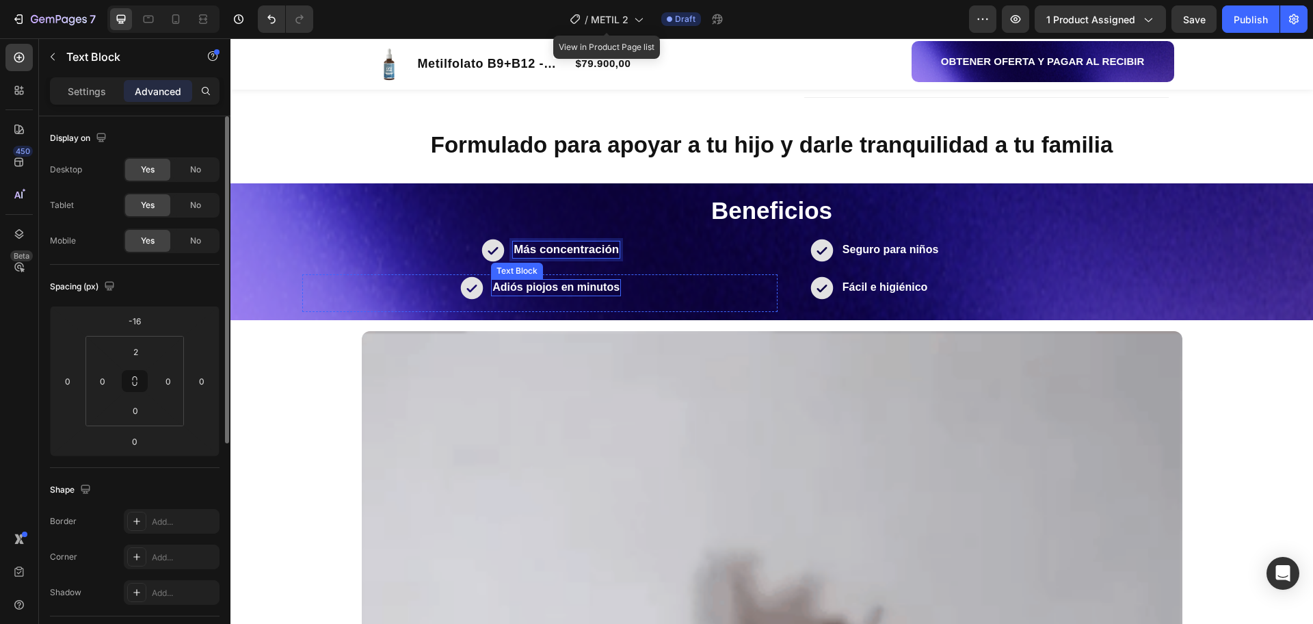
click at [550, 285] on strong "Adiós piojos en minutos" at bounding box center [556, 287] width 127 height 12
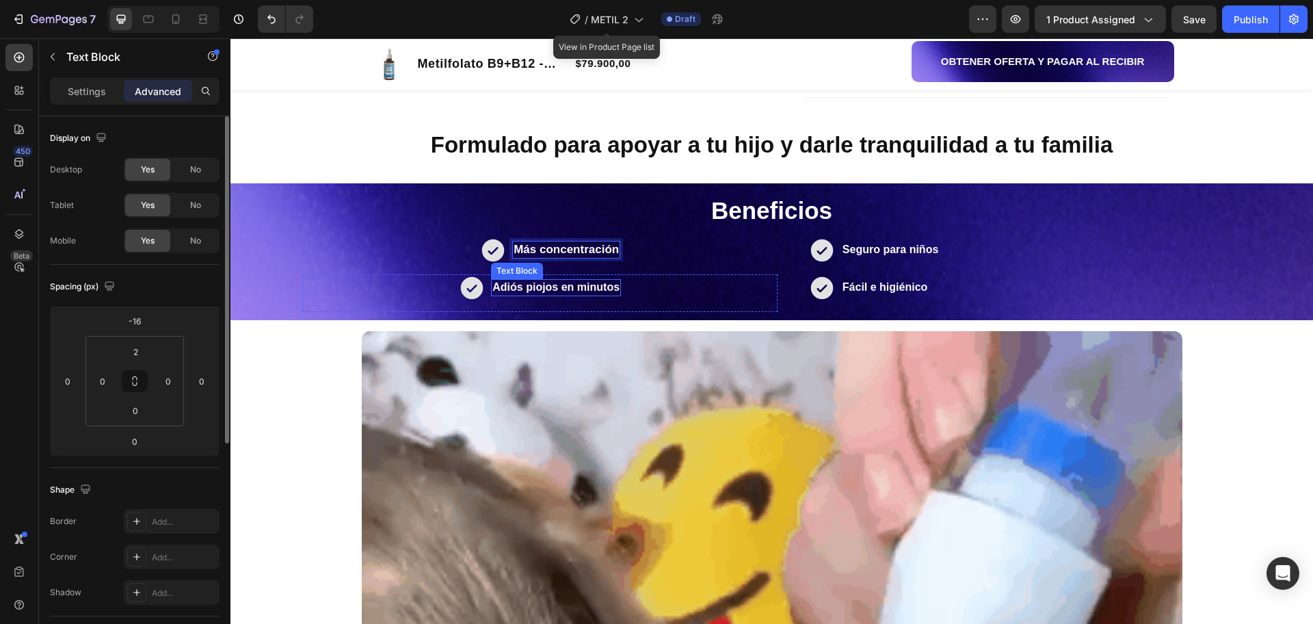
click at [550, 285] on strong "Adiós piojos en minutos" at bounding box center [556, 287] width 127 height 12
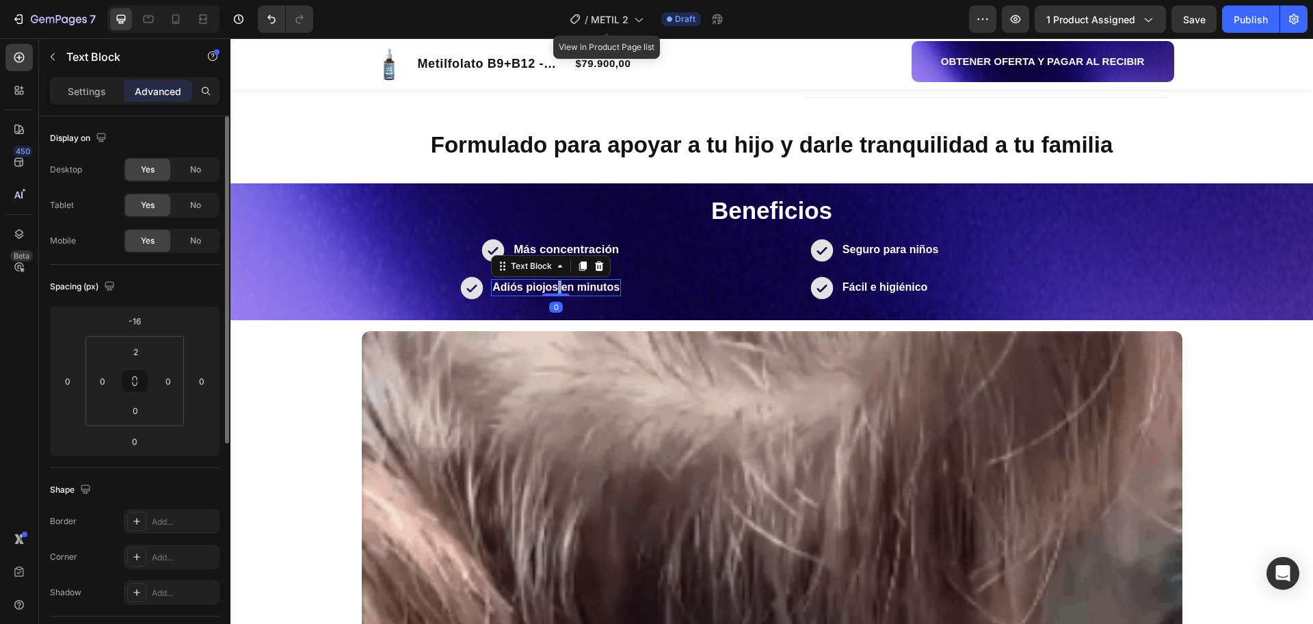
click at [550, 285] on strong "Adiós piojos en minutos" at bounding box center [556, 287] width 127 height 12
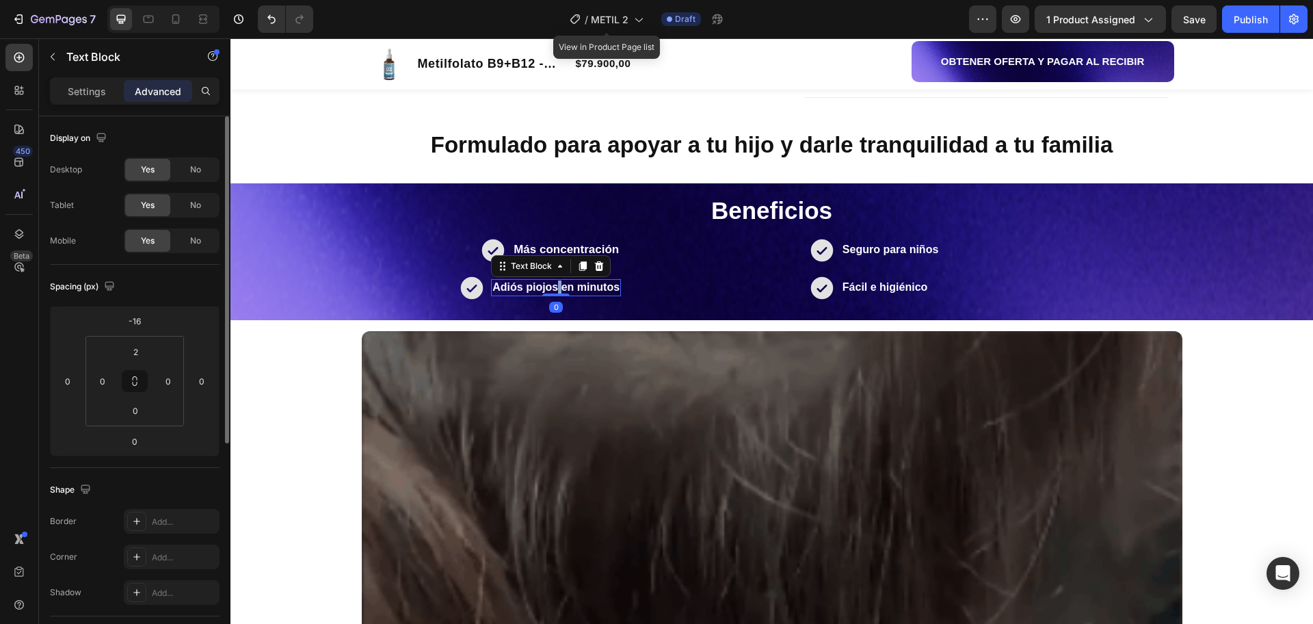
click at [552, 287] on strong "Adiós piojos en minutos" at bounding box center [556, 287] width 127 height 12
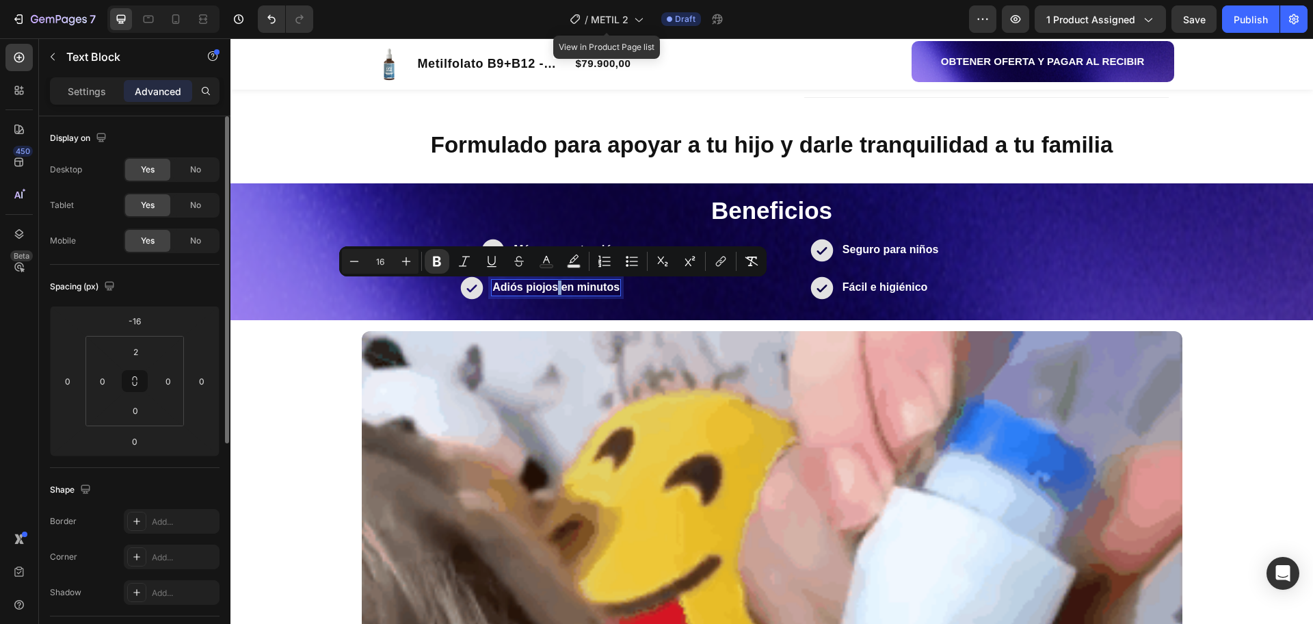
click at [552, 287] on strong "Adiós piojos en minutos" at bounding box center [556, 287] width 127 height 12
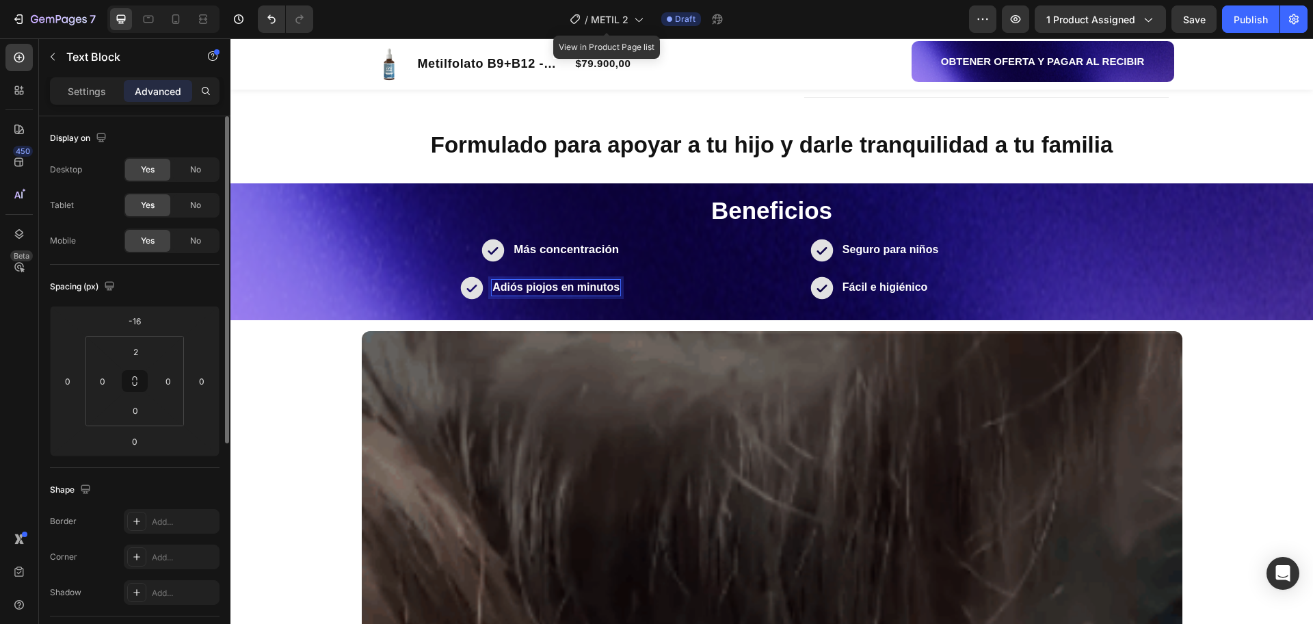
click at [539, 293] on strong "Adiós piojos en minutos" at bounding box center [556, 287] width 127 height 12
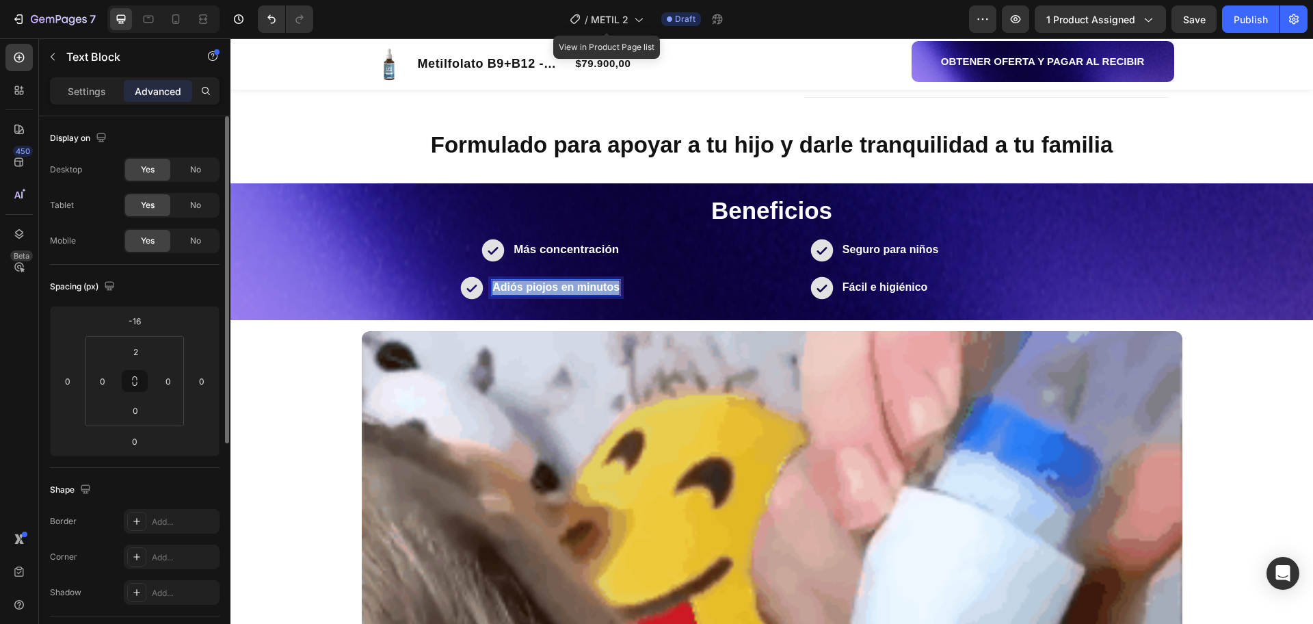
click at [539, 293] on strong "Adiós piojos en minutos" at bounding box center [556, 287] width 127 height 12
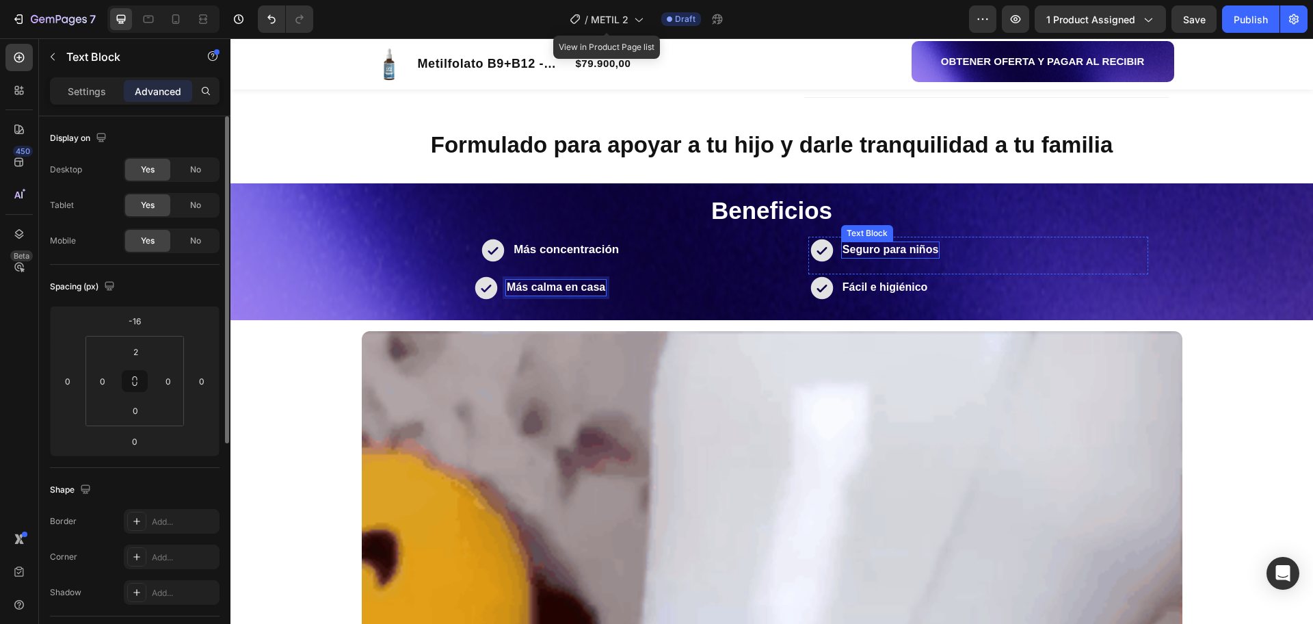
click at [910, 252] on strong "Seguro para niños" at bounding box center [891, 250] width 96 height 12
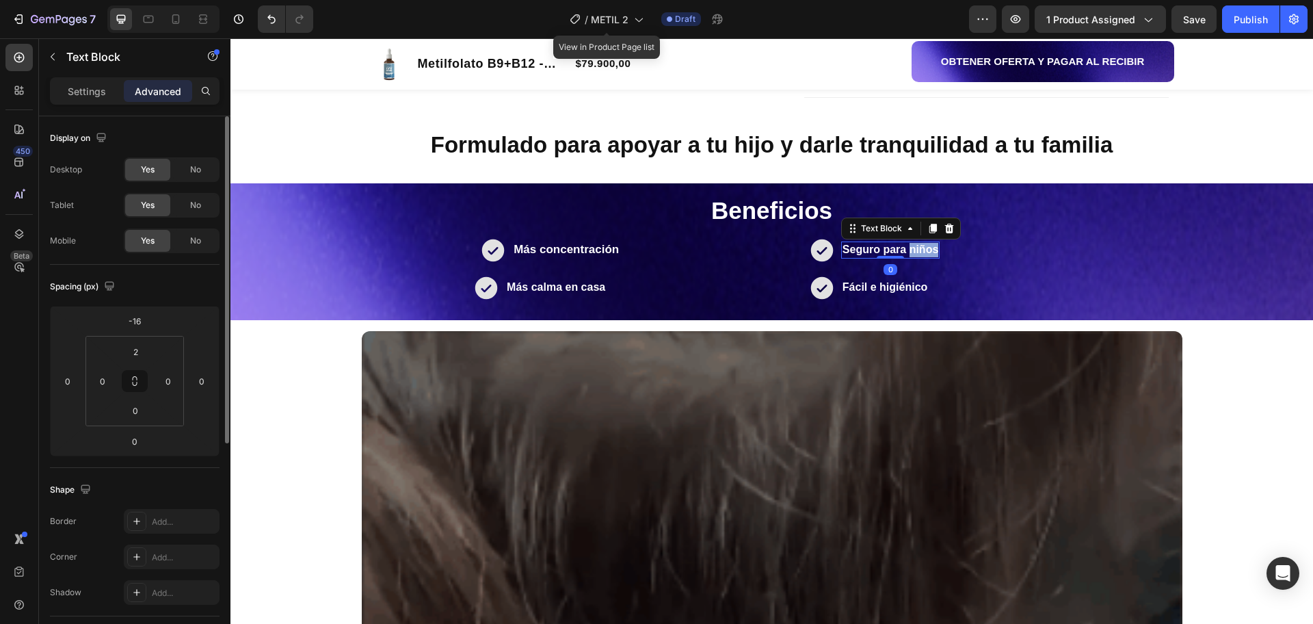
click at [910, 252] on strong "Seguro para niños" at bounding box center [891, 250] width 96 height 12
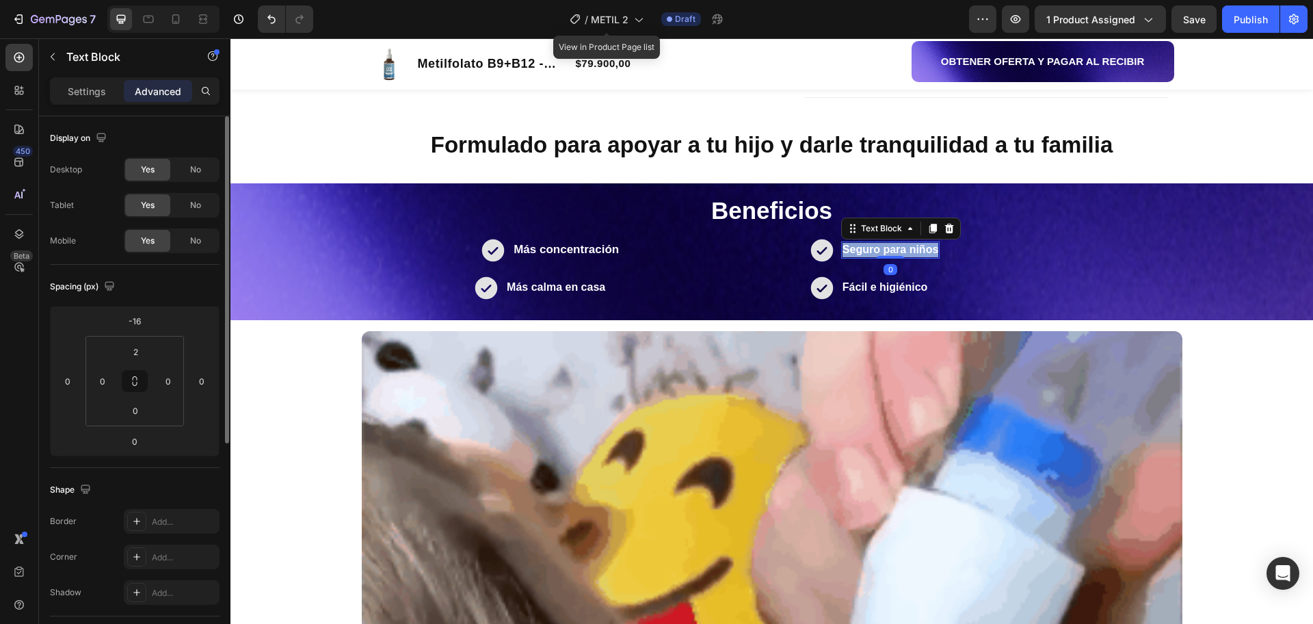
click at [910, 252] on strong "Seguro para niños" at bounding box center [891, 250] width 96 height 12
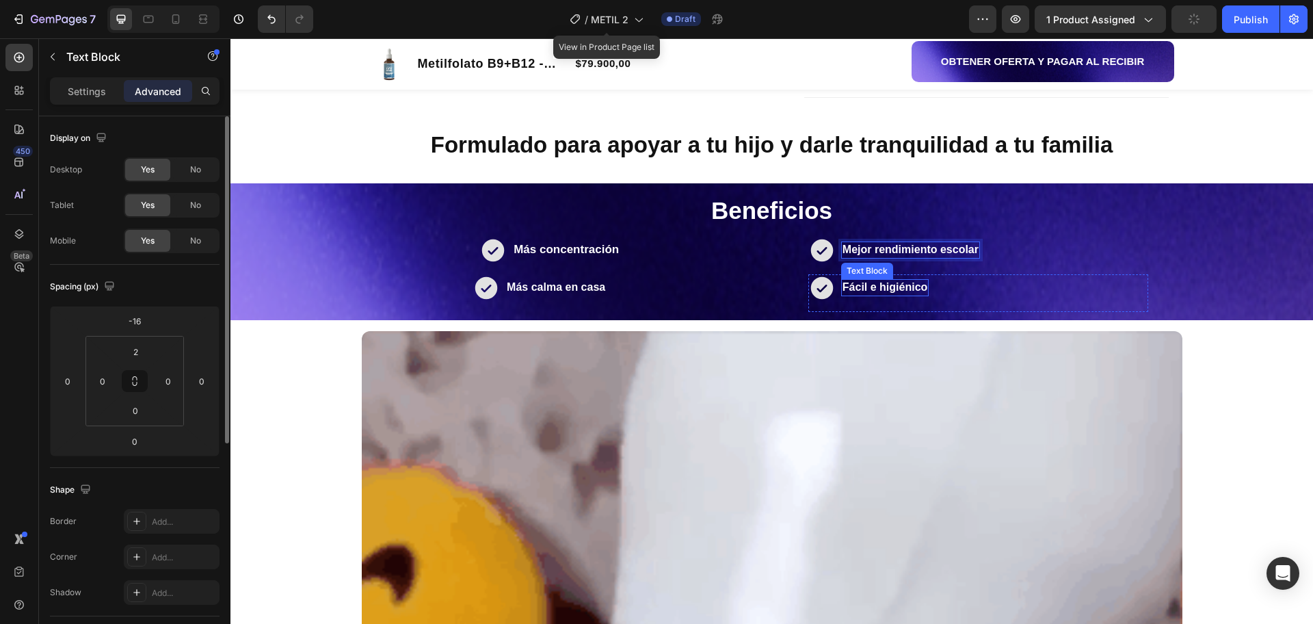
click at [863, 287] on strong "Fácil e higiénico" at bounding box center [885, 287] width 85 height 12
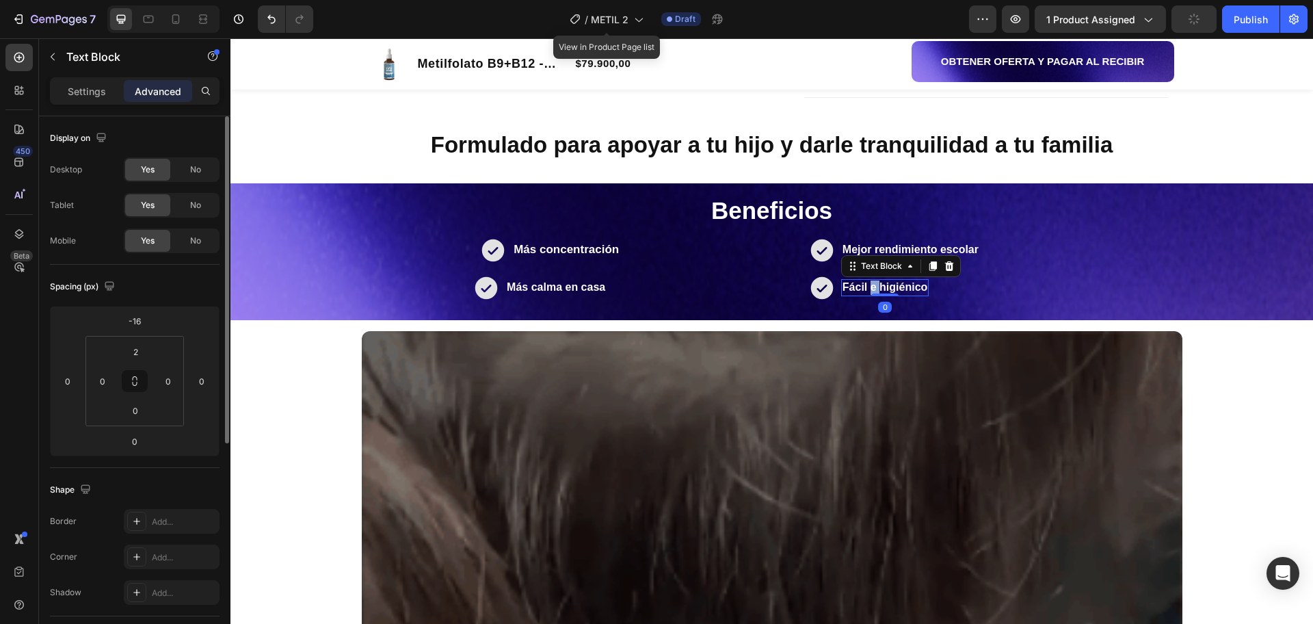
click at [863, 287] on strong "Fácil e higiénico" at bounding box center [885, 287] width 85 height 12
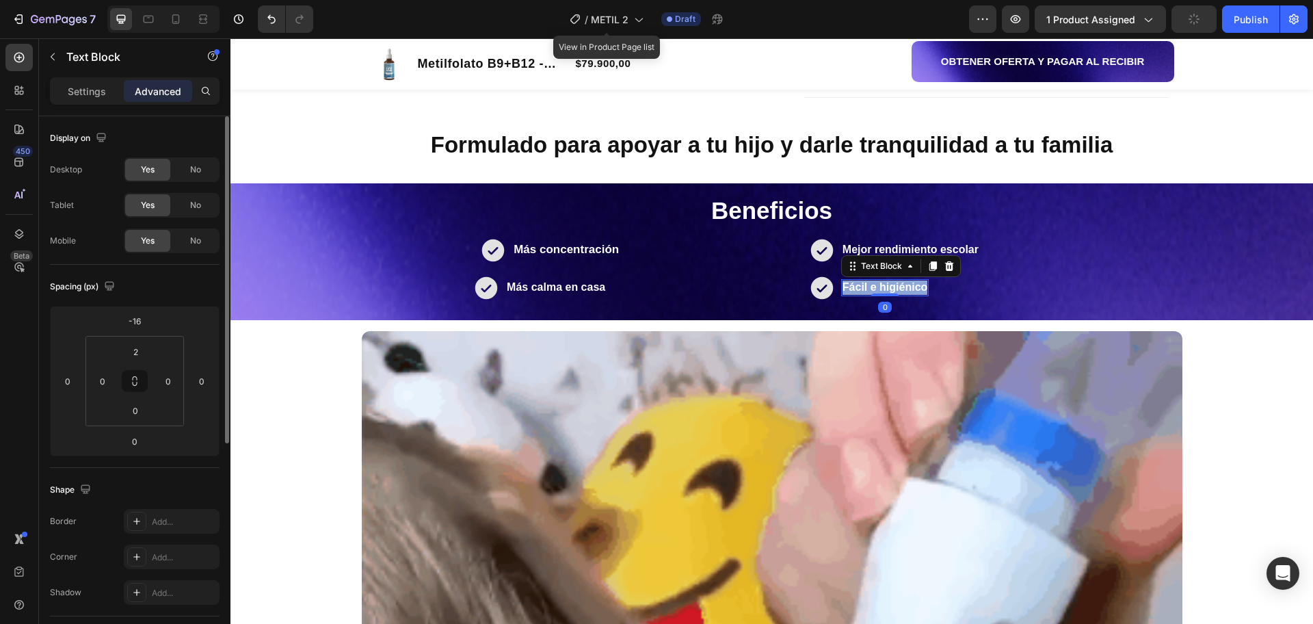
click at [863, 287] on strong "Fácil e higiénico" at bounding box center [885, 287] width 85 height 12
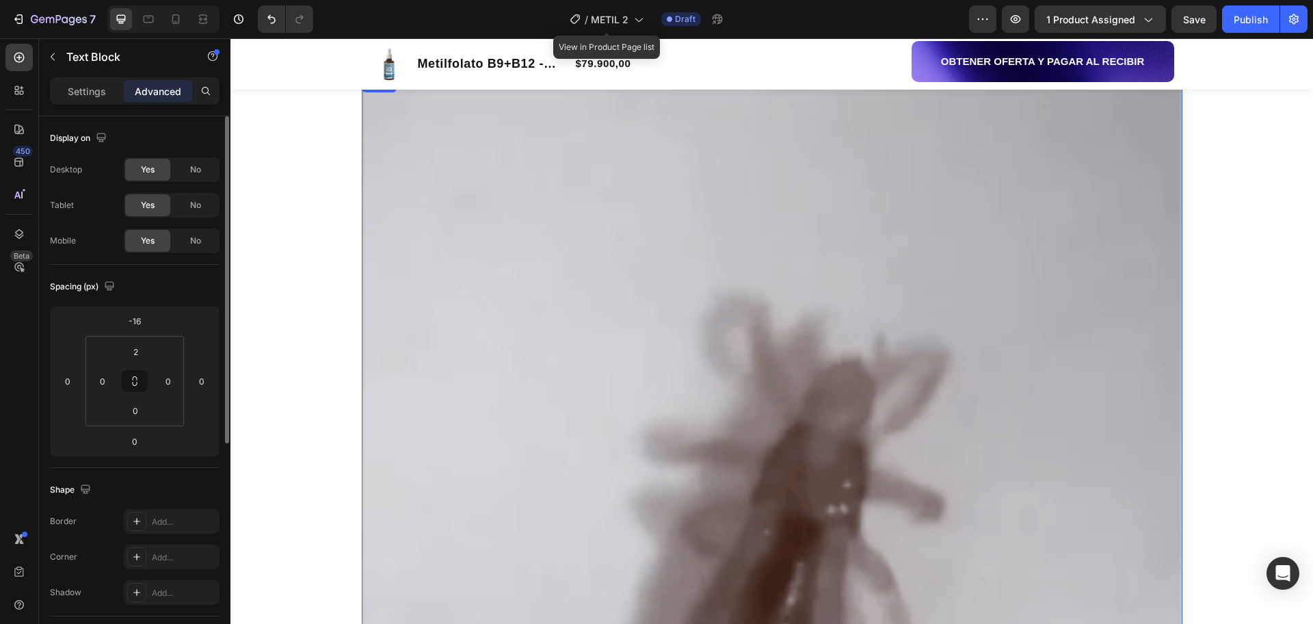
scroll to position [1304, 0]
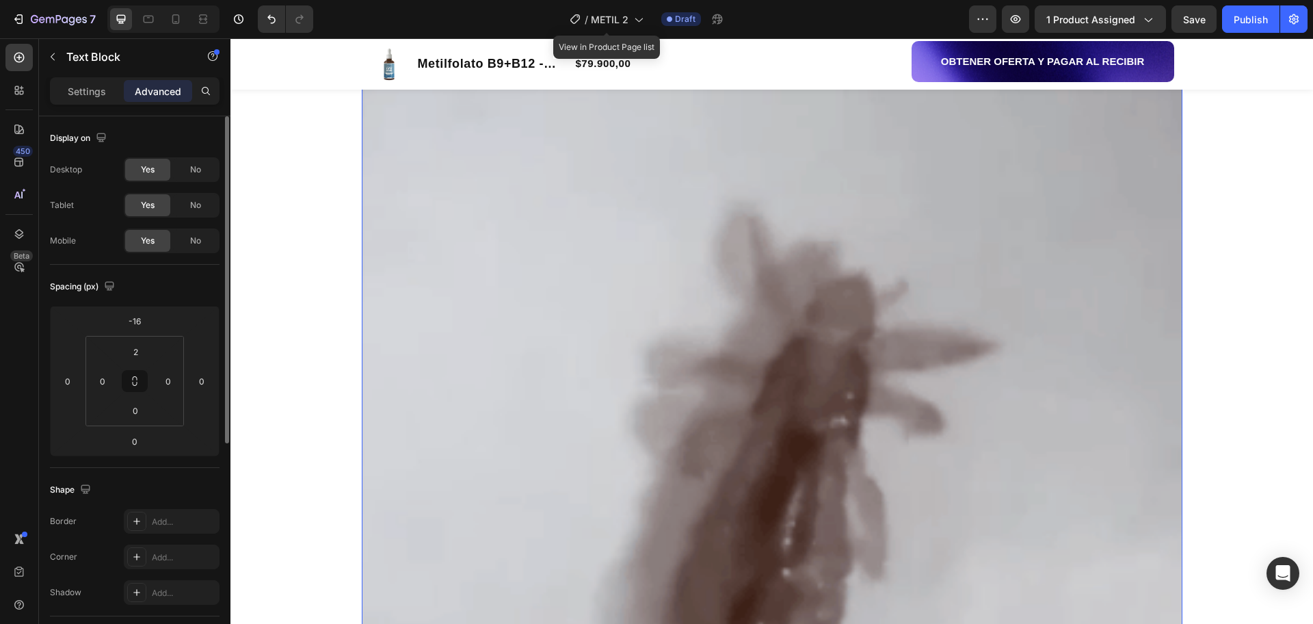
click at [758, 434] on img at bounding box center [772, 503] width 821 height 1026
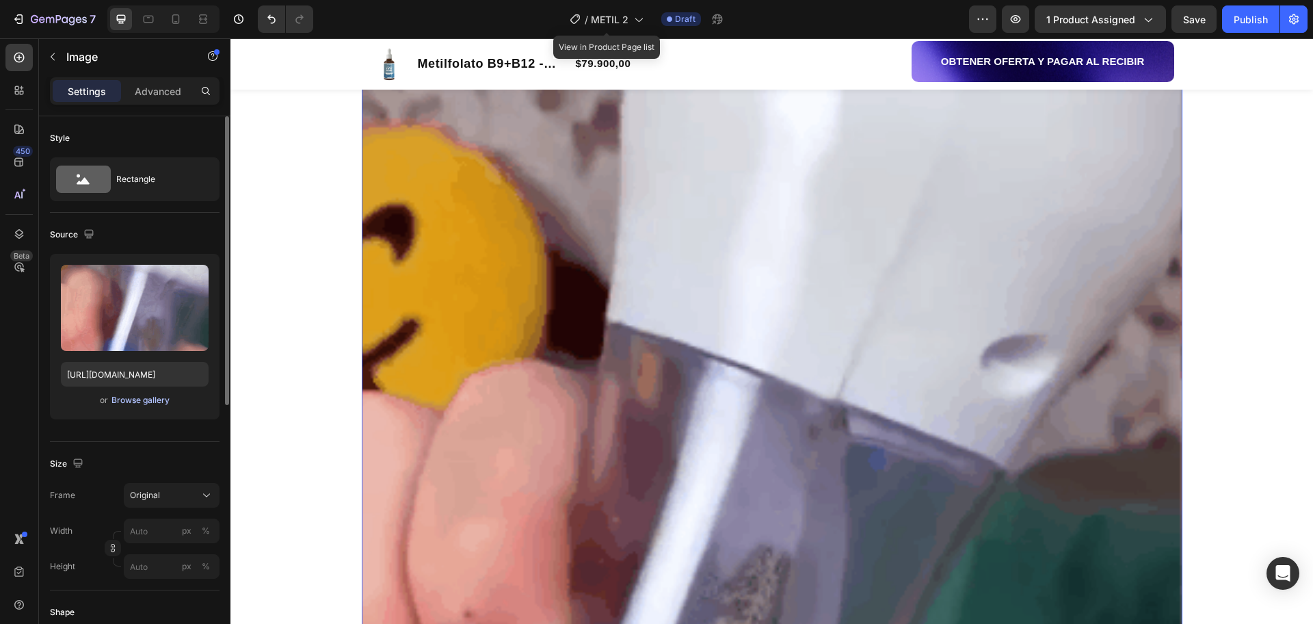
click at [148, 400] on div "Browse gallery" at bounding box center [141, 400] width 58 height 12
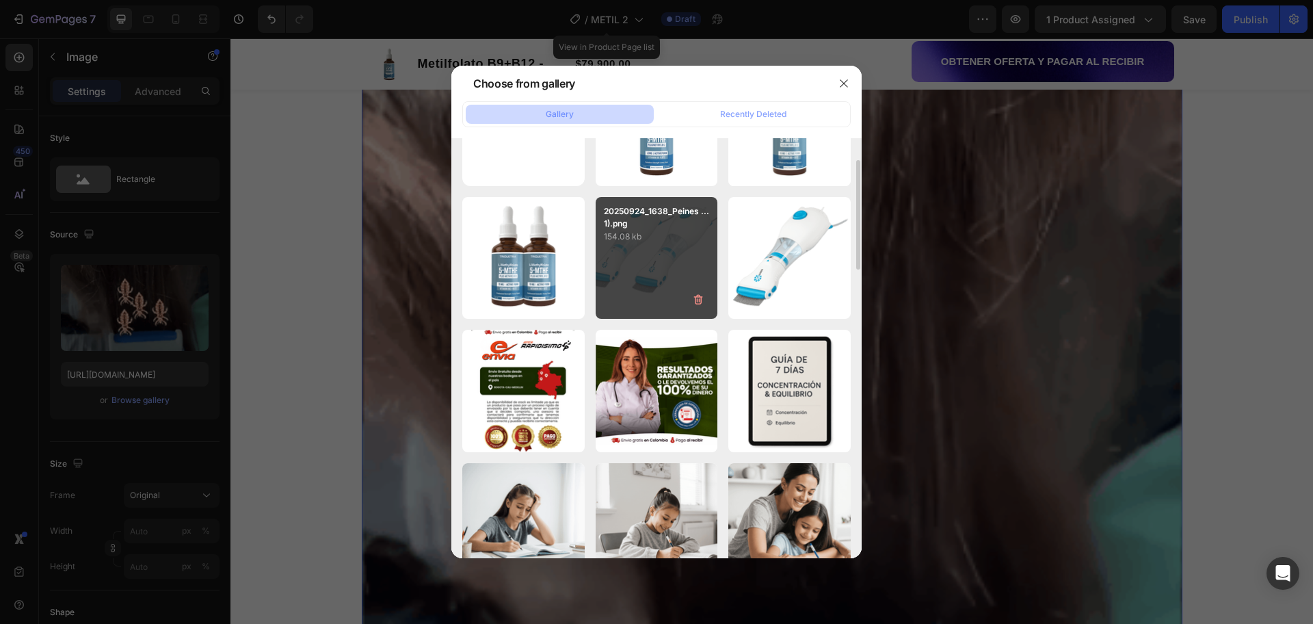
scroll to position [0, 0]
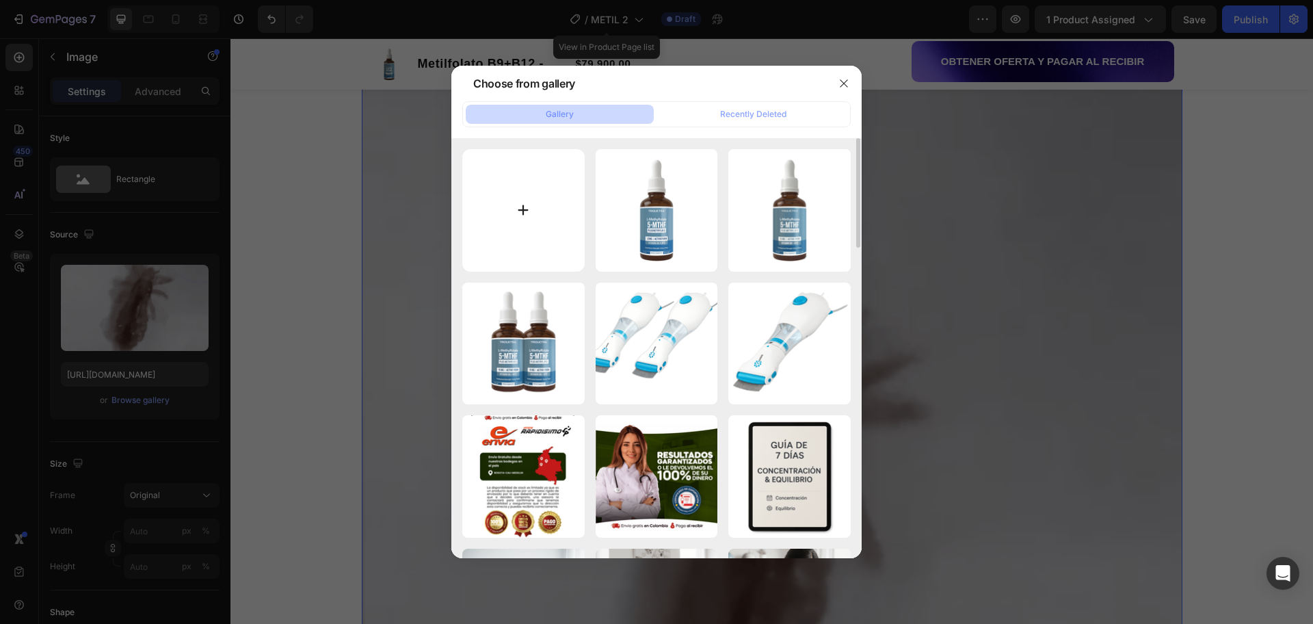
click at [526, 225] on input "file" at bounding box center [523, 210] width 122 height 122
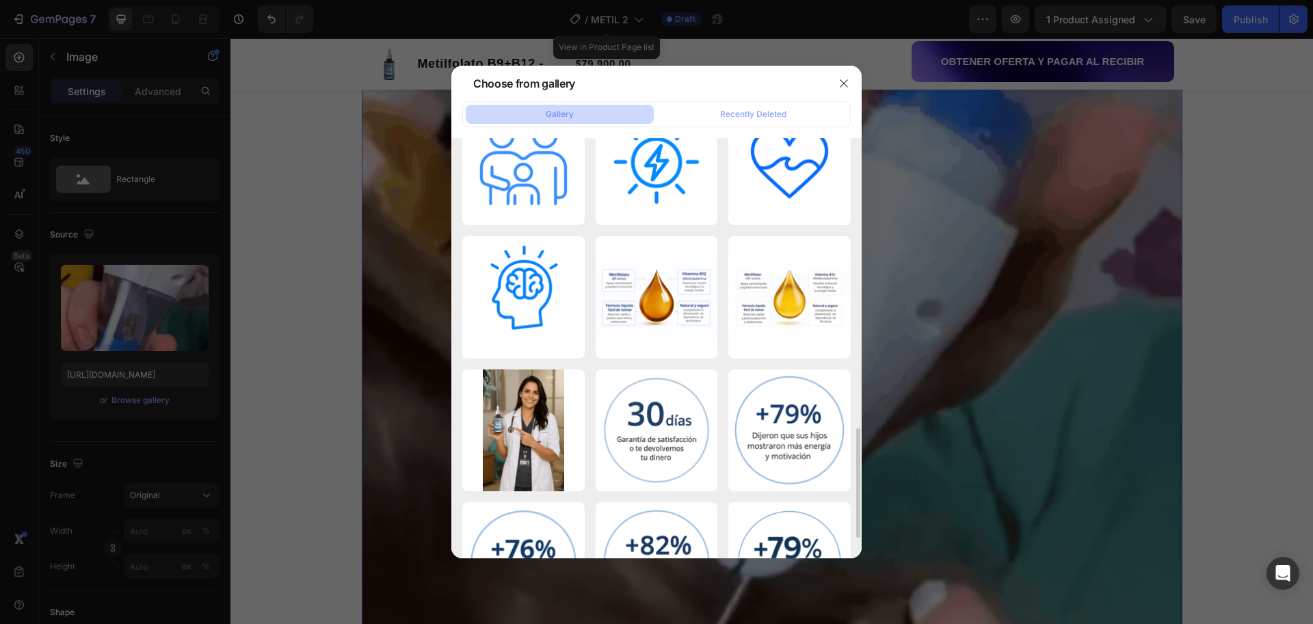
scroll to position [1189, 0]
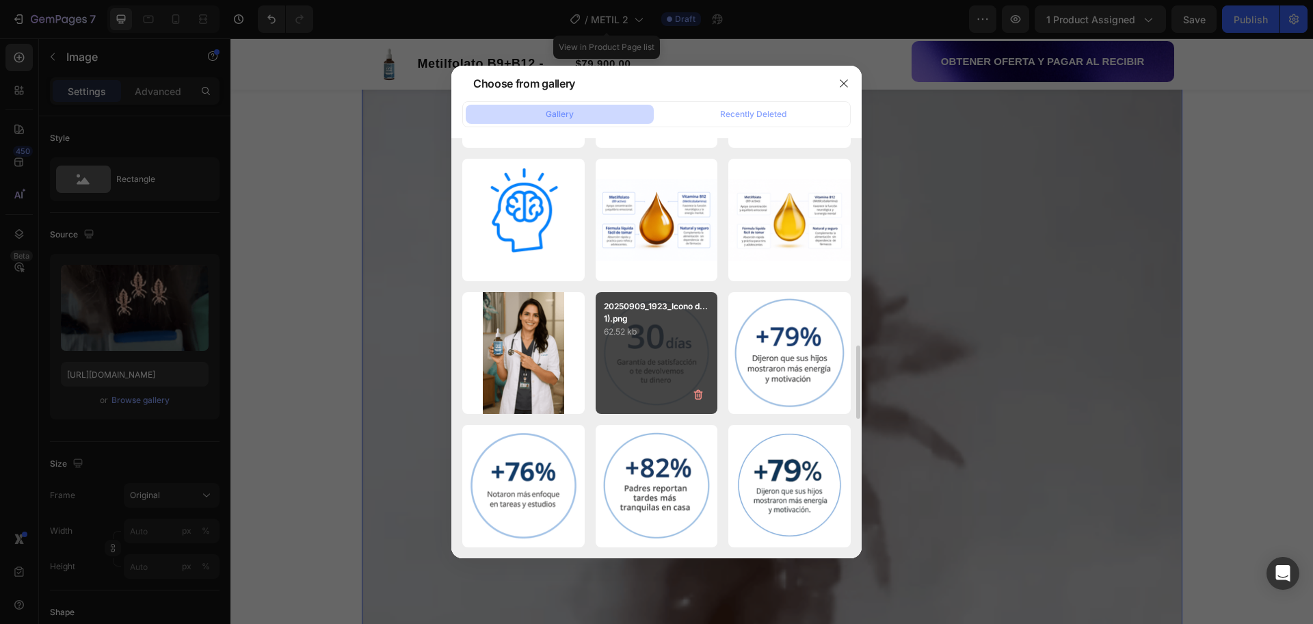
click at [0, 0] on div "Untitled design (20) (1).png 550.77 kb" at bounding box center [0, 0] width 0 height 0
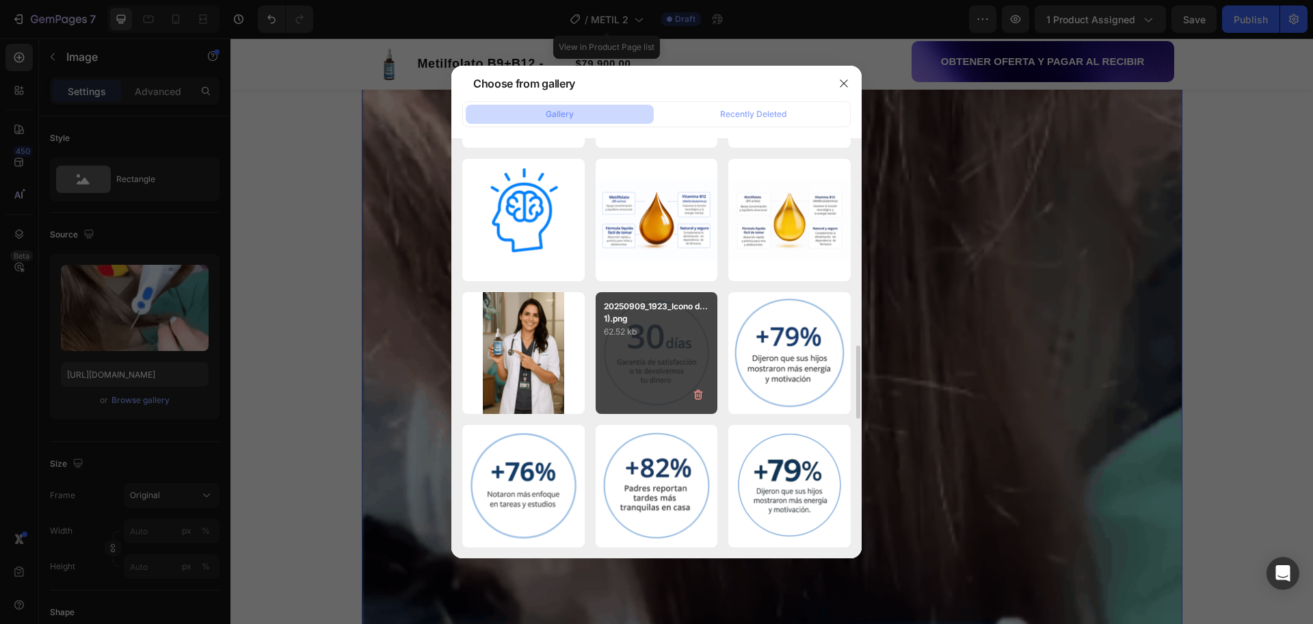
type input "https://cdn.shopify.com/s/files/1/0670/9382/3643/files/gempages_547631053318128…"
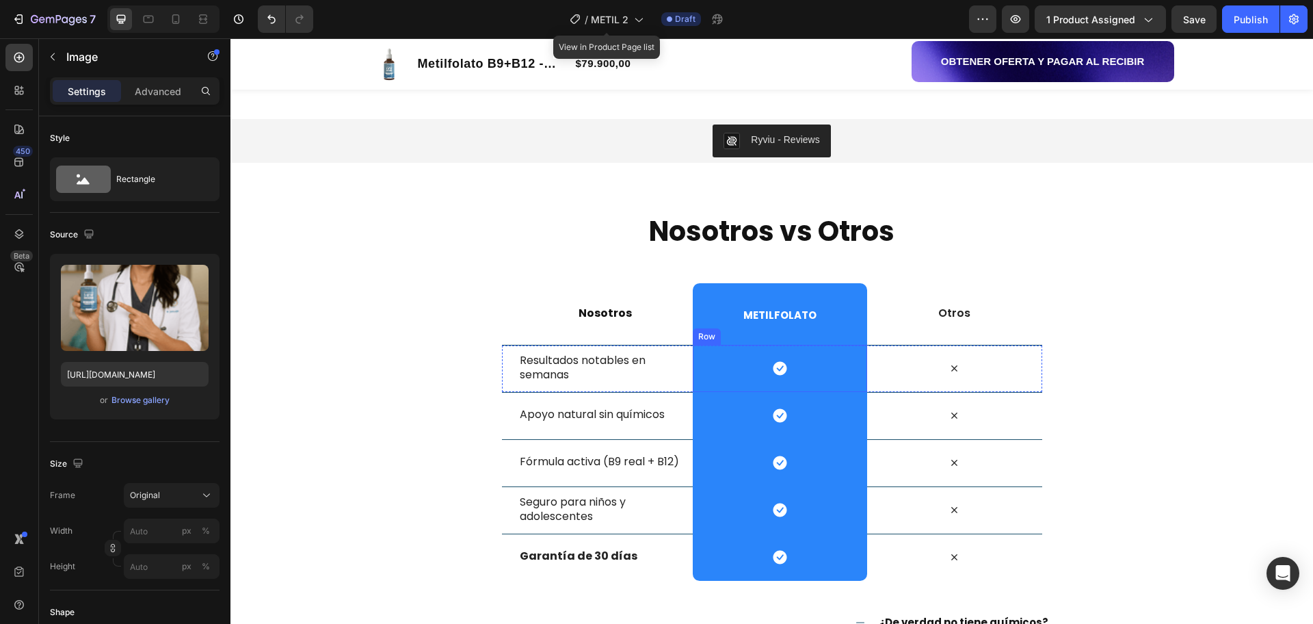
scroll to position [2672, 0]
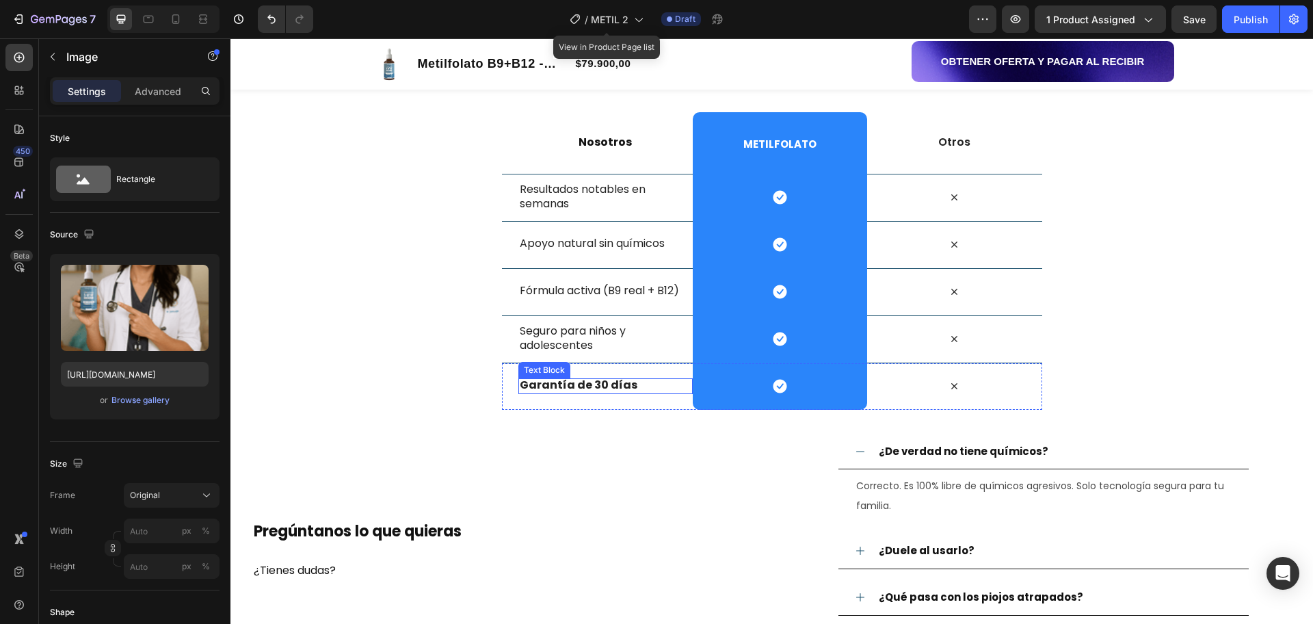
click at [616, 391] on strong "Garantía de 30 días" at bounding box center [579, 385] width 118 height 16
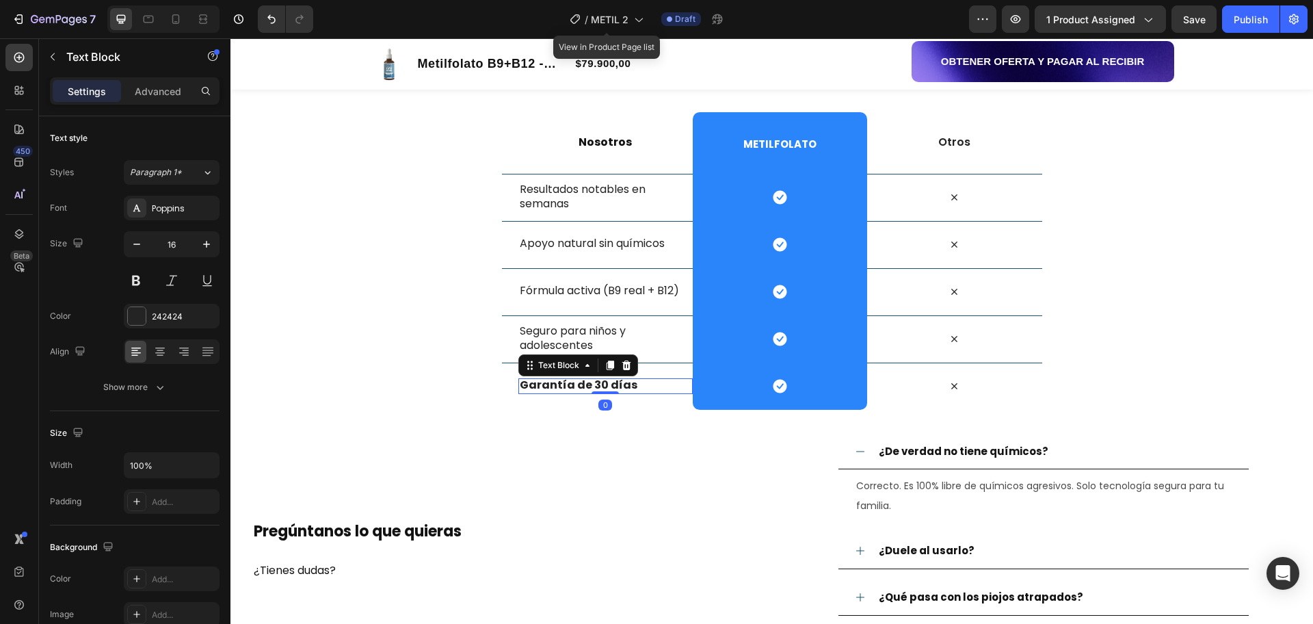
click at [616, 390] on strong "Garantía de 30 días" at bounding box center [579, 385] width 118 height 16
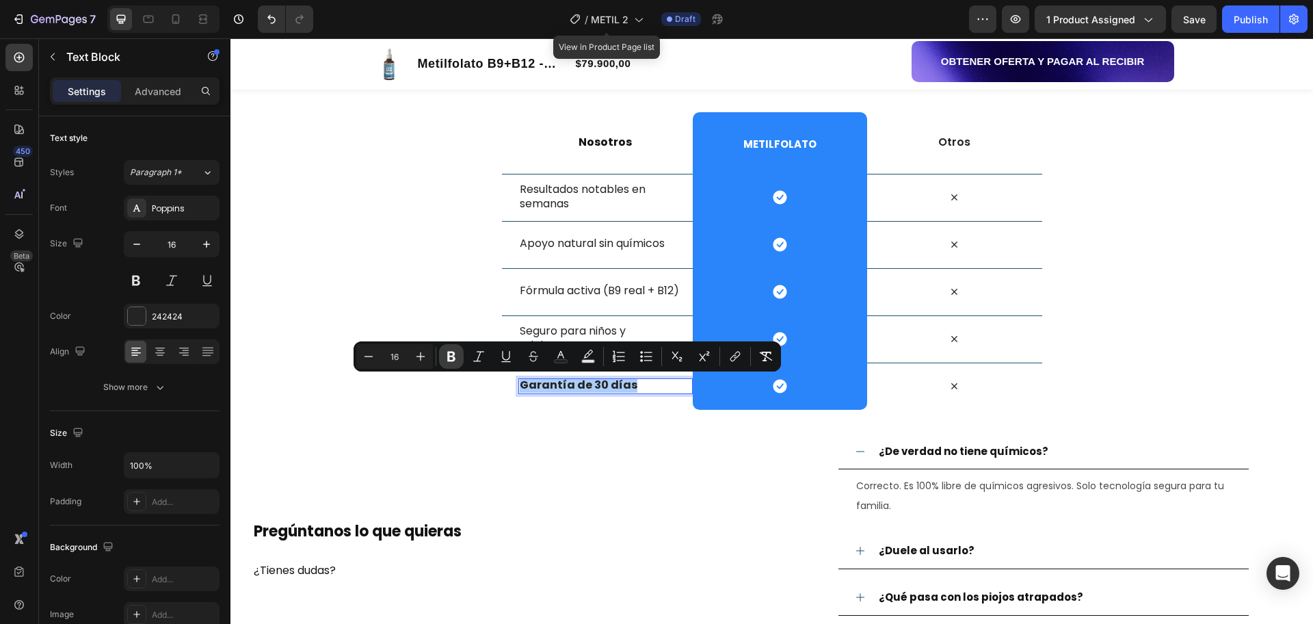
click at [444, 358] on button "Bold" at bounding box center [451, 356] width 25 height 25
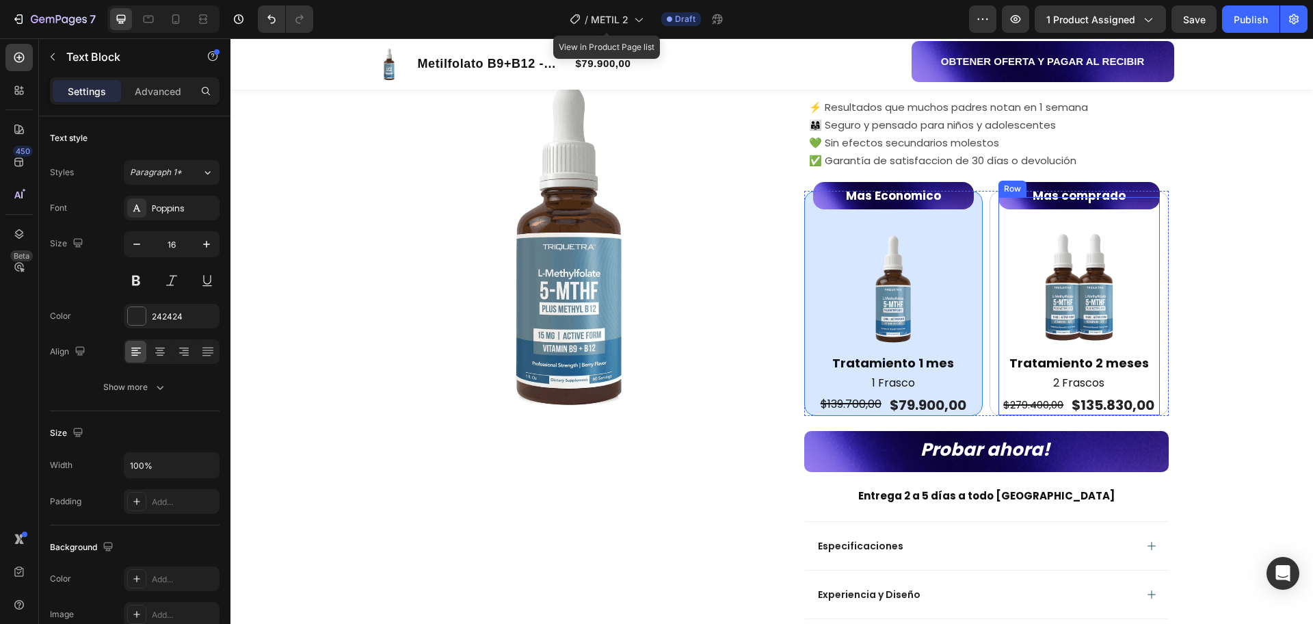
scroll to position [428, 0]
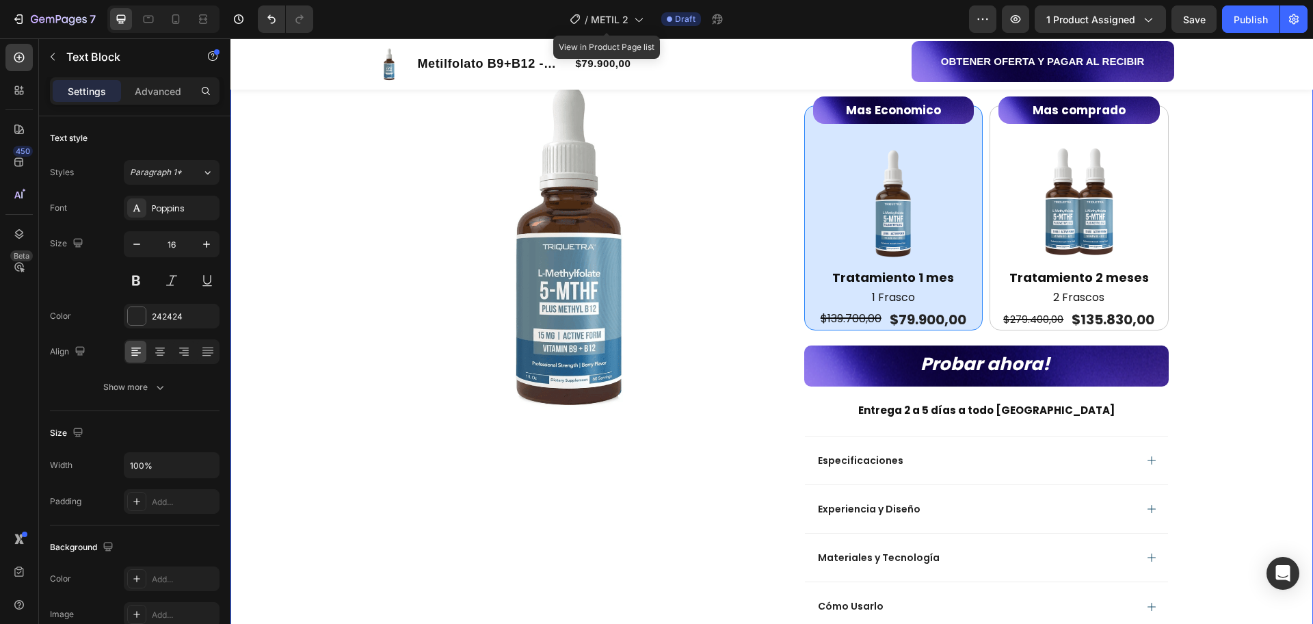
click at [1229, 437] on div "Product Images Row Metilfolato B9+B12 - Concentra+. Product Title Más enfoque, …" at bounding box center [772, 332] width 1083 height 1044
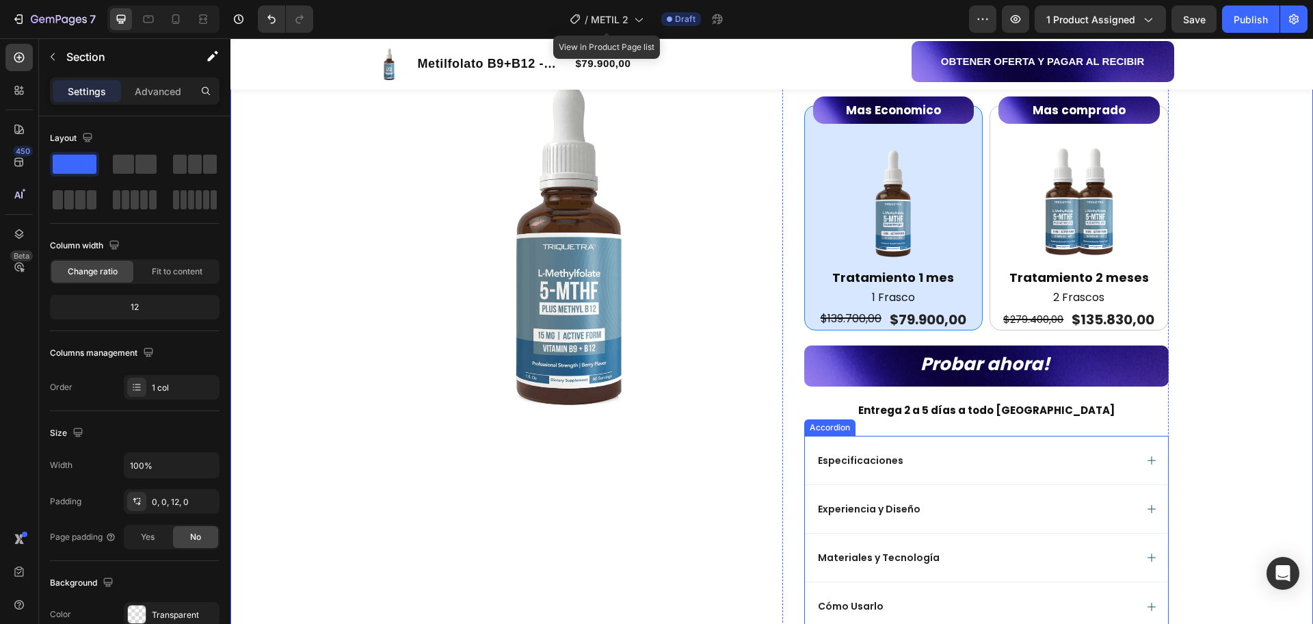
click at [981, 458] on div "Especificaciones" at bounding box center [975, 460] width 319 height 16
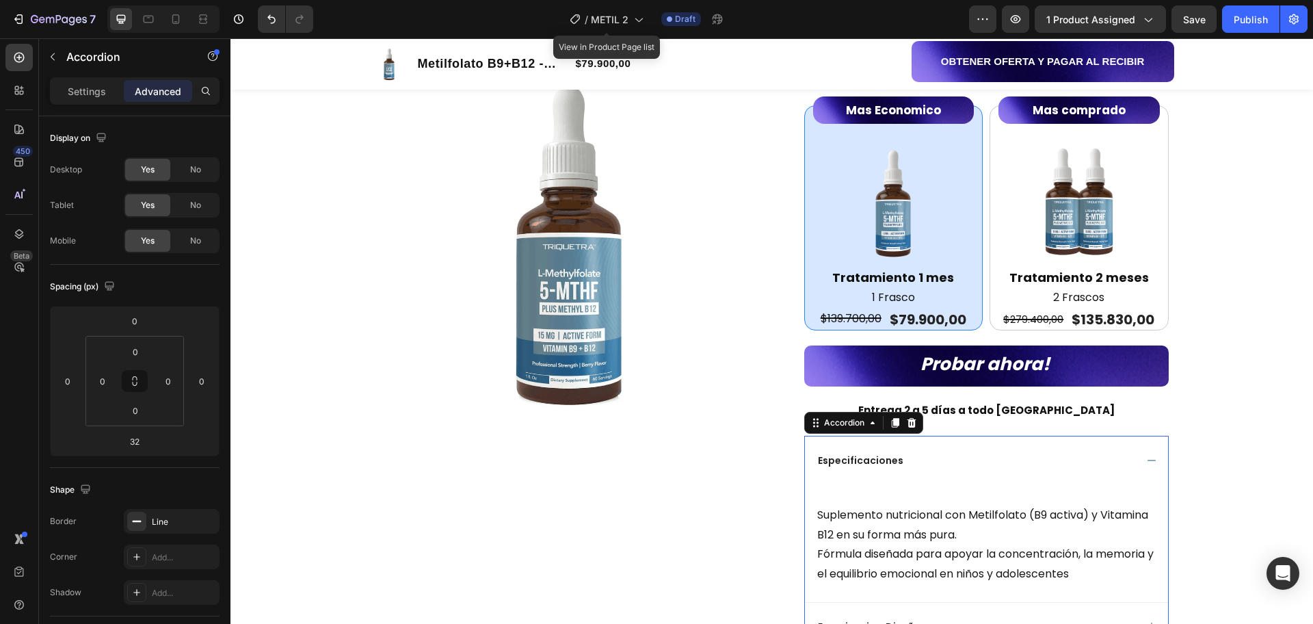
click at [981, 458] on div "Especificaciones" at bounding box center [975, 460] width 319 height 16
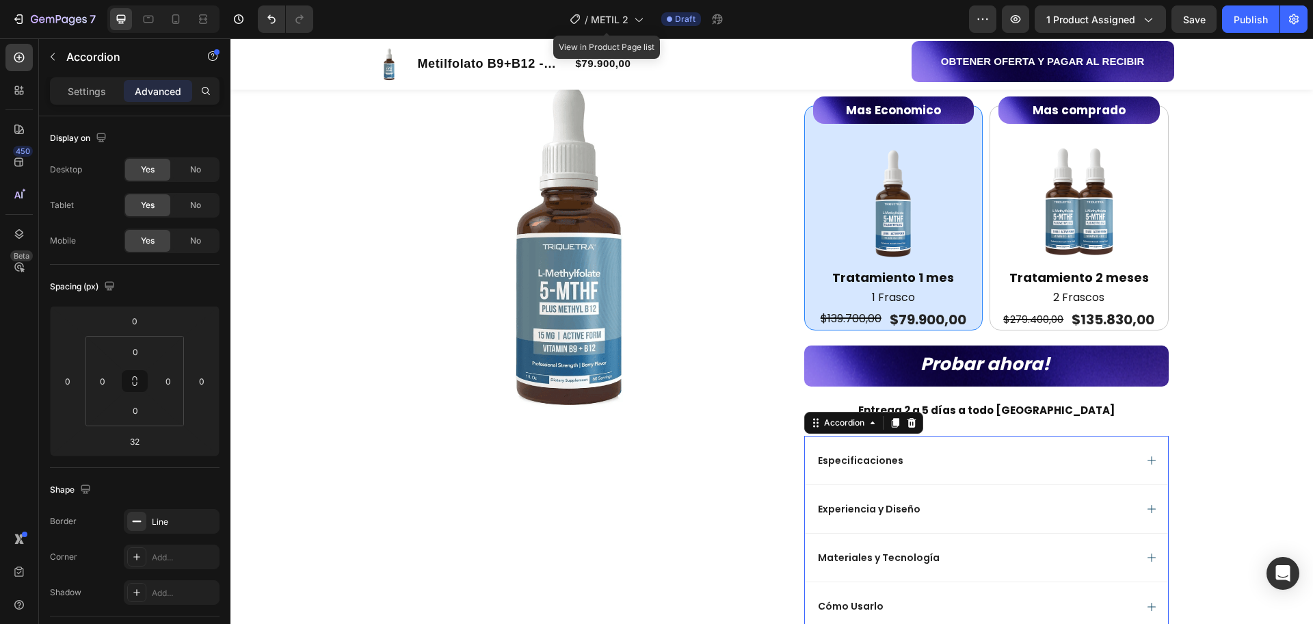
click at [932, 473] on div "Especificaciones" at bounding box center [986, 460] width 363 height 49
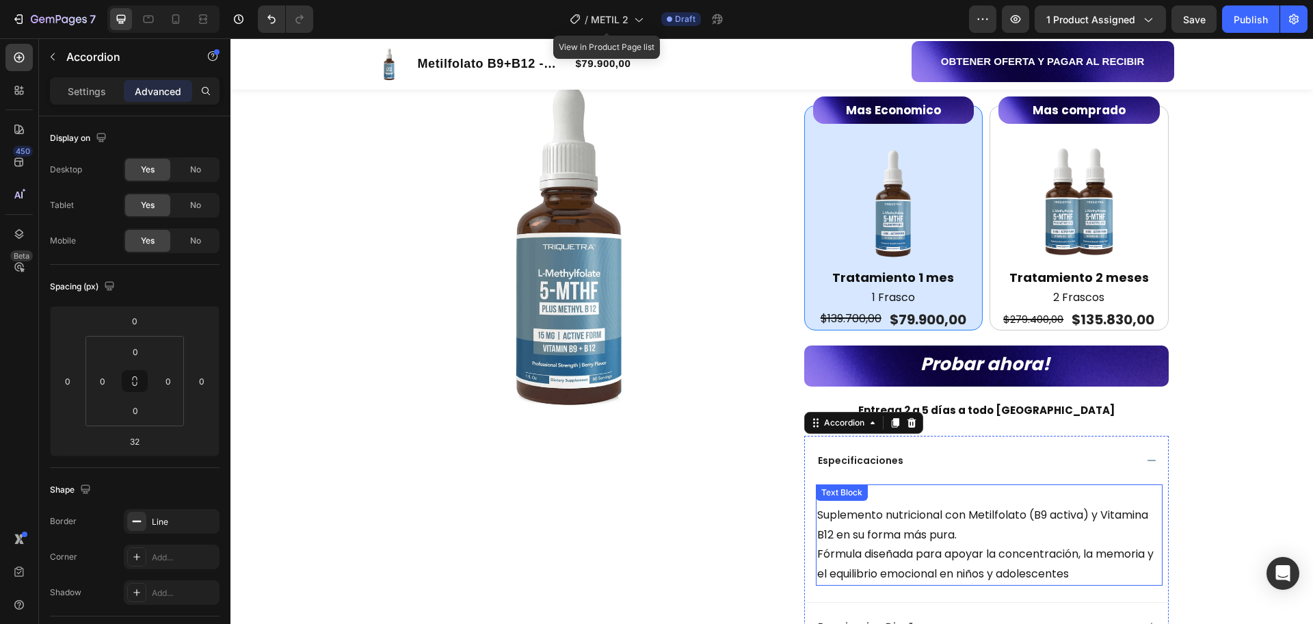
click at [835, 497] on div "Text Block" at bounding box center [842, 492] width 47 height 12
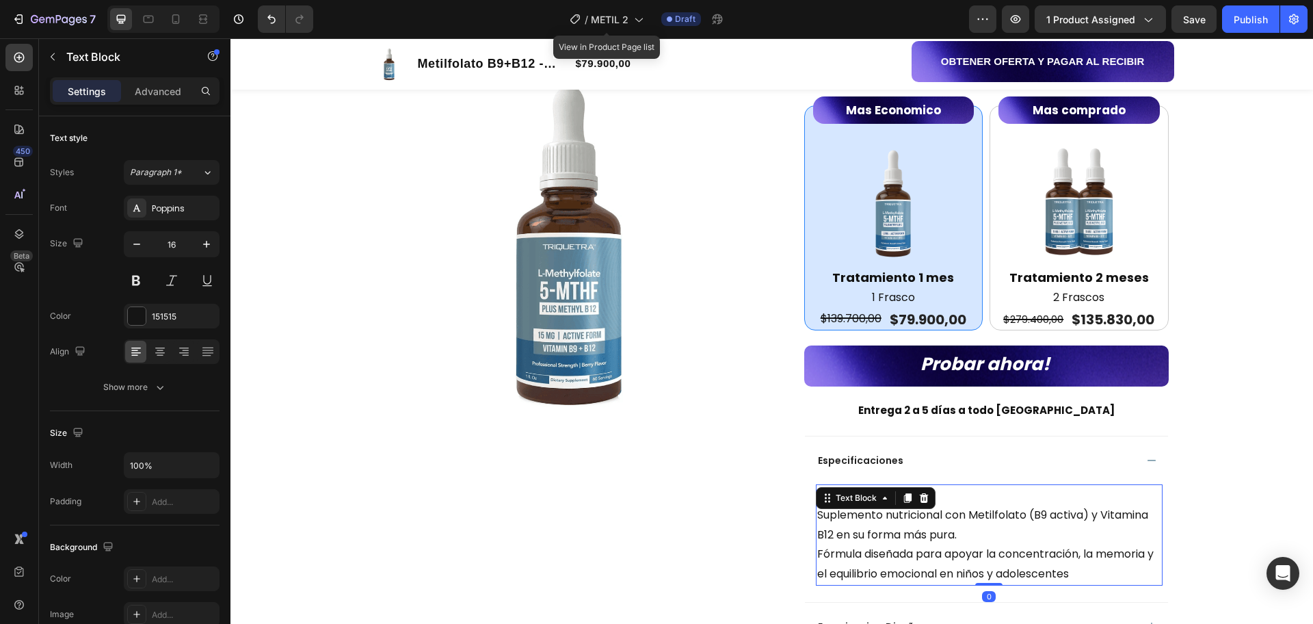
click at [1008, 536] on p "Suplemento nutricional con Metilfolato (B9 activa) y Vitamina B12 en su forma m…" at bounding box center [990, 545] width 344 height 79
click at [929, 495] on p "Rich Text Editor. Editing area: main" at bounding box center [990, 496] width 344 height 20
click at [818, 512] on p "Suplemento nutricional con Metilfolato (B9 activa) y Vitamina B12 en su forma m…" at bounding box center [990, 545] width 344 height 79
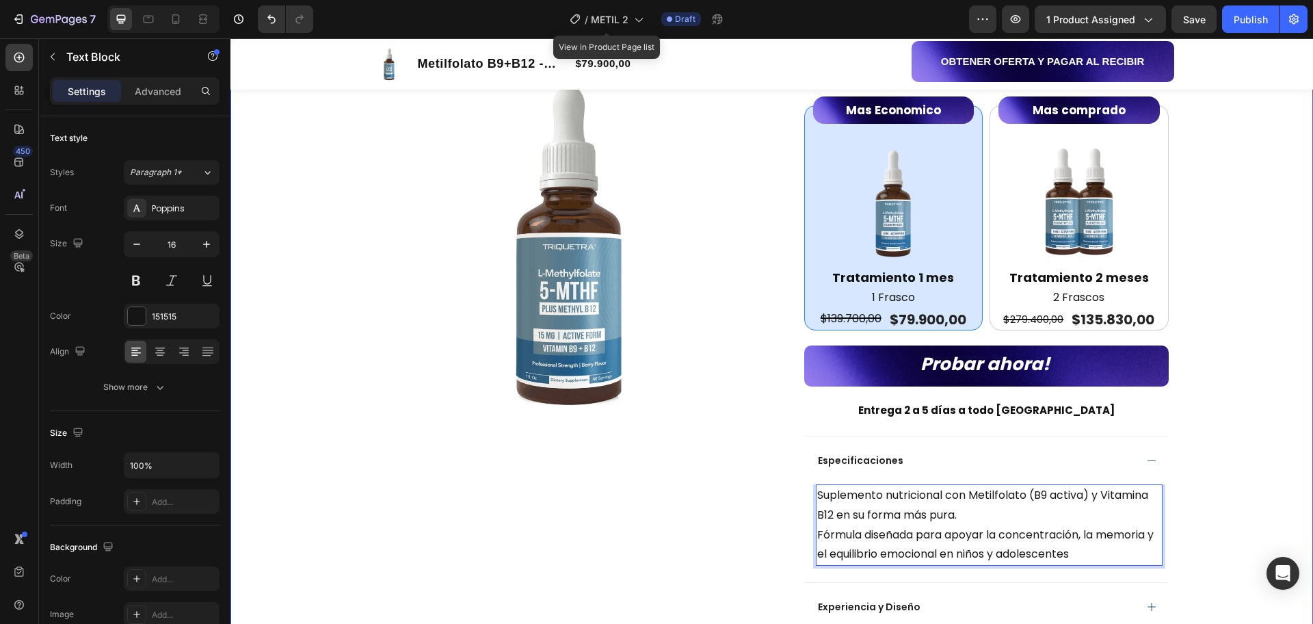
click at [1220, 166] on div "Product Images Row Metilfolato B9+B12 - Concentra+. Product Title Más enfoque, …" at bounding box center [772, 381] width 1083 height 1142
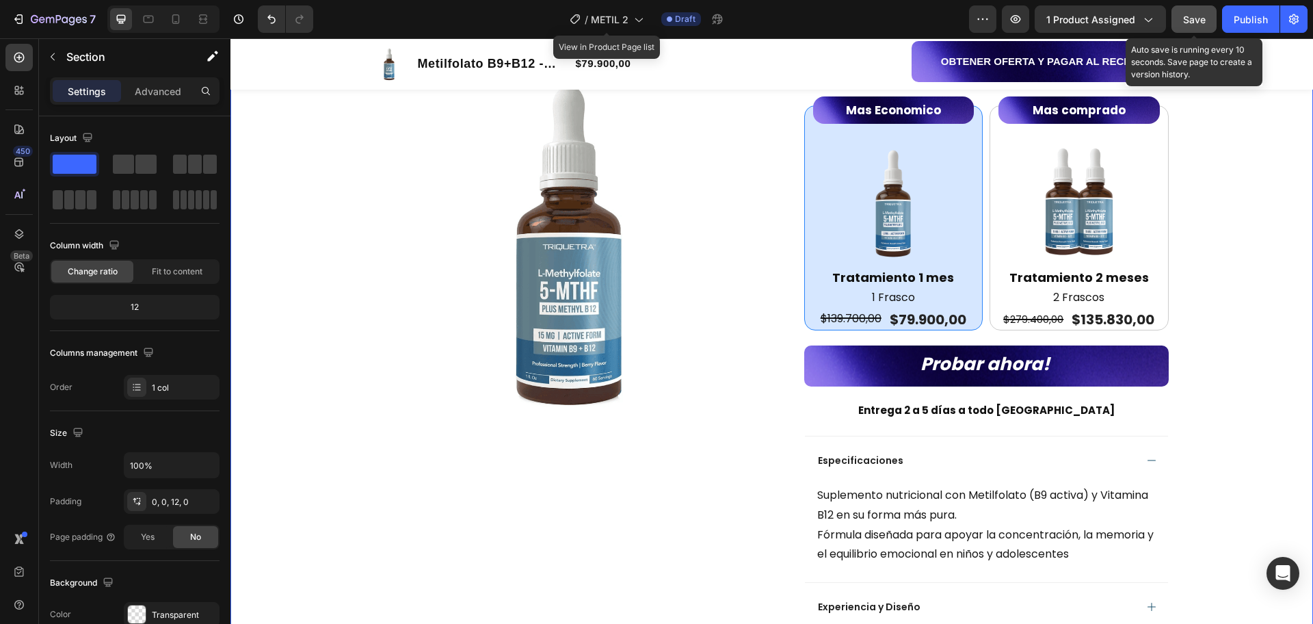
click at [1194, 30] on button "Save" at bounding box center [1194, 18] width 45 height 27
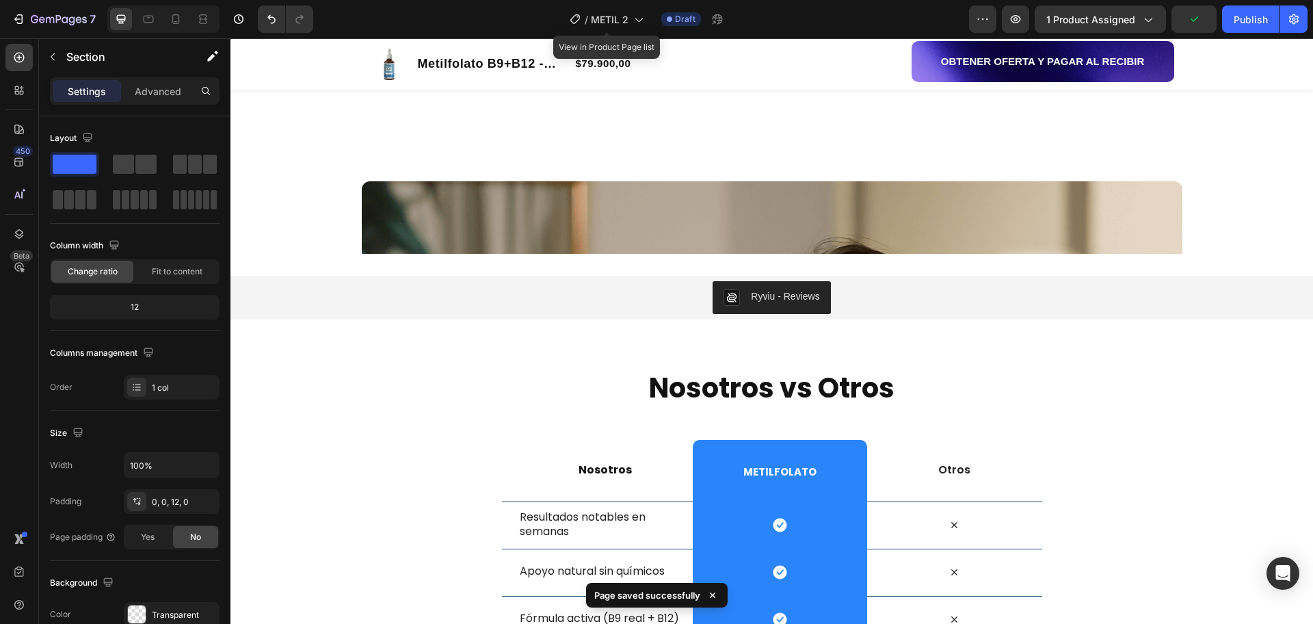
scroll to position [1382, 0]
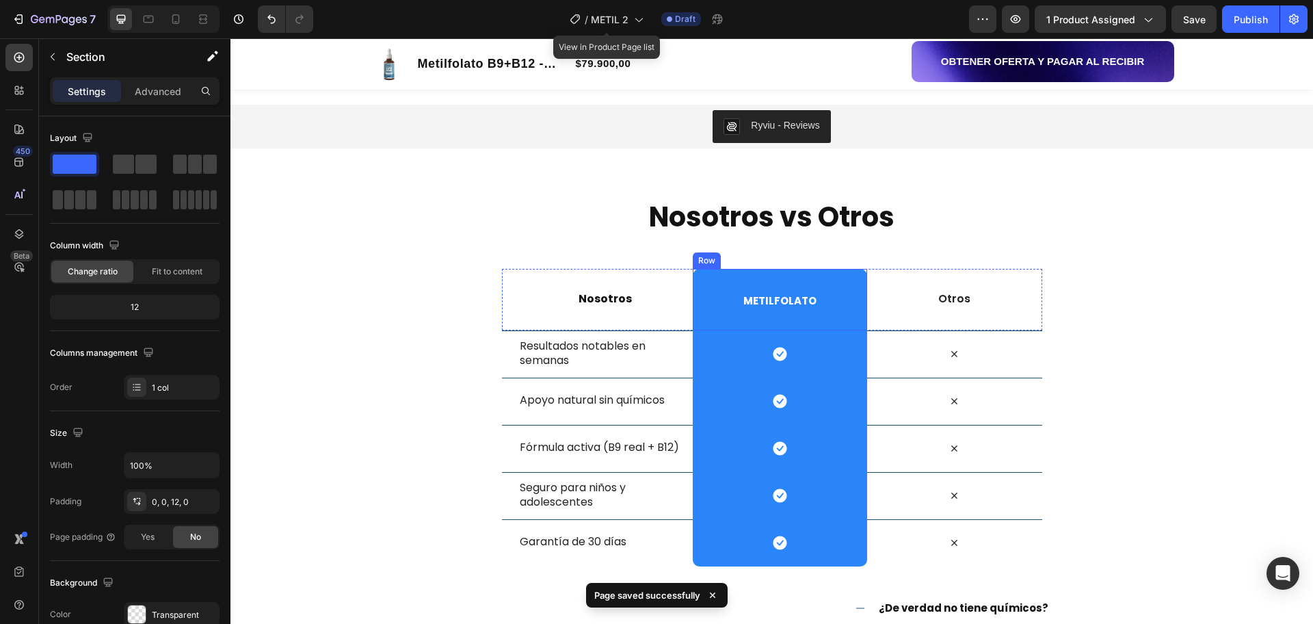
click at [827, 300] on div "METILFOLATO Heading Row" at bounding box center [780, 300] width 174 height 62
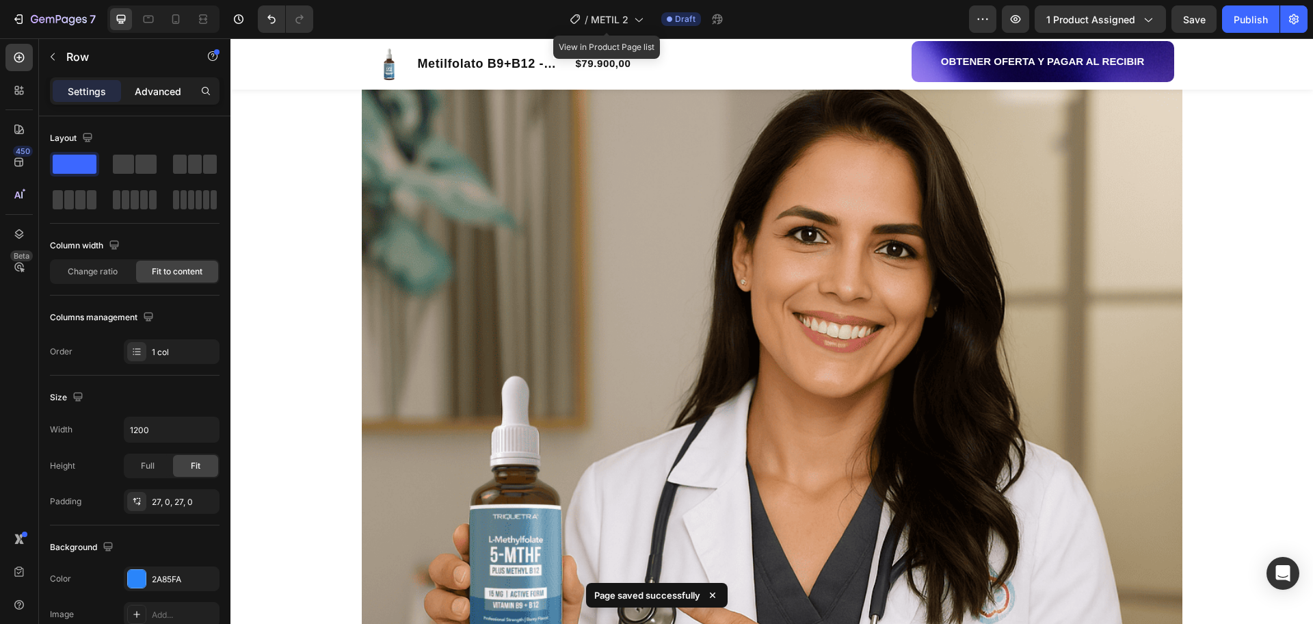
click at [157, 95] on p "Advanced" at bounding box center [158, 91] width 47 height 14
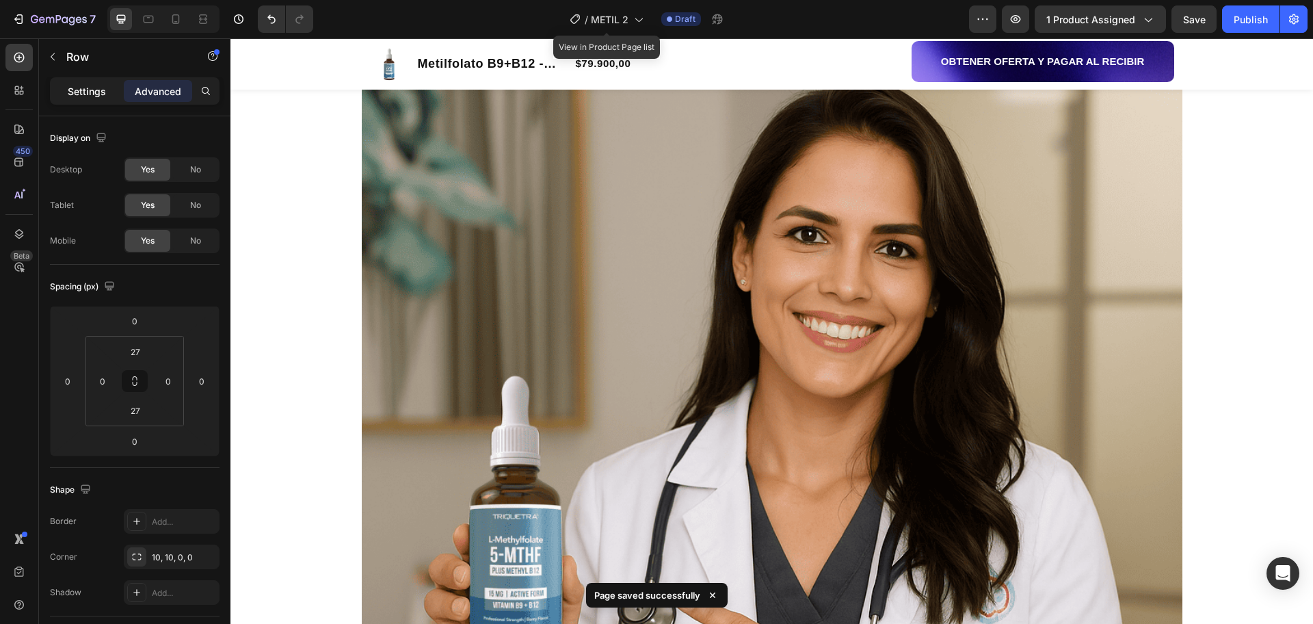
click at [90, 84] on p "Settings" at bounding box center [87, 91] width 38 height 14
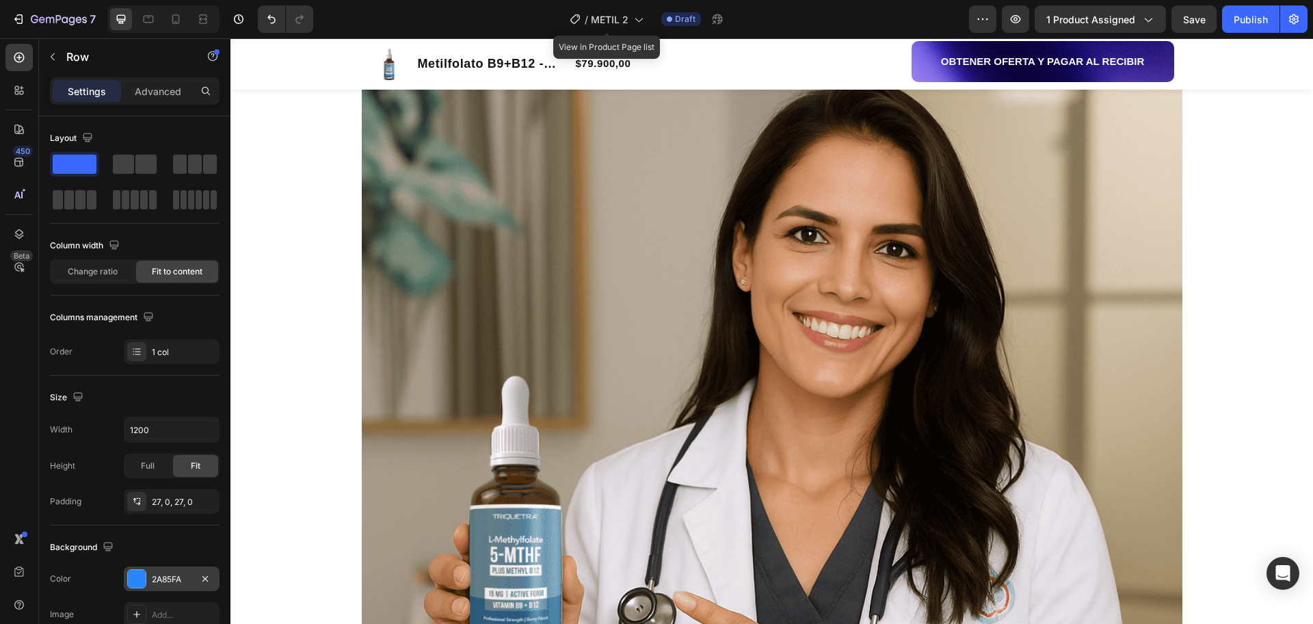
scroll to position [86, 0]
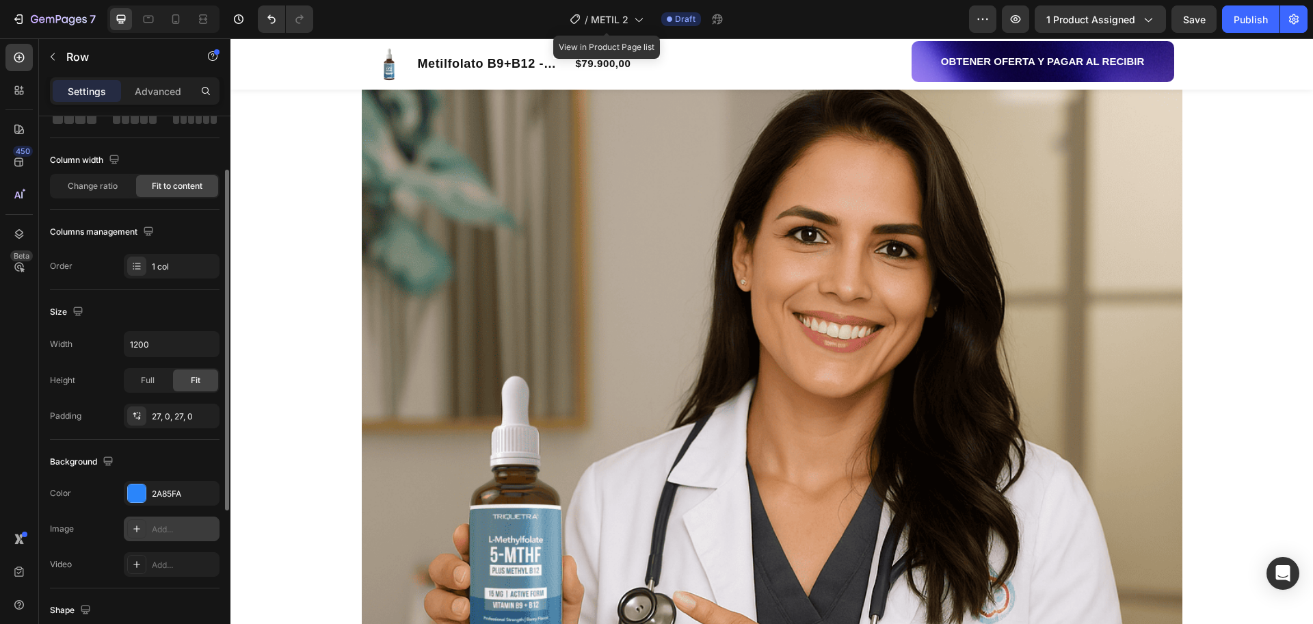
click at [151, 528] on div "Add..." at bounding box center [172, 529] width 96 height 25
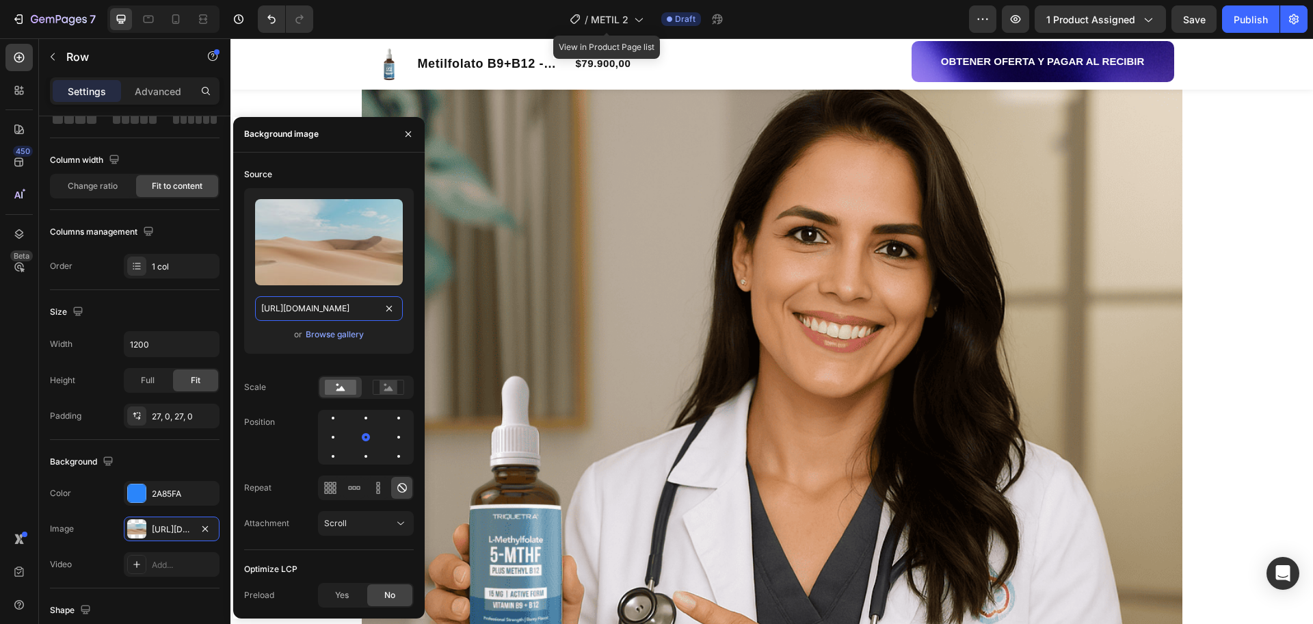
click at [336, 311] on input "[URL][DOMAIN_NAME]" at bounding box center [329, 308] width 148 height 25
paste input "0670/9382/3643/files/[URL][DOMAIN_NAME]"
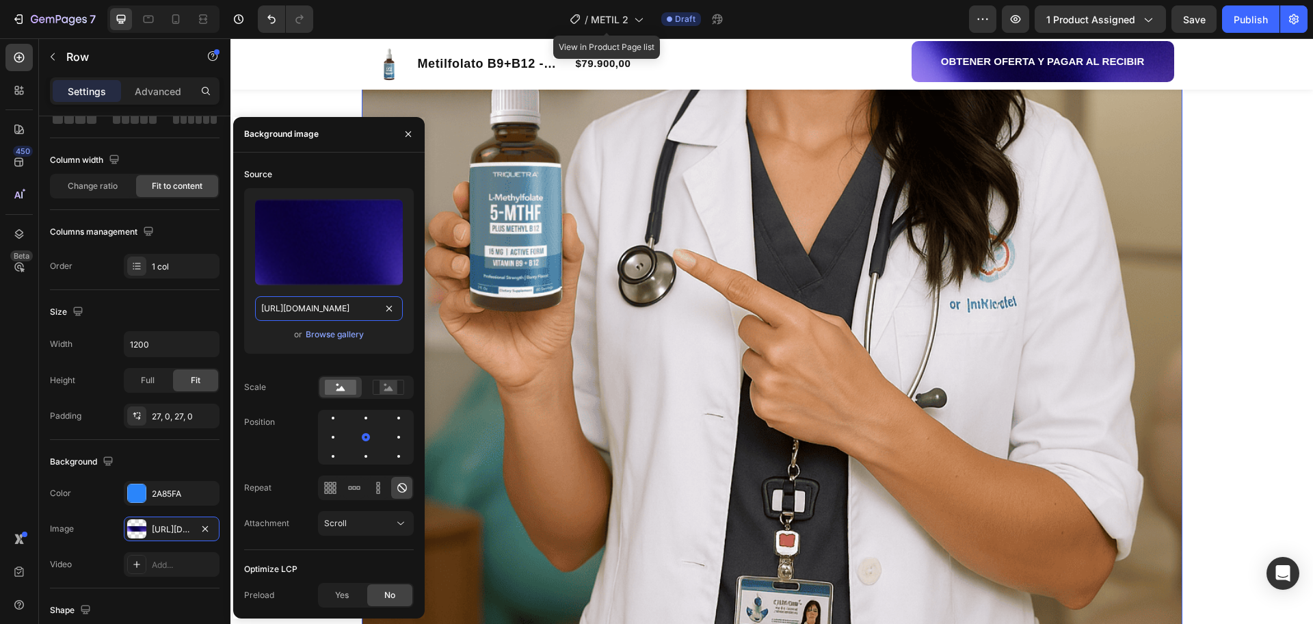
scroll to position [1895, 0]
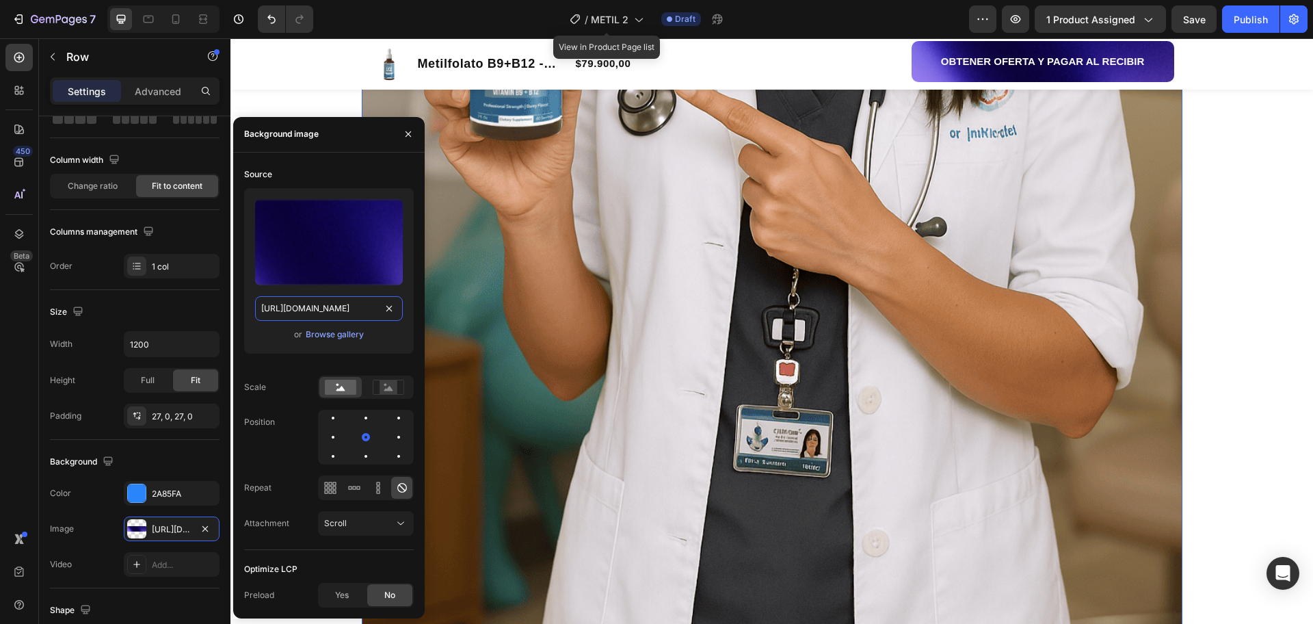
type input "[URL][DOMAIN_NAME]"
click at [1264, 294] on div "Image Row Reseñas Destacadas Heading Row Row" at bounding box center [772, 182] width 1056 height 1238
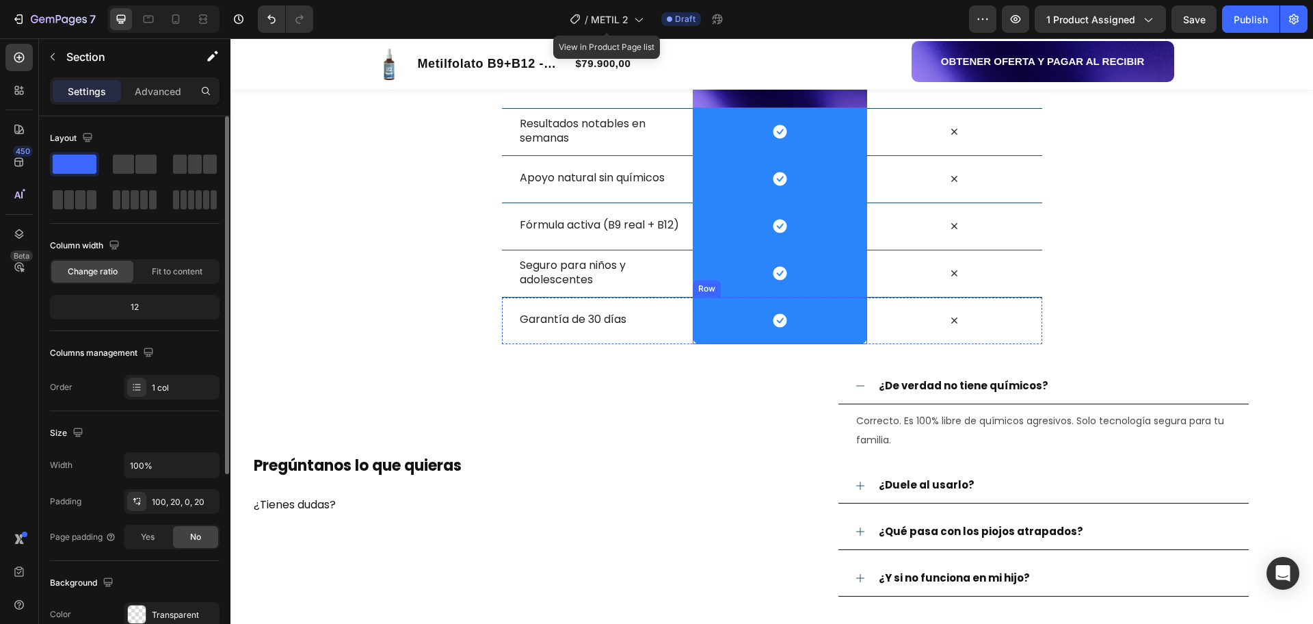
scroll to position [2665, 0]
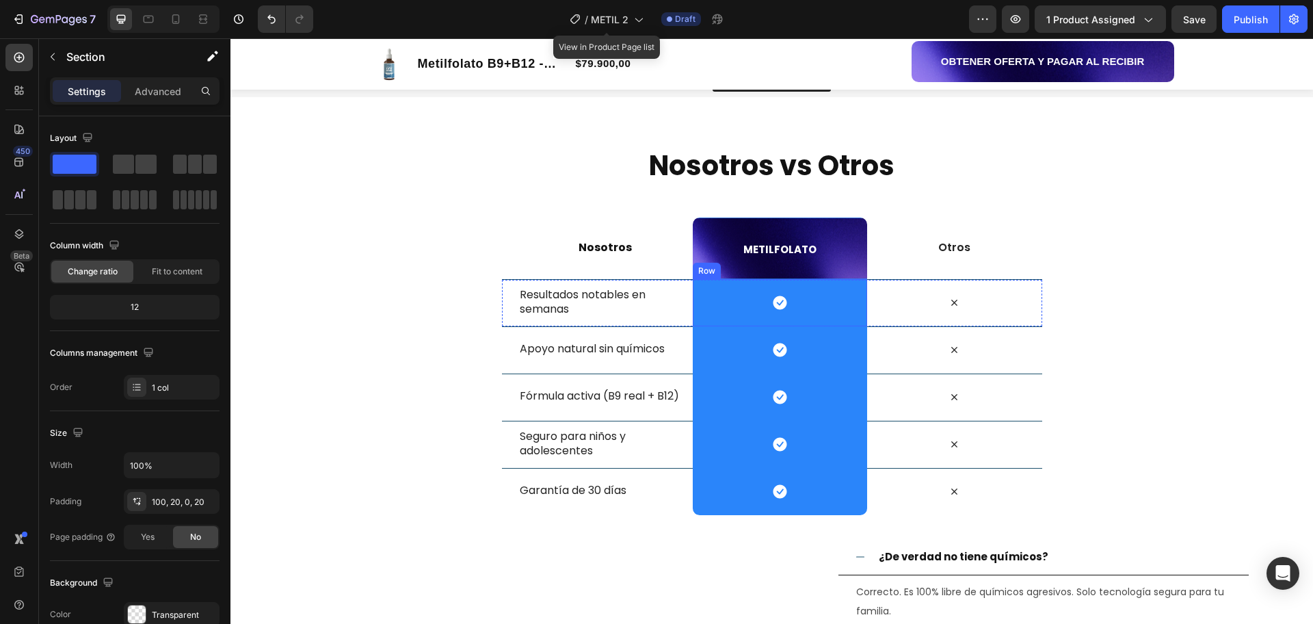
click at [826, 304] on div "Icon Row" at bounding box center [780, 302] width 174 height 47
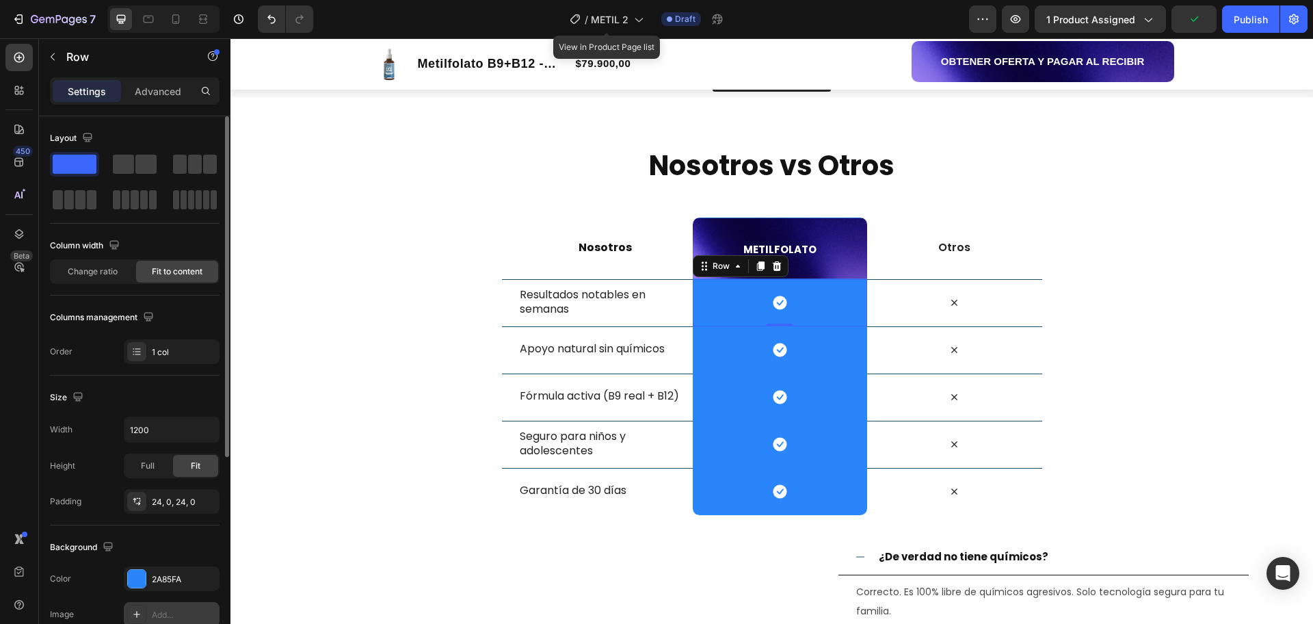
click at [167, 606] on div "Add..." at bounding box center [172, 614] width 96 height 25
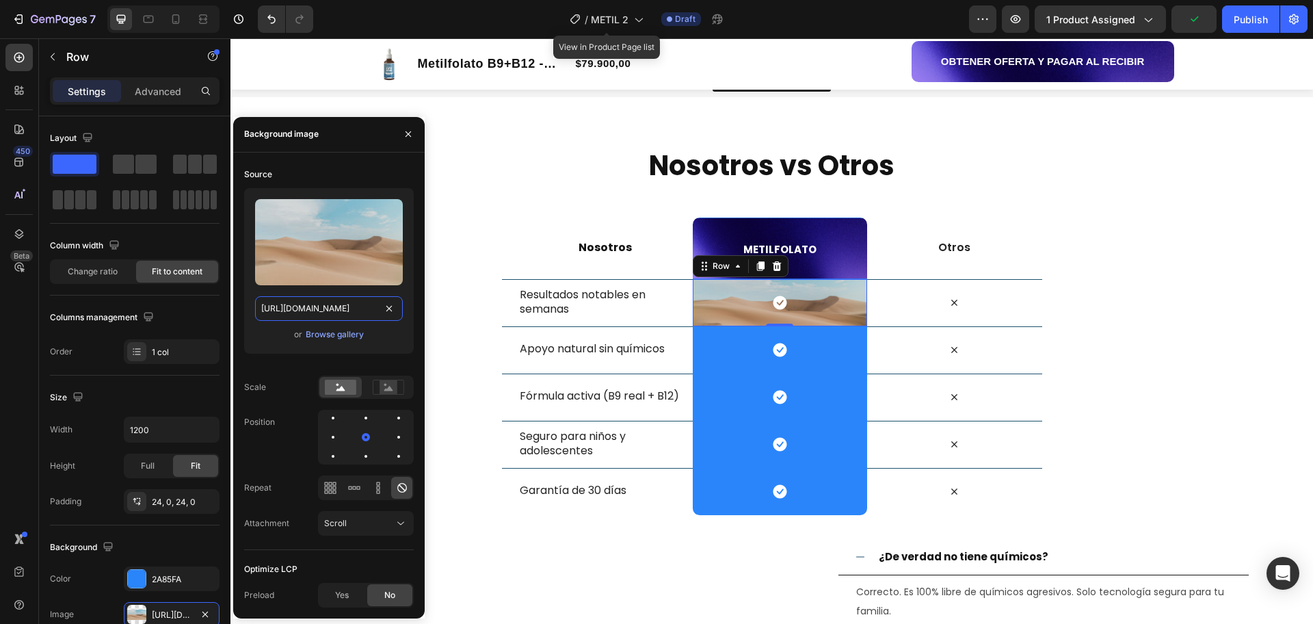
click at [335, 311] on input "[URL][DOMAIN_NAME]" at bounding box center [329, 308] width 148 height 25
paste input "0670/9382/3643/files/[URL][DOMAIN_NAME]"
type input "[URL][DOMAIN_NAME]"
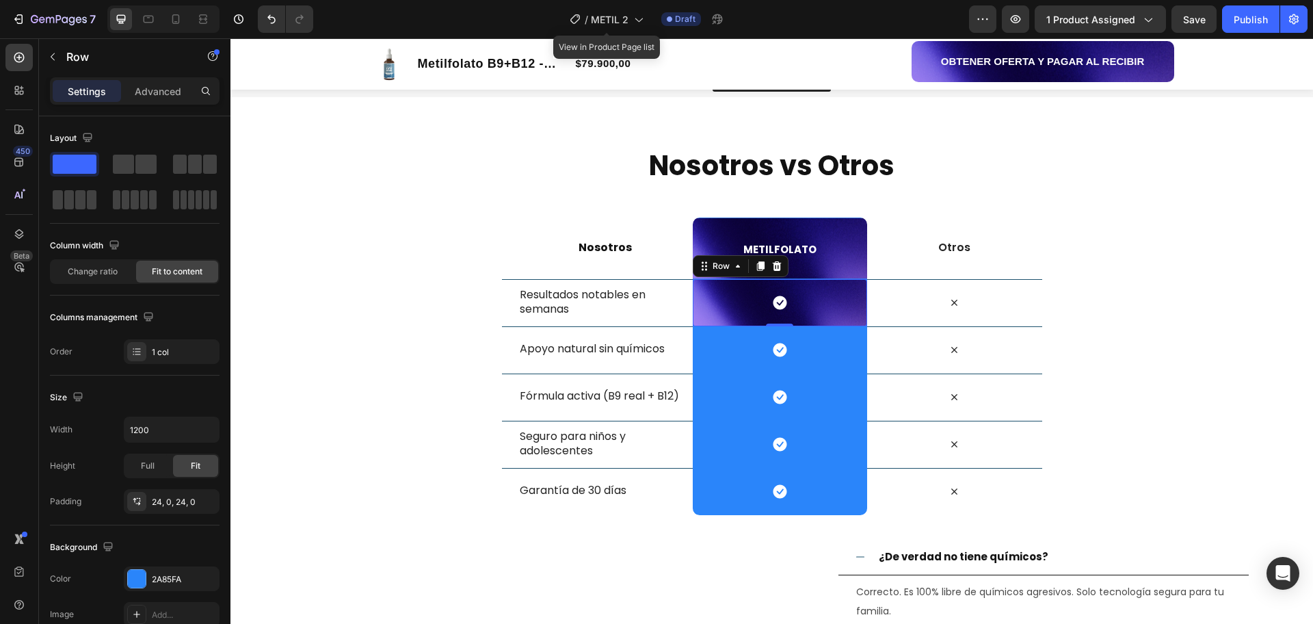
click at [826, 352] on div "Icon Row" at bounding box center [780, 349] width 174 height 47
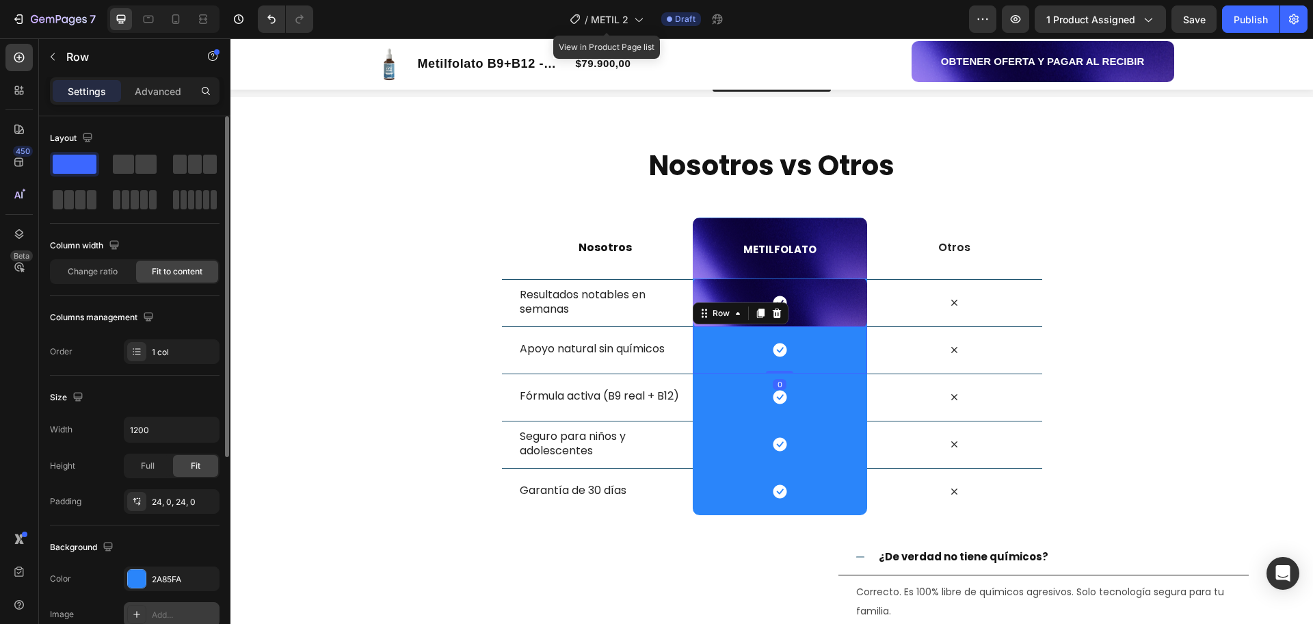
click at [157, 618] on div "Add..." at bounding box center [184, 615] width 64 height 12
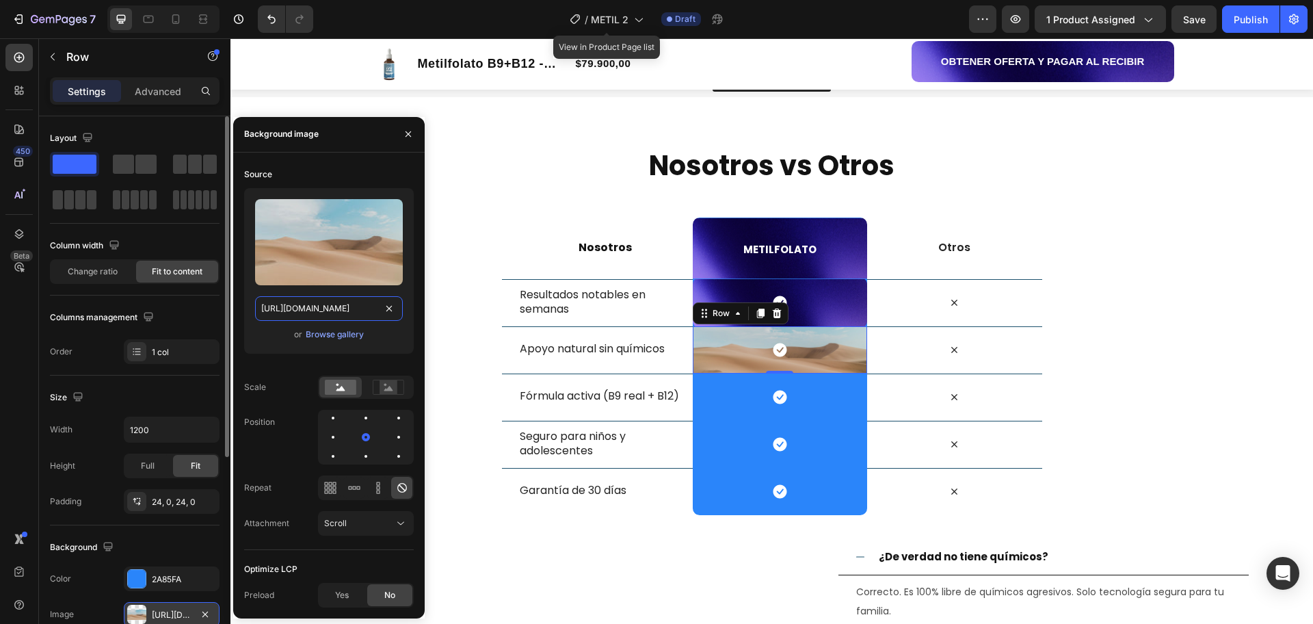
click at [348, 305] on input "[URL][DOMAIN_NAME]" at bounding box center [329, 308] width 148 height 25
paste input "0670/9382/3643/files/[URL][DOMAIN_NAME]"
type input "[URL][DOMAIN_NAME]"
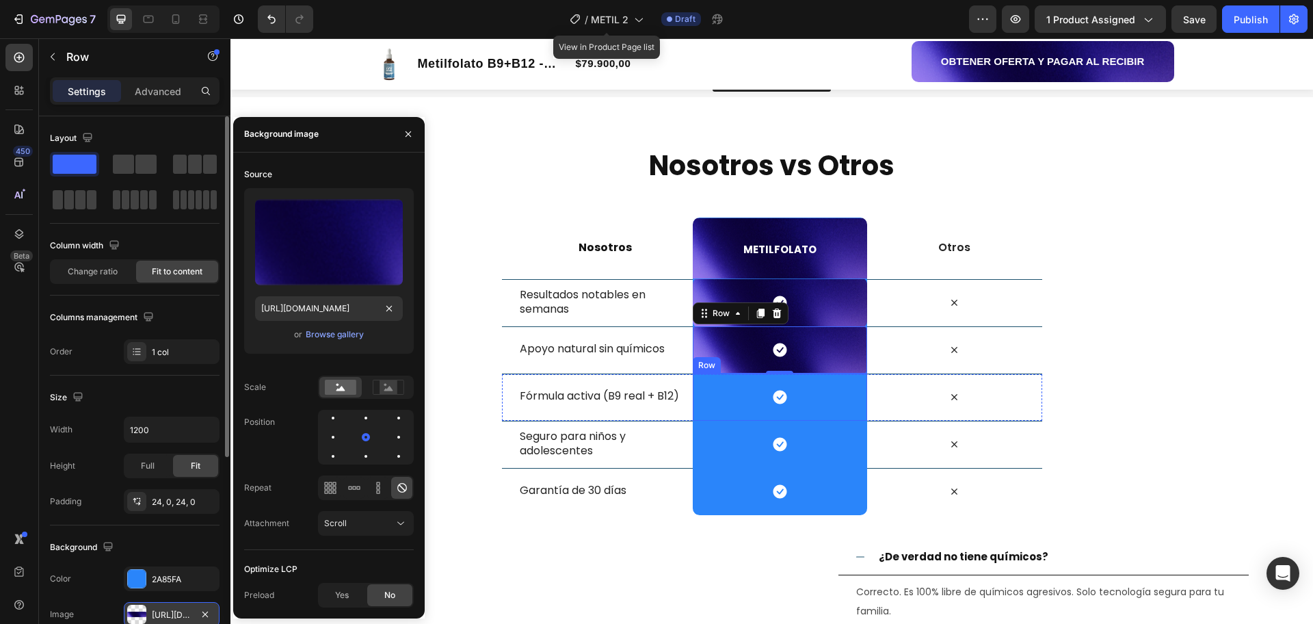
click at [835, 402] on div "Icon Row" at bounding box center [780, 397] width 174 height 47
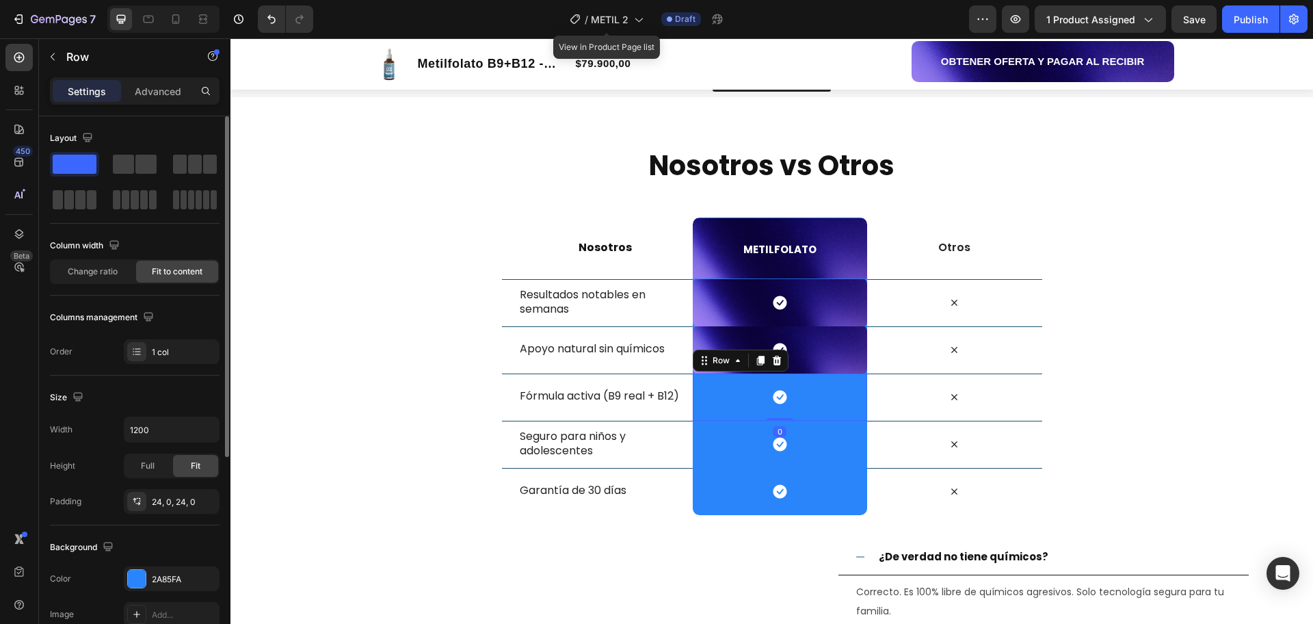
click at [157, 602] on div "Add..." at bounding box center [172, 614] width 96 height 25
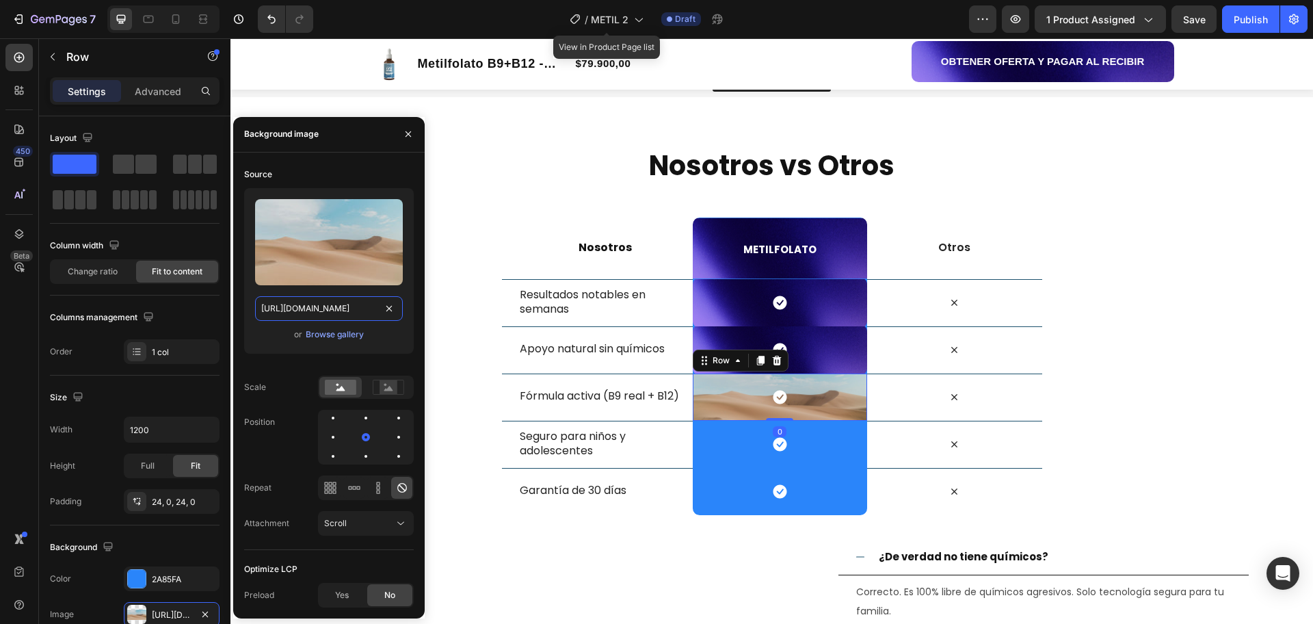
click at [345, 302] on input "[URL][DOMAIN_NAME]" at bounding box center [329, 308] width 148 height 25
paste input "0670/9382/3643/files/[URL][DOMAIN_NAME]"
type input "[URL][DOMAIN_NAME]"
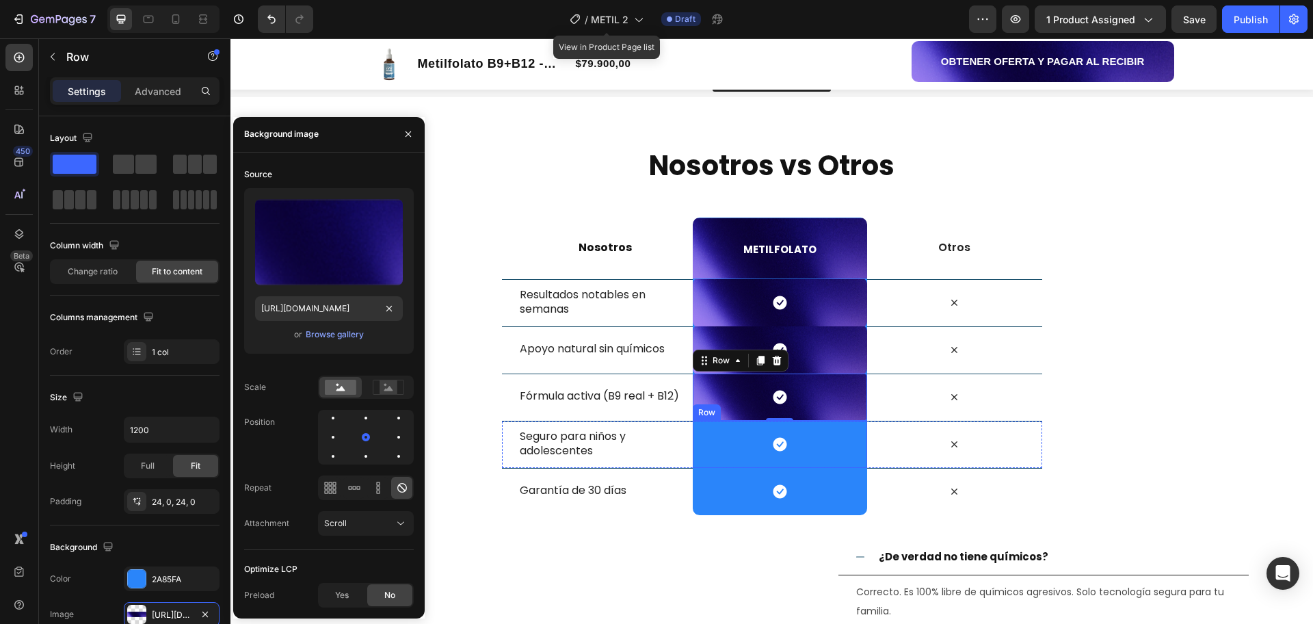
click at [832, 451] on div "Icon Row" at bounding box center [780, 444] width 174 height 47
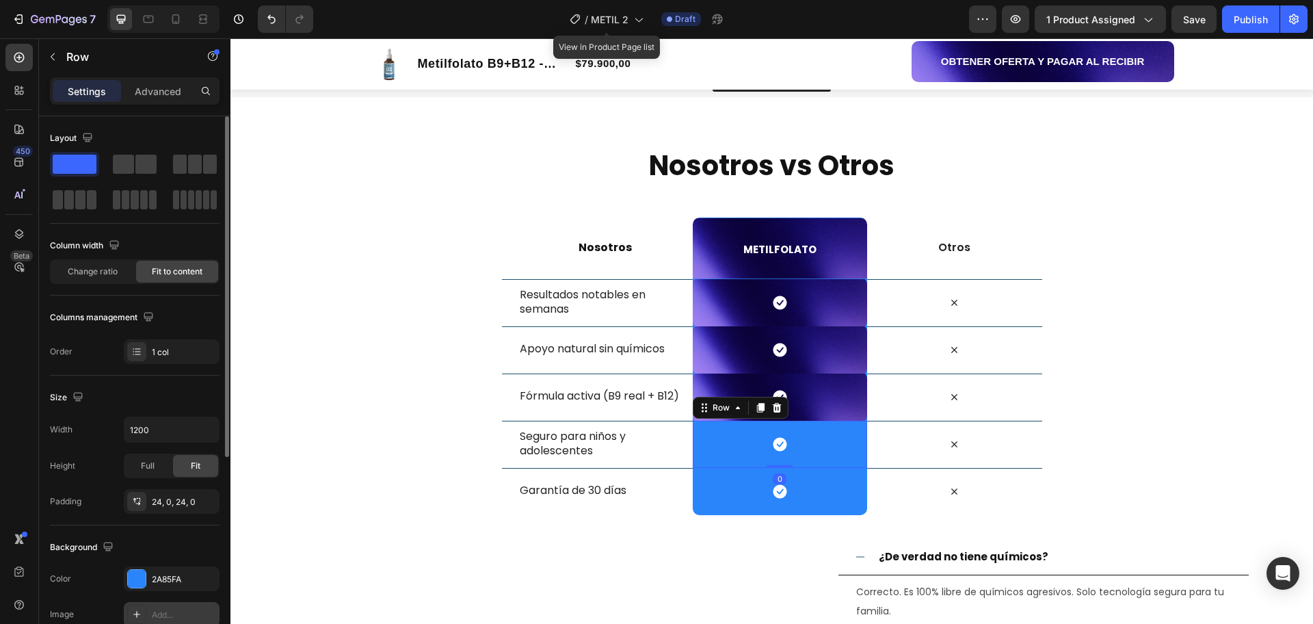
click at [153, 605] on div "Add..." at bounding box center [172, 614] width 96 height 25
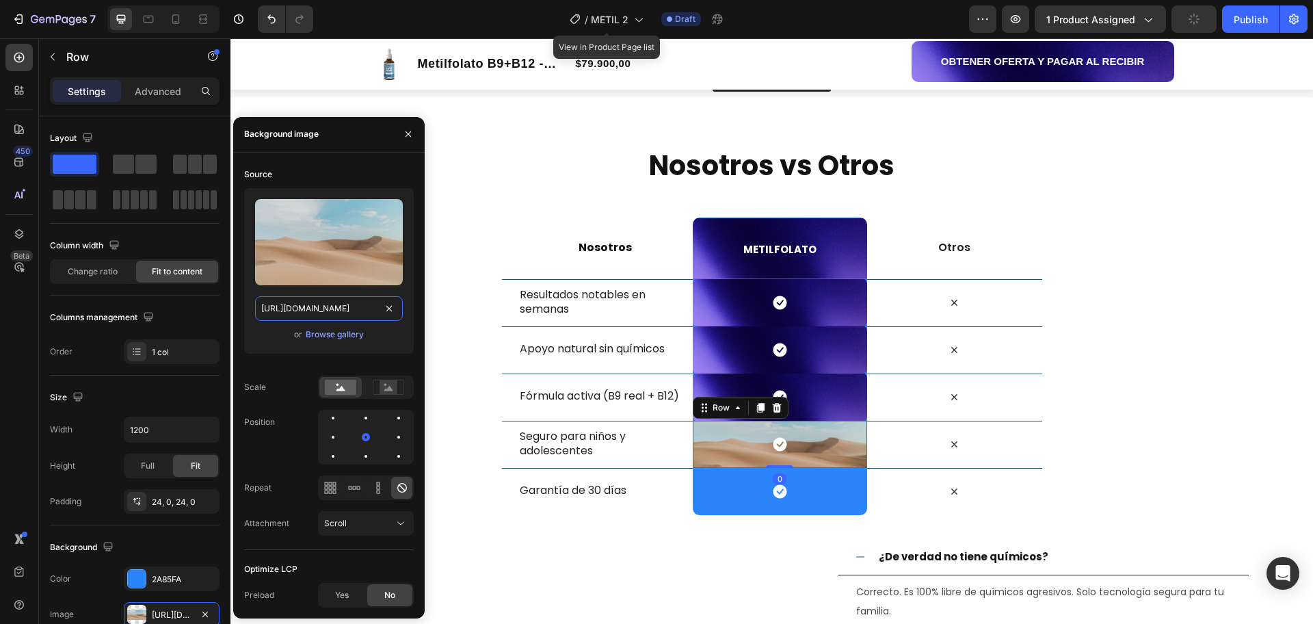
click at [358, 302] on input "[URL][DOMAIN_NAME]" at bounding box center [329, 308] width 148 height 25
paste input "0670/9382/3643/files/[URL][DOMAIN_NAME]"
type input "[URL][DOMAIN_NAME]"
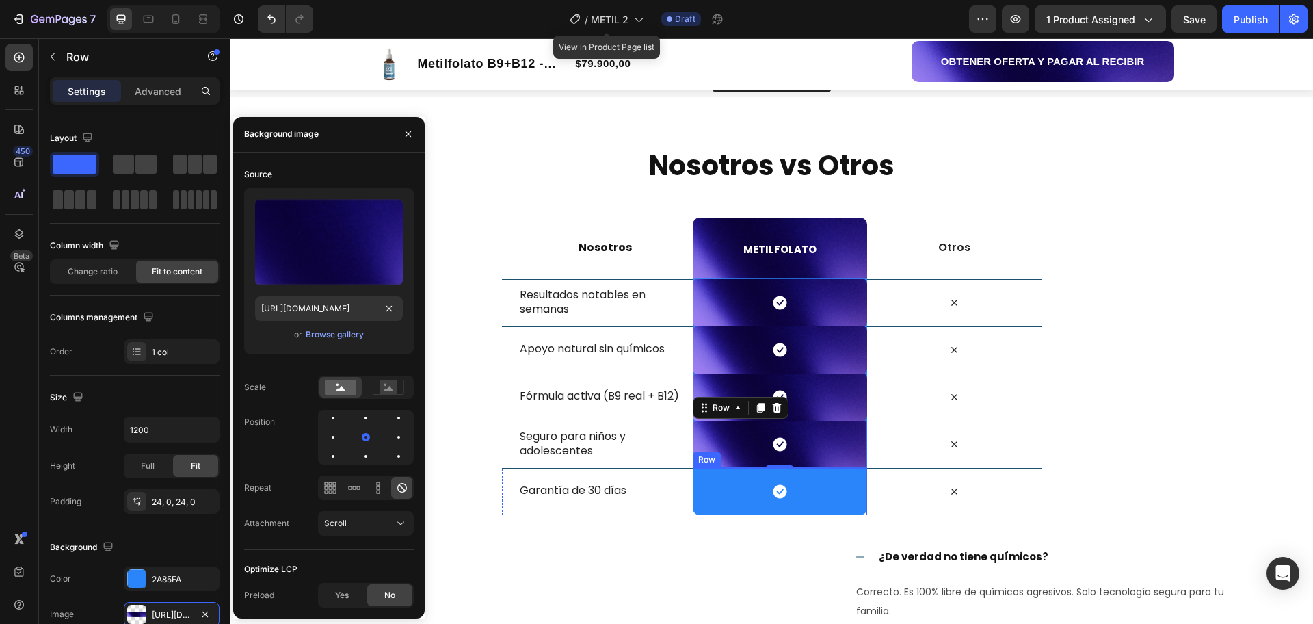
click at [844, 507] on div "Icon Row" at bounding box center [780, 491] width 174 height 47
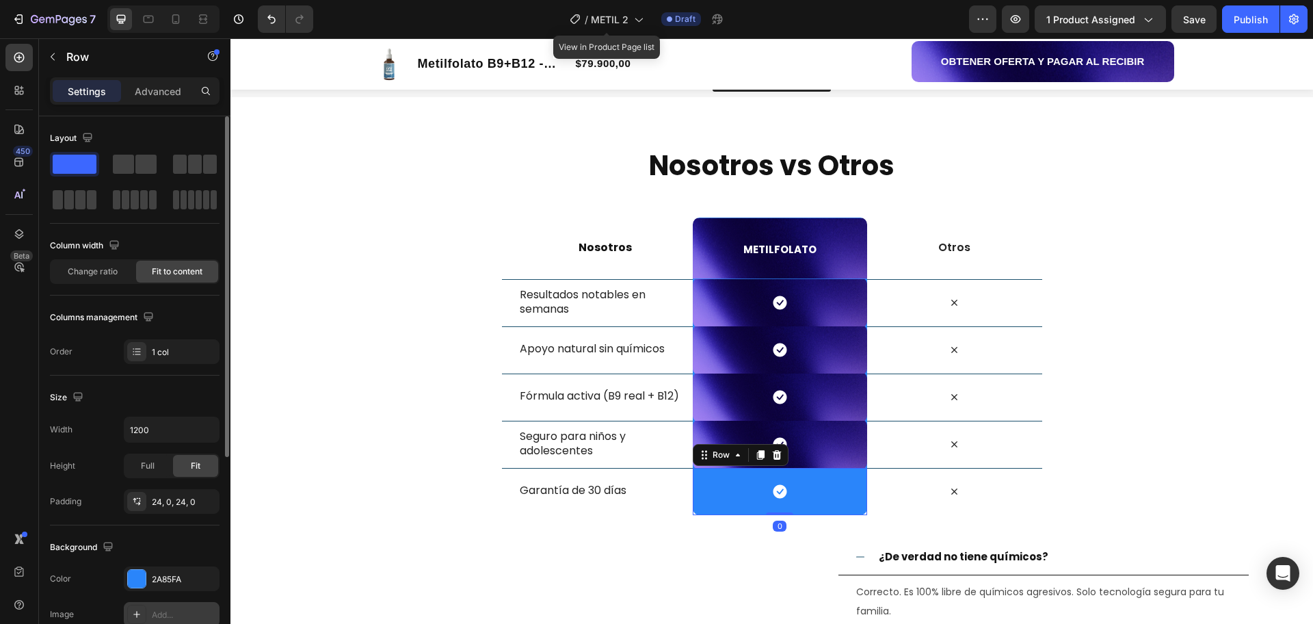
click at [160, 603] on div "Add..." at bounding box center [172, 614] width 96 height 25
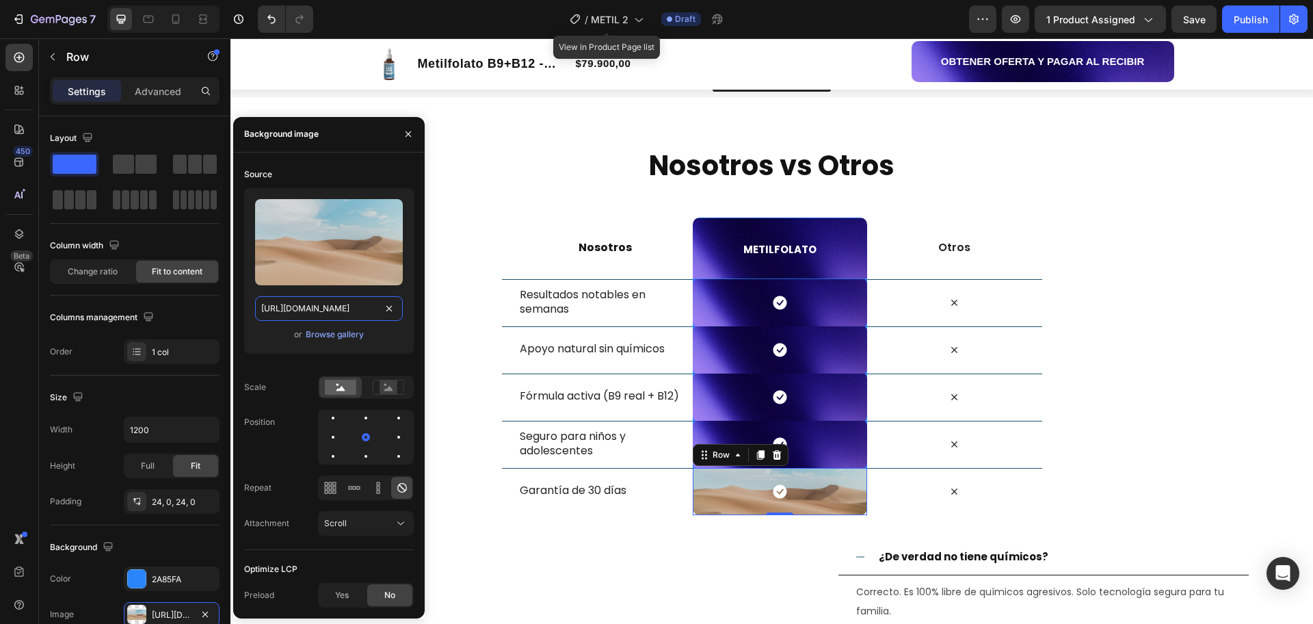
click at [354, 312] on input "[URL][DOMAIN_NAME]" at bounding box center [329, 308] width 148 height 25
paste input "0670/9382/3643/files/[URL][DOMAIN_NAME]"
type input "[URL][DOMAIN_NAME]"
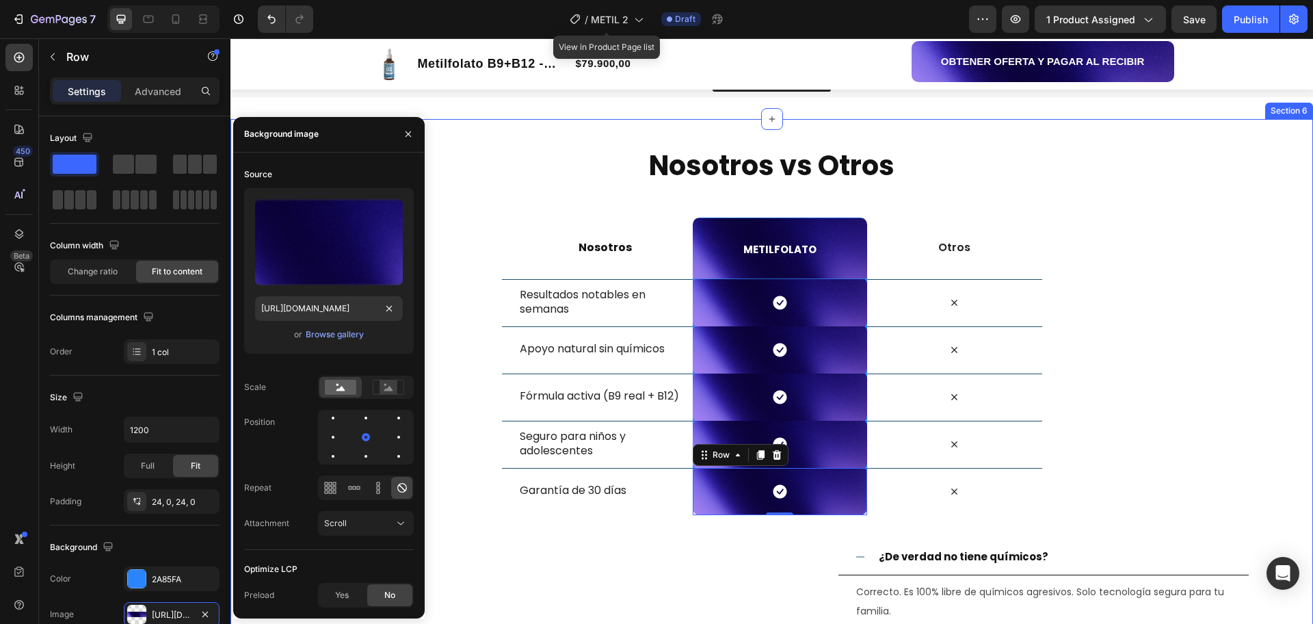
click at [1188, 428] on div "Nosotros vs Otros Heading Row Nosotros Heading METILFOLATO Heading Row Otros Te…" at bounding box center [772, 456] width 1083 height 621
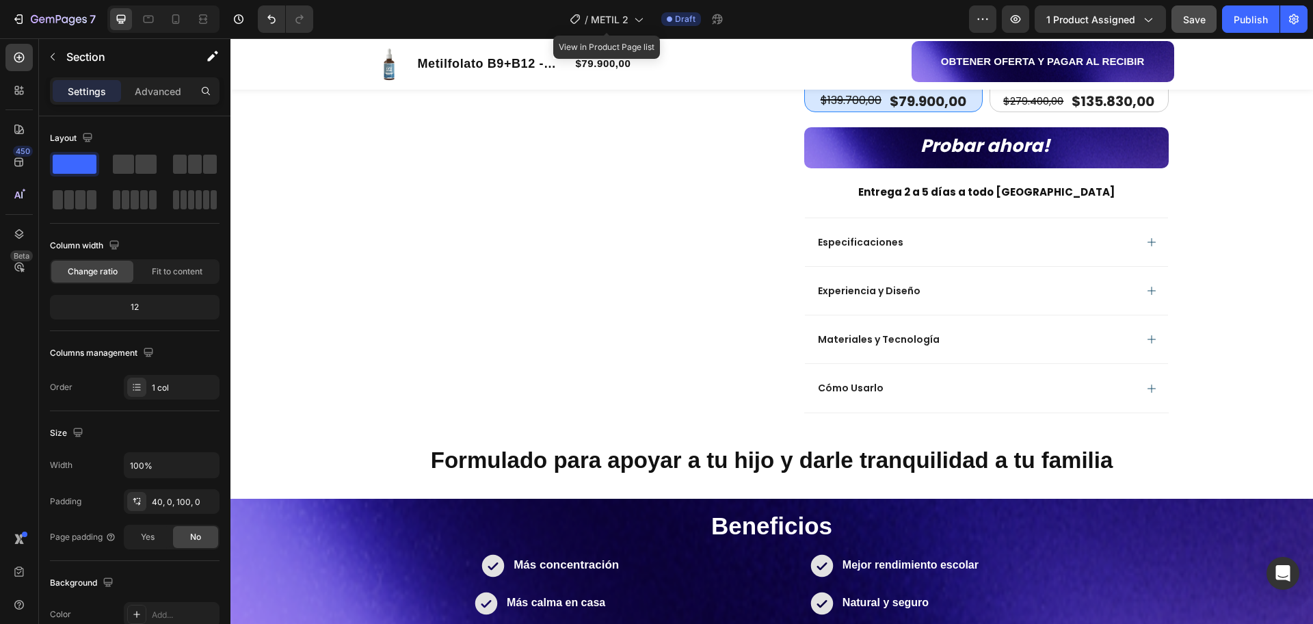
click at [1197, 23] on span "Save" at bounding box center [1195, 20] width 23 height 12
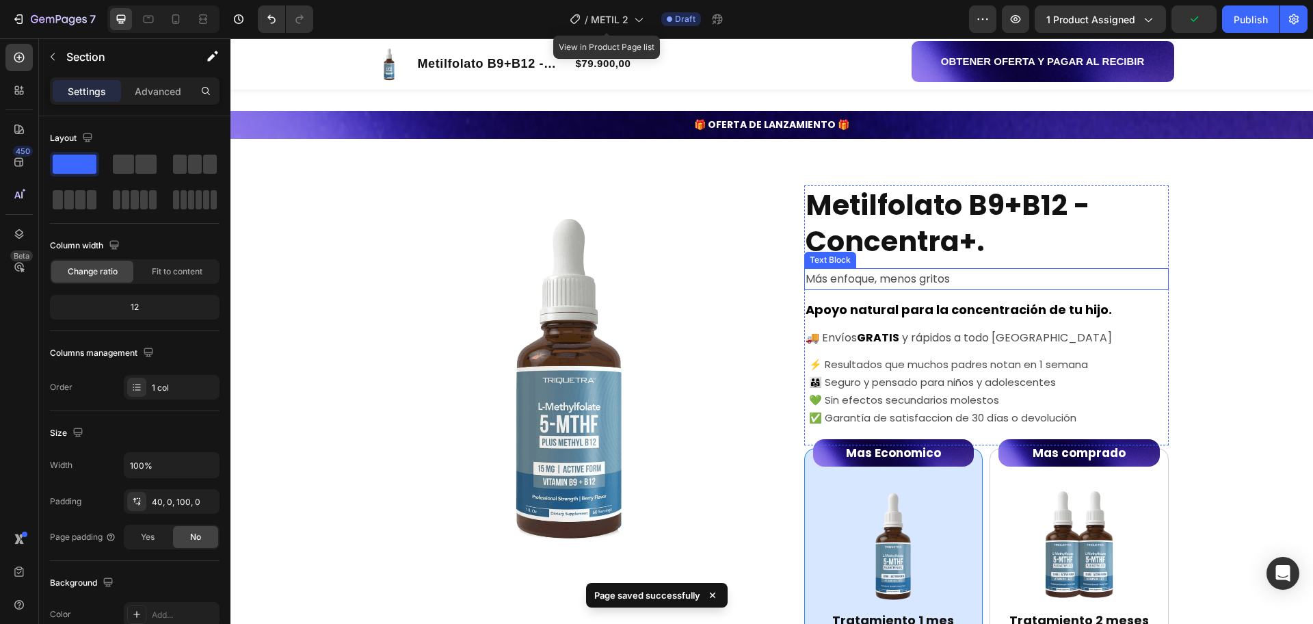
scroll to position [0, 0]
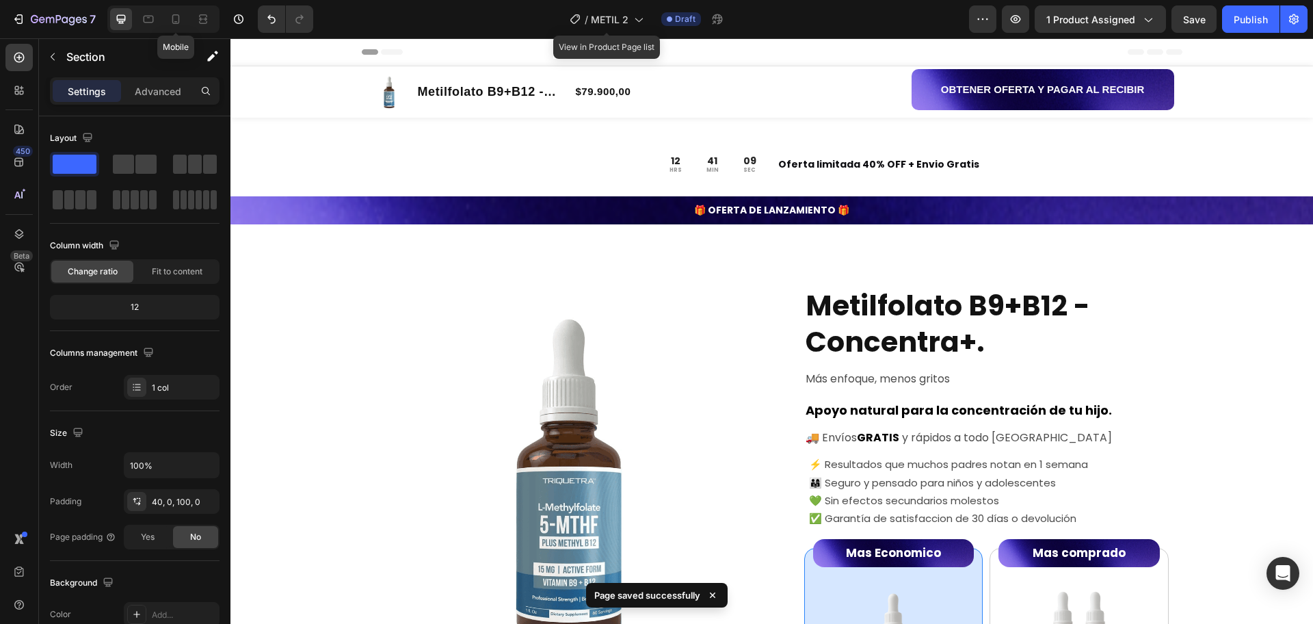
click at [184, 20] on div at bounding box center [176, 19] width 22 height 22
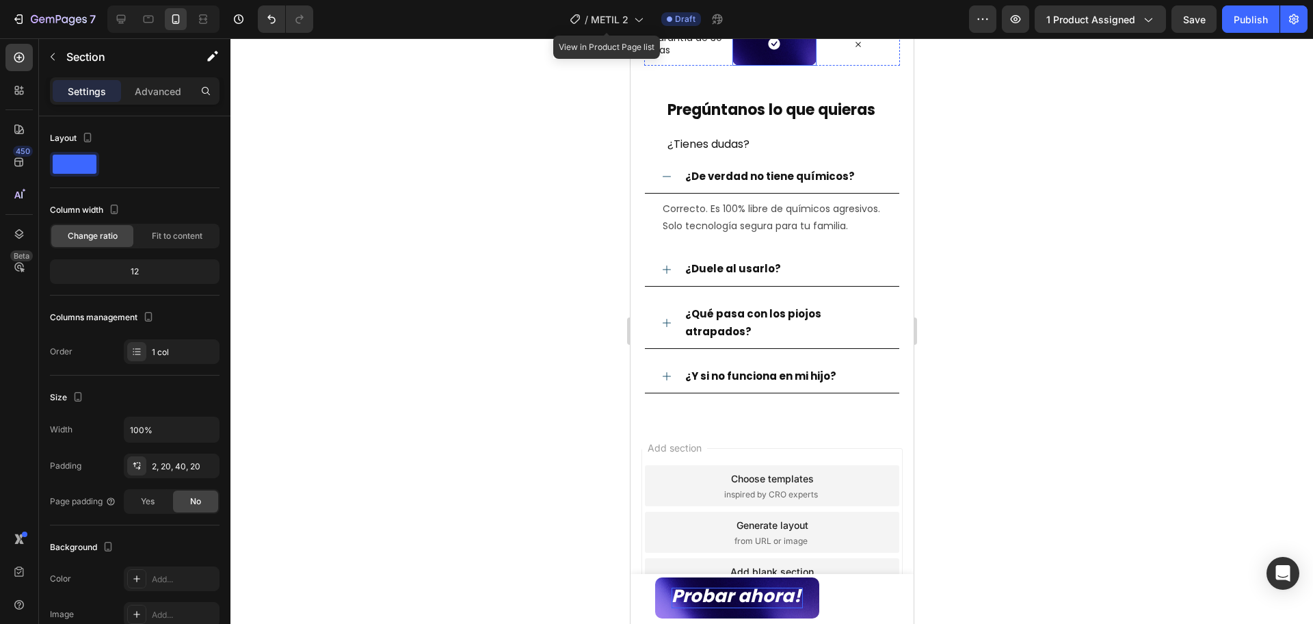
scroll to position [3177, 0]
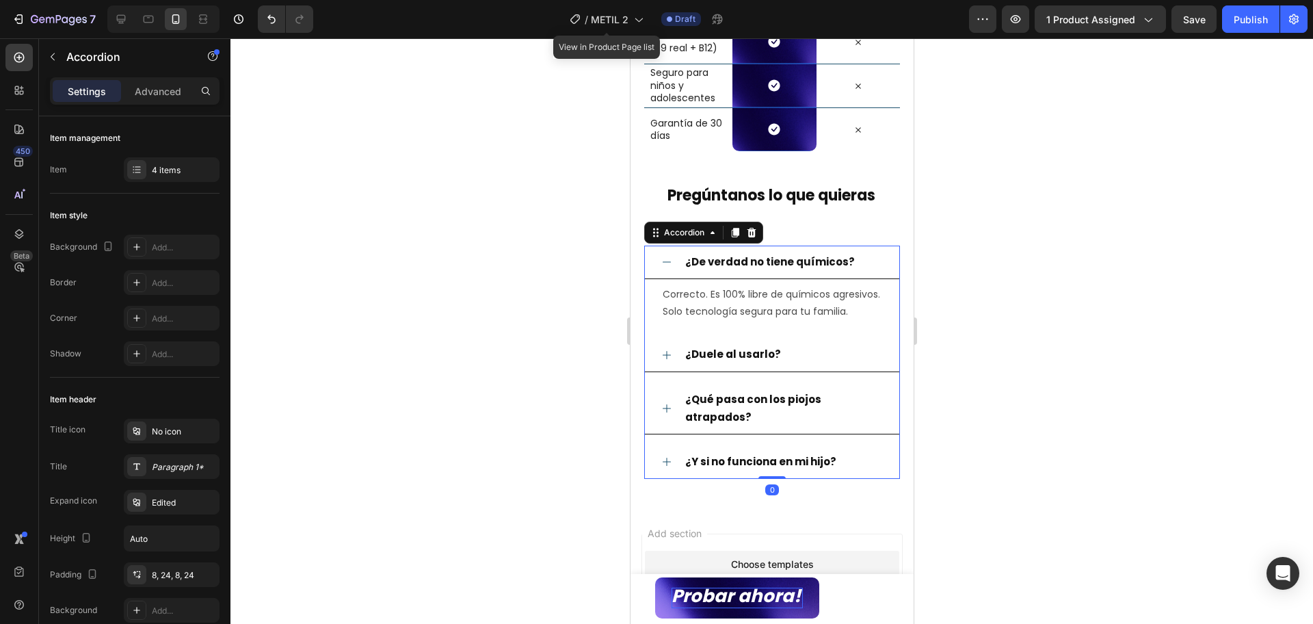
click at [763, 266] on strong "¿De verdad no tiene químicos?" at bounding box center [770, 261] width 170 height 14
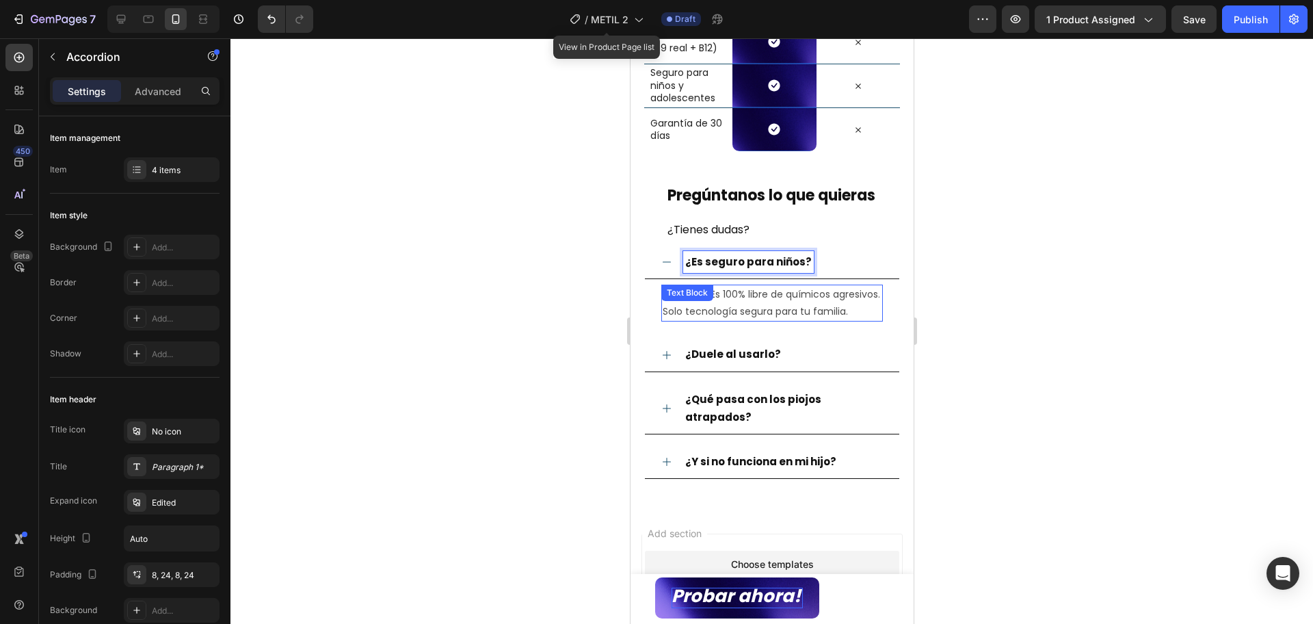
click at [740, 320] on p "Correcto. Es 100% libre de químicos agresivos. Solo tecnología segura para tu f…" at bounding box center [771, 303] width 219 height 34
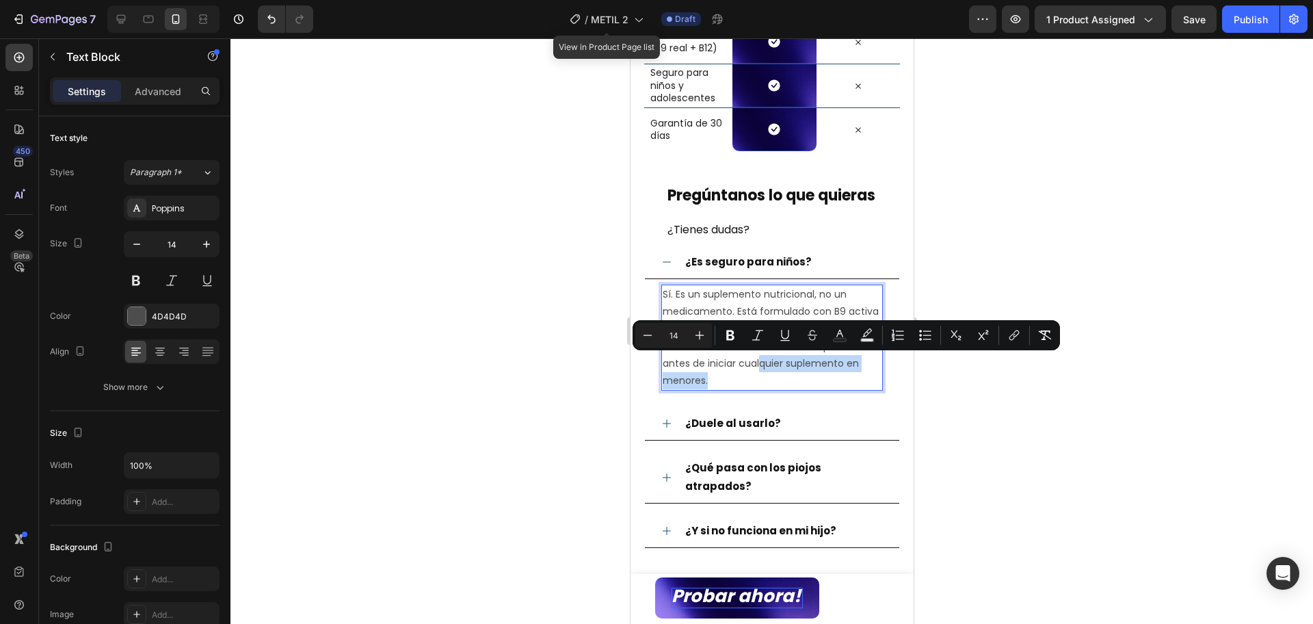
drag, startPoint x: 801, startPoint y: 380, endPoint x: 801, endPoint y: 356, distance: 23.3
click at [801, 356] on p "Sí. Es un suplemento nutricional, no un medicamento. Está formulado con B9 acti…" at bounding box center [771, 337] width 219 height 103
click at [802, 381] on p "Sí. Es un suplemento nutricional, no un medicamento. Está formulado con B9 acti…" at bounding box center [771, 337] width 219 height 103
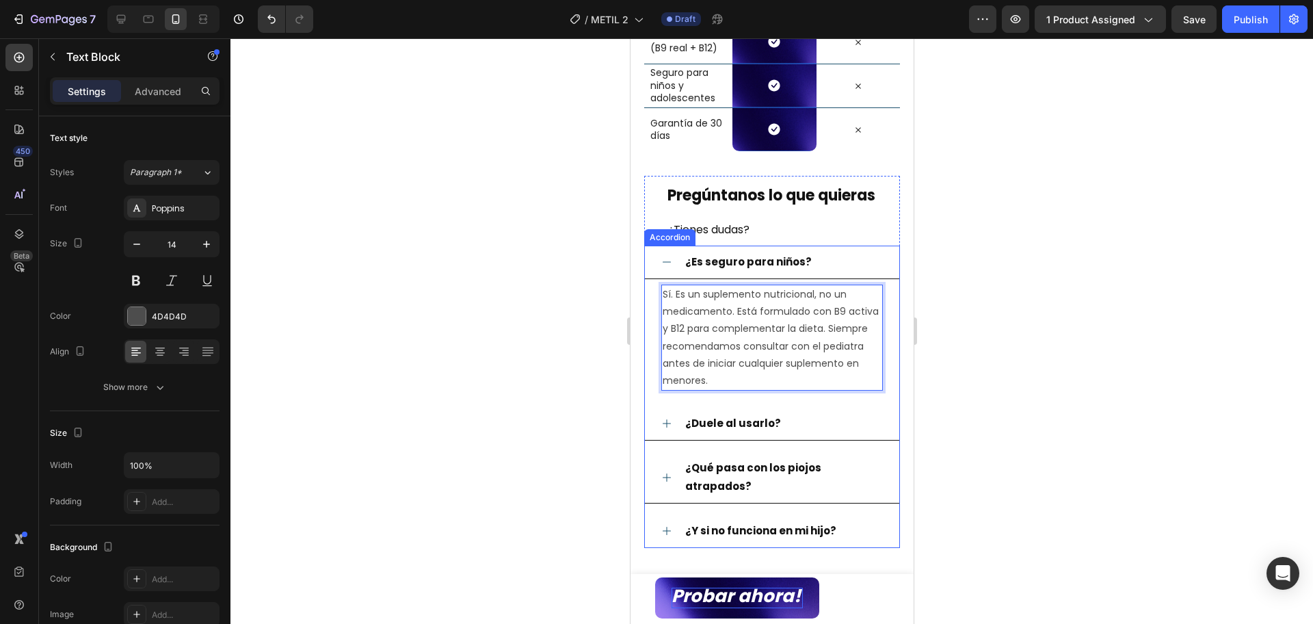
click at [734, 413] on div "¿Duele al usarlo?" at bounding box center [733, 424] width 100 height 22
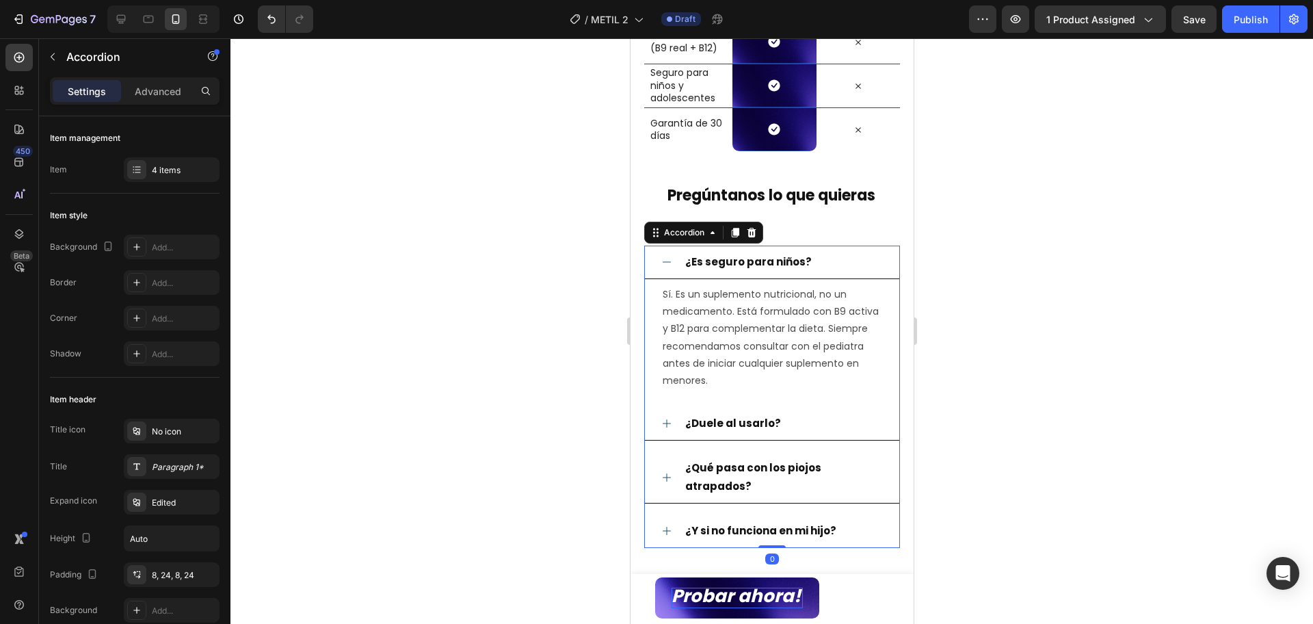
click at [734, 413] on div "¿Duele al usarlo?" at bounding box center [733, 424] width 100 height 22
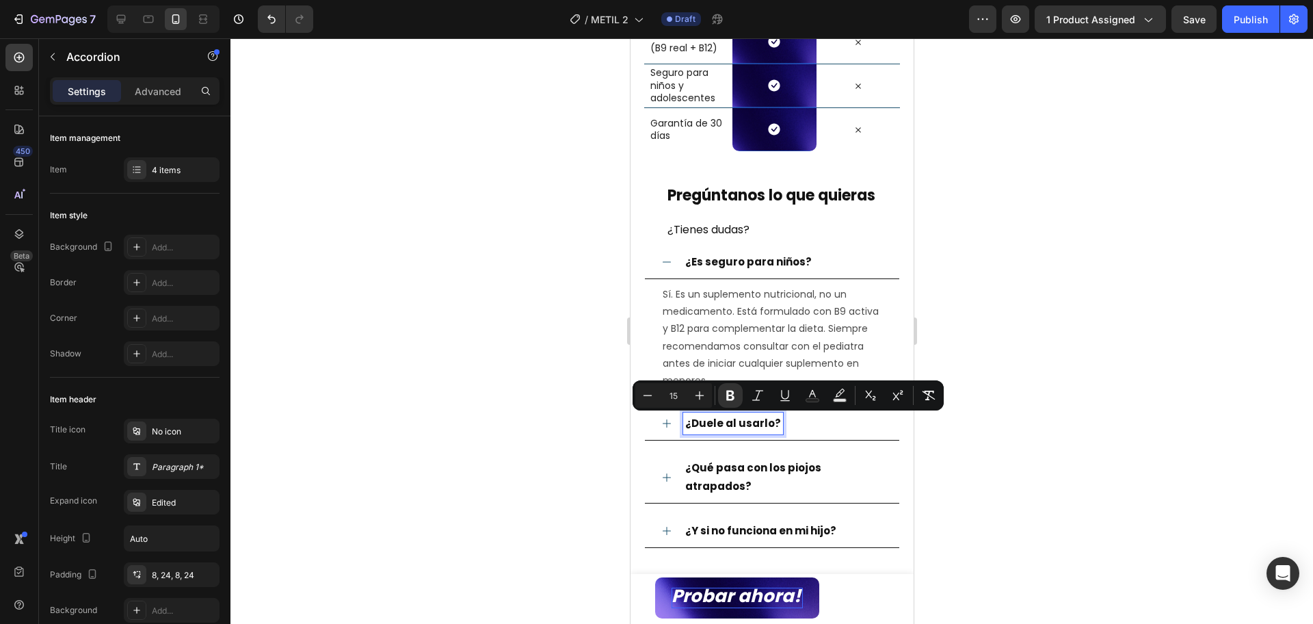
click at [733, 426] on strong "¿Duele al usarlo?" at bounding box center [733, 423] width 96 height 14
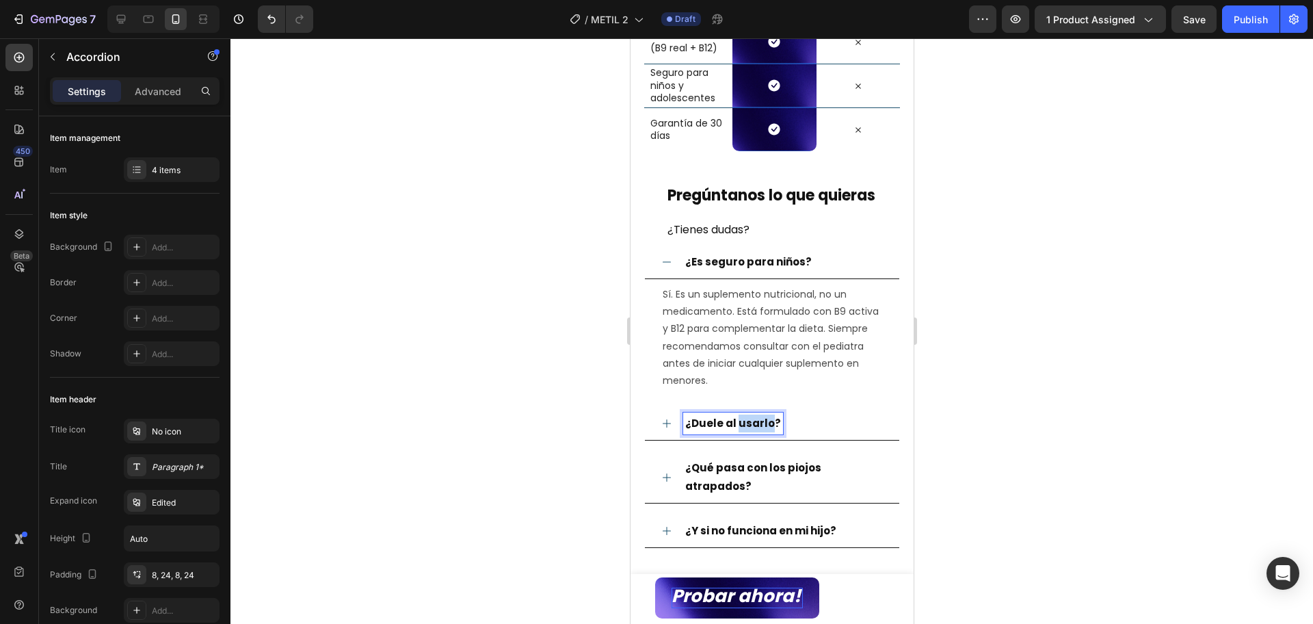
click at [733, 426] on strong "¿Duele al usarlo?" at bounding box center [733, 423] width 96 height 14
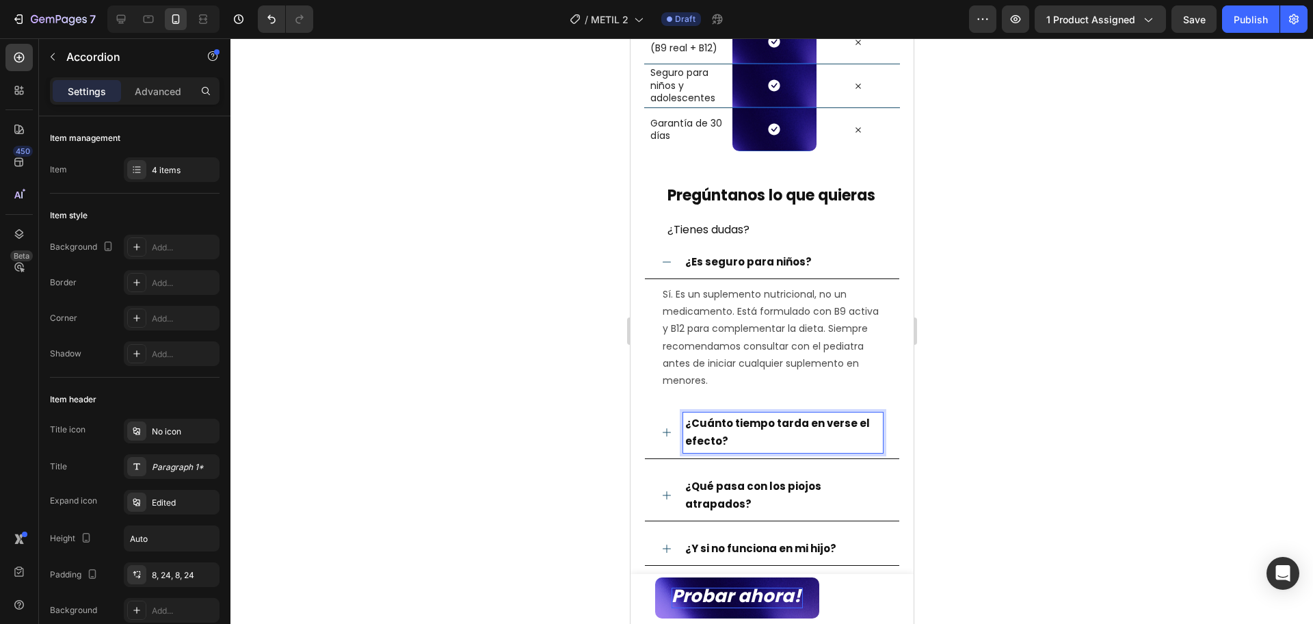
click at [659, 428] on div "¿Cuánto tiempo tarda en verse el efecto?" at bounding box center [771, 432] width 254 height 51
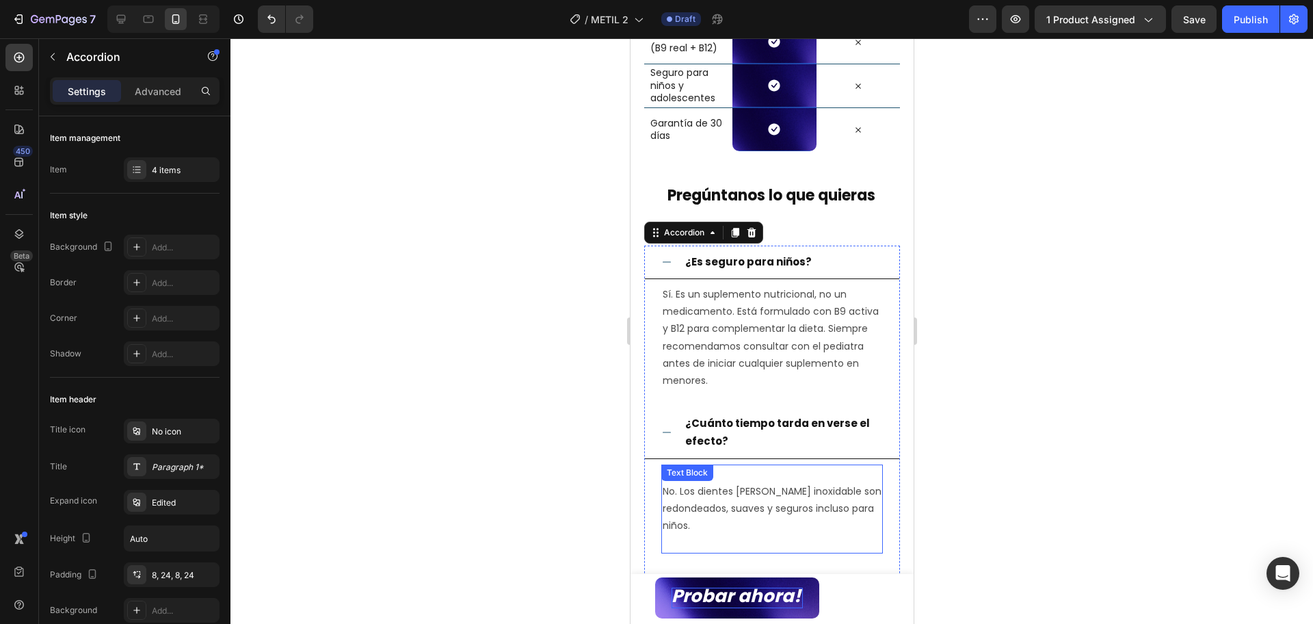
click at [772, 524] on p "No. Los dientes de acero inoxidable son redondeados, suaves y seguros incluso p…" at bounding box center [771, 509] width 219 height 52
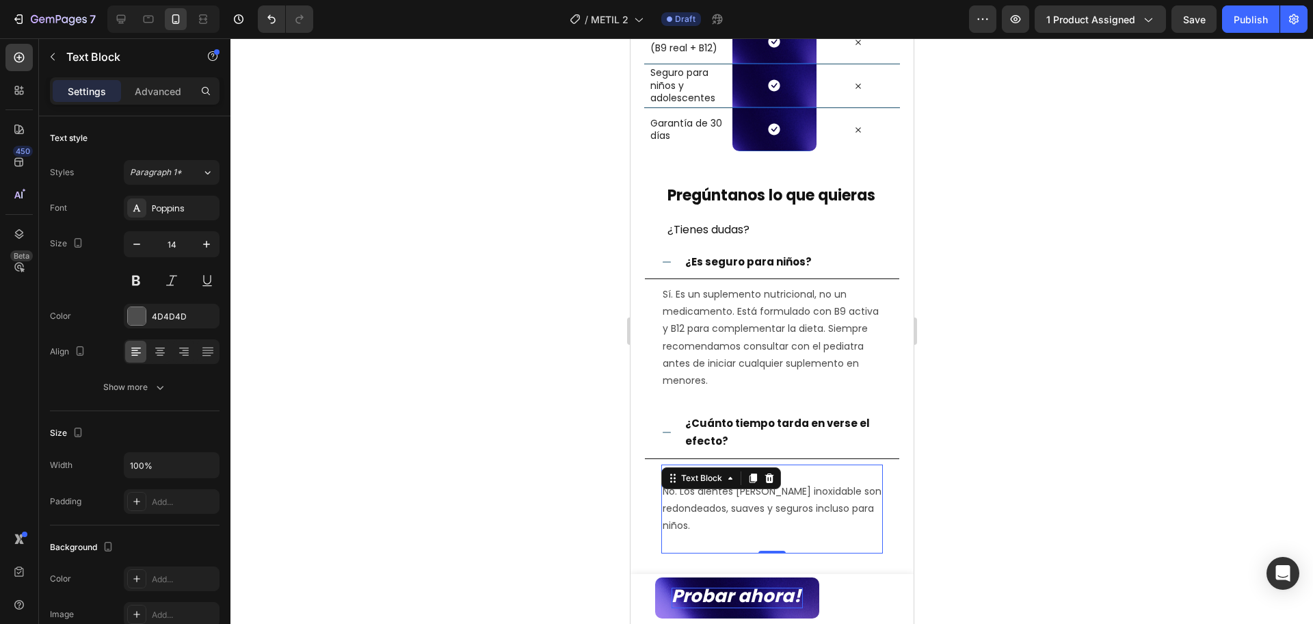
click at [772, 524] on p "No. Los dientes de acero inoxidable son redondeados, suaves y seguros incluso p…" at bounding box center [771, 509] width 219 height 52
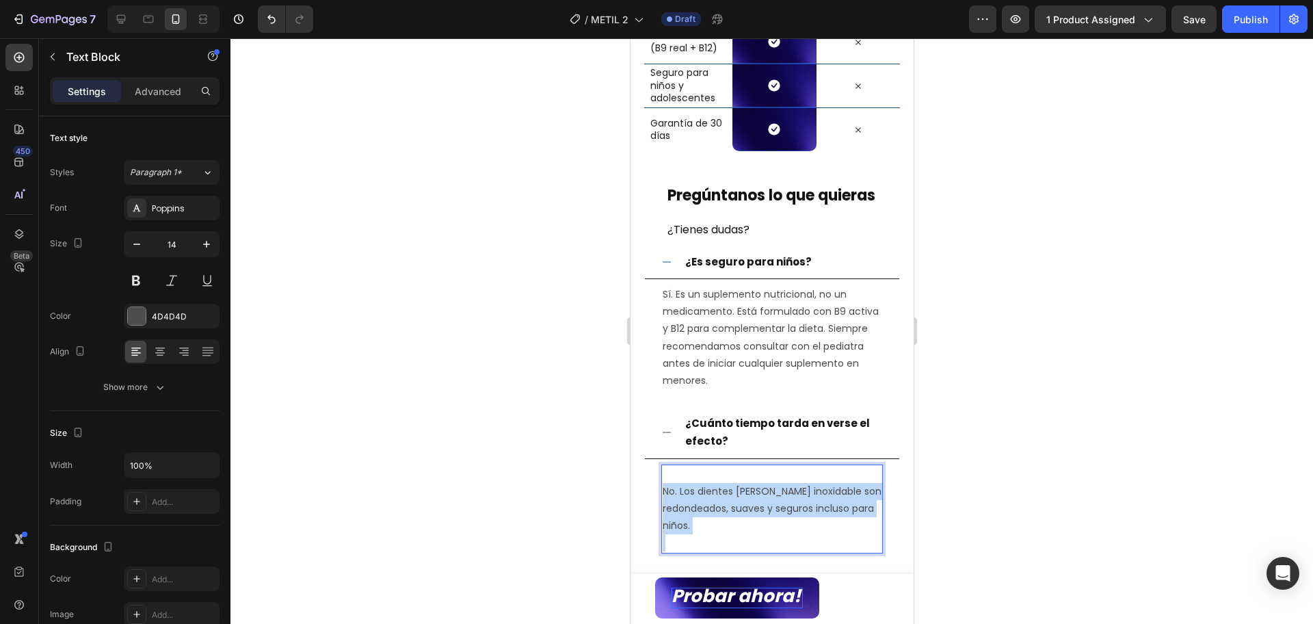
click at [772, 524] on p "No. Los dientes de acero inoxidable son redondeados, suaves y seguros incluso p…" at bounding box center [771, 509] width 219 height 52
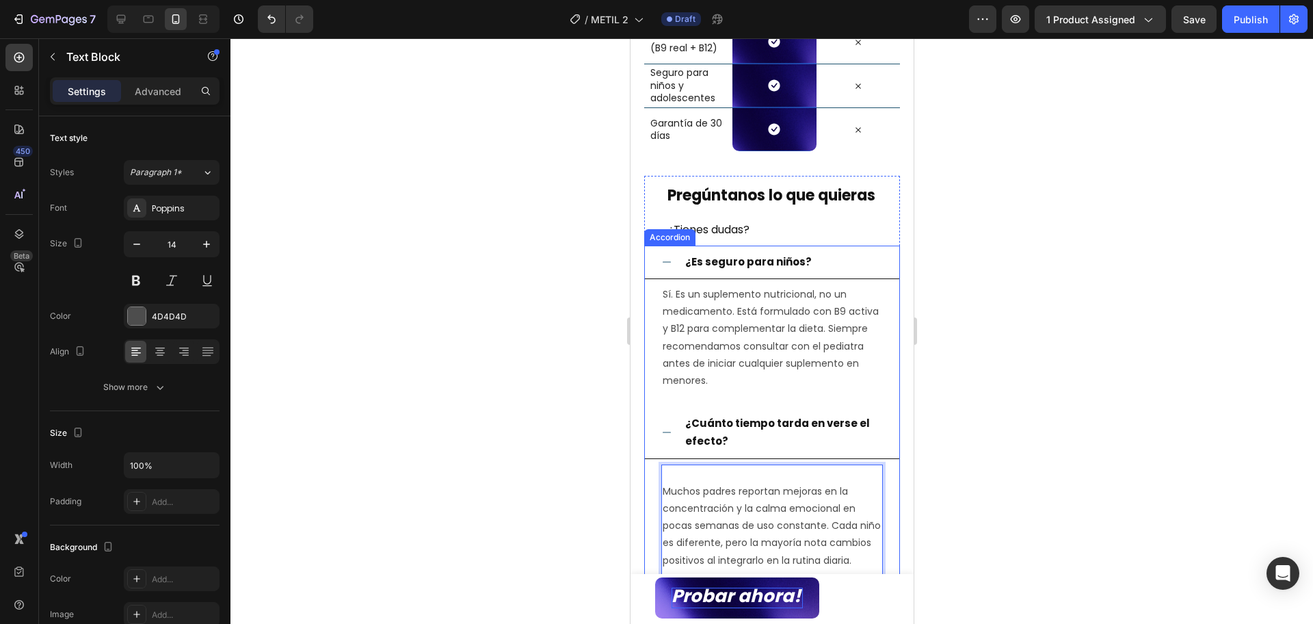
scroll to position [3263, 0]
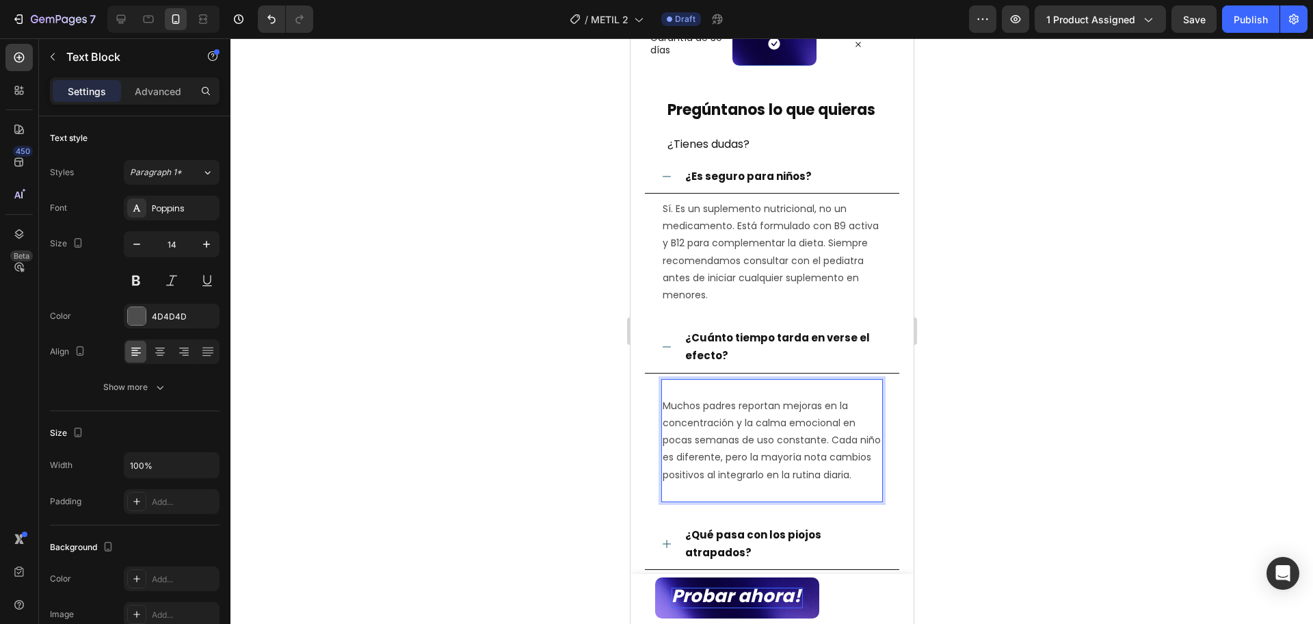
click at [778, 447] on p "Muchos padres reportan mejoras en la concentración y la calma emocional en poca…" at bounding box center [771, 440] width 219 height 86
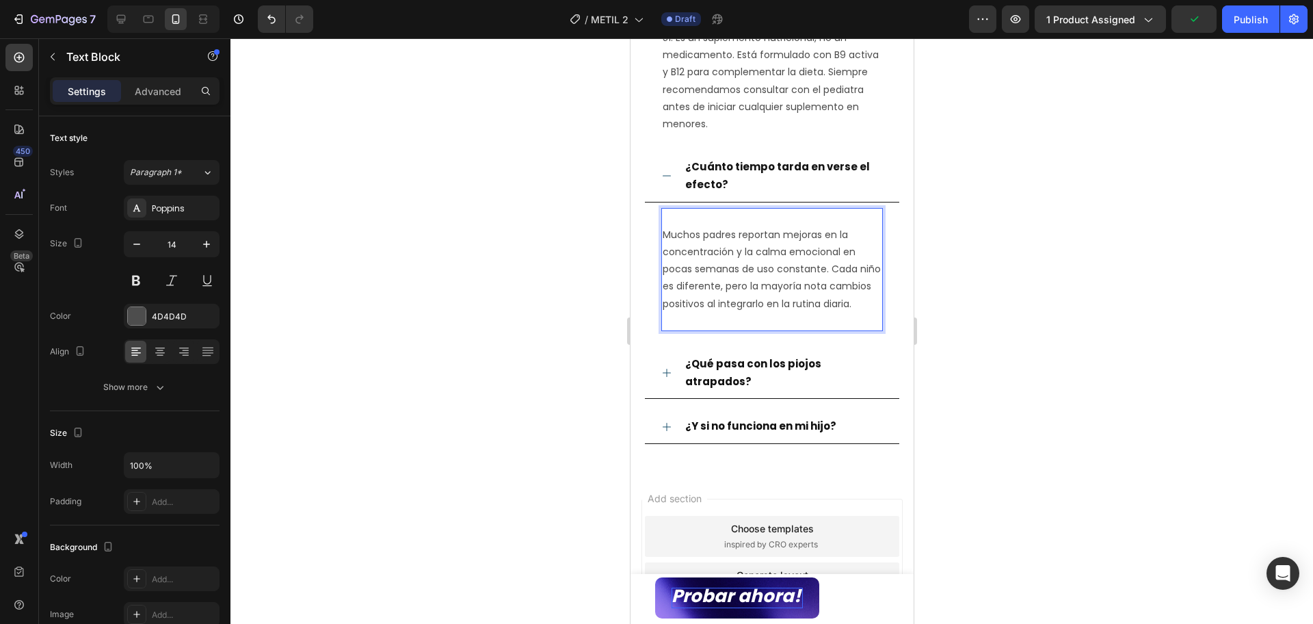
scroll to position [3519, 0]
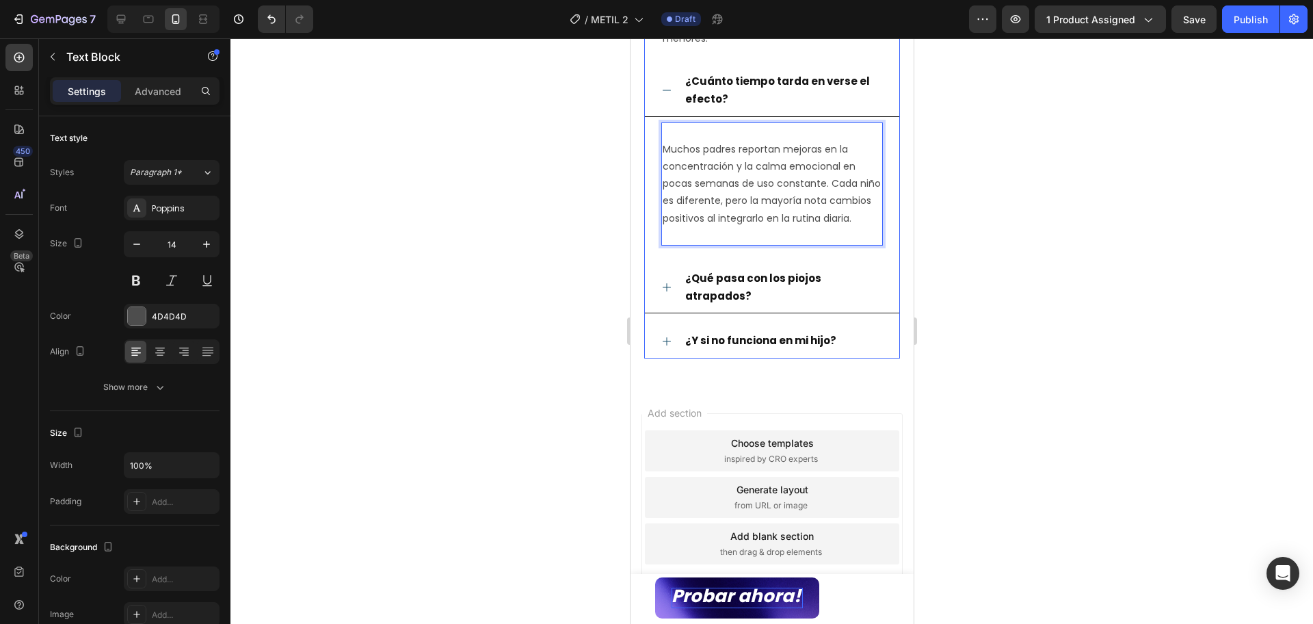
click at [738, 296] on strong "¿Qué pasa con los piojos atrapados?" at bounding box center [753, 287] width 136 height 32
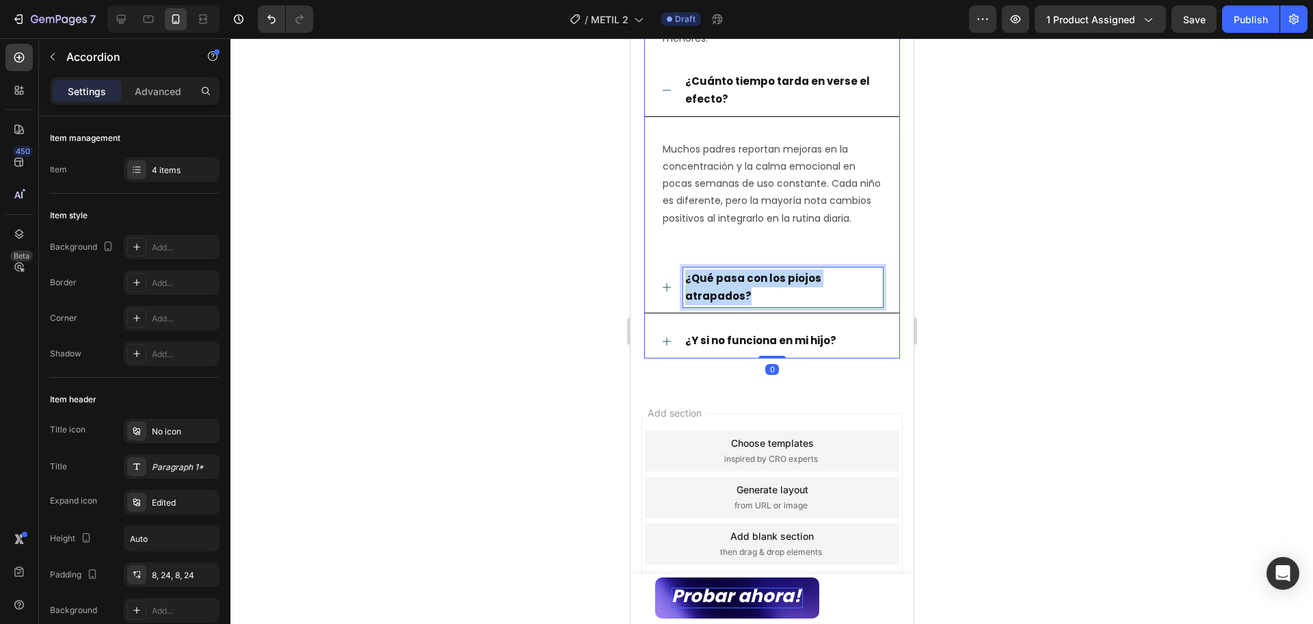
click at [738, 296] on strong "¿Qué pasa con los piojos atrapados?" at bounding box center [753, 287] width 136 height 32
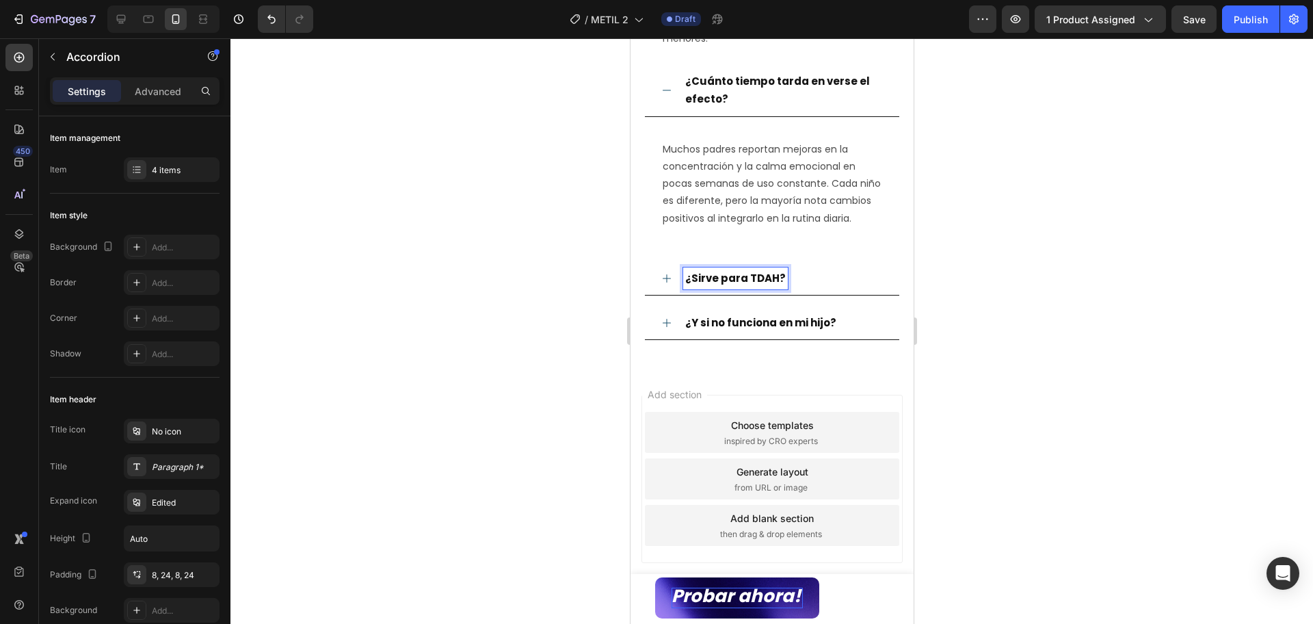
click at [659, 289] on div "¿Sirve para TDAH?" at bounding box center [771, 279] width 254 height 34
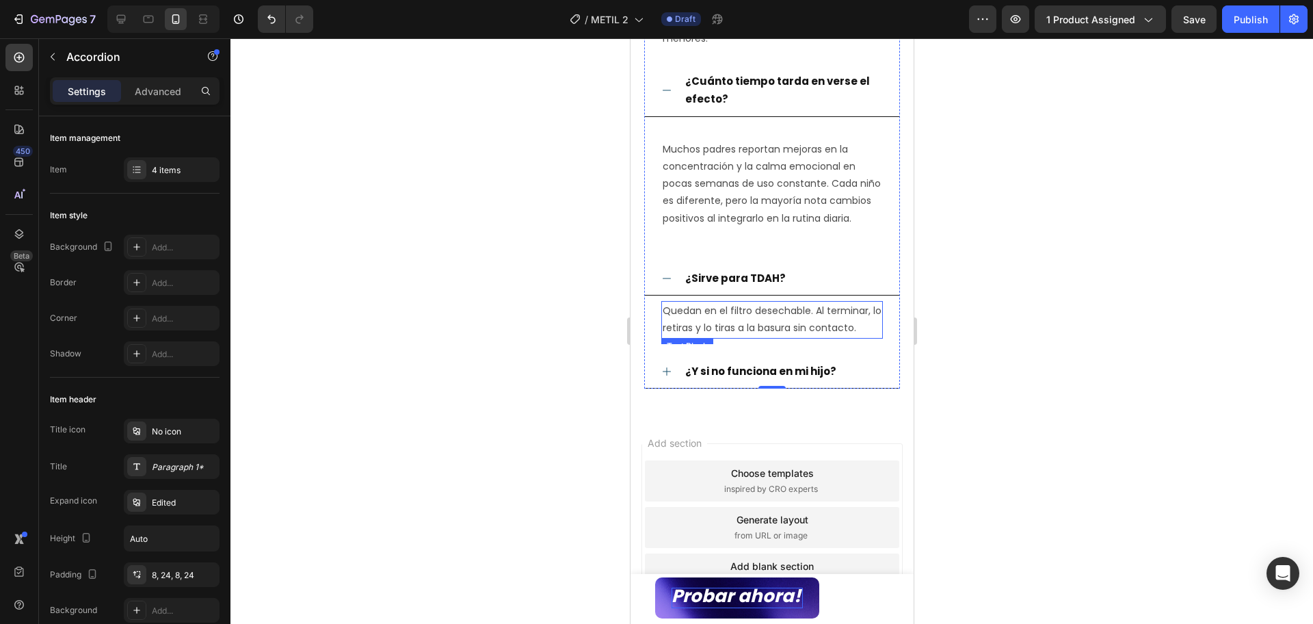
click at [762, 335] on span "Quedan en el filtro desechable. Al terminar, lo retiras y lo tiras a la basura …" at bounding box center [771, 319] width 219 height 31
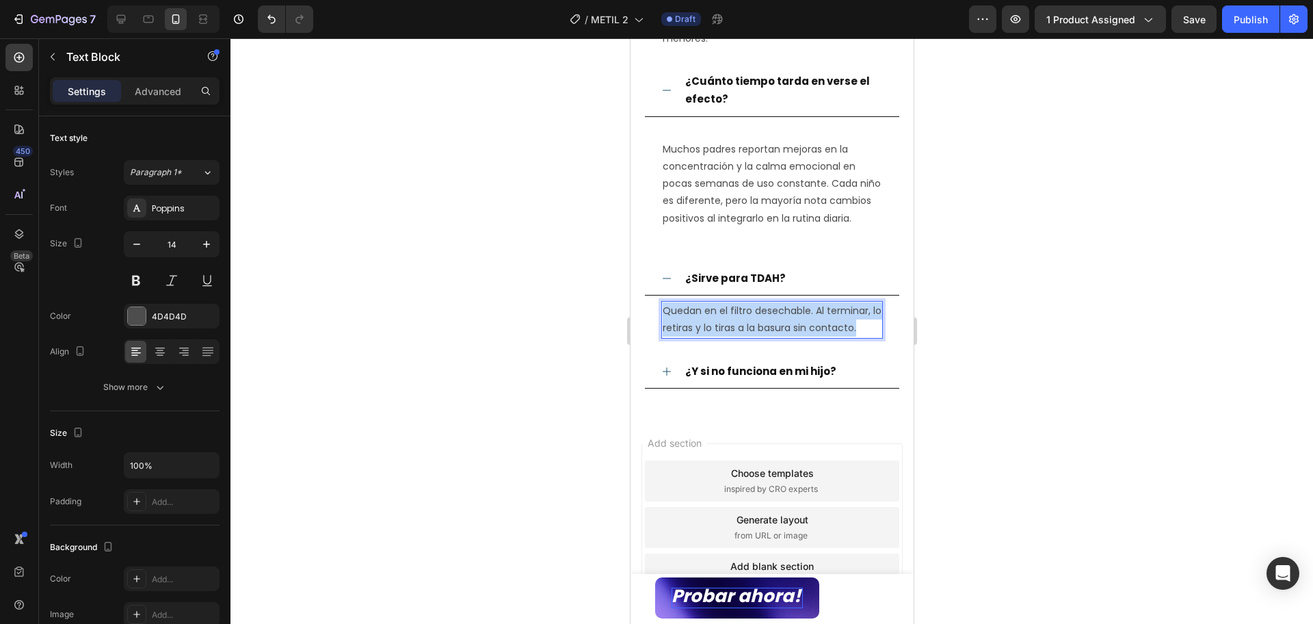
click at [762, 335] on span "Quedan en el filtro desechable. Al terminar, lo retiras y lo tiras a la basura …" at bounding box center [771, 319] width 219 height 31
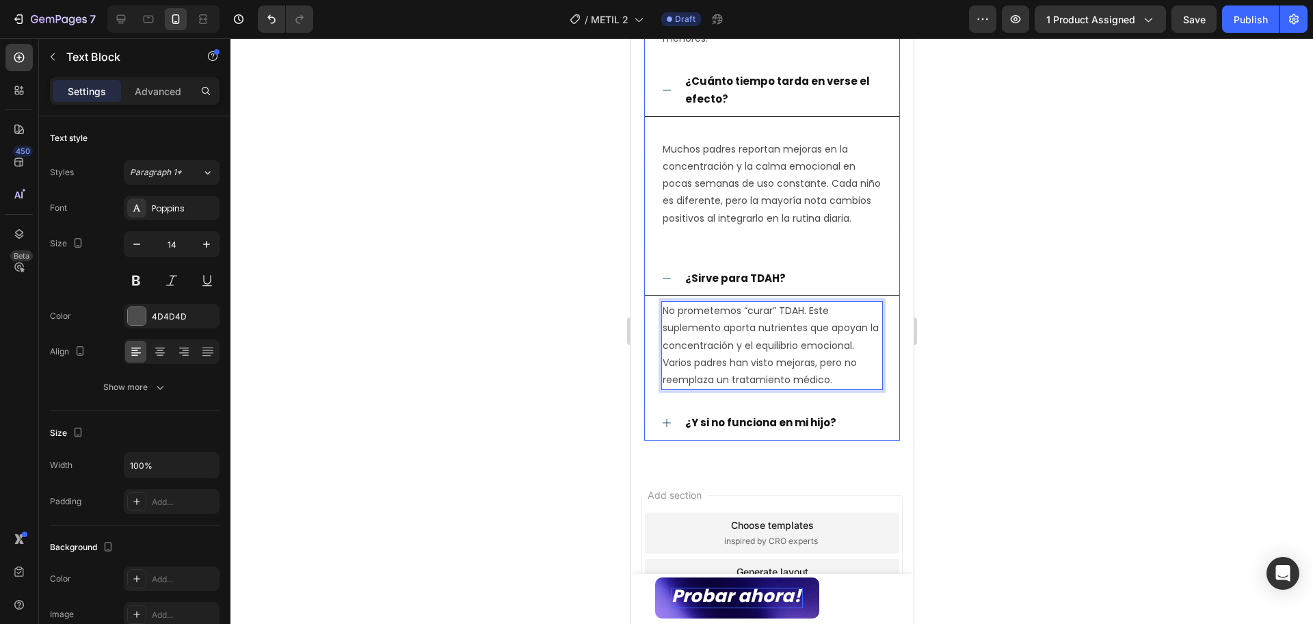
click at [772, 430] on strong "¿Y si no funciona en mi hijo?" at bounding box center [760, 422] width 151 height 14
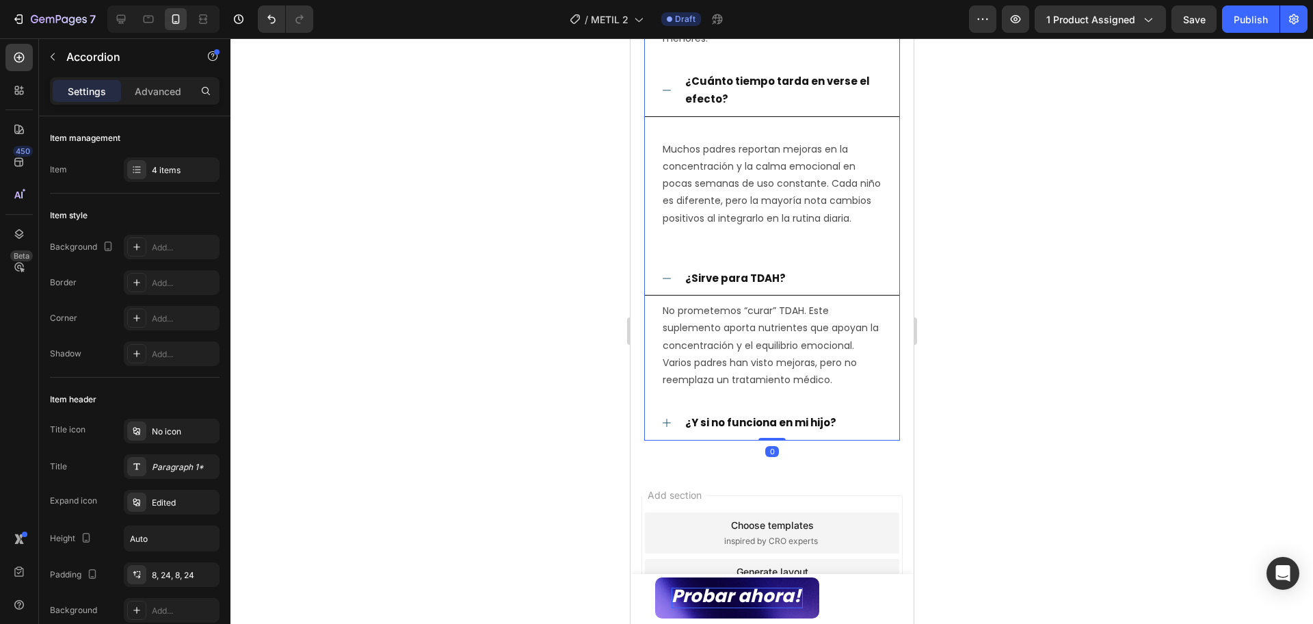
click at [664, 428] on icon at bounding box center [666, 422] width 11 height 11
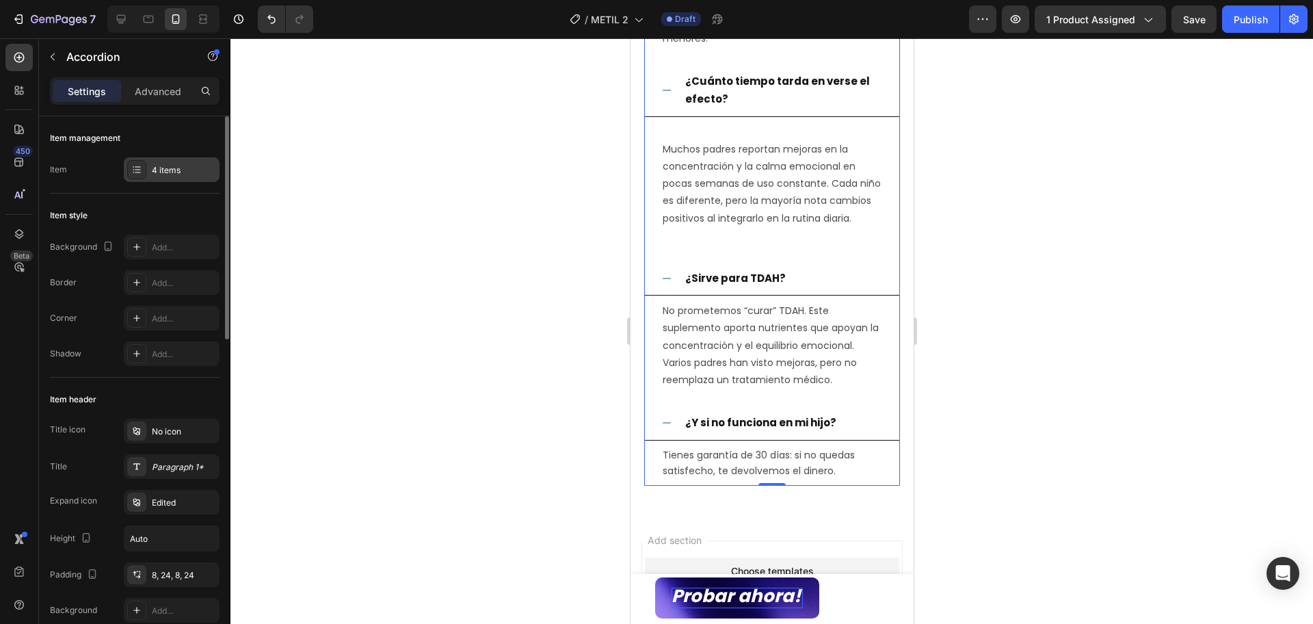
click at [185, 166] on div "4 items" at bounding box center [184, 170] width 64 height 12
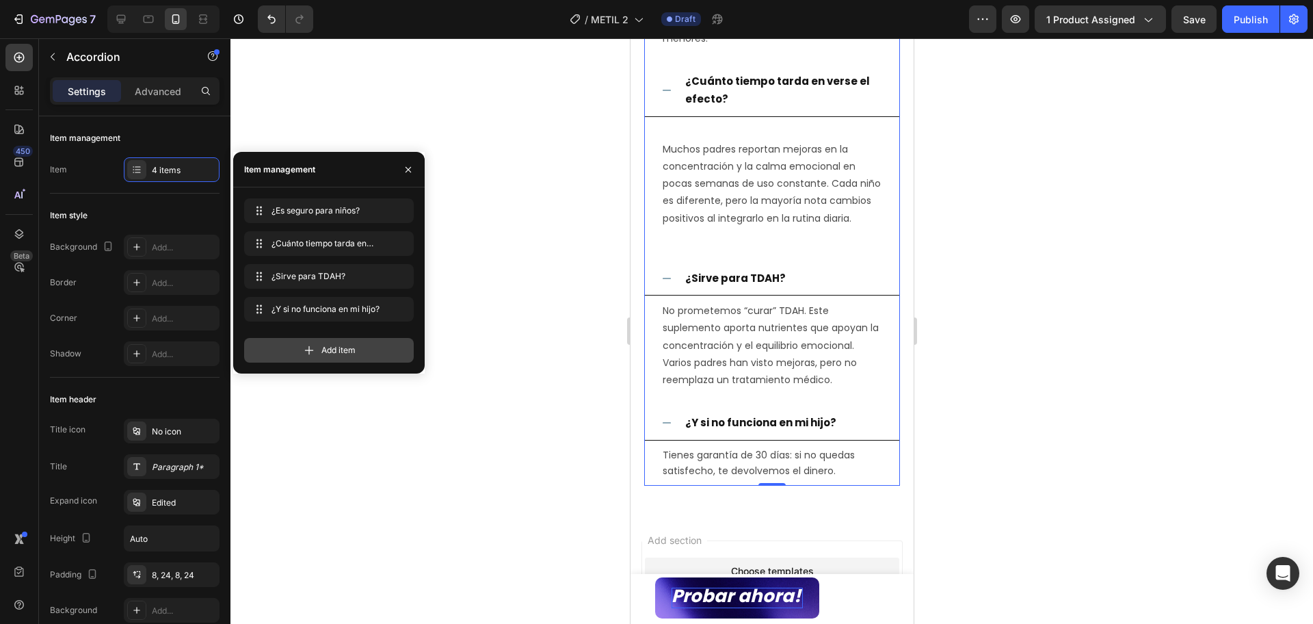
click at [317, 347] on div "Add item" at bounding box center [329, 350] width 170 height 25
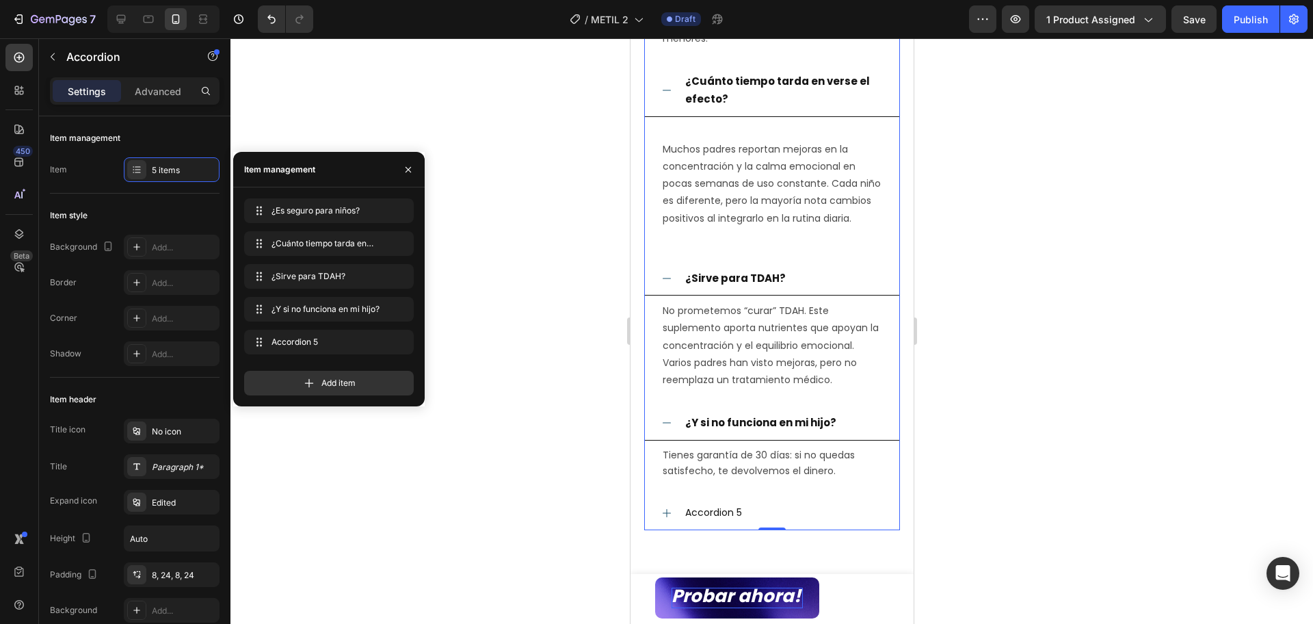
click at [716, 523] on div "Accordion 5" at bounding box center [713, 512] width 61 height 21
click at [716, 521] on p "Accordion 5" at bounding box center [713, 512] width 57 height 17
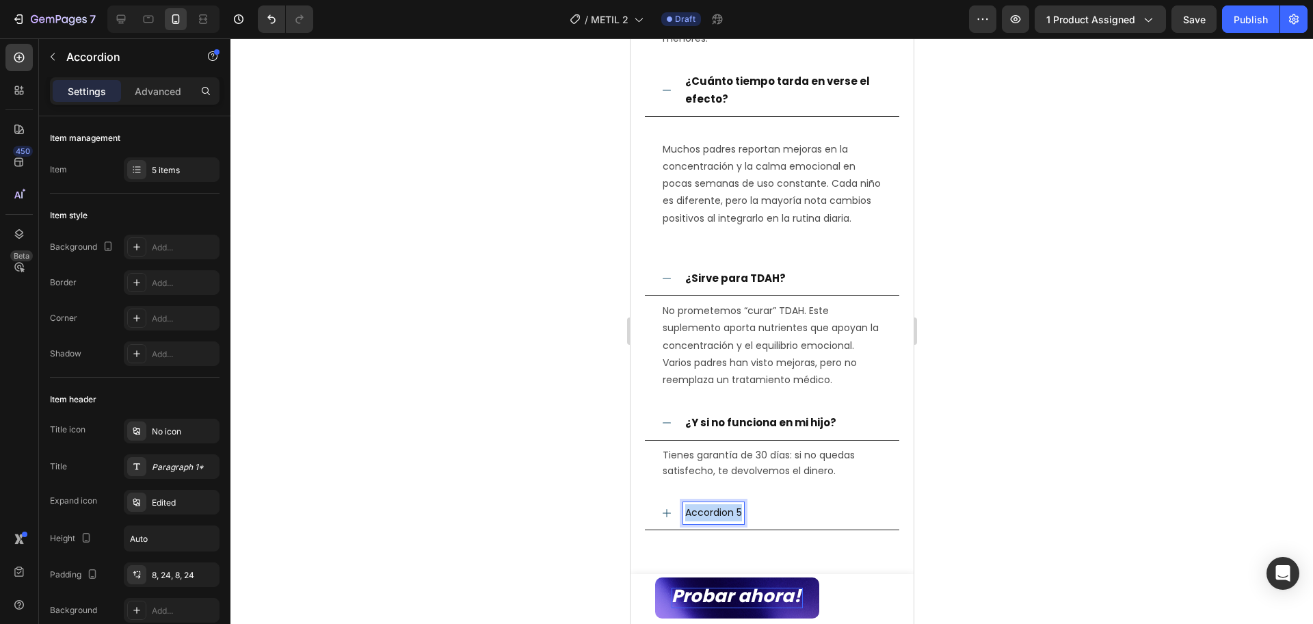
click at [716, 521] on p "Accordion 5" at bounding box center [713, 512] width 57 height 17
click at [739, 521] on p "¿Cómo se toma?" at bounding box center [727, 512] width 84 height 17
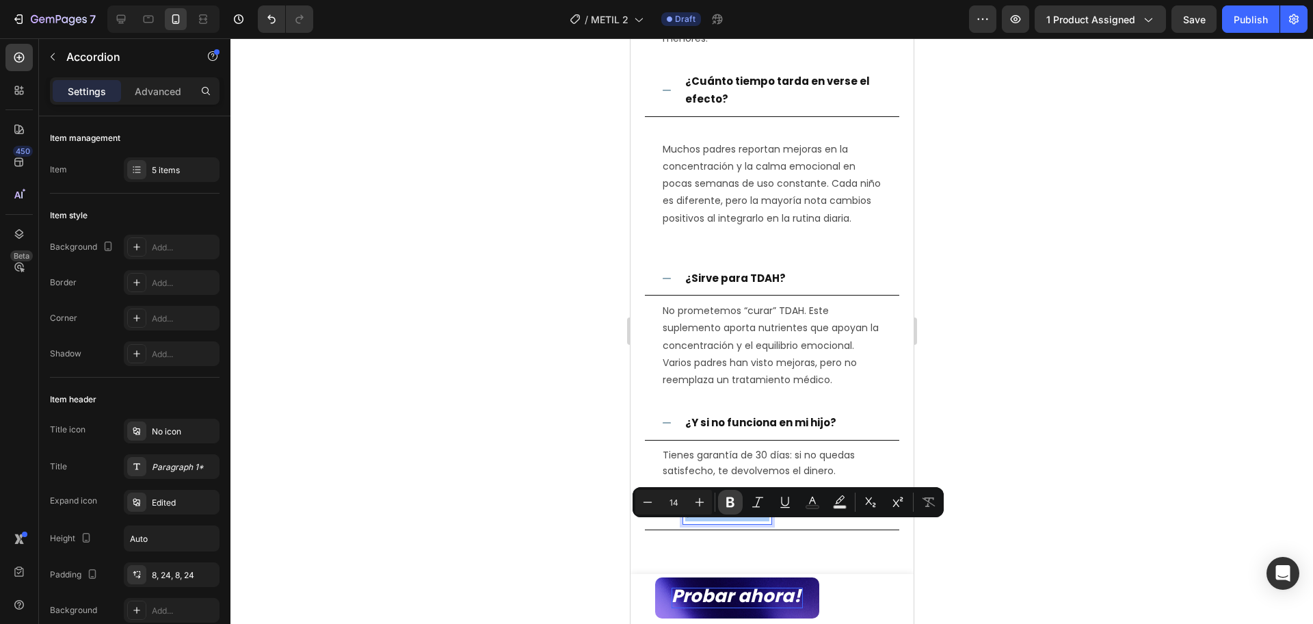
click at [730, 504] on icon "Editor contextual toolbar" at bounding box center [731, 502] width 14 height 14
click at [676, 525] on div "¿Cómo se toma?" at bounding box center [771, 513] width 254 height 33
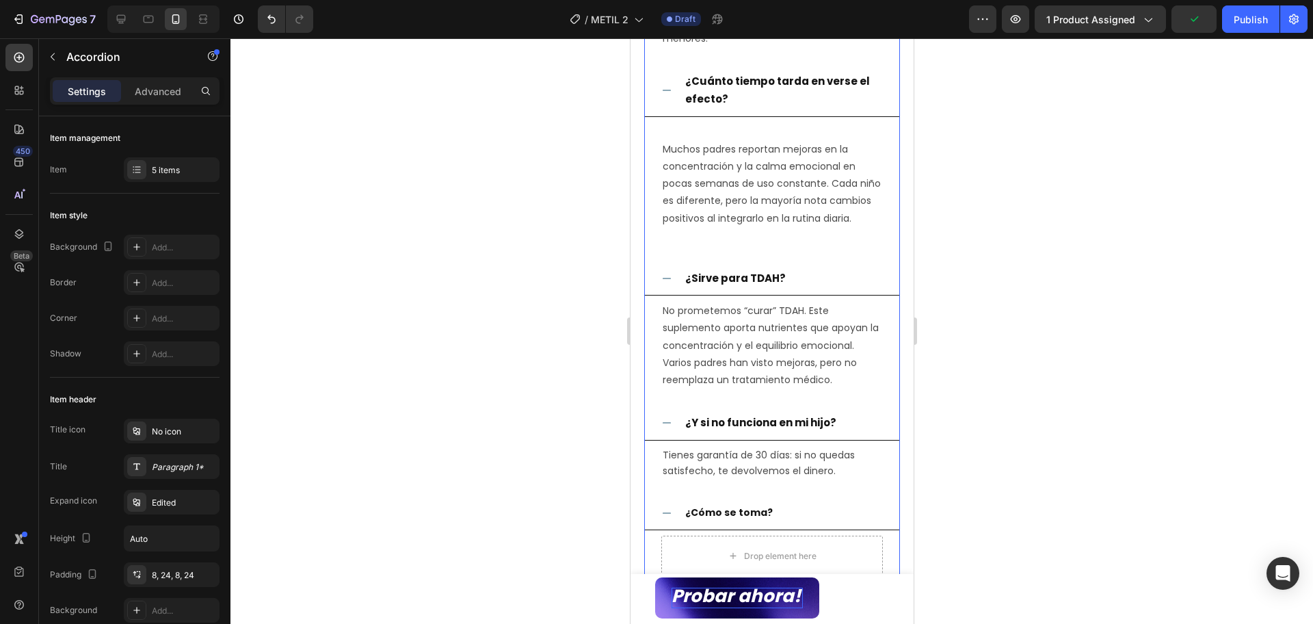
scroll to position [3690, 0]
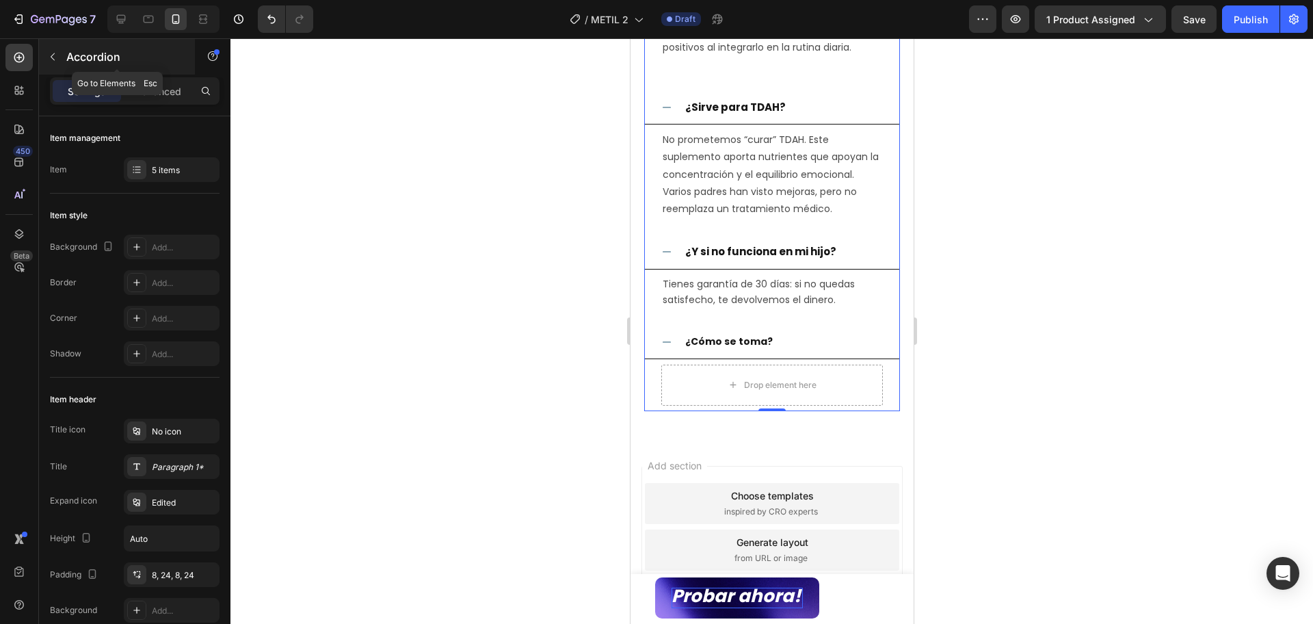
click at [49, 57] on icon "button" at bounding box center [52, 56] width 11 height 11
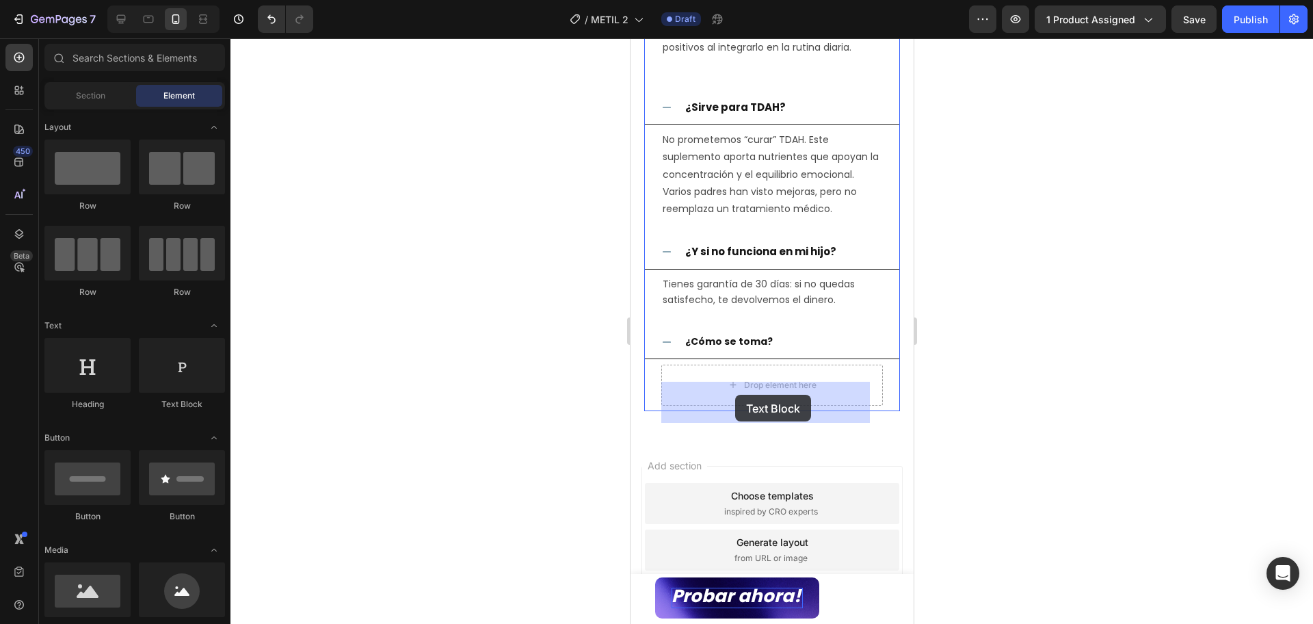
drag, startPoint x: 789, startPoint y: 404, endPoint x: 735, endPoint y: 395, distance: 55.6
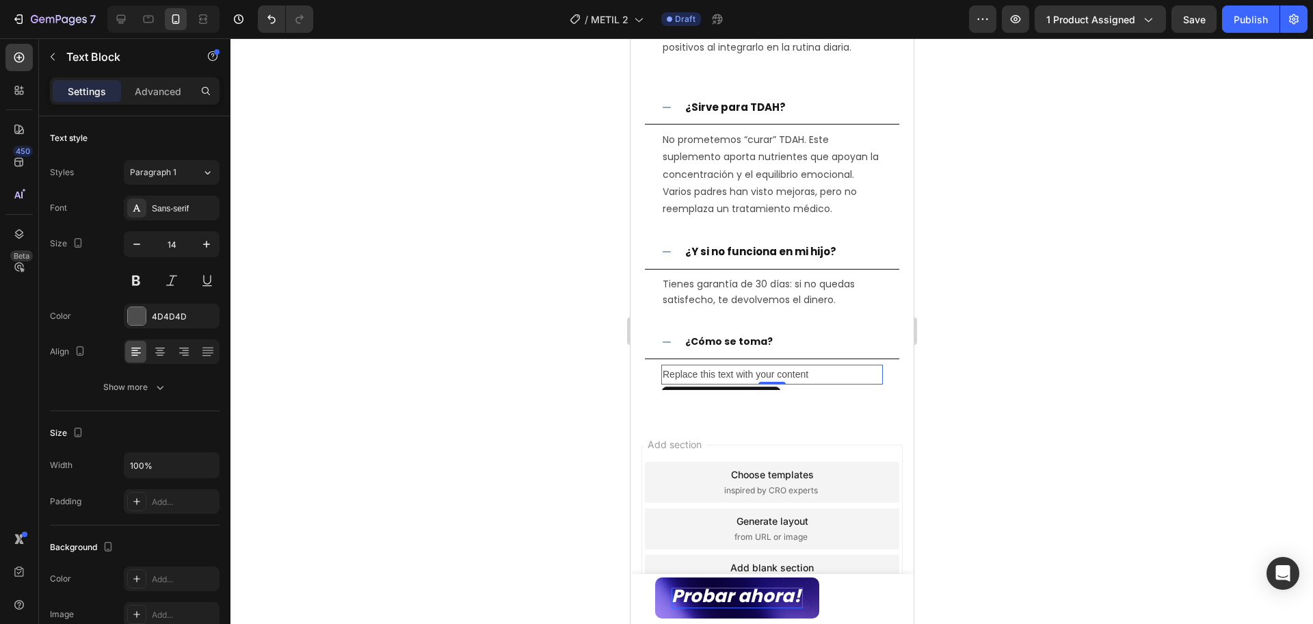
click at [755, 384] on div "Replace this text with your content" at bounding box center [772, 375] width 222 height 20
click at [755, 383] on p "Replace this text with your content" at bounding box center [771, 374] width 219 height 17
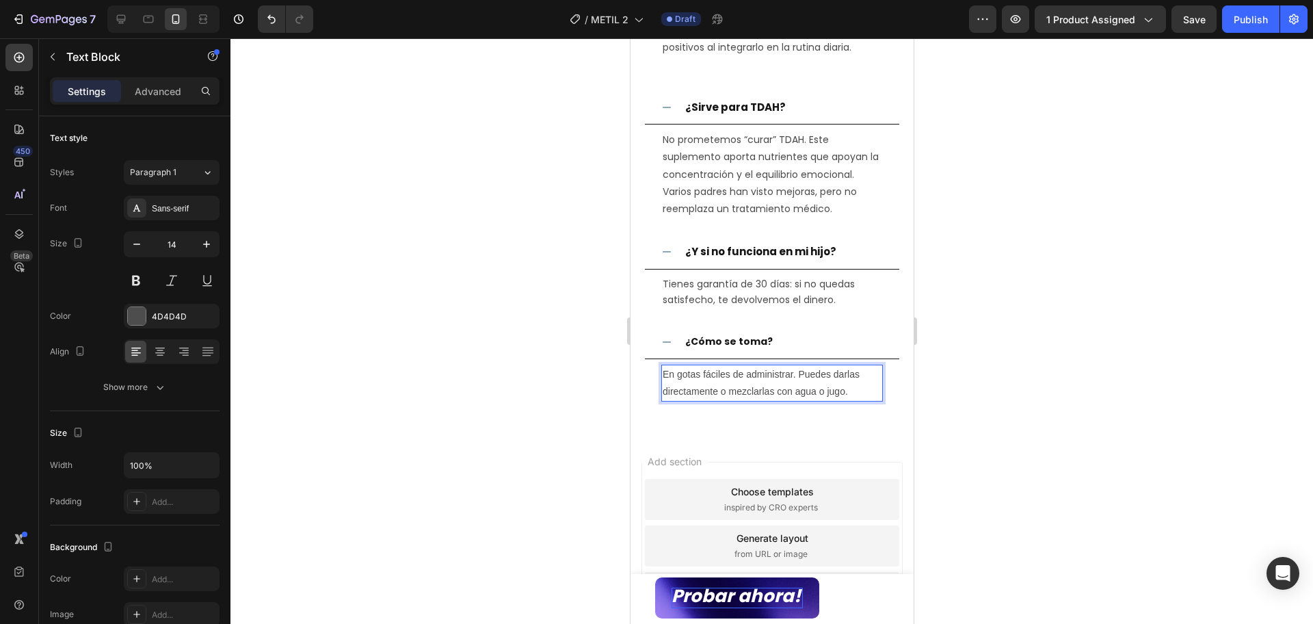
click at [785, 400] on p "En gotas fáciles de administrar. Puedes darlas directamente o mezclarlas con ag…" at bounding box center [771, 383] width 219 height 34
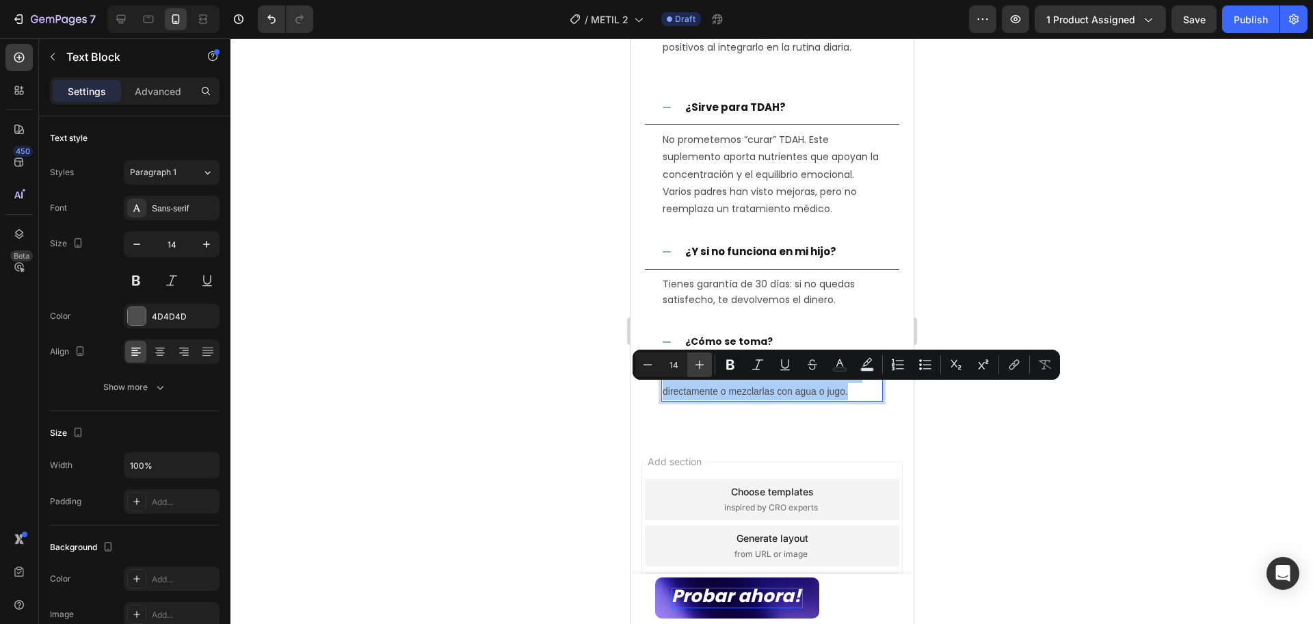
click at [698, 367] on icon "Editor contextual toolbar" at bounding box center [700, 365] width 14 height 14
type input "15"
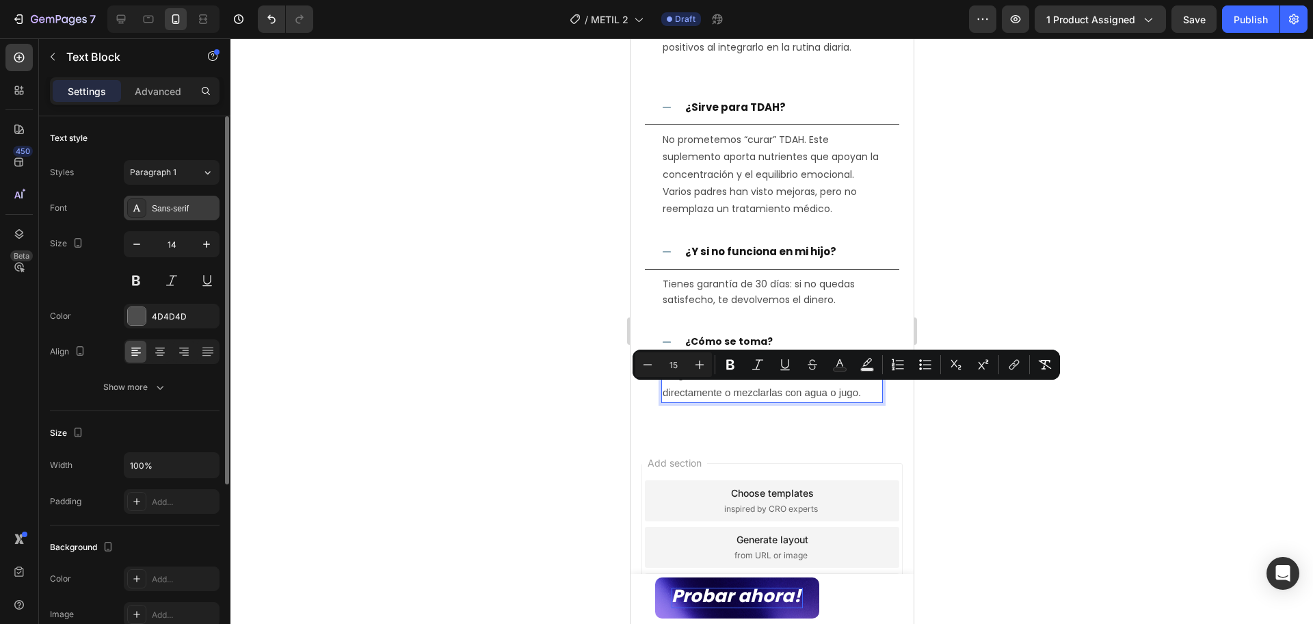
click at [176, 205] on div "Sans-serif" at bounding box center [184, 208] width 64 height 12
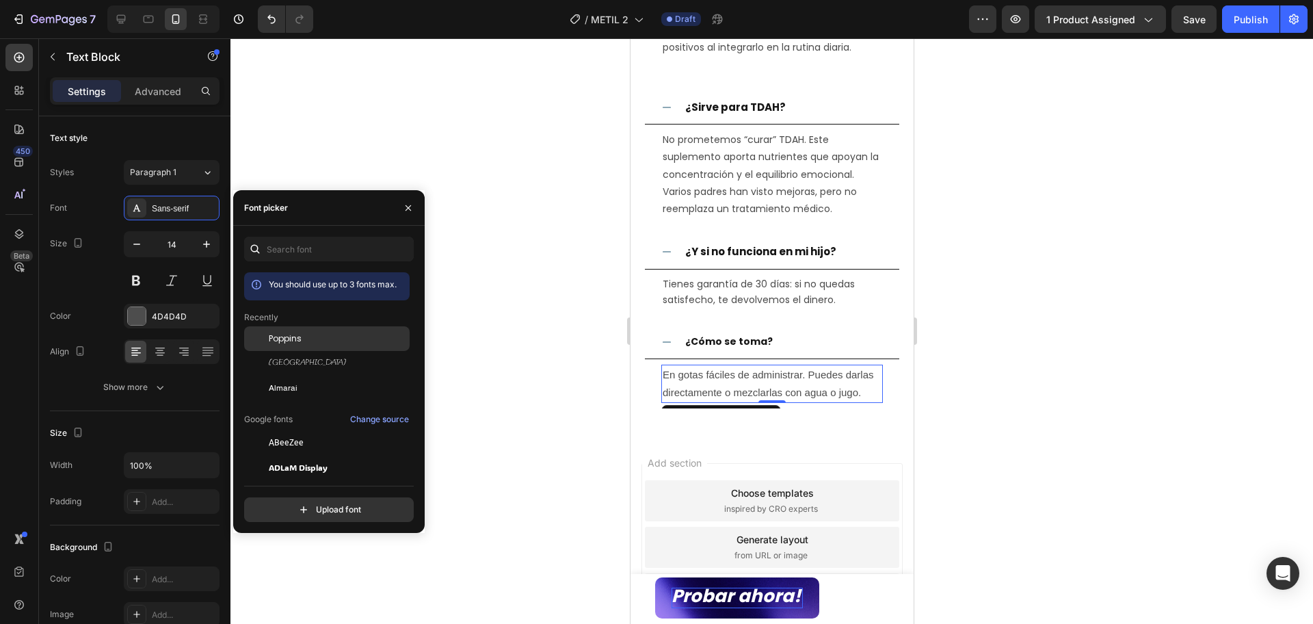
click at [308, 330] on div "Poppins" at bounding box center [327, 338] width 166 height 25
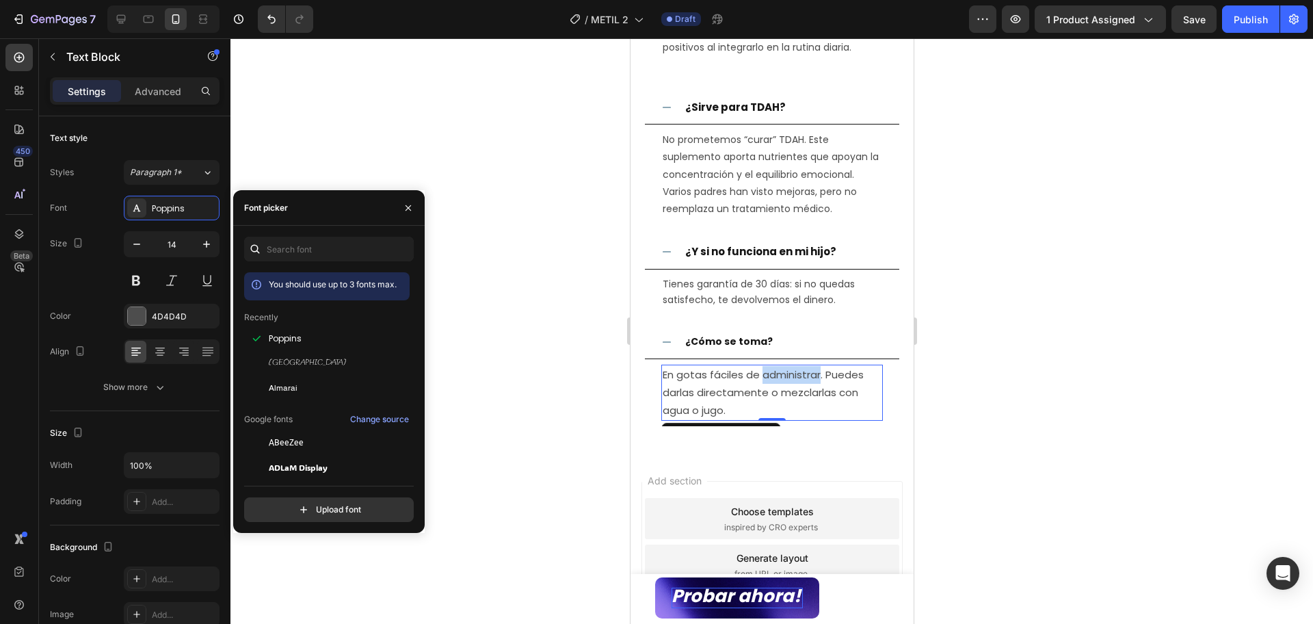
click at [767, 399] on p "En gotas fáciles de administrar. Puedes darlas directamente o mezclarlas con ag…" at bounding box center [771, 393] width 219 height 54
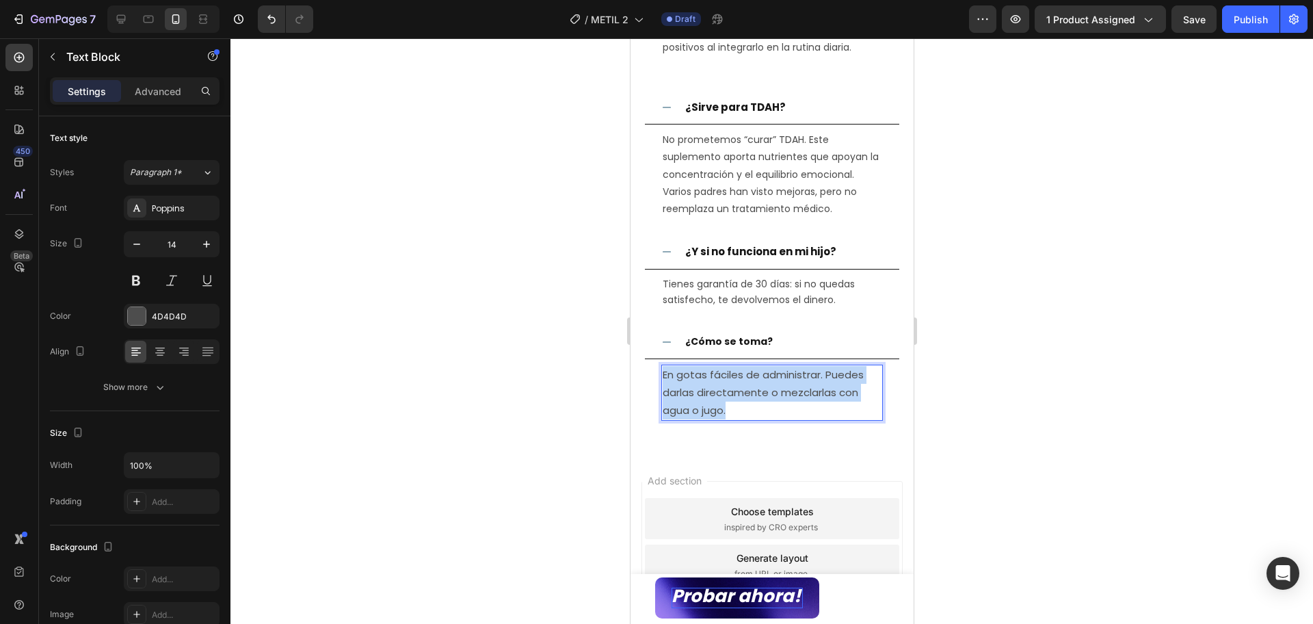
click at [767, 399] on p "En gotas fáciles de administrar. Puedes darlas directamente o mezclarlas con ag…" at bounding box center [771, 393] width 219 height 54
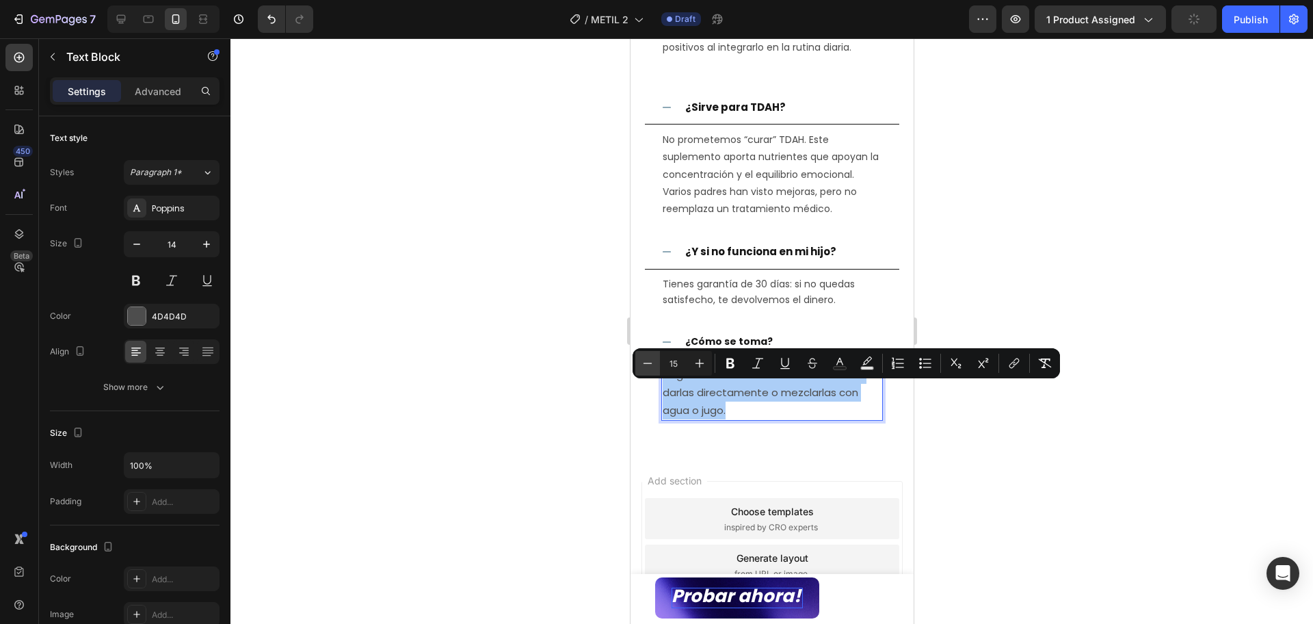
click at [642, 361] on icon "Editor contextual toolbar" at bounding box center [648, 363] width 14 height 14
type input "14"
click at [1002, 476] on div at bounding box center [772, 331] width 1083 height 586
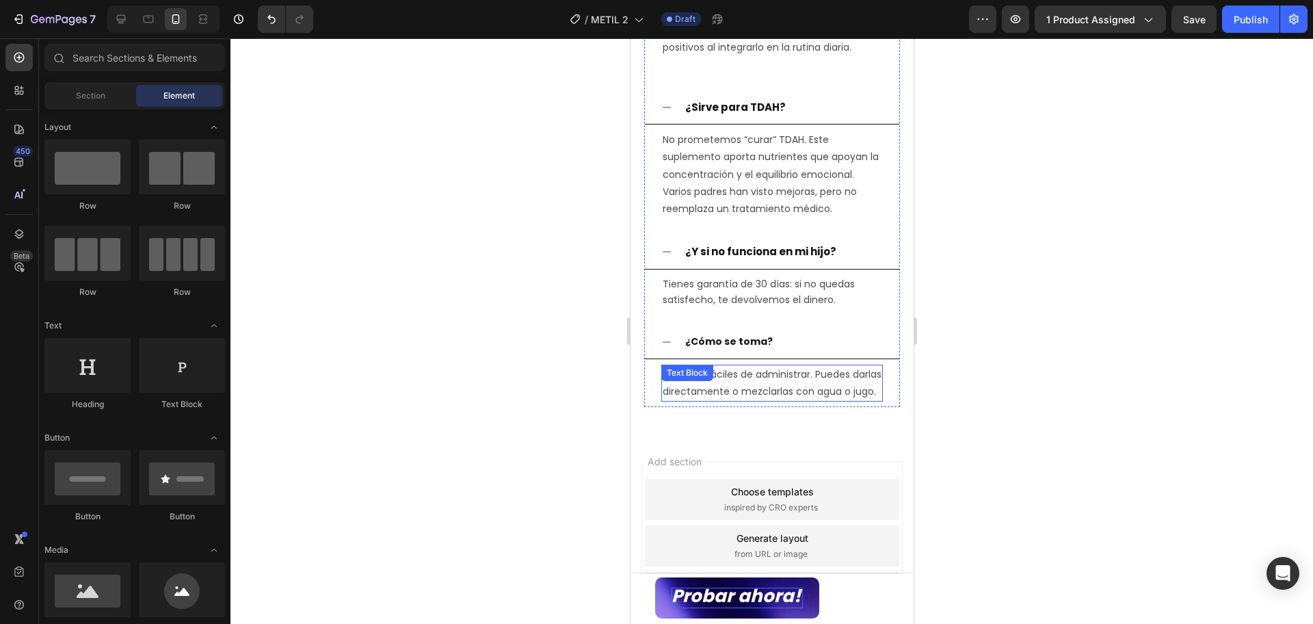
click at [798, 398] on span "En gotas fáciles de administrar. Puedes darlas directamente o mezclarlas con ag…" at bounding box center [771, 382] width 219 height 31
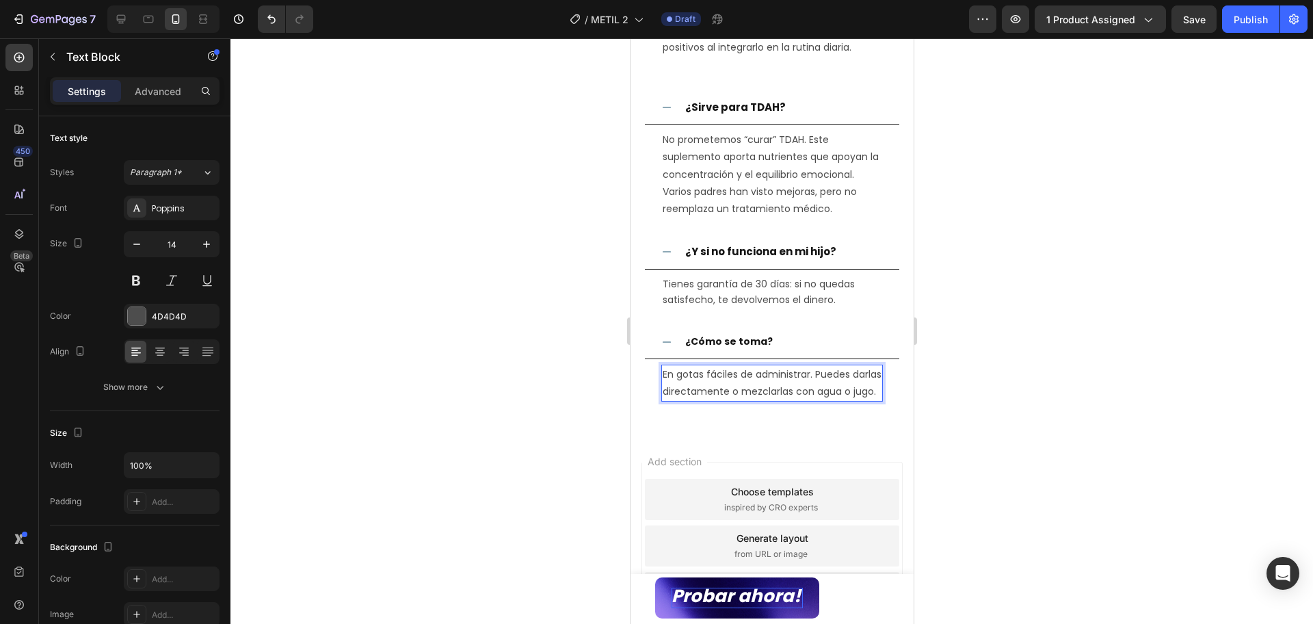
click at [809, 396] on span "En gotas fáciles de administrar. Puedes darlas directamente o mezclarlas con ag…" at bounding box center [771, 382] width 219 height 31
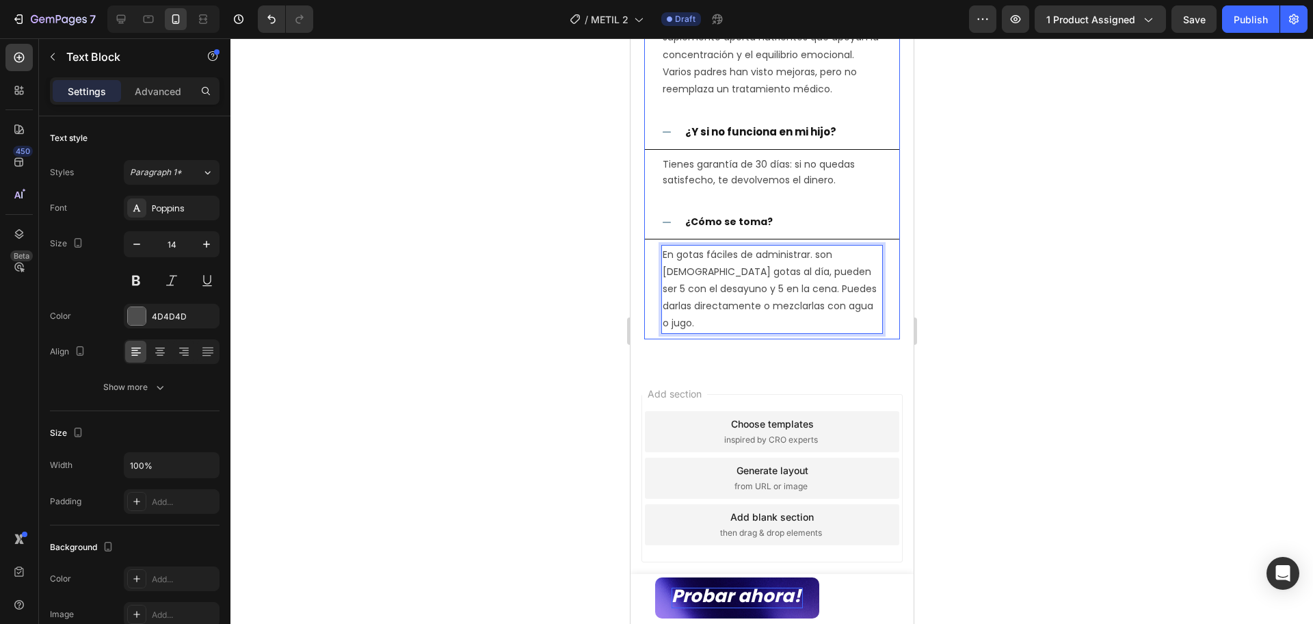
scroll to position [3382, 0]
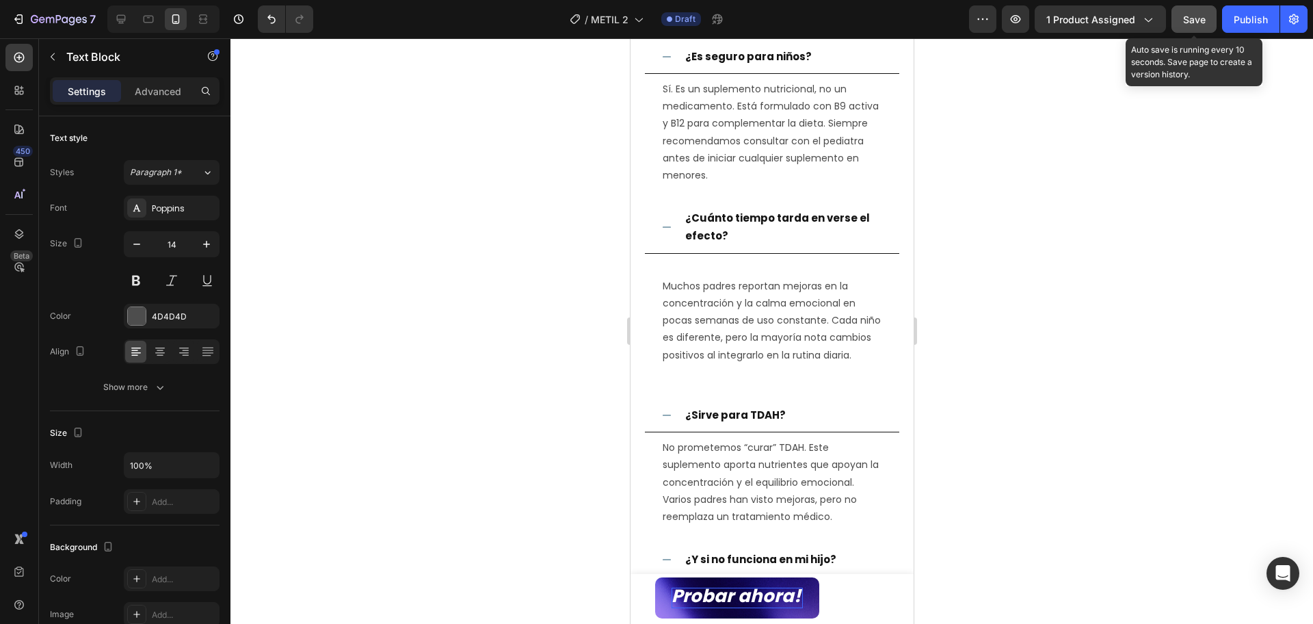
click at [1197, 25] on div "Save" at bounding box center [1195, 19] width 23 height 14
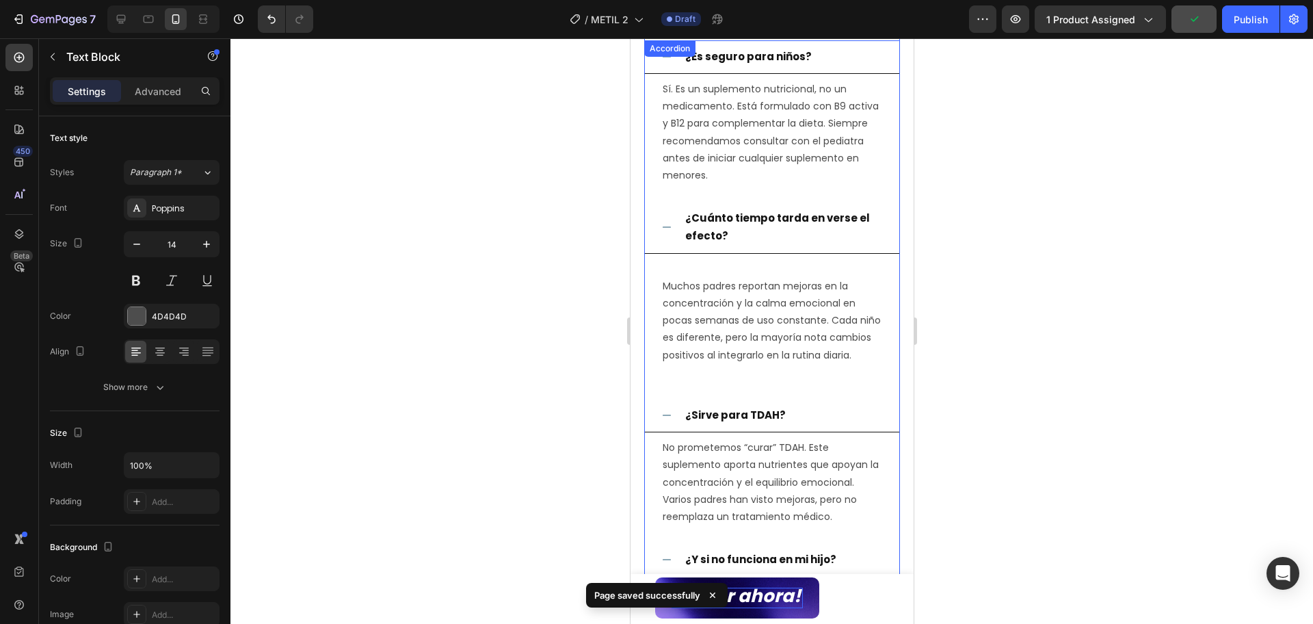
scroll to position [3211, 0]
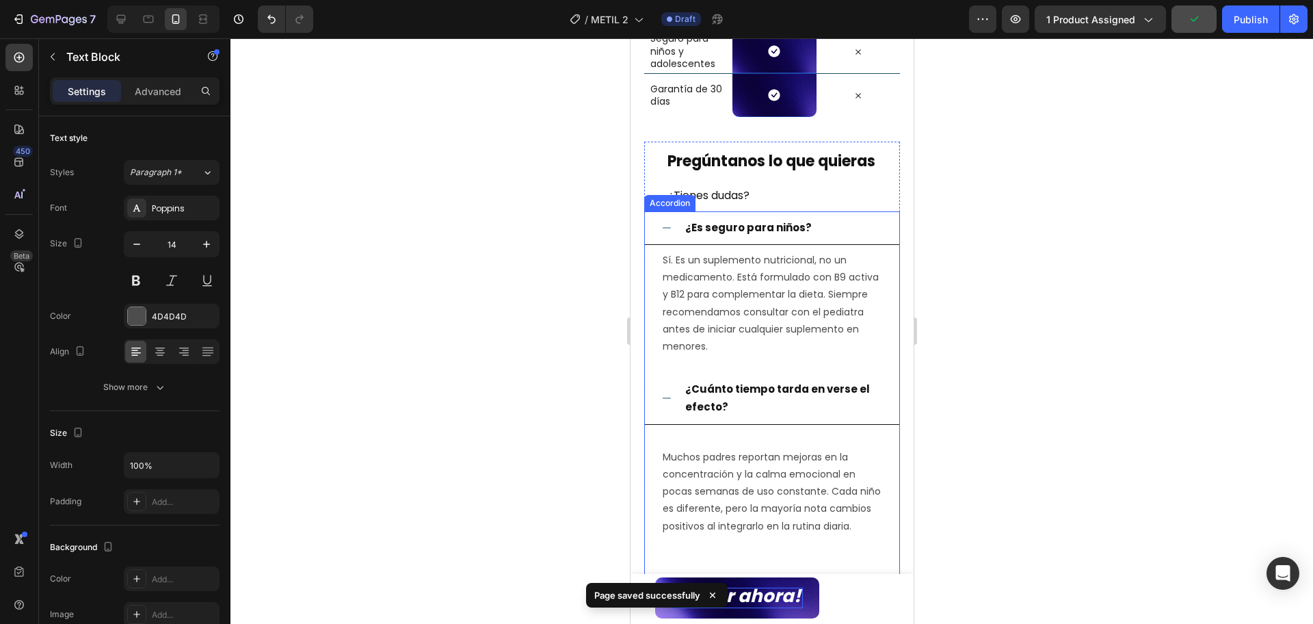
click at [657, 230] on div "¿Es seguro para niños?" at bounding box center [771, 228] width 254 height 34
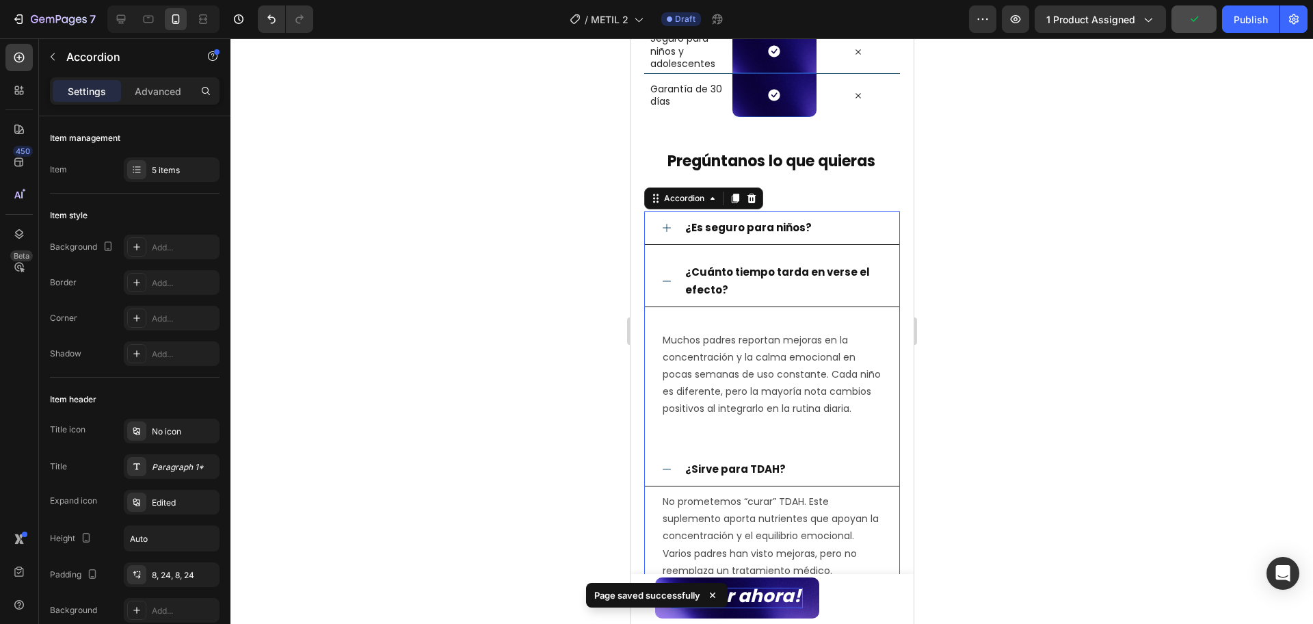
click at [678, 288] on div "¿Cuánto tiempo tarda en verse el efecto?" at bounding box center [771, 281] width 254 height 51
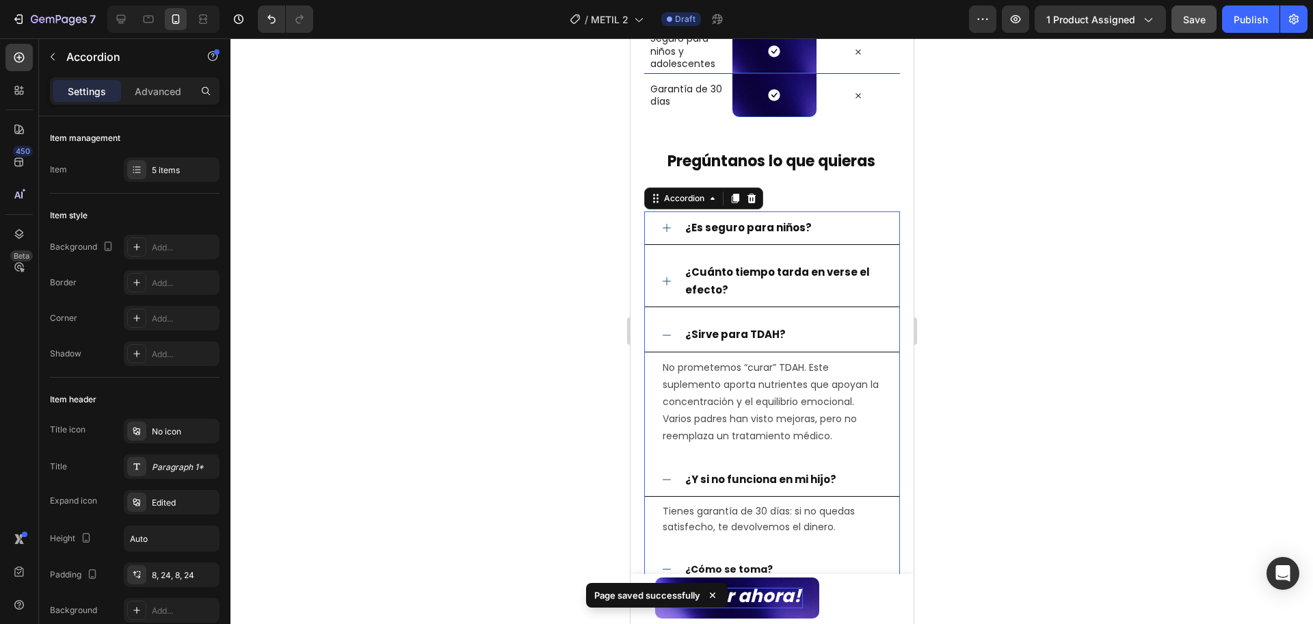
click at [673, 340] on div "¿Sirve para TDAH?" at bounding box center [771, 335] width 254 height 34
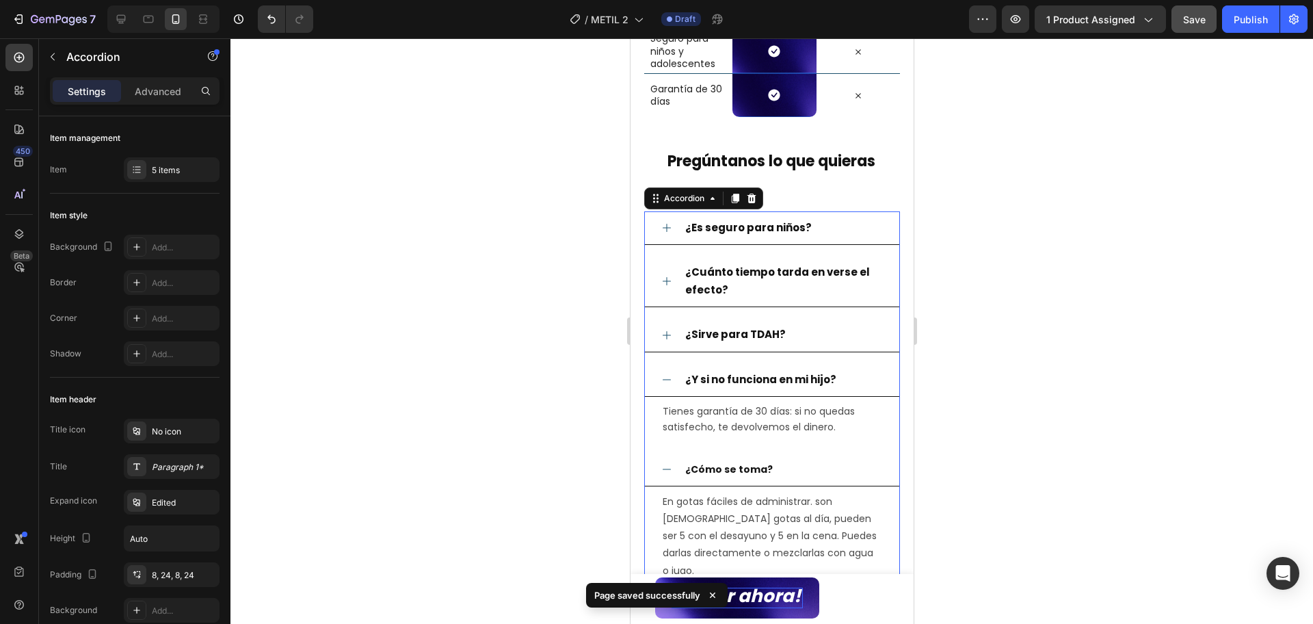
click at [670, 381] on icon at bounding box center [666, 379] width 11 height 11
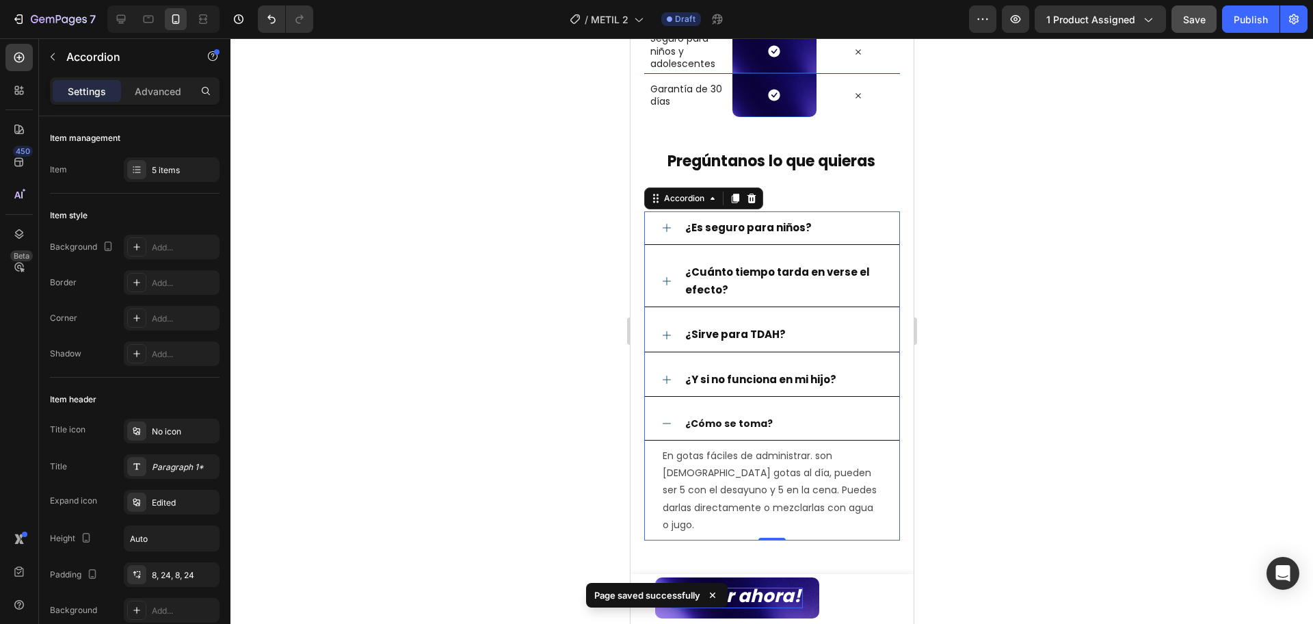
click at [663, 429] on icon at bounding box center [666, 423] width 11 height 11
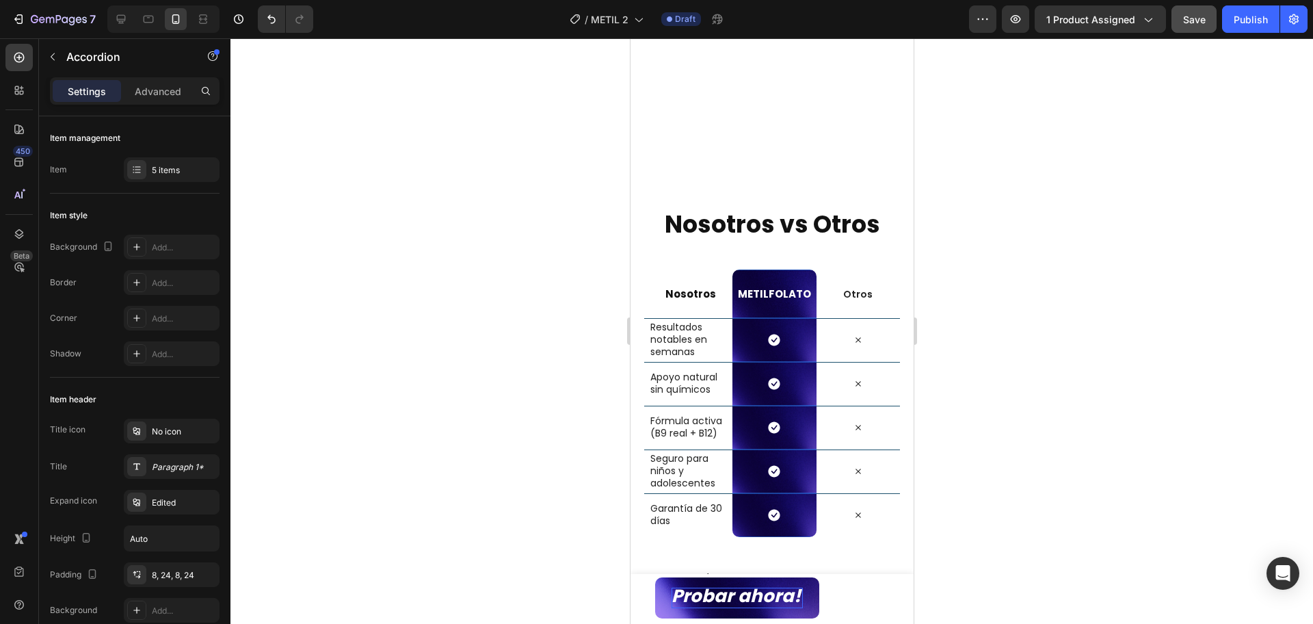
scroll to position [2014, 0]
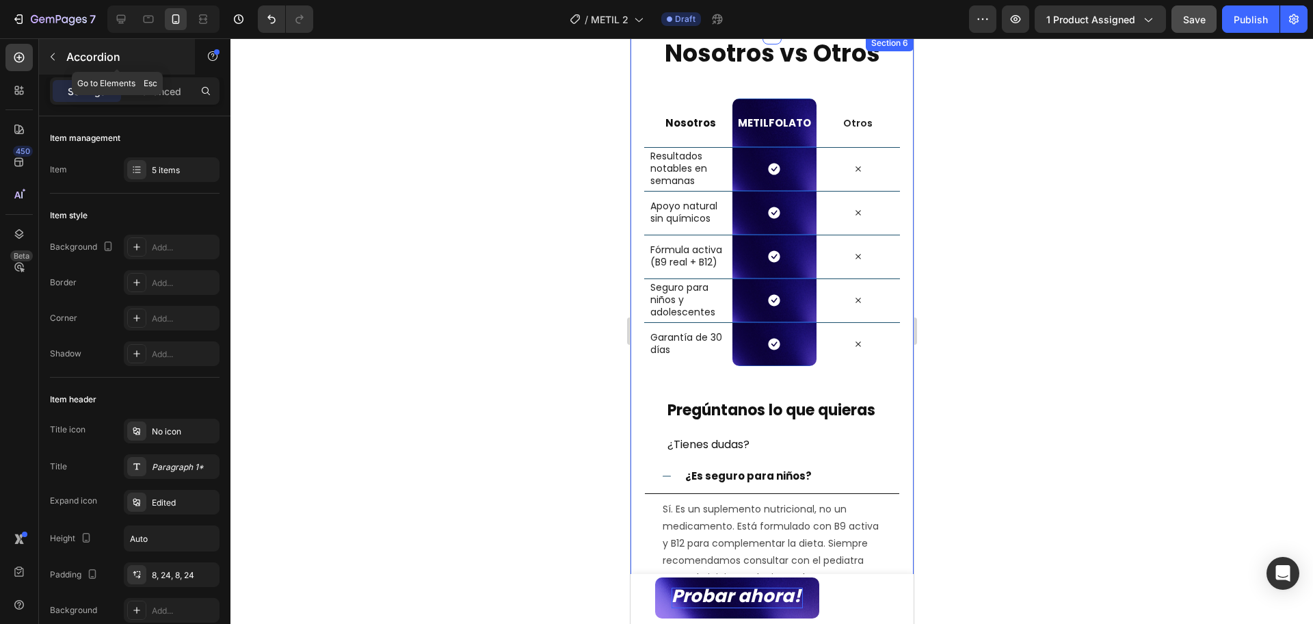
click at [73, 62] on p "Accordion" at bounding box center [124, 57] width 116 height 16
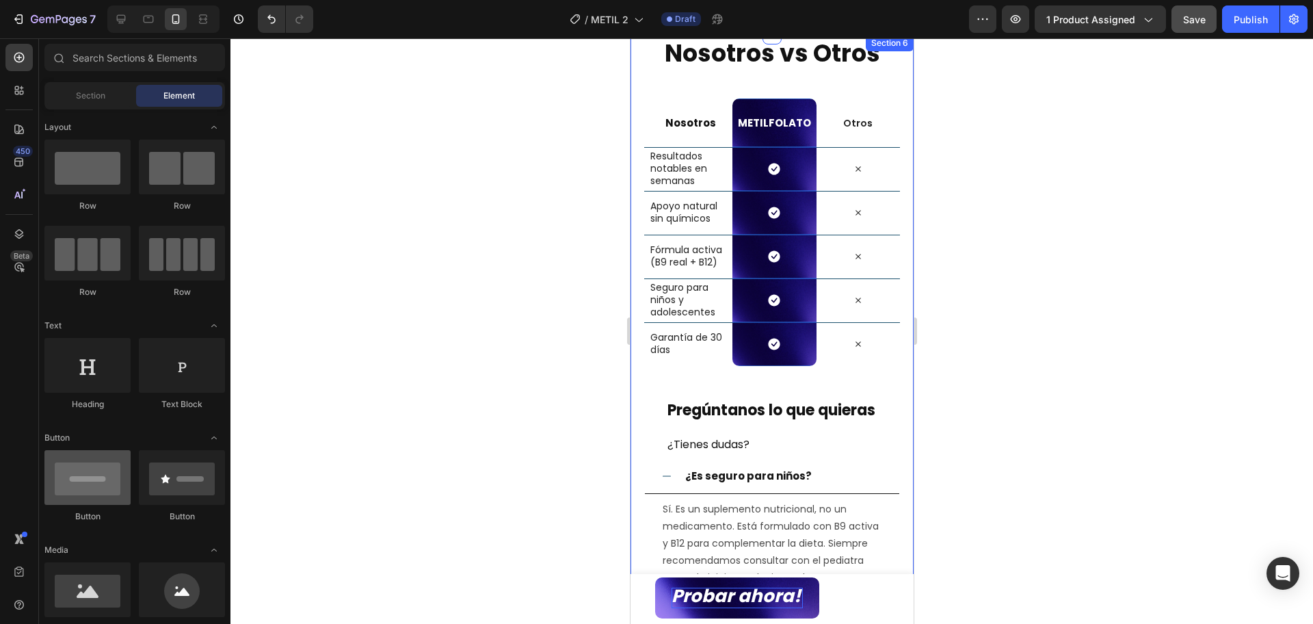
scroll to position [86, 0]
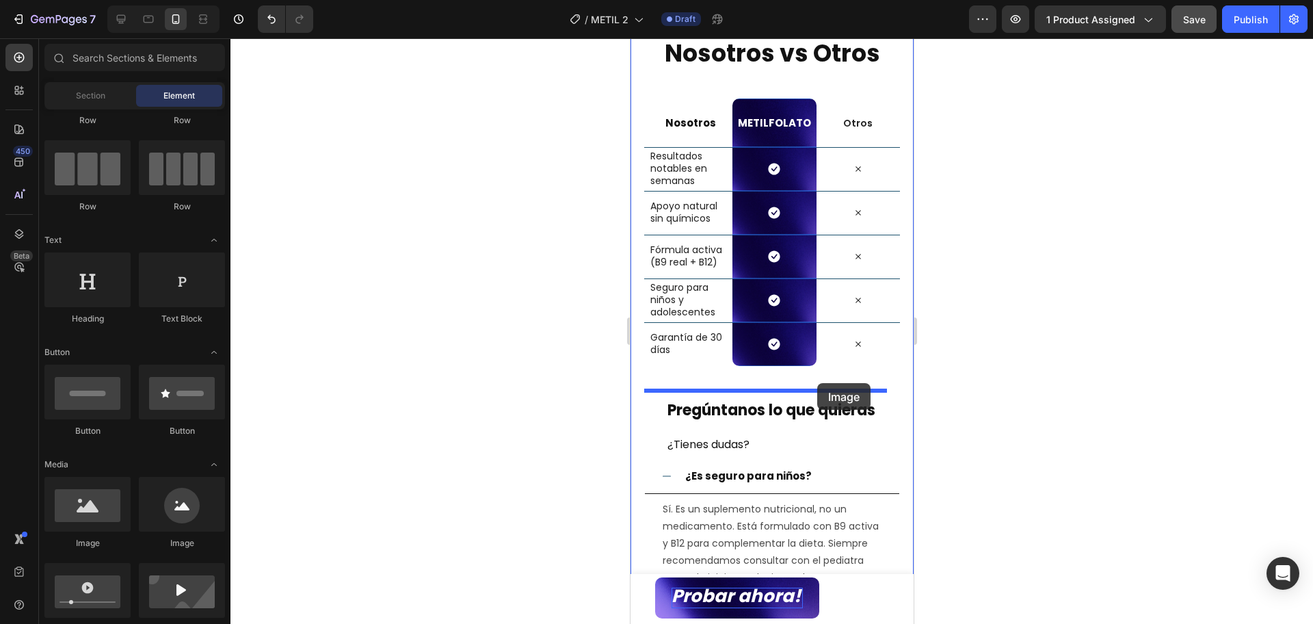
drag, startPoint x: 725, startPoint y: 525, endPoint x: 817, endPoint y: 383, distance: 168.7
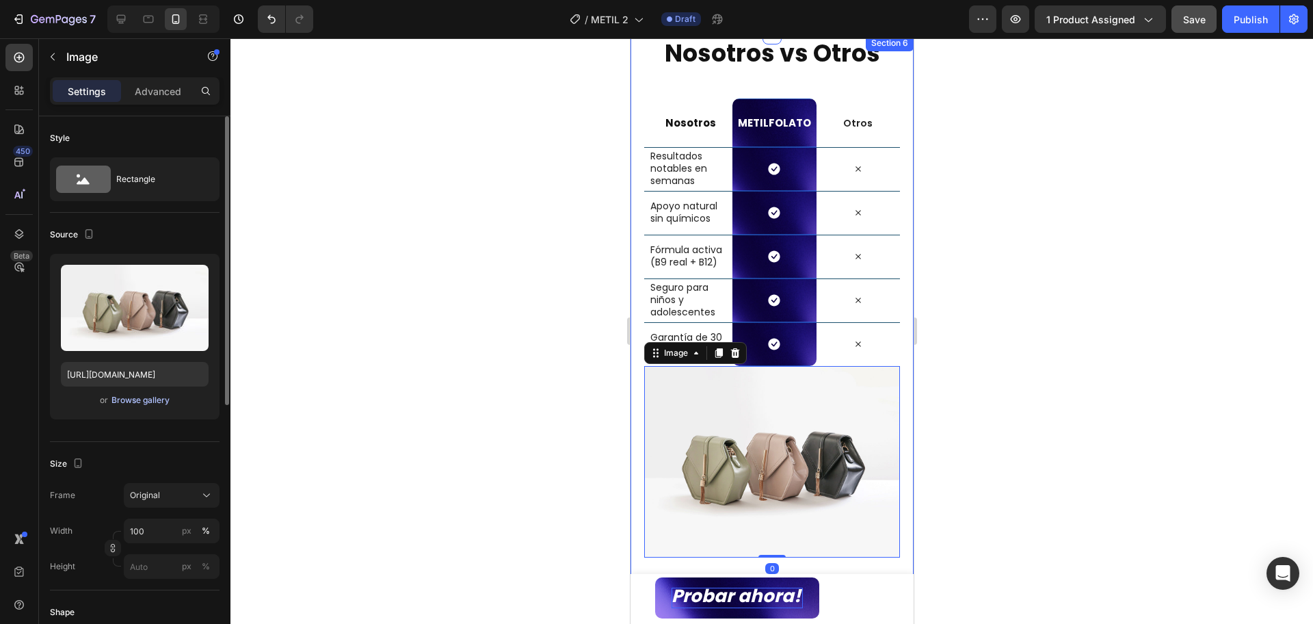
click at [154, 401] on div "Browse gallery" at bounding box center [141, 400] width 58 height 12
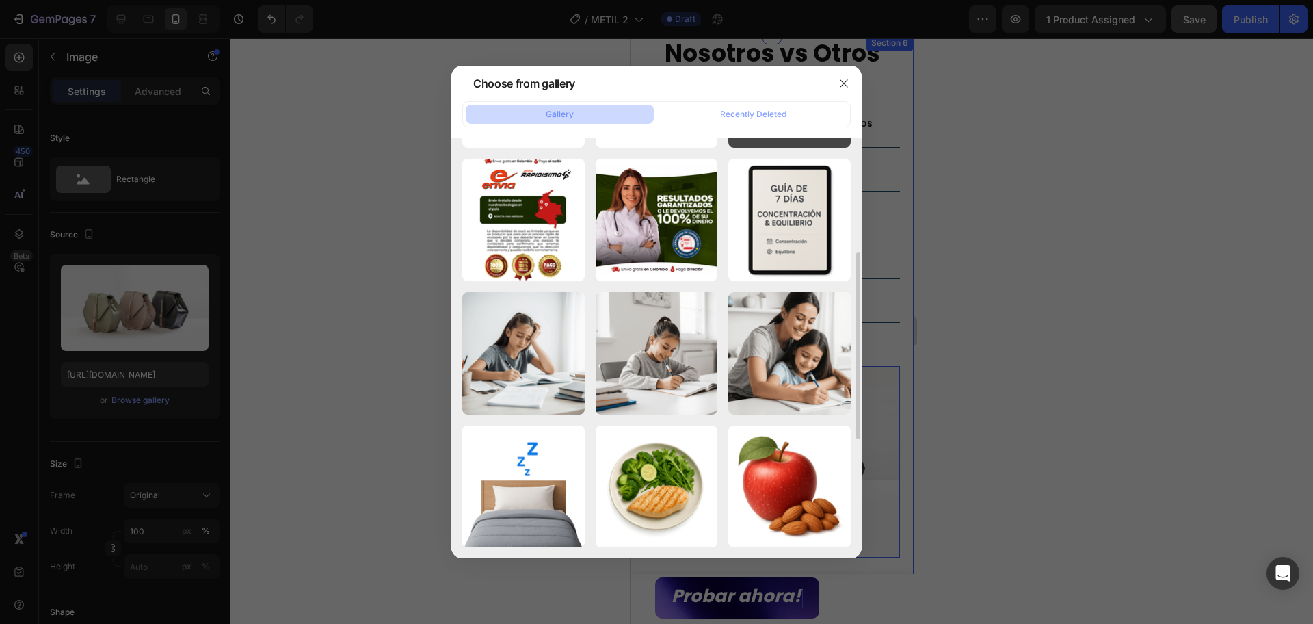
scroll to position [171, 0]
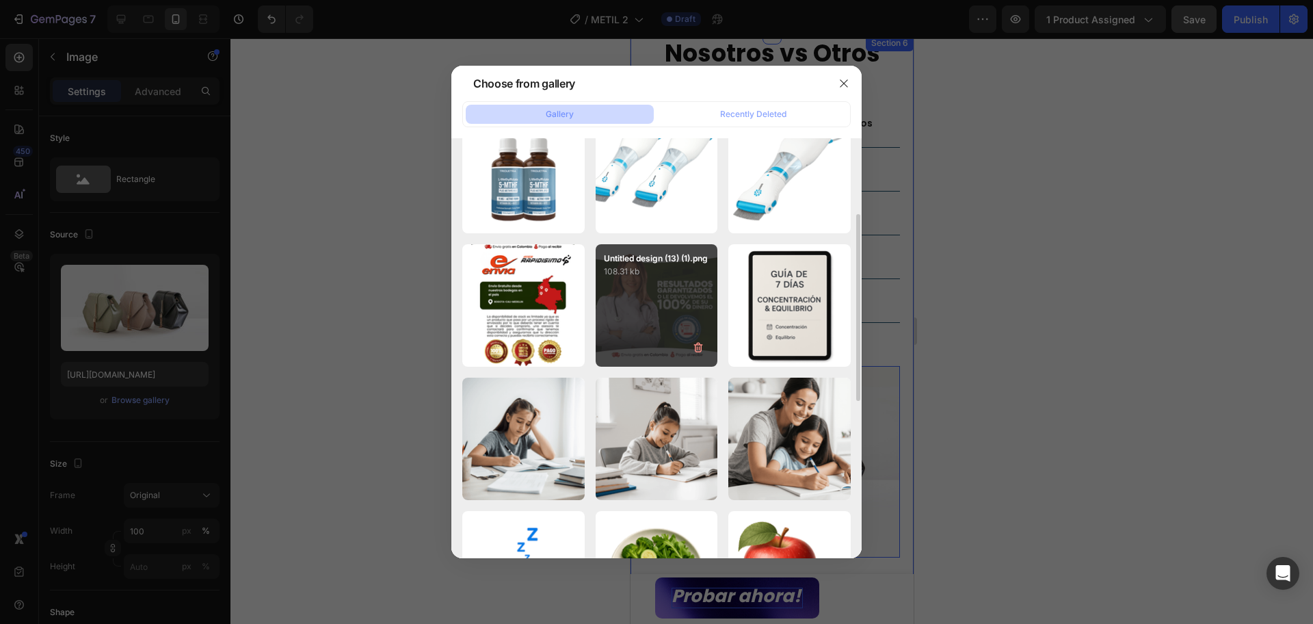
drag, startPoint x: 526, startPoint y: 333, endPoint x: 623, endPoint y: 318, distance: 97.6
click at [0, 0] on div "BOGOTA-CALI-MEDELLIN (1).png 90.78 kb" at bounding box center [0, 0] width 0 height 0
type input "https://cdn.shopify.com/s/files/1/0670/9382/3643/files/gempages_547631053318128…"
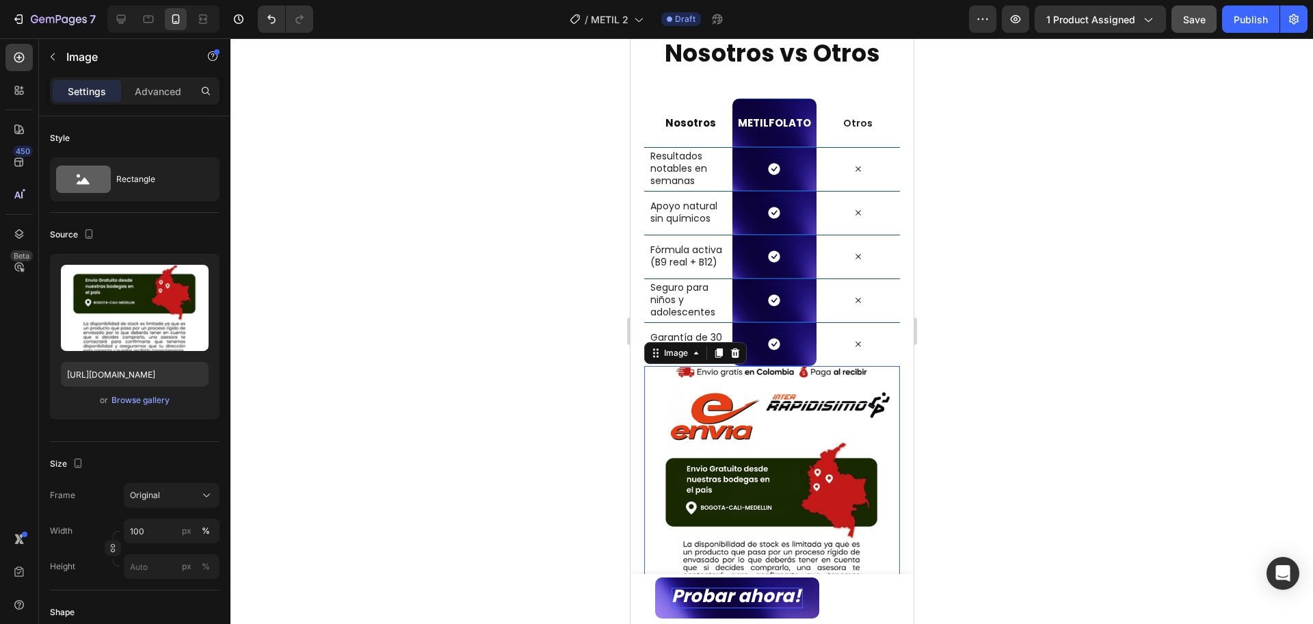
click at [1094, 366] on div at bounding box center [772, 331] width 1083 height 586
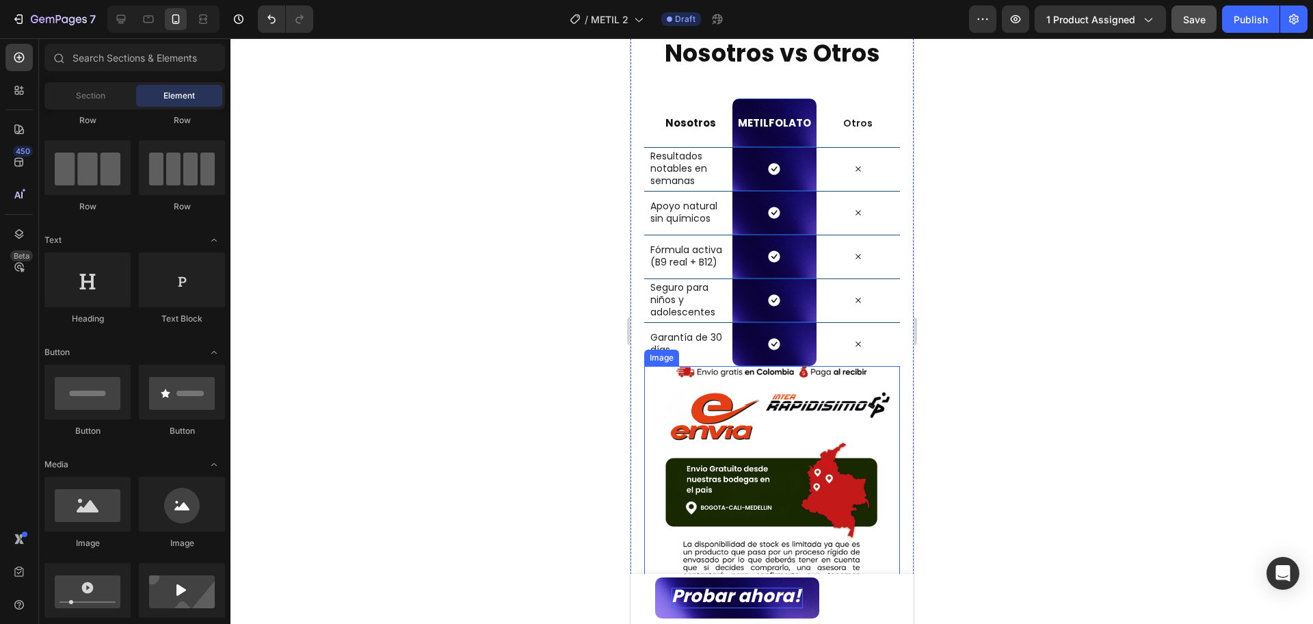
scroll to position [2100, 0]
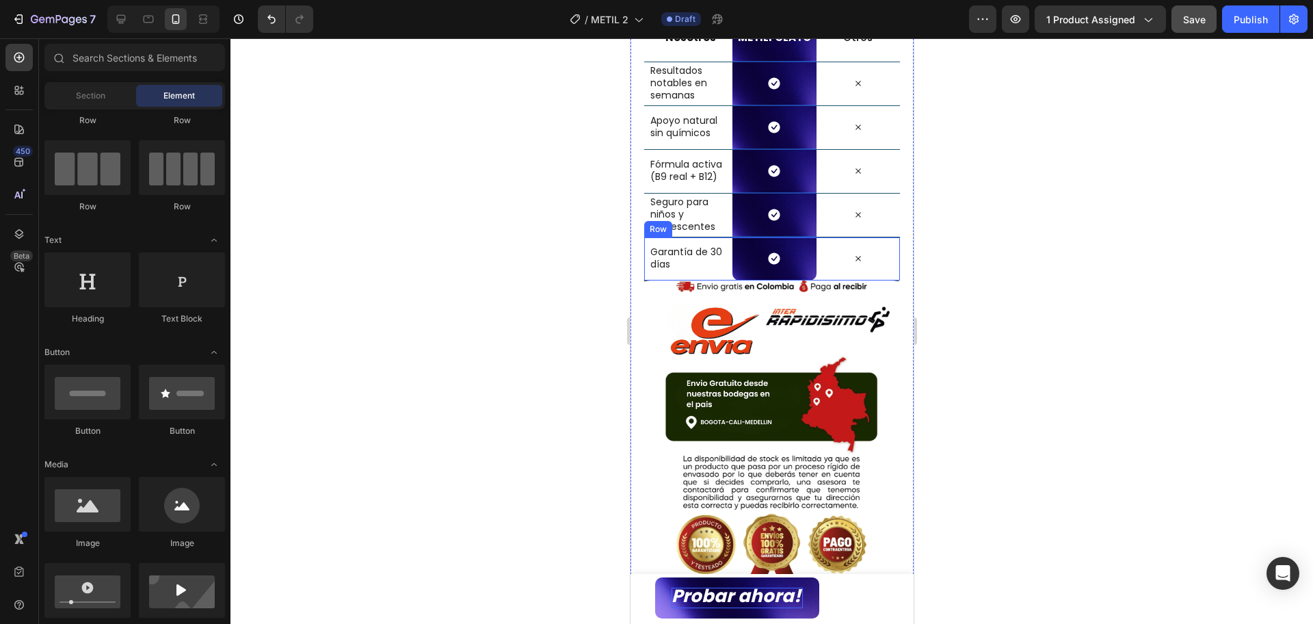
click at [816, 213] on div "Icon" at bounding box center [857, 215] width 83 height 12
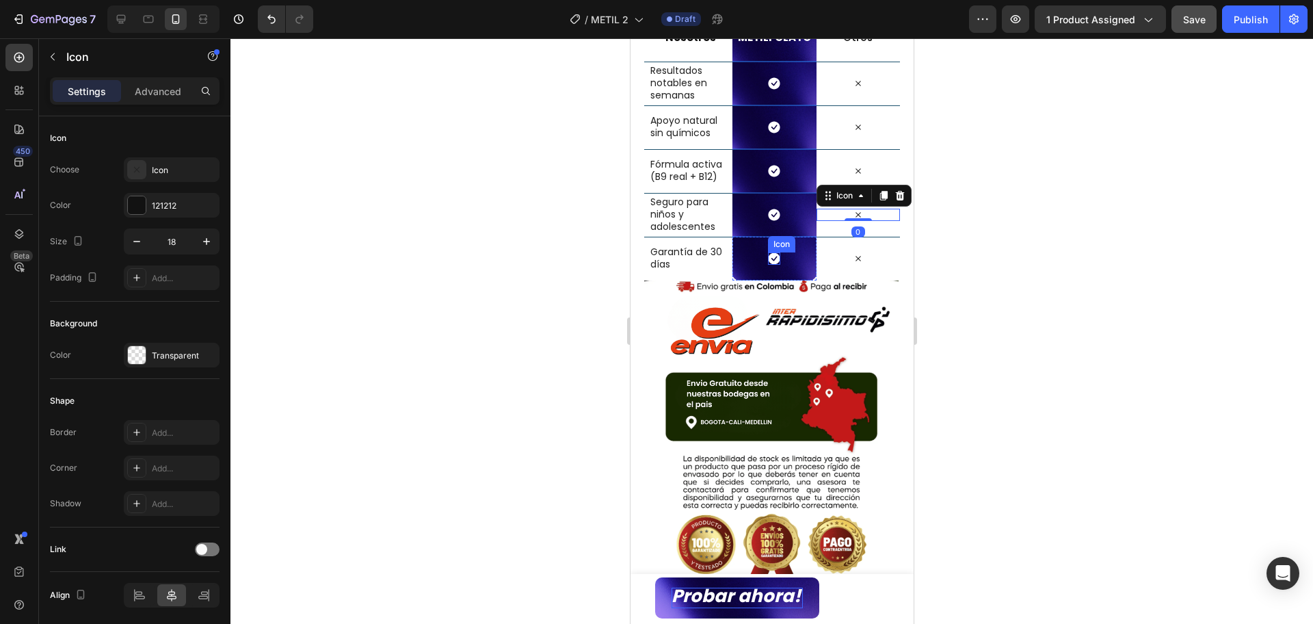
click at [770, 261] on icon at bounding box center [774, 258] width 12 height 12
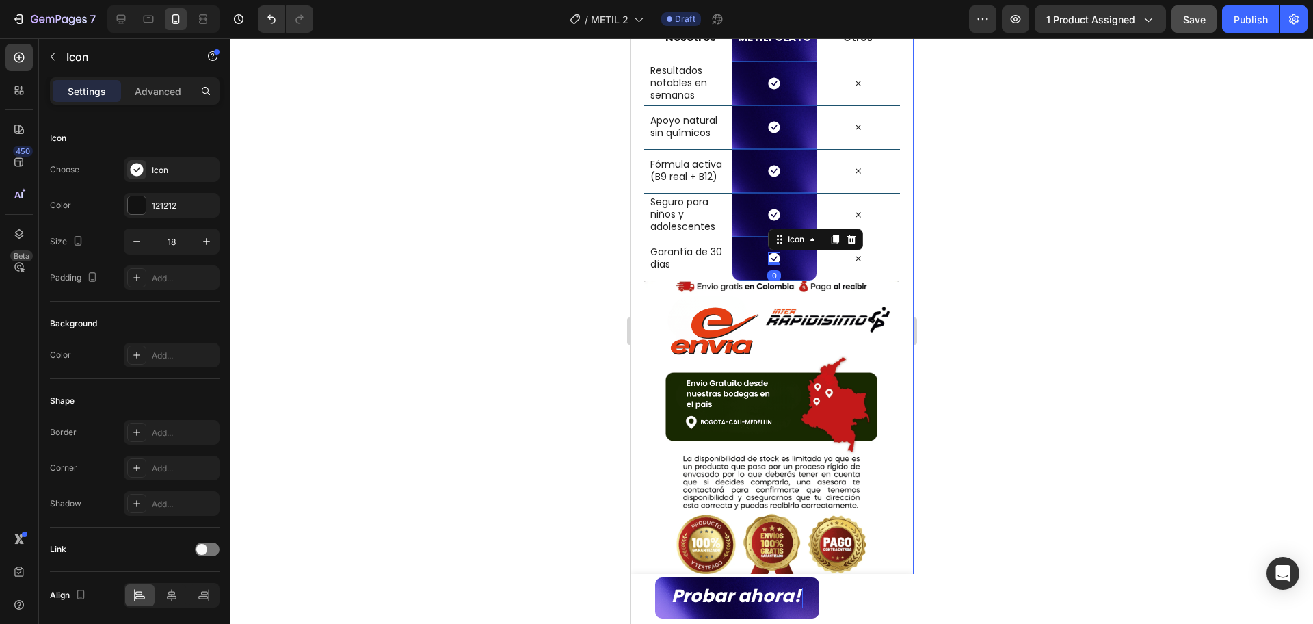
click at [887, 272] on div "Nosotros vs Otros Heading Row Nosotros Heading METILFOLATO Heading Row Otros Te…" at bounding box center [771, 499] width 283 height 1100
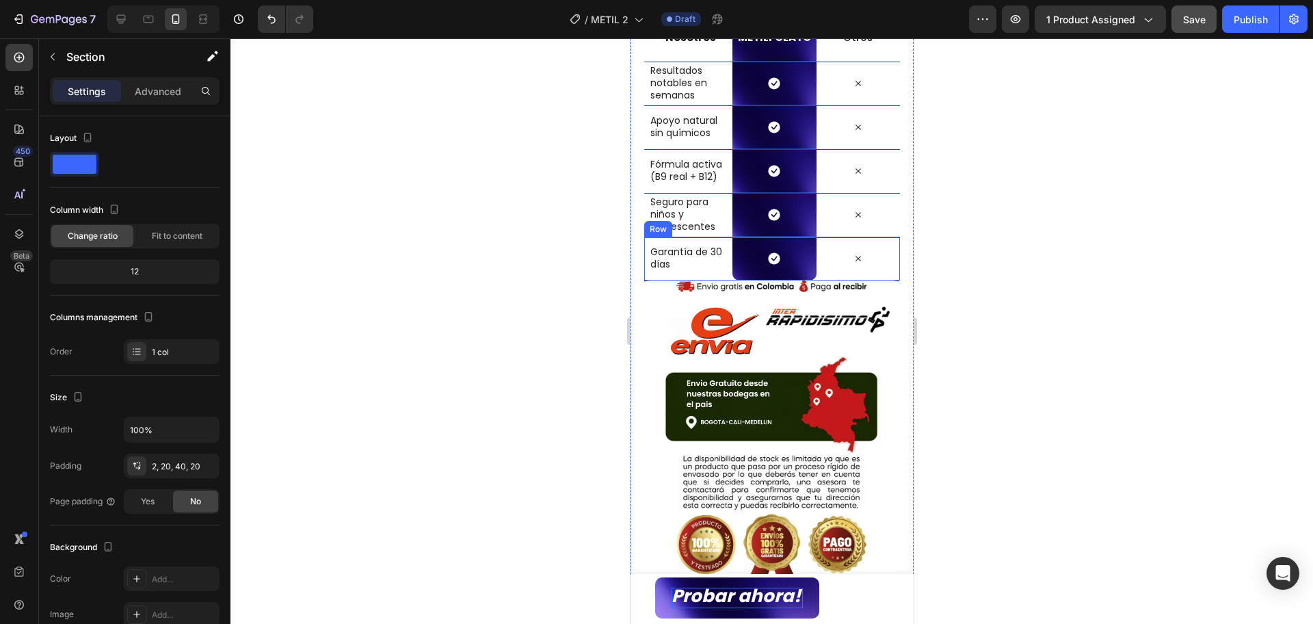
click at [881, 270] on div "Icon" at bounding box center [857, 258] width 83 height 43
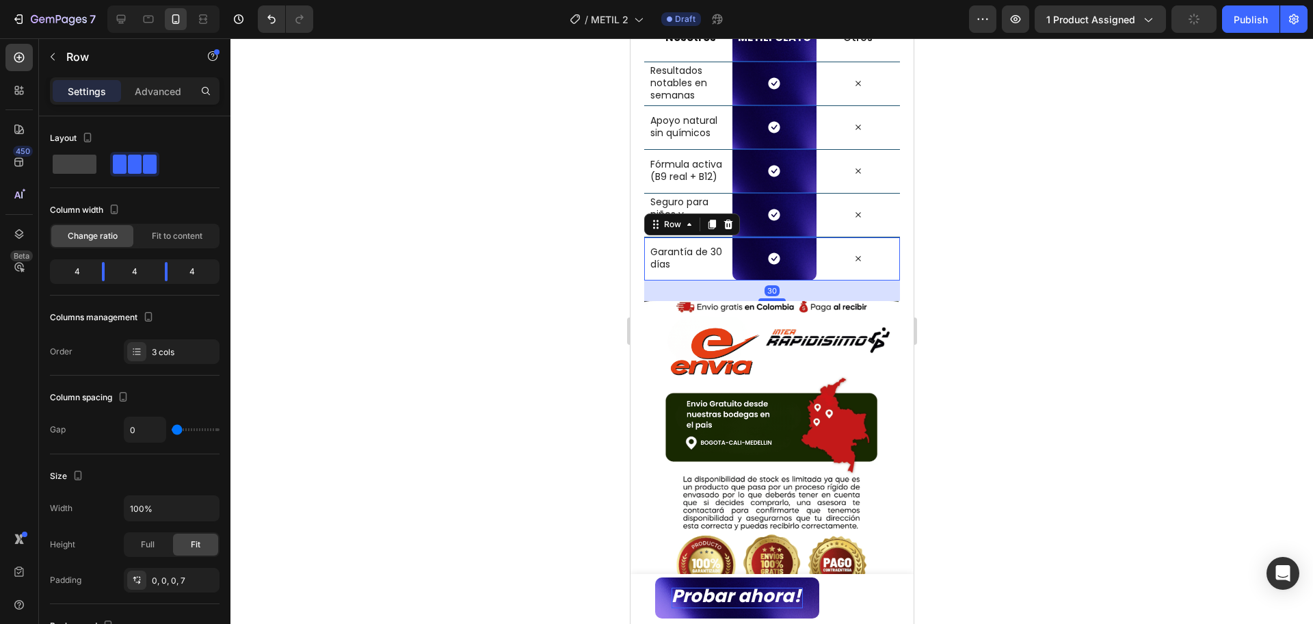
click at [781, 280] on div "30" at bounding box center [772, 280] width 256 height 0
click at [1082, 318] on div at bounding box center [772, 331] width 1083 height 586
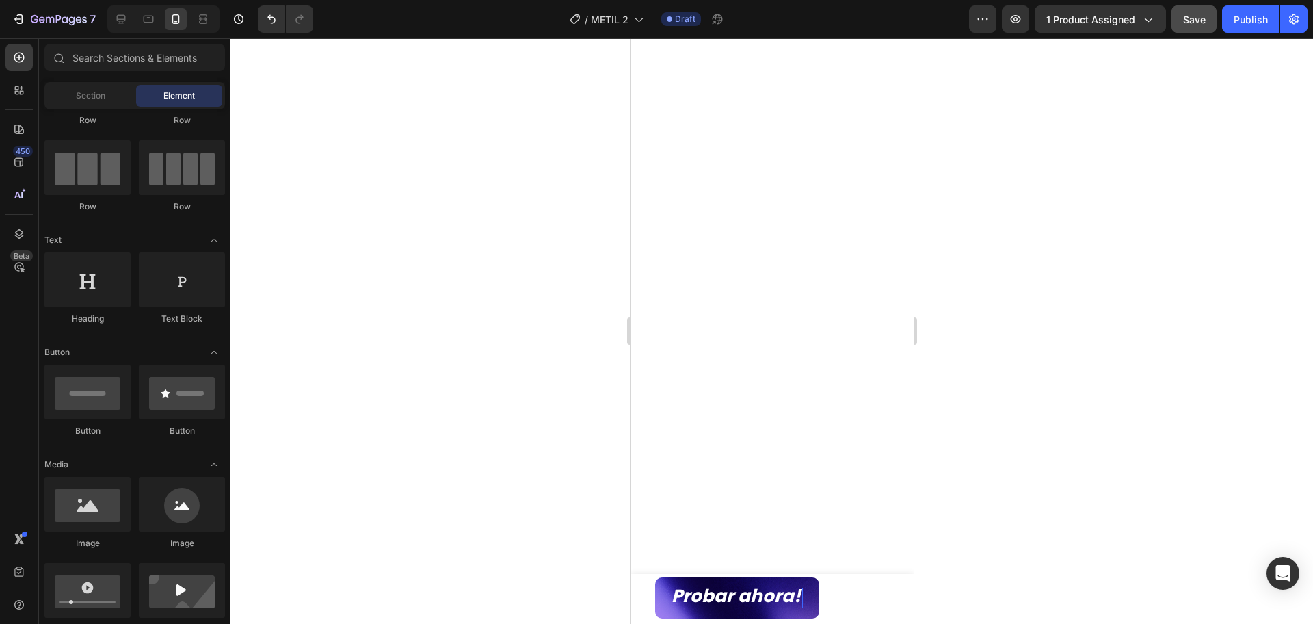
scroll to position [731, 0]
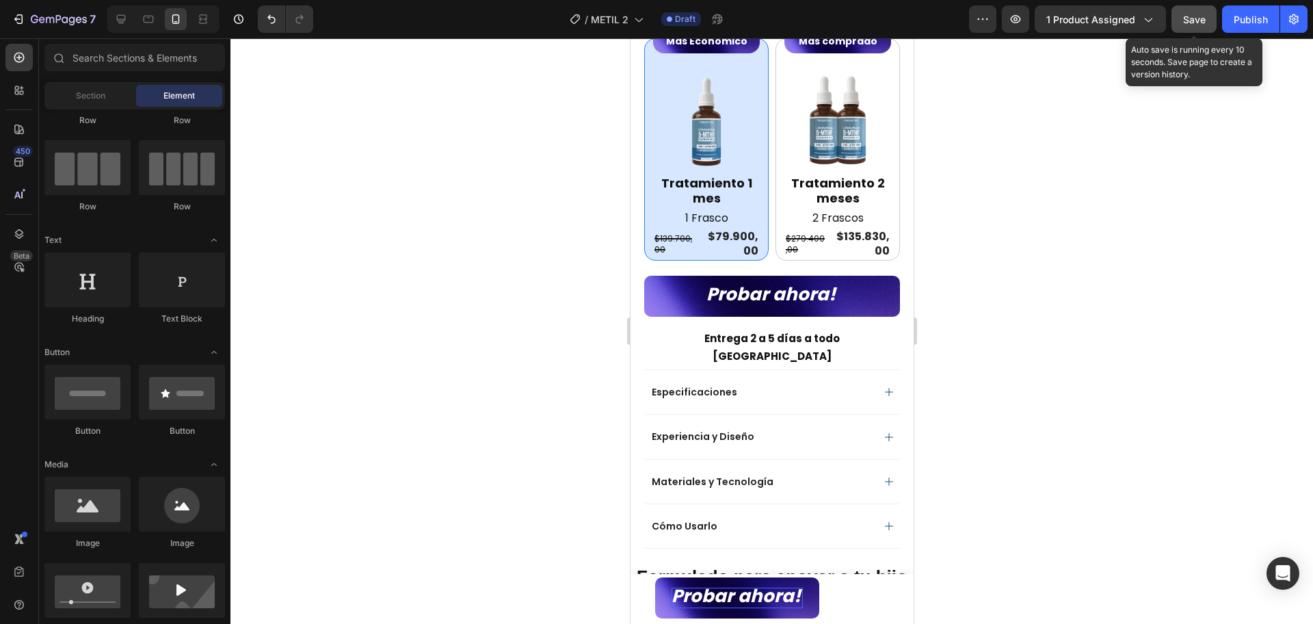
click at [1205, 21] on span "Save" at bounding box center [1195, 20] width 23 height 12
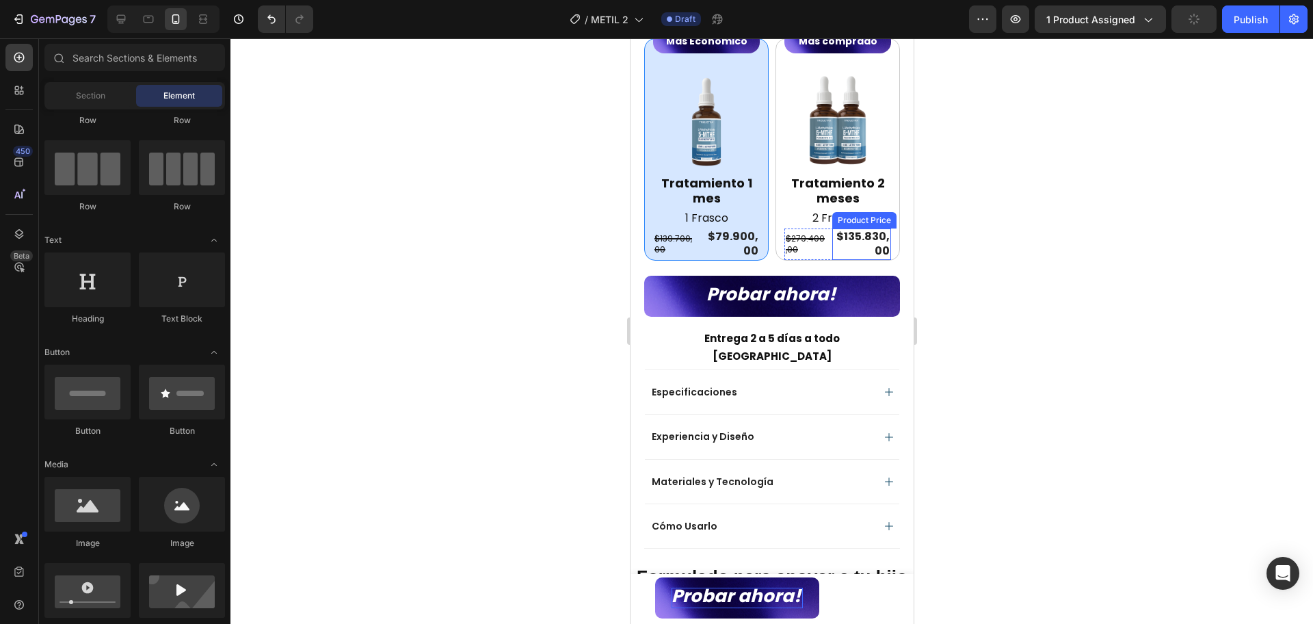
scroll to position [133, 0]
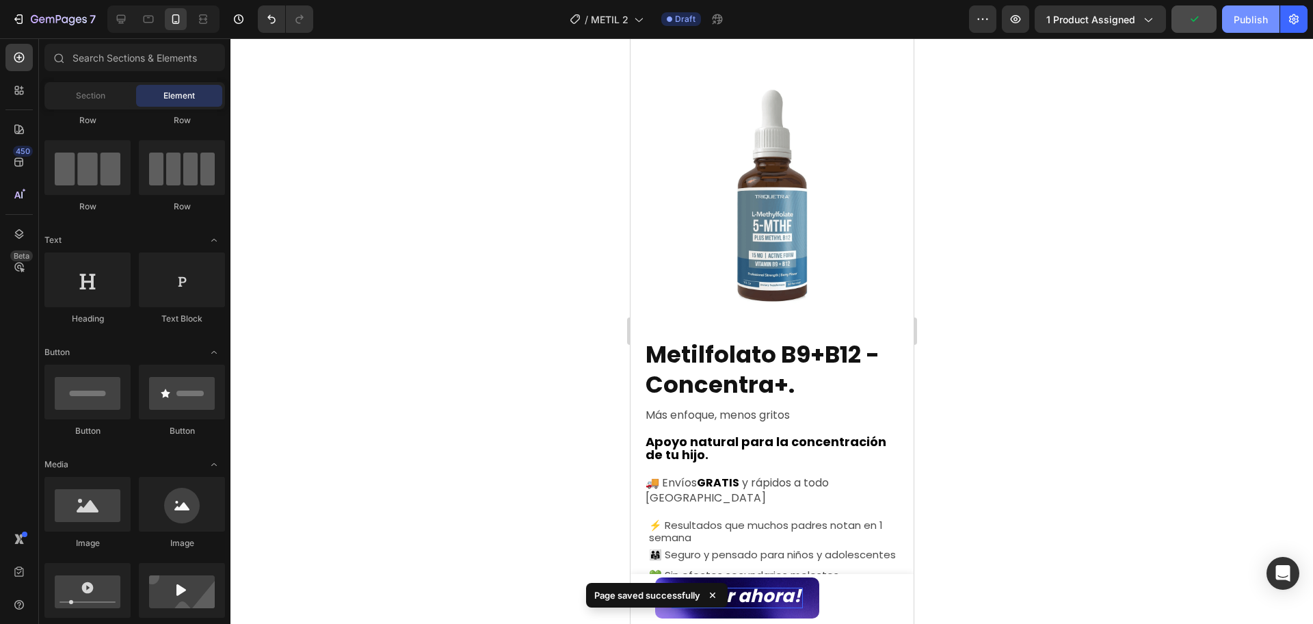
click at [1248, 24] on div "Publish" at bounding box center [1251, 19] width 34 height 14
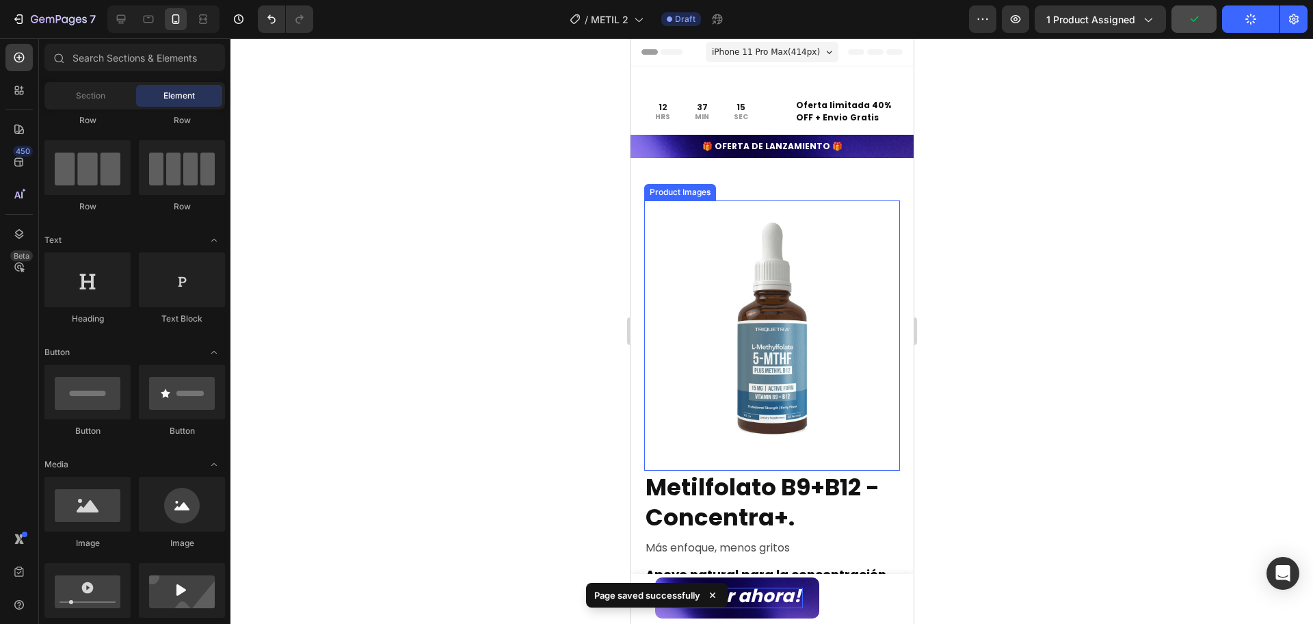
scroll to position [257, 0]
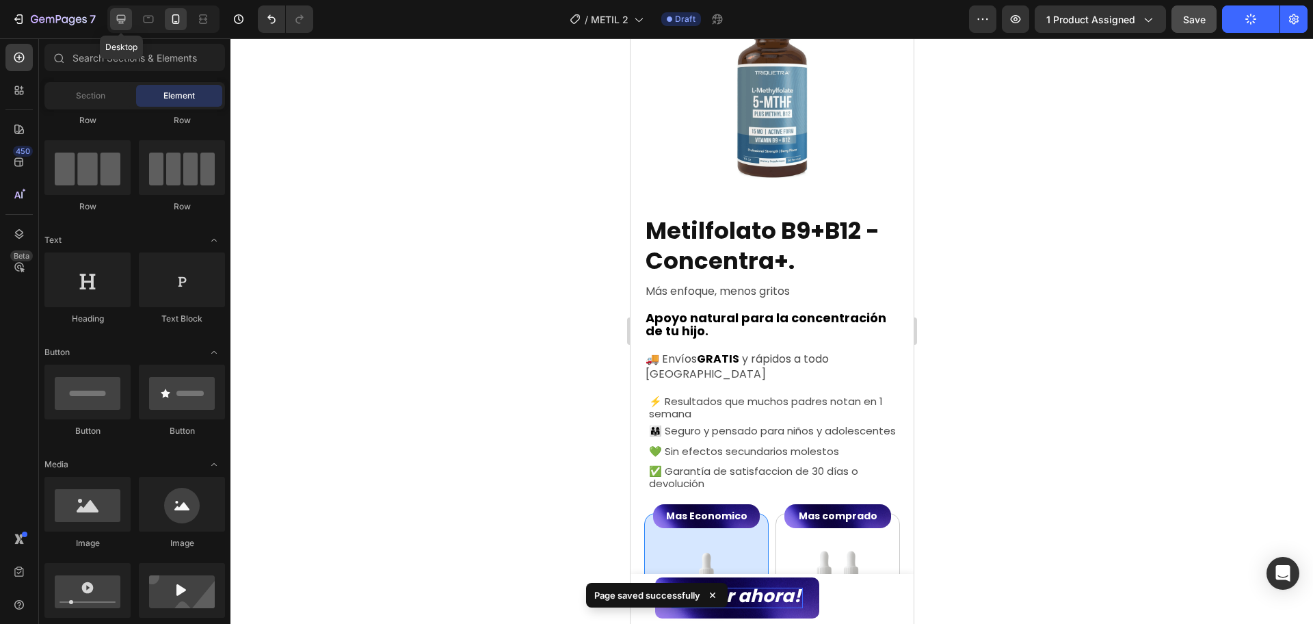
click at [115, 23] on icon at bounding box center [121, 19] width 14 height 14
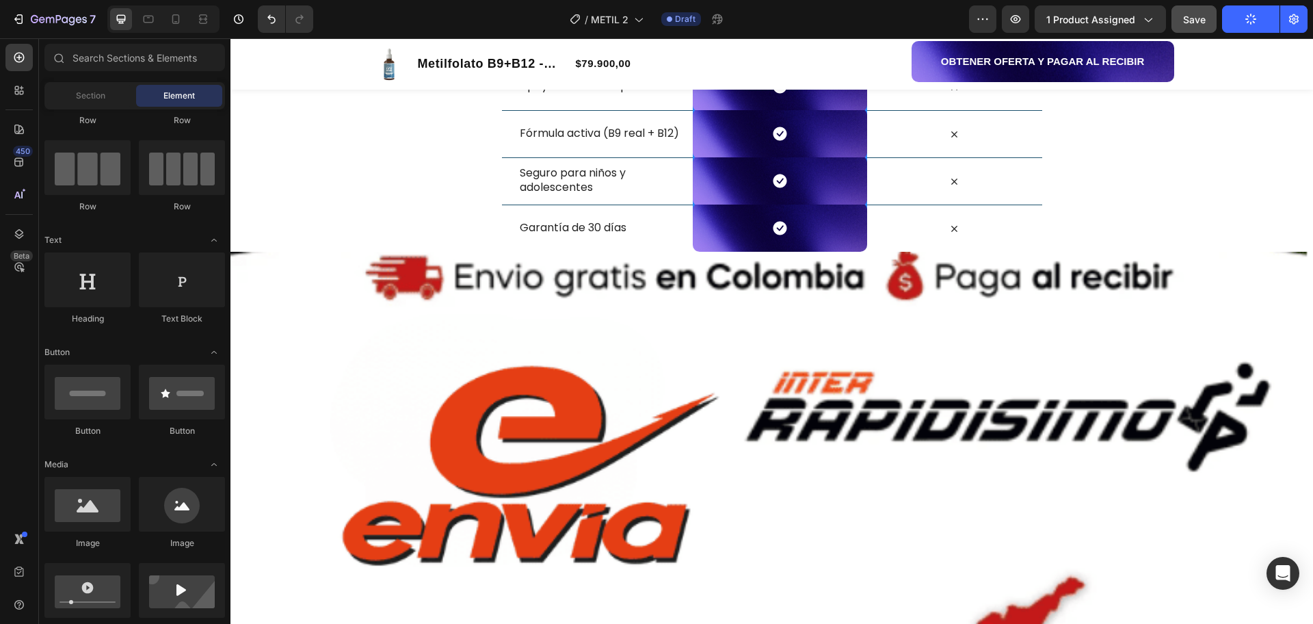
scroll to position [2223, 0]
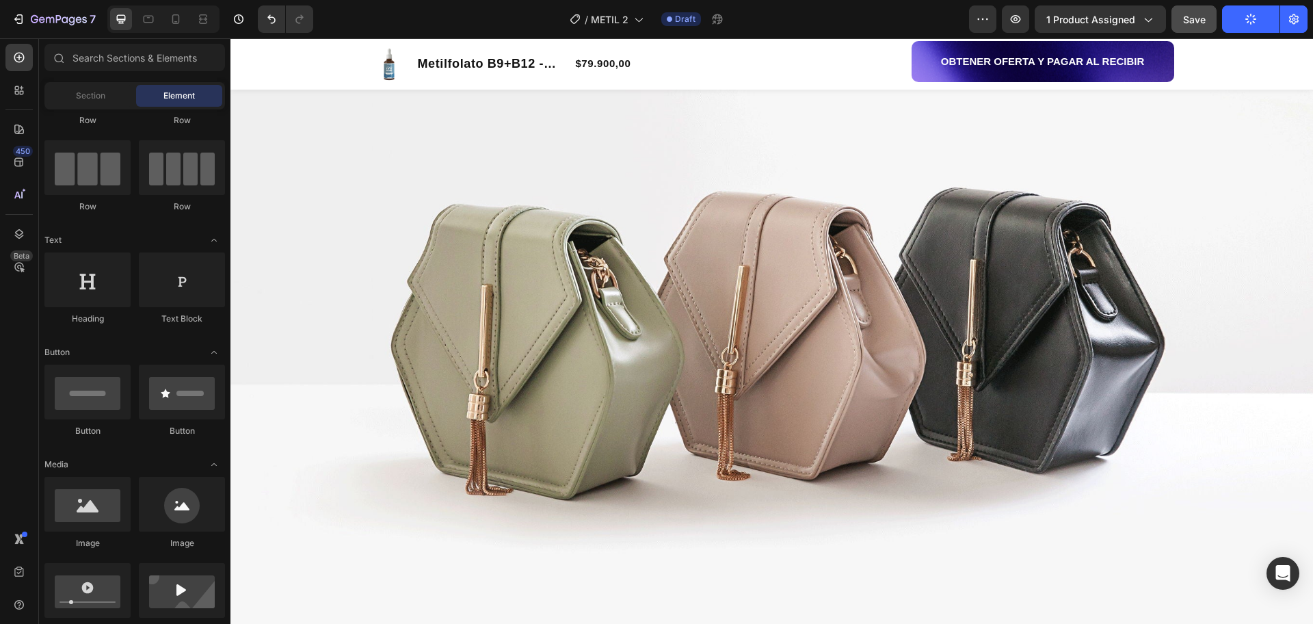
click at [794, 409] on img at bounding box center [772, 316] width 1083 height 812
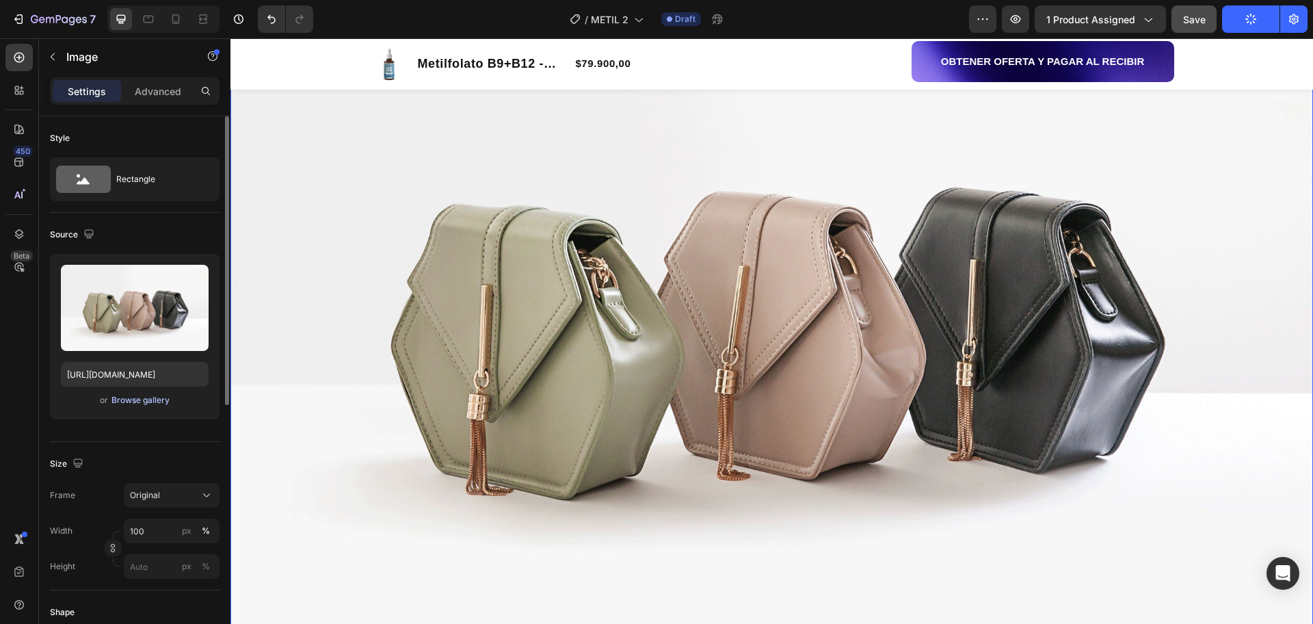
click at [168, 403] on div "Browse gallery" at bounding box center [141, 400] width 58 height 12
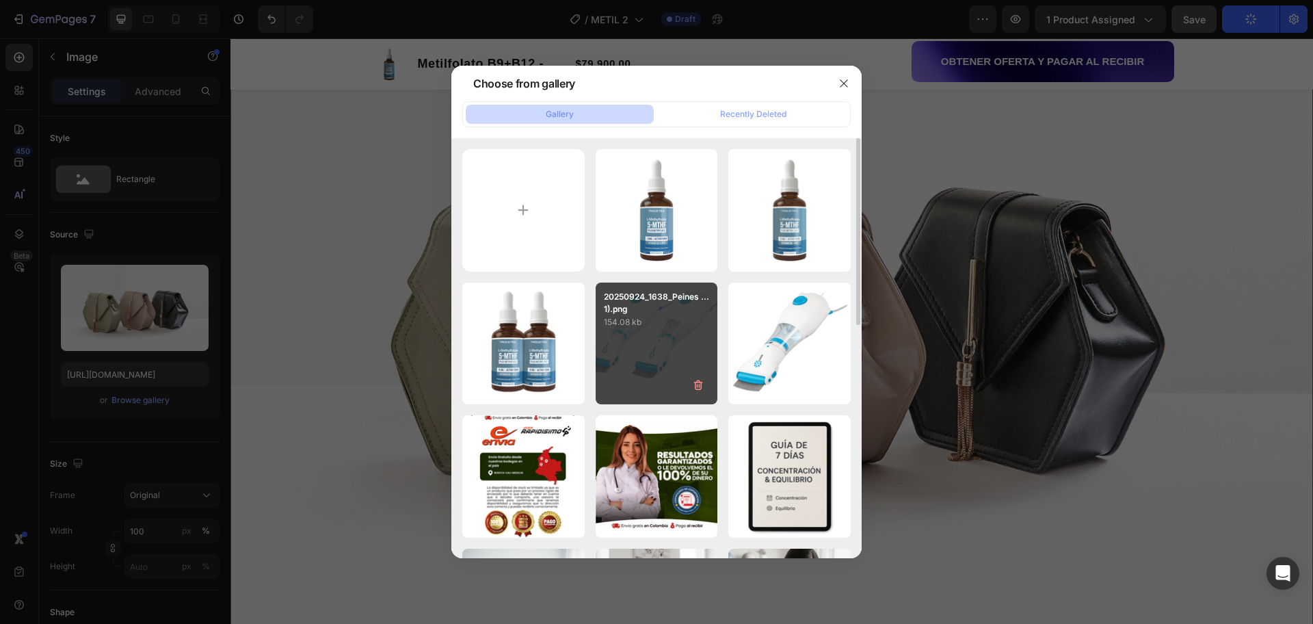
scroll to position [171, 0]
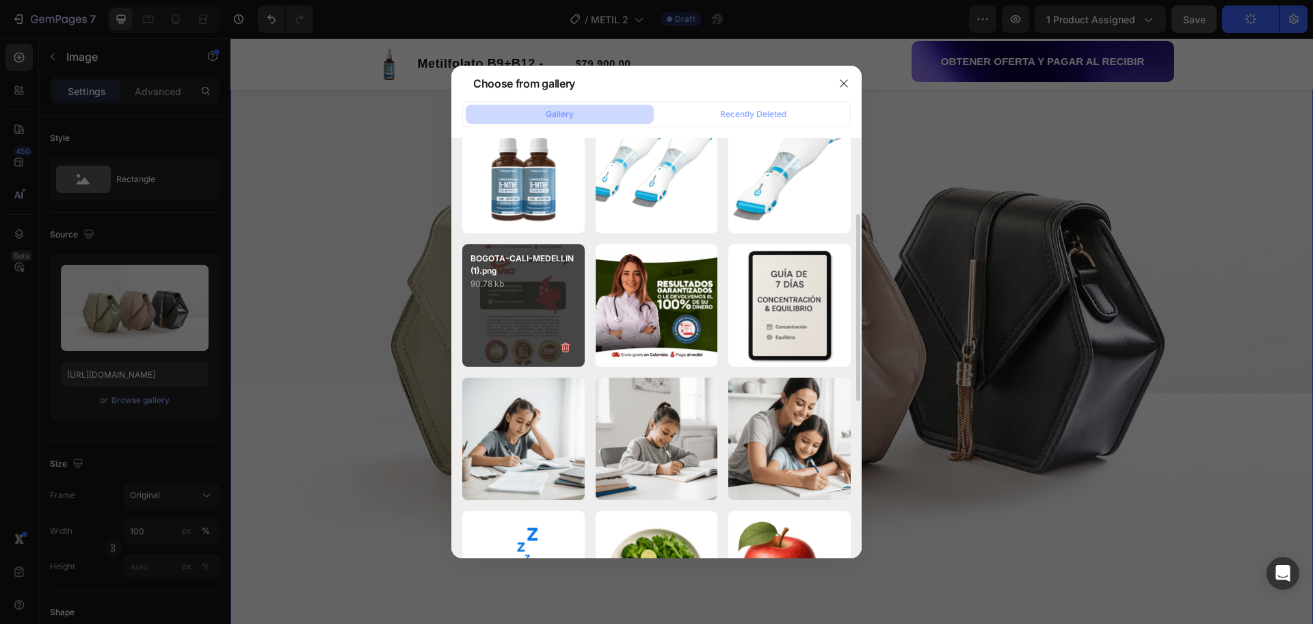
click at [510, 298] on div "BOGOTA-CALI-MEDELLIN (1).png 90.78 kb" at bounding box center [523, 305] width 122 height 122
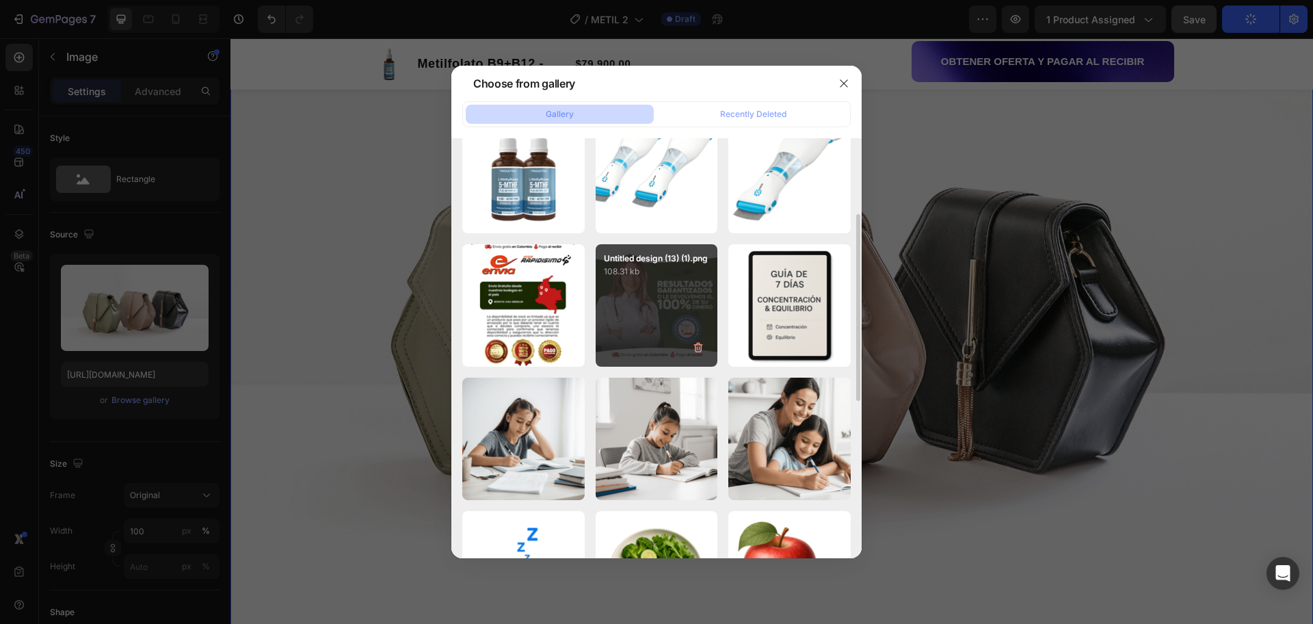
type input "https://cdn.shopify.com/s/files/1/0670/9382/3643/files/gempages_547631053318128…"
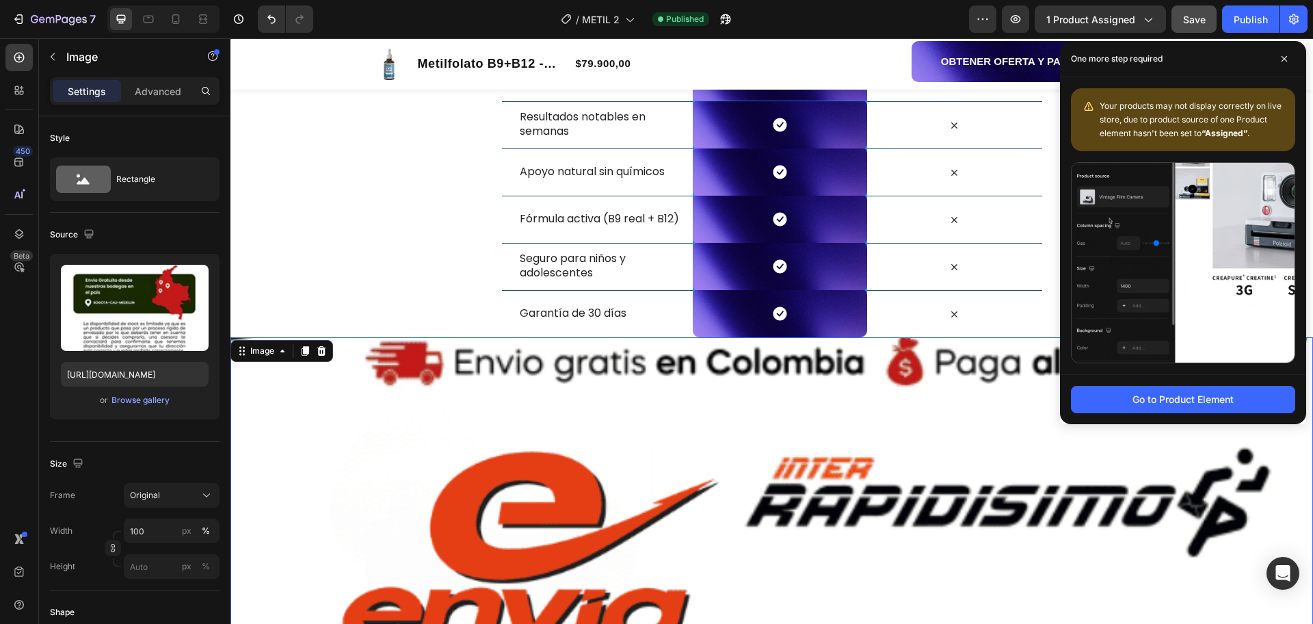
scroll to position [1881, 0]
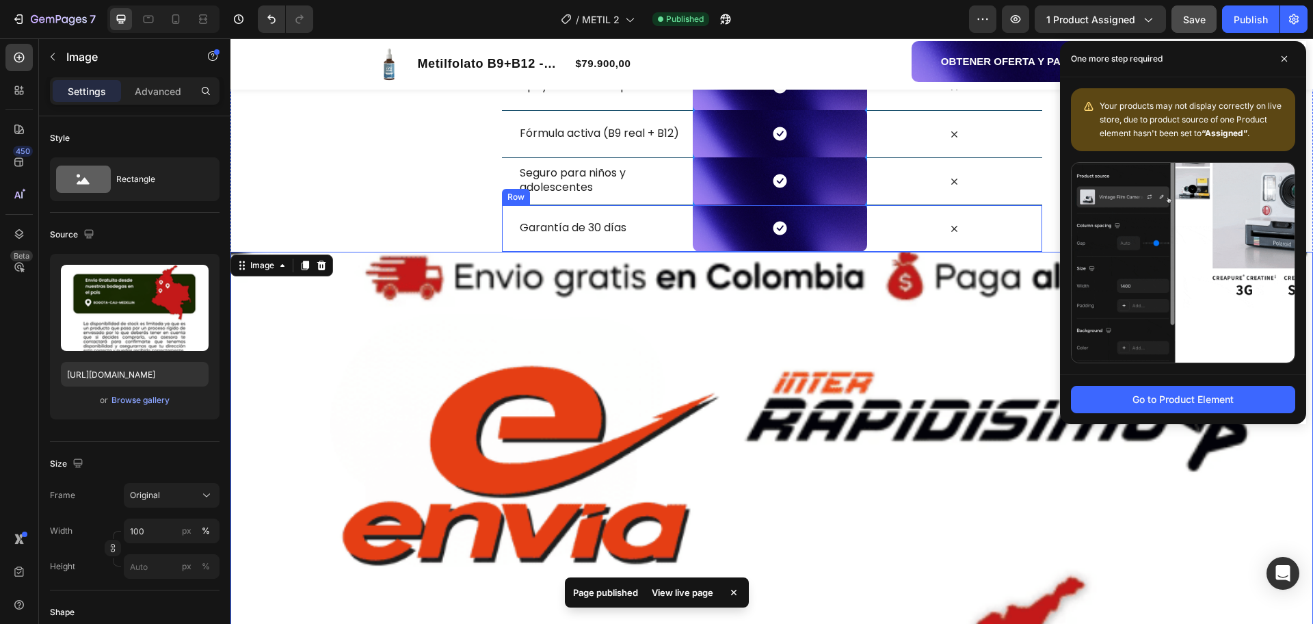
click at [919, 239] on div "Icon" at bounding box center [954, 228] width 174 height 47
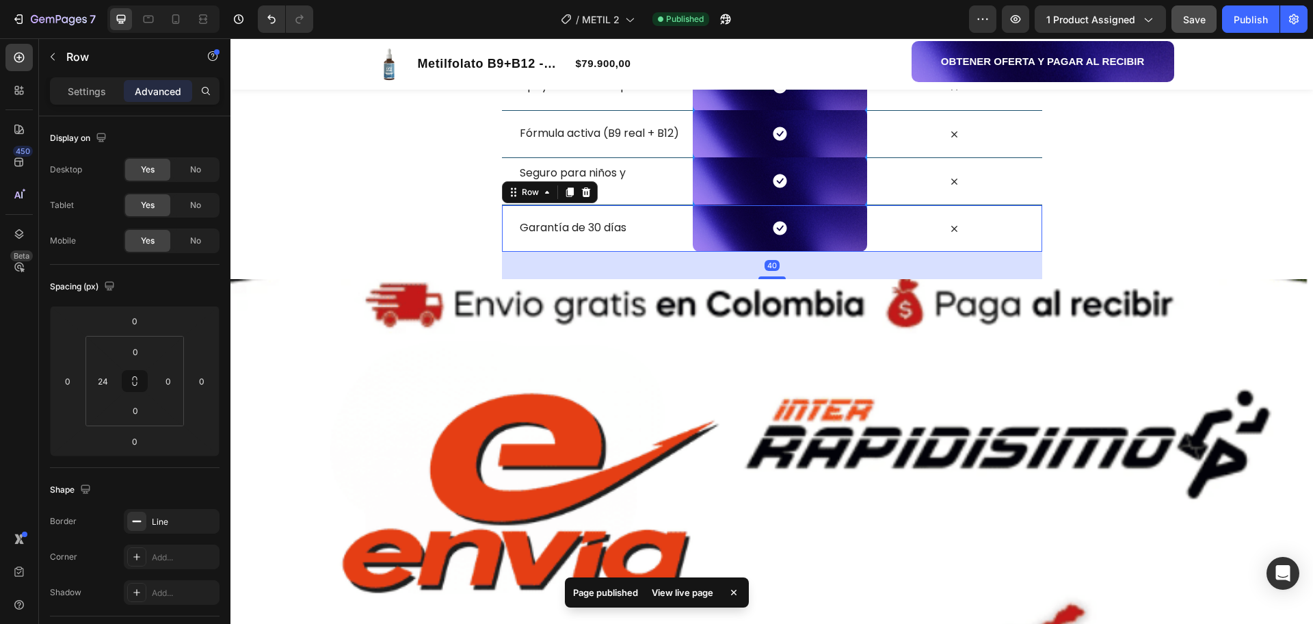
drag, startPoint x: 773, startPoint y: 251, endPoint x: 792, endPoint y: 291, distance: 44.1
click at [776, 278] on div at bounding box center [772, 277] width 27 height 3
type input "40"
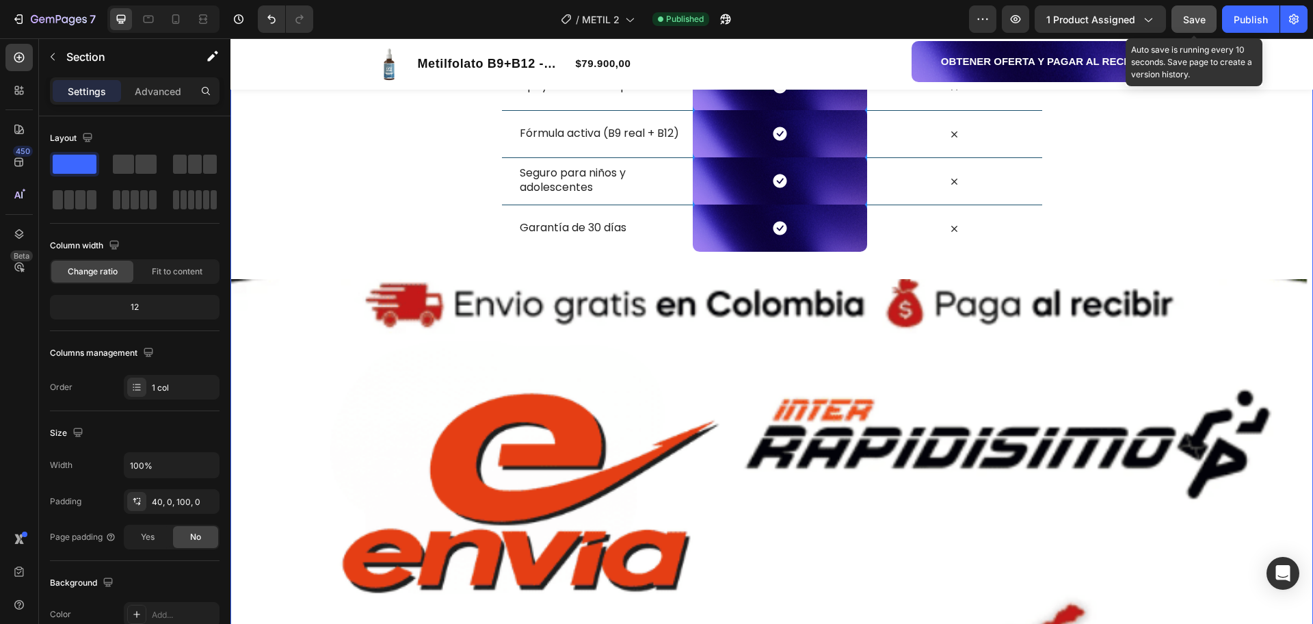
click at [1188, 23] on span "Save" at bounding box center [1195, 20] width 23 height 12
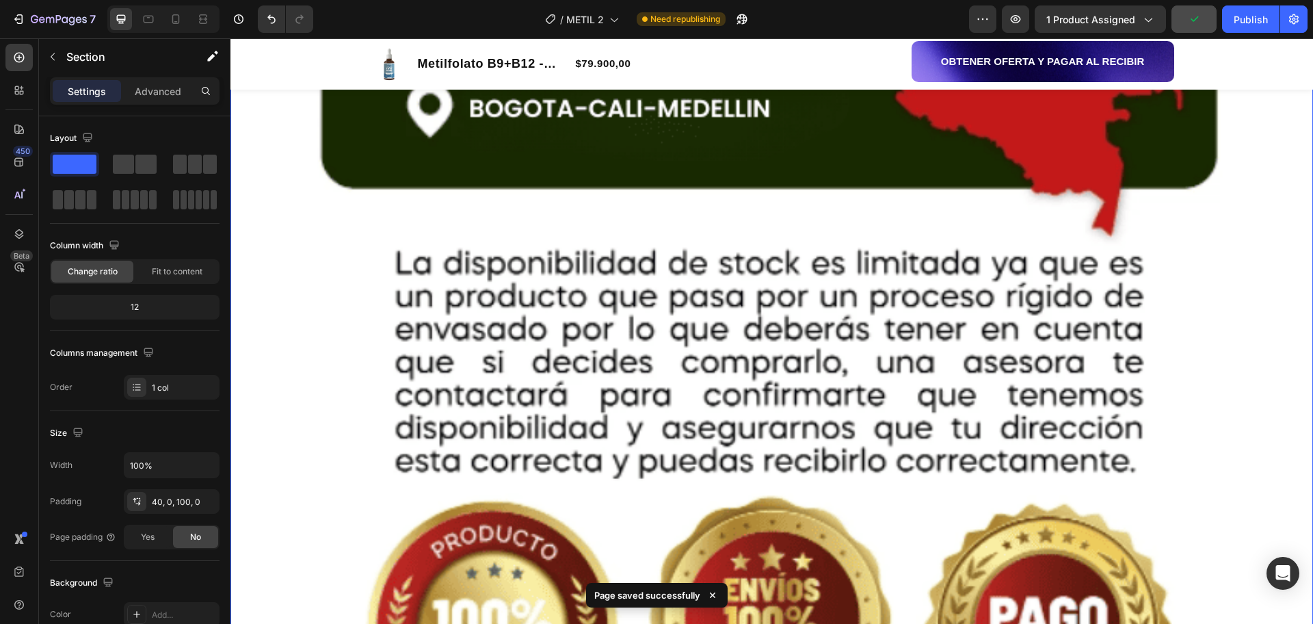
scroll to position [3164, 0]
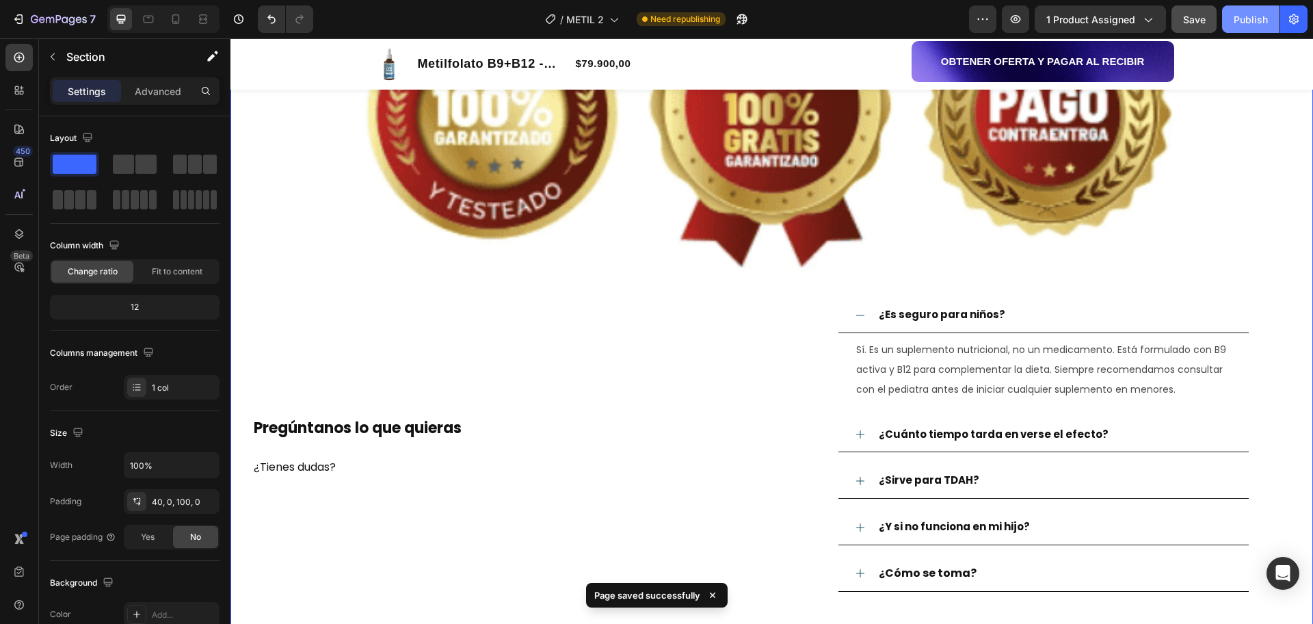
click at [1258, 12] on div "Publish" at bounding box center [1251, 19] width 34 height 14
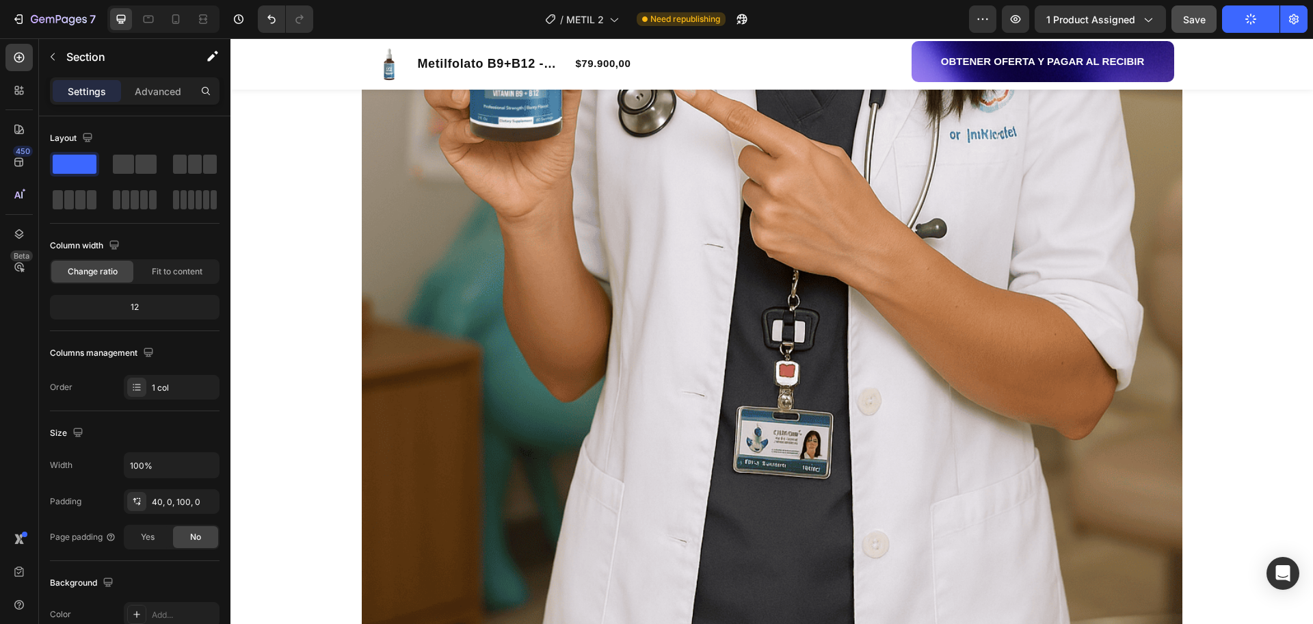
scroll to position [1881, 0]
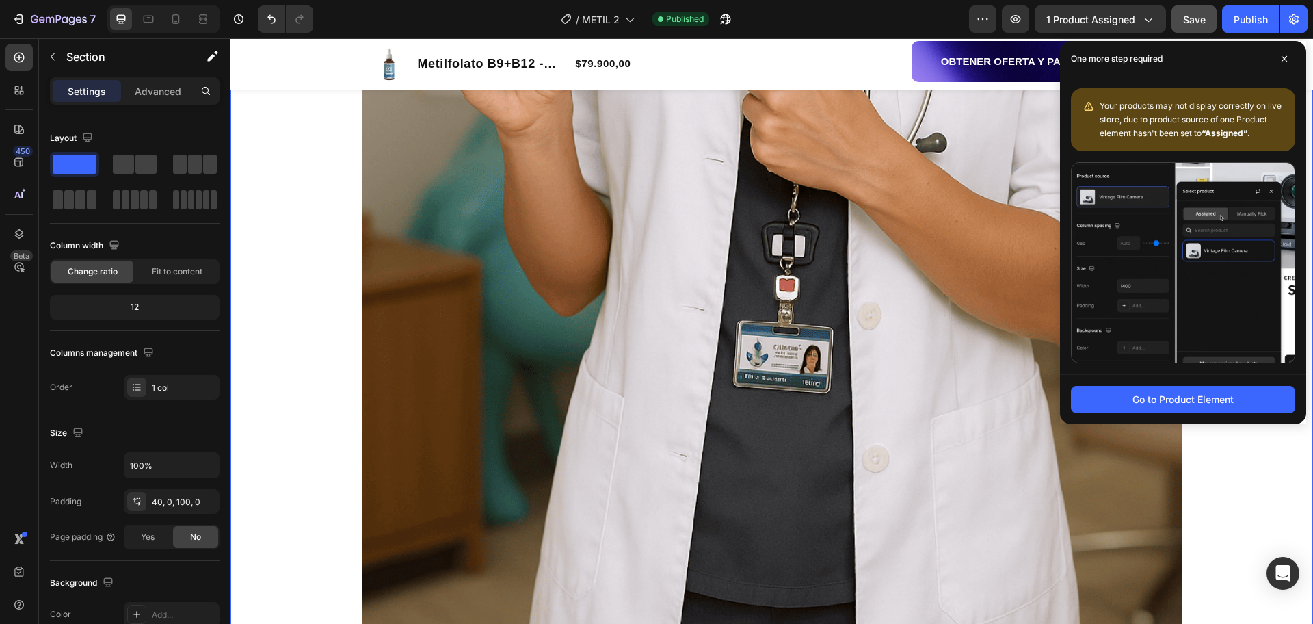
drag, startPoint x: 1266, startPoint y: 480, endPoint x: 1197, endPoint y: 475, distance: 69.9
click at [1266, 480] on div "Image Row Reseñas Destacadas Heading Row Row" at bounding box center [772, 98] width 1056 height 1238
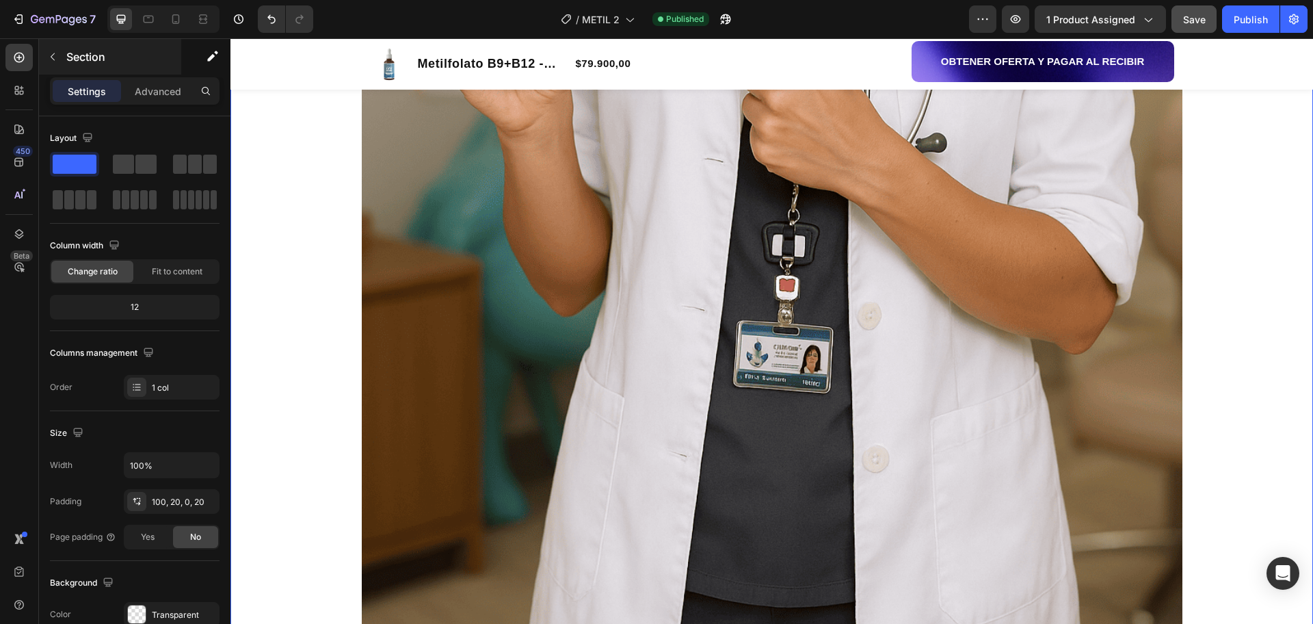
click at [63, 47] on div at bounding box center [53, 57] width 22 height 22
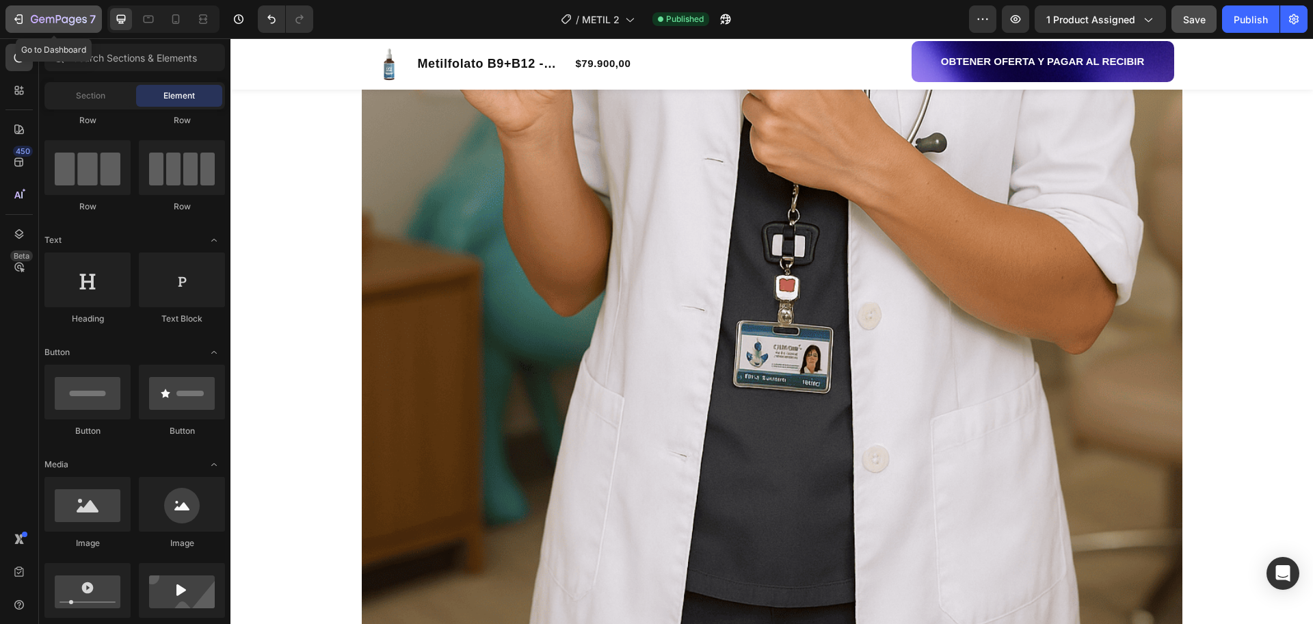
click at [55, 25] on icon "button" at bounding box center [59, 20] width 56 height 12
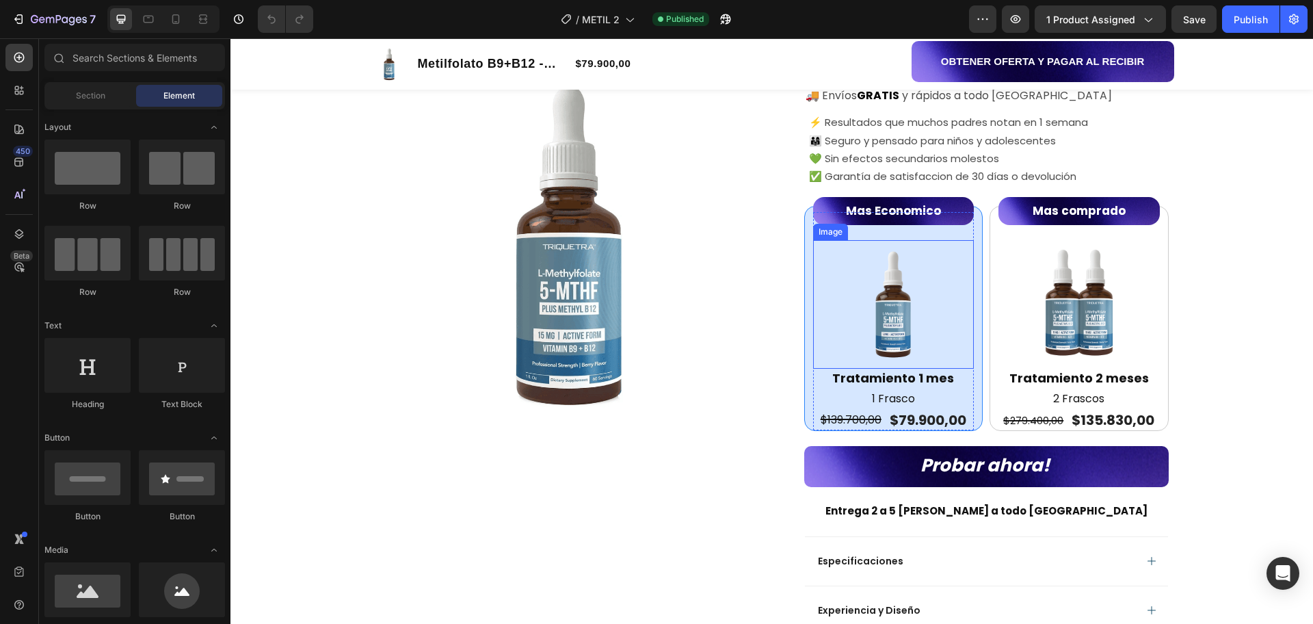
scroll to position [257, 0]
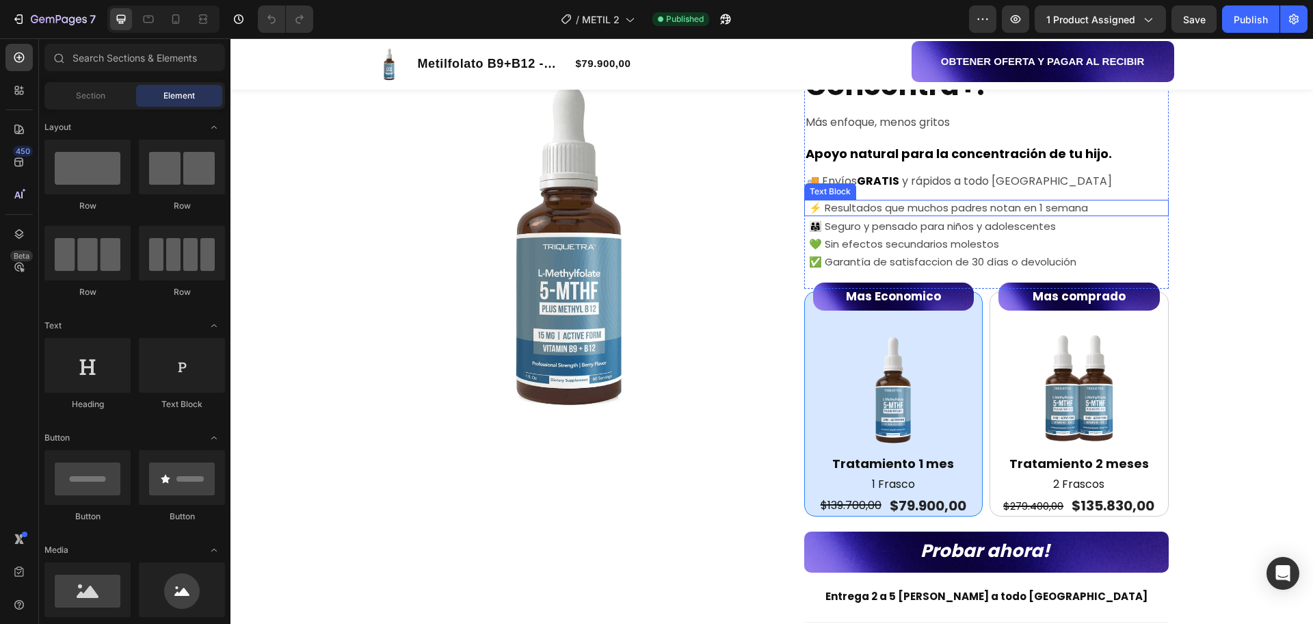
click at [947, 209] on span "⚡ Resultados que muchos padres notan en 1 semana" at bounding box center [948, 207] width 279 height 14
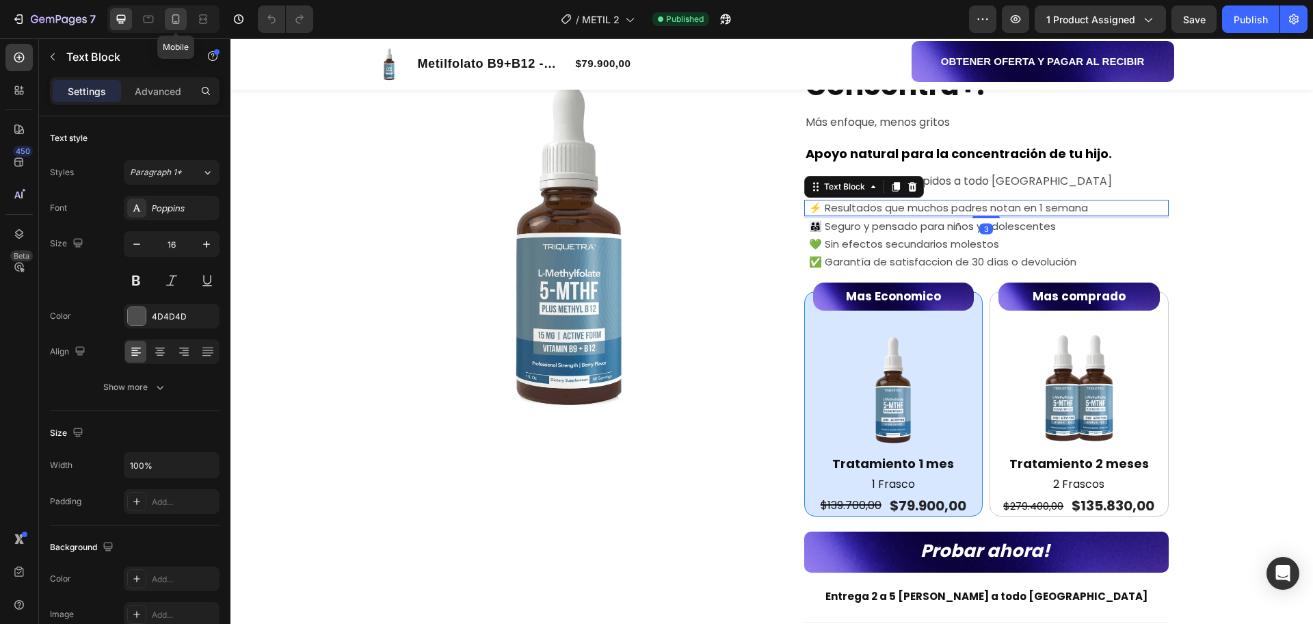
click at [171, 22] on icon at bounding box center [176, 19] width 14 height 14
type input "14"
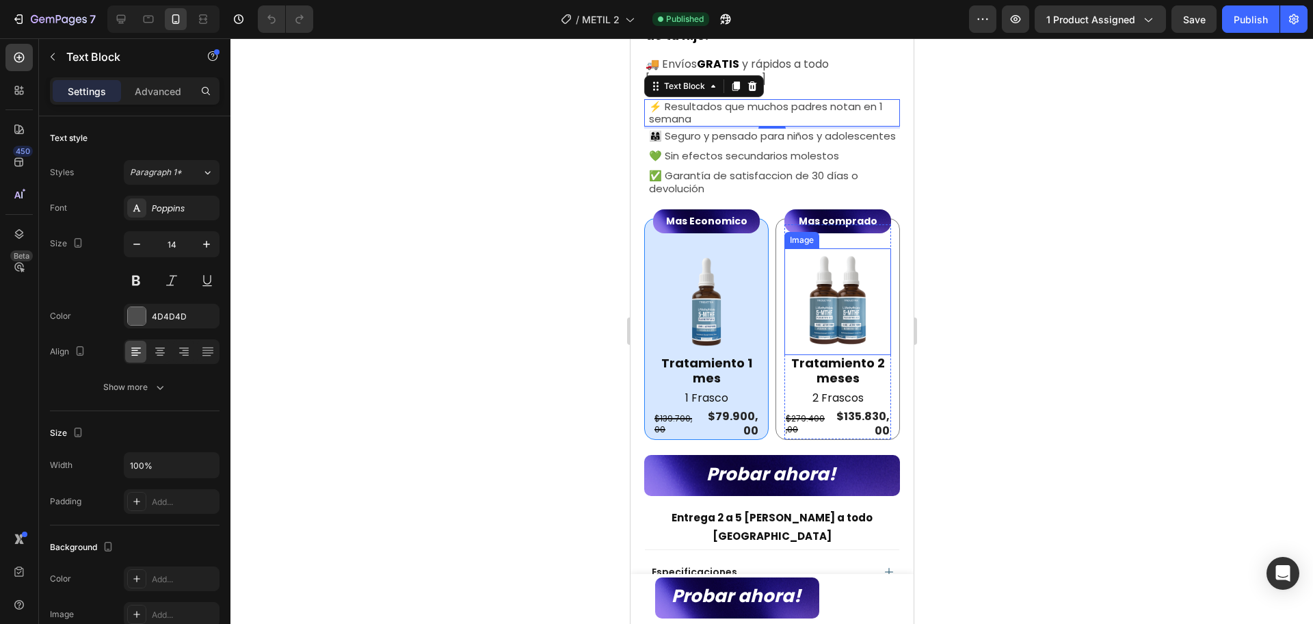
scroll to position [310, 0]
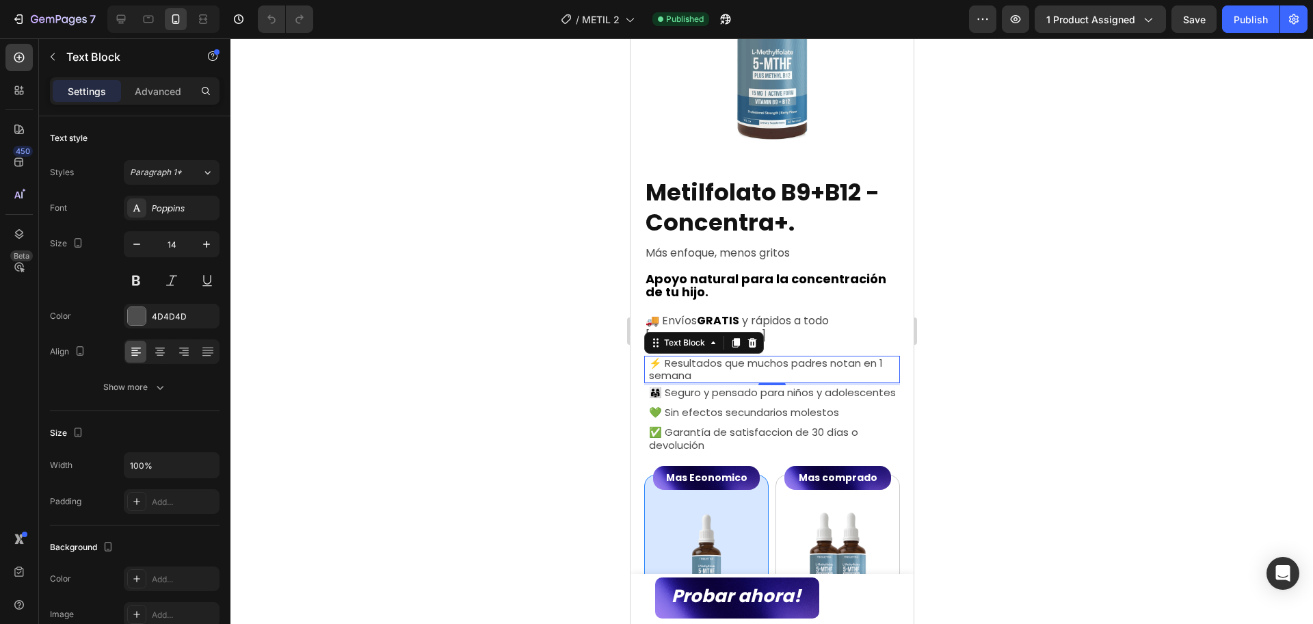
click at [1063, 329] on div at bounding box center [772, 331] width 1083 height 586
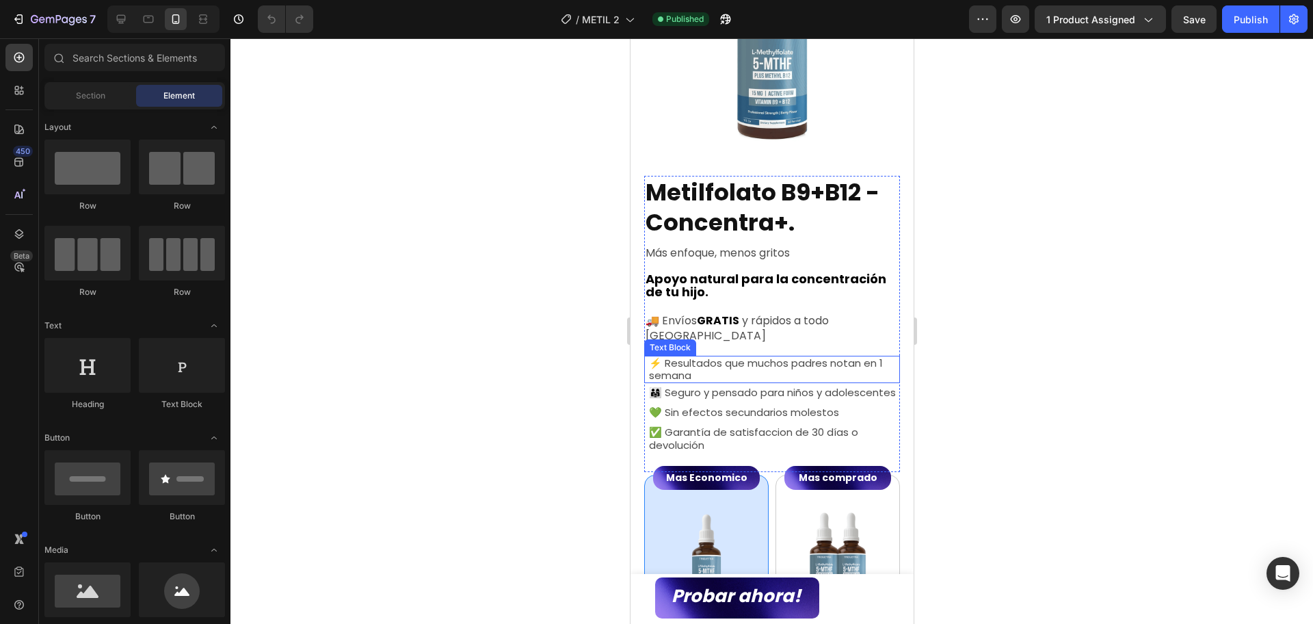
click at [775, 356] on span "⚡ Resultados que muchos padres notan en 1 semana" at bounding box center [766, 369] width 234 height 27
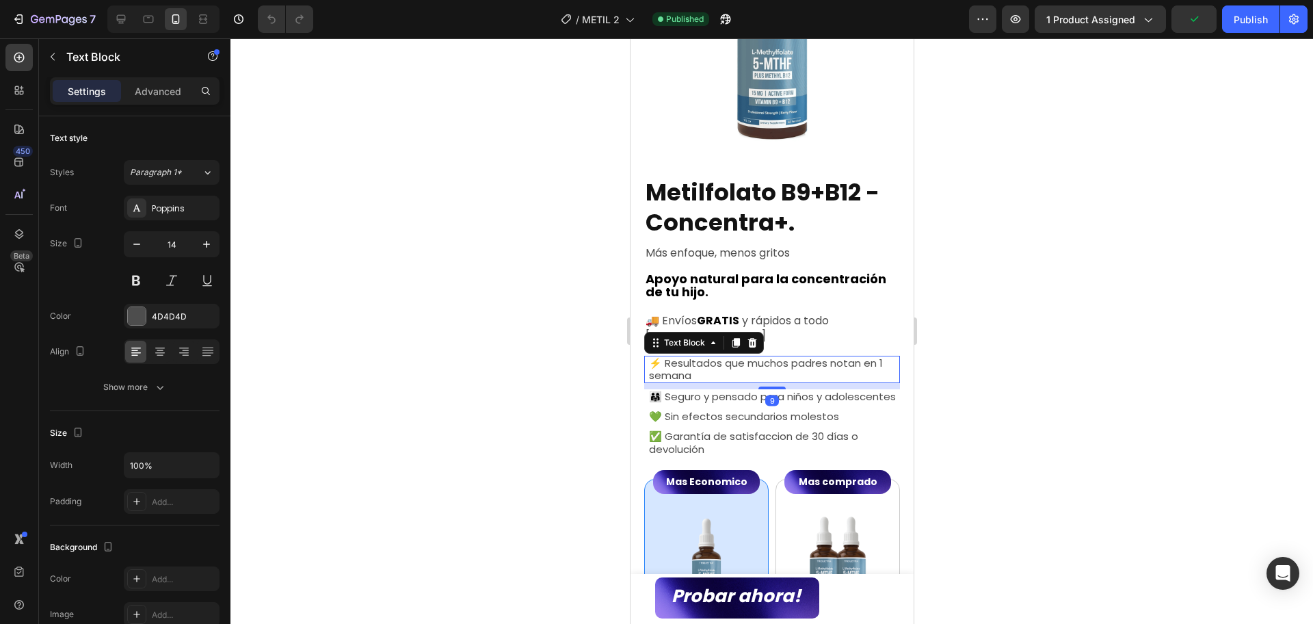
click at [779, 383] on div "9" at bounding box center [775, 383] width 256 height 0
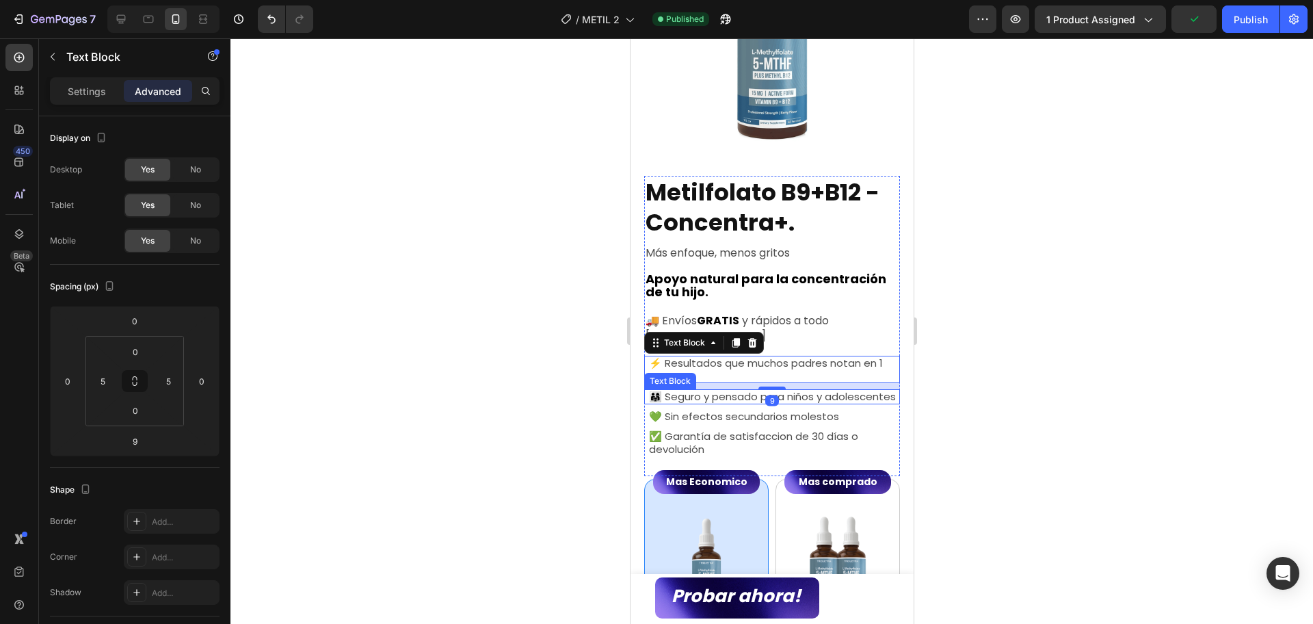
click at [796, 396] on p "👨‍👩‍👧 Seguro y pensado para niños y adolescentes" at bounding box center [774, 397] width 250 height 12
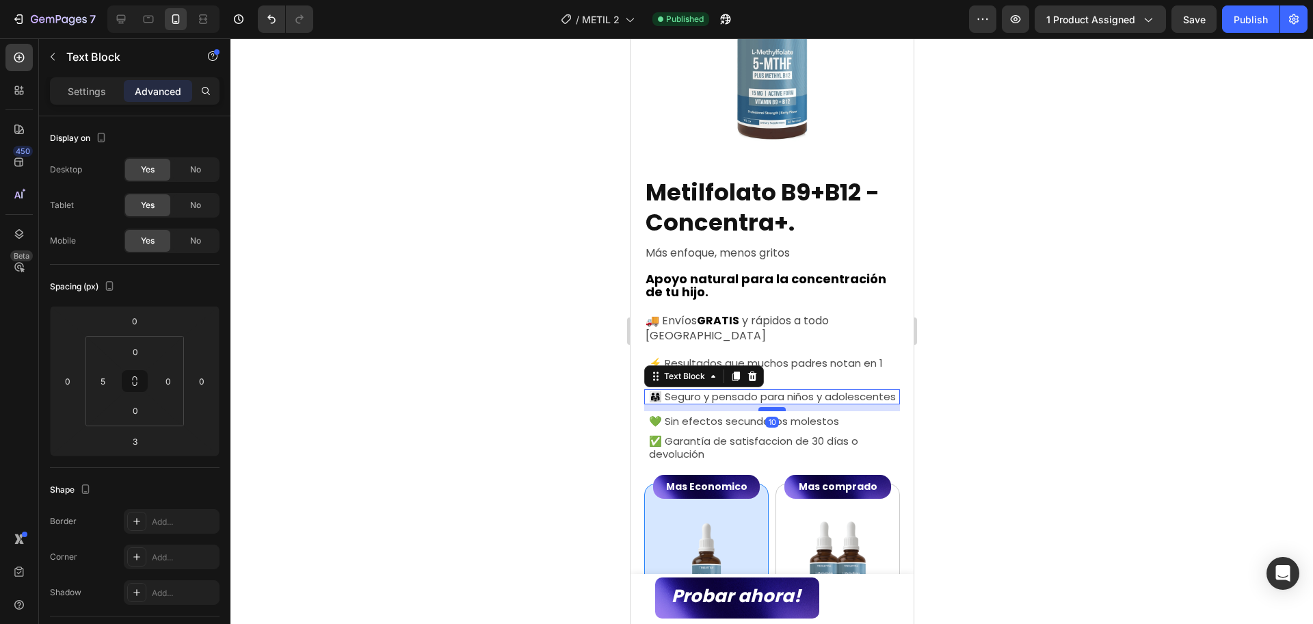
click at [774, 409] on div at bounding box center [771, 409] width 27 height 4
type input "10"
click at [811, 422] on span "💚 Sin efectos secundarios molestos" at bounding box center [744, 421] width 190 height 14
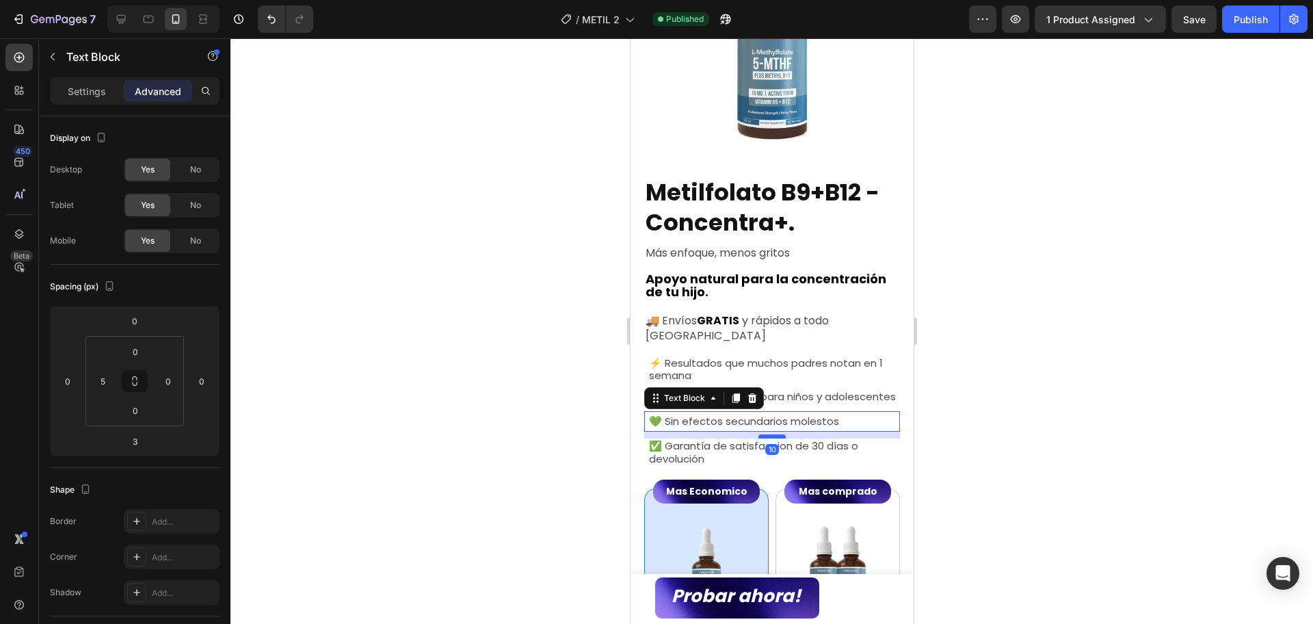
drag, startPoint x: 770, startPoint y: 432, endPoint x: 776, endPoint y: 436, distance: 7.8
click at [776, 436] on div at bounding box center [771, 436] width 27 height 4
type input "10"
drag, startPoint x: 1038, startPoint y: 434, endPoint x: 272, endPoint y: 393, distance: 767.3
click at [1038, 434] on div at bounding box center [772, 331] width 1083 height 586
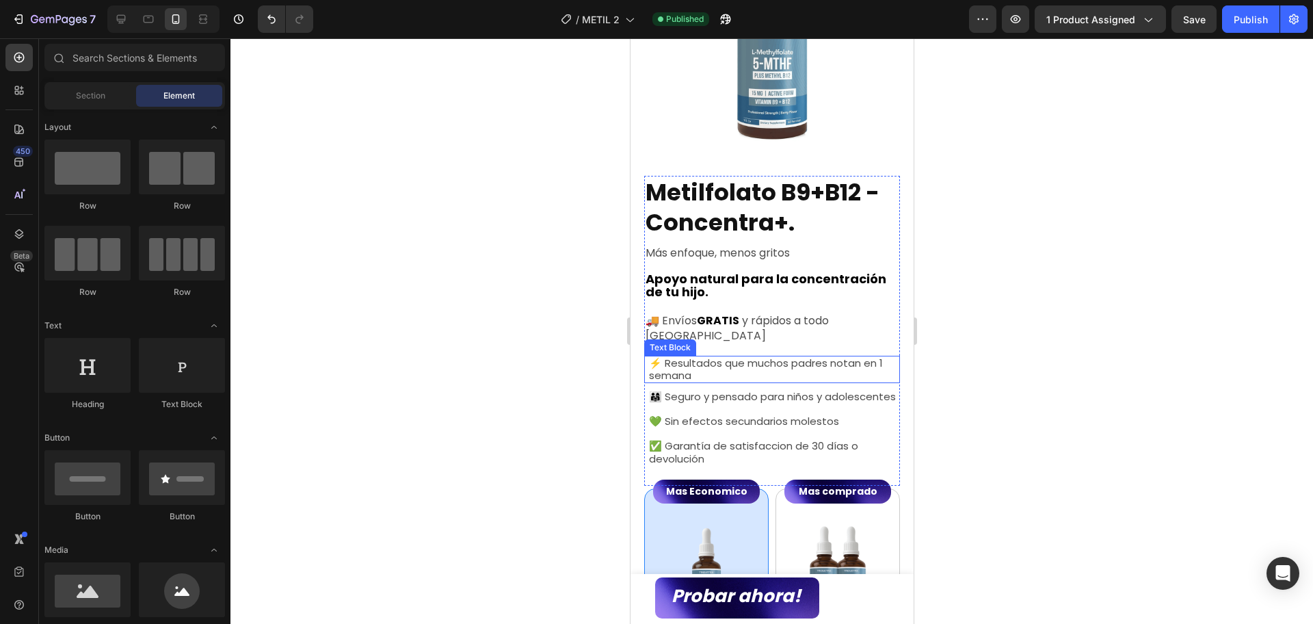
click at [716, 356] on span "⚡ Resultados que muchos padres notan en 1 semana" at bounding box center [766, 369] width 234 height 27
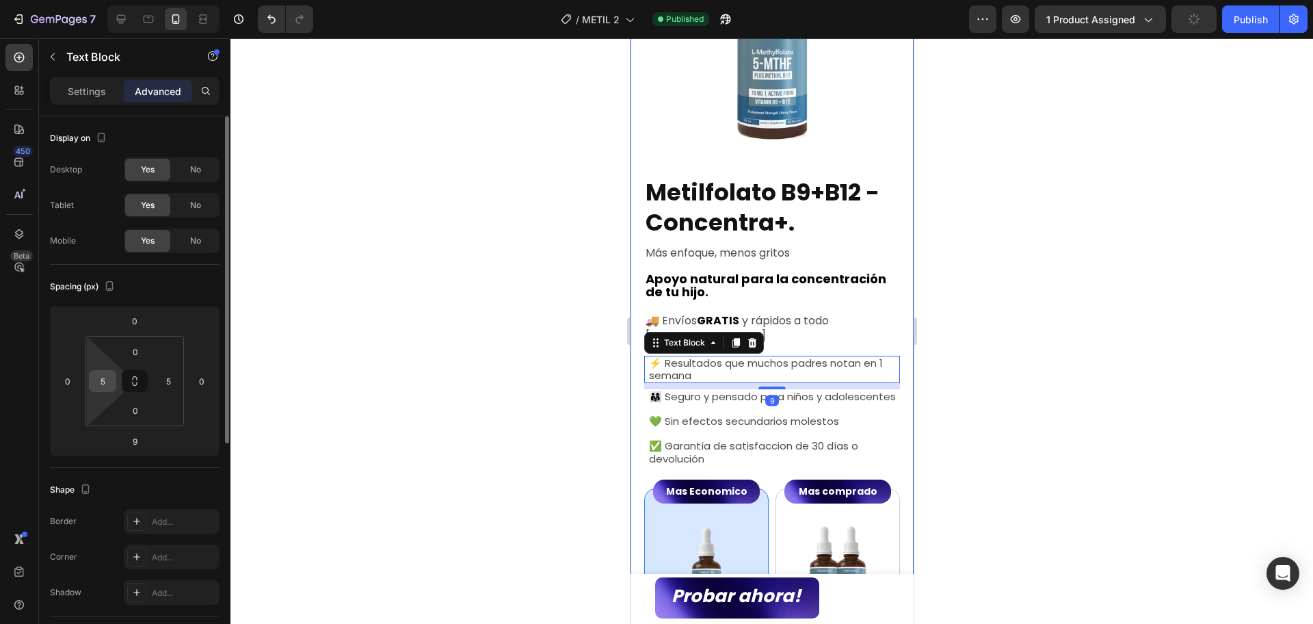
click at [109, 376] on input "5" at bounding box center [102, 381] width 21 height 21
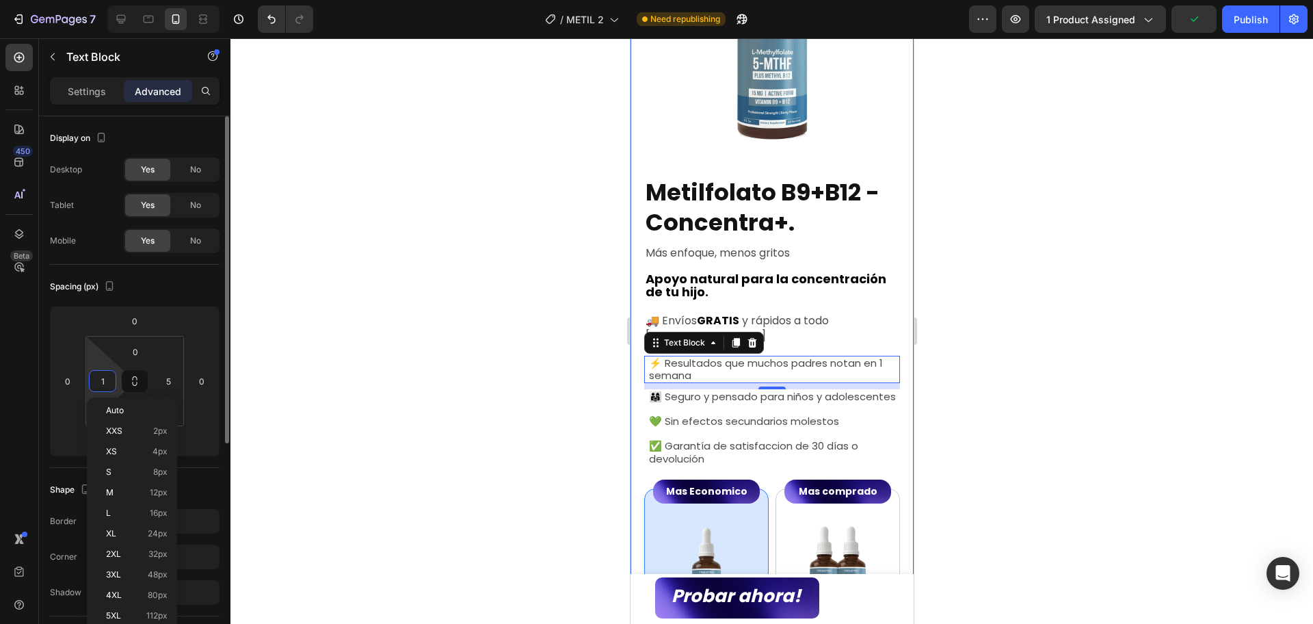
type input "10"
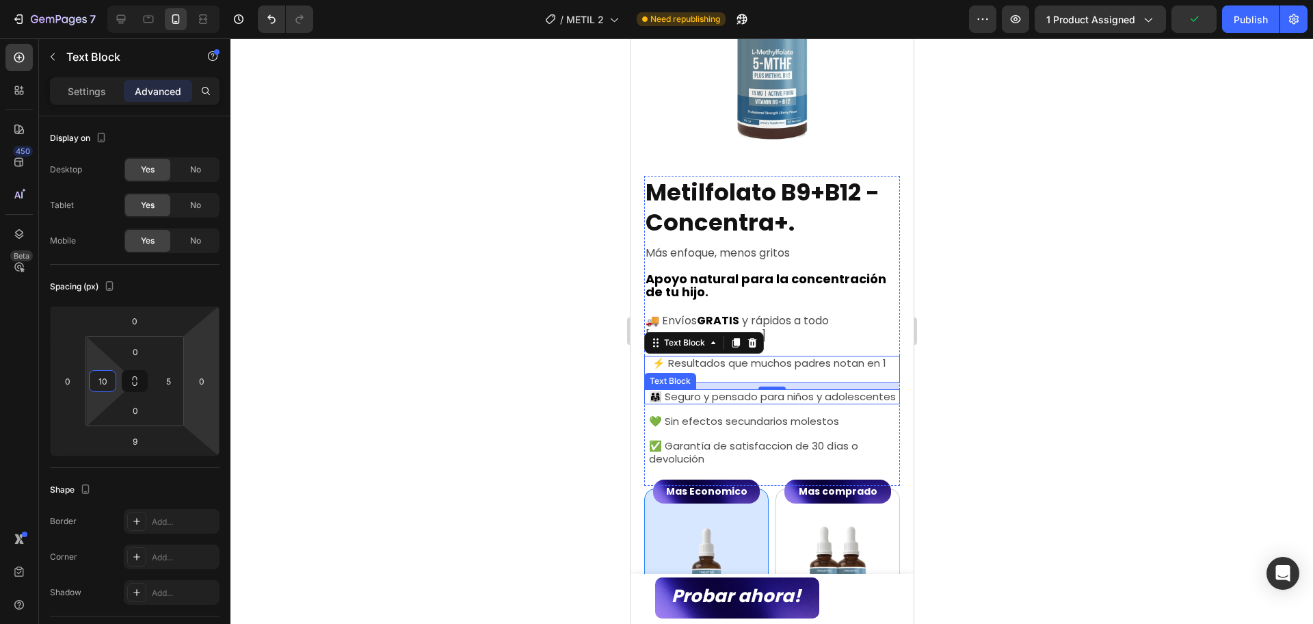
click at [696, 389] on span "👨‍👩‍👧 Seguro y pensado para niños y adolescentes" at bounding box center [772, 396] width 247 height 14
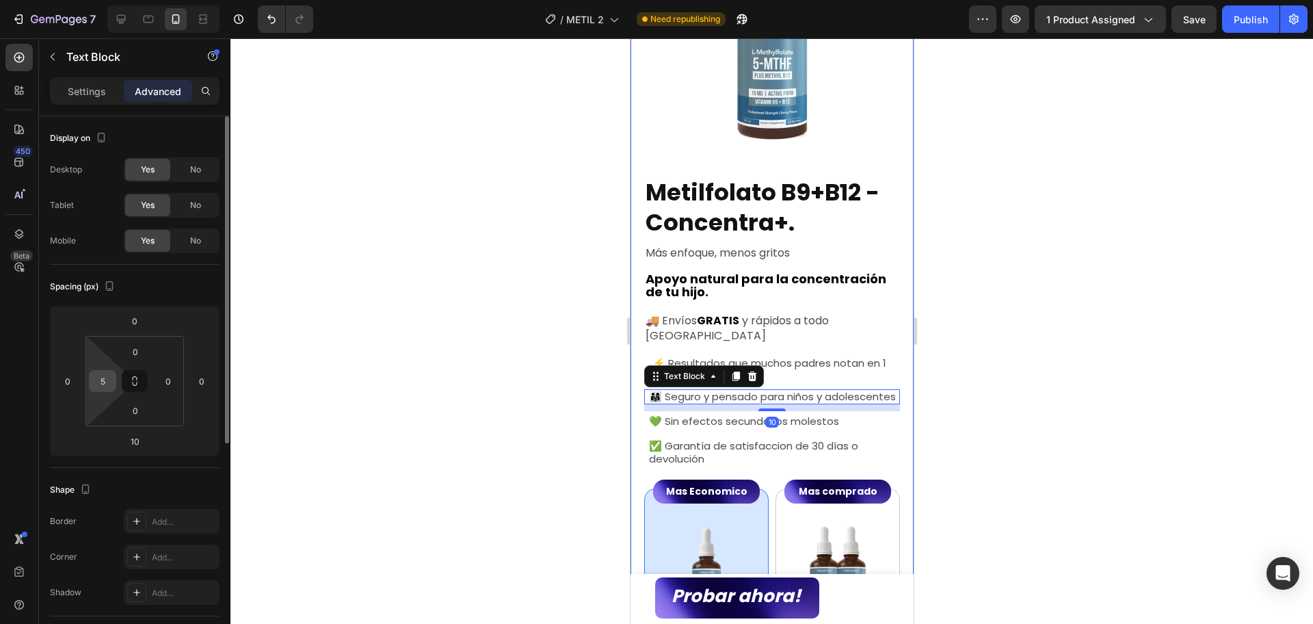
click at [92, 384] on div "5" at bounding box center [102, 381] width 27 height 22
click at [99, 382] on input "5" at bounding box center [102, 381] width 21 height 21
type input "10"
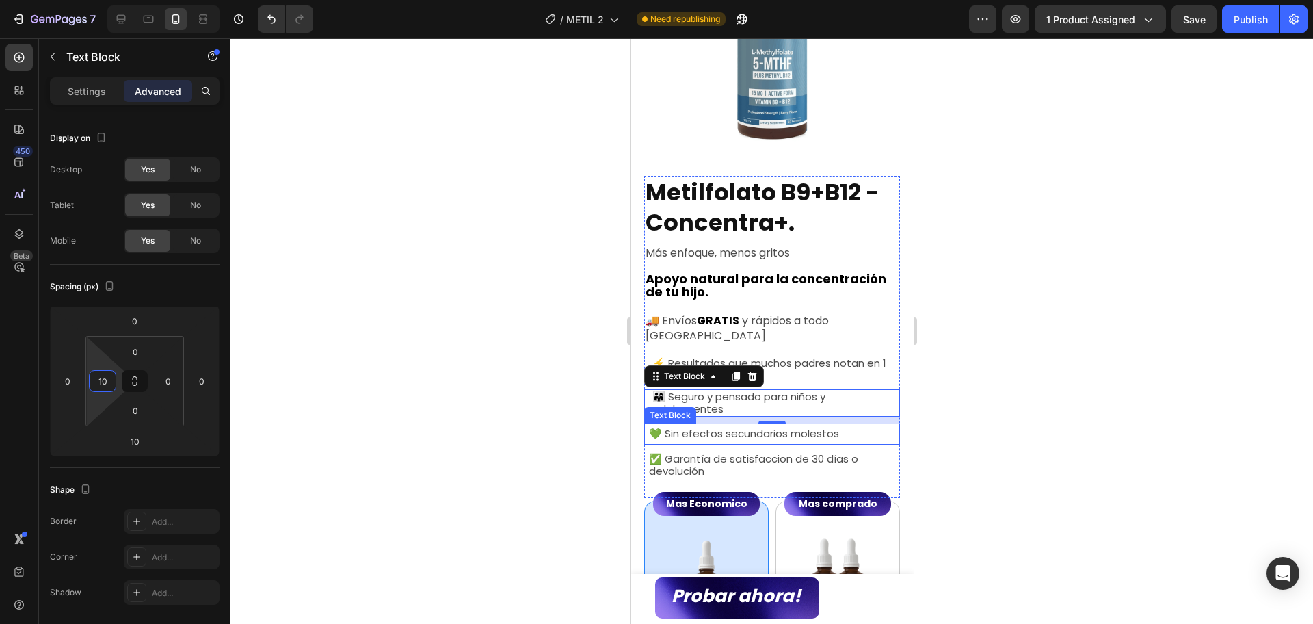
click at [666, 426] on span "💚 Sin efectos secundarios molestos" at bounding box center [744, 433] width 190 height 14
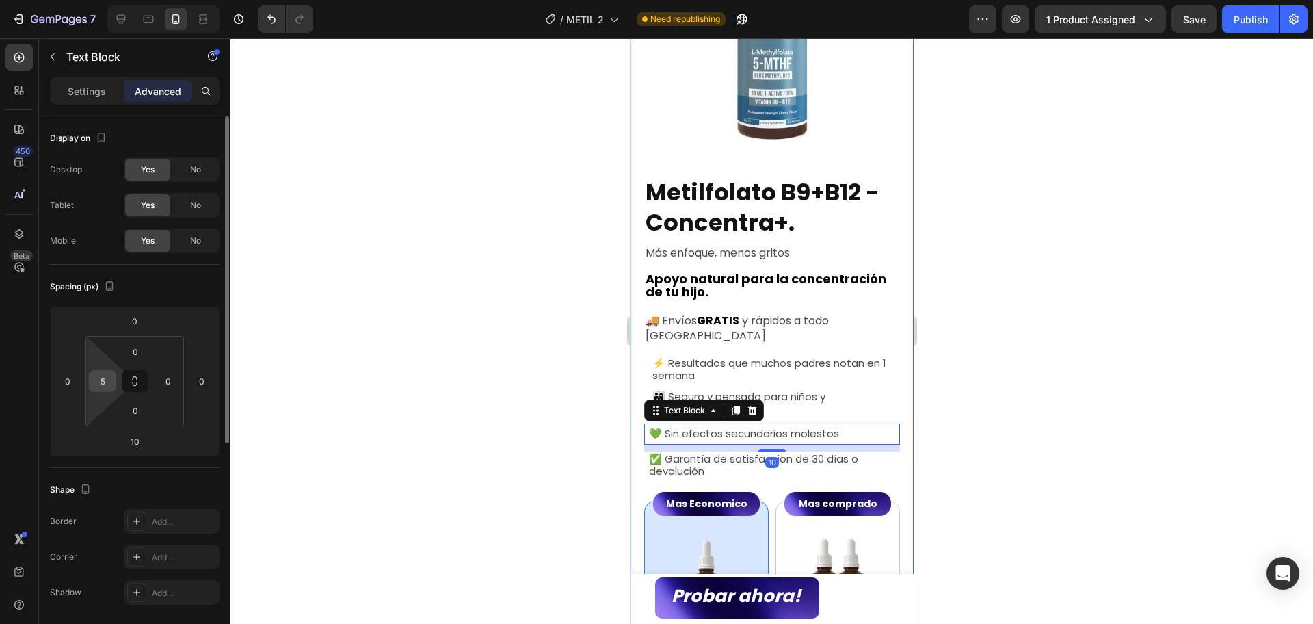
click at [99, 380] on input "5" at bounding box center [102, 381] width 21 height 21
type input "10"
click at [670, 453] on span "✅ Garantía de satisfaccion de 30 días o devolución" at bounding box center [753, 465] width 209 height 27
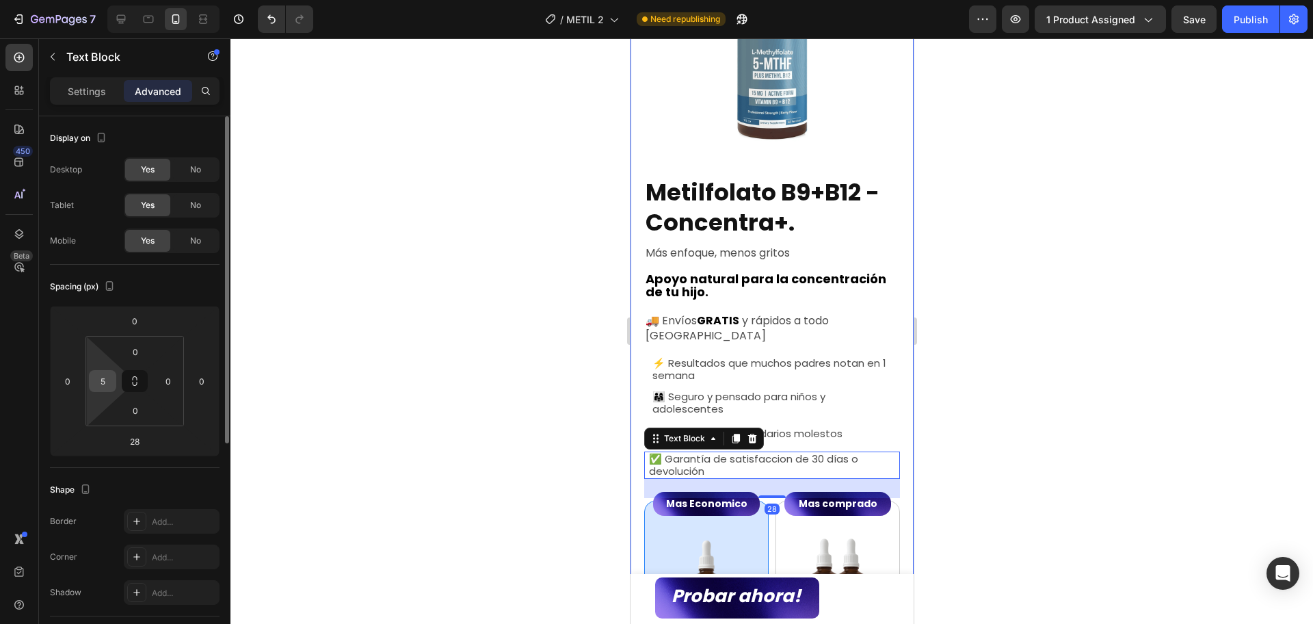
click at [105, 379] on input "5" at bounding box center [102, 381] width 21 height 21
type input "10"
click at [1043, 337] on div at bounding box center [772, 331] width 1083 height 586
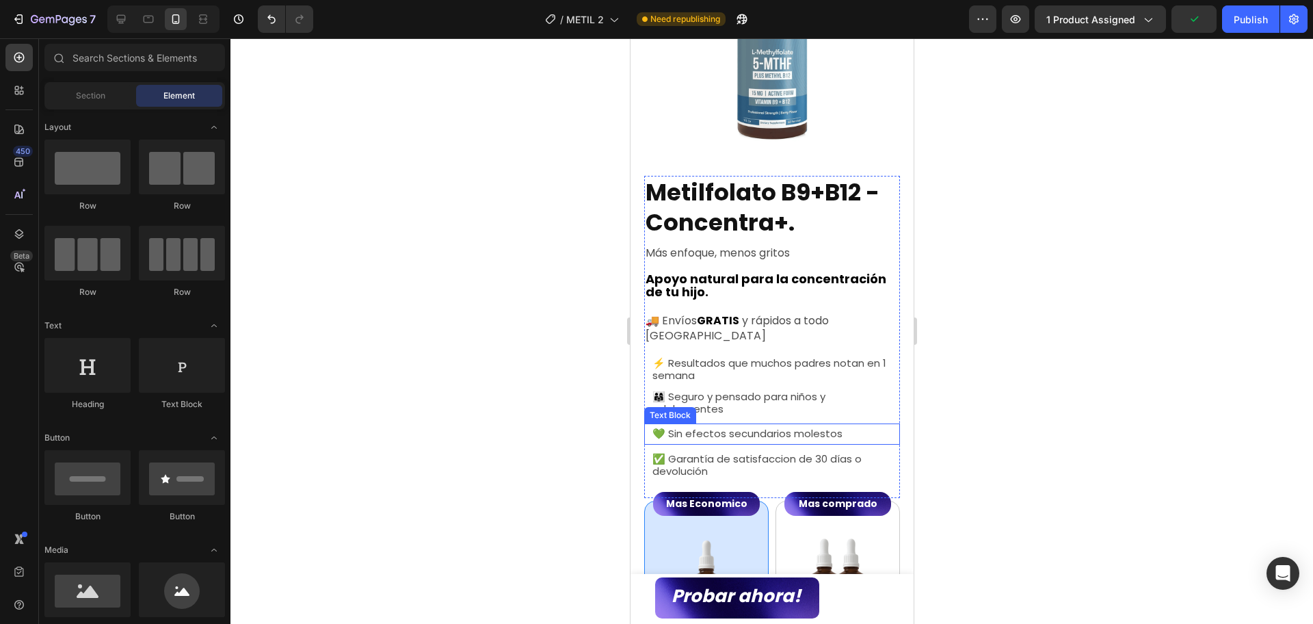
scroll to position [566, 0]
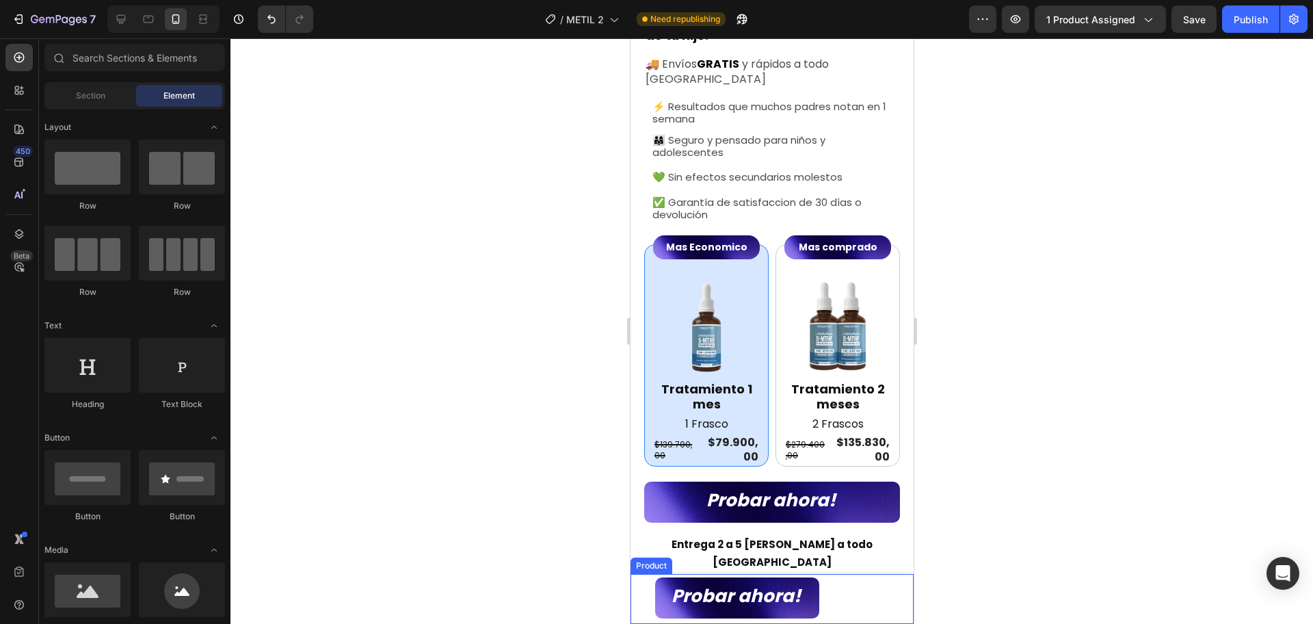
click at [849, 597] on div "Product Images Metilfolato B9+B12 - Concentra+. Product Title $79.900,00 Produc…" at bounding box center [771, 599] width 283 height 50
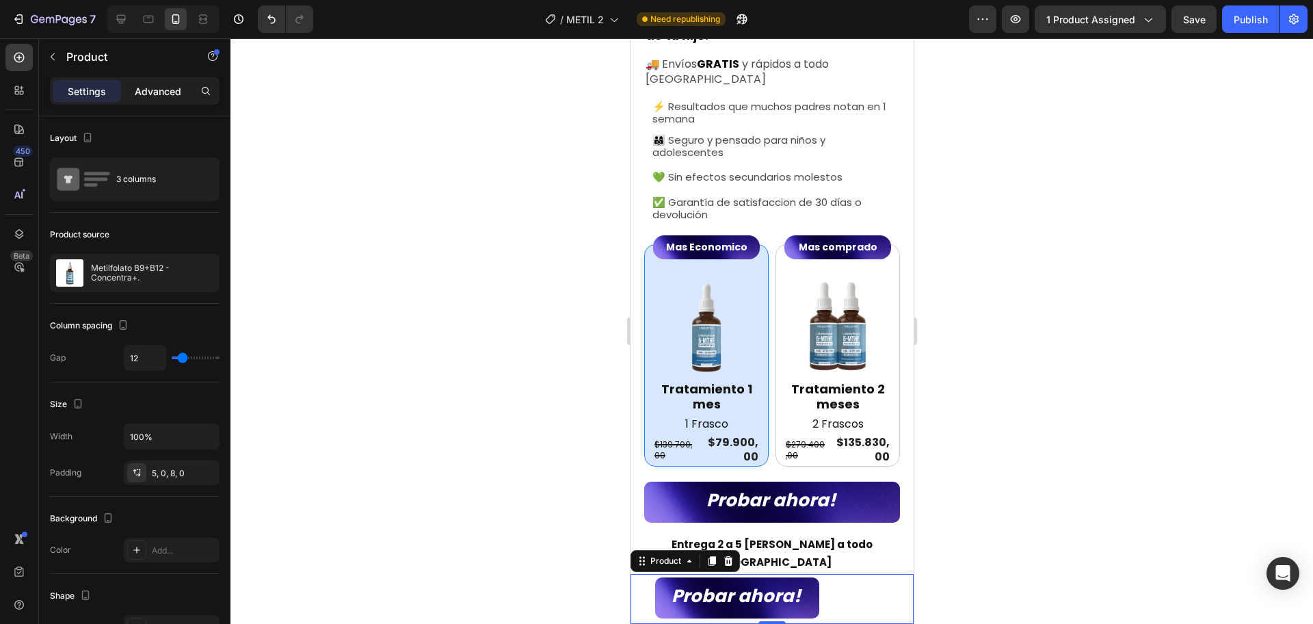
click at [165, 90] on p "Advanced" at bounding box center [158, 91] width 47 height 14
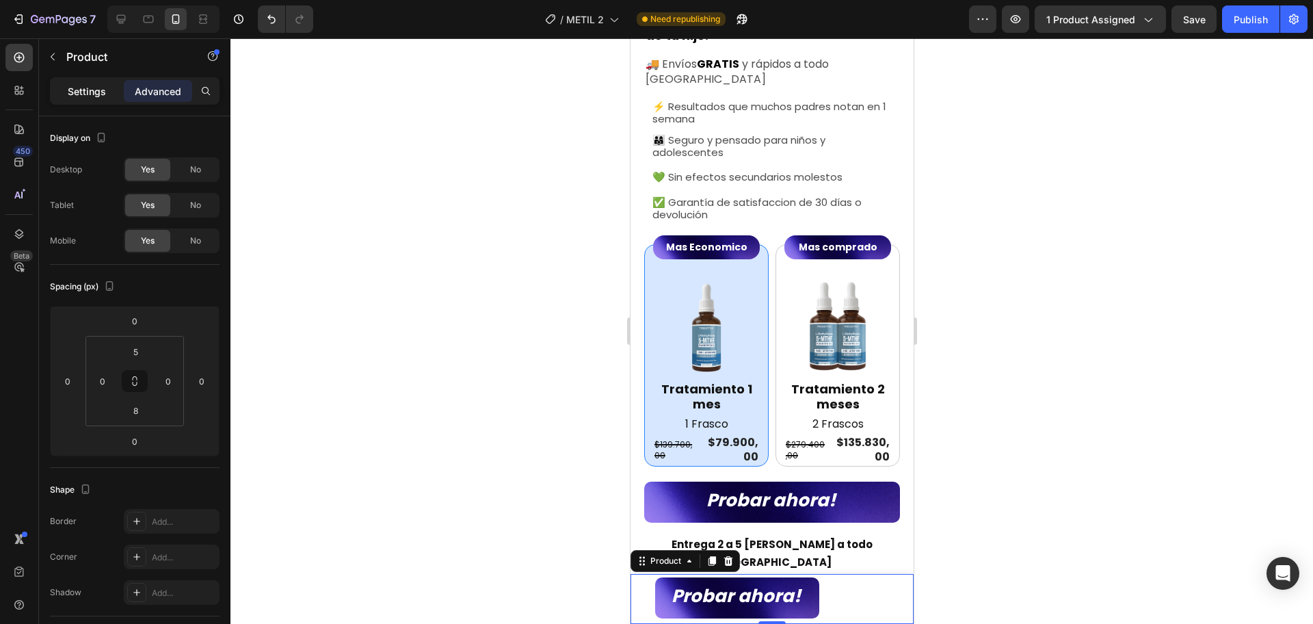
click at [81, 81] on div "Settings" at bounding box center [87, 91] width 68 height 22
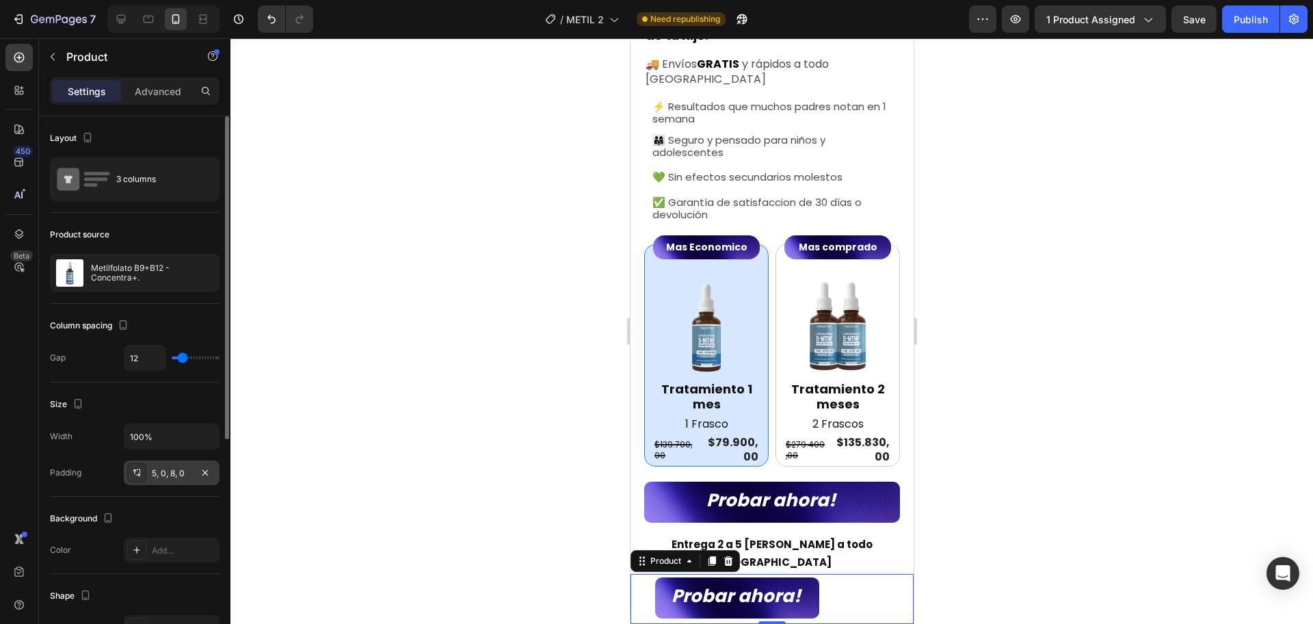
click at [149, 475] on div "5, 0, 8, 0" at bounding box center [172, 472] width 96 height 25
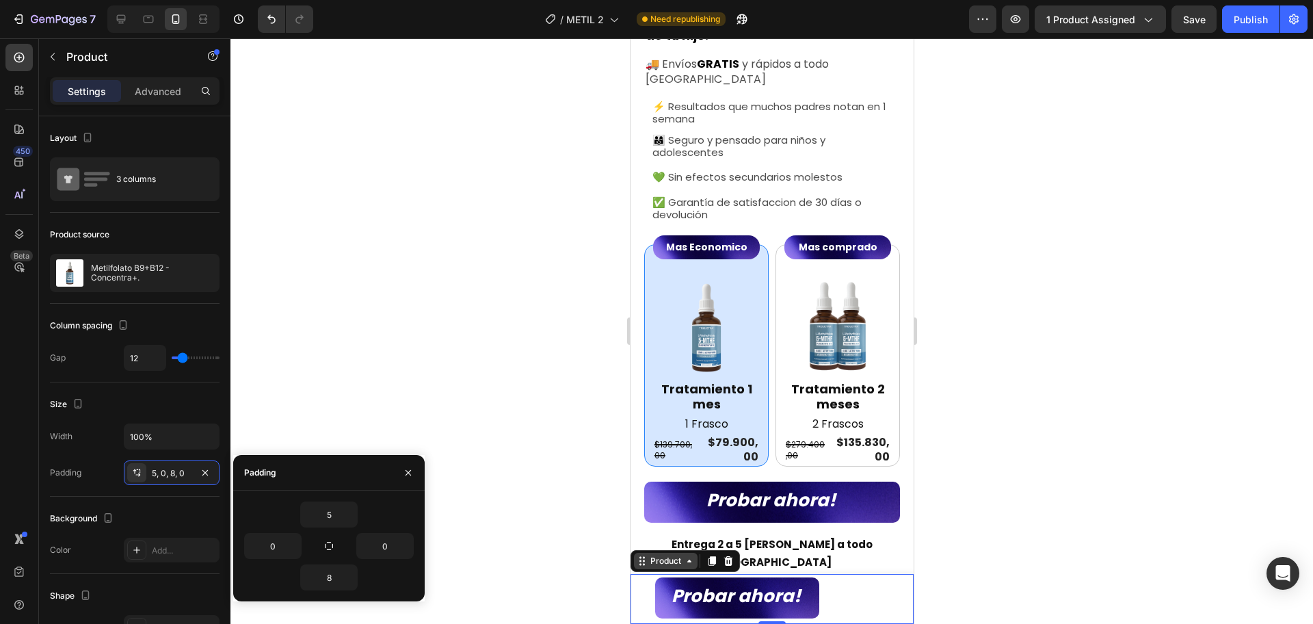
click at [674, 562] on div "Product" at bounding box center [665, 561] width 36 height 12
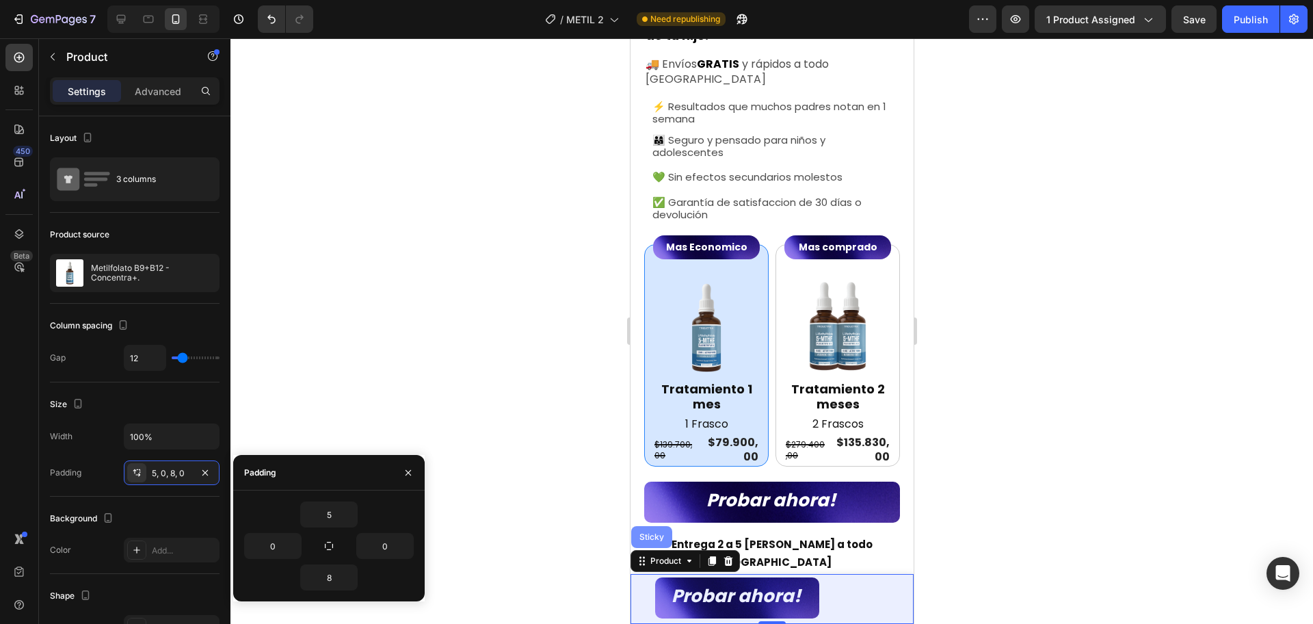
click at [646, 541] on div "Sticky" at bounding box center [651, 537] width 41 height 22
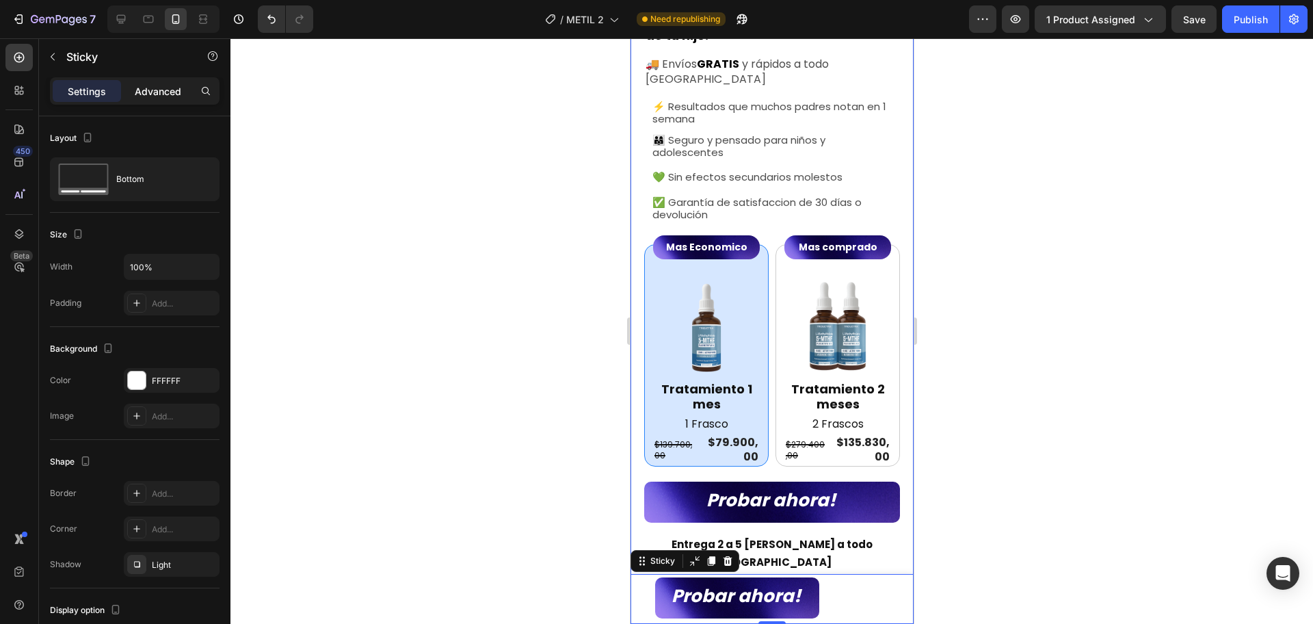
drag, startPoint x: 155, startPoint y: 94, endPoint x: 148, endPoint y: 95, distance: 7.6
click at [155, 93] on p "Advanced" at bounding box center [158, 91] width 47 height 14
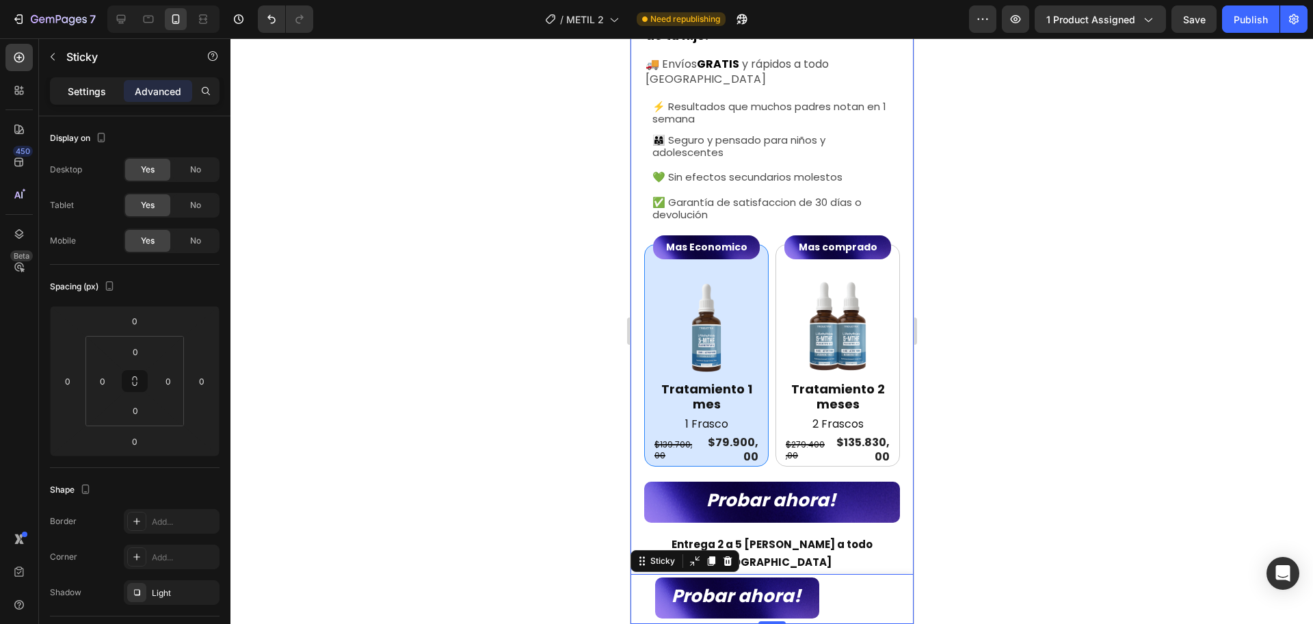
click at [97, 97] on p "Settings" at bounding box center [87, 91] width 38 height 14
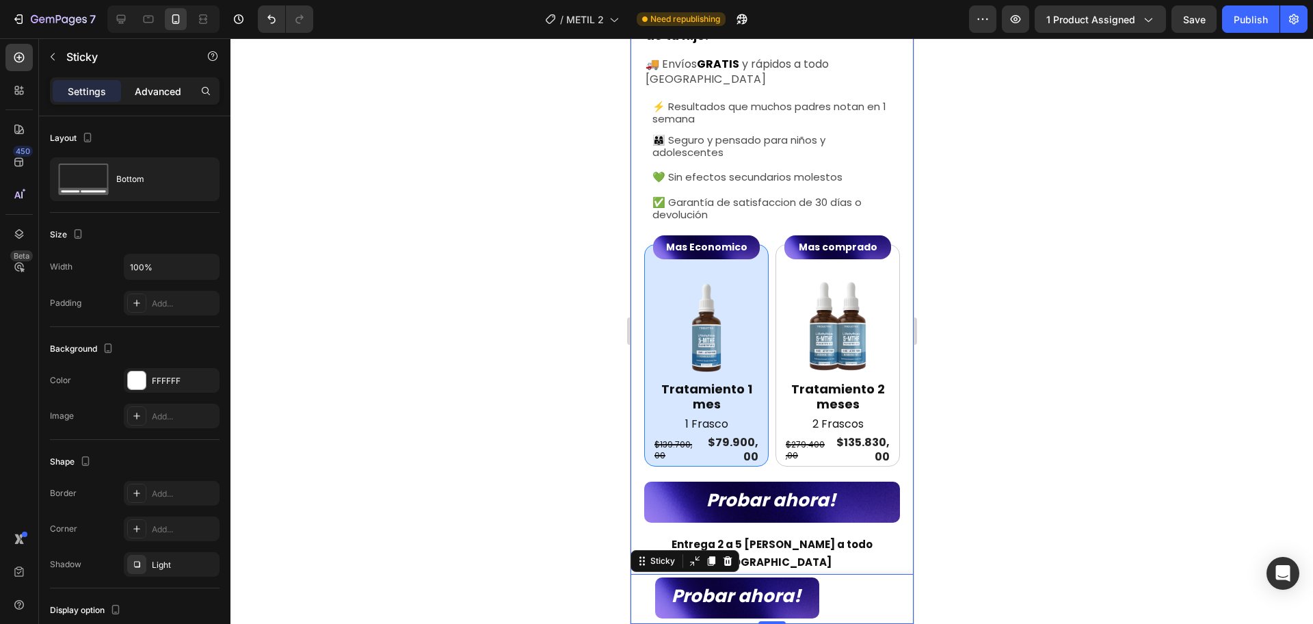
click at [154, 91] on p "Advanced" at bounding box center [158, 91] width 47 height 14
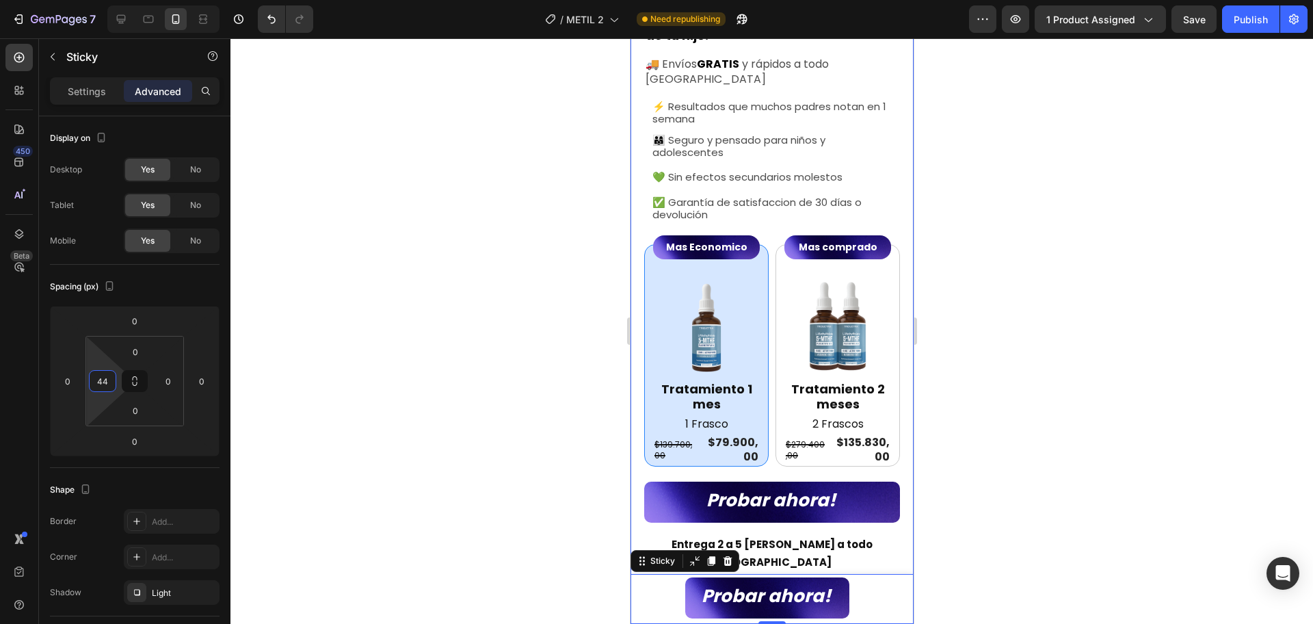
type input "42"
drag, startPoint x: 99, startPoint y: 358, endPoint x: 116, endPoint y: 341, distance: 24.2
click at [116, 0] on html "7 Version history / METIL 2 Need republishing Preview 1 product assigned Save P…" at bounding box center [656, 0] width 1313 height 0
click at [1069, 394] on div at bounding box center [772, 331] width 1083 height 586
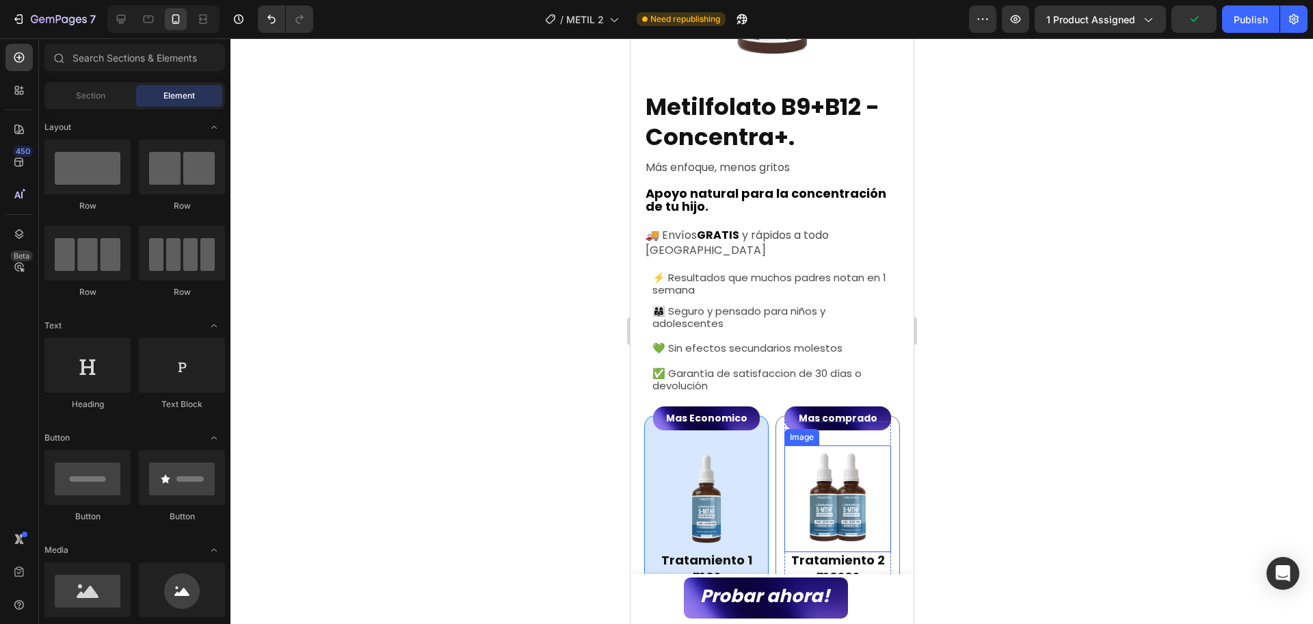
scroll to position [481, 0]
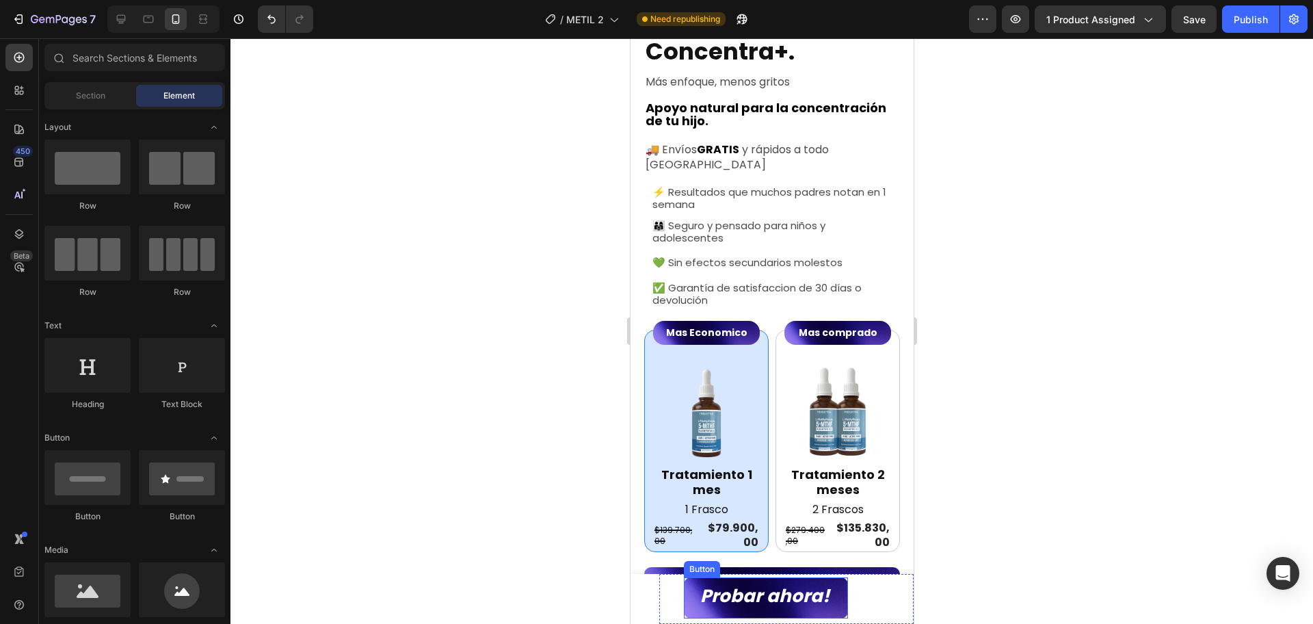
click at [840, 600] on button "Probar ahora!" at bounding box center [765, 597] width 164 height 41
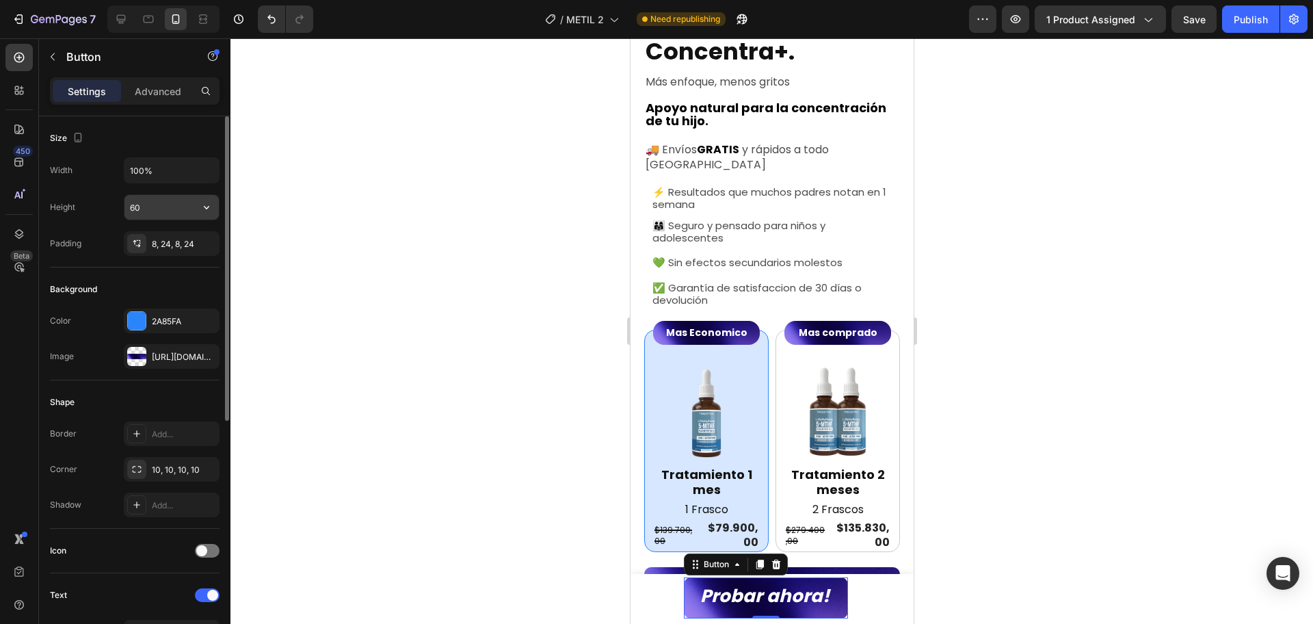
click at [144, 205] on input "60" at bounding box center [172, 207] width 94 height 25
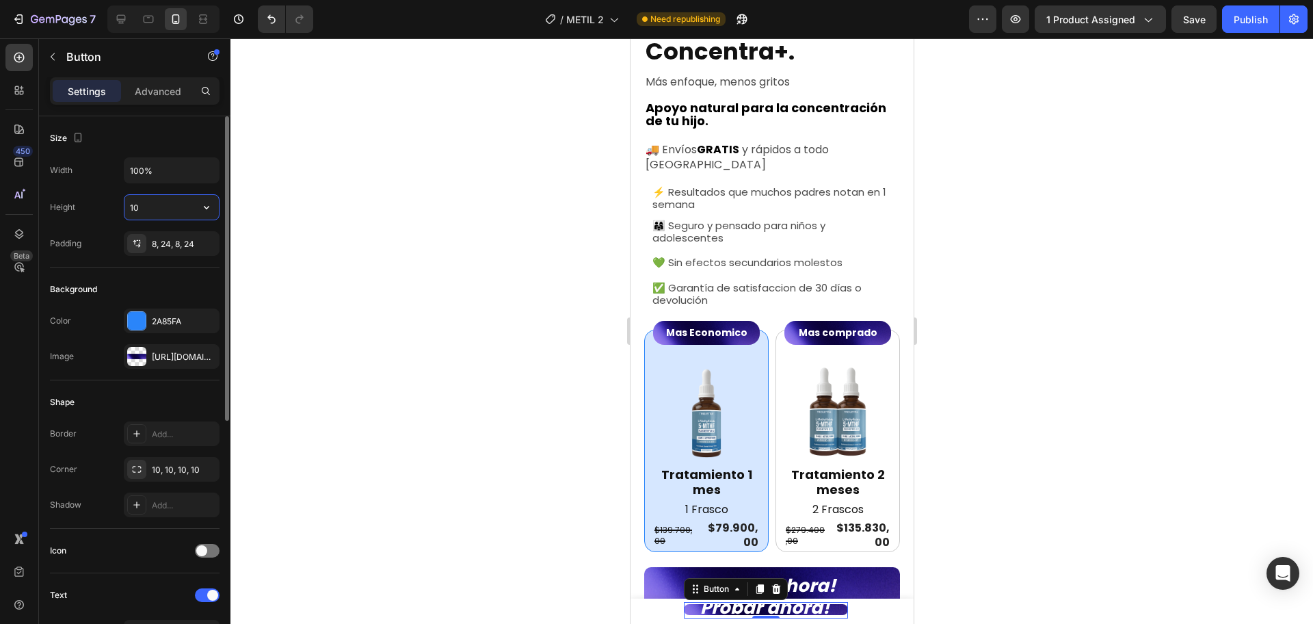
type input "1"
click at [1162, 303] on div at bounding box center [772, 331] width 1083 height 586
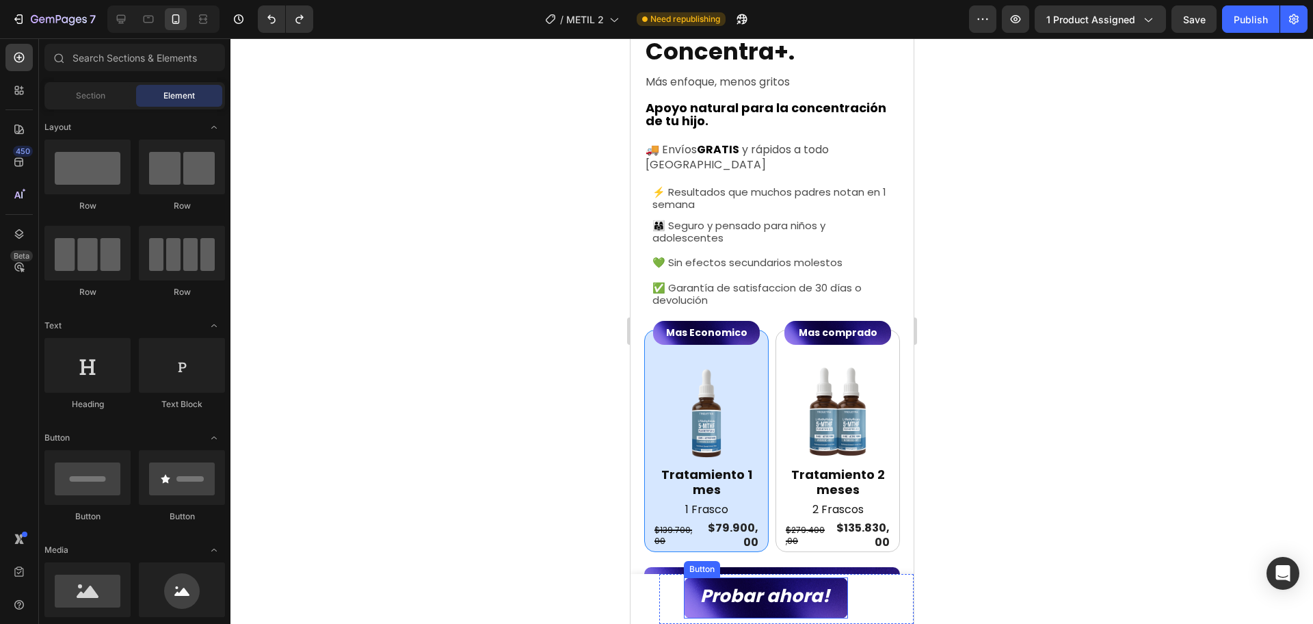
click at [836, 599] on button "Probar ahora!" at bounding box center [765, 597] width 164 height 41
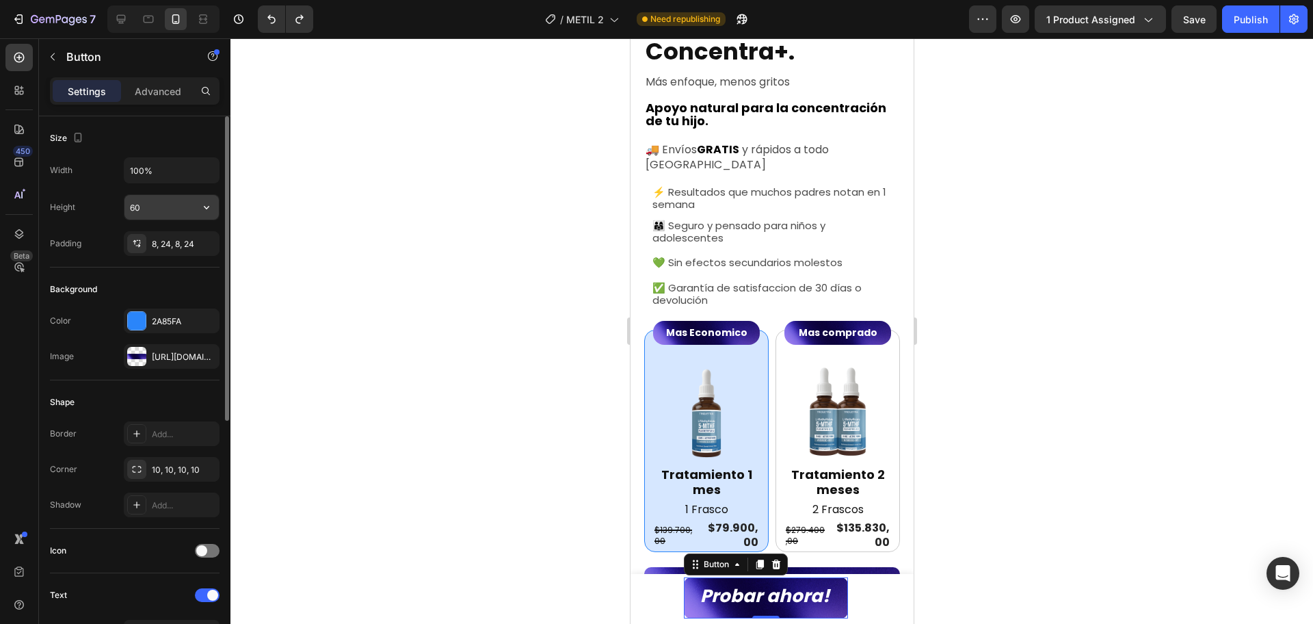
click at [150, 204] on input "60" at bounding box center [172, 207] width 94 height 25
click at [211, 214] on button "button" at bounding box center [206, 207] width 25 height 25
click at [205, 239] on span "Auto" at bounding box center [198, 242] width 18 height 12
type input "Auto"
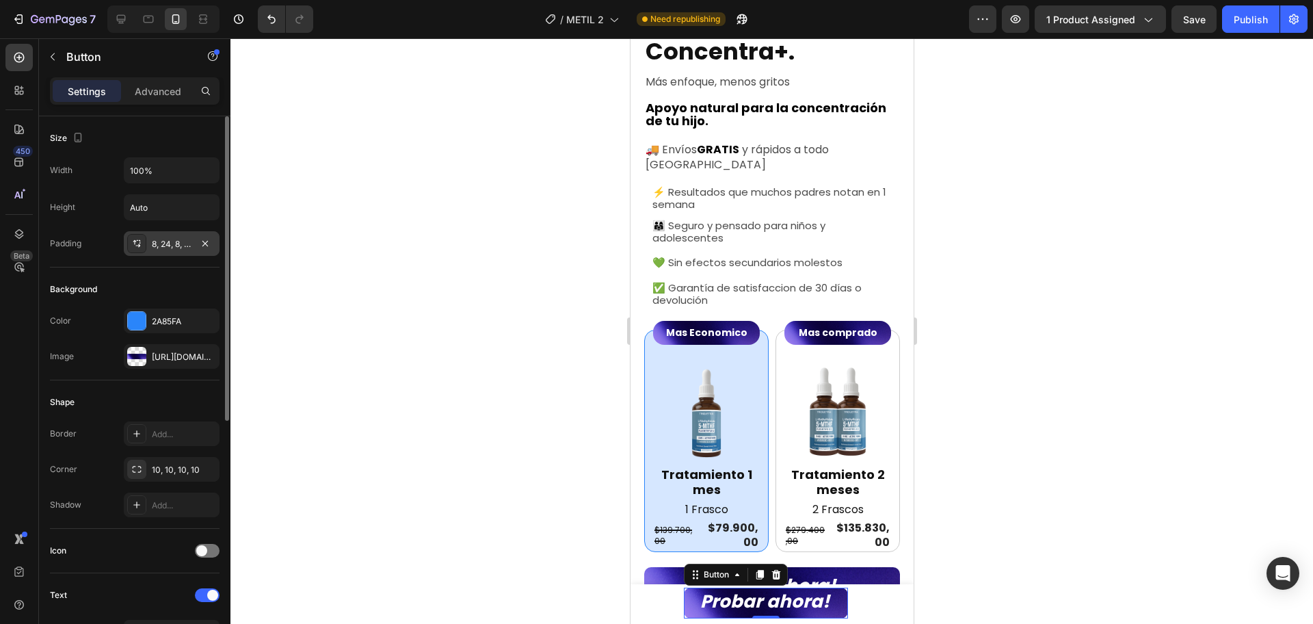
click at [141, 241] on icon at bounding box center [136, 243] width 11 height 11
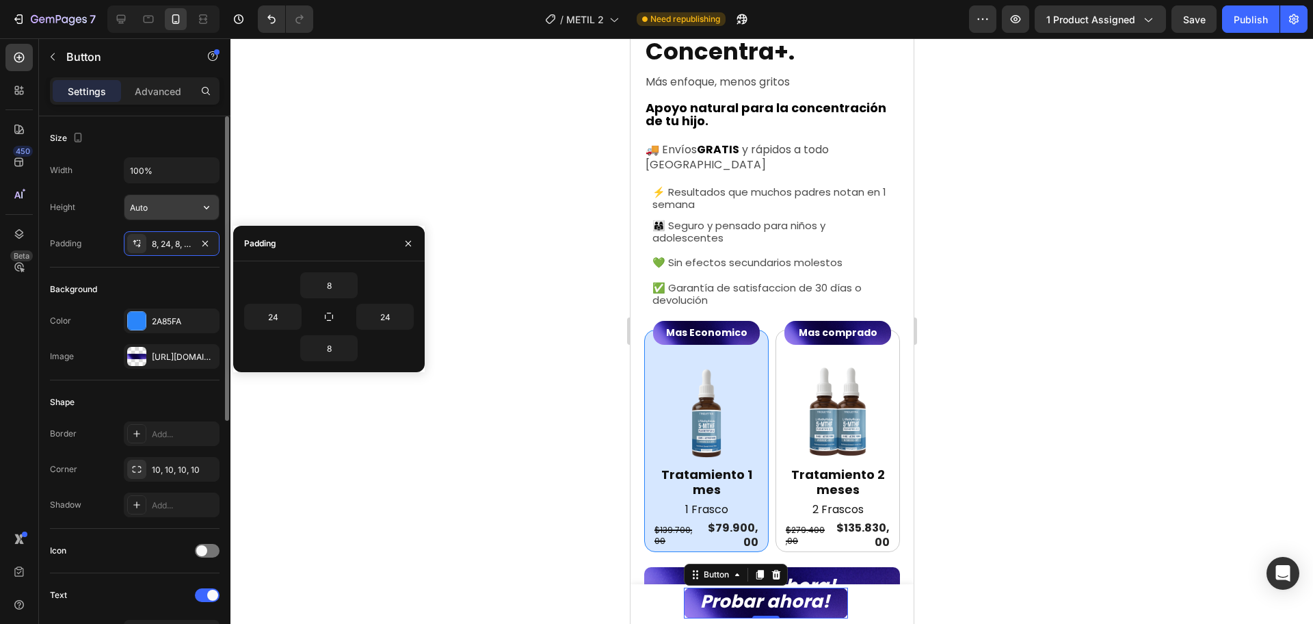
click at [165, 203] on input "Auto" at bounding box center [172, 207] width 94 height 25
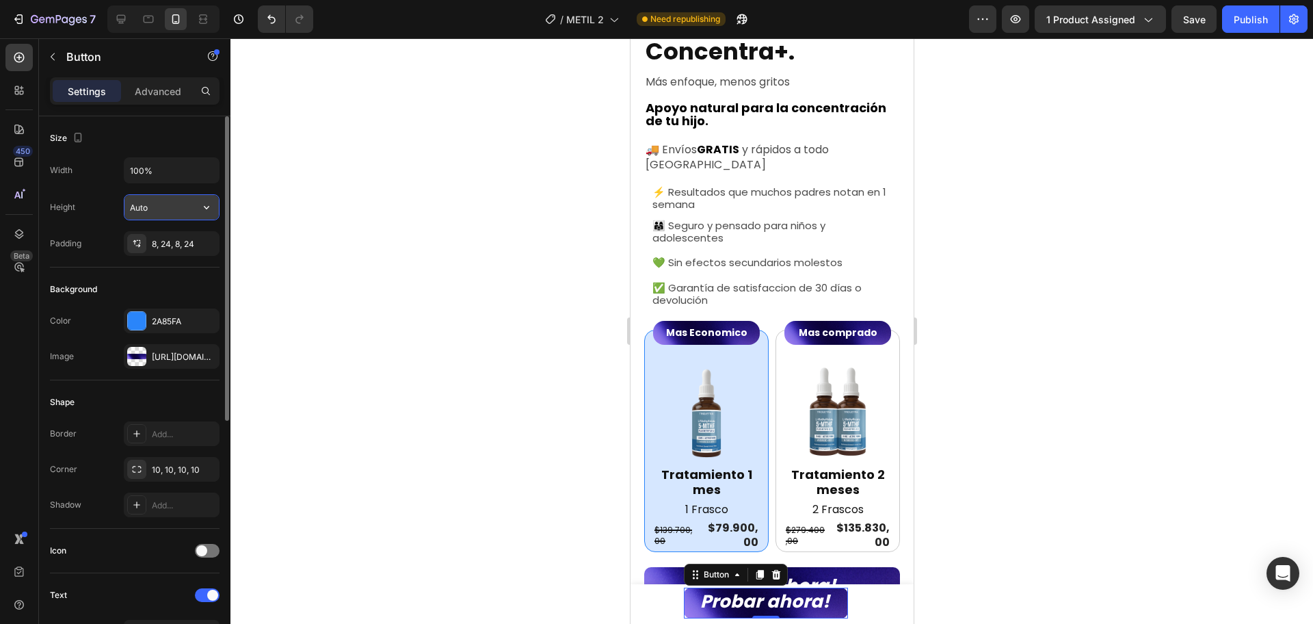
click at [205, 211] on icon "button" at bounding box center [207, 207] width 14 height 14
click at [202, 236] on span "Auto" at bounding box center [198, 242] width 18 height 12
click at [138, 171] on input "100%" at bounding box center [172, 170] width 94 height 25
click at [201, 166] on icon "button" at bounding box center [207, 171] width 14 height 14
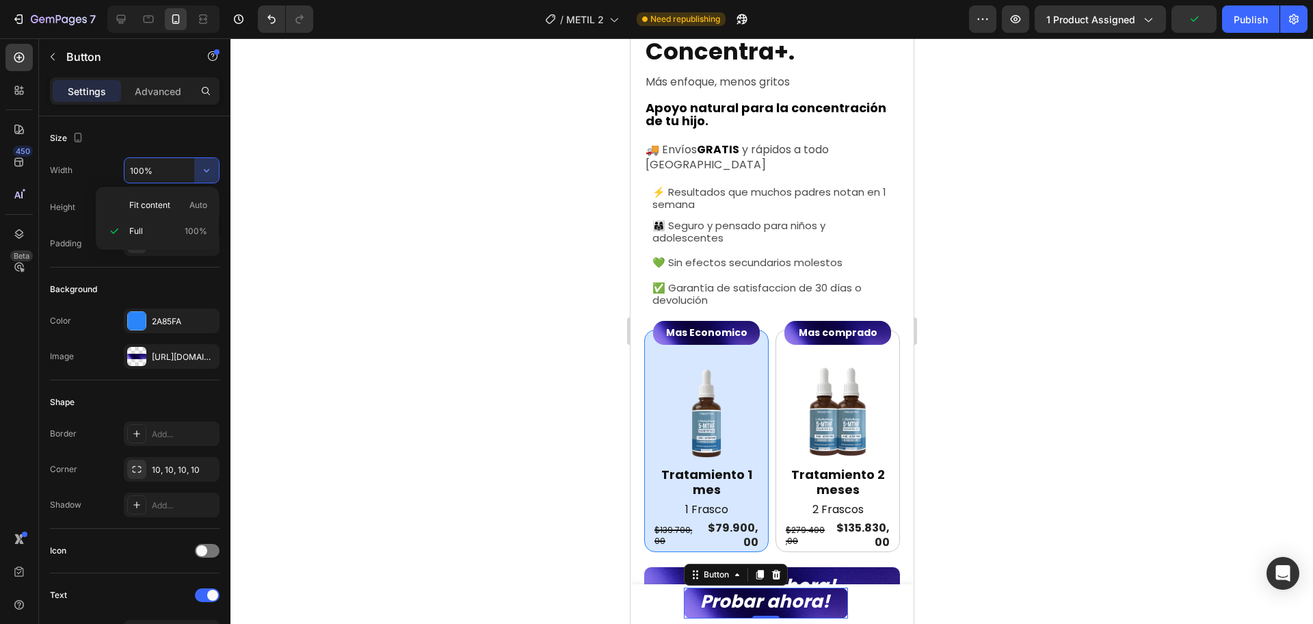
click at [1190, 363] on div at bounding box center [772, 331] width 1083 height 586
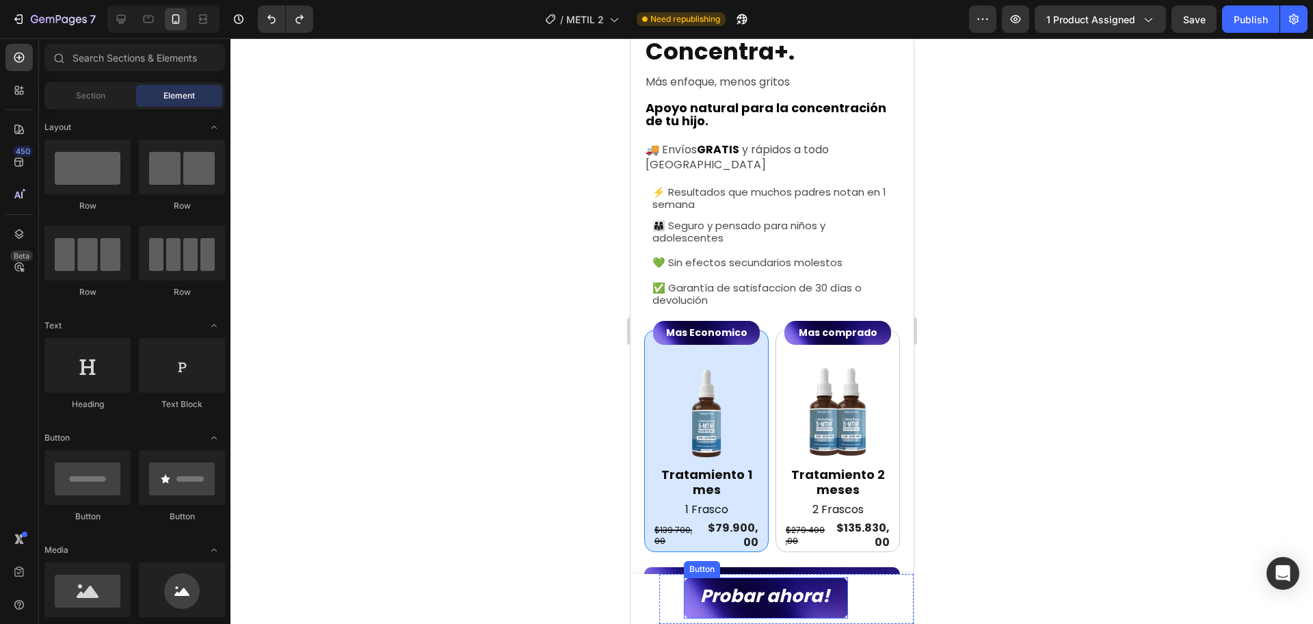
click at [846, 599] on button "Probar ahora!" at bounding box center [765, 597] width 164 height 41
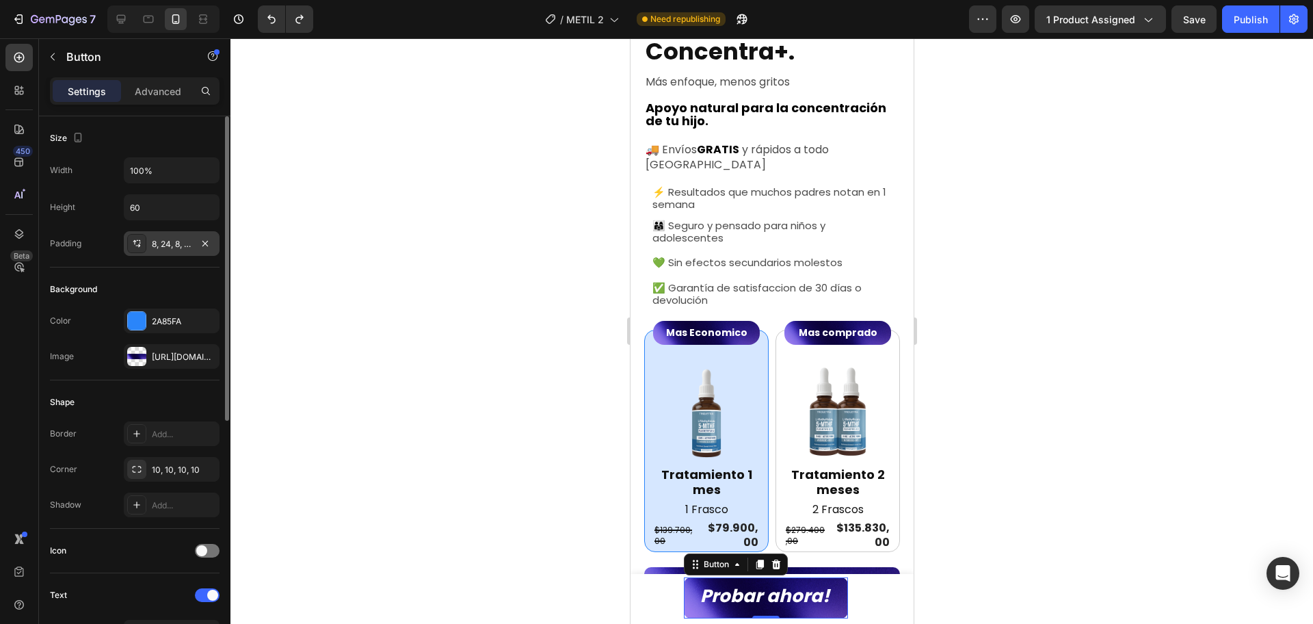
click at [161, 248] on div "8, 24, 8, 24" at bounding box center [172, 244] width 40 height 12
click at [1057, 387] on div at bounding box center [772, 331] width 1083 height 586
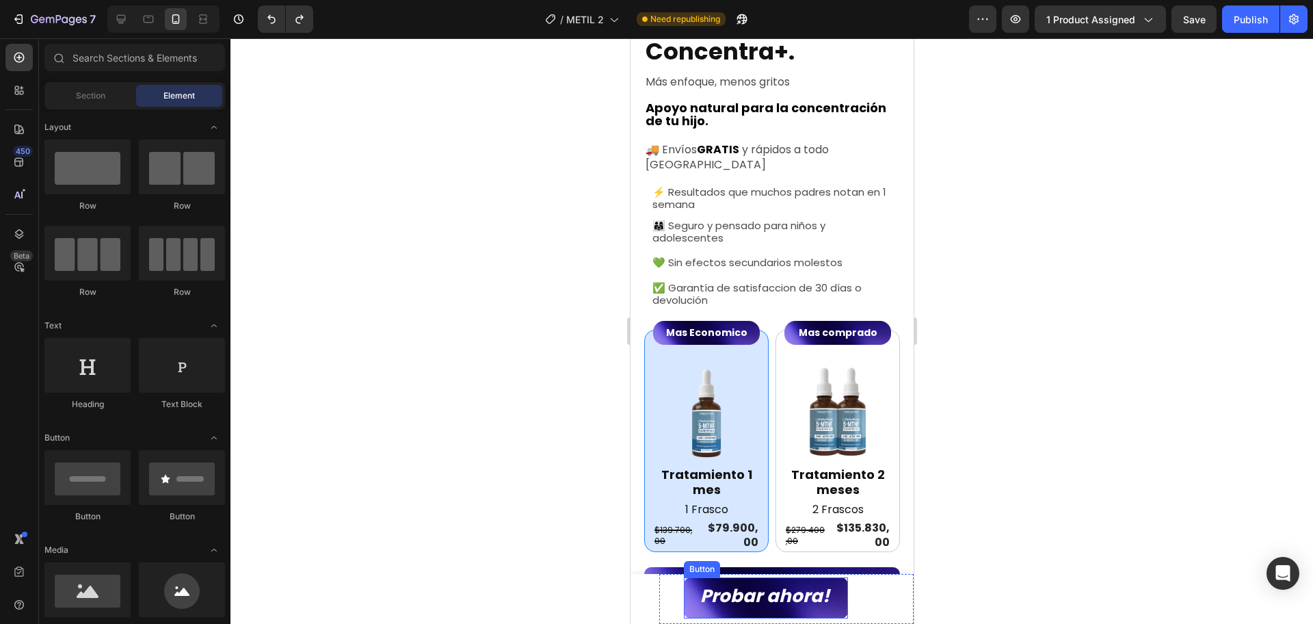
click at [844, 603] on button "Probar ahora!" at bounding box center [765, 597] width 164 height 41
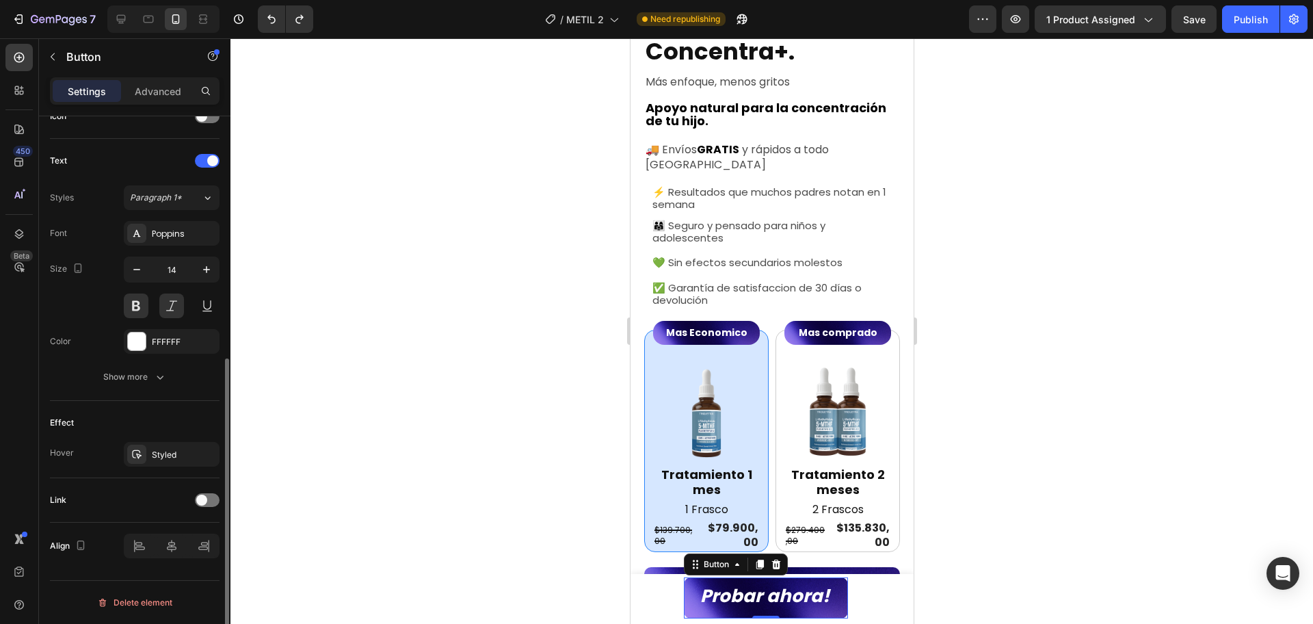
scroll to position [0, 0]
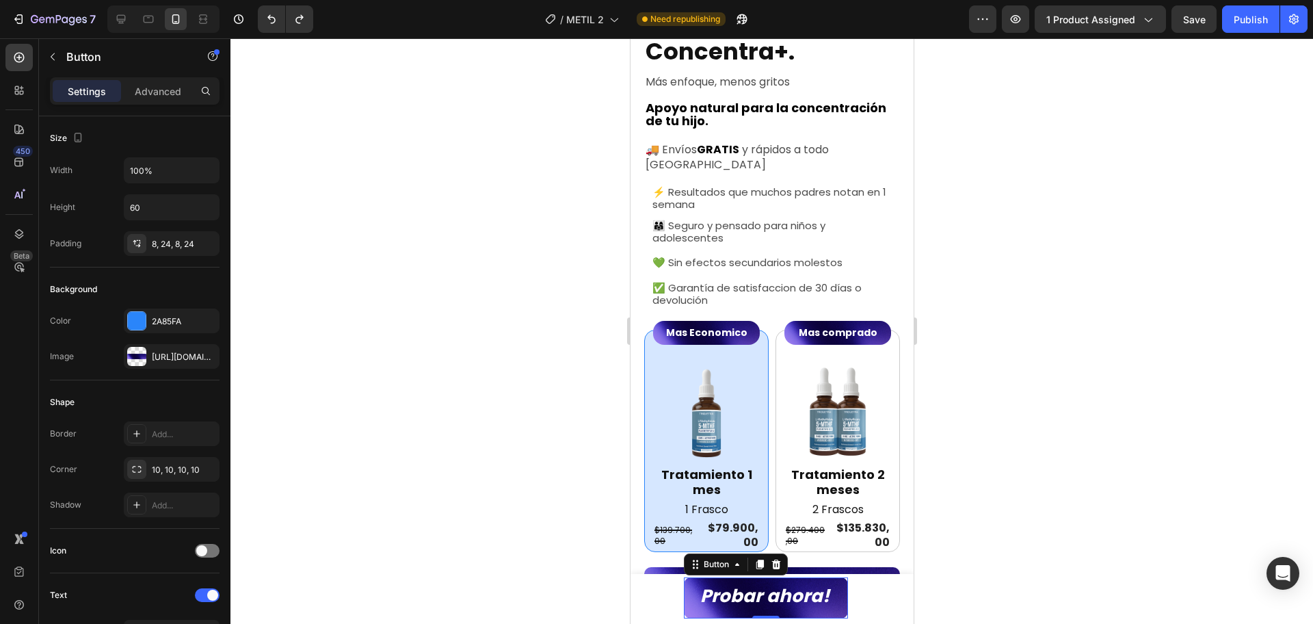
click at [1059, 346] on div at bounding box center [772, 331] width 1083 height 586
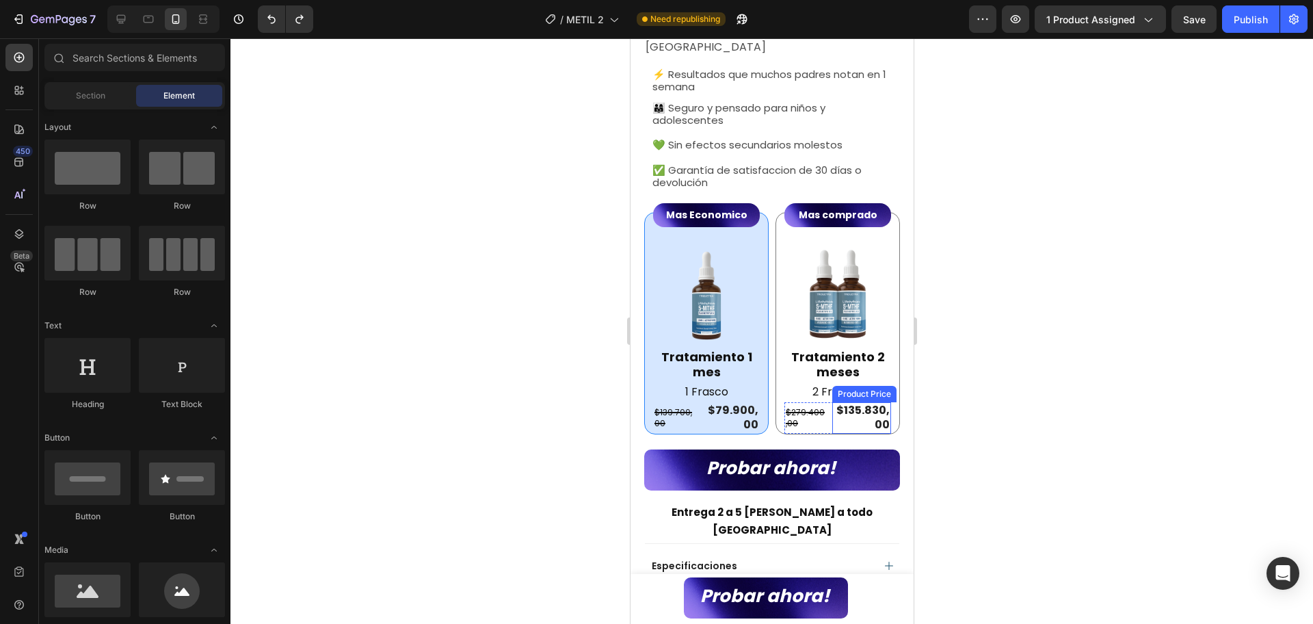
scroll to position [171, 0]
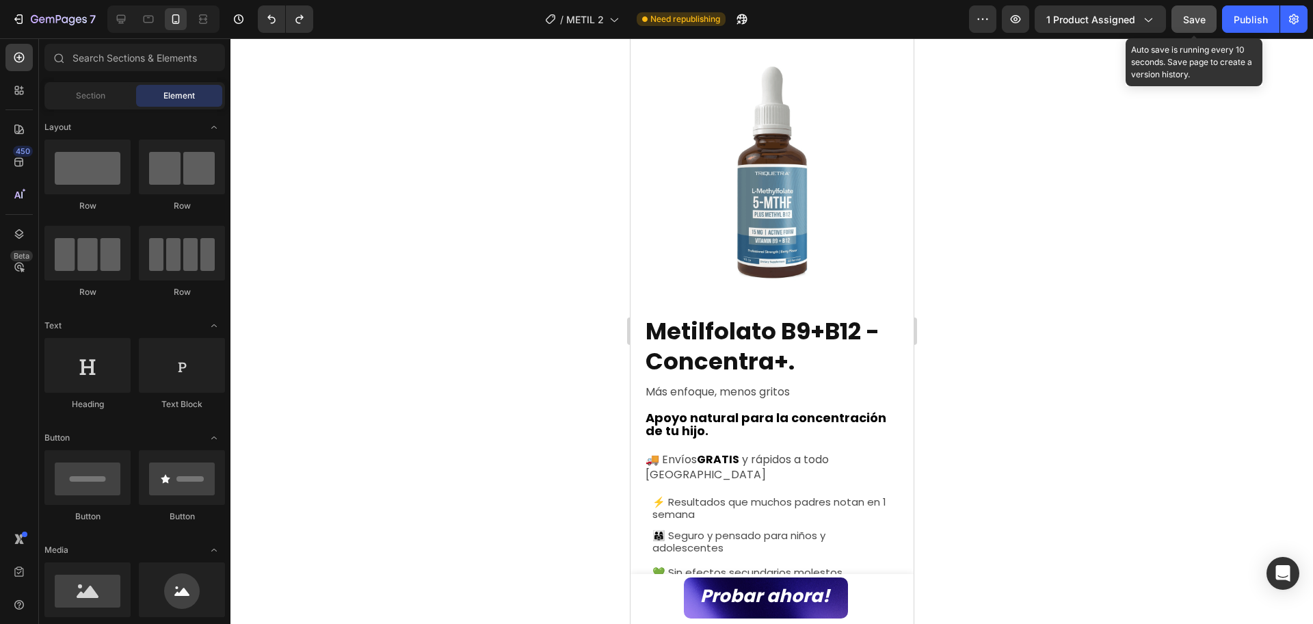
click at [1197, 25] on span "Save" at bounding box center [1195, 20] width 23 height 12
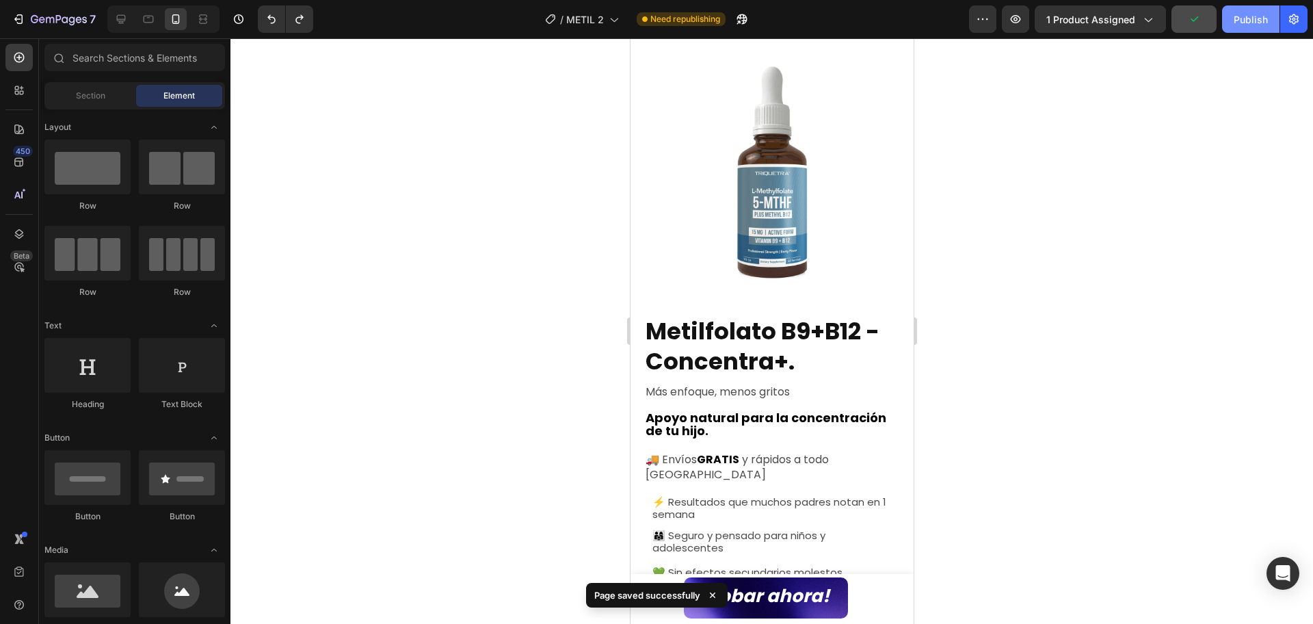
click at [1241, 18] on div "Publish" at bounding box center [1251, 19] width 34 height 14
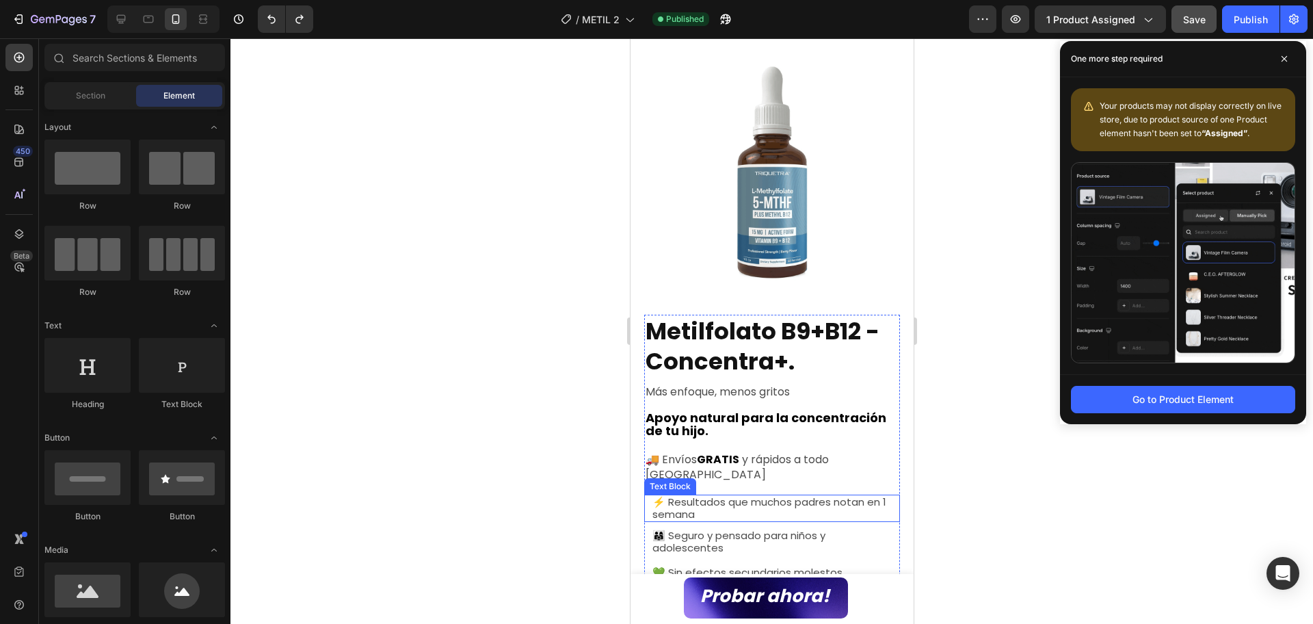
click at [867, 495] on span "⚡ Resultados que muchos padres notan en 1 semana" at bounding box center [769, 508] width 234 height 27
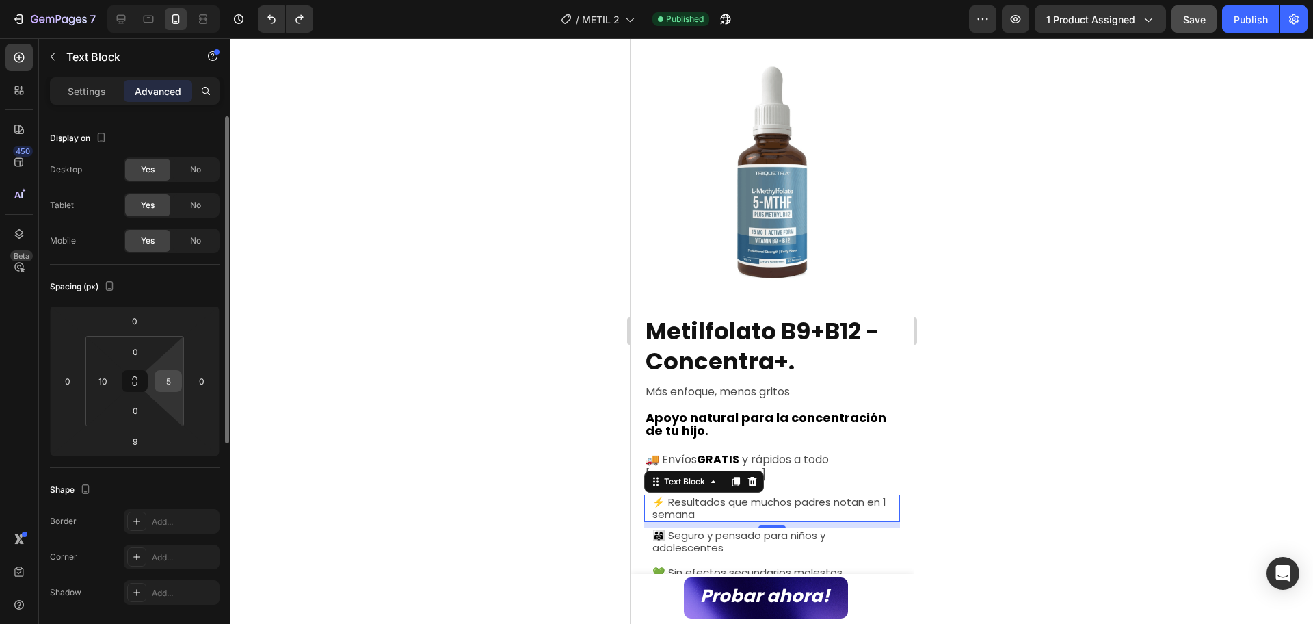
click at [176, 378] on input "5" at bounding box center [168, 381] width 21 height 21
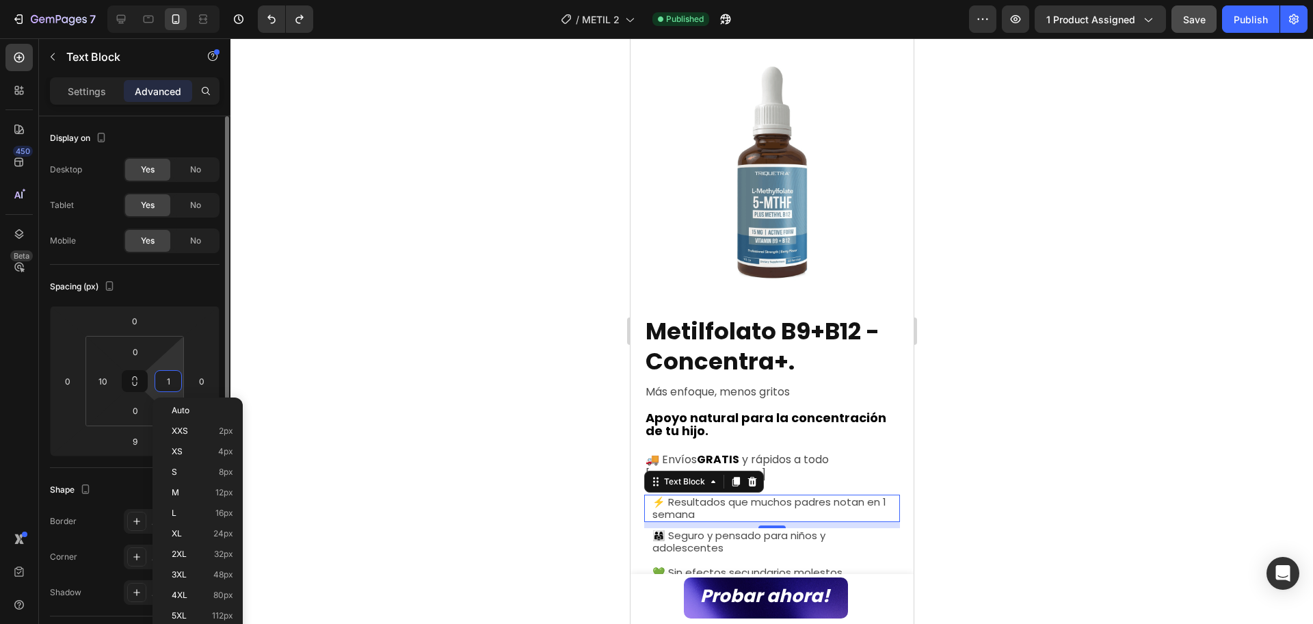
type input "10"
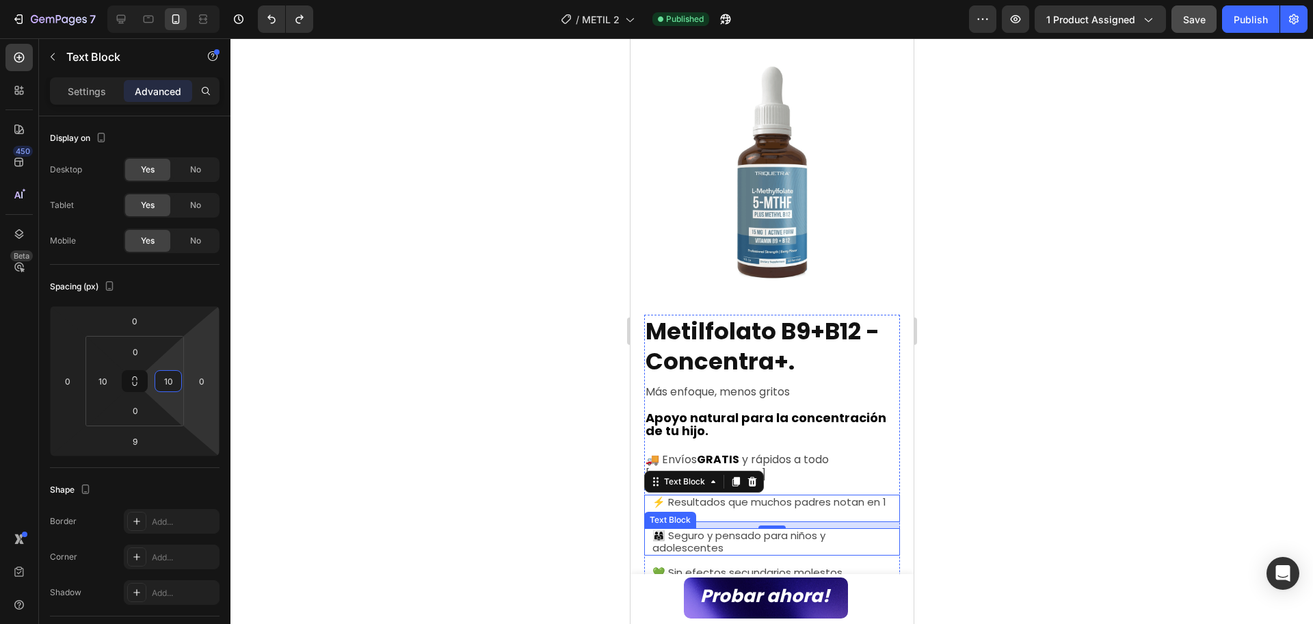
click at [707, 528] on span "👨‍👩‍👧 Seguro y pensado para niños y adolescentes" at bounding box center [738, 541] width 173 height 27
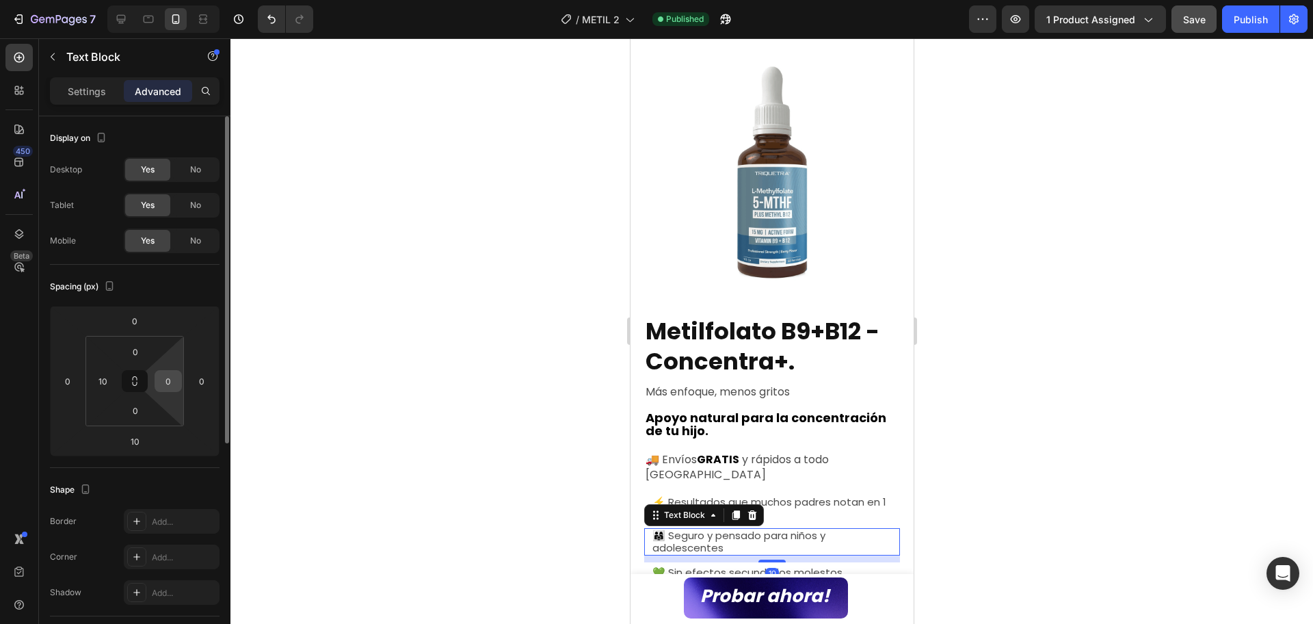
click at [166, 378] on input "0" at bounding box center [168, 381] width 21 height 21
type input "10"
click at [727, 565] on span "💚 Sin efectos secundarios molestos" at bounding box center [747, 572] width 190 height 14
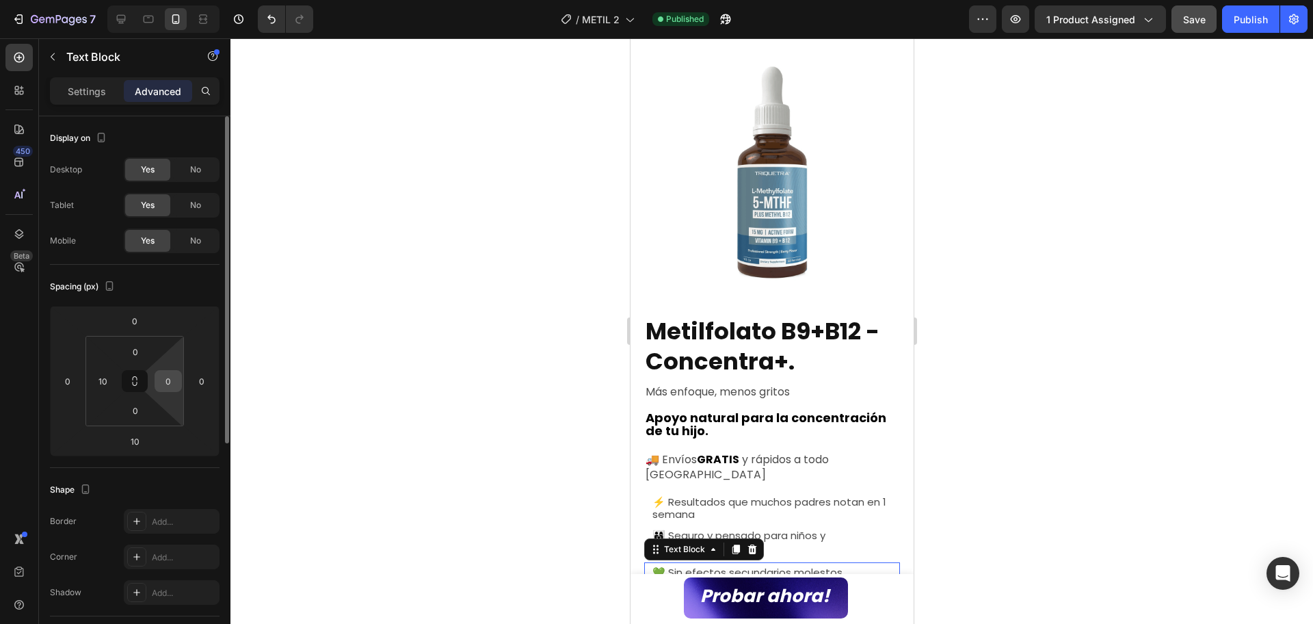
click at [164, 374] on input "0" at bounding box center [168, 381] width 21 height 21
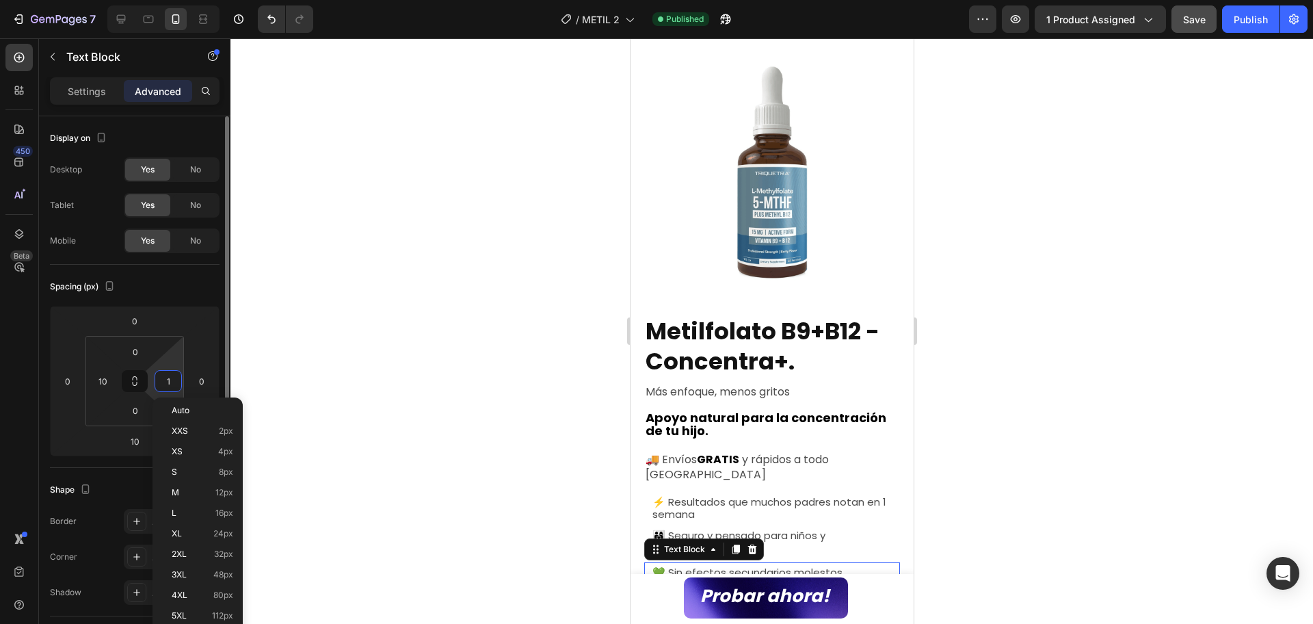
type input "10"
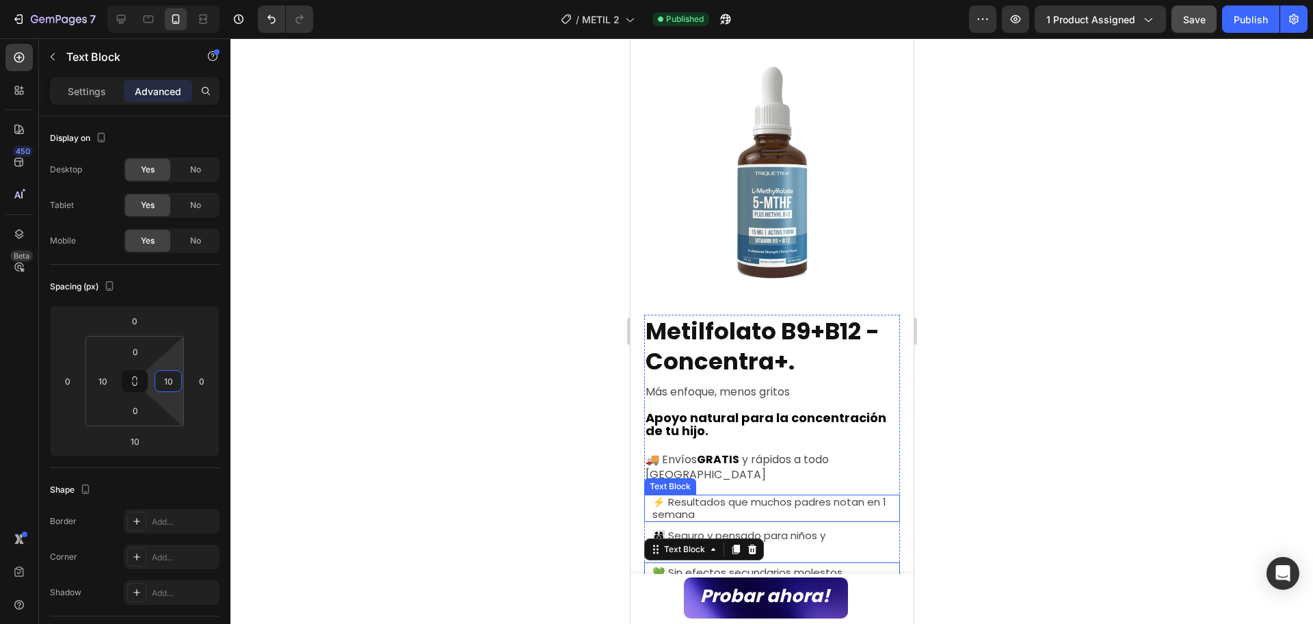
click at [769, 495] on span "⚡ Resultados que muchos padres notan en 1 semana" at bounding box center [769, 508] width 234 height 27
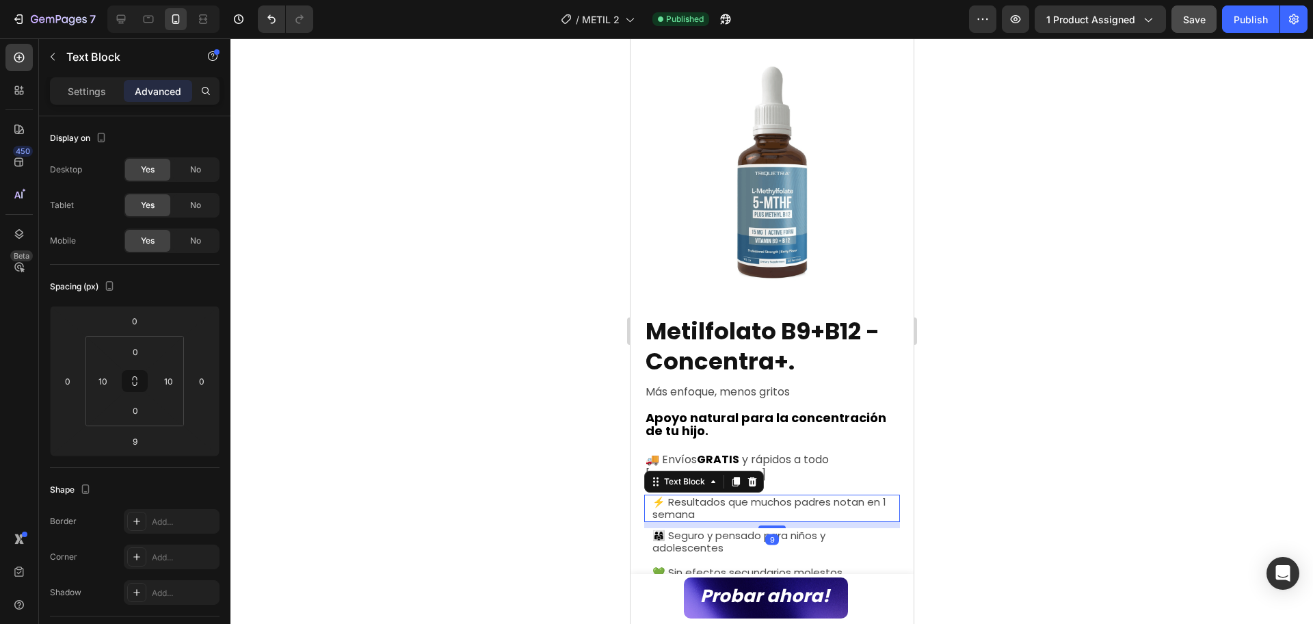
click at [1060, 457] on div at bounding box center [772, 331] width 1083 height 586
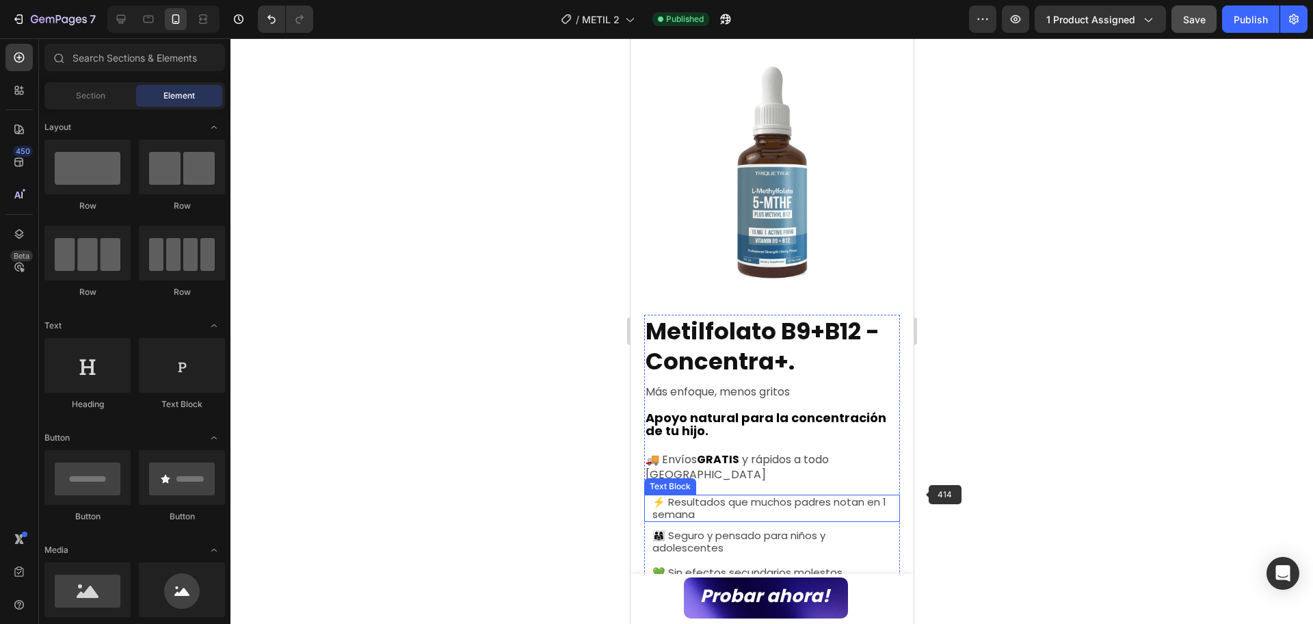
scroll to position [257, 0]
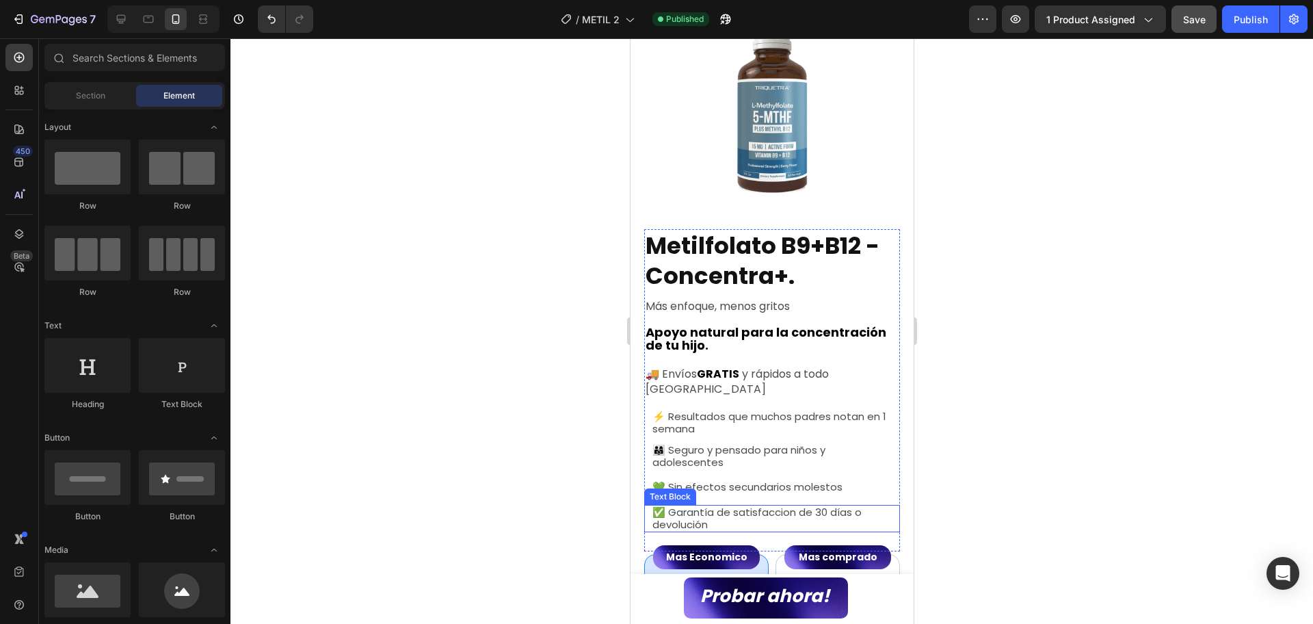
click at [718, 505] on span "✅ Garantía de satisfaccion de 30 días o devolución" at bounding box center [756, 518] width 209 height 27
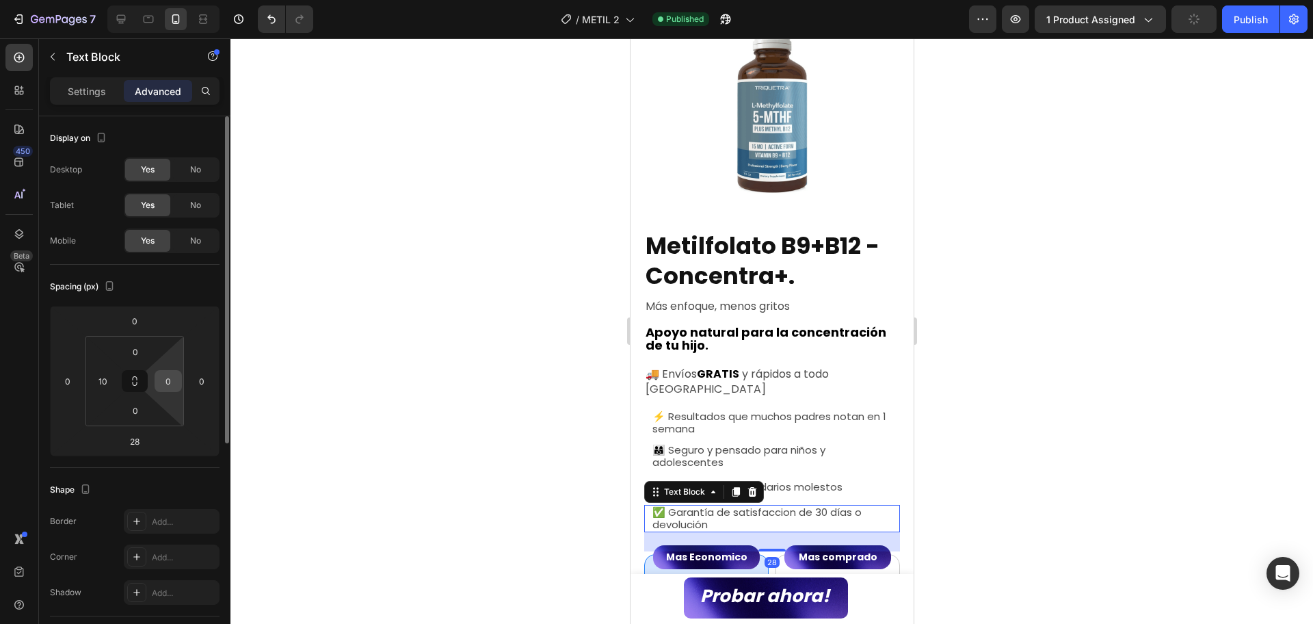
click at [165, 387] on input "0" at bounding box center [168, 381] width 21 height 21
type input "10"
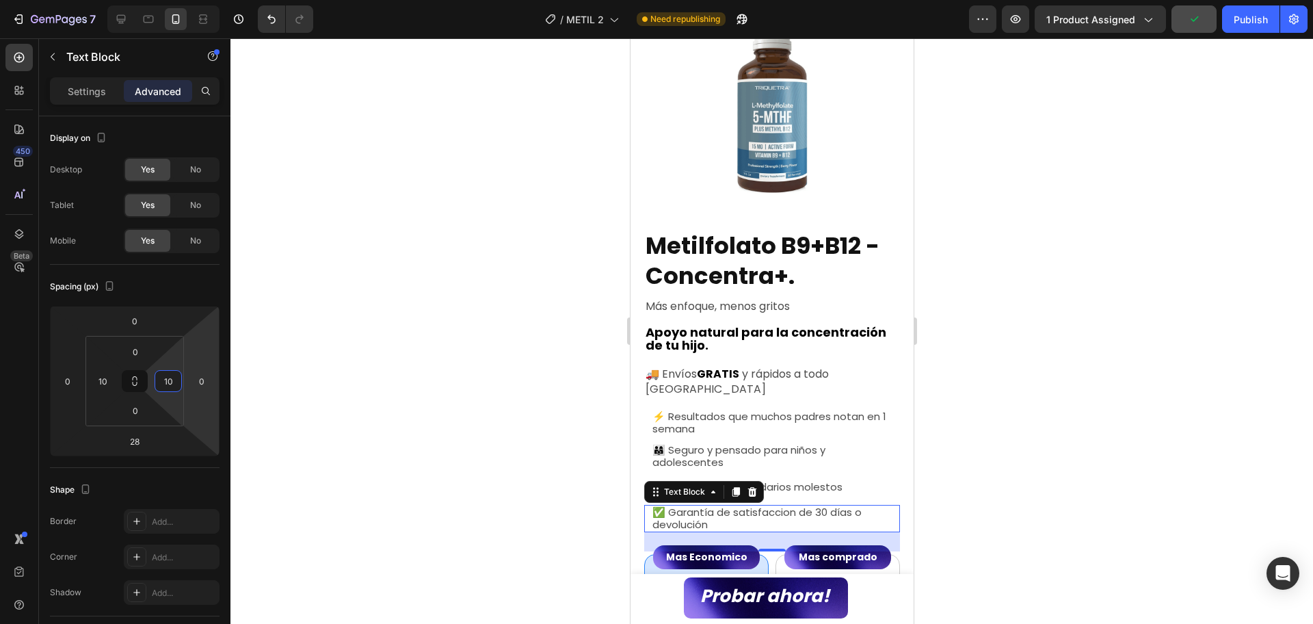
click at [1022, 421] on div at bounding box center [772, 331] width 1083 height 586
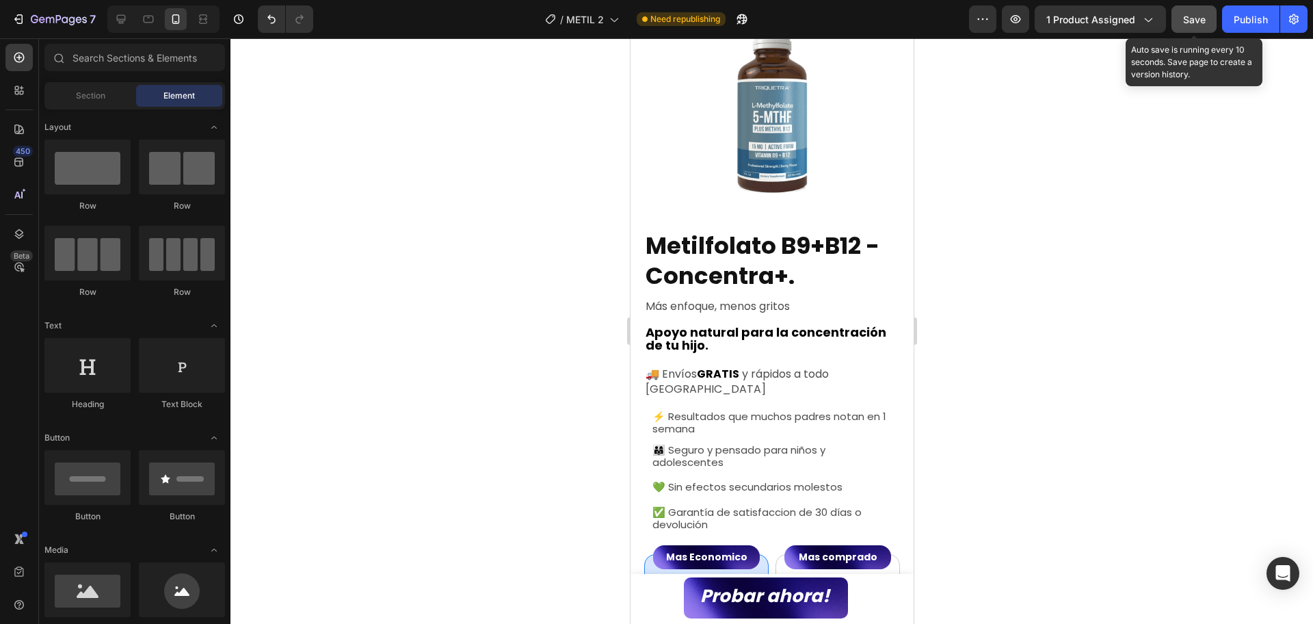
click at [1213, 27] on button "Save" at bounding box center [1194, 18] width 45 height 27
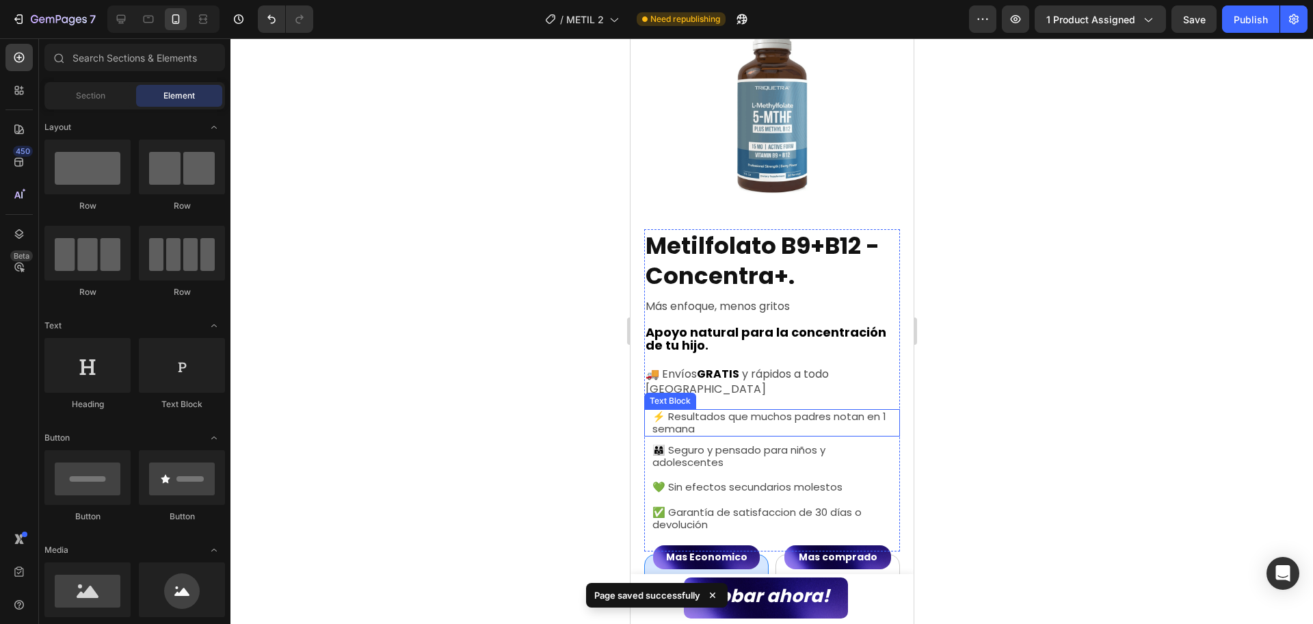
click at [713, 413] on span "⚡ Resultados que muchos padres notan en 1 semana" at bounding box center [769, 422] width 234 height 27
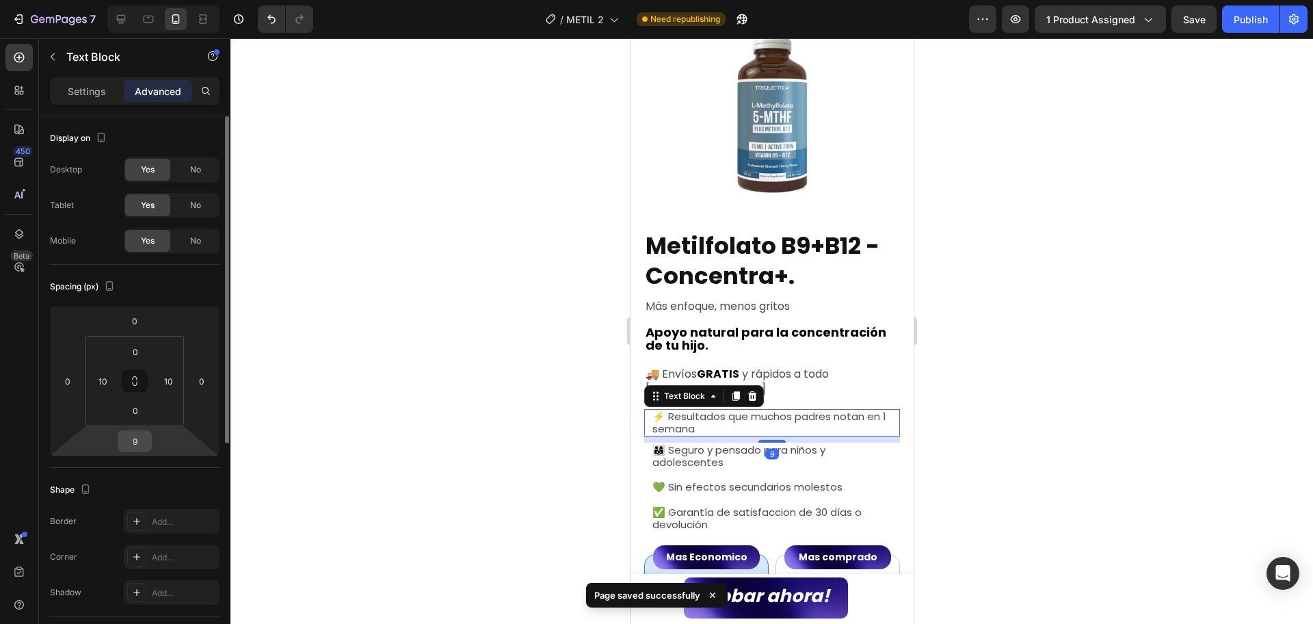
click at [138, 447] on input "9" at bounding box center [134, 441] width 27 height 21
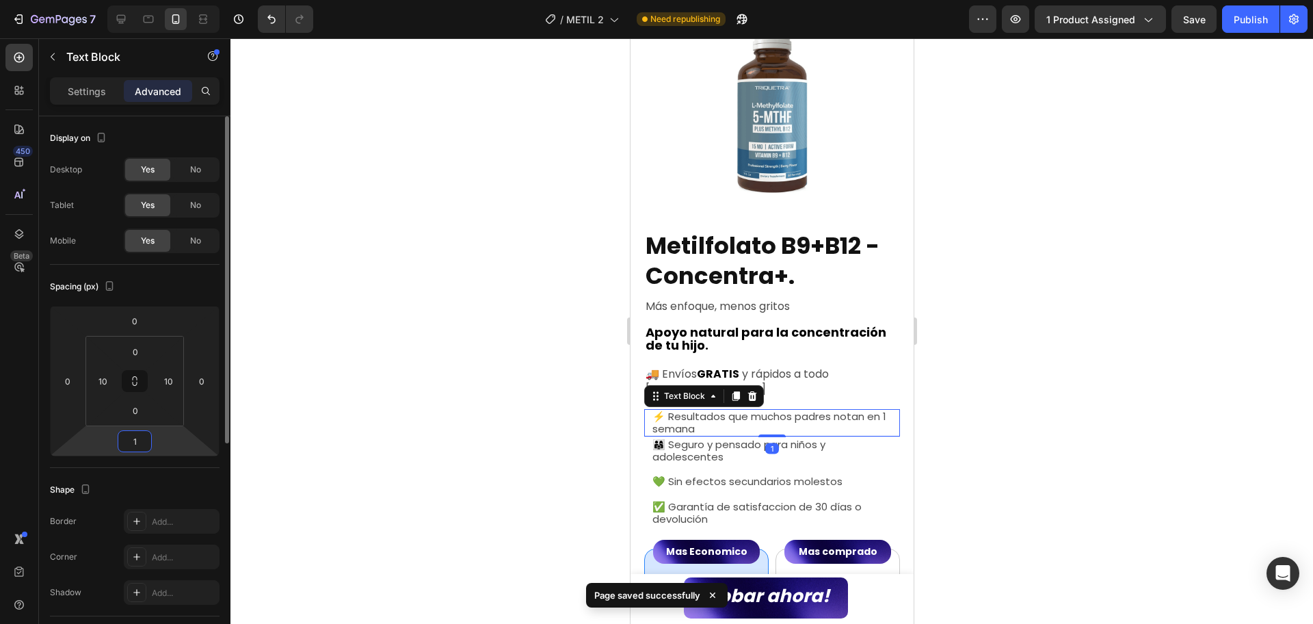
type input "15"
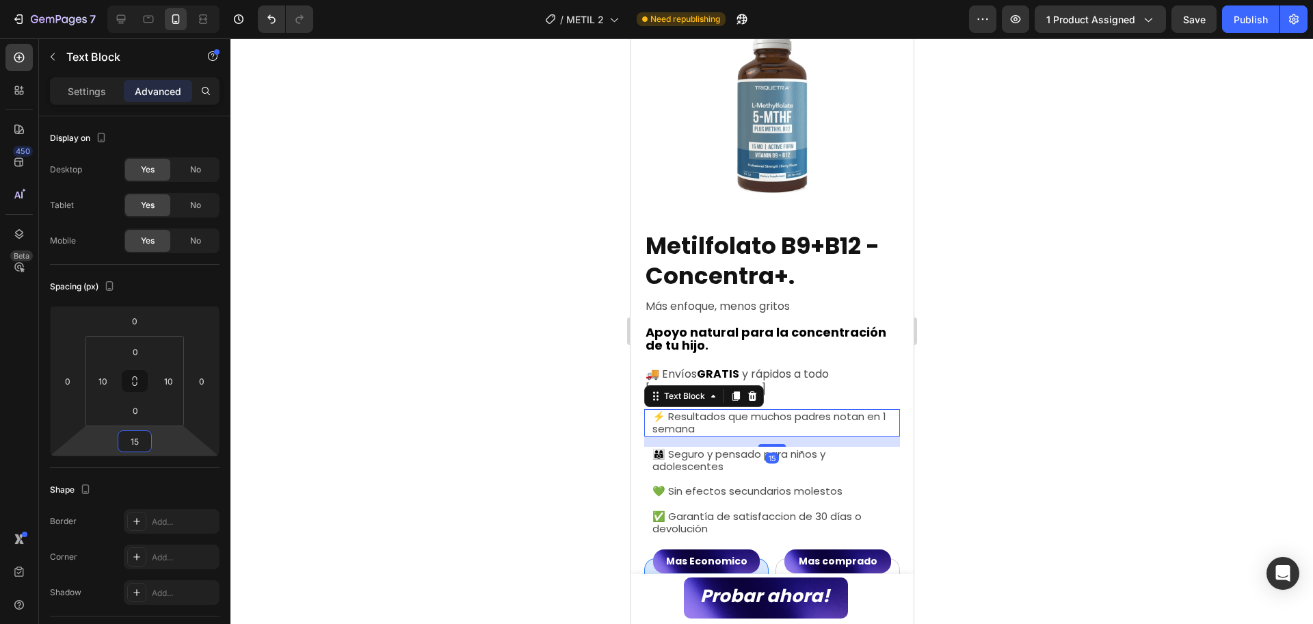
click at [806, 447] on span "👨‍👩‍👧 Seguro y pensado para niños y adolescentes" at bounding box center [738, 460] width 173 height 27
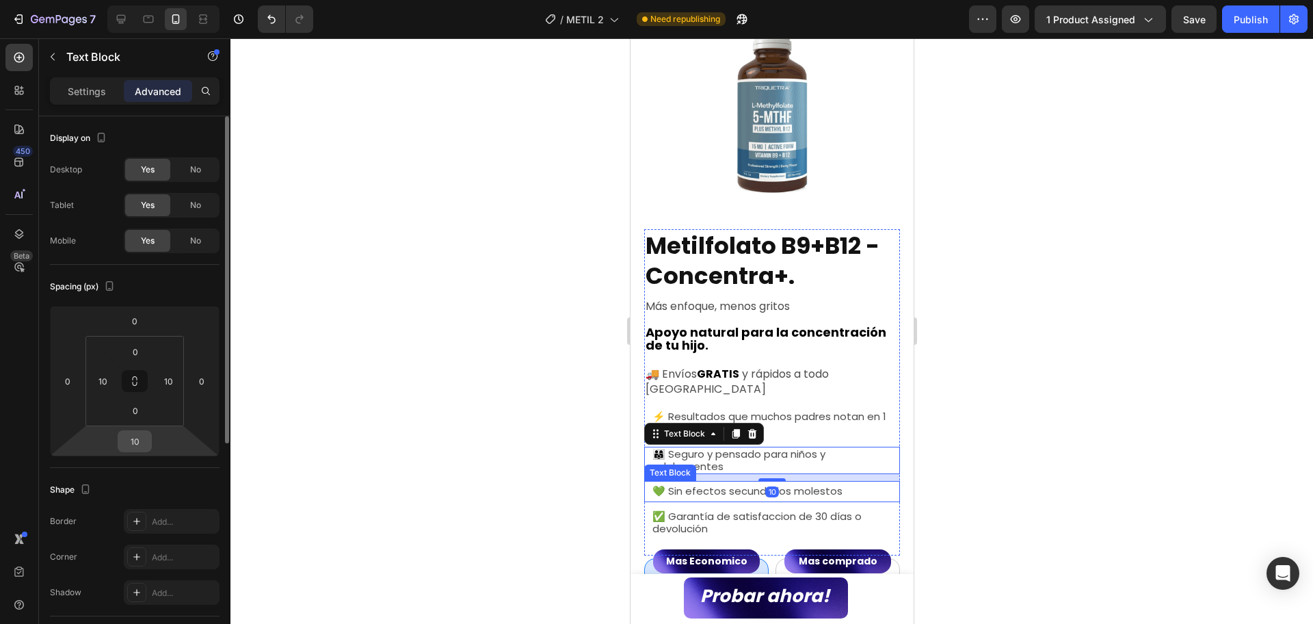
click at [135, 445] on input "10" at bounding box center [134, 441] width 27 height 21
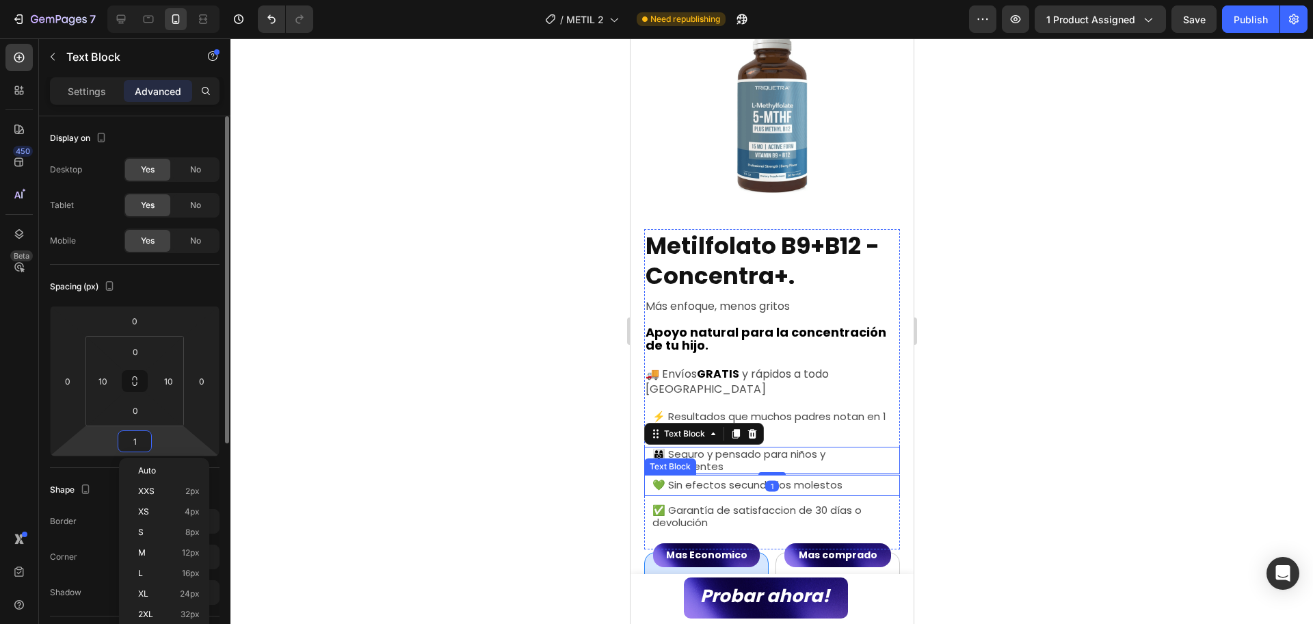
type input "15"
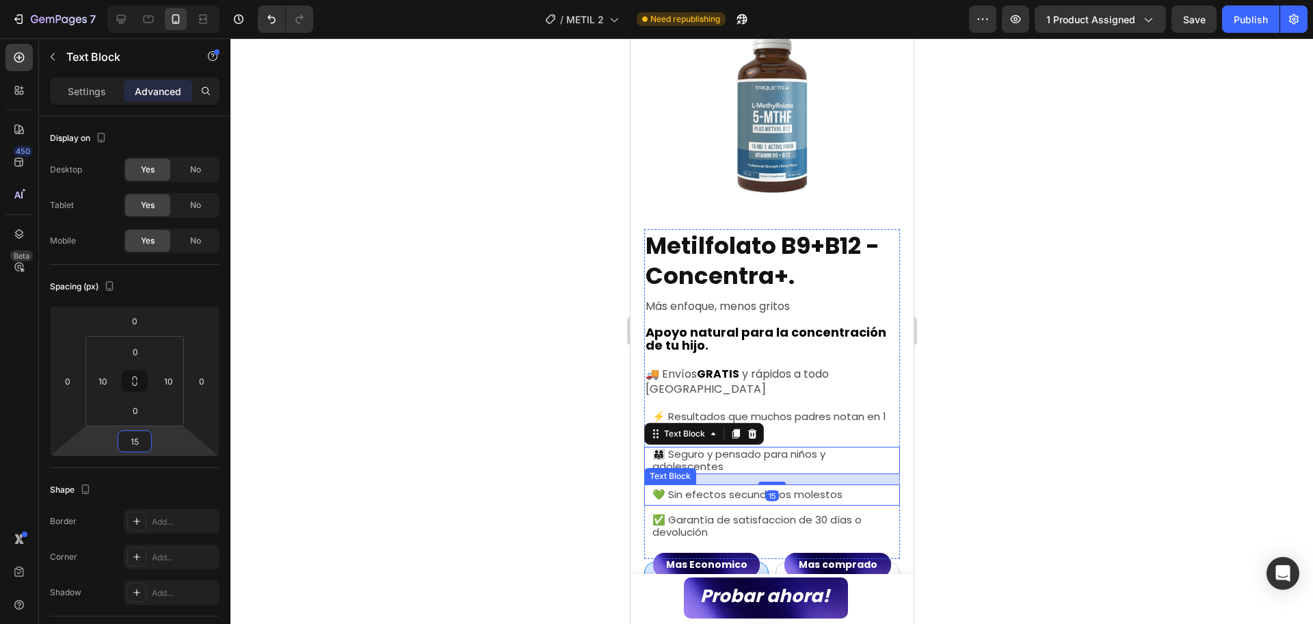
click at [783, 487] on span "💚 Sin efectos secundarios molestos" at bounding box center [747, 494] width 190 height 14
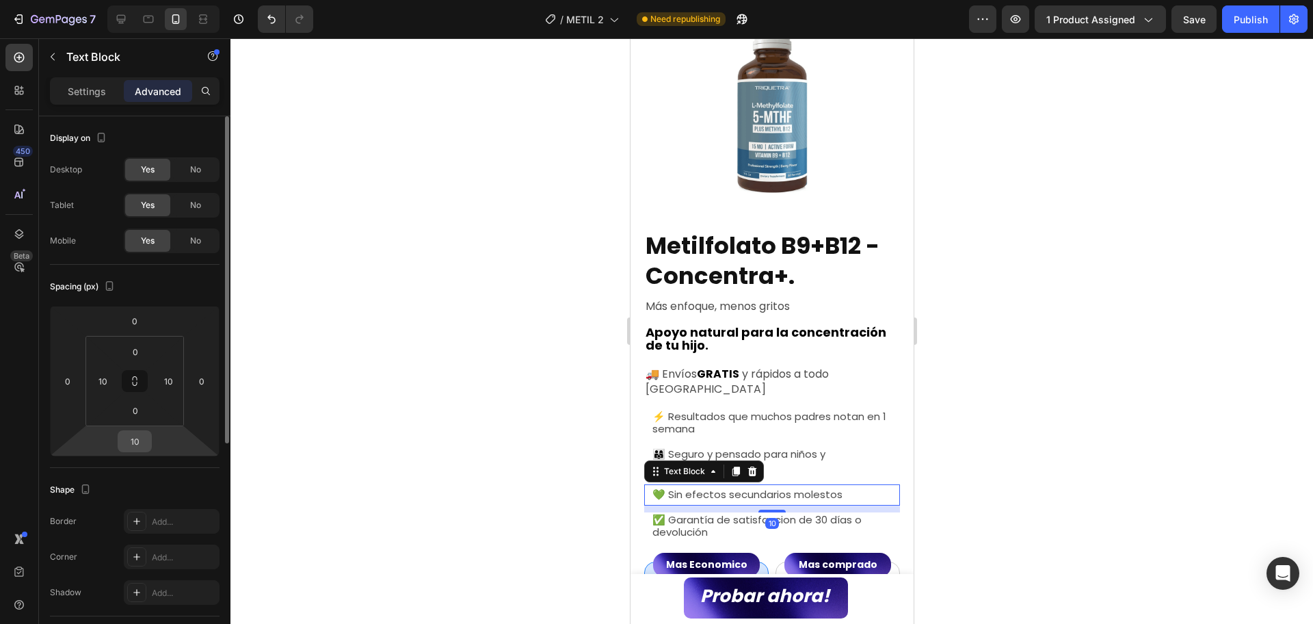
click at [129, 447] on input "10" at bounding box center [134, 441] width 27 height 21
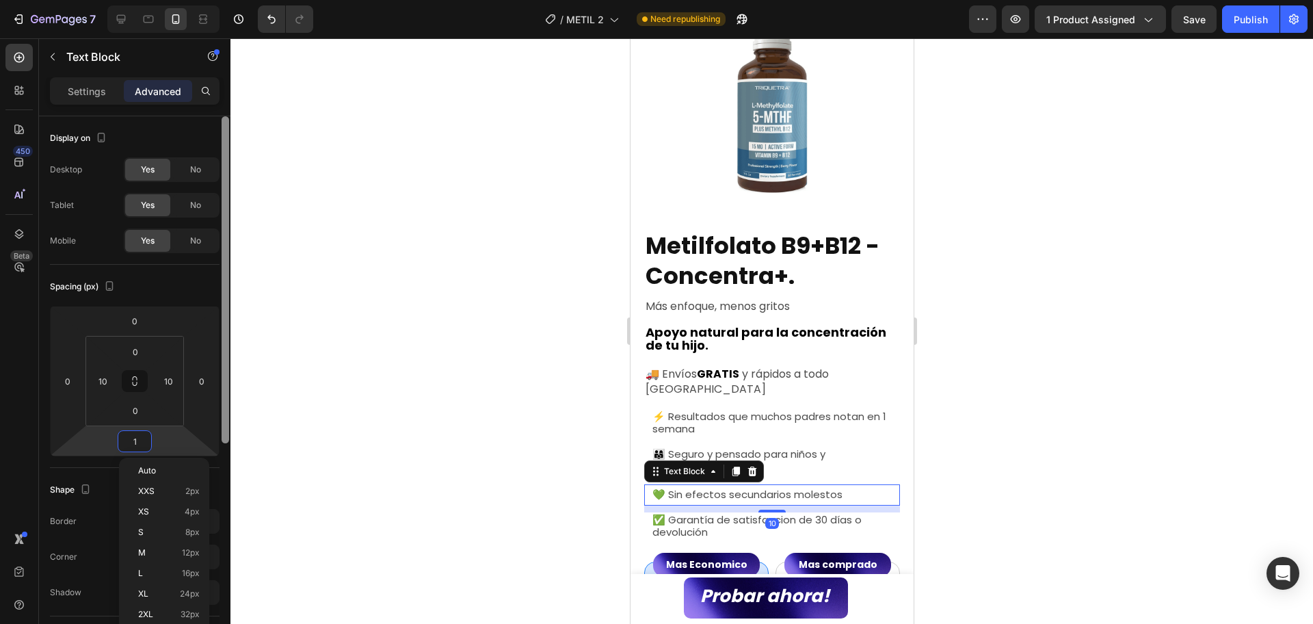
type input "15"
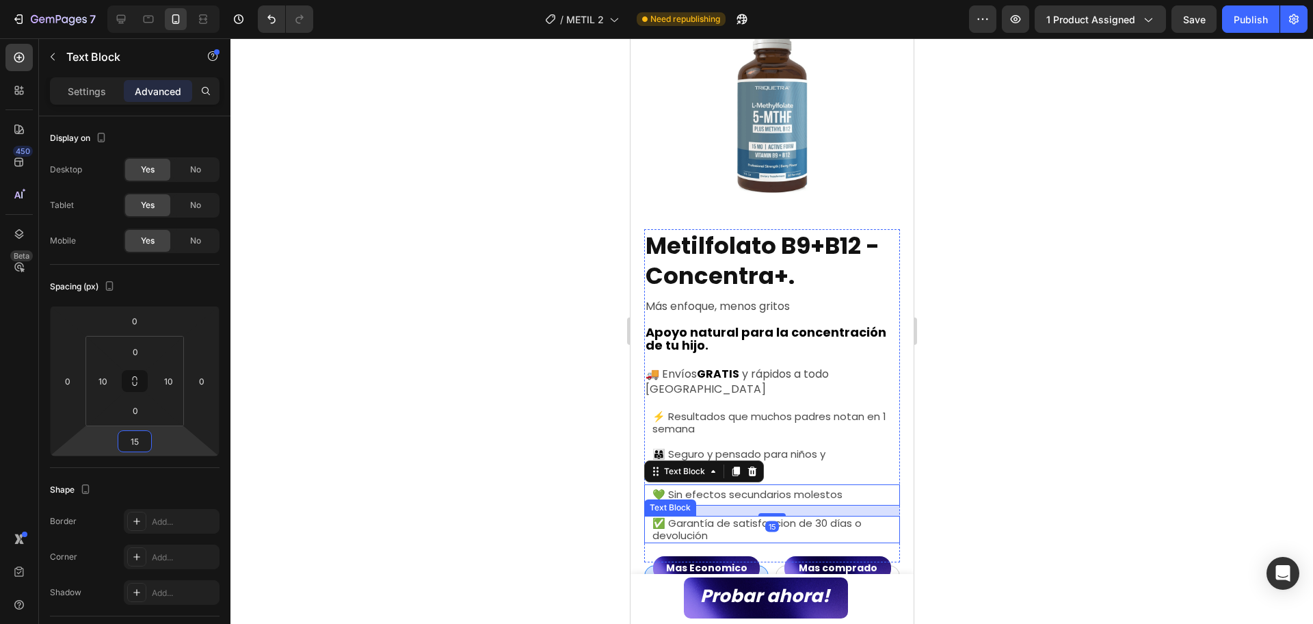
click at [794, 516] on span "✅ Garantía de satisfaccion de 30 días o devolución" at bounding box center [756, 529] width 209 height 27
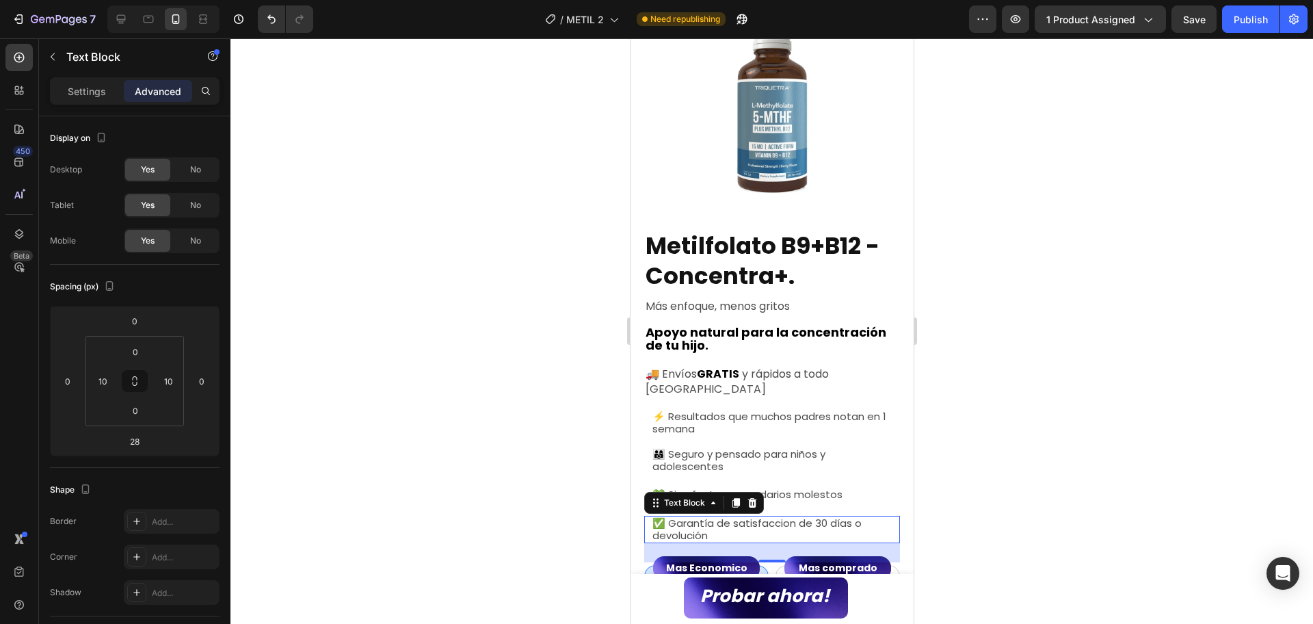
click at [1138, 419] on div at bounding box center [772, 331] width 1083 height 586
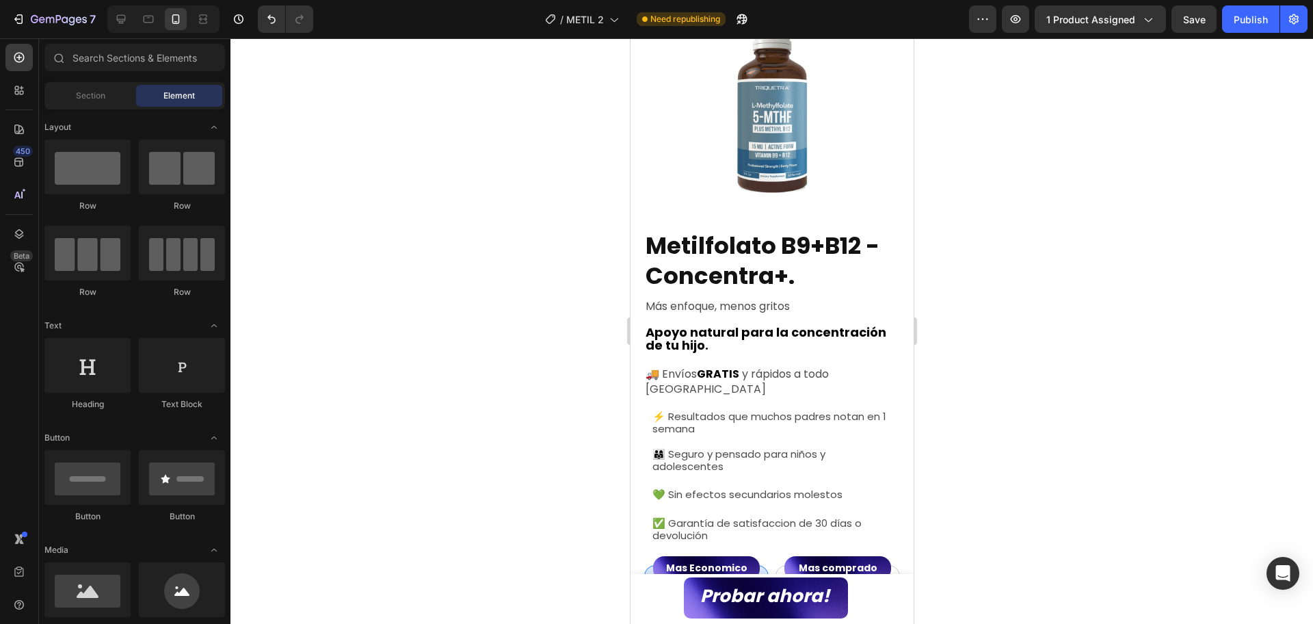
click at [1201, 14] on span "Save" at bounding box center [1195, 20] width 23 height 12
click at [1254, 26] on div "Publish" at bounding box center [1251, 19] width 34 height 14
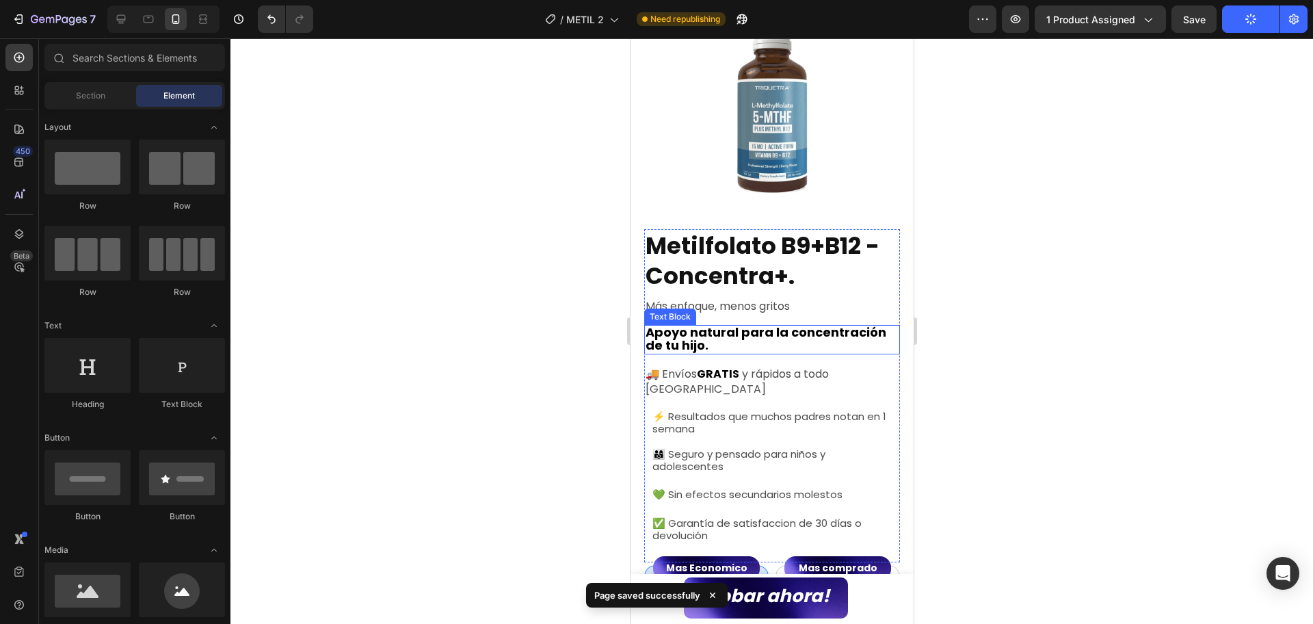
click at [766, 366] on span "y rápidos a todo [GEOGRAPHIC_DATA]" at bounding box center [736, 381] width 183 height 31
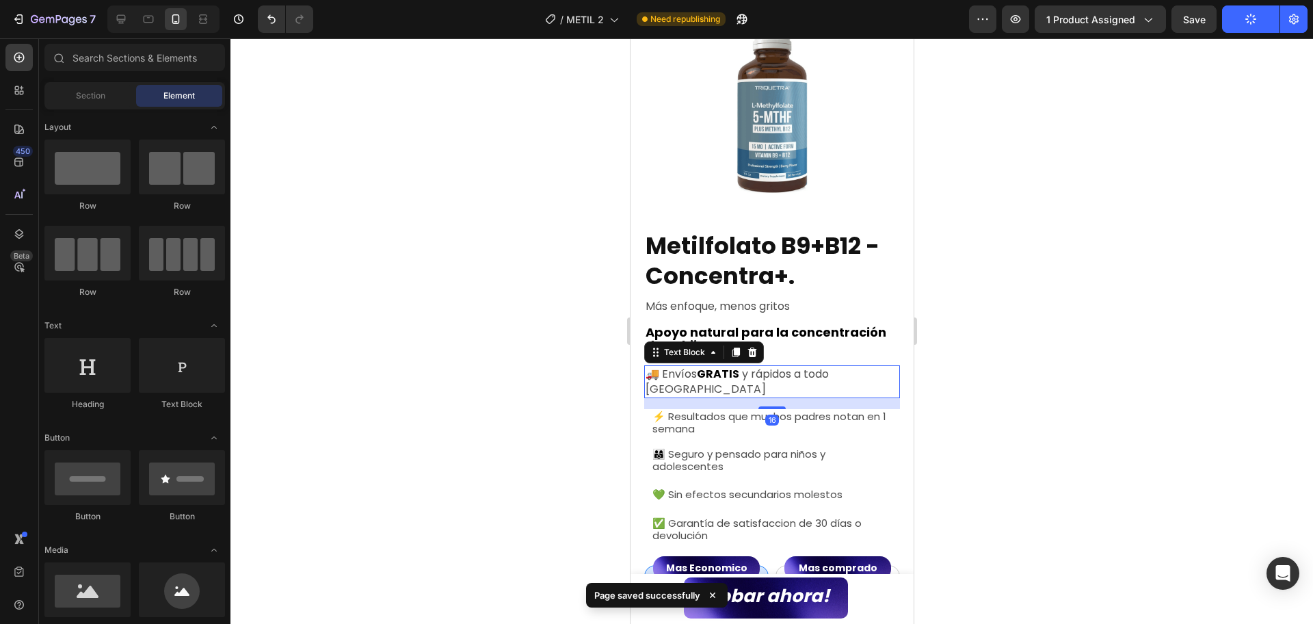
click at [766, 366] on span "y rápidos a todo [GEOGRAPHIC_DATA]" at bounding box center [736, 381] width 183 height 31
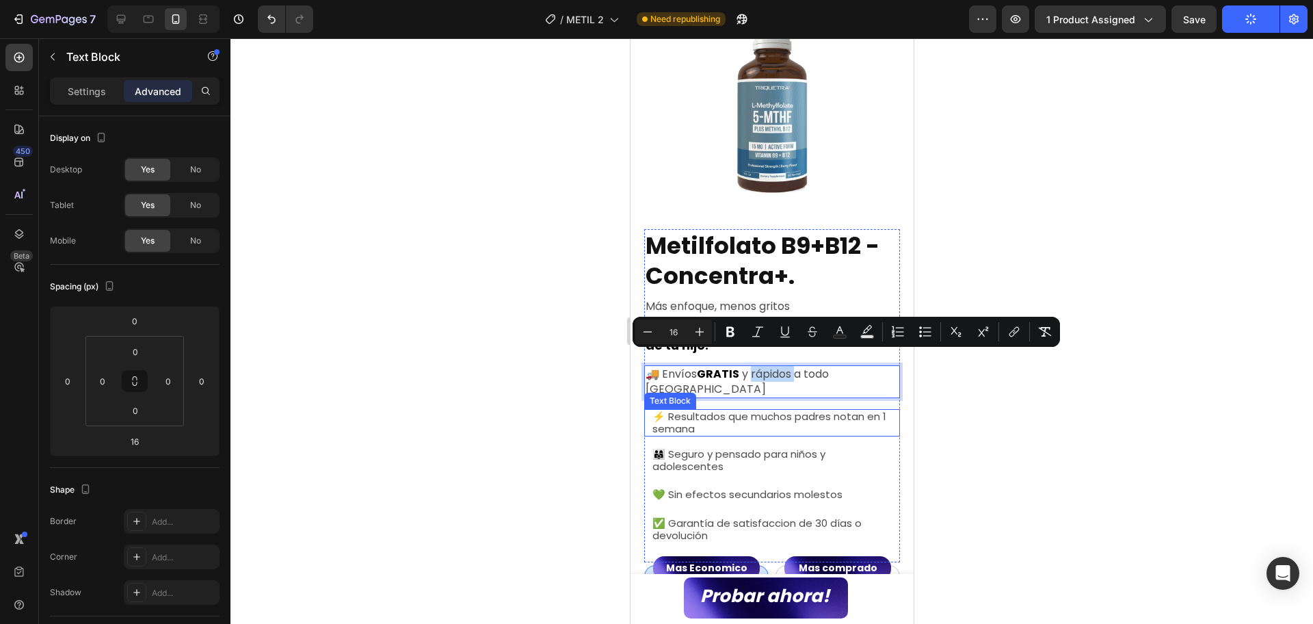
click at [708, 411] on span "⚡ Resultados que muchos padres notan en 1 semana" at bounding box center [769, 422] width 234 height 27
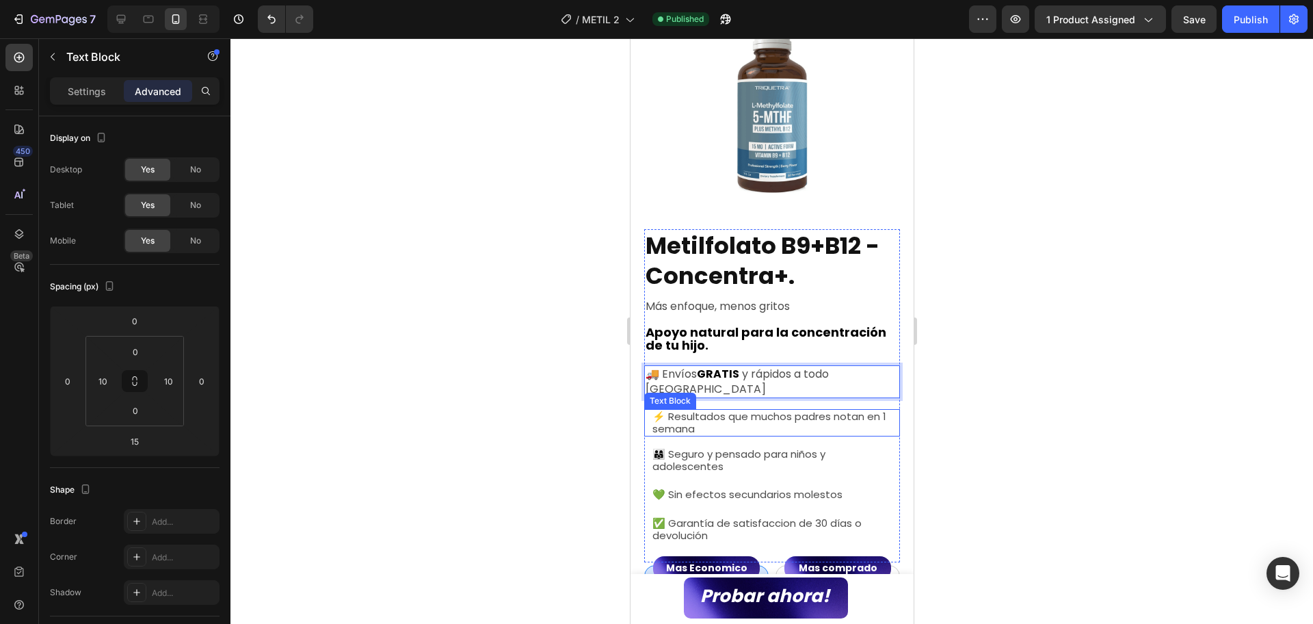
click at [708, 411] on span "⚡ Resultados que muchos padres notan en 1 semana" at bounding box center [769, 422] width 234 height 27
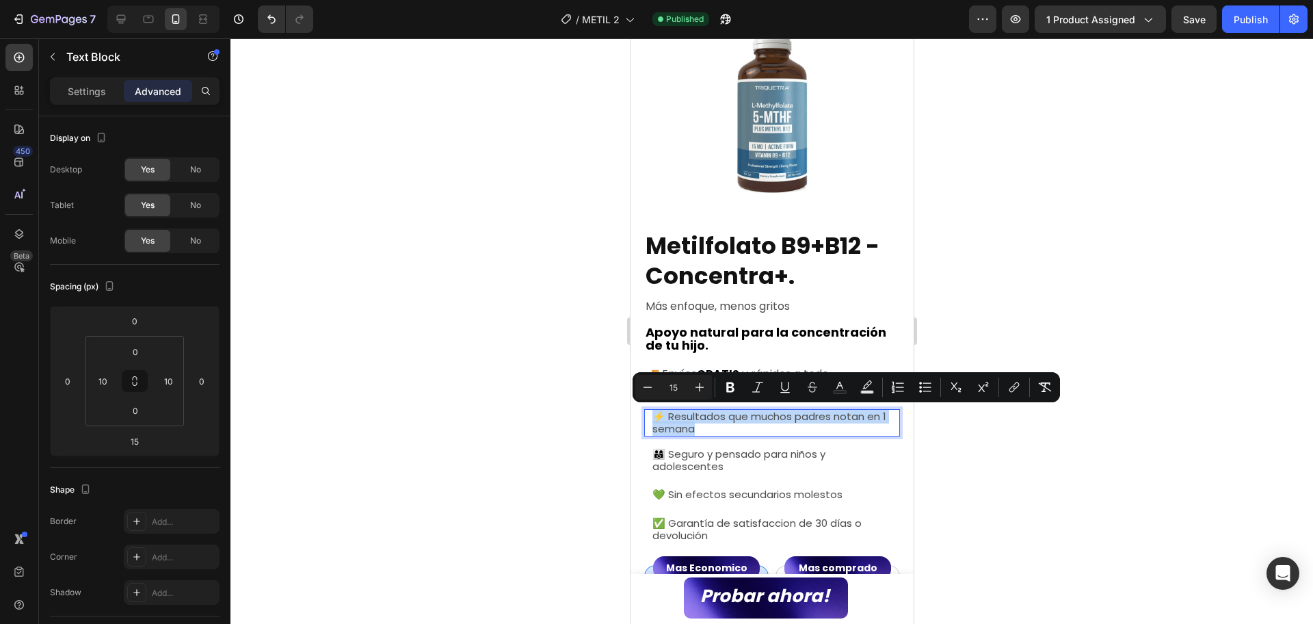
click at [708, 411] on span "⚡ Resultados que muchos padres notan en 1 semana" at bounding box center [769, 422] width 234 height 27
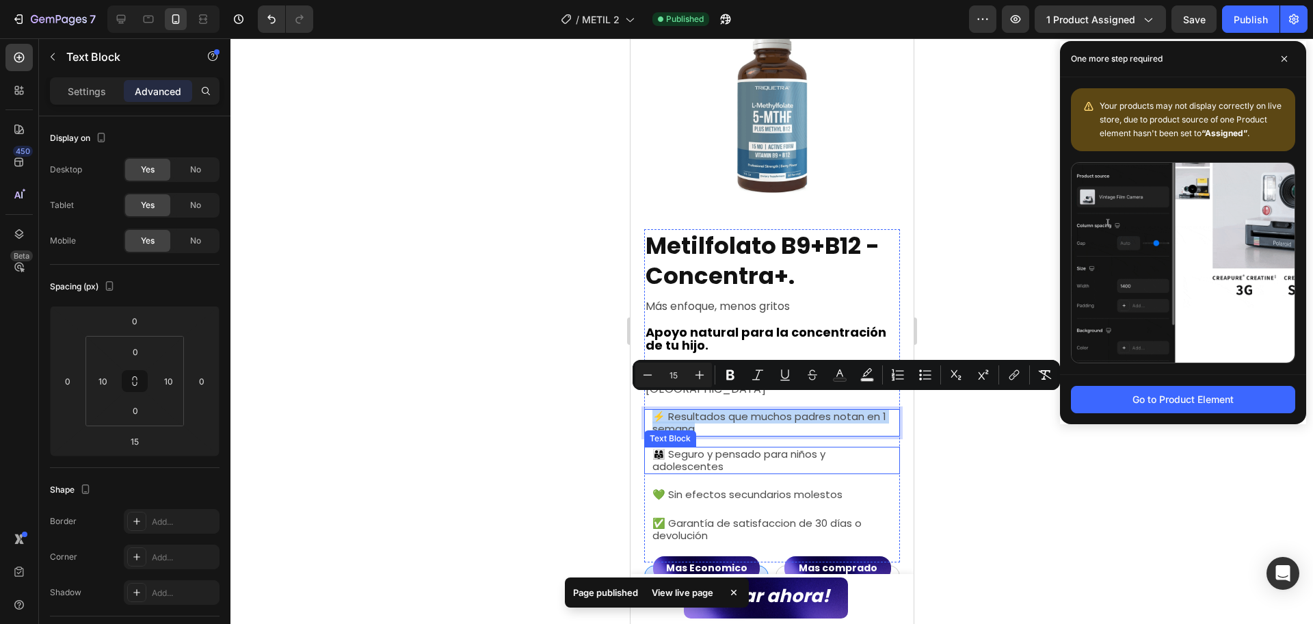
click at [757, 447] on span "👨‍👩‍👧 Seguro y pensado para niños y adolescentes" at bounding box center [738, 460] width 173 height 27
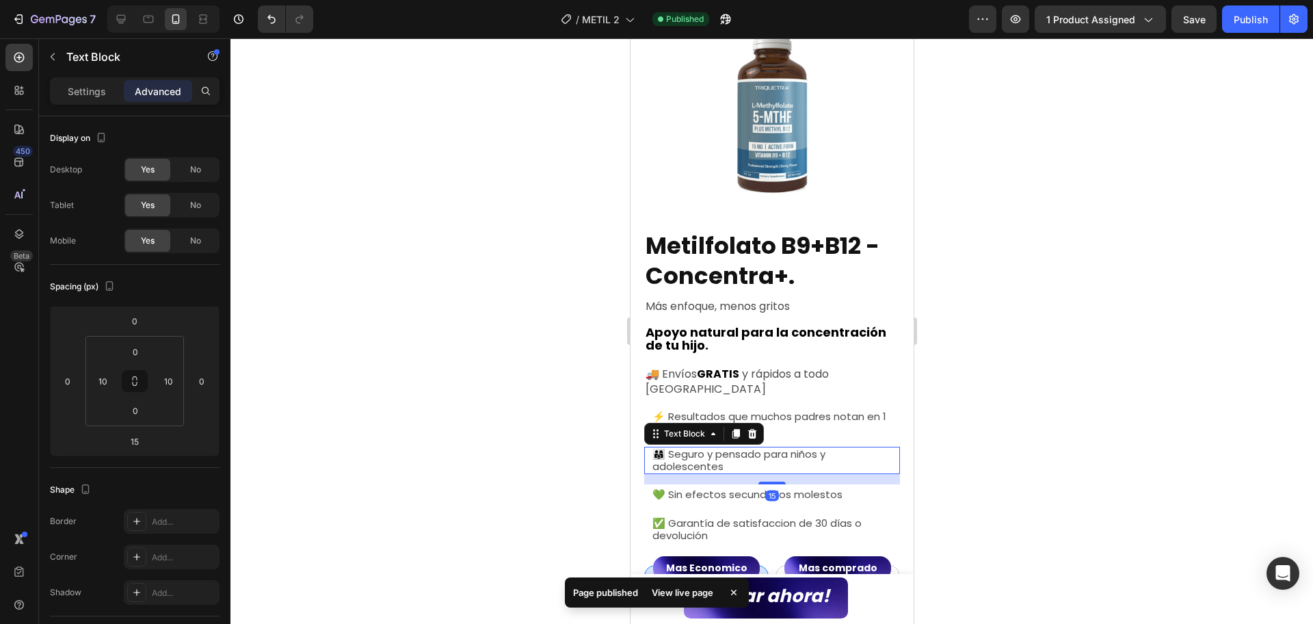
click at [757, 447] on span "👨‍👩‍👧 Seguro y pensado para niños y adolescentes" at bounding box center [738, 460] width 173 height 27
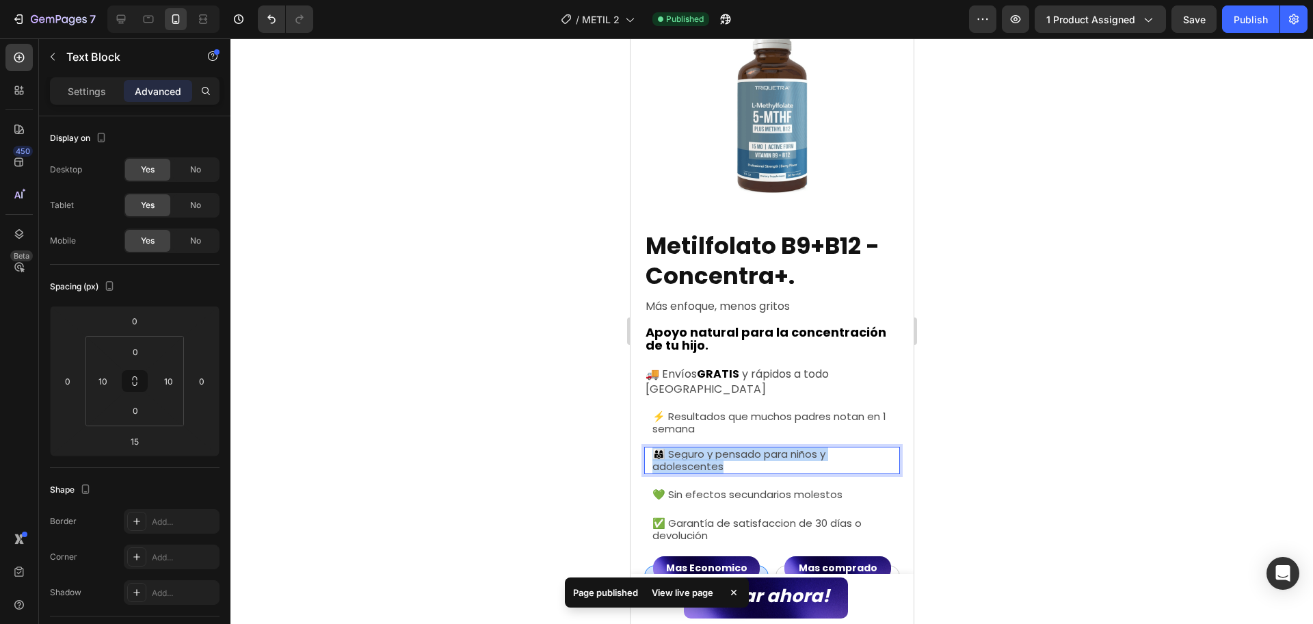
click at [757, 447] on span "👨‍👩‍👧 Seguro y pensado para niños y adolescentes" at bounding box center [738, 460] width 173 height 27
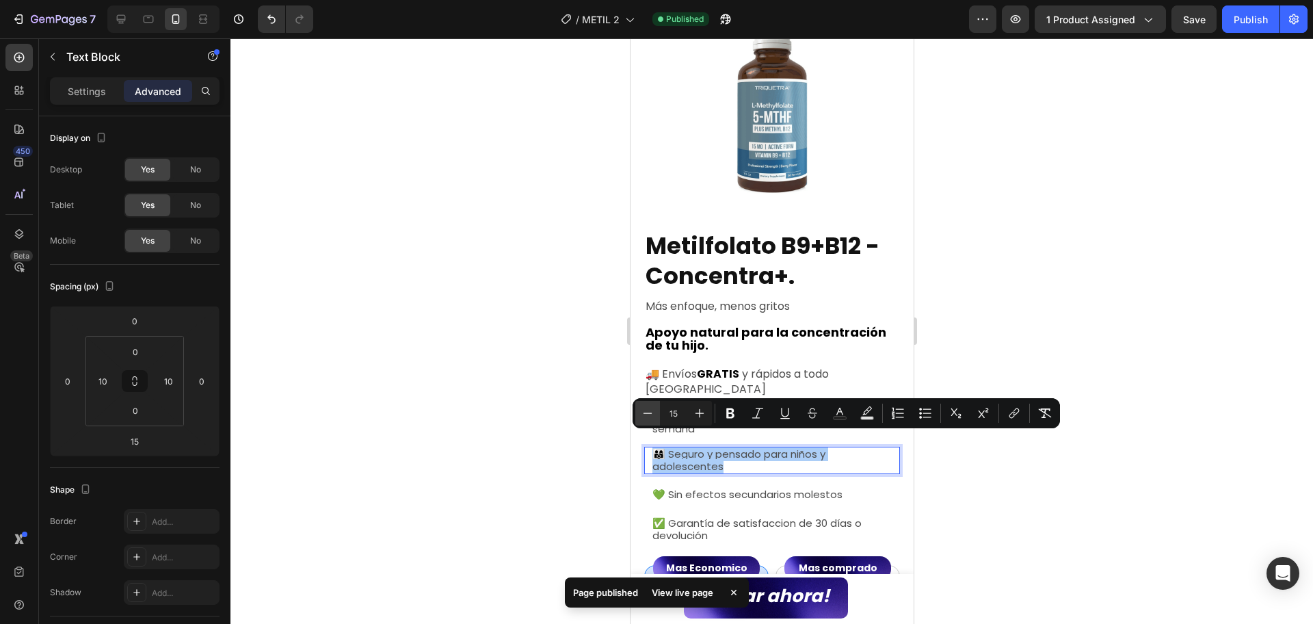
click at [646, 404] on button "Minus" at bounding box center [648, 413] width 25 height 25
type input "14"
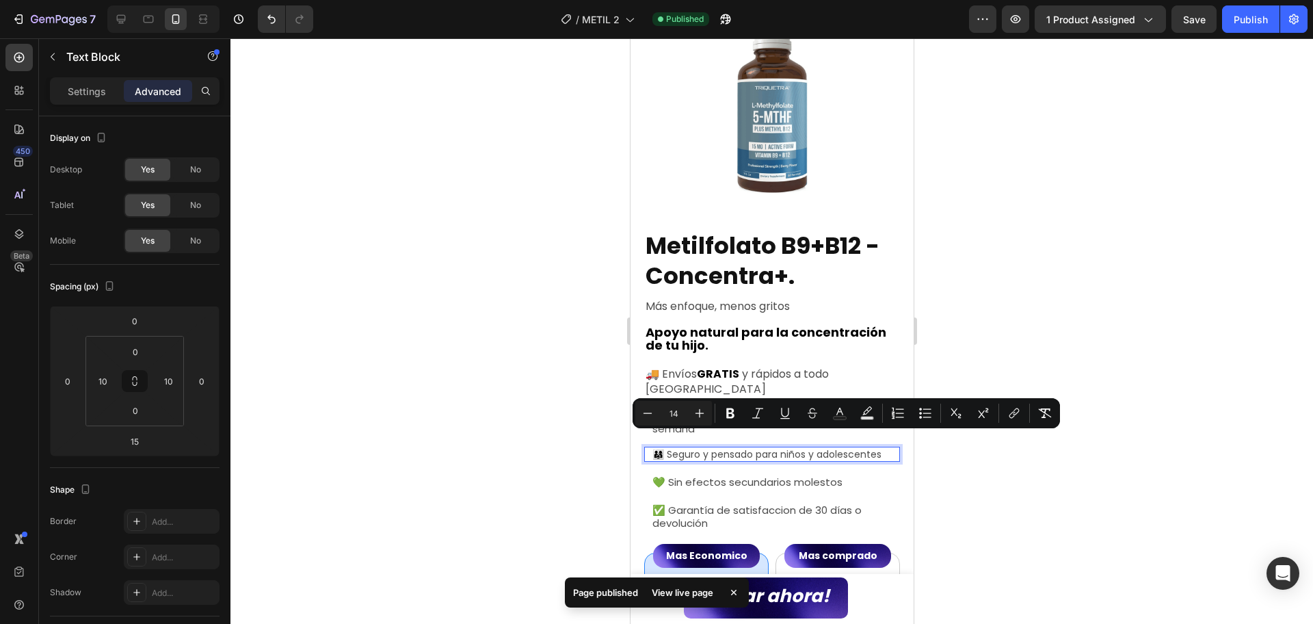
click at [764, 449] on p "👨‍👩‍👧 Seguro y pensado para niños y adolescentes" at bounding box center [771, 454] width 239 height 12
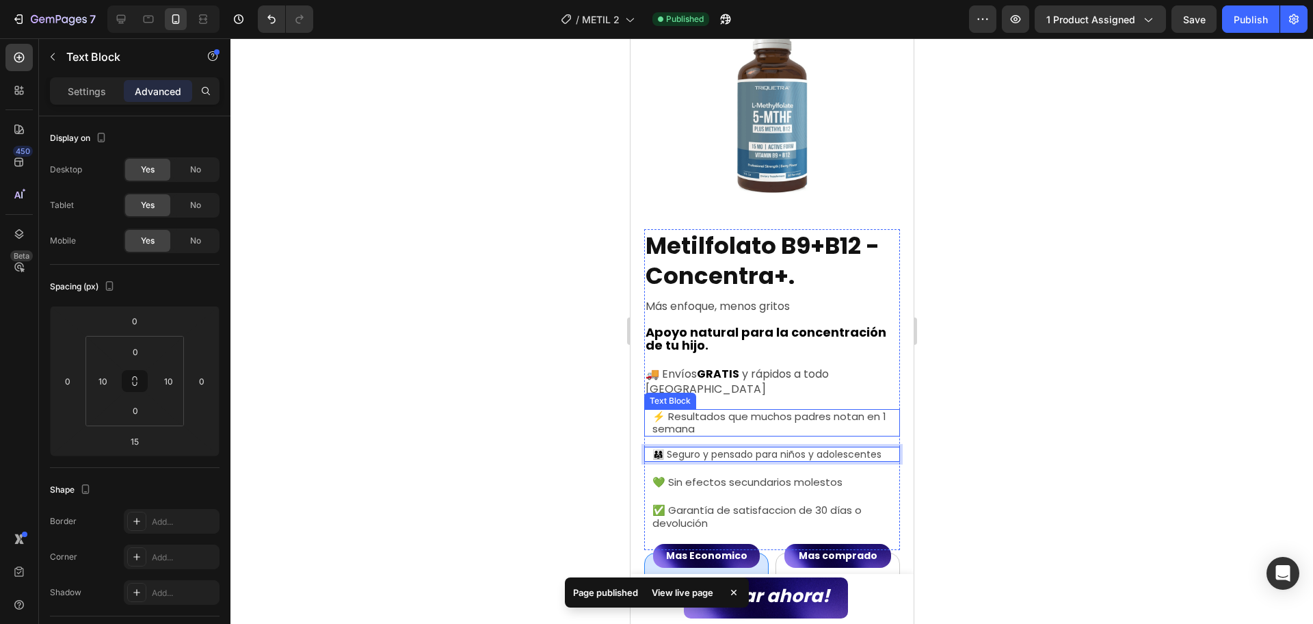
click at [735, 418] on p "⚡ Resultados que muchos padres notan en 1 semana" at bounding box center [771, 422] width 239 height 25
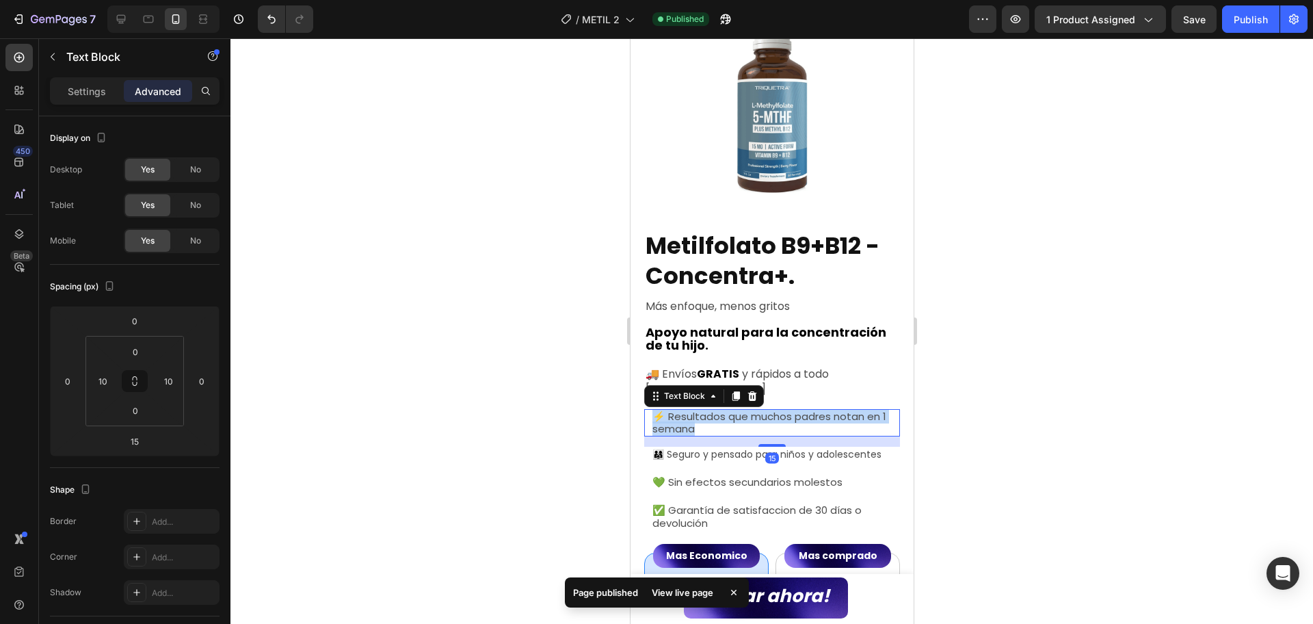
click at [735, 418] on p "⚡ Resultados que muchos padres notan en 1 semana" at bounding box center [771, 422] width 239 height 25
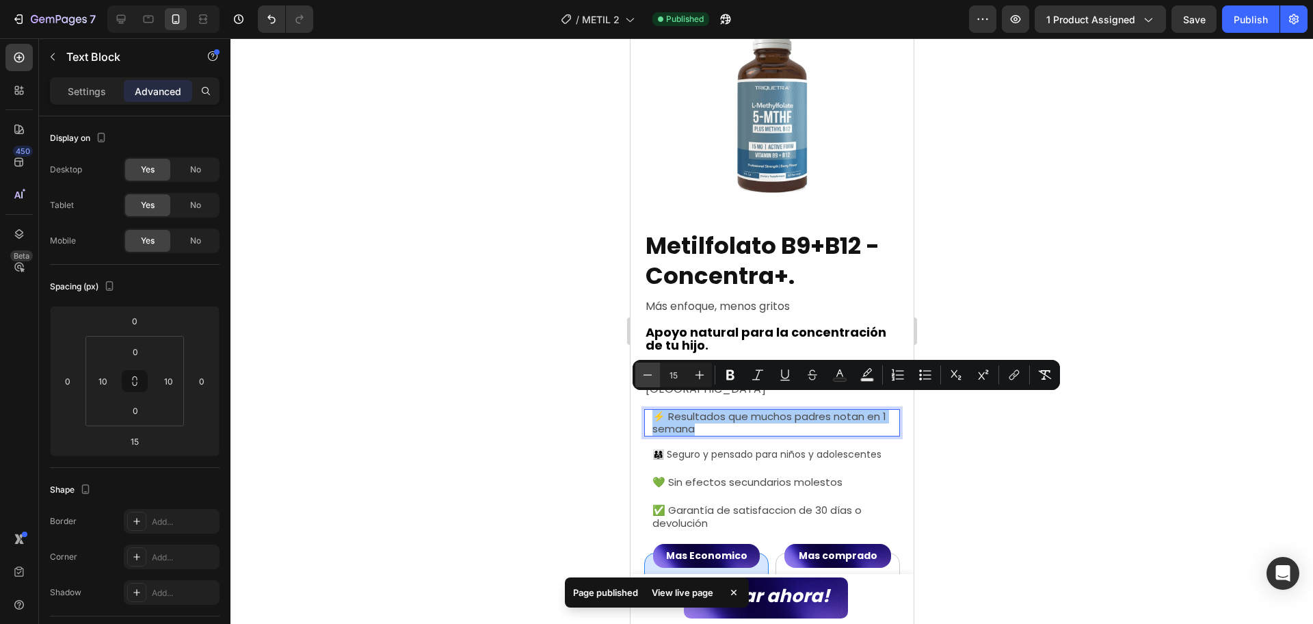
click at [648, 382] on button "Minus" at bounding box center [648, 375] width 25 height 25
type input "14"
click at [740, 481] on span "💚 Sin efectos secundarios molestos" at bounding box center [747, 482] width 190 height 14
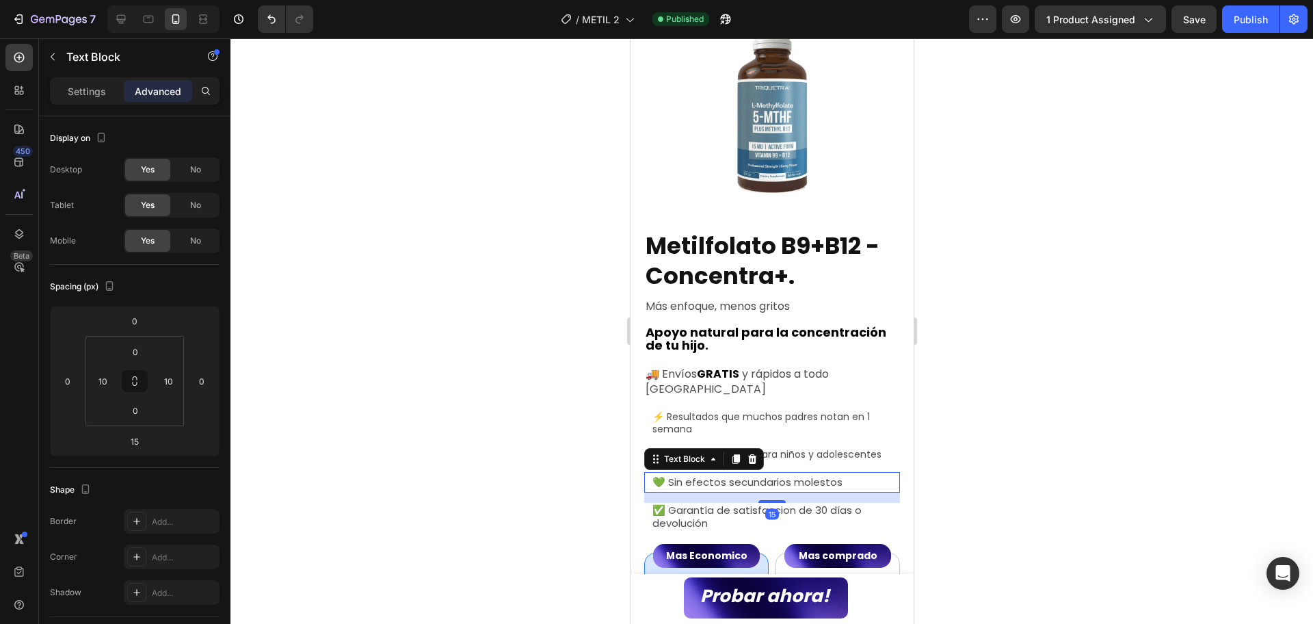
click at [740, 481] on span "💚 Sin efectos secundarios molestos" at bounding box center [747, 482] width 190 height 14
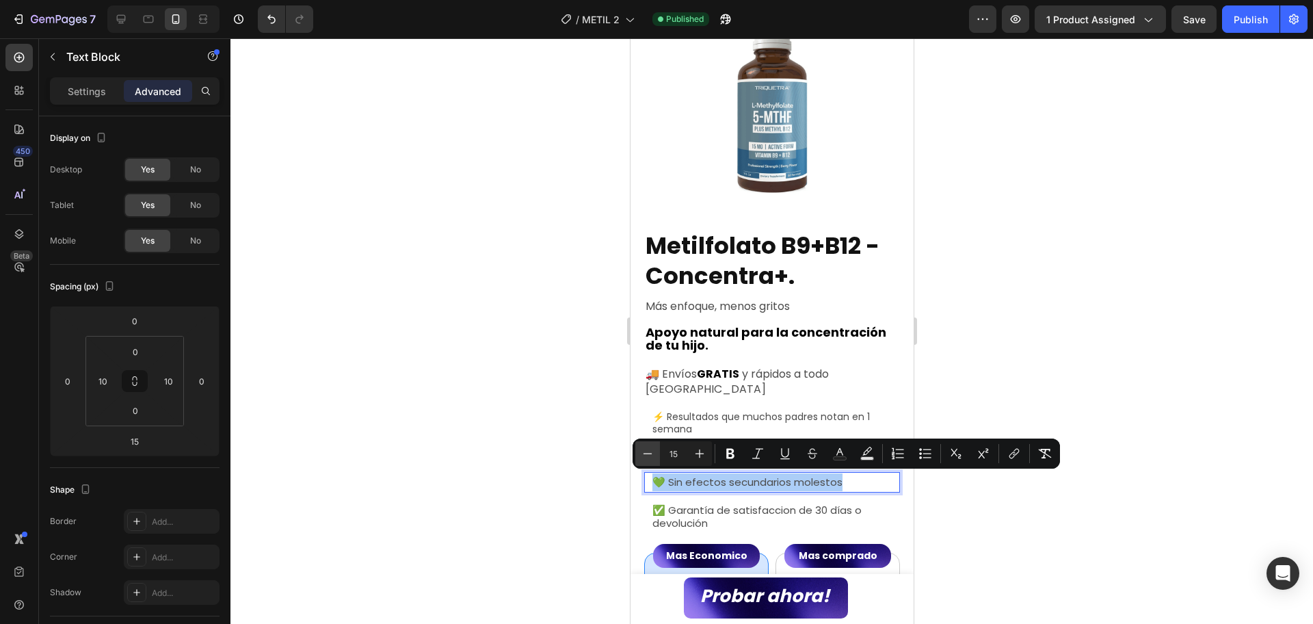
click at [655, 452] on button "Minus" at bounding box center [648, 453] width 25 height 25
type input "14"
click at [703, 519] on span "✅ Garantía de satisfaccion de 30 días o devolución" at bounding box center [756, 515] width 209 height 27
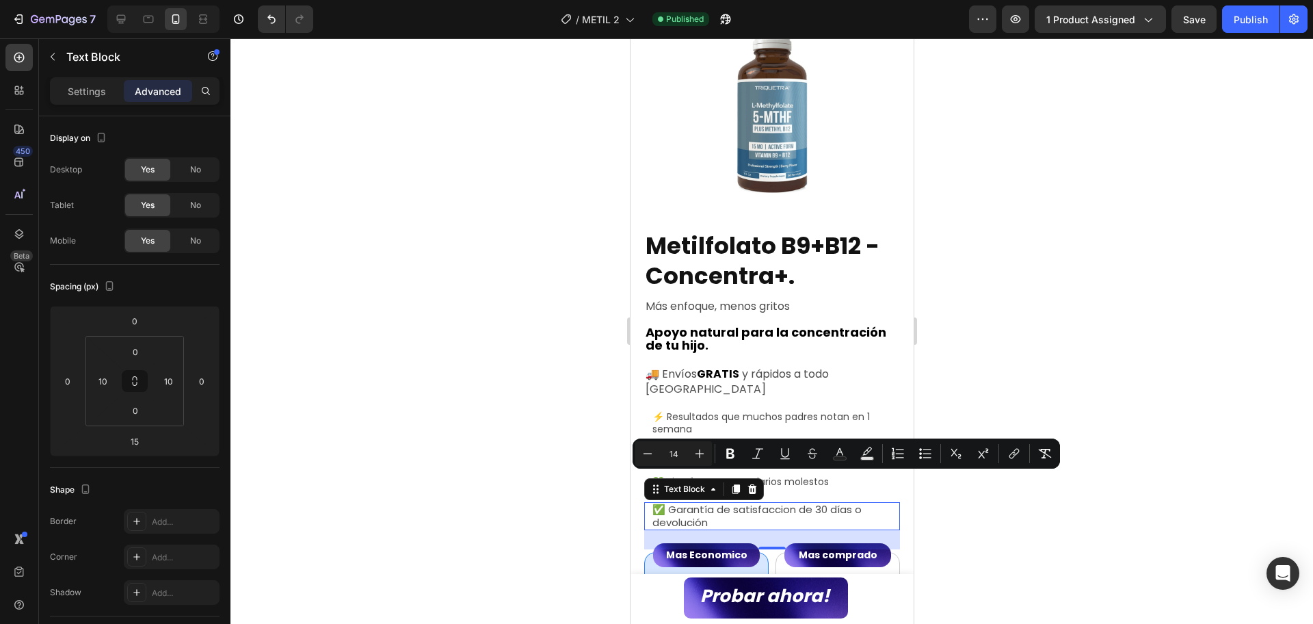
click at [703, 519] on span "✅ Garantía de satisfaccion de 30 días o devolución" at bounding box center [756, 515] width 209 height 27
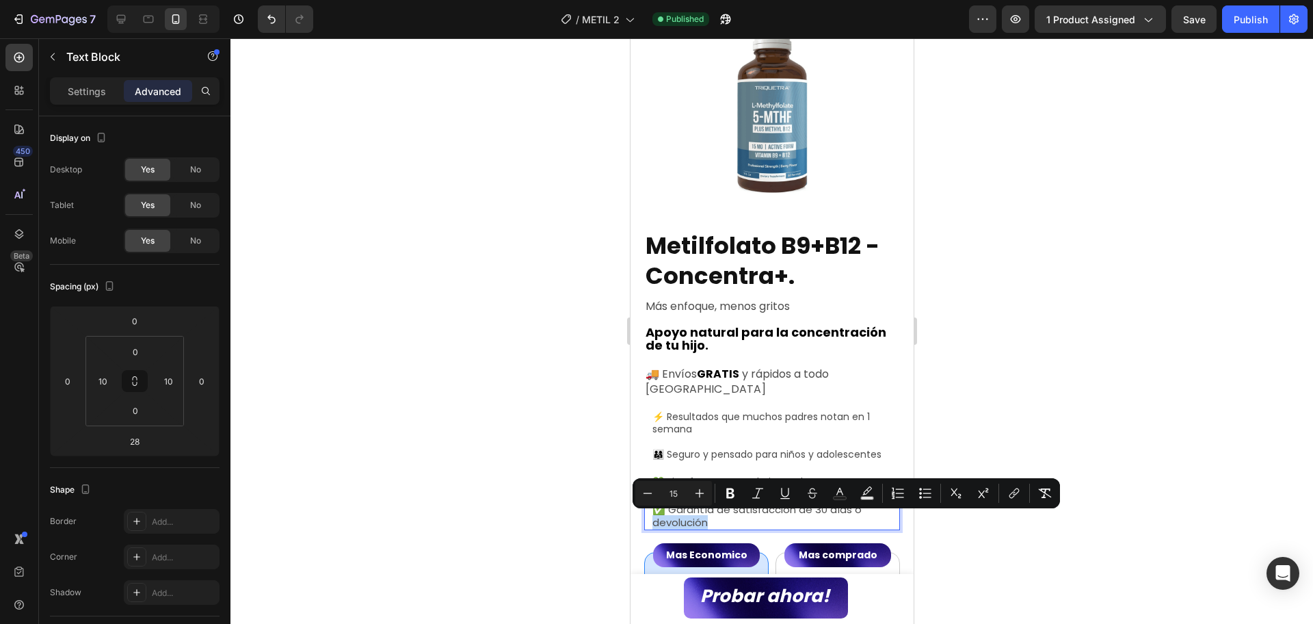
click at [707, 526] on span "✅ Garantía de satisfaccion de 30 días o devolución" at bounding box center [756, 515] width 209 height 27
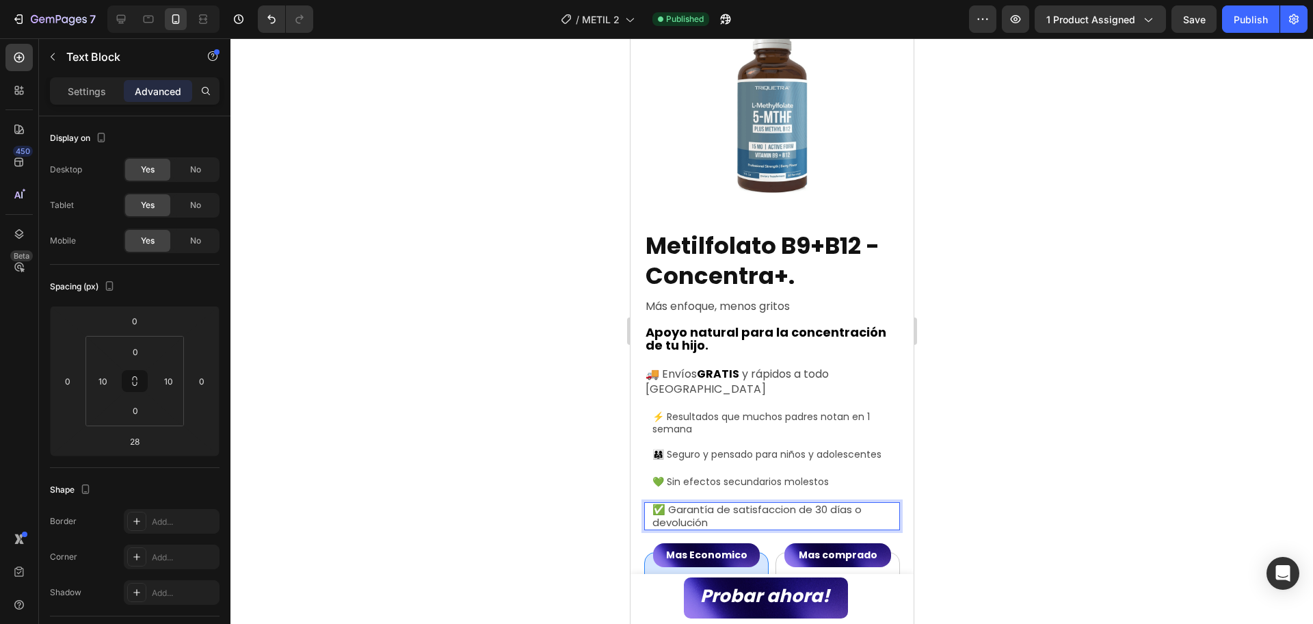
click at [707, 519] on span "✅ Garantía de satisfaccion de 30 días o devolución" at bounding box center [756, 515] width 209 height 27
click at [707, 517] on span "✅ Garantía de satisfaccion de 30 días o devolución" at bounding box center [756, 515] width 209 height 27
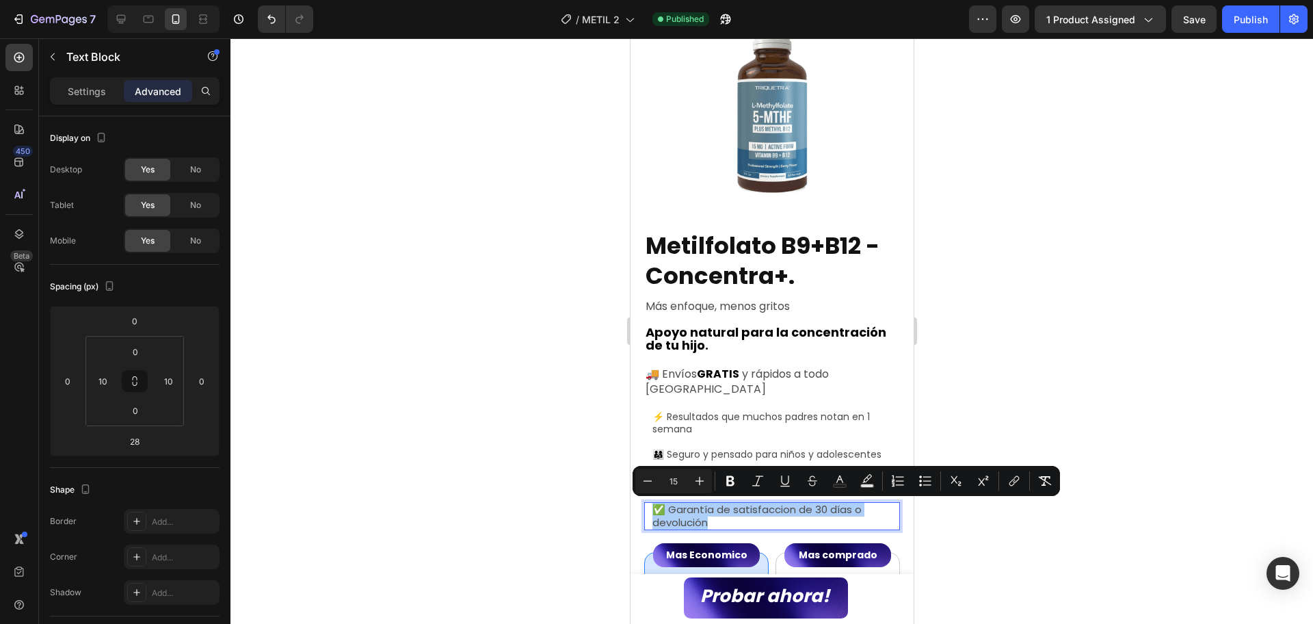
drag, startPoint x: 647, startPoint y: 479, endPoint x: 780, endPoint y: 465, distance: 133.4
click at [647, 478] on icon "Editor contextual toolbar" at bounding box center [648, 481] width 14 height 14
type input "14"
click at [997, 362] on div at bounding box center [772, 331] width 1083 height 586
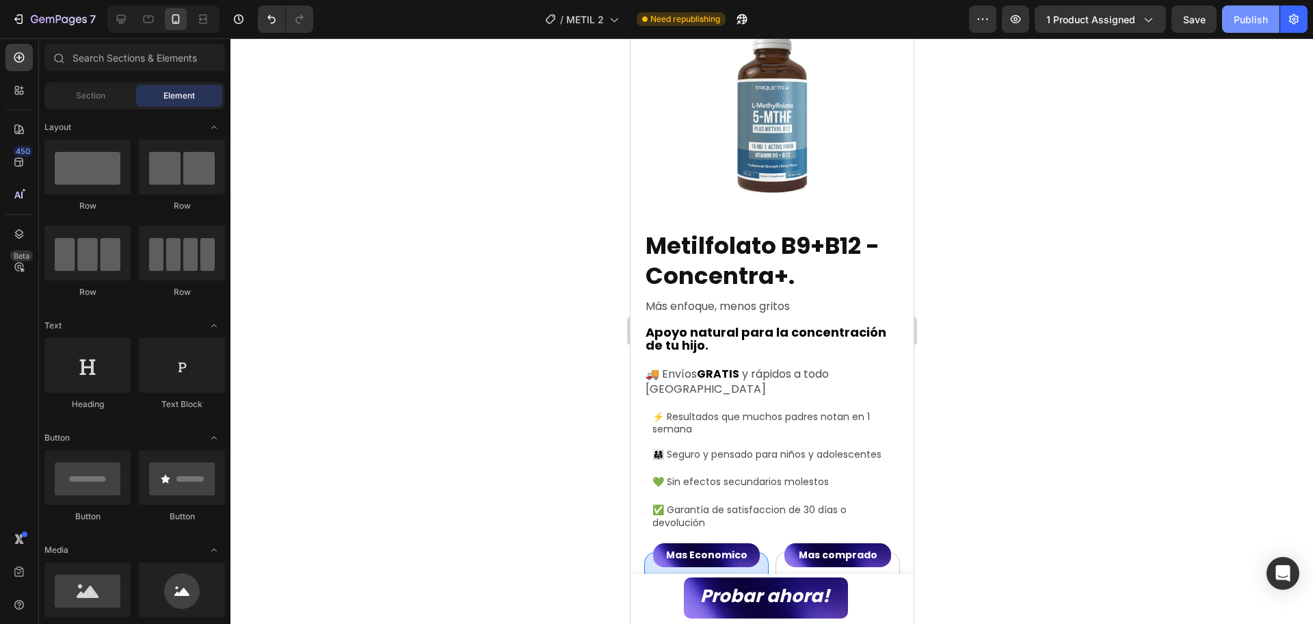
click at [1251, 26] on div "Publish" at bounding box center [1251, 19] width 34 height 14
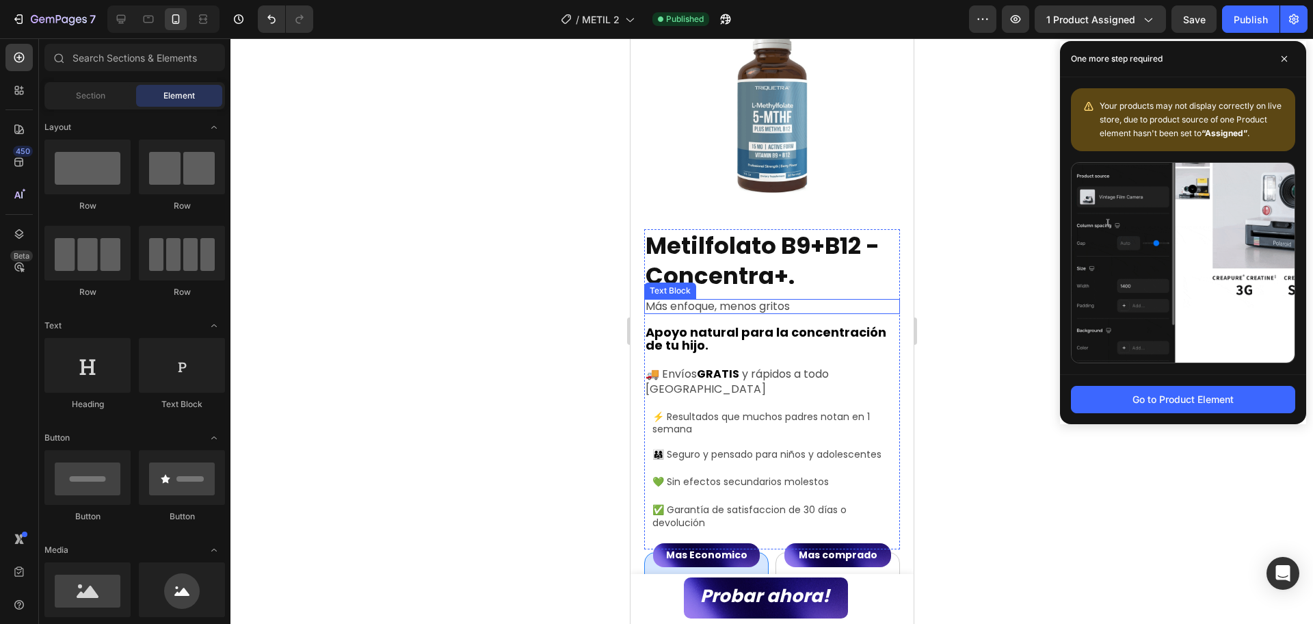
click at [708, 298] on span "Más enfoque, menos gritos" at bounding box center [717, 306] width 144 height 16
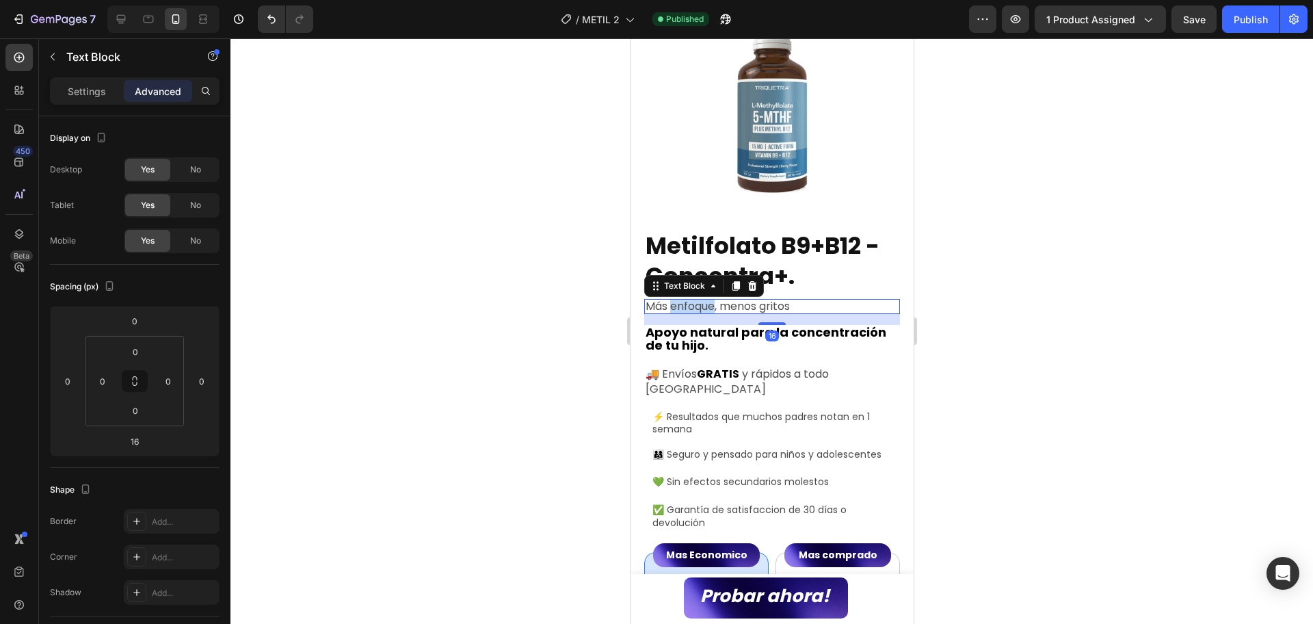
click at [708, 298] on span "Más enfoque, menos gritos" at bounding box center [717, 306] width 144 height 16
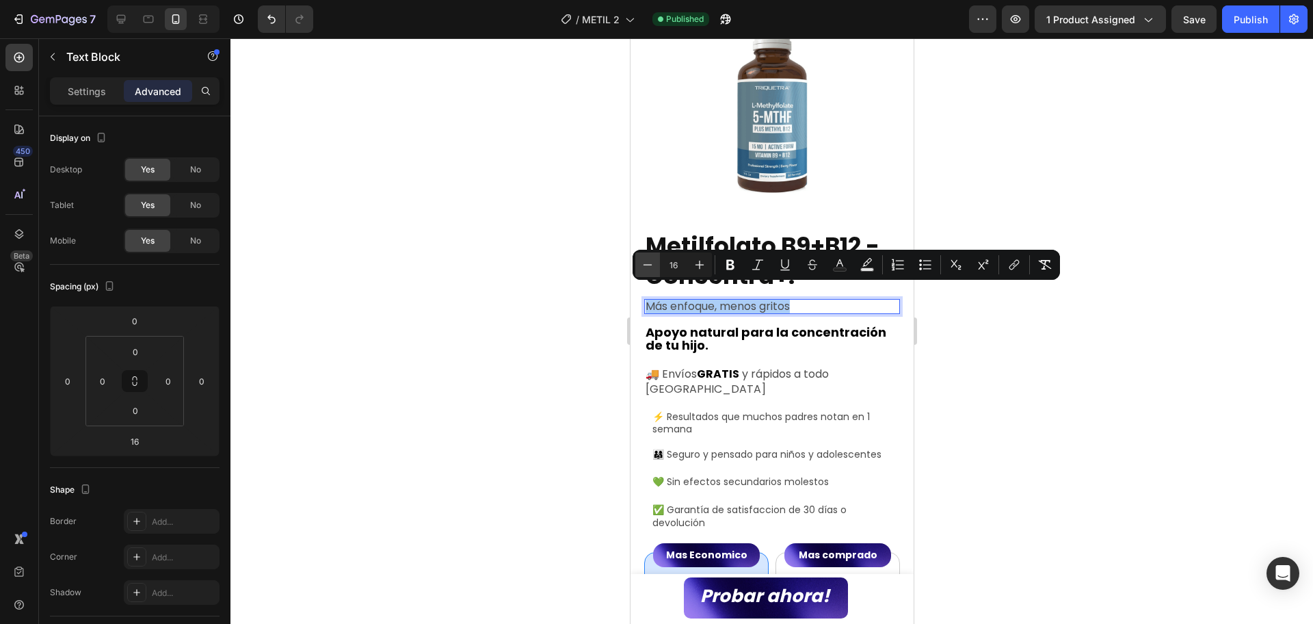
click at [640, 265] on button "Minus" at bounding box center [648, 264] width 25 height 25
type input "15"
drag, startPoint x: 1002, startPoint y: 378, endPoint x: 271, endPoint y: 302, distance: 734.6
click at [1002, 378] on div at bounding box center [772, 331] width 1083 height 586
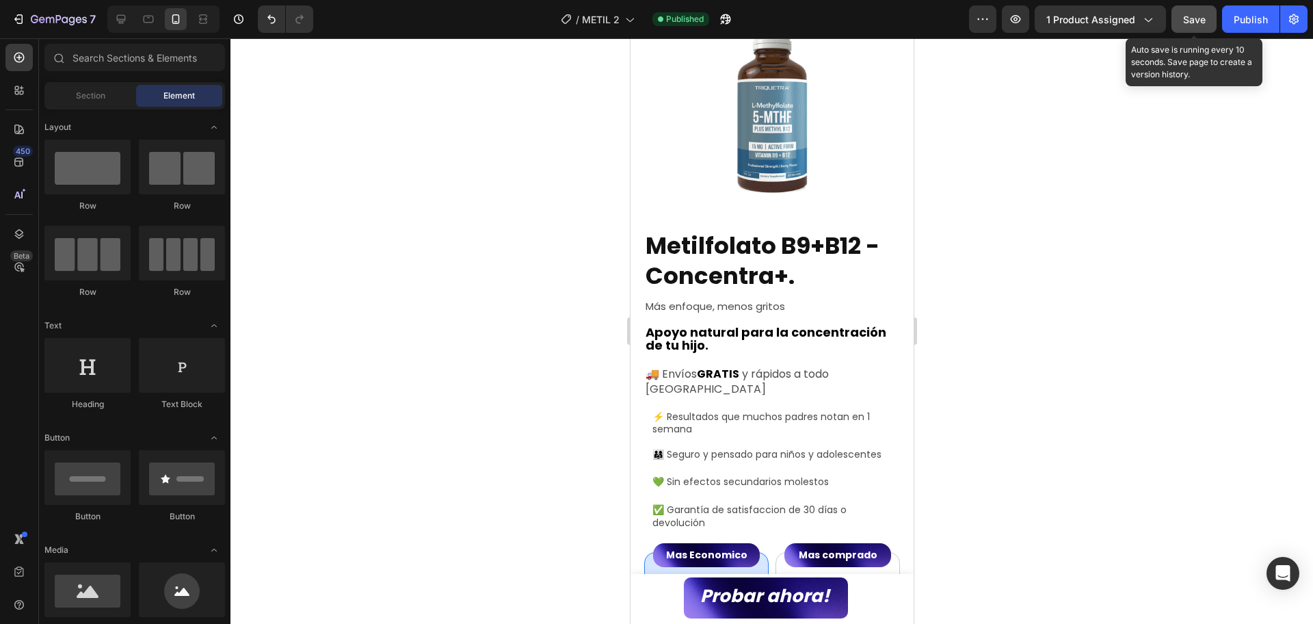
click at [1186, 20] on span "Save" at bounding box center [1195, 20] width 23 height 12
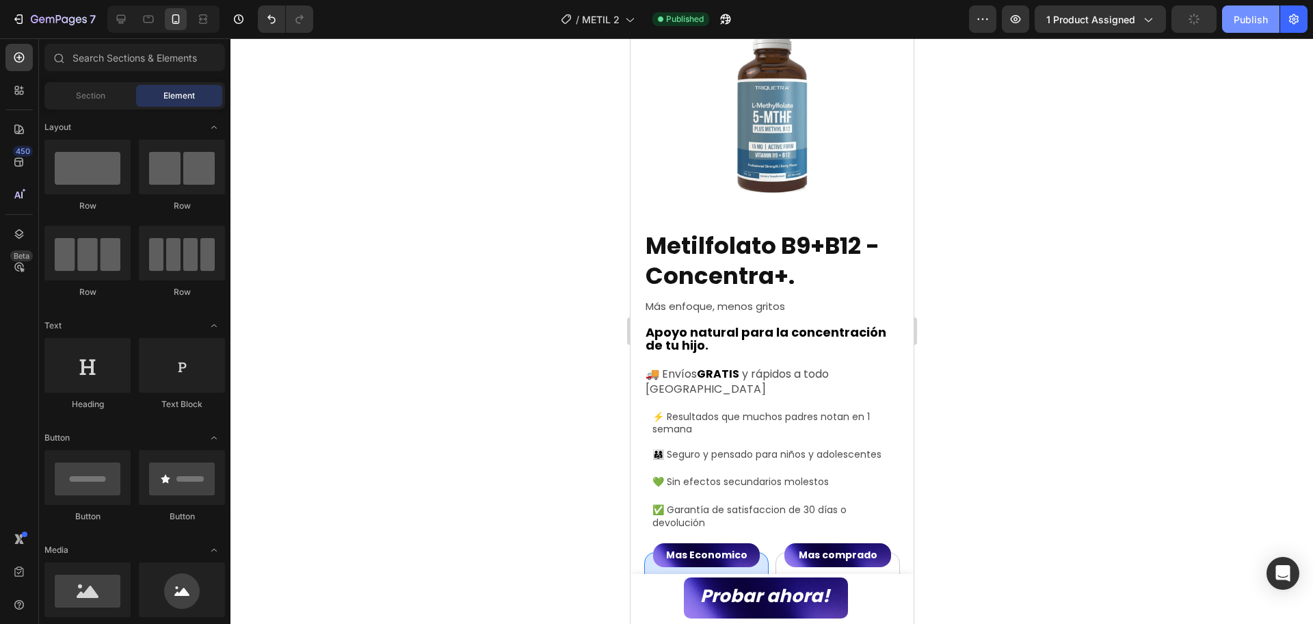
click at [1240, 19] on div "Publish" at bounding box center [1251, 19] width 34 height 14
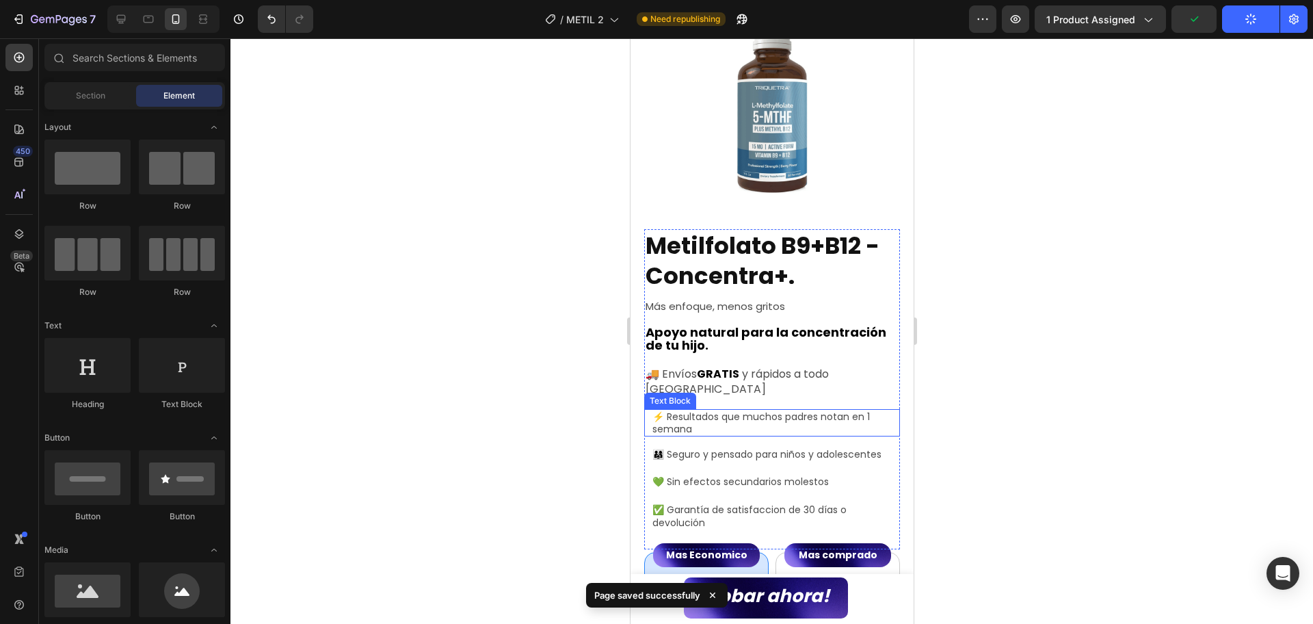
click at [679, 366] on span "🚚 Envíos" at bounding box center [670, 374] width 51 height 16
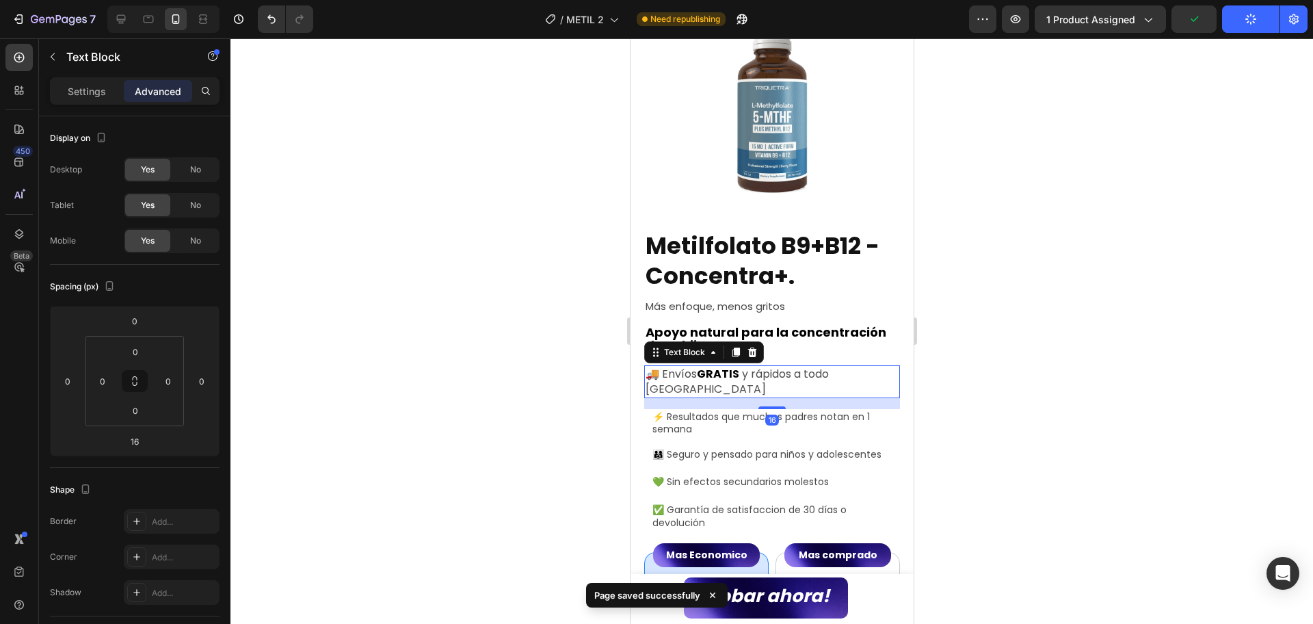
click at [679, 366] on span "🚚 Envíos" at bounding box center [670, 374] width 51 height 16
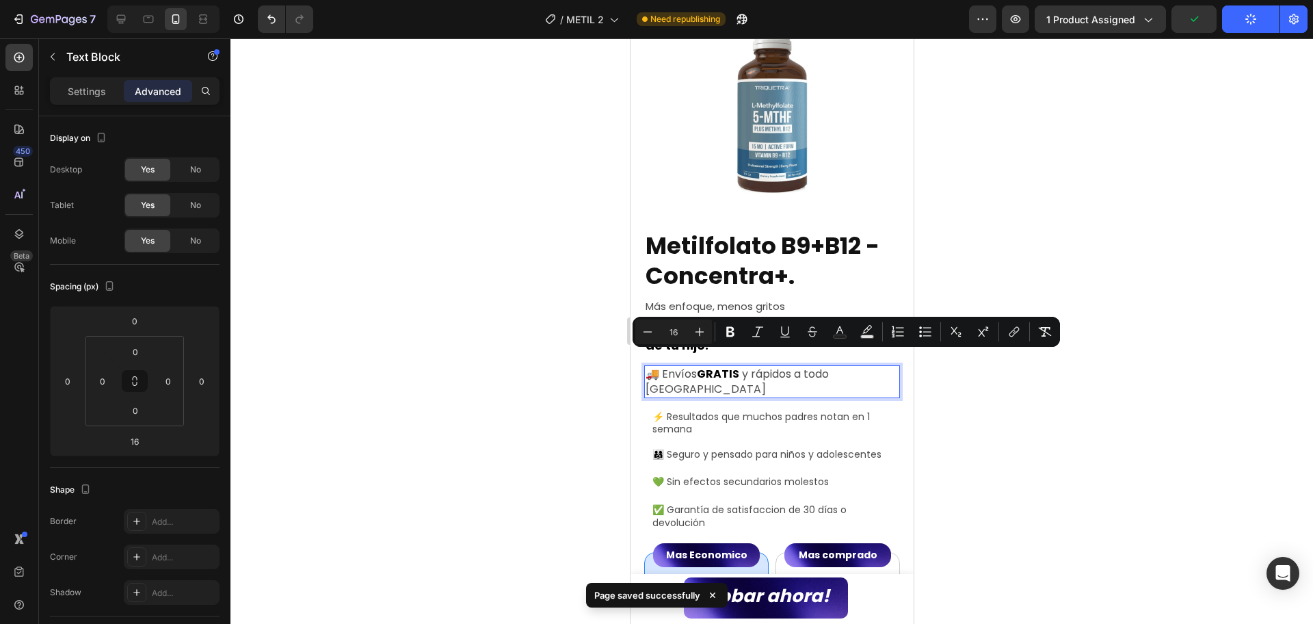
click at [1064, 426] on div at bounding box center [772, 331] width 1083 height 586
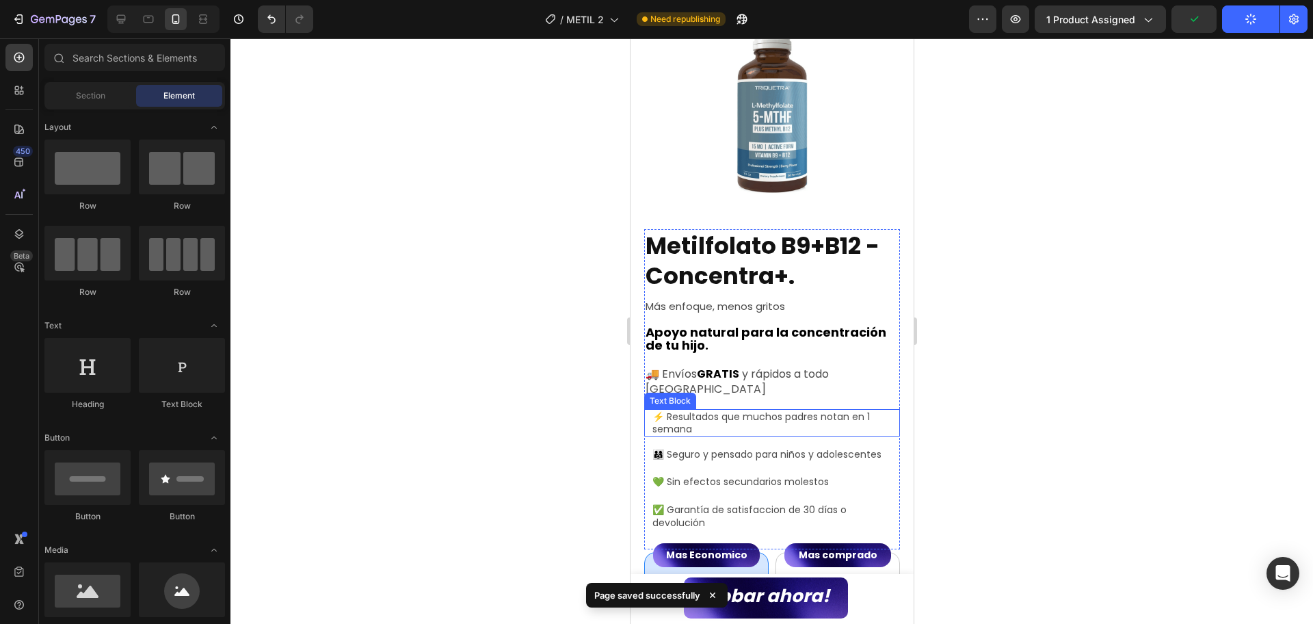
click at [748, 413] on p "⚡ Resultados que muchos padres notan en 1 semana" at bounding box center [771, 422] width 239 height 25
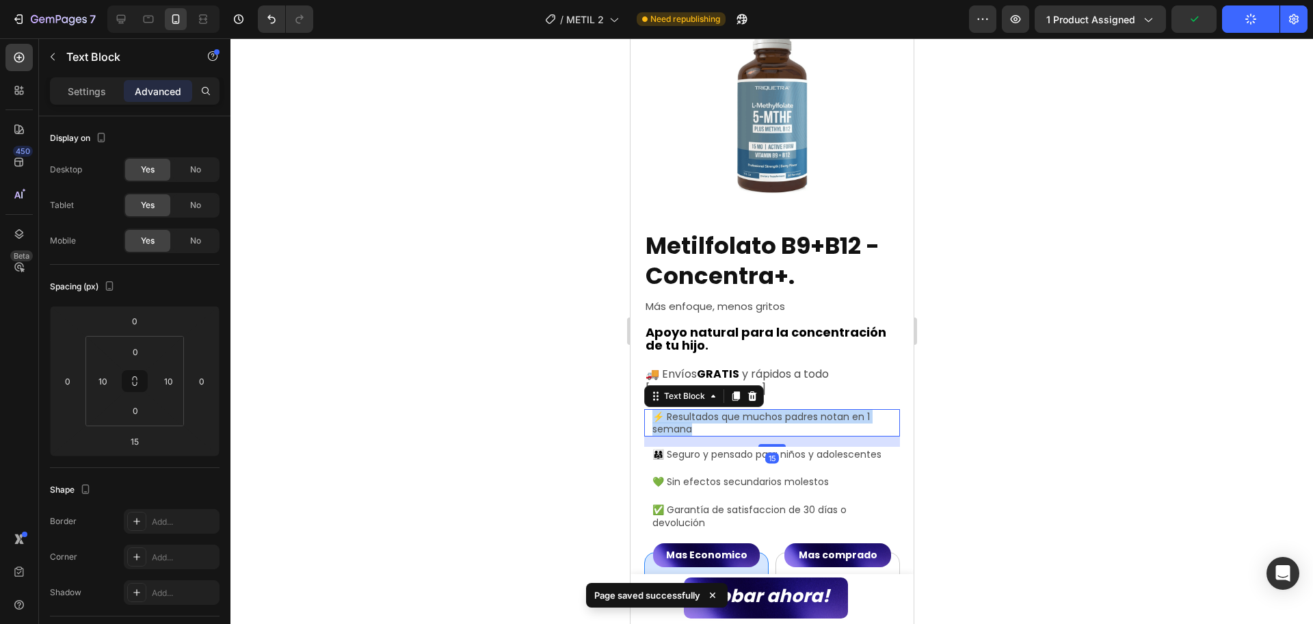
click at [748, 413] on p "⚡ Resultados que muchos padres notan en 1 semana" at bounding box center [771, 422] width 239 height 25
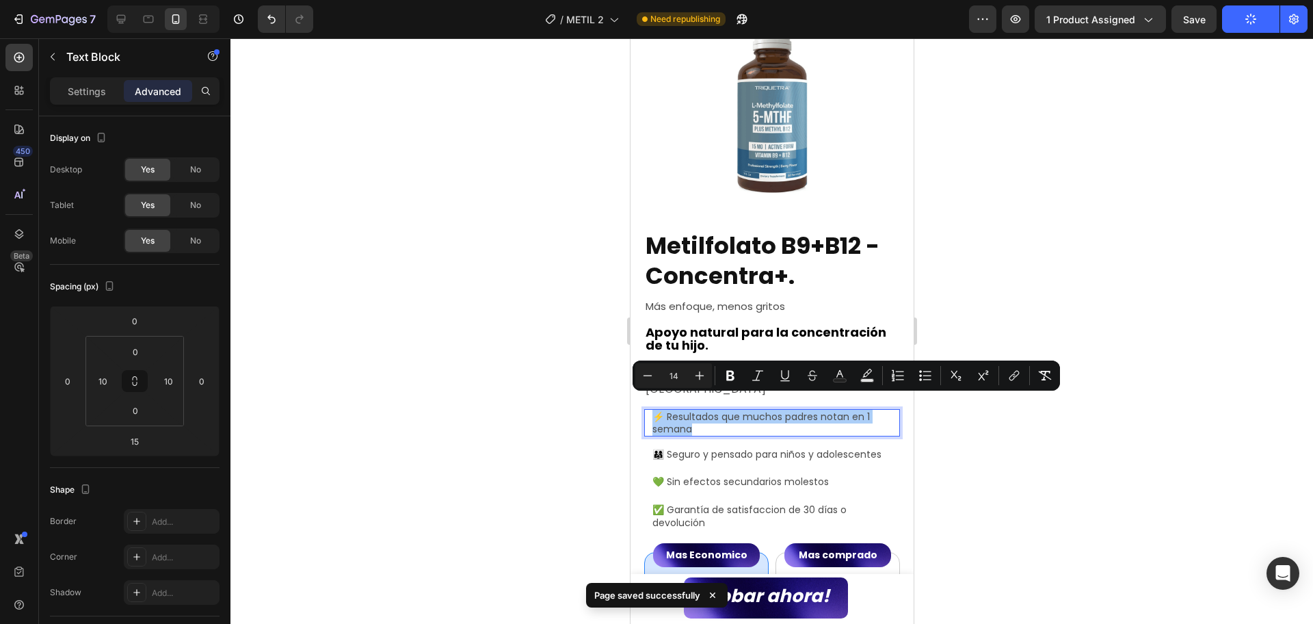
click at [981, 429] on div at bounding box center [772, 331] width 1083 height 586
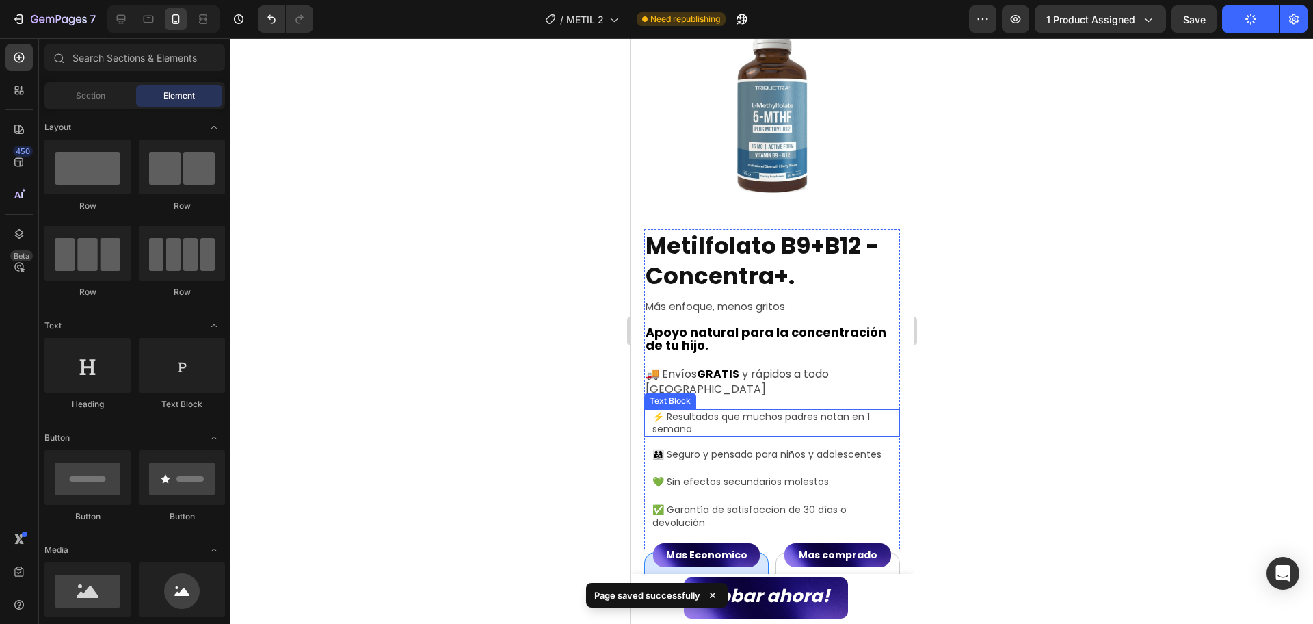
click at [692, 416] on p "⚡ Resultados que muchos padres notan en 1 semana" at bounding box center [771, 422] width 239 height 25
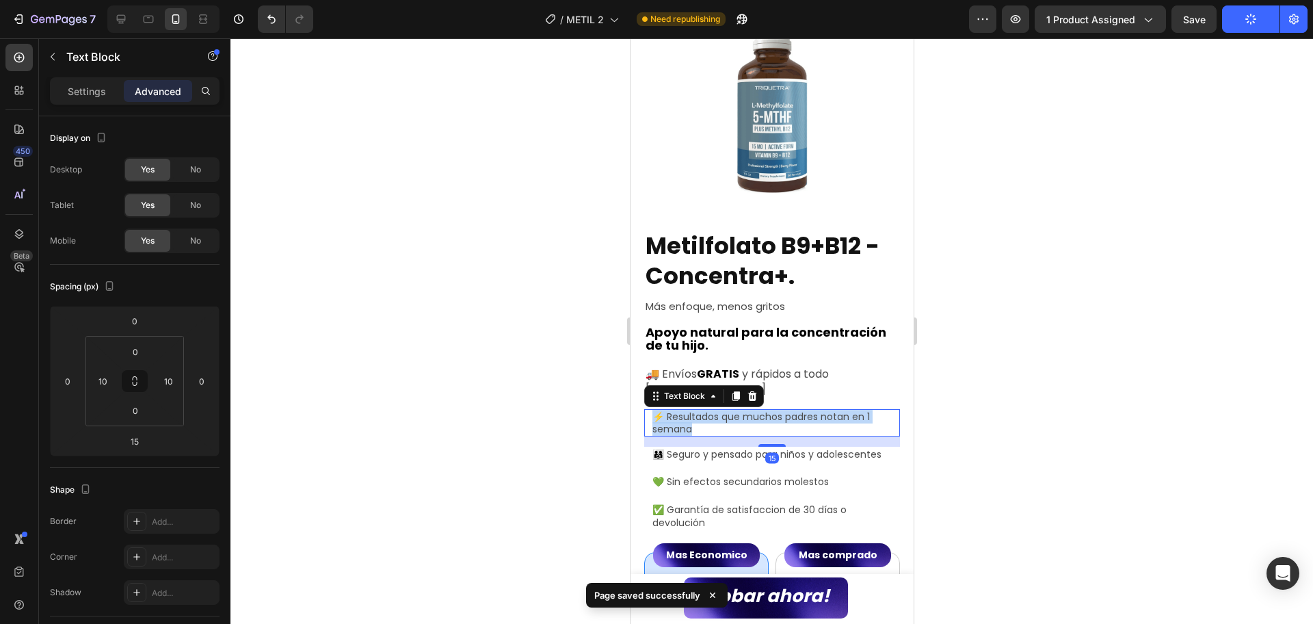
click at [692, 416] on p "⚡ Resultados que muchos padres notan en 1 semana" at bounding box center [771, 422] width 239 height 25
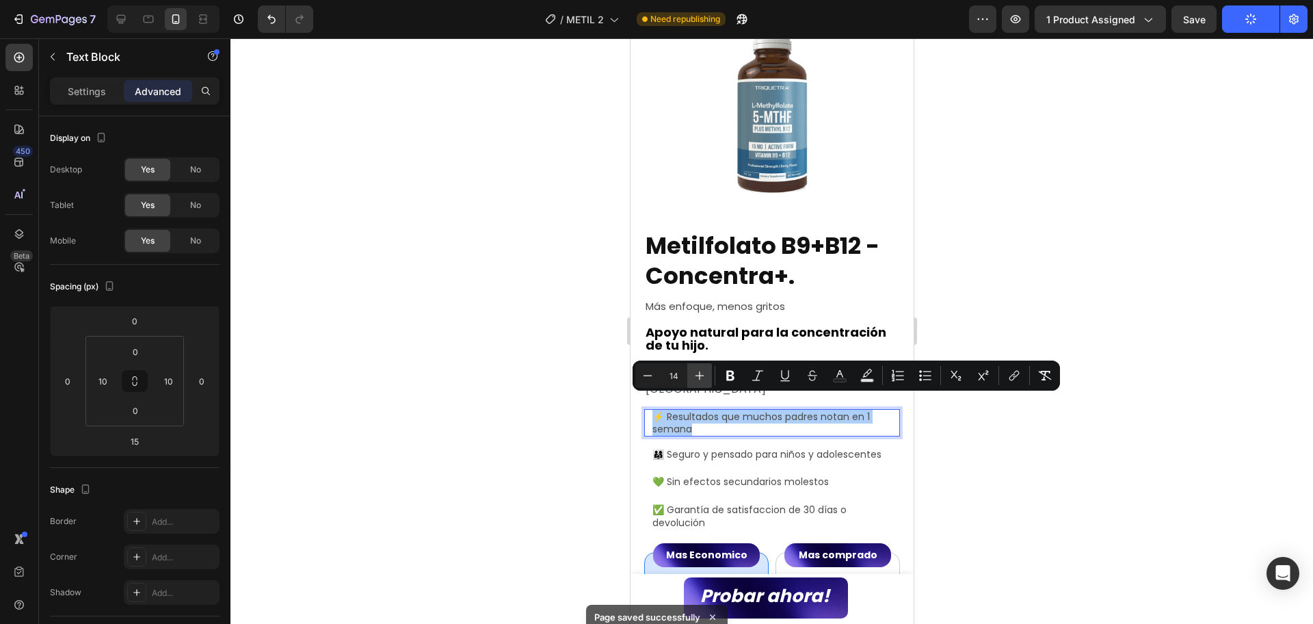
click at [702, 382] on icon "Editor contextual toolbar" at bounding box center [700, 376] width 14 height 14
type input "15"
click at [720, 447] on span "👨‍👩‍👧 Seguro y pensado para niños y adolescentes" at bounding box center [766, 454] width 229 height 14
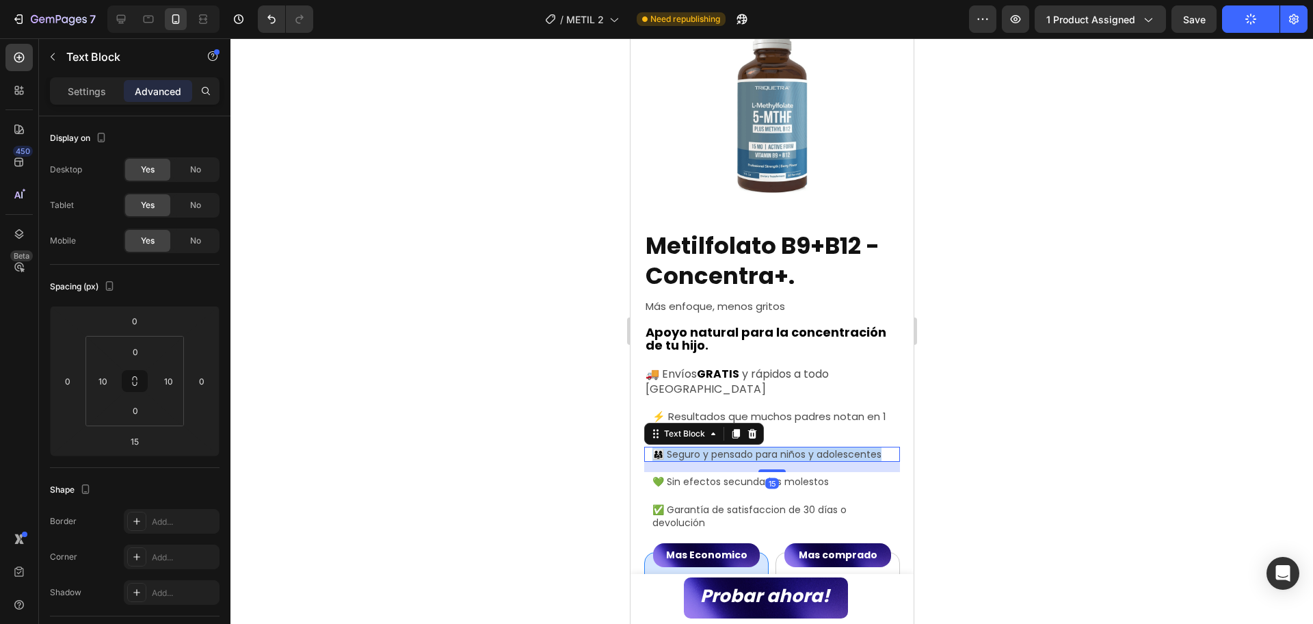
click at [719, 447] on span "👨‍👩‍👧 Seguro y pensado para niños y adolescentes" at bounding box center [766, 454] width 229 height 14
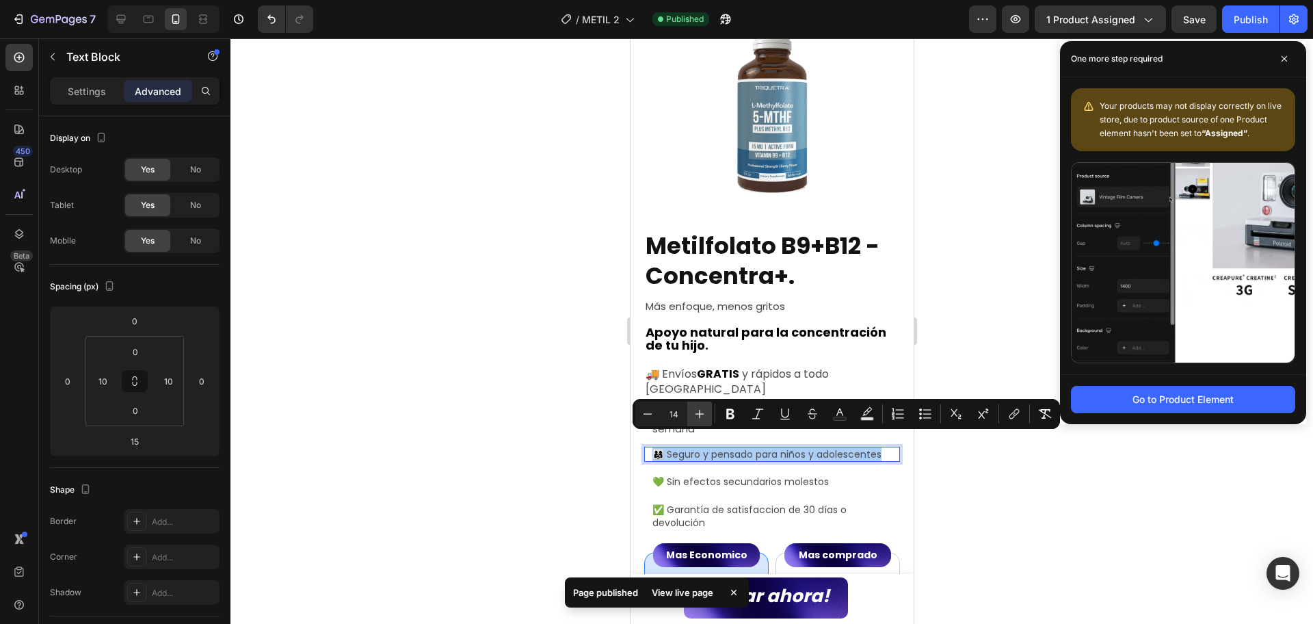
click at [695, 407] on icon "Editor contextual toolbar" at bounding box center [700, 414] width 14 height 14
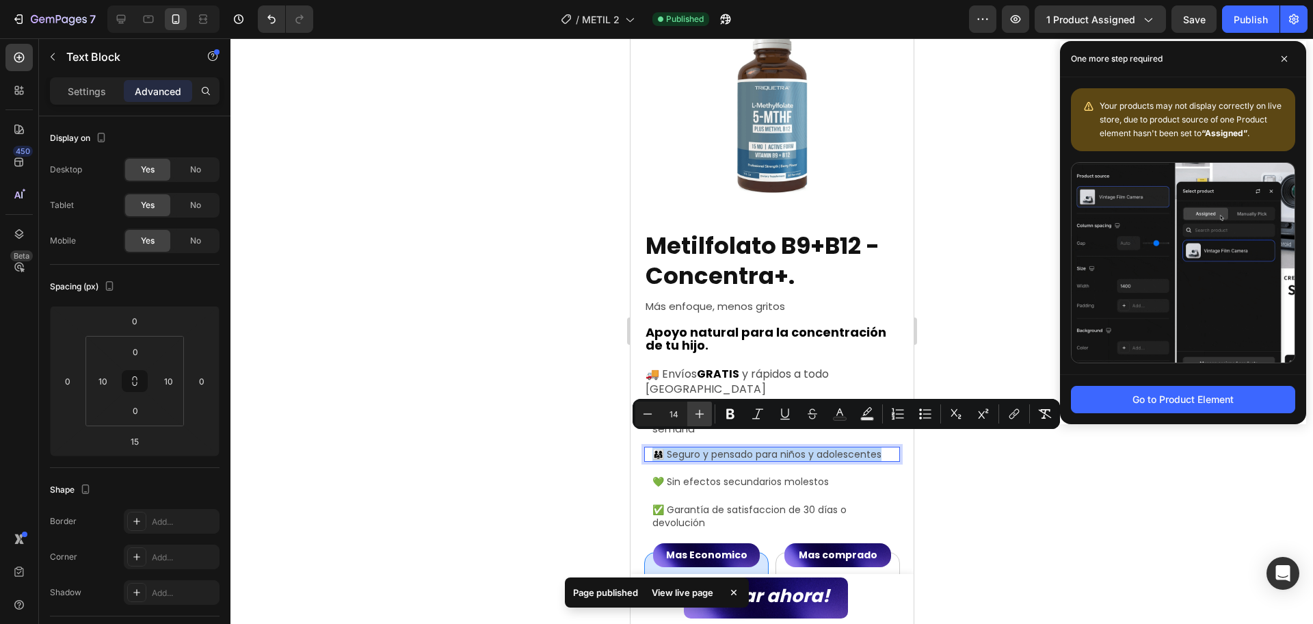
type input "15"
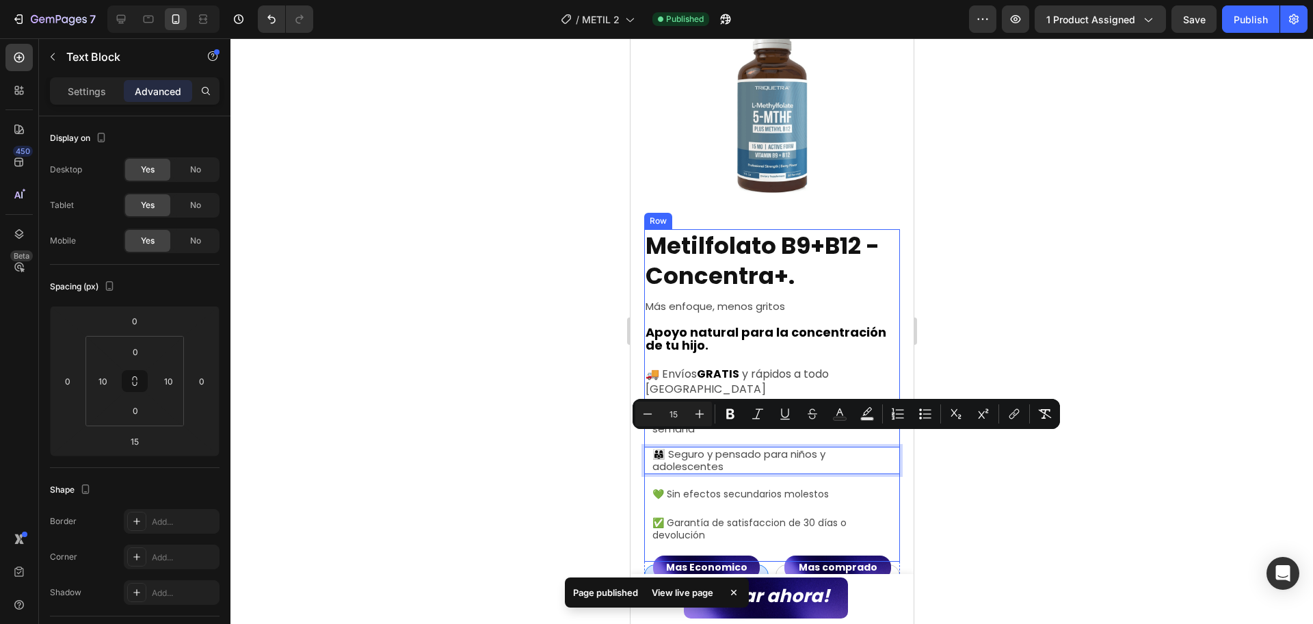
click at [729, 487] on span "💚 Sin efectos secundarios molestos" at bounding box center [740, 494] width 177 height 14
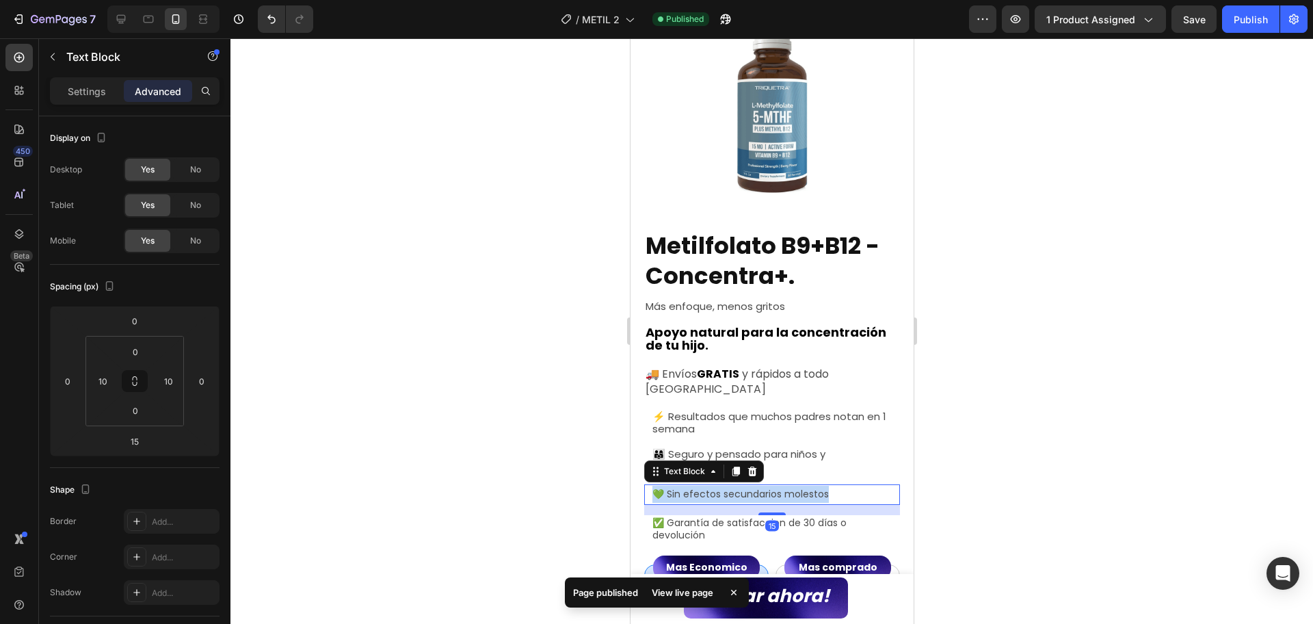
click at [729, 487] on span "💚 Sin efectos secundarios molestos" at bounding box center [740, 494] width 177 height 14
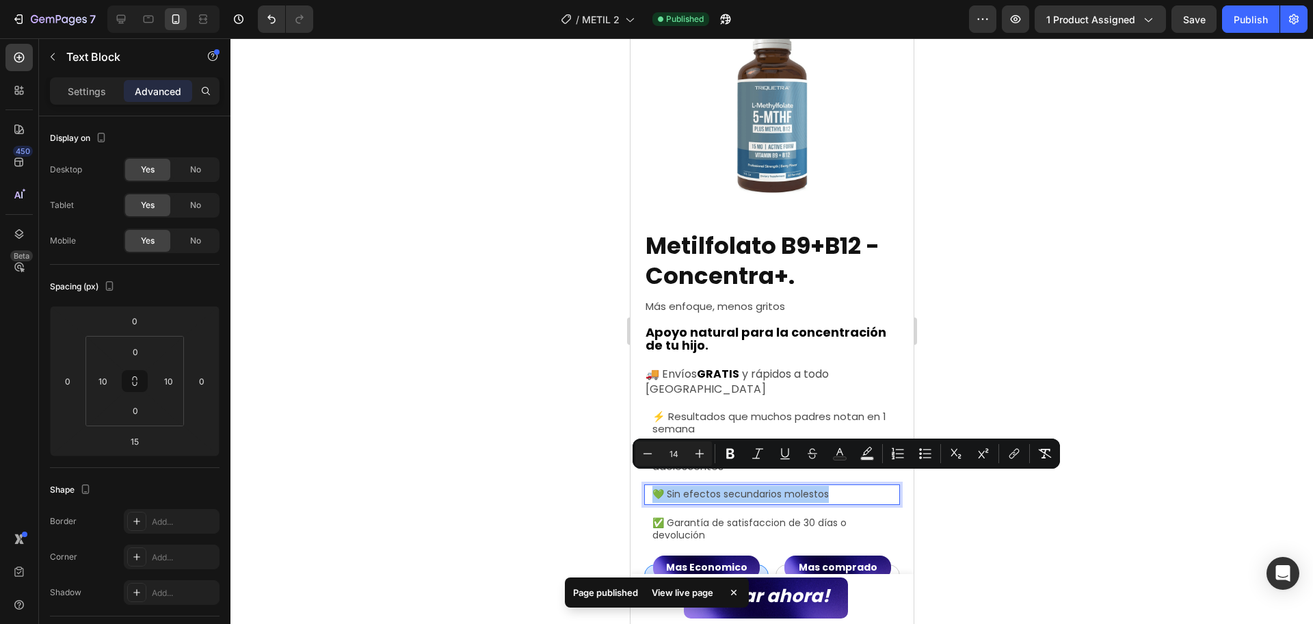
click at [707, 454] on button "Plus" at bounding box center [700, 453] width 25 height 25
type input "15"
click at [718, 517] on span "✅ Garantía de satisfaccion de 30 días o devolución" at bounding box center [749, 530] width 194 height 26
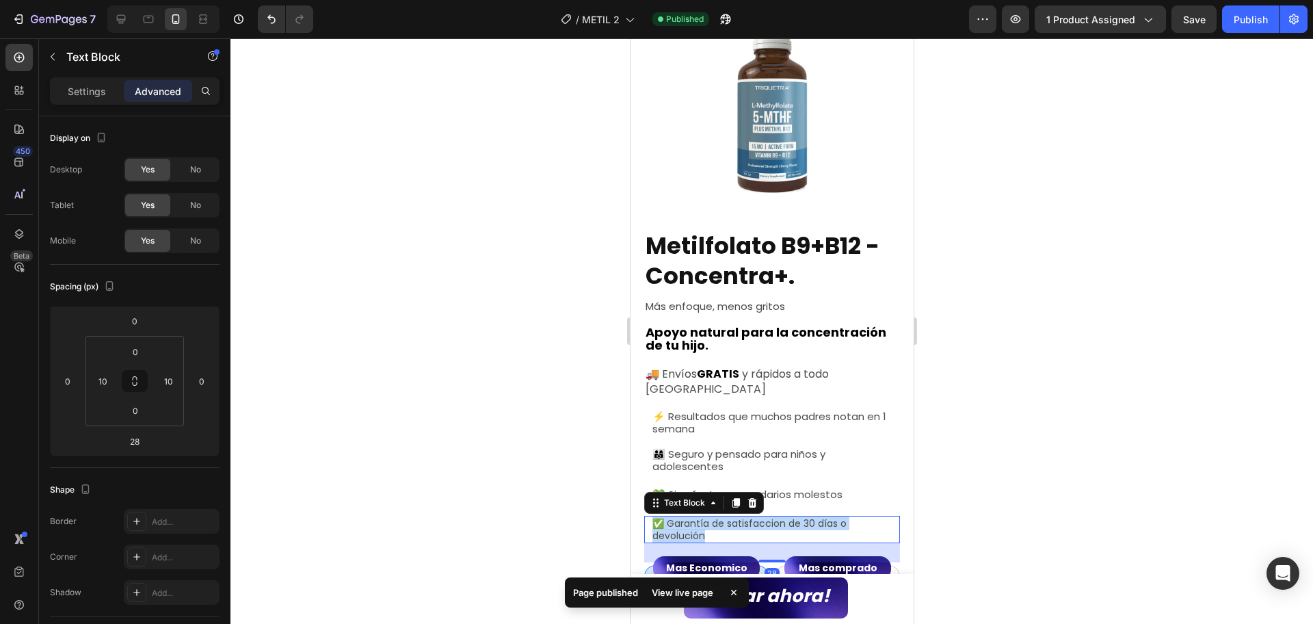
click at [718, 517] on span "✅ Garantía de satisfaccion de 30 días o devolución" at bounding box center [749, 530] width 194 height 26
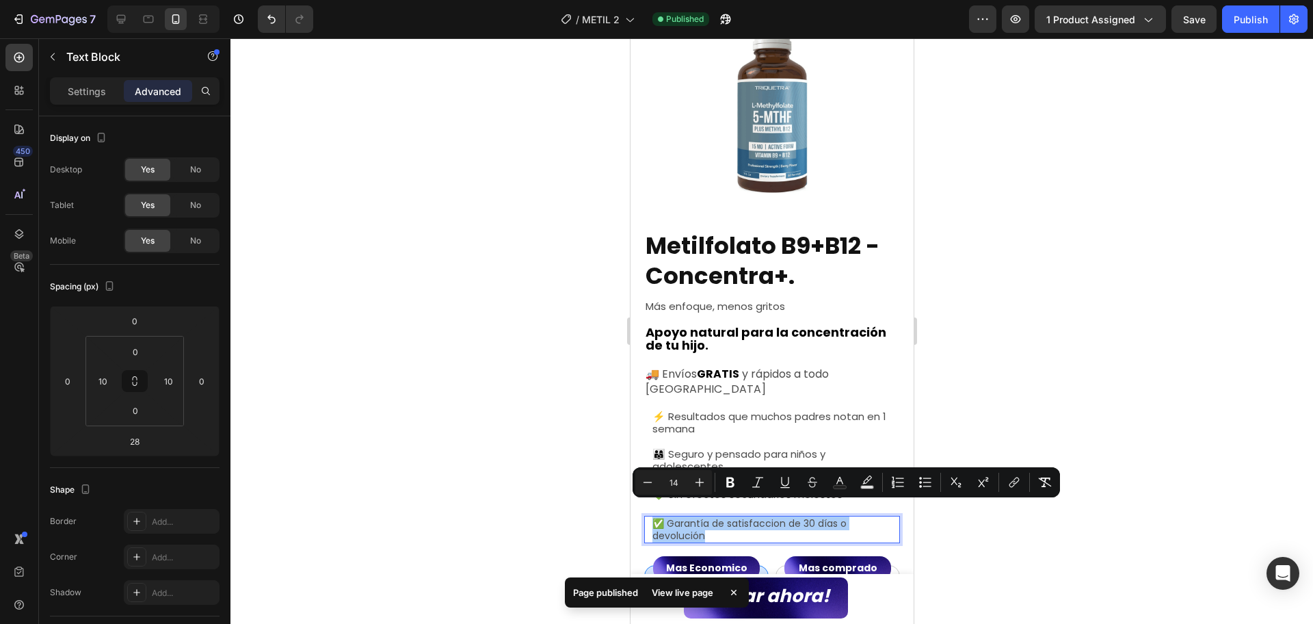
click at [671, 480] on input "14" at bounding box center [673, 482] width 27 height 16
click at [688, 480] on button "Plus" at bounding box center [700, 482] width 25 height 25
type input "15"
click at [1094, 307] on div at bounding box center [772, 331] width 1083 height 586
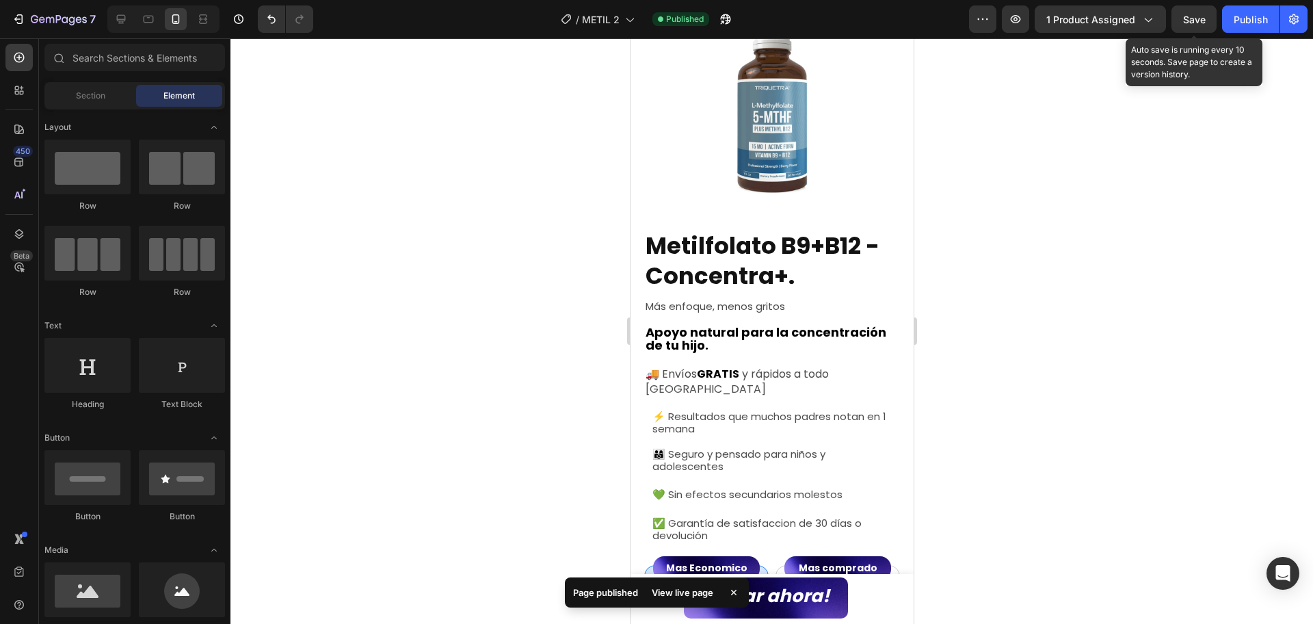
click at [1184, 23] on span "Save" at bounding box center [1195, 20] width 23 height 12
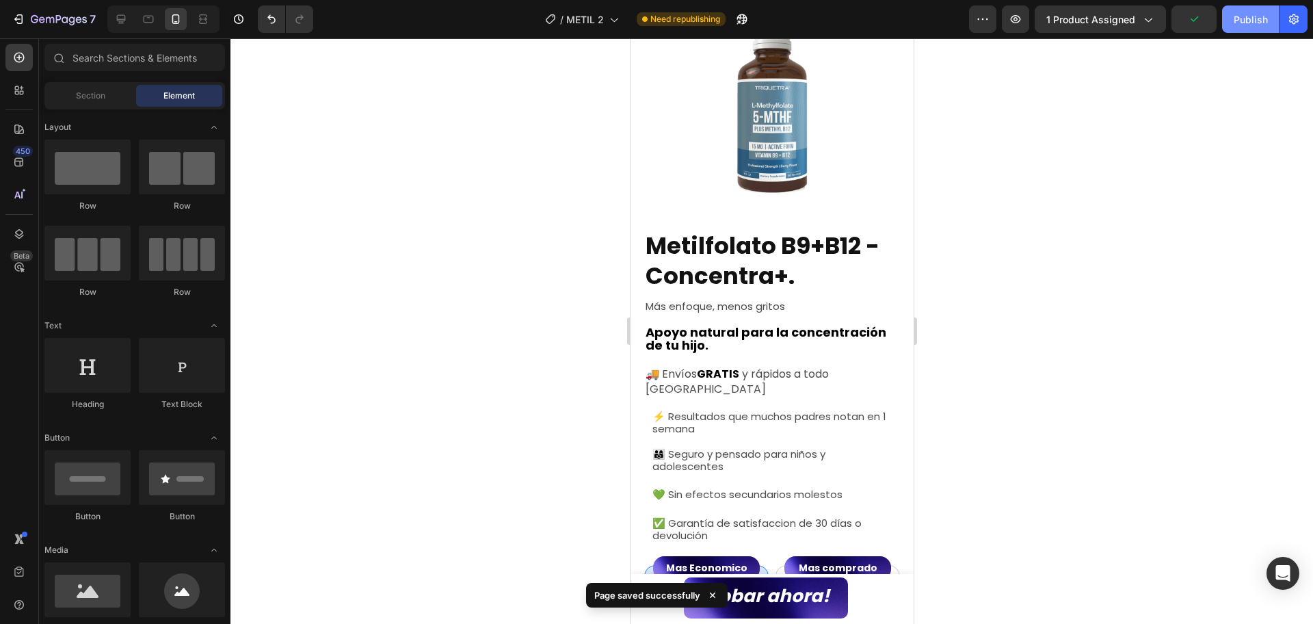
click at [1223, 22] on button "Publish" at bounding box center [1251, 18] width 57 height 27
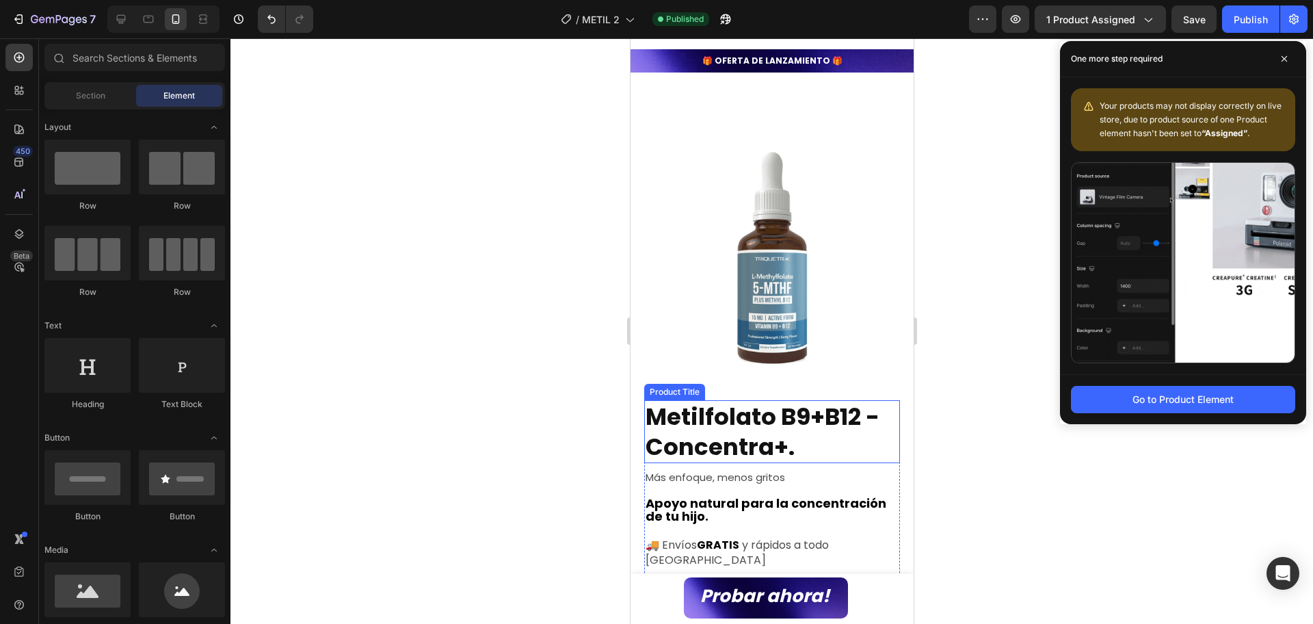
scroll to position [0, 0]
